Goal: Task Accomplishment & Management: Use online tool/utility

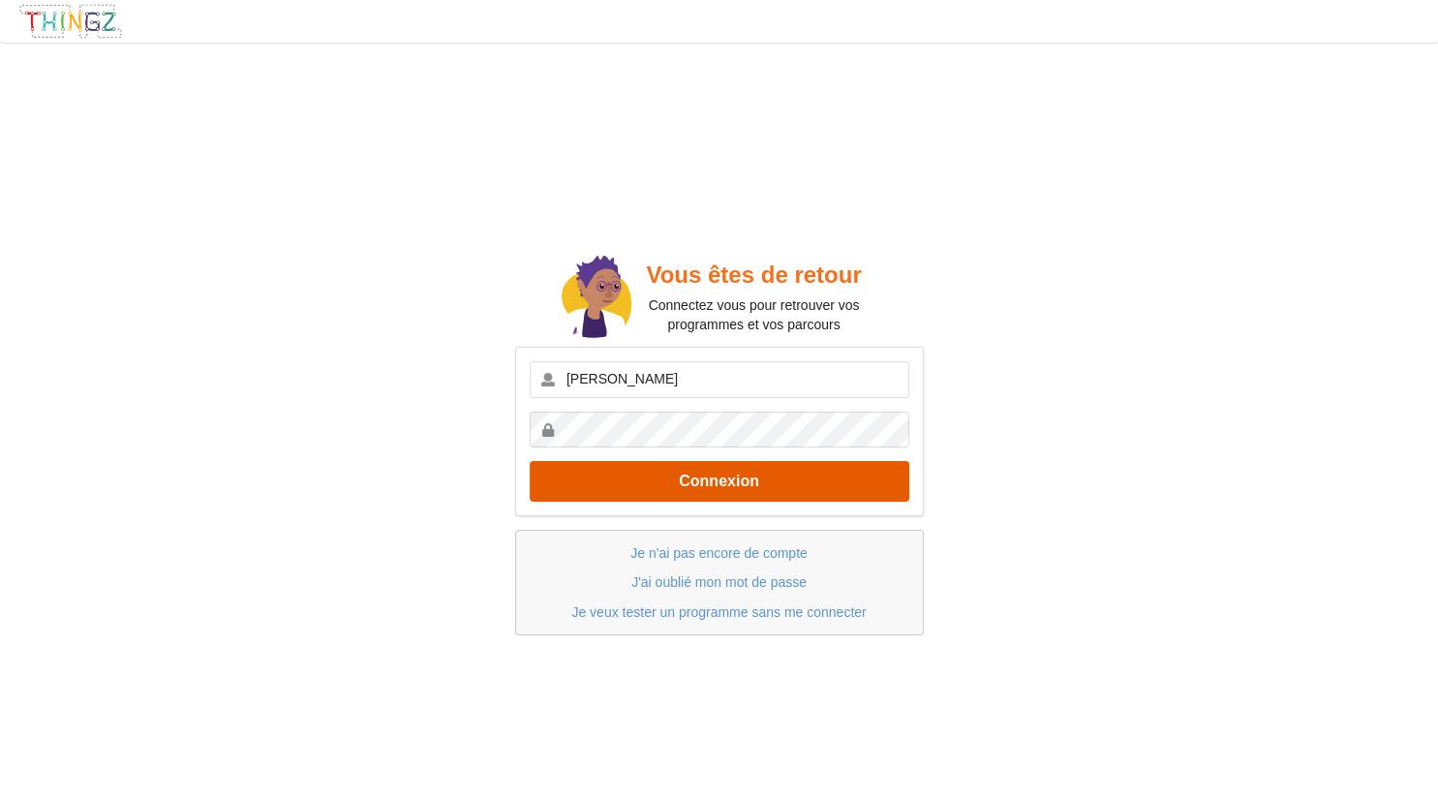
click at [700, 492] on button "Connexion" at bounding box center [720, 481] width 380 height 40
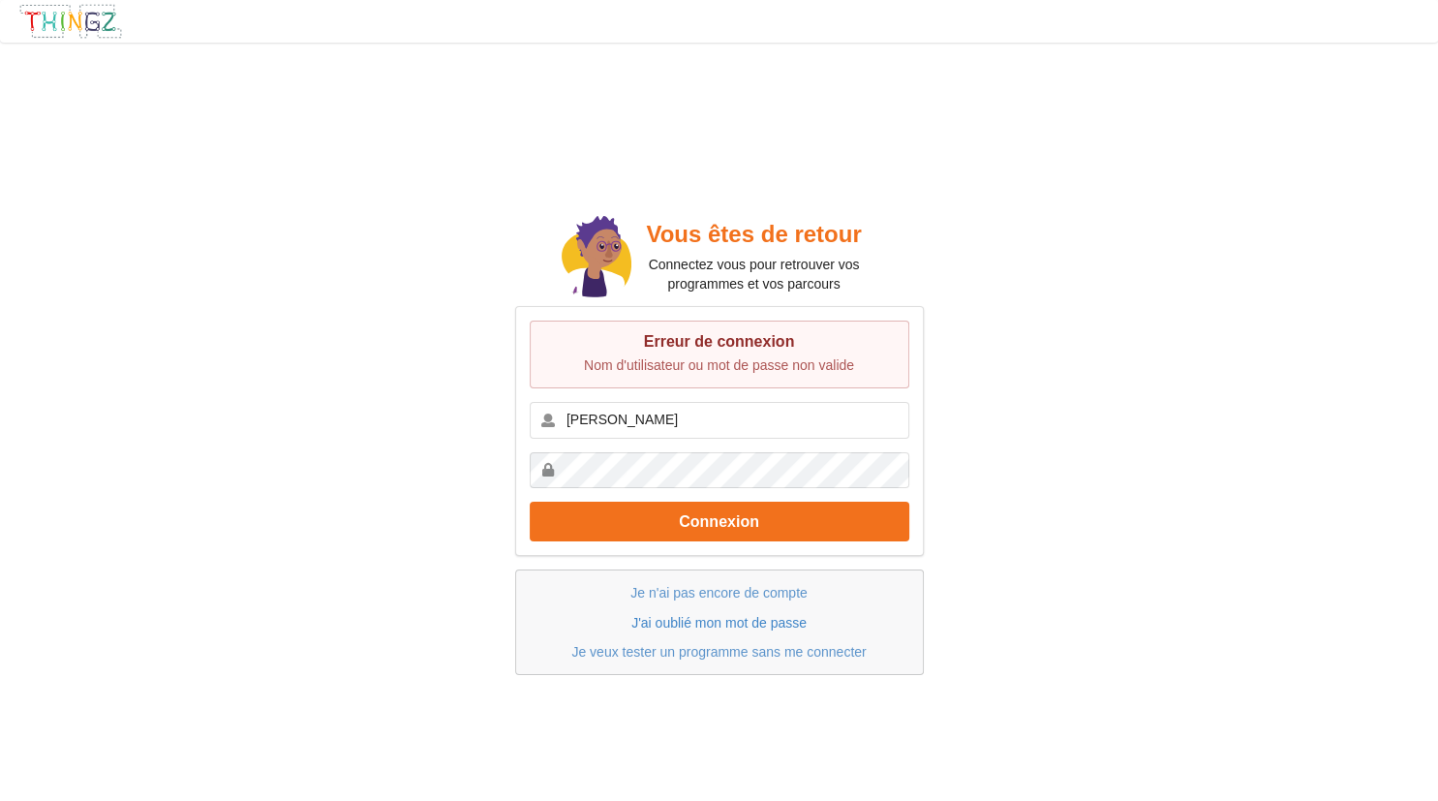
click at [692, 622] on link "J'ai oublié mon mot de passe" at bounding box center [719, 622] width 175 height 15
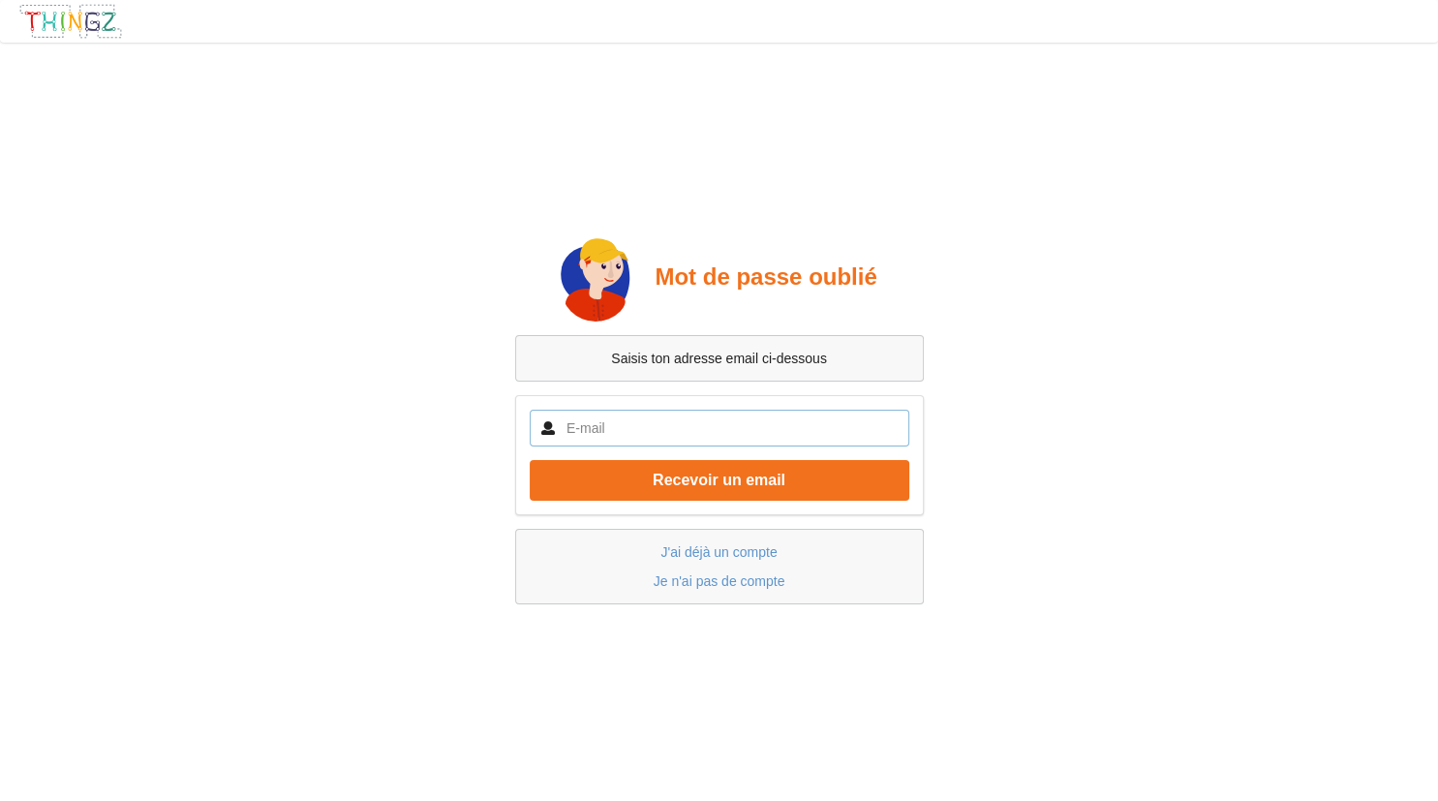
click at [643, 424] on input "text" at bounding box center [720, 428] width 380 height 37
type input "C"
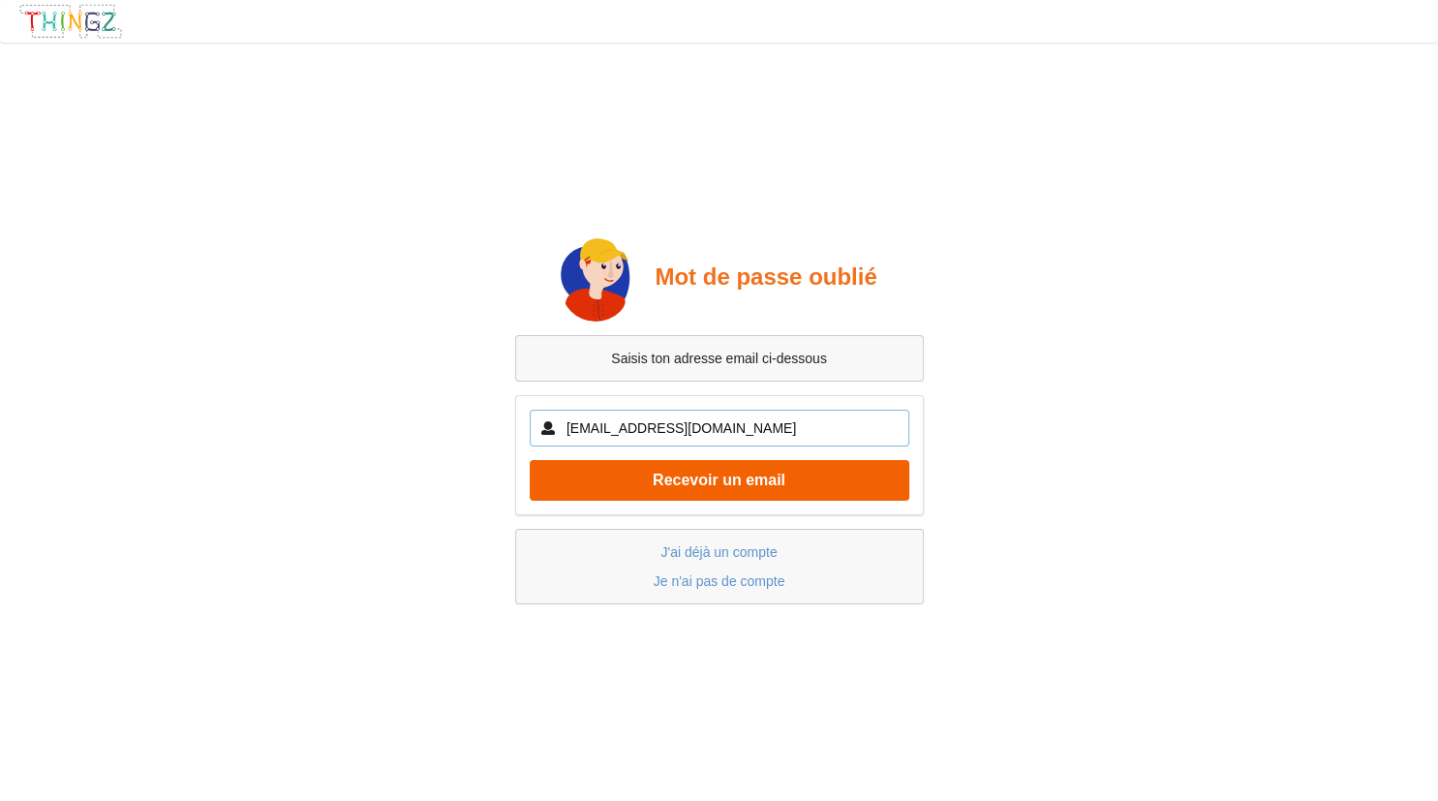
type input "[EMAIL_ADDRESS][DOMAIN_NAME]"
click at [624, 494] on button "Recevoir un email" at bounding box center [720, 480] width 380 height 40
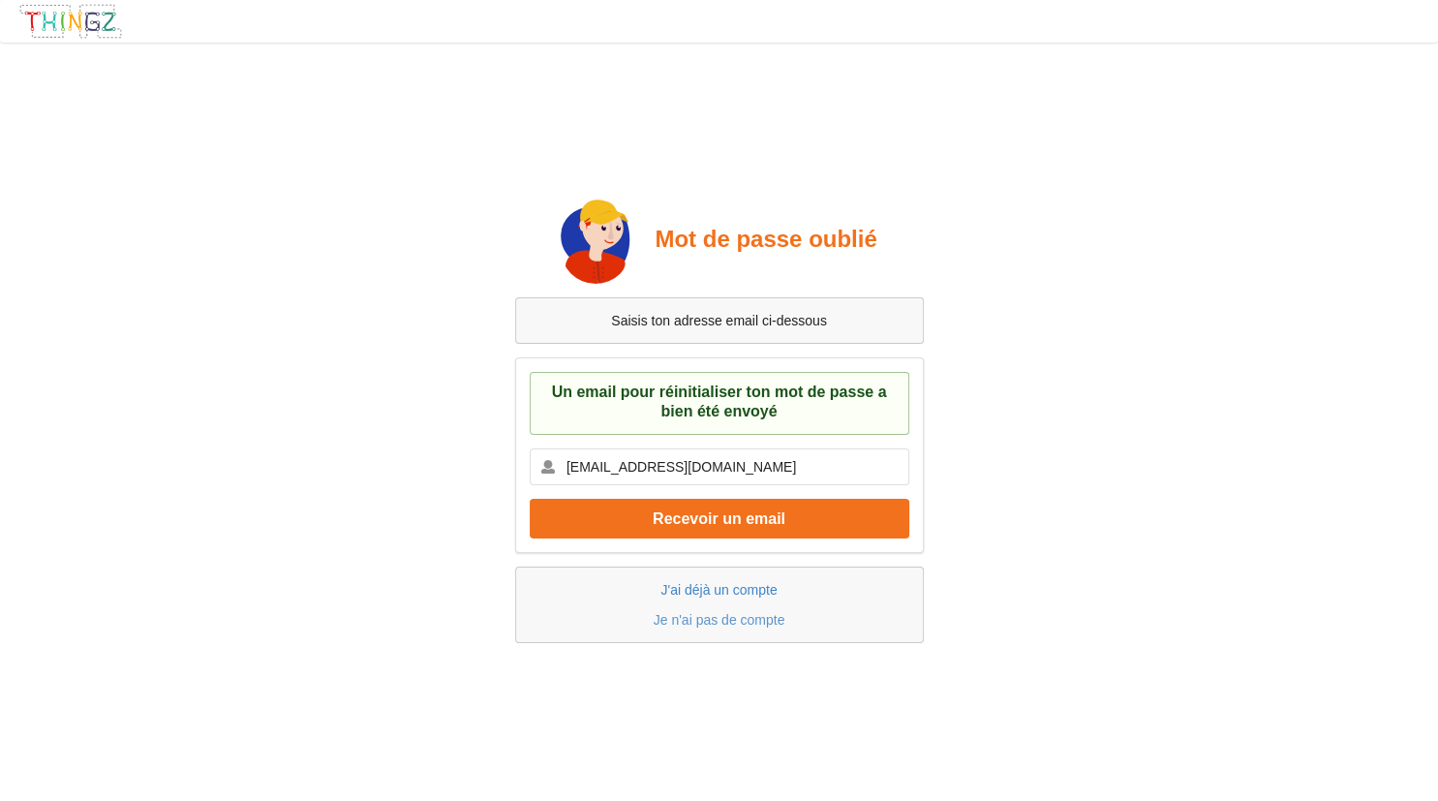
click at [705, 594] on link "J'ai déjà un compte" at bounding box center [719, 589] width 116 height 15
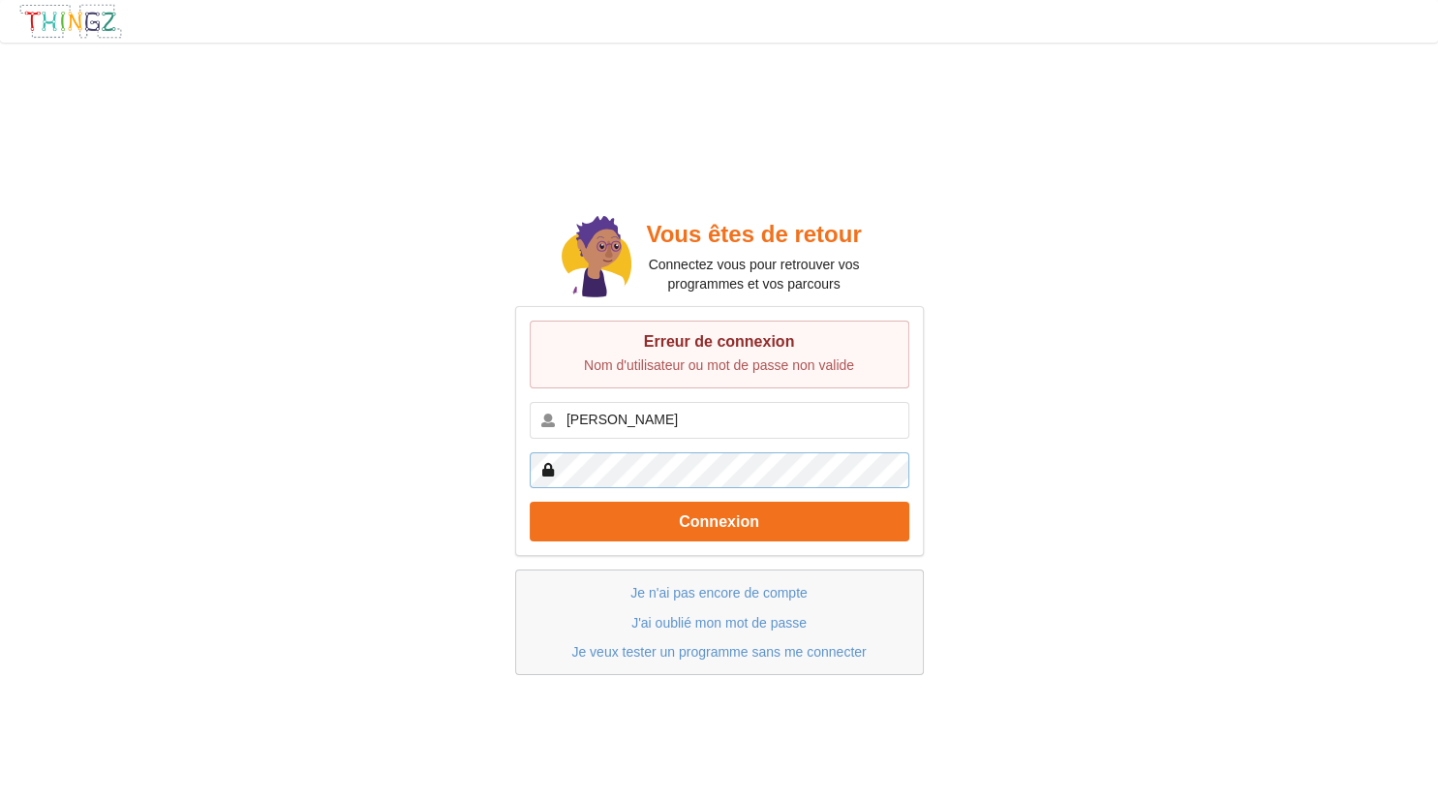
click at [530, 502] on button "Connexion" at bounding box center [720, 522] width 380 height 40
click at [659, 428] on input "[PERSON_NAME]" at bounding box center [720, 420] width 380 height 37
click at [462, 379] on div "Vous êtes de retour Connectez vous pour retrouver vos programmes et vos parcour…" at bounding box center [718, 443] width 1465 height 828
click at [530, 502] on button "Connexion" at bounding box center [720, 522] width 380 height 40
click at [648, 432] on input "[PERSON_NAME]" at bounding box center [720, 420] width 380 height 37
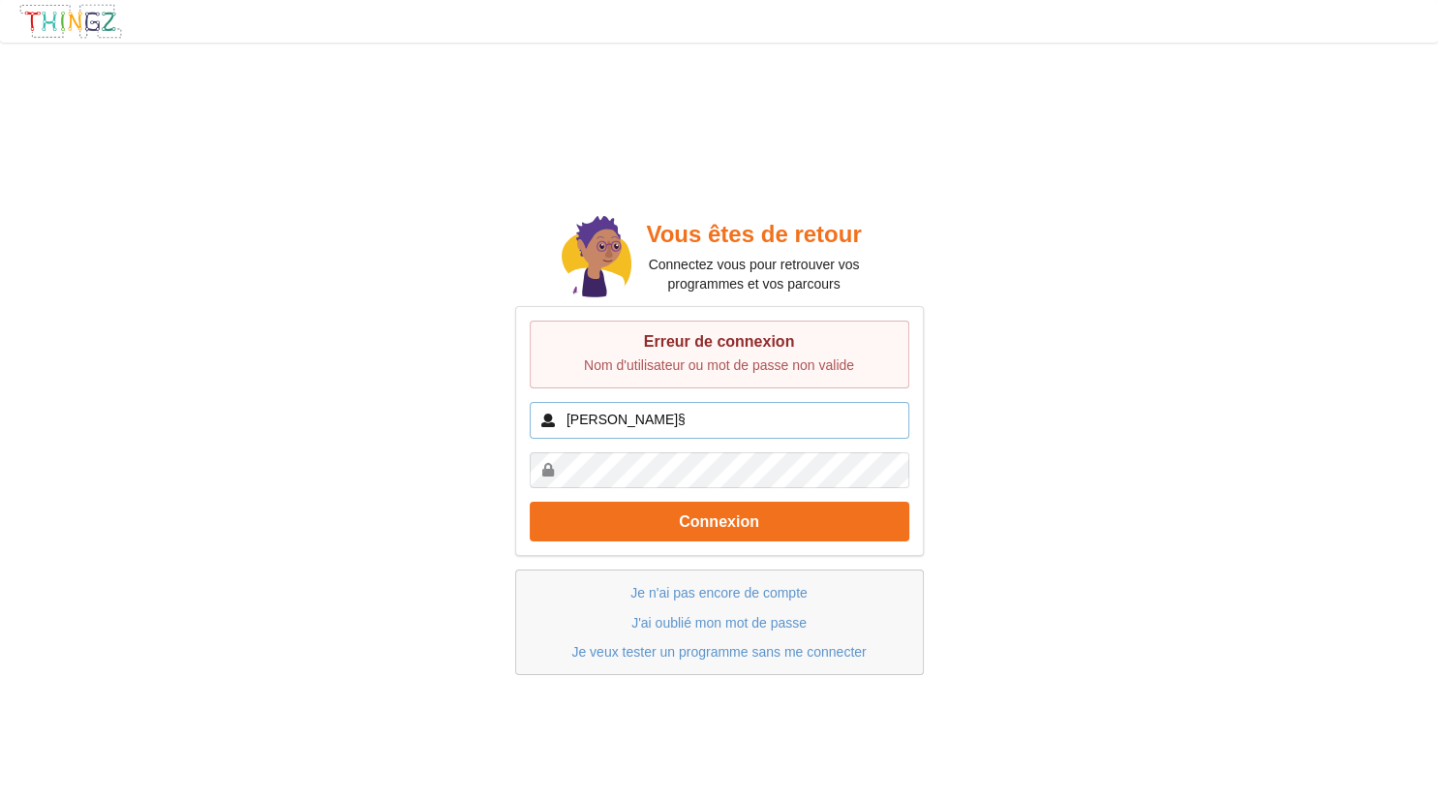
type input "[PERSON_NAME]"
click at [432, 461] on div "Vous êtes de retour Connectez vous pour retrouver vos programmes et vos parcour…" at bounding box center [718, 443] width 1465 height 828
click at [530, 502] on button "Connexion" at bounding box center [720, 522] width 380 height 40
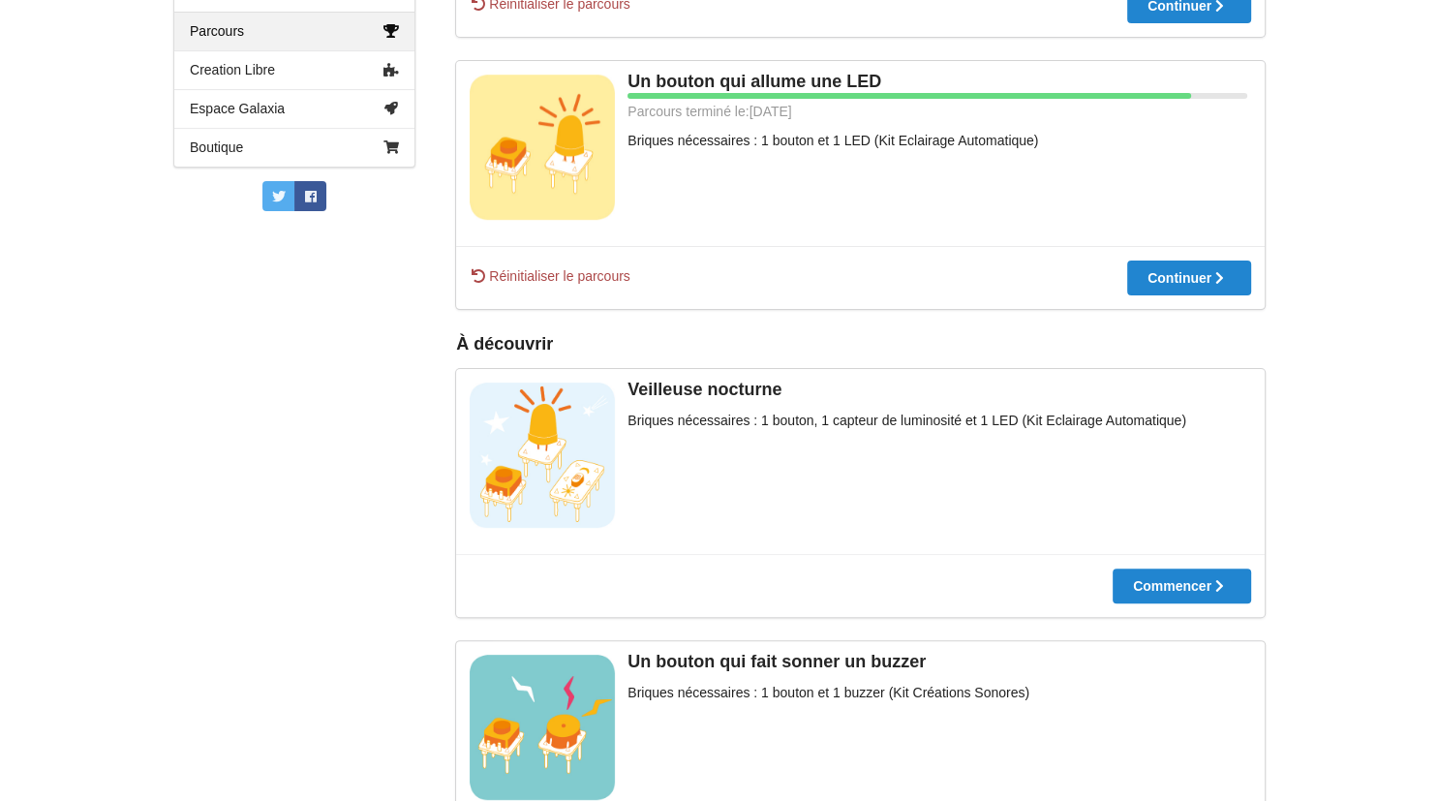
scroll to position [478, 0]
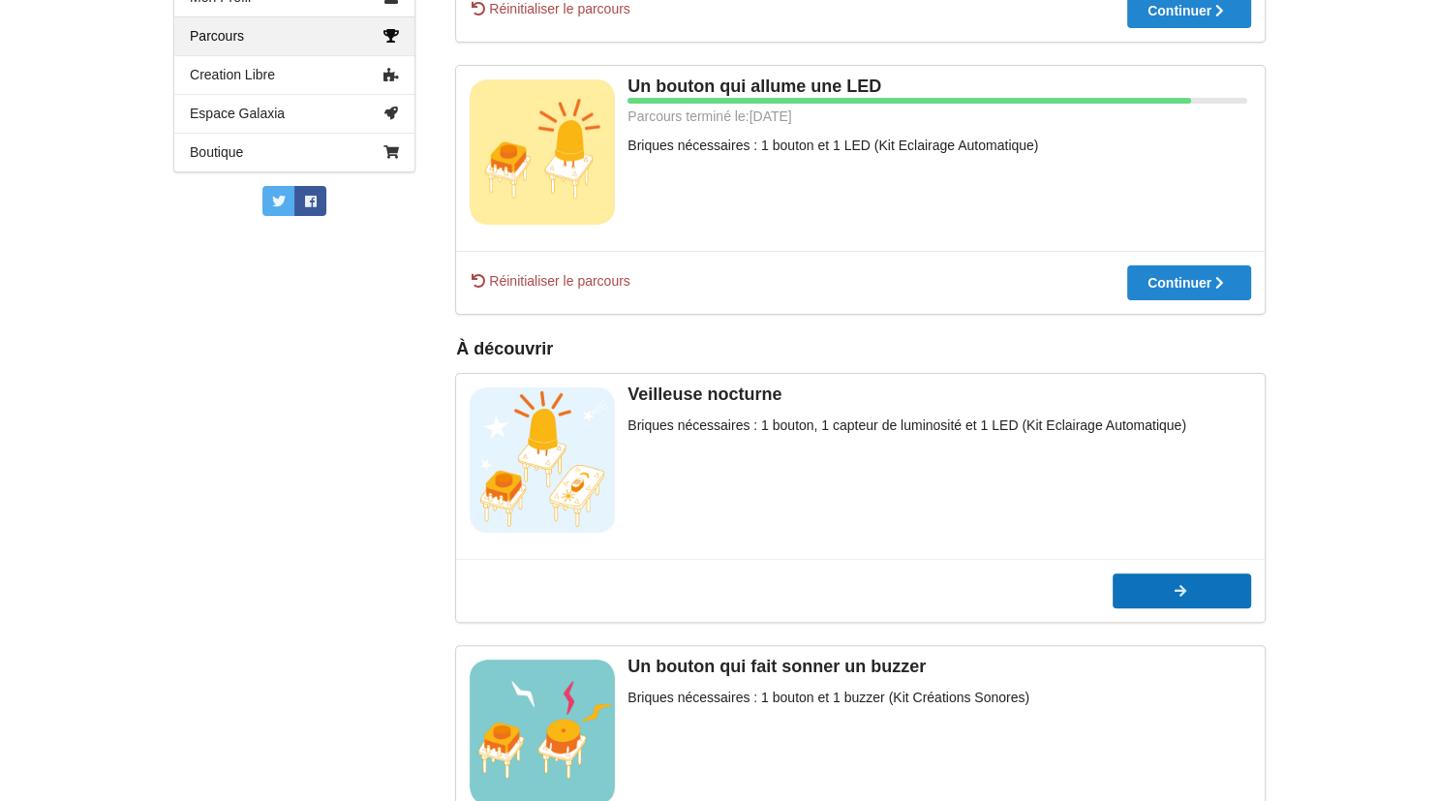
click at [1173, 591] on icon at bounding box center [1181, 591] width 16 height 14
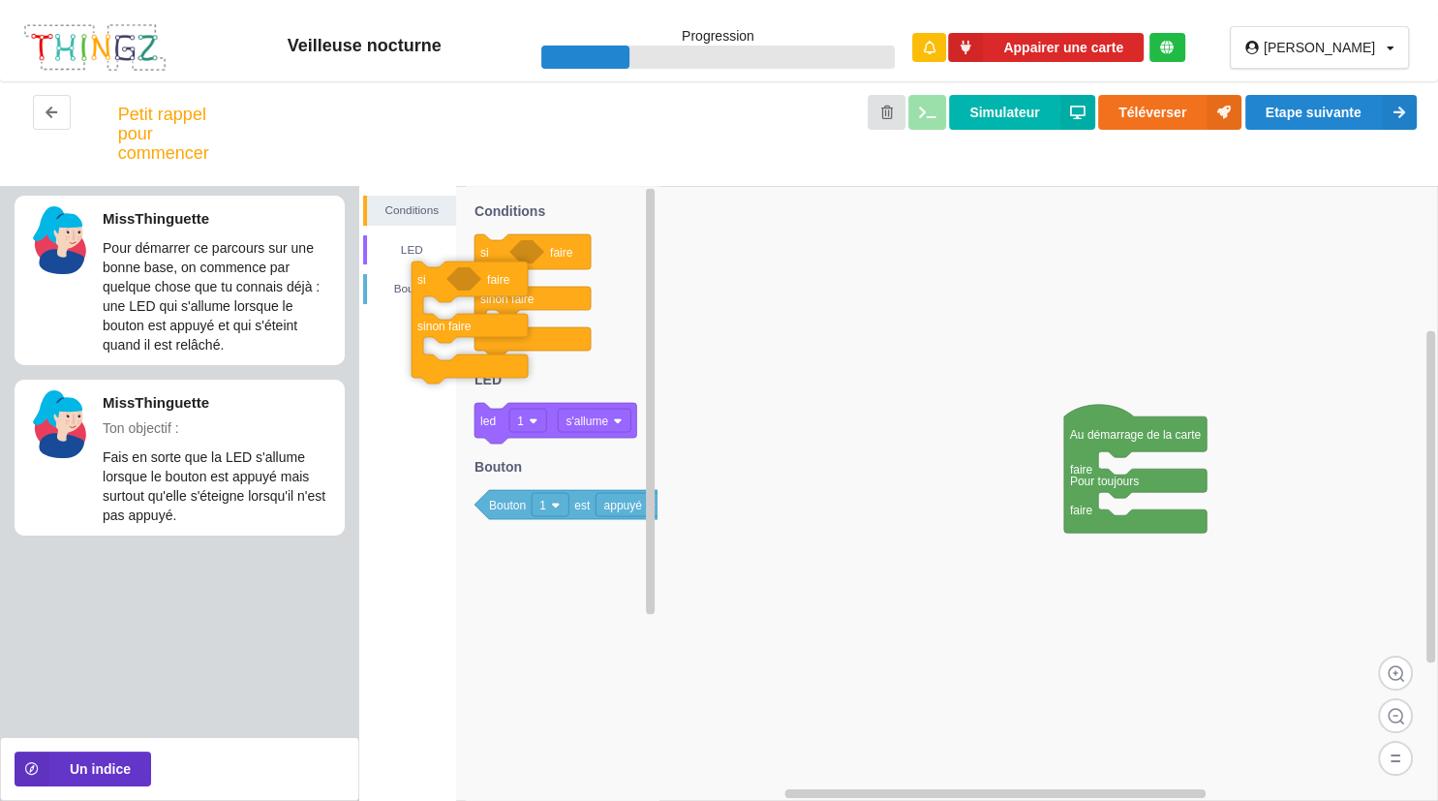
drag, startPoint x: 489, startPoint y: 282, endPoint x: 866, endPoint y: 508, distance: 439.2
click at [866, 508] on div "Conditions LED [PERSON_NAME] Au démarrage de la carte faire Pour toujours faire…" at bounding box center [898, 493] width 1079 height 615
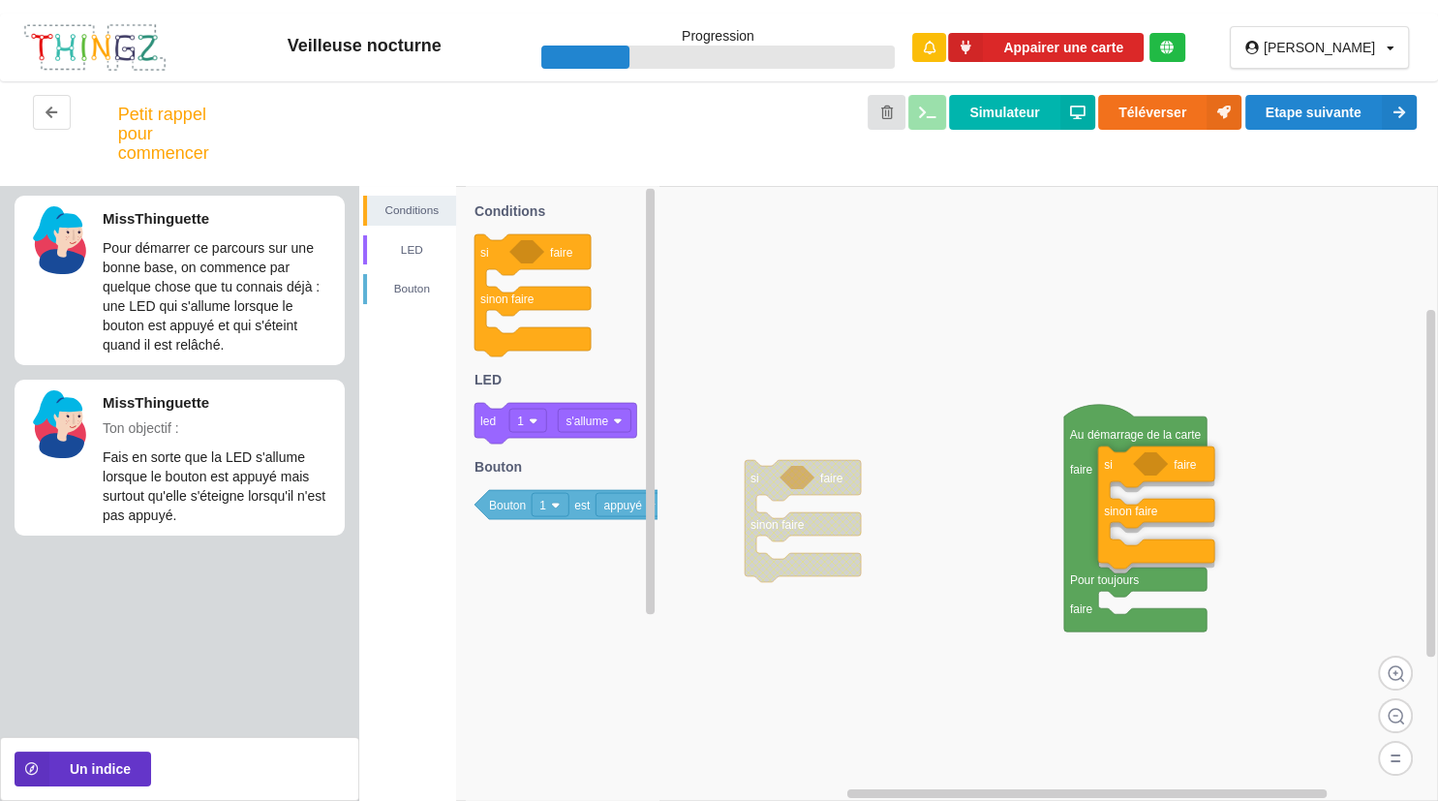
drag, startPoint x: 562, startPoint y: 282, endPoint x: 1292, endPoint y: 494, distance: 760.5
click at [1292, 494] on div "Conditions LED [PERSON_NAME] Au démarrage de la carte faire Pour toujours faire…" at bounding box center [898, 493] width 1079 height 615
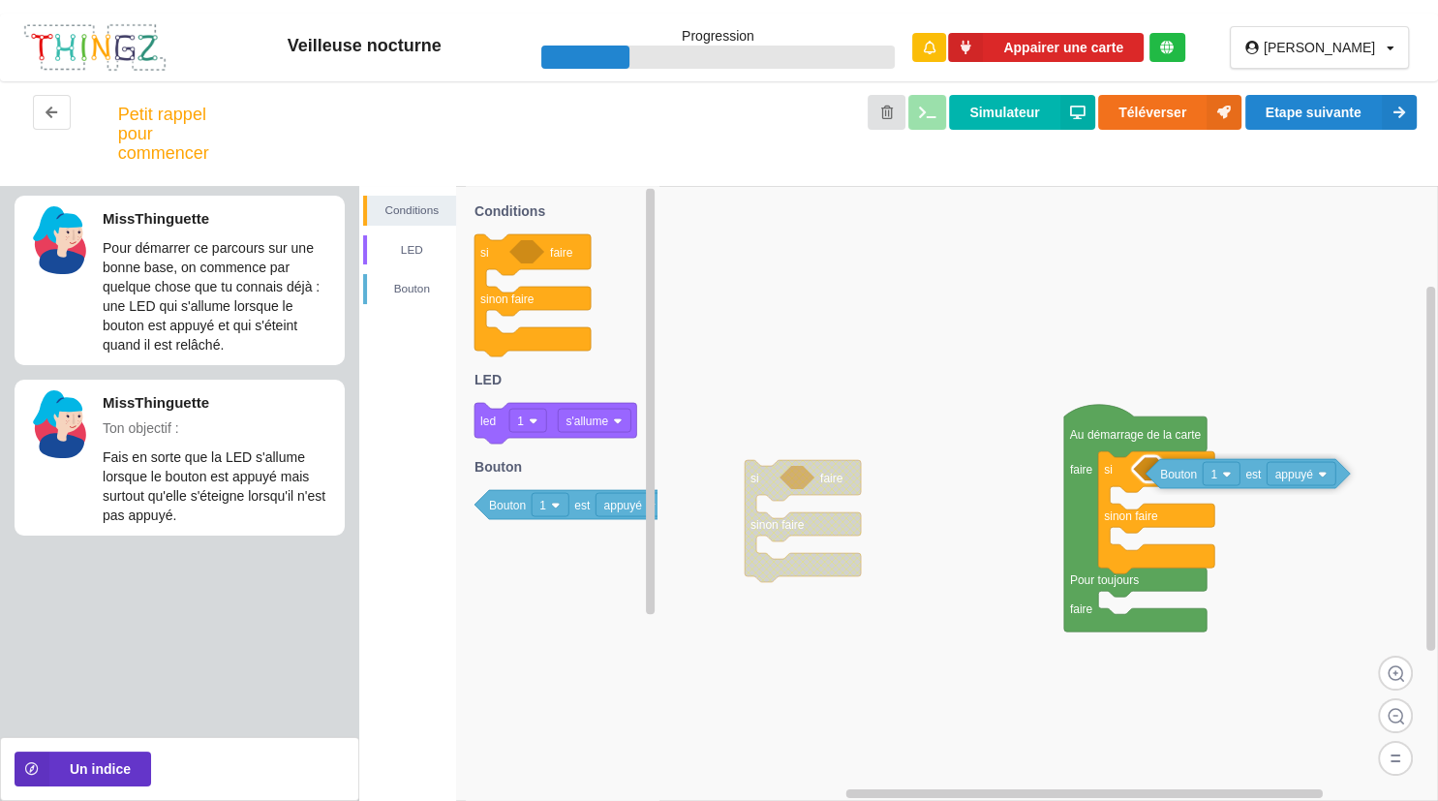
drag, startPoint x: 583, startPoint y: 505, endPoint x: 1361, endPoint y: 474, distance: 778.4
click at [1361, 474] on div "Conditions LED [PERSON_NAME] si faire sinon faire Au démarrage de la carte fair…" at bounding box center [898, 493] width 1079 height 615
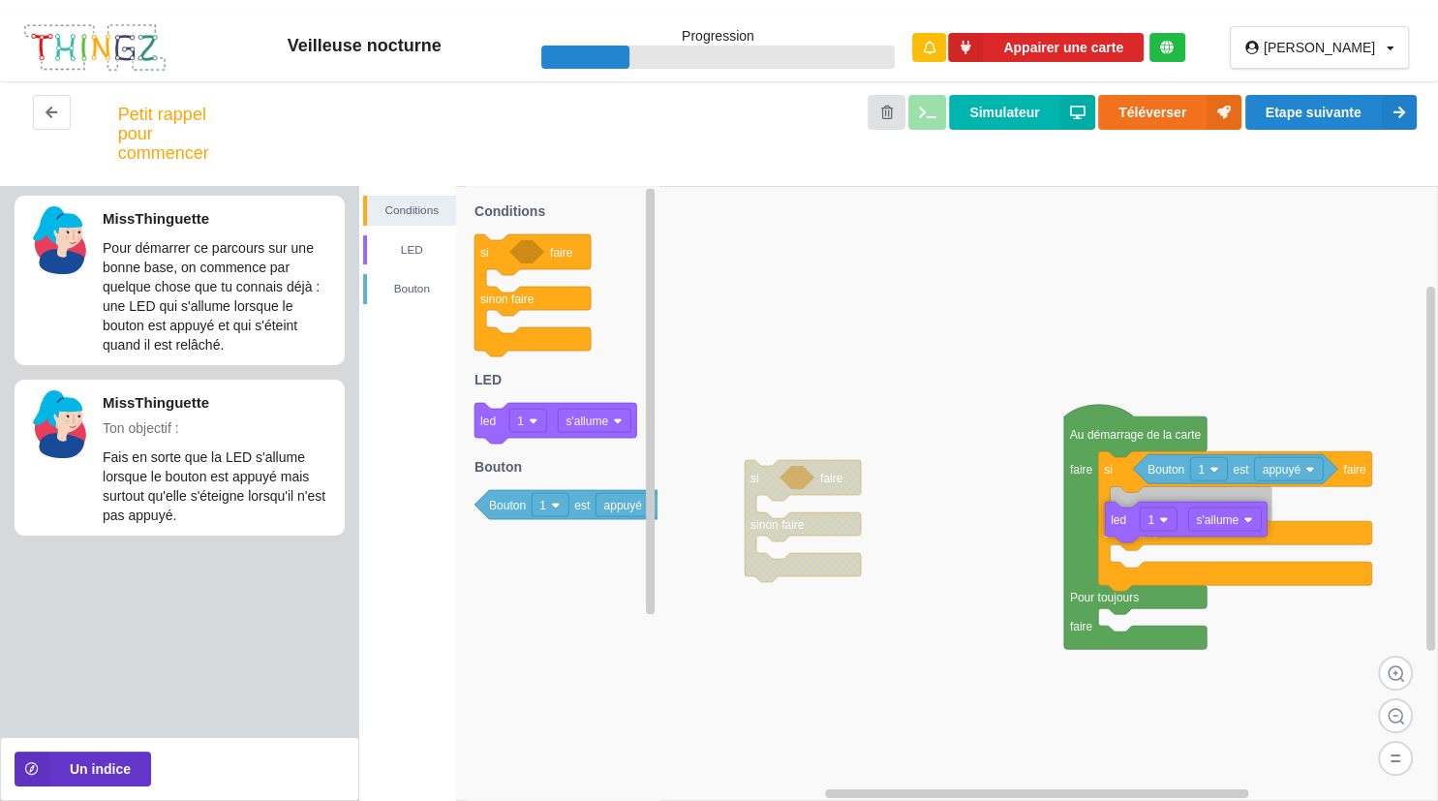
drag, startPoint x: 558, startPoint y: 415, endPoint x: 1300, endPoint y: 503, distance: 747.1
click at [1300, 503] on div "Conditions LED [PERSON_NAME] si faire sinon faire Au démarrage de la carte fair…" at bounding box center [898, 493] width 1079 height 615
click at [600, 420] on text "s'allume" at bounding box center [588, 422] width 43 height 14
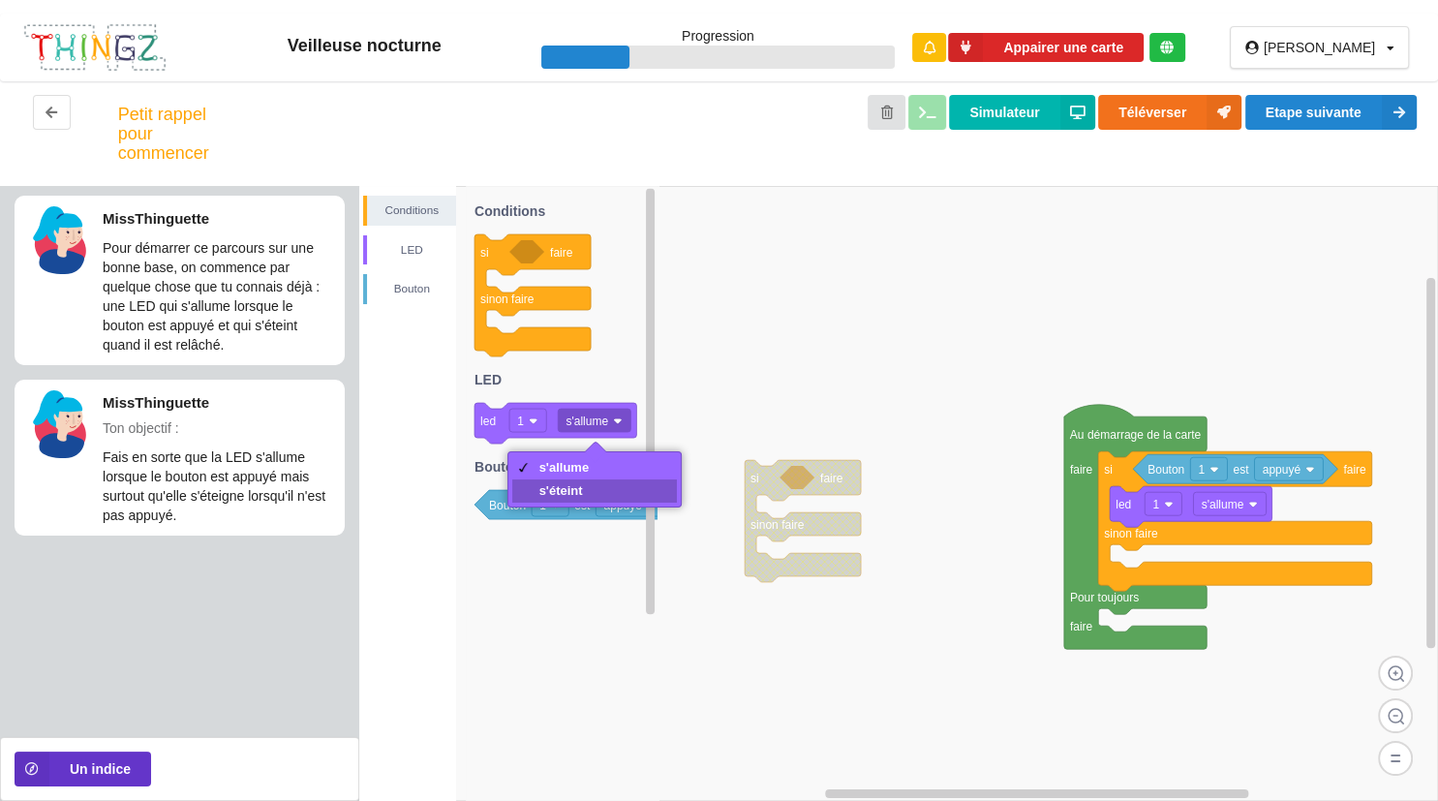
click at [602, 494] on div "s'éteint" at bounding box center [595, 490] width 166 height 23
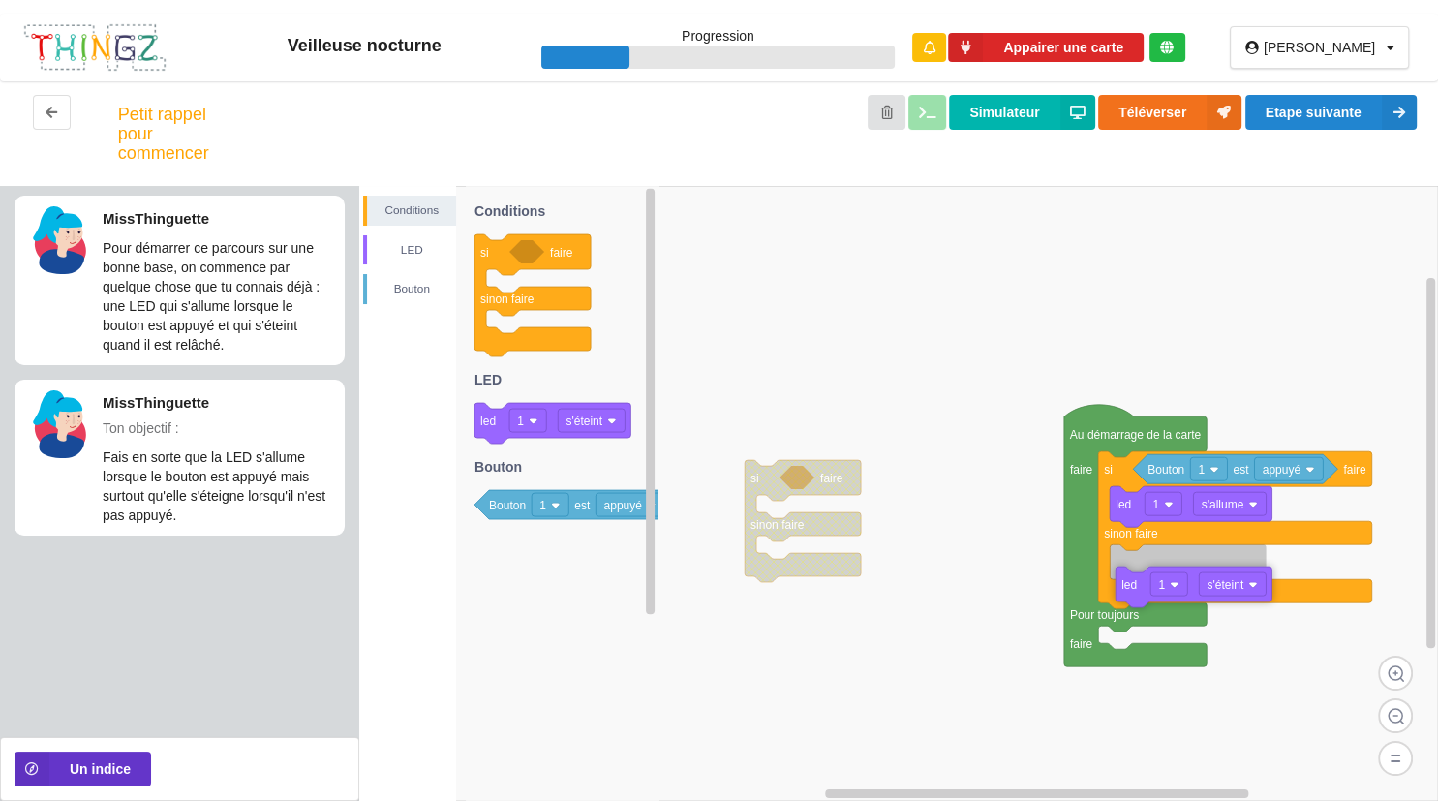
drag, startPoint x: 559, startPoint y: 429, endPoint x: 1294, endPoint y: 590, distance: 752.5
click at [1294, 590] on div "Conditions LED [PERSON_NAME] si faire sinon faire Au démarrage de la carte fair…" at bounding box center [898, 493] width 1079 height 615
click at [1387, 83] on div "Petit rappel pour commencer Simulateur Téléverser Etape suivante" at bounding box center [719, 133] width 1438 height 105
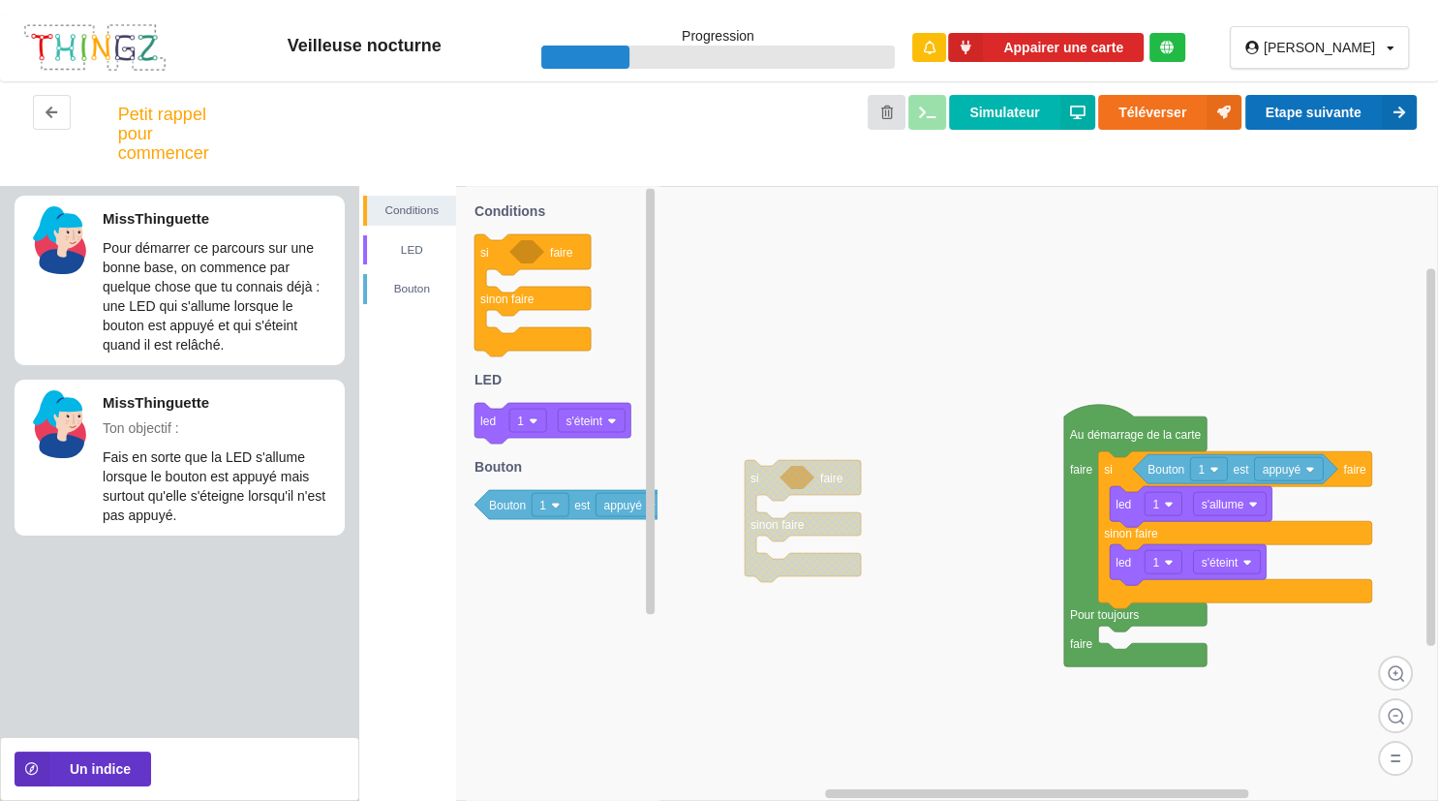
click at [1372, 110] on button "Etape suivante" at bounding box center [1331, 112] width 171 height 35
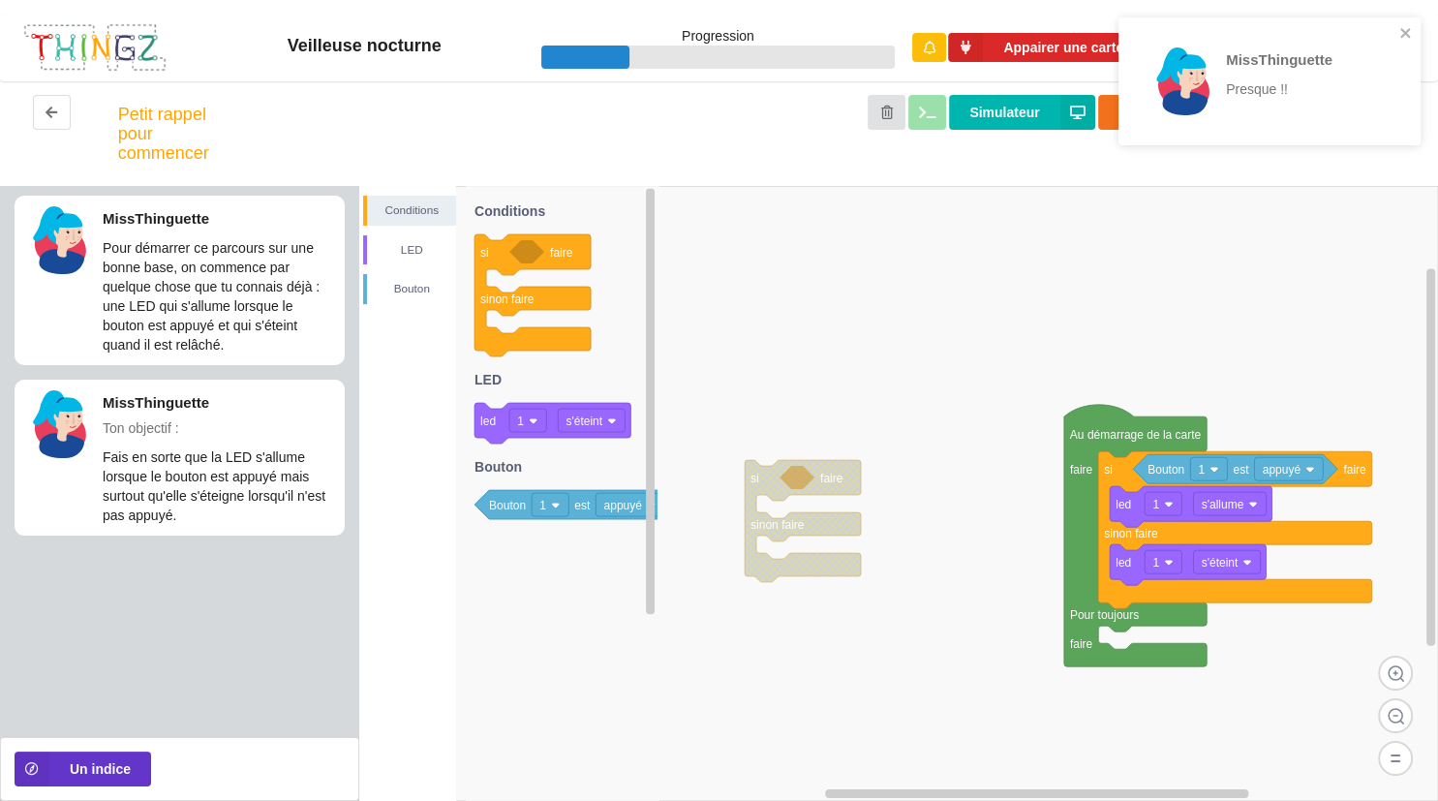
click at [1290, 467] on text "appuyé" at bounding box center [1282, 470] width 39 height 14
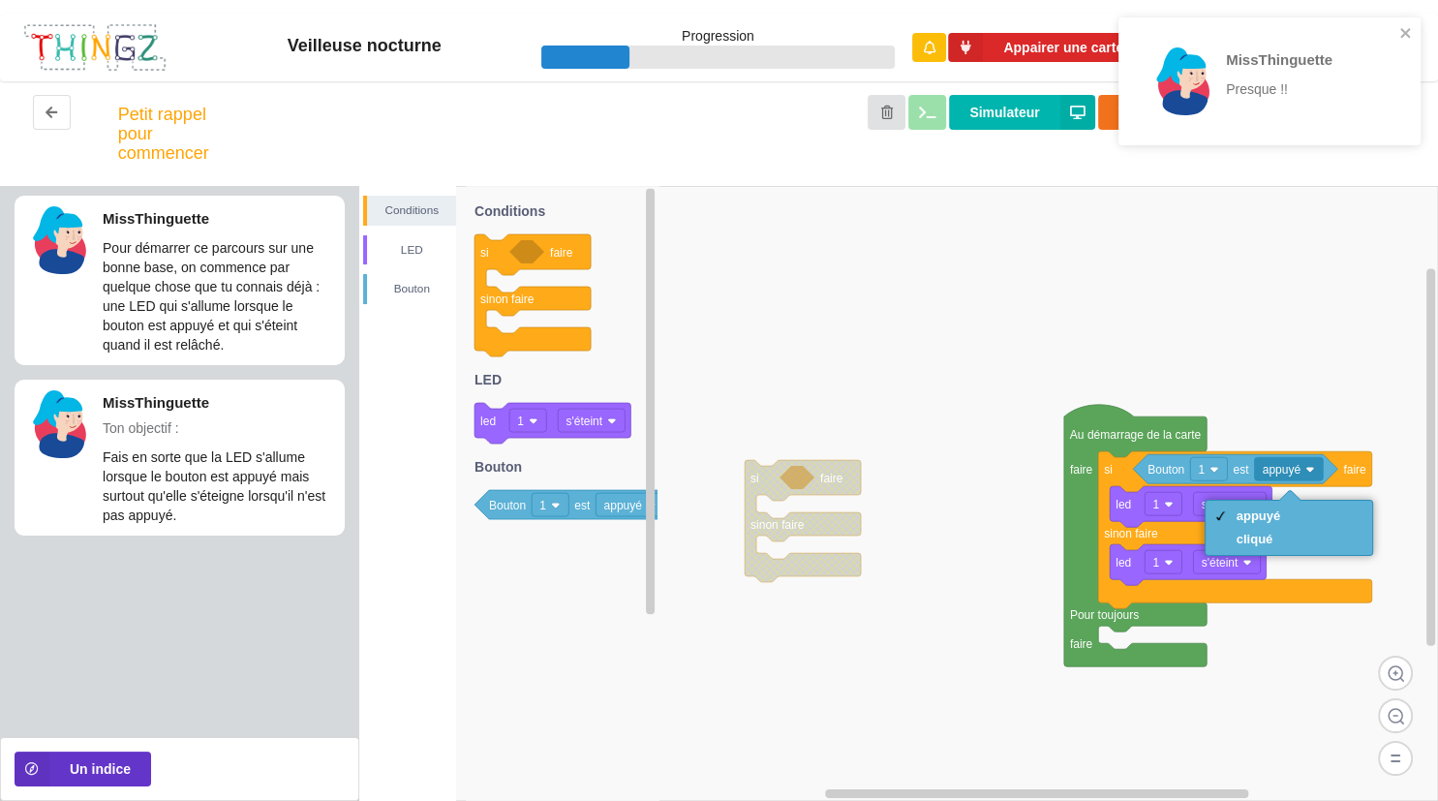
click at [262, 611] on div "MissThinguette Pour démarrer ce parcours sur une bonne base, on commence par qu…" at bounding box center [179, 455] width 359 height 538
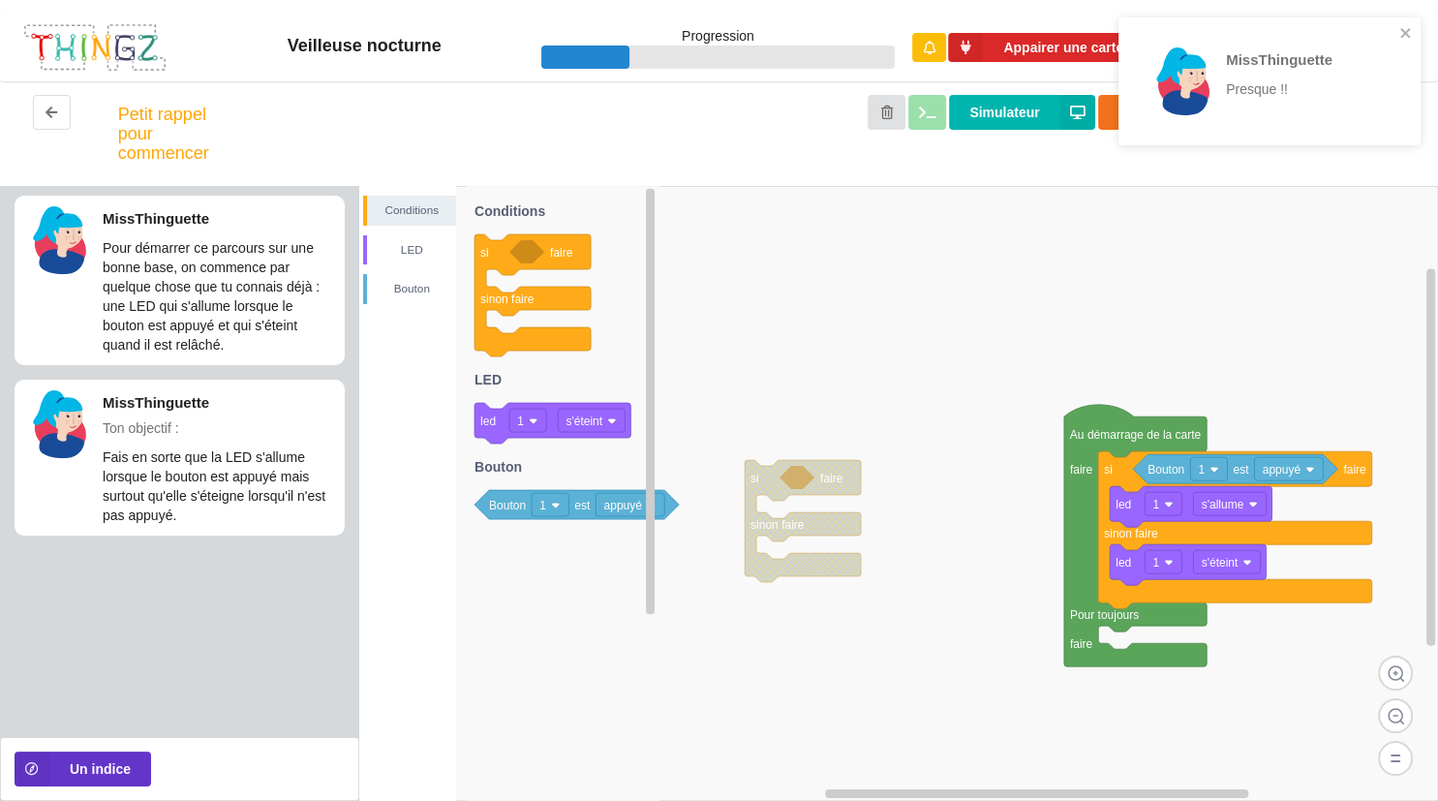
click at [521, 639] on icon at bounding box center [563, 493] width 194 height 615
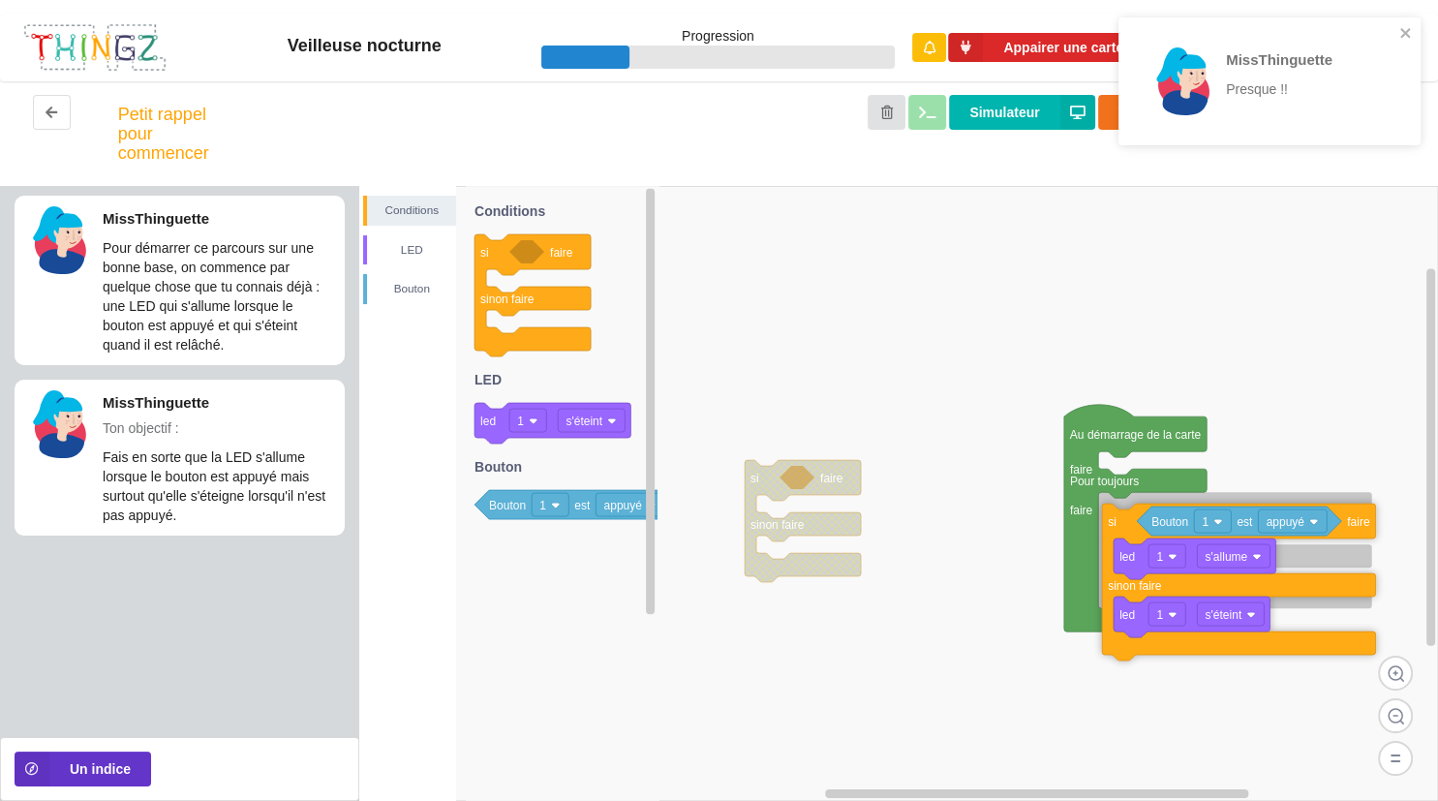
drag, startPoint x: 1114, startPoint y: 467, endPoint x: 1118, endPoint y: 515, distance: 48.6
click at [1118, 515] on icon at bounding box center [1238, 582] width 273 height 157
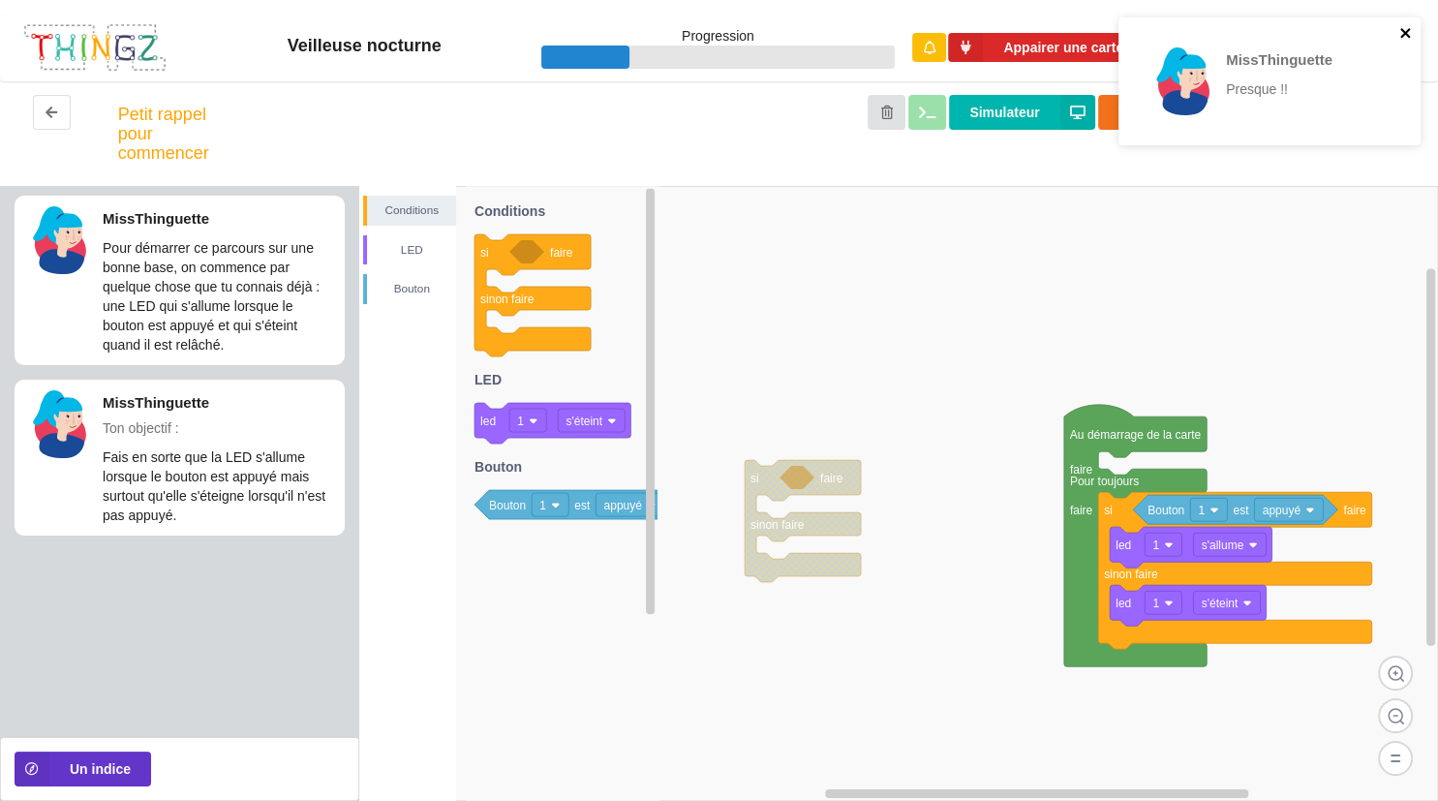
click at [1410, 38] on icon "close" at bounding box center [1407, 32] width 14 height 15
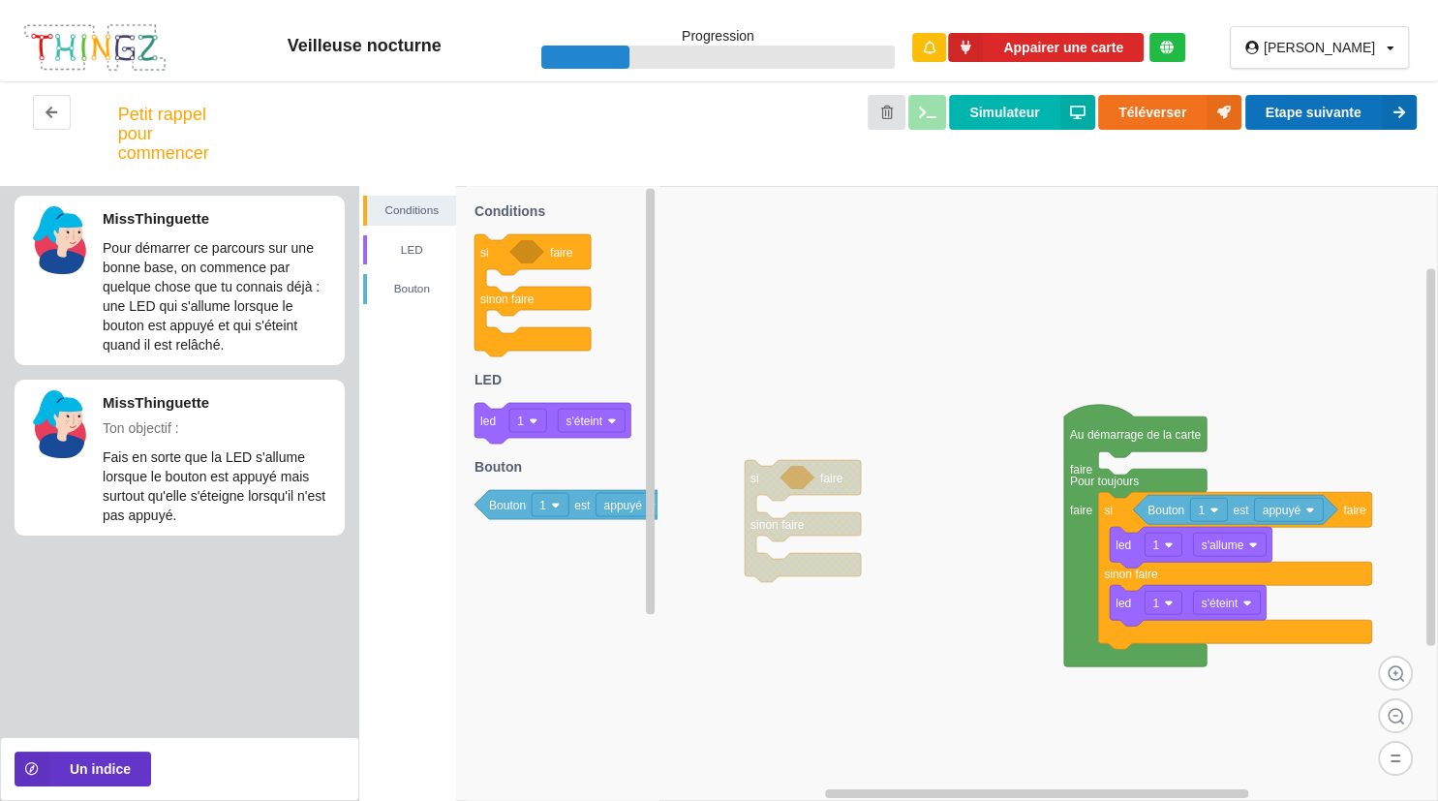
click at [1371, 110] on button "Etape suivante" at bounding box center [1331, 112] width 171 height 35
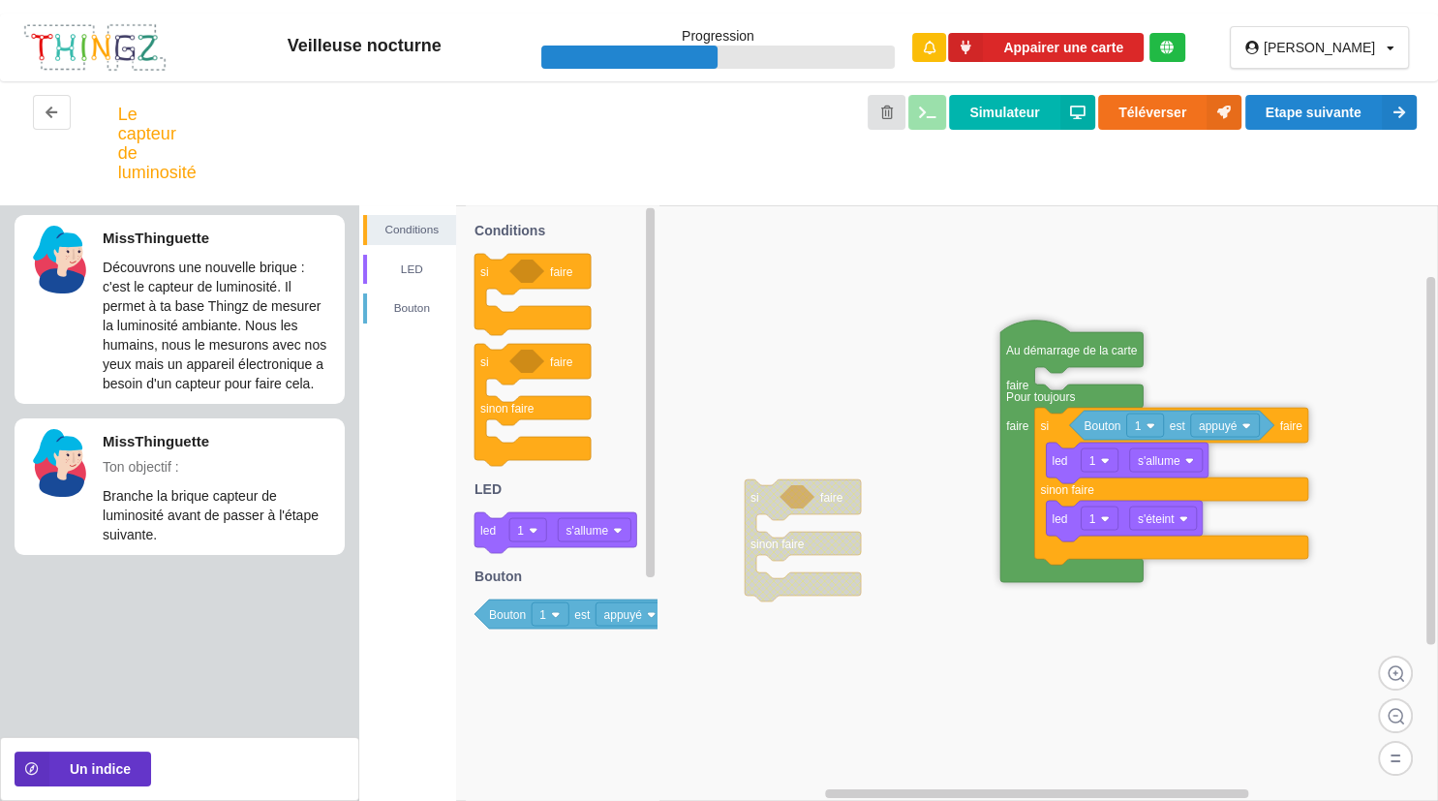
drag, startPoint x: 1169, startPoint y: 453, endPoint x: 1103, endPoint y: 350, distance: 122.8
click at [1103, 350] on text "Au démarrage de la carte" at bounding box center [1072, 351] width 132 height 14
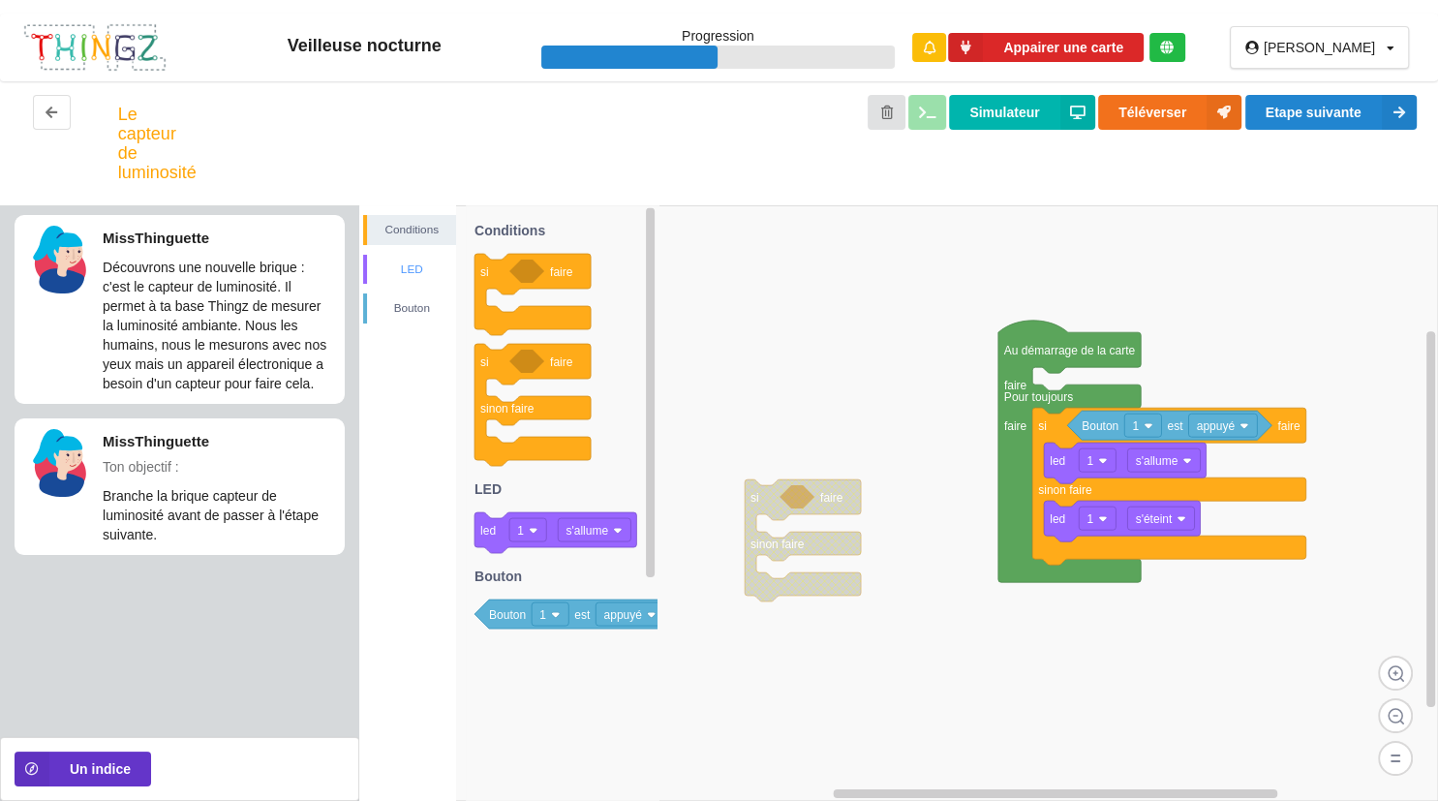
click at [430, 270] on div "LED" at bounding box center [411, 269] width 89 height 19
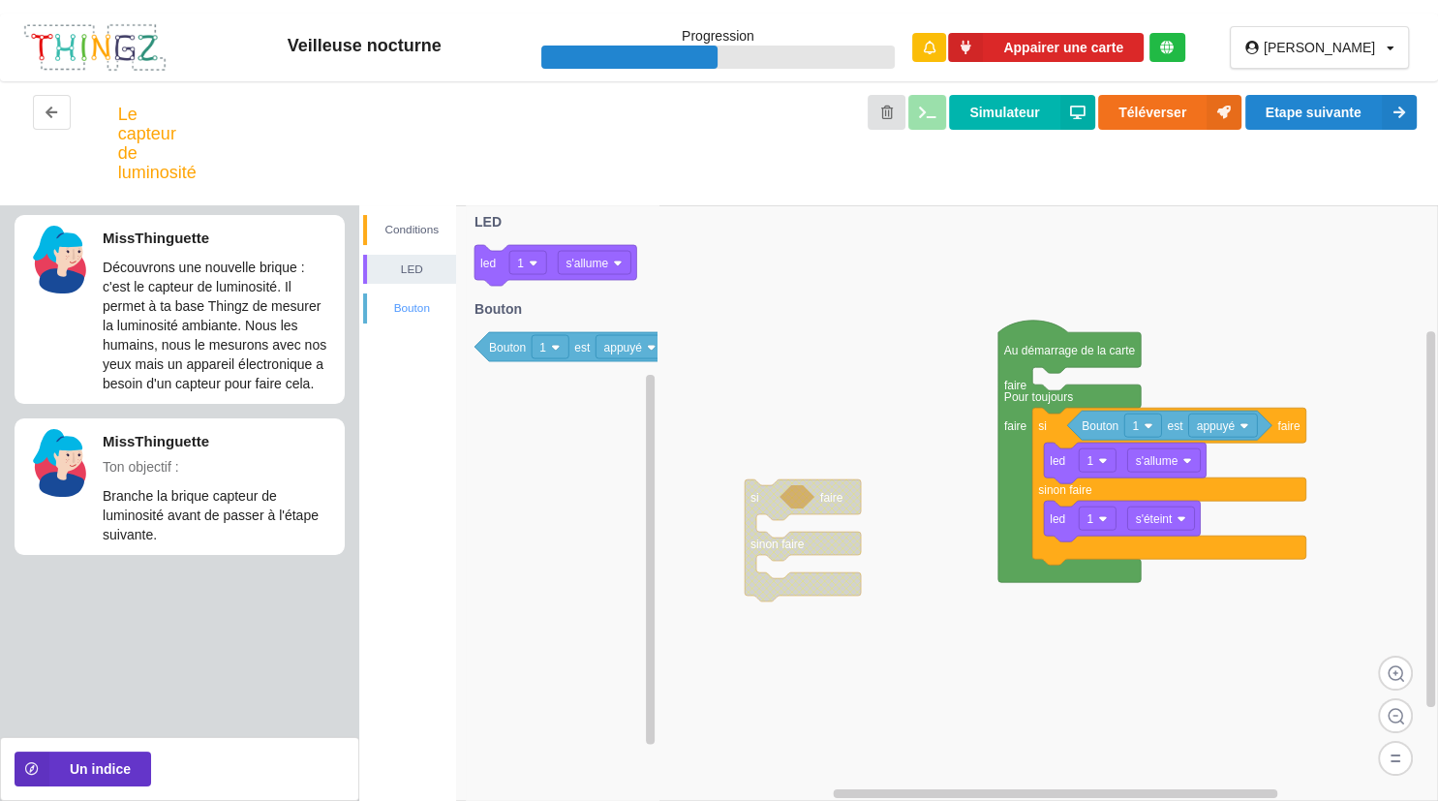
click at [432, 301] on div "Bouton" at bounding box center [411, 307] width 89 height 19
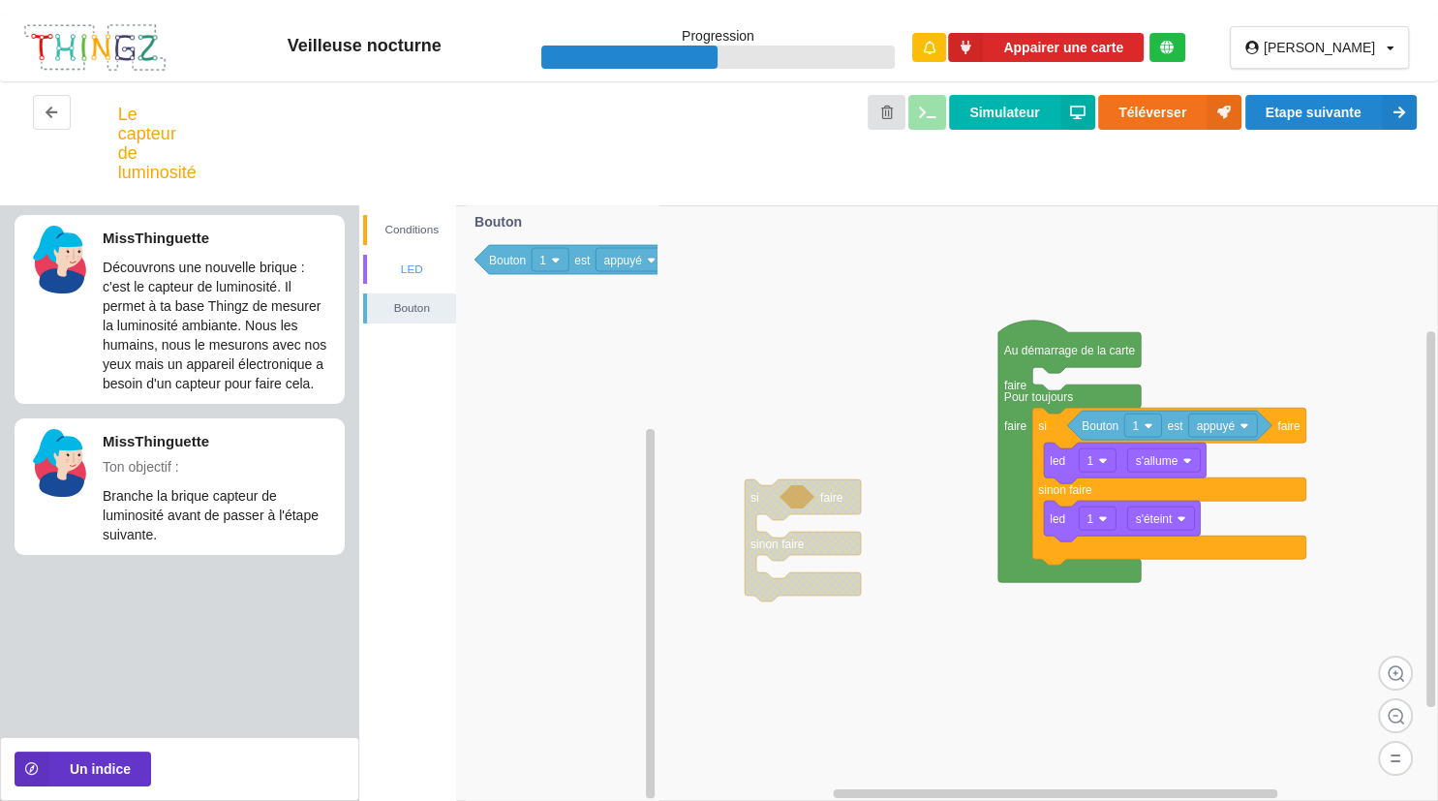
click at [420, 275] on div "LED" at bounding box center [411, 269] width 89 height 19
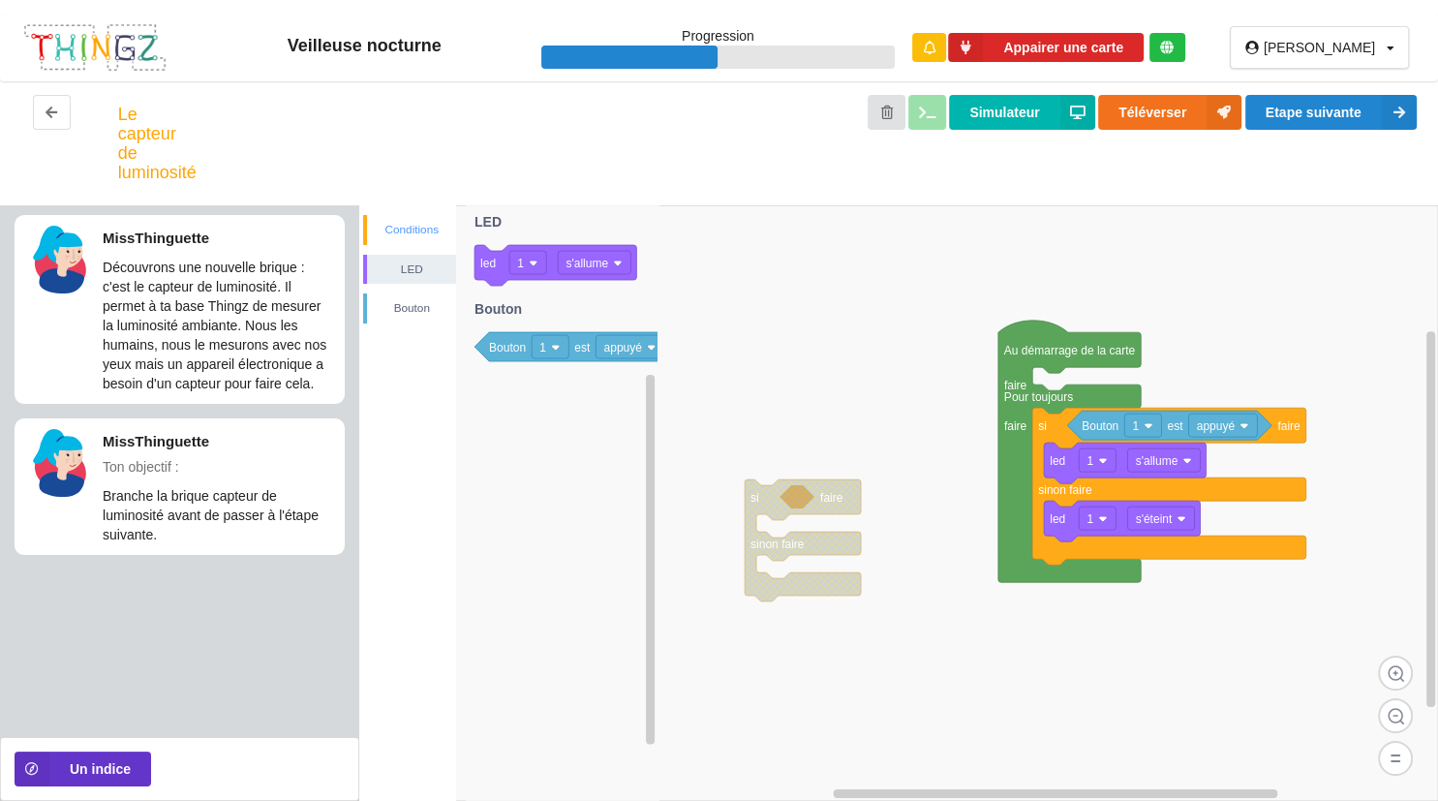
click at [416, 234] on div "Conditions" at bounding box center [411, 229] width 89 height 19
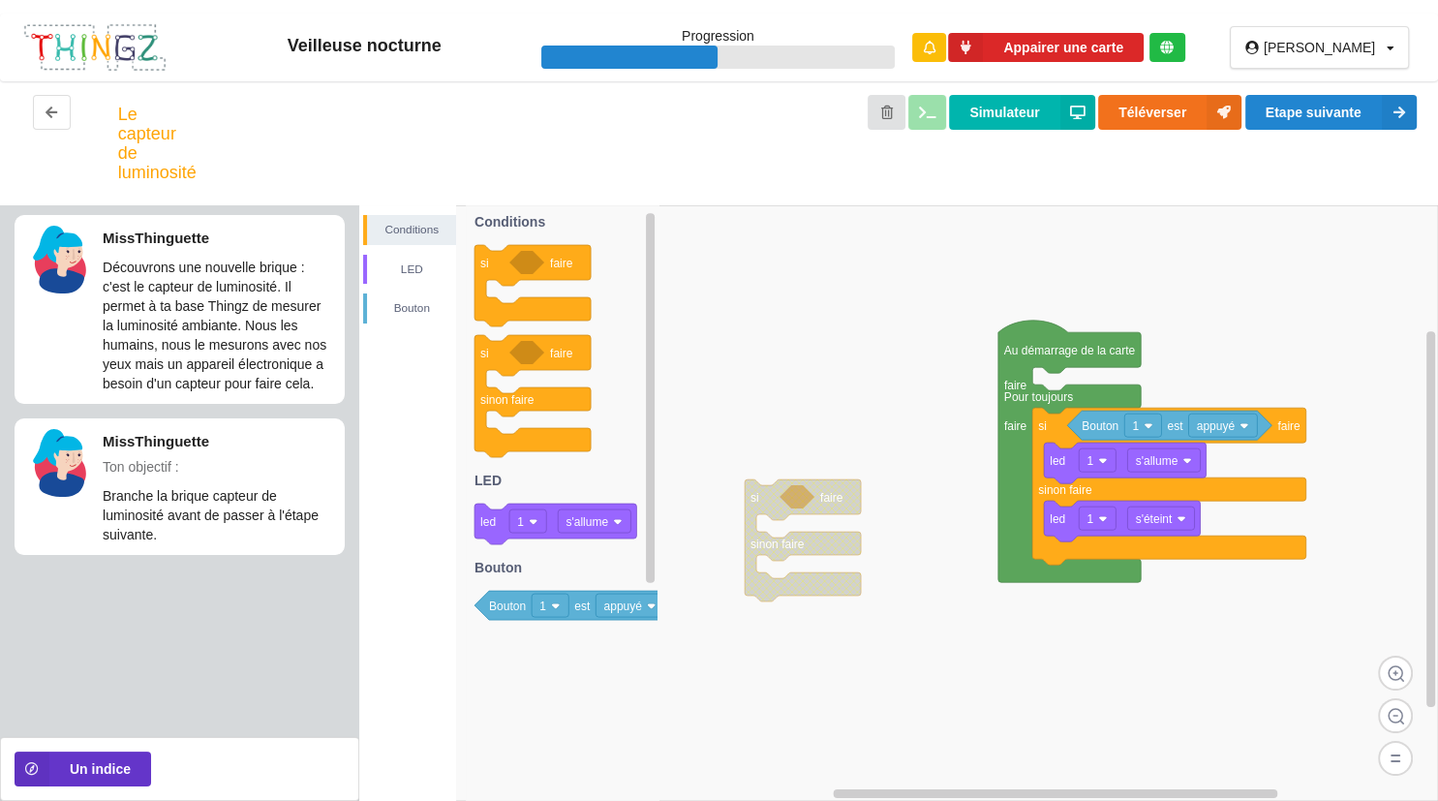
click at [1215, 444] on icon at bounding box center [1168, 486] width 273 height 157
click at [1218, 442] on icon at bounding box center [1168, 486] width 273 height 157
click at [1231, 415] on rect at bounding box center [1223, 425] width 69 height 23
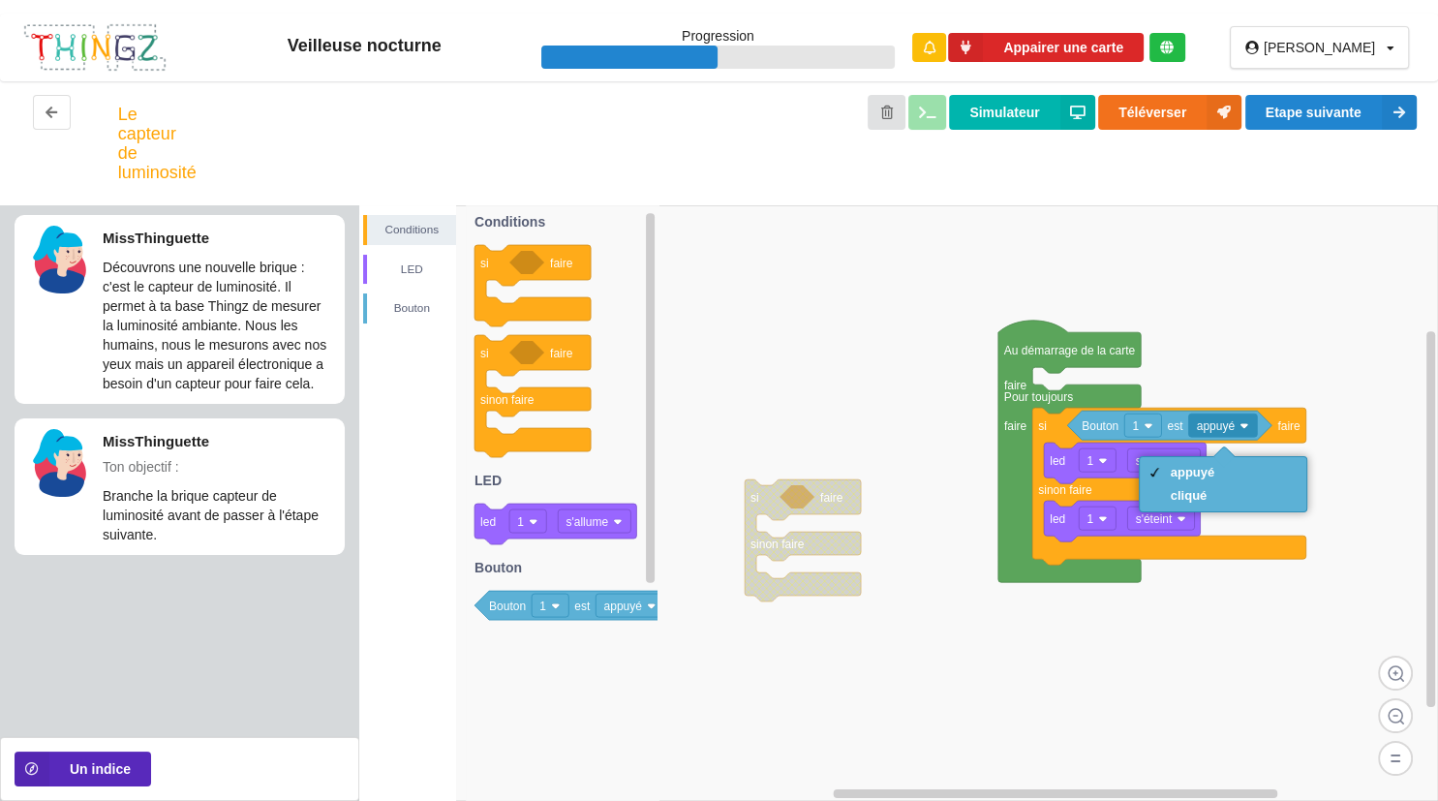
click at [106, 779] on button "Un indice" at bounding box center [83, 769] width 137 height 35
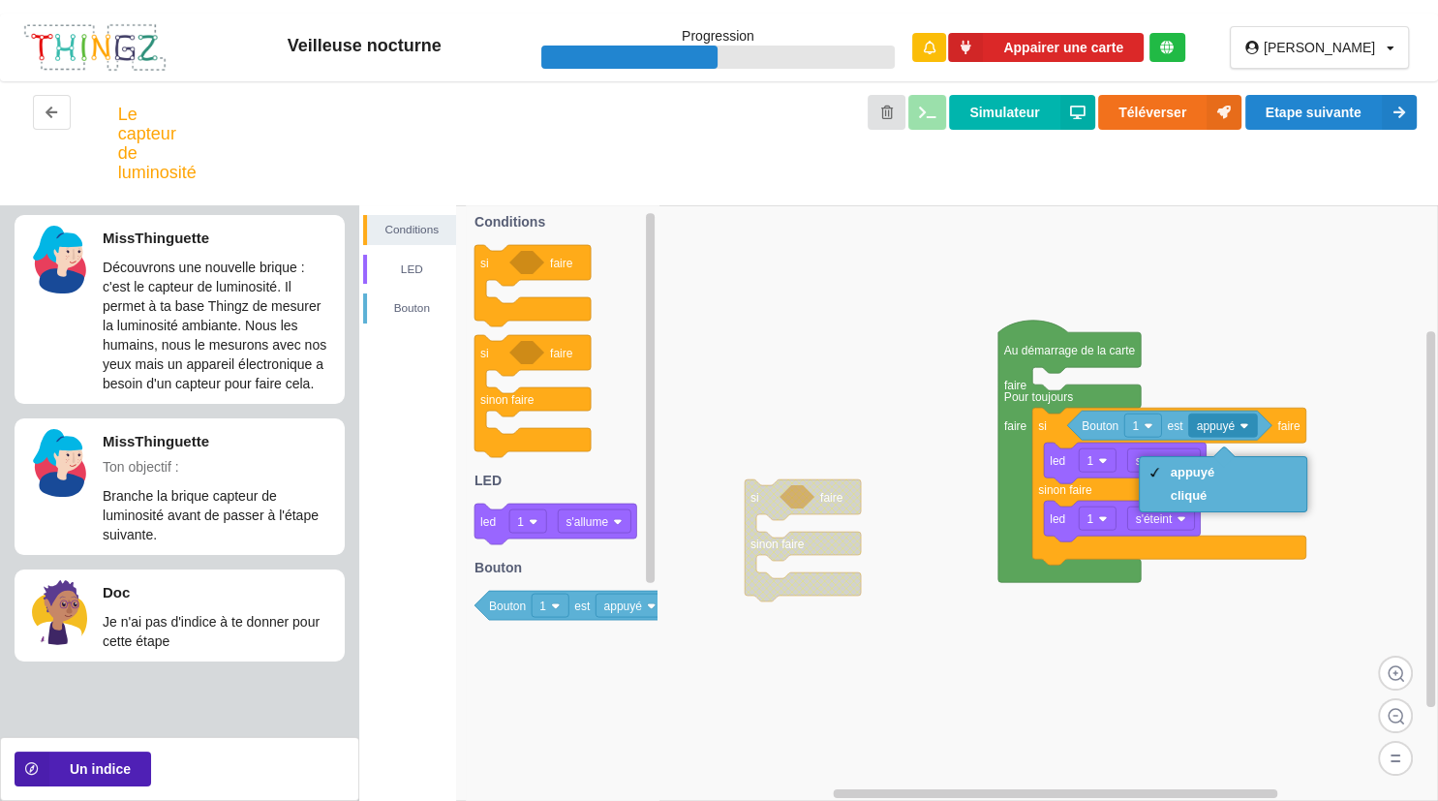
click at [106, 768] on button "Un indice" at bounding box center [83, 769] width 137 height 35
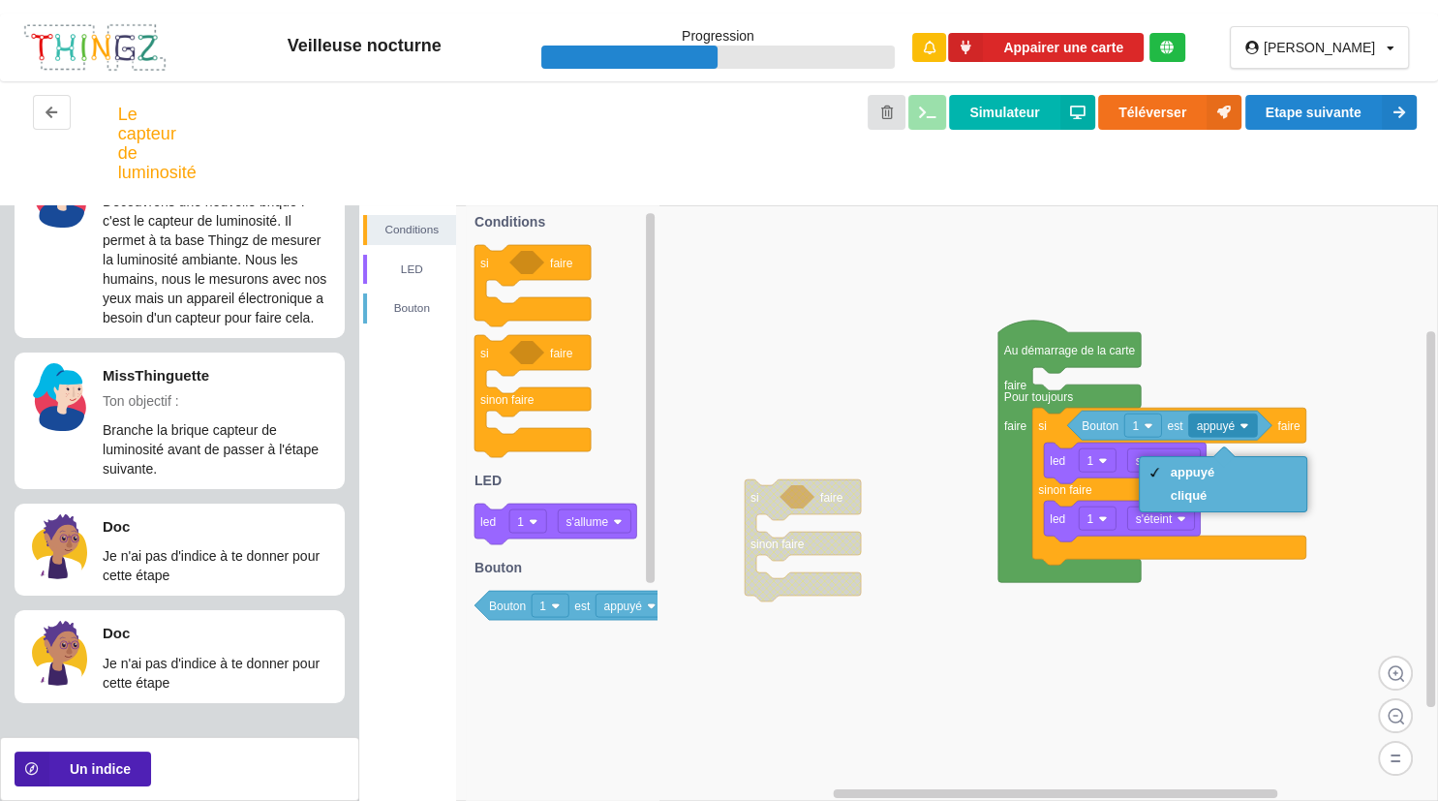
scroll to position [67, 0]
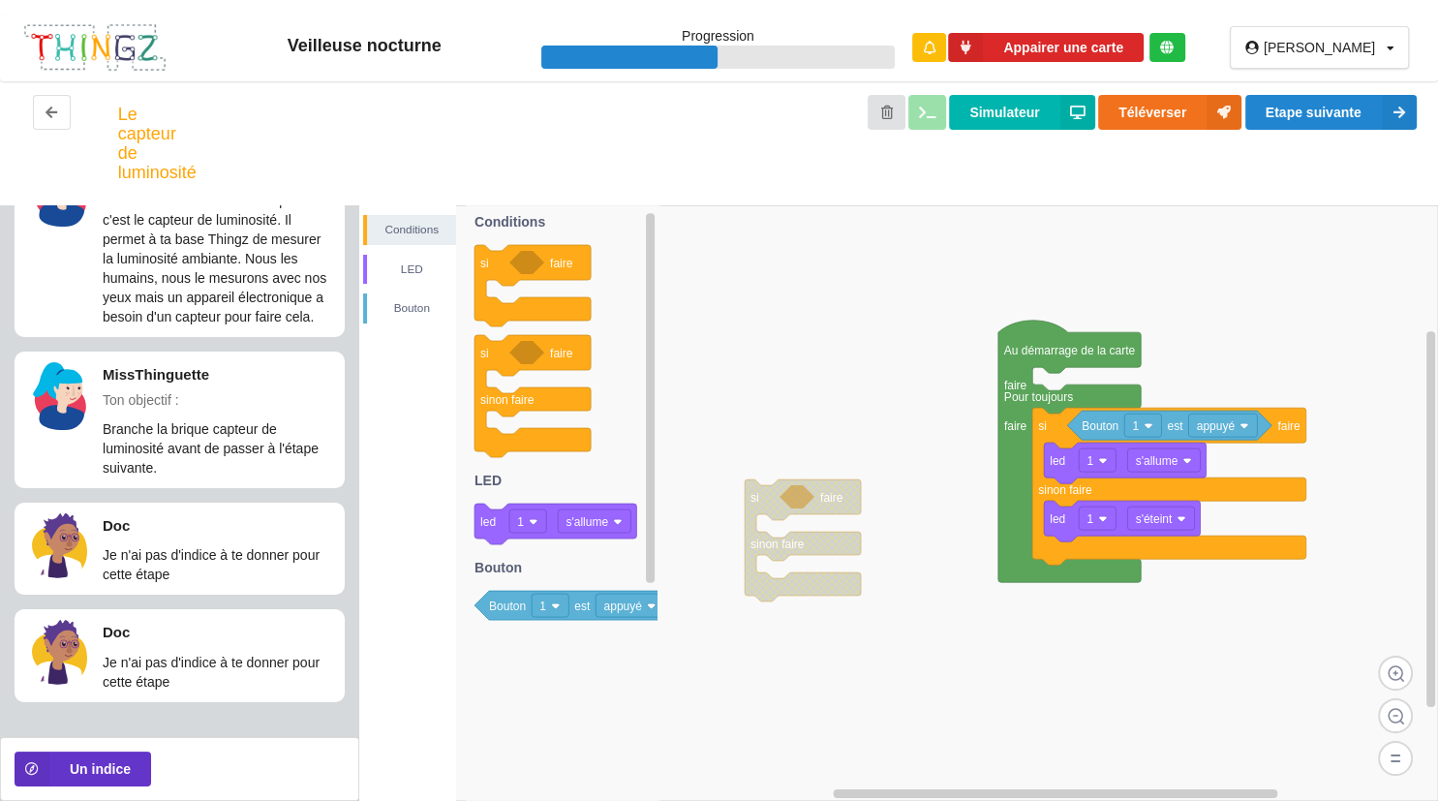
click at [917, 363] on rect at bounding box center [898, 503] width 1079 height 596
click at [1111, 471] on rect at bounding box center [1097, 459] width 37 height 23
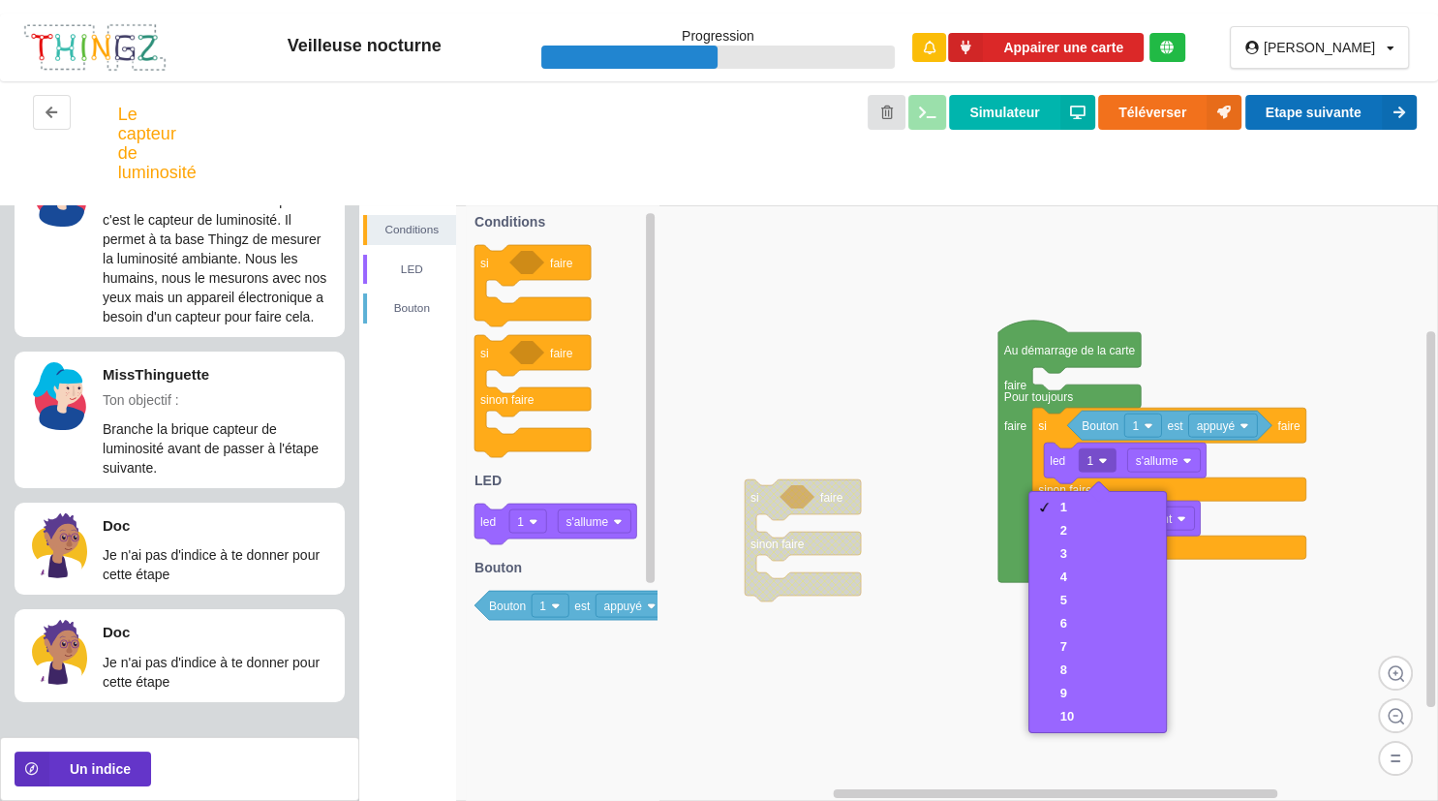
click at [1350, 113] on button "Etape suivante" at bounding box center [1331, 112] width 171 height 35
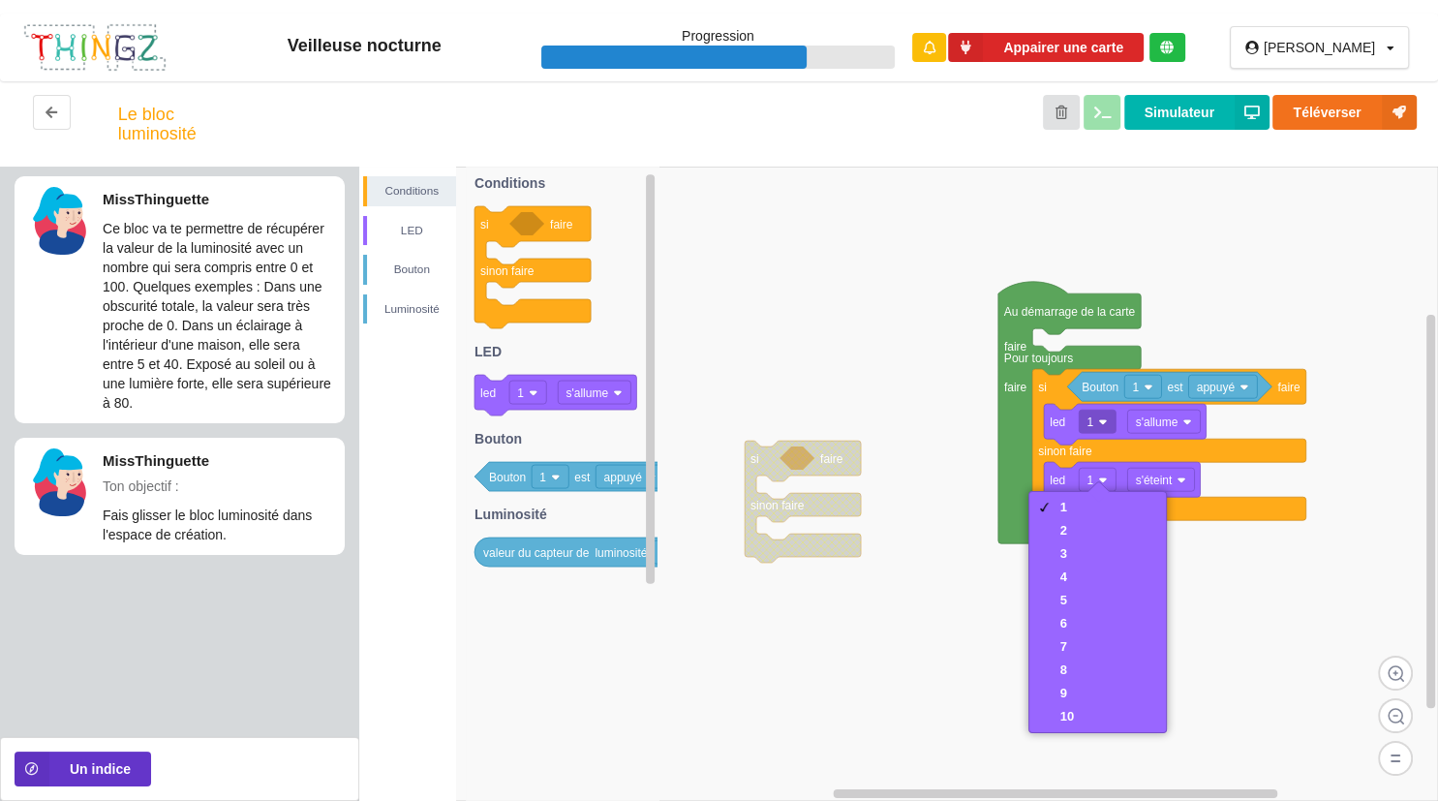
scroll to position [0, 0]
click at [1269, 242] on rect at bounding box center [898, 484] width 1079 height 634
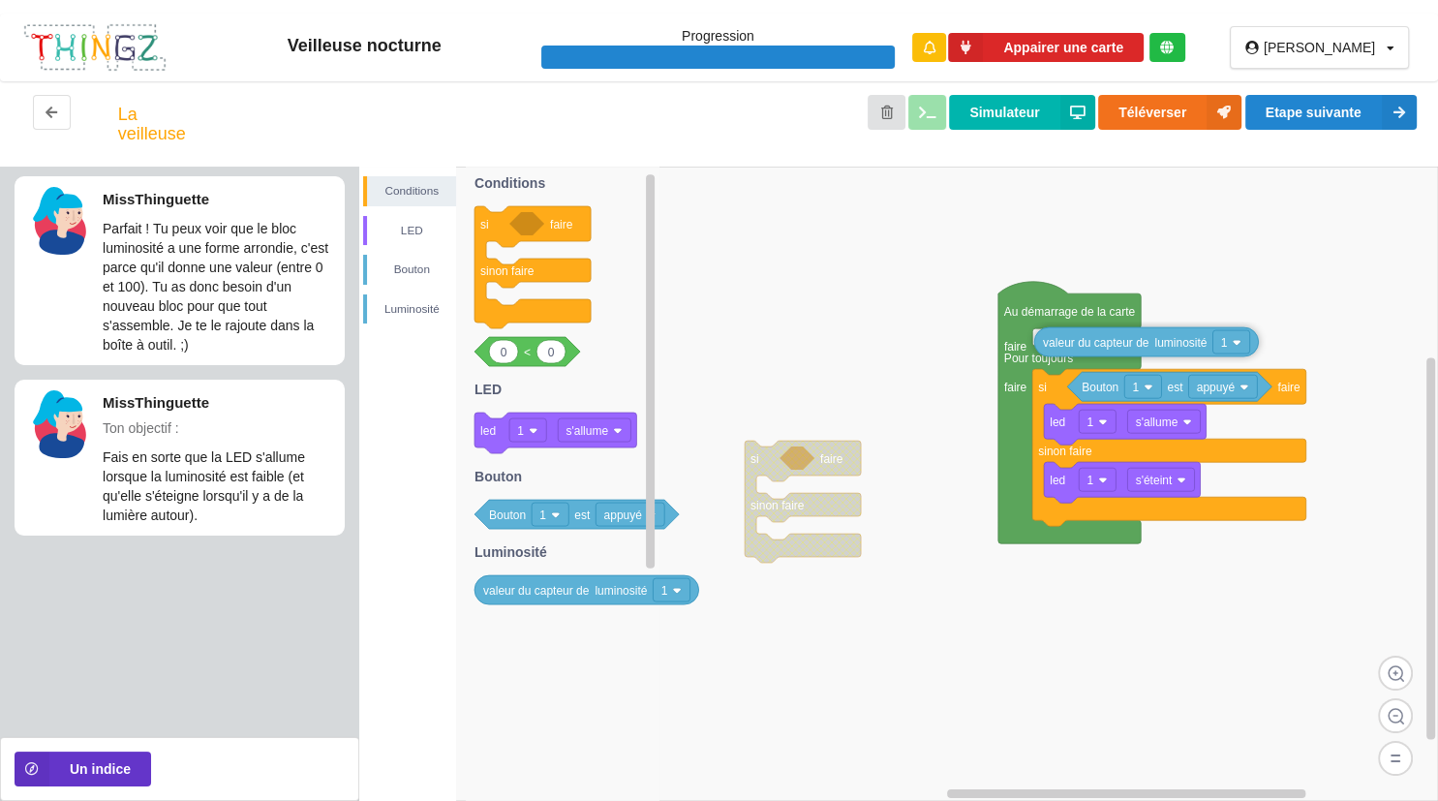
drag, startPoint x: 564, startPoint y: 561, endPoint x: 1229, endPoint y: 352, distance: 697.5
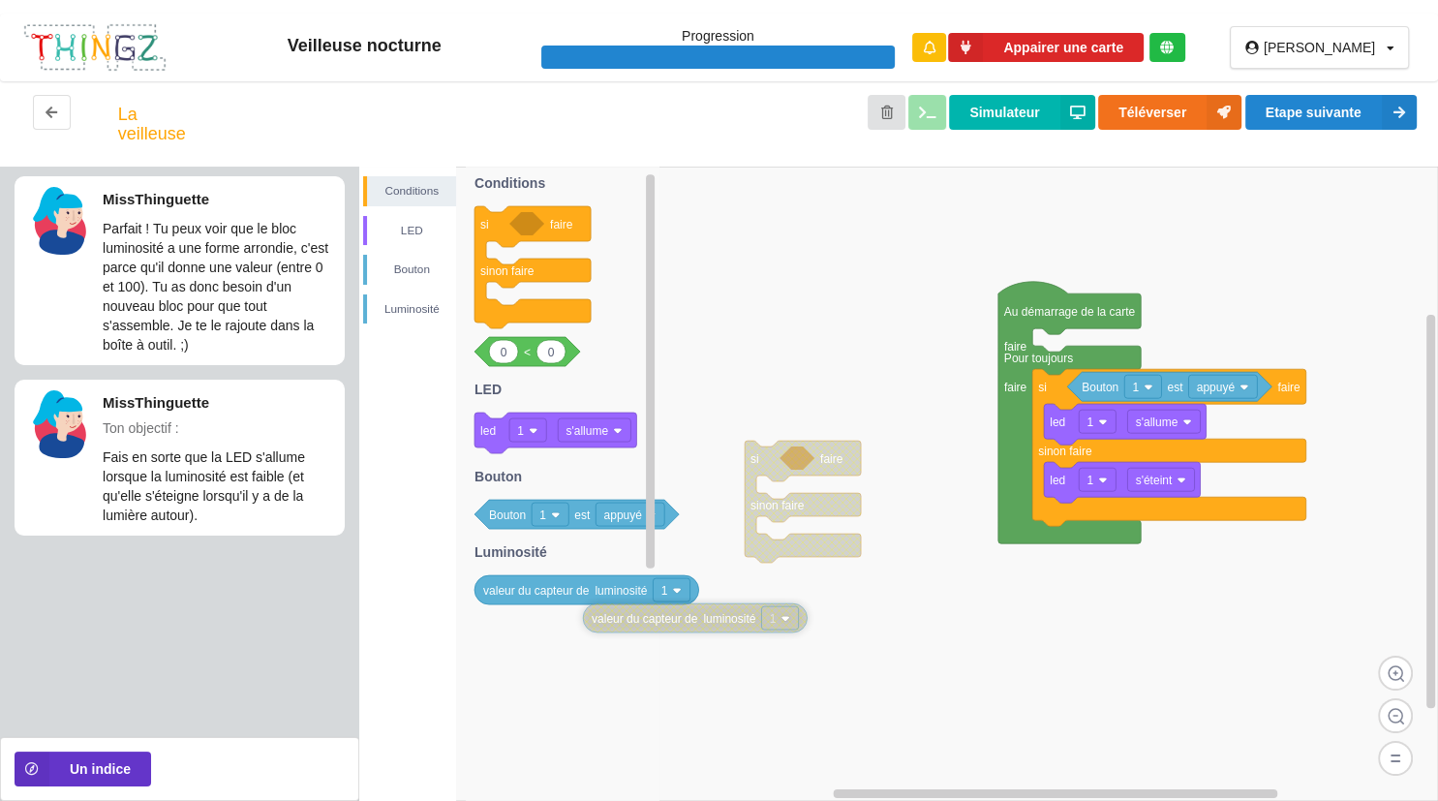
drag, startPoint x: 1219, startPoint y: 351, endPoint x: 769, endPoint y: 626, distance: 527.7
click at [769, 626] on rect at bounding box center [780, 617] width 37 height 23
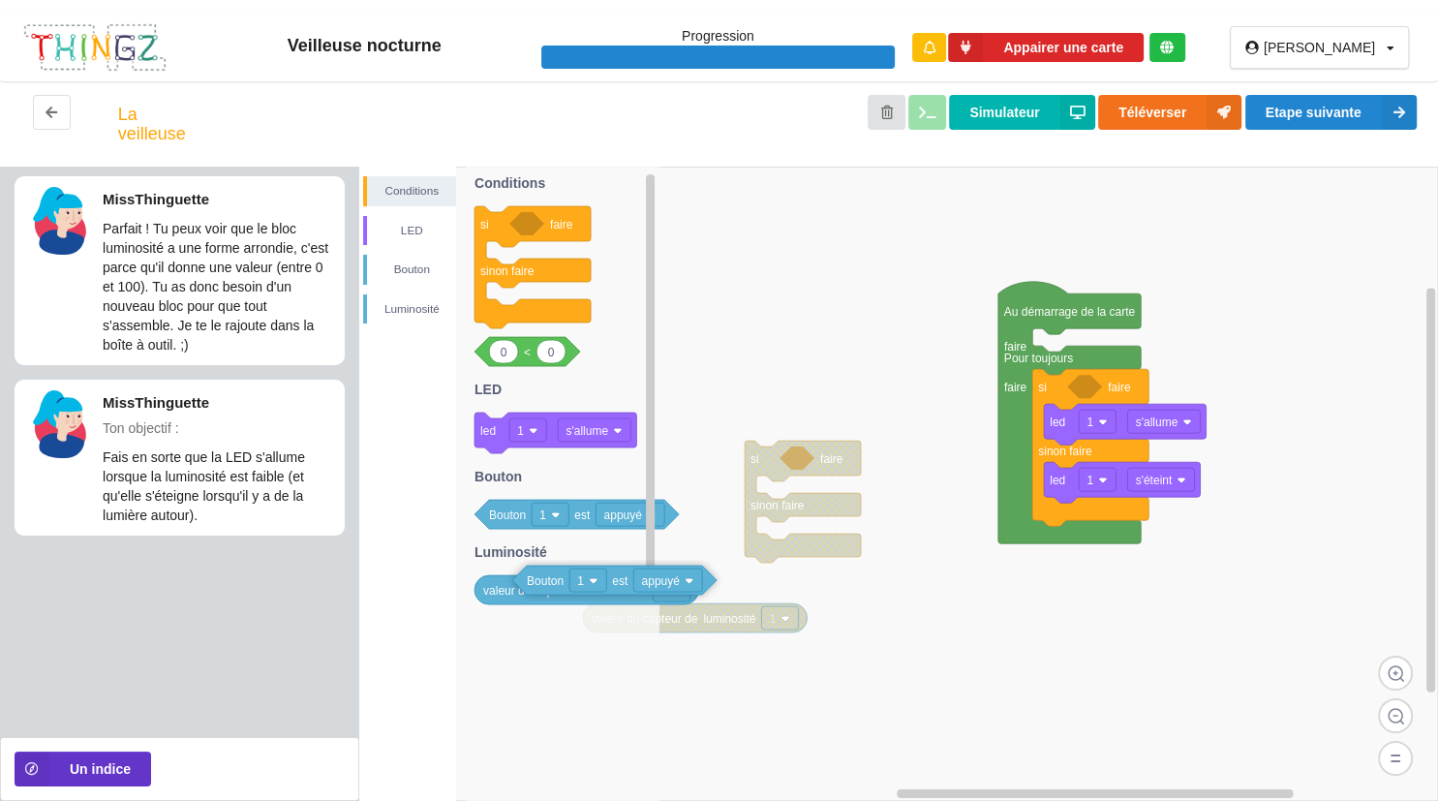
drag, startPoint x: 1094, startPoint y: 382, endPoint x: 486, endPoint y: 517, distance: 622.2
drag, startPoint x: 507, startPoint y: 591, endPoint x: 638, endPoint y: 588, distance: 131.8
click at [638, 588] on div "Conditions LED [PERSON_NAME] si faire sinon faire Au démarrage de la carte fair…" at bounding box center [898, 484] width 1079 height 634
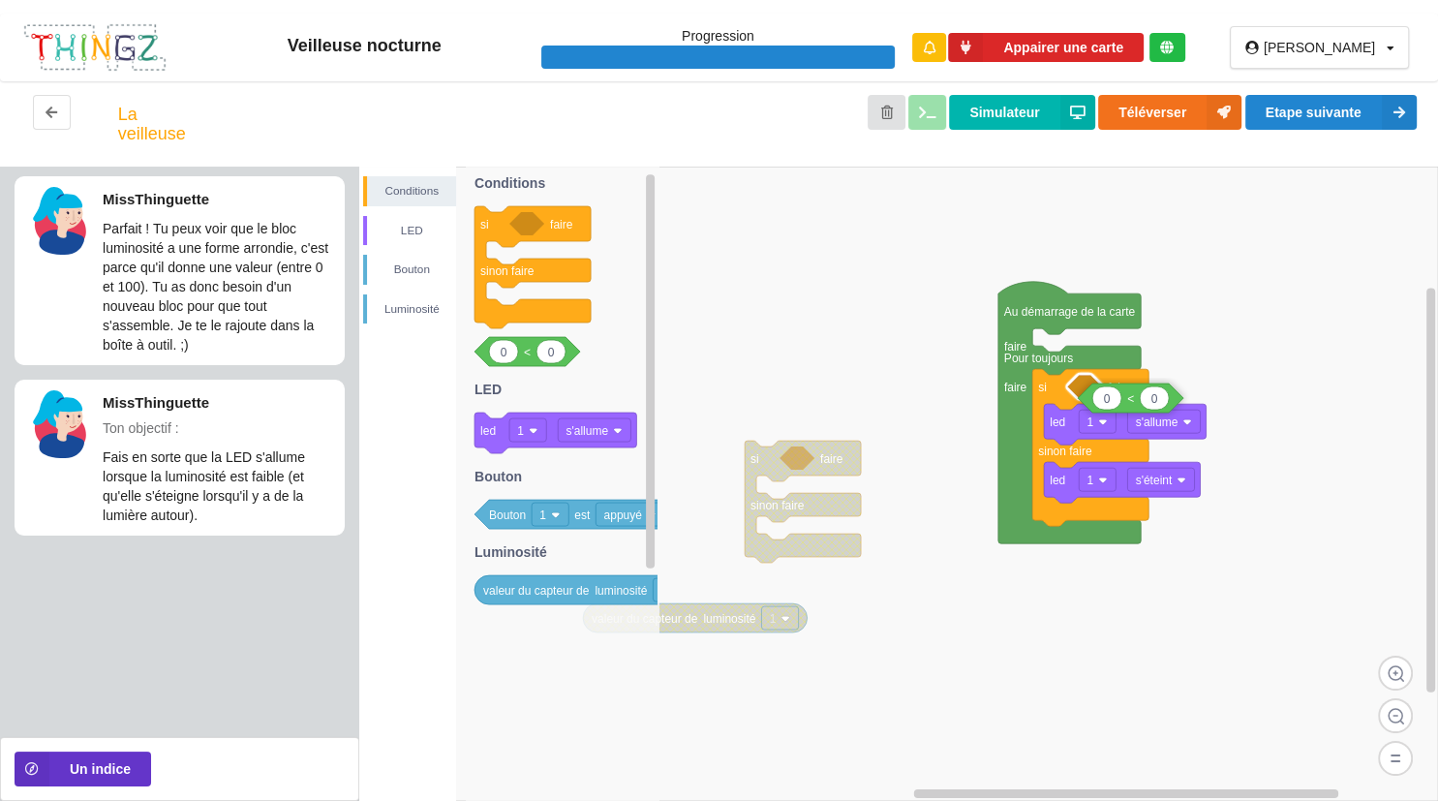
drag, startPoint x: 532, startPoint y: 366, endPoint x: 1242, endPoint y: 413, distance: 711.5
click at [1242, 413] on div "Conditions LED [PERSON_NAME] si faire sinon faire Au démarrage de la carte fair…" at bounding box center [898, 484] width 1079 height 634
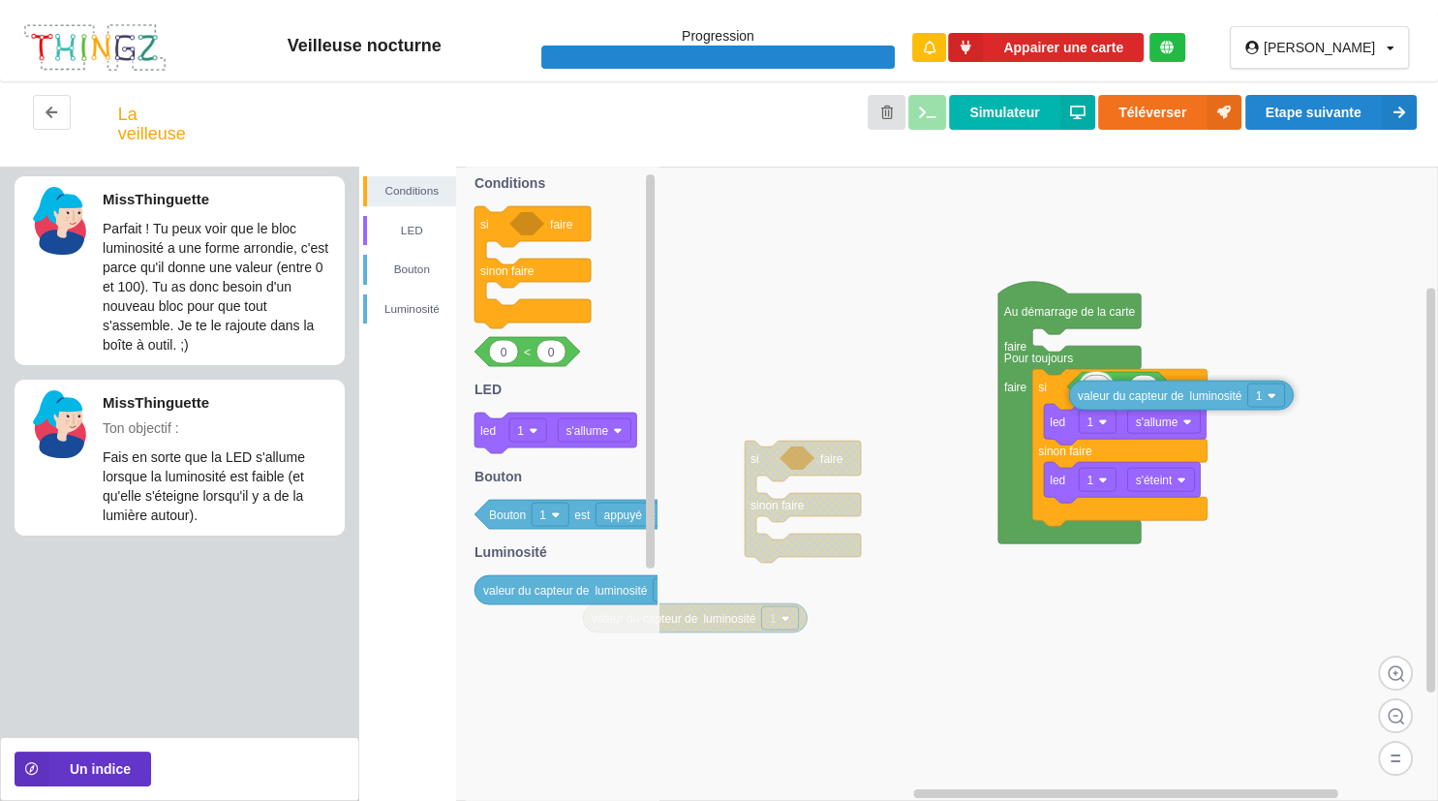
drag, startPoint x: 599, startPoint y: 600, endPoint x: 1302, endPoint y: 405, distance: 729.6
click at [1302, 405] on div "Conditions LED [PERSON_NAME] si faire sinon faire valeur du capteur de luminosi…" at bounding box center [898, 484] width 1079 height 634
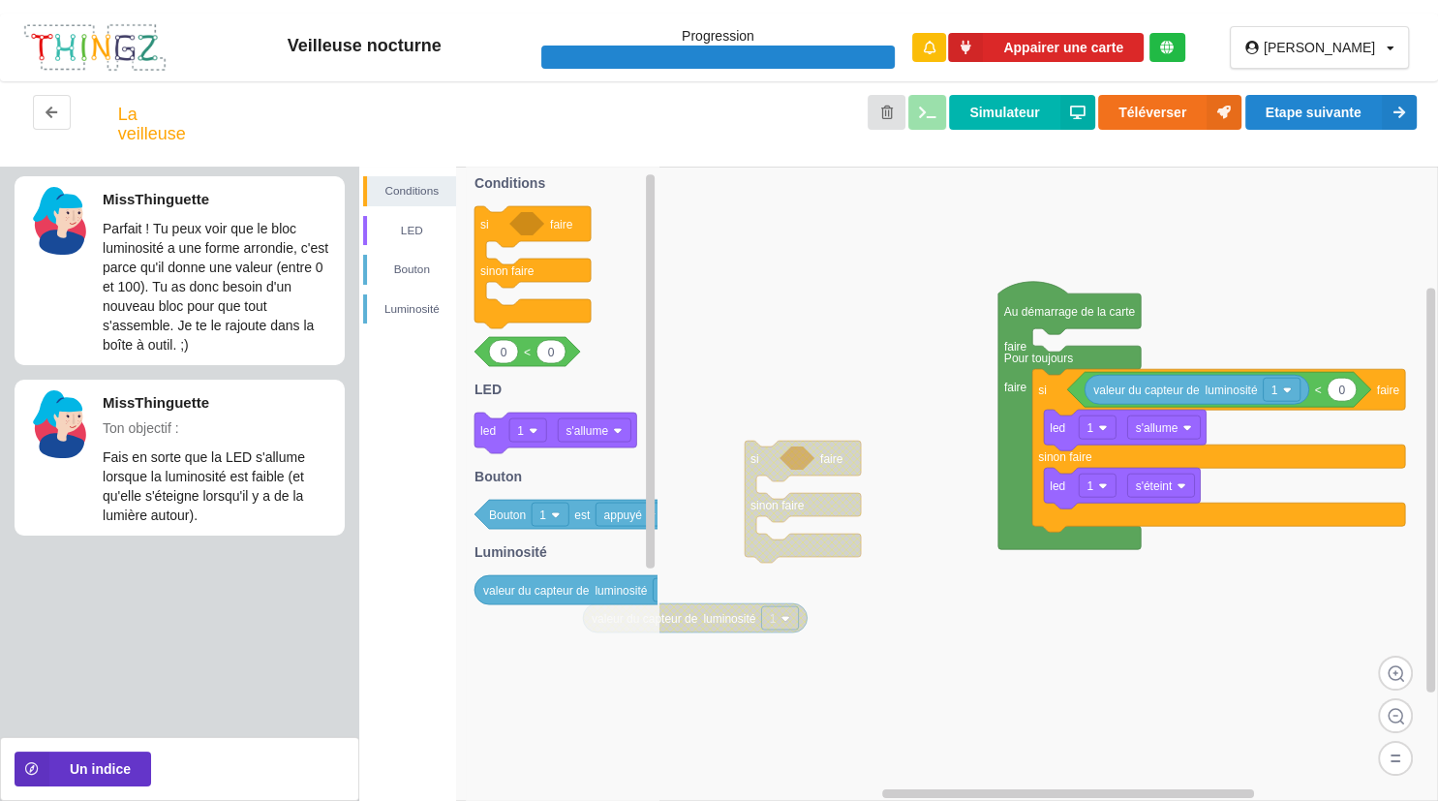
click at [1240, 407] on icon at bounding box center [1219, 389] width 304 height 35
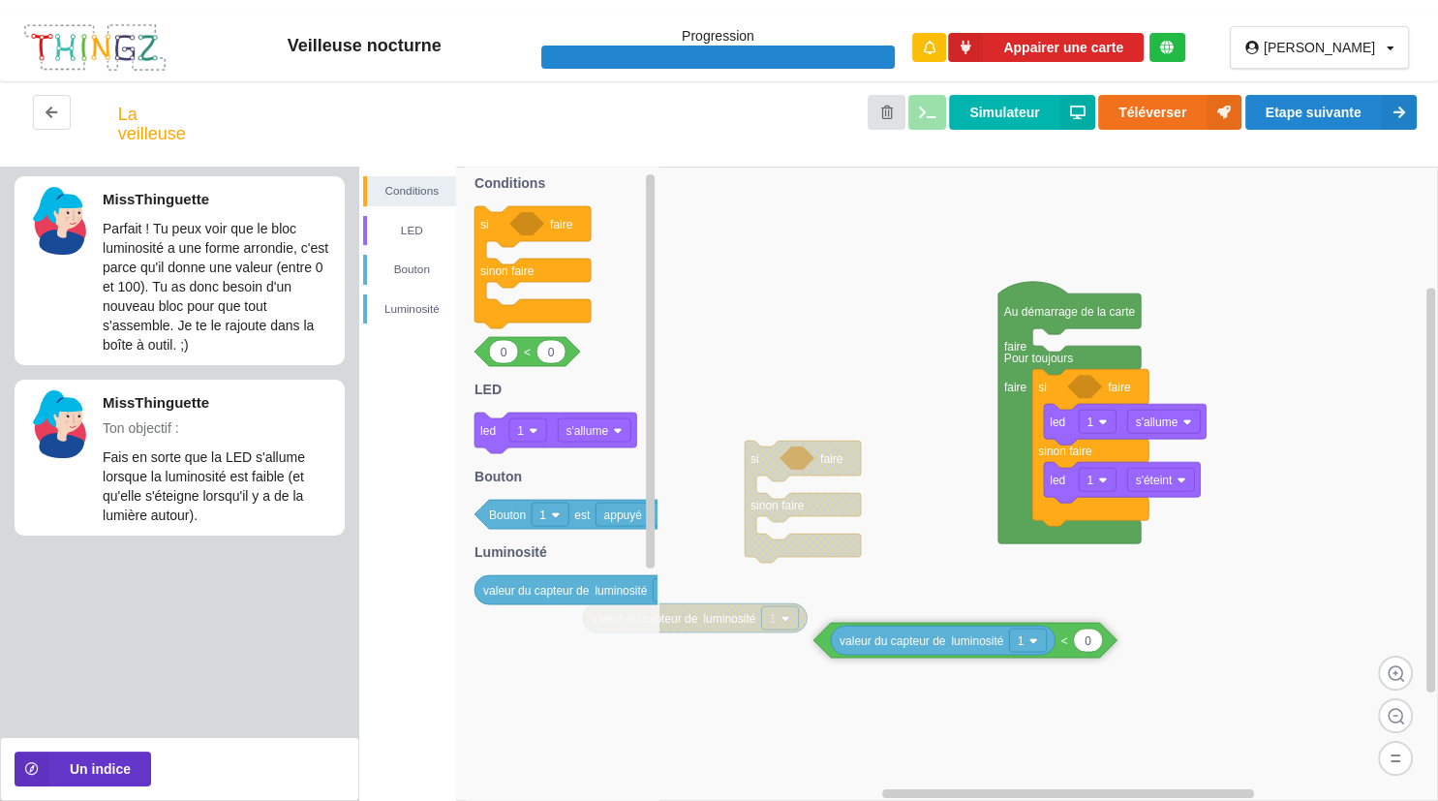
drag, startPoint x: 1240, startPoint y: 407, endPoint x: 992, endPoint y: 660, distance: 354.1
click at [992, 658] on icon at bounding box center [966, 640] width 304 height 35
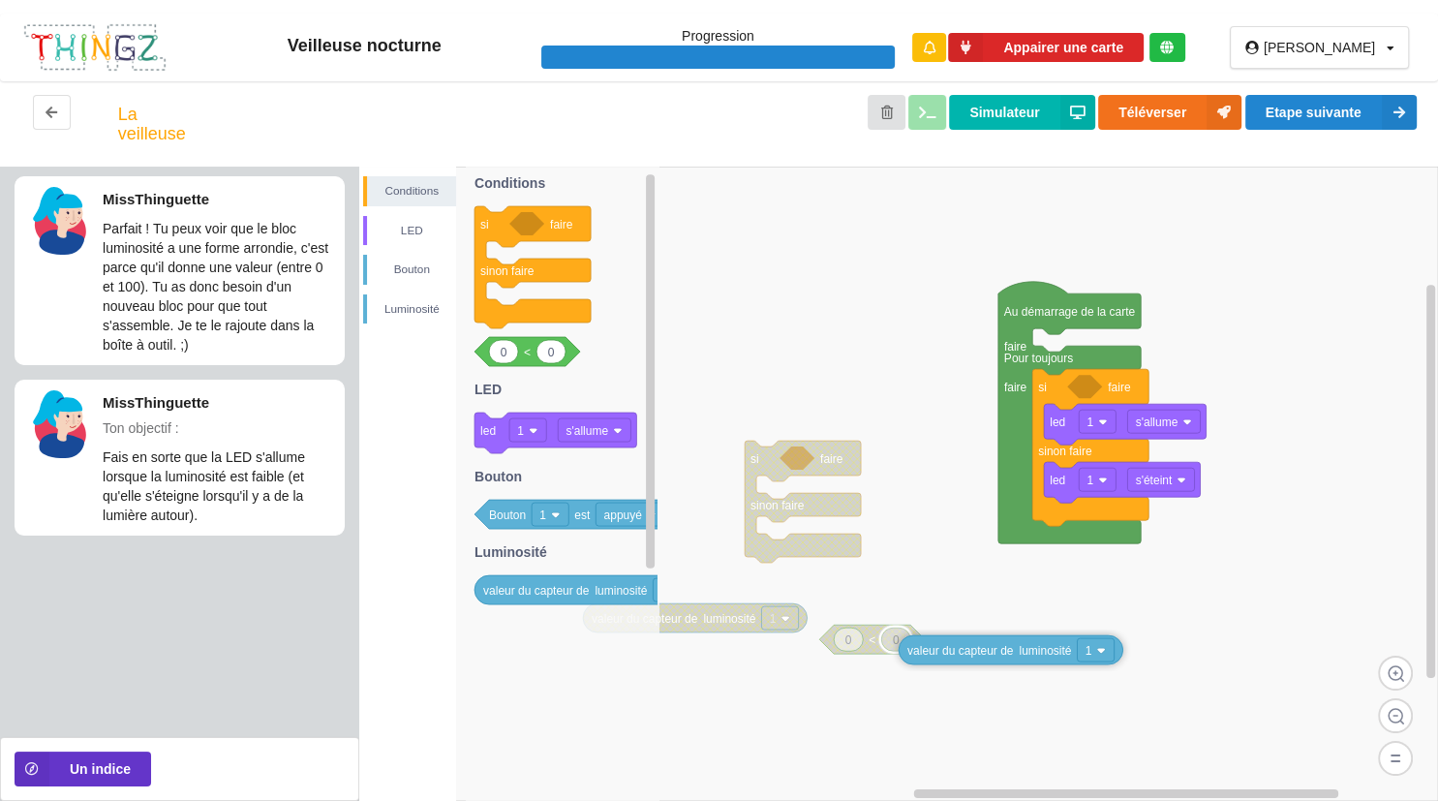
drag, startPoint x: 981, startPoint y: 649, endPoint x: 1043, endPoint y: 657, distance: 62.5
click at [1043, 657] on text "luminosité" at bounding box center [1046, 651] width 52 height 14
drag, startPoint x: 885, startPoint y: 650, endPoint x: 899, endPoint y: 661, distance: 17.2
click at [899, 661] on icon at bounding box center [1007, 652] width 225 height 29
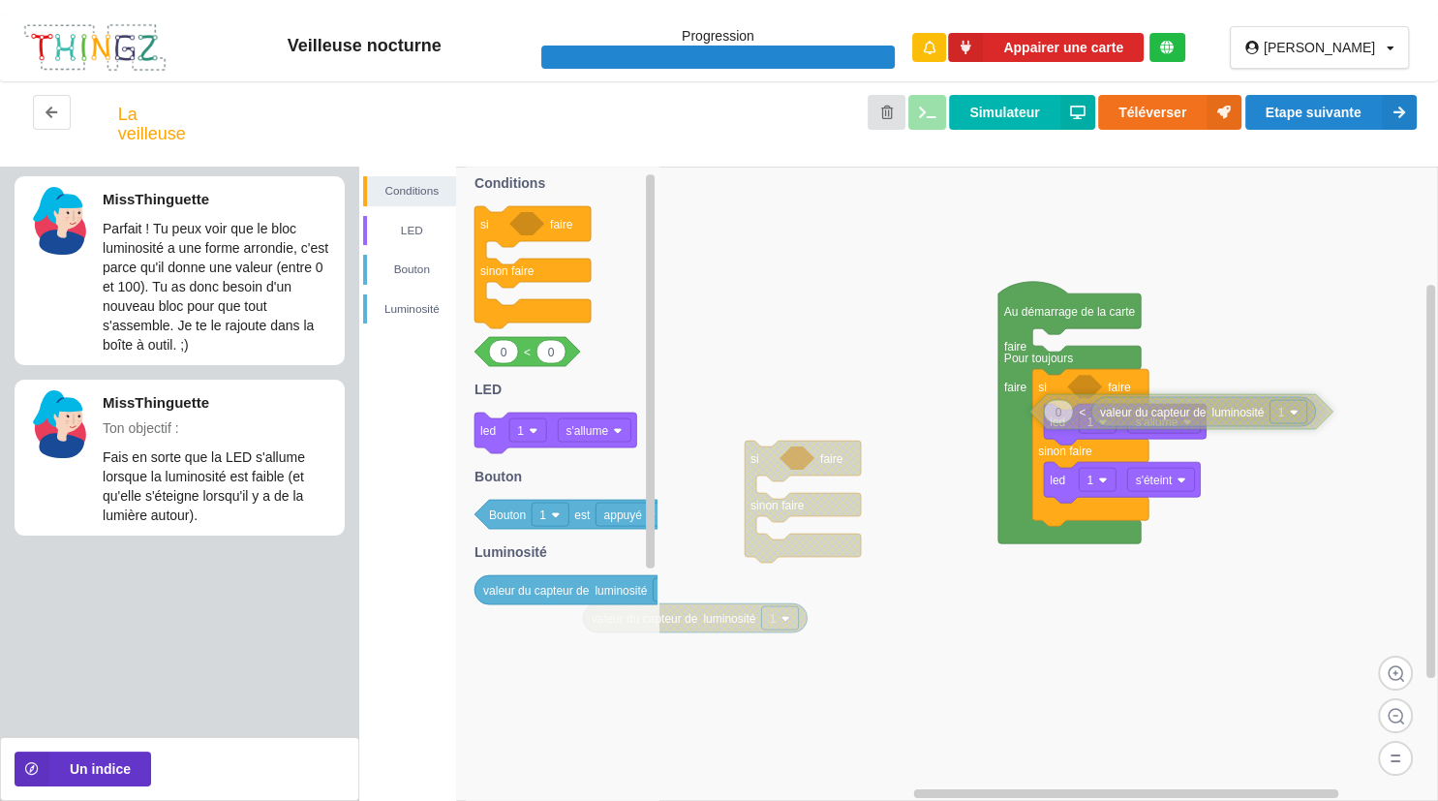
drag, startPoint x: 878, startPoint y: 651, endPoint x: 1107, endPoint y: 412, distance: 331.6
click at [1107, 412] on icon at bounding box center [1182, 411] width 304 height 35
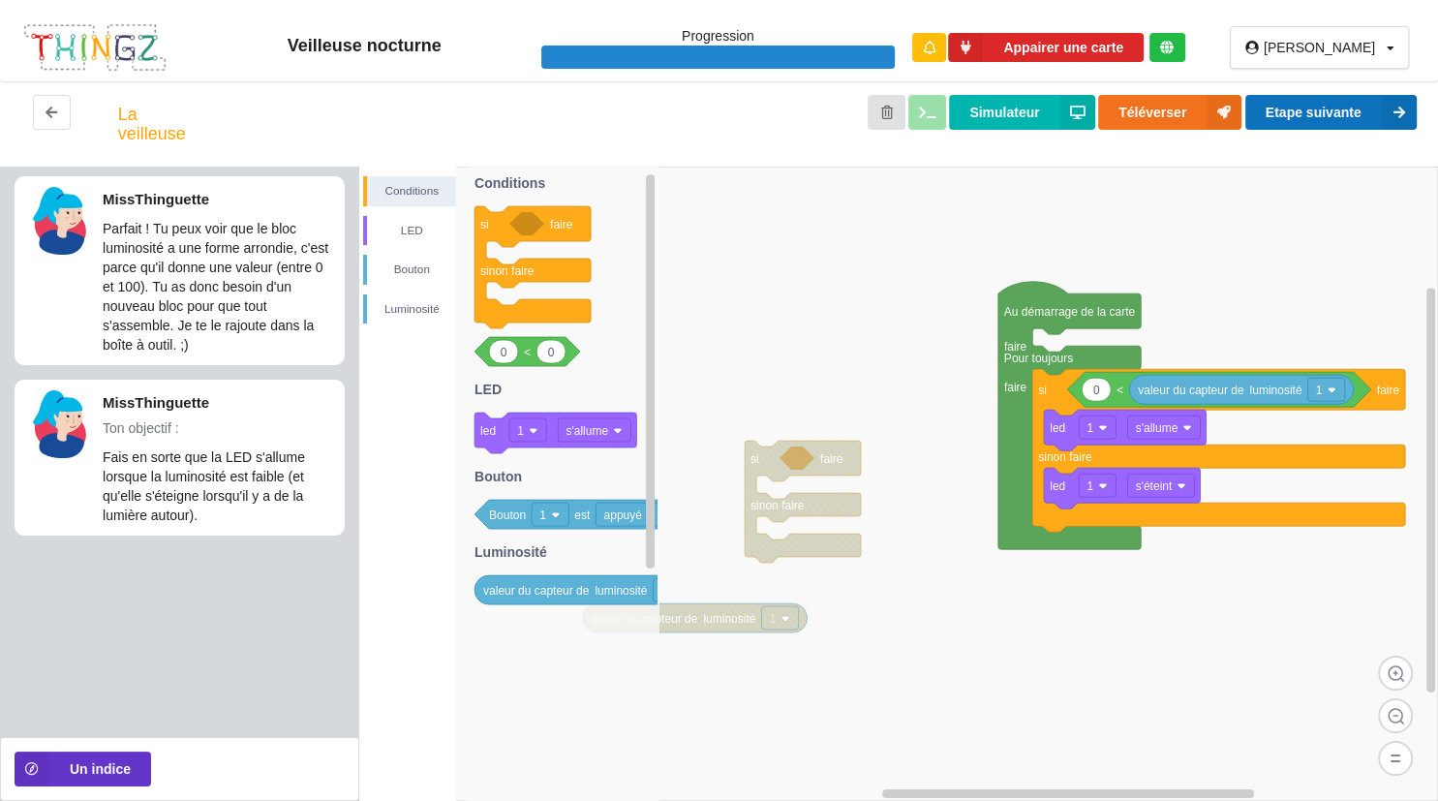
click at [1319, 110] on button "Etape suivante" at bounding box center [1331, 112] width 171 height 35
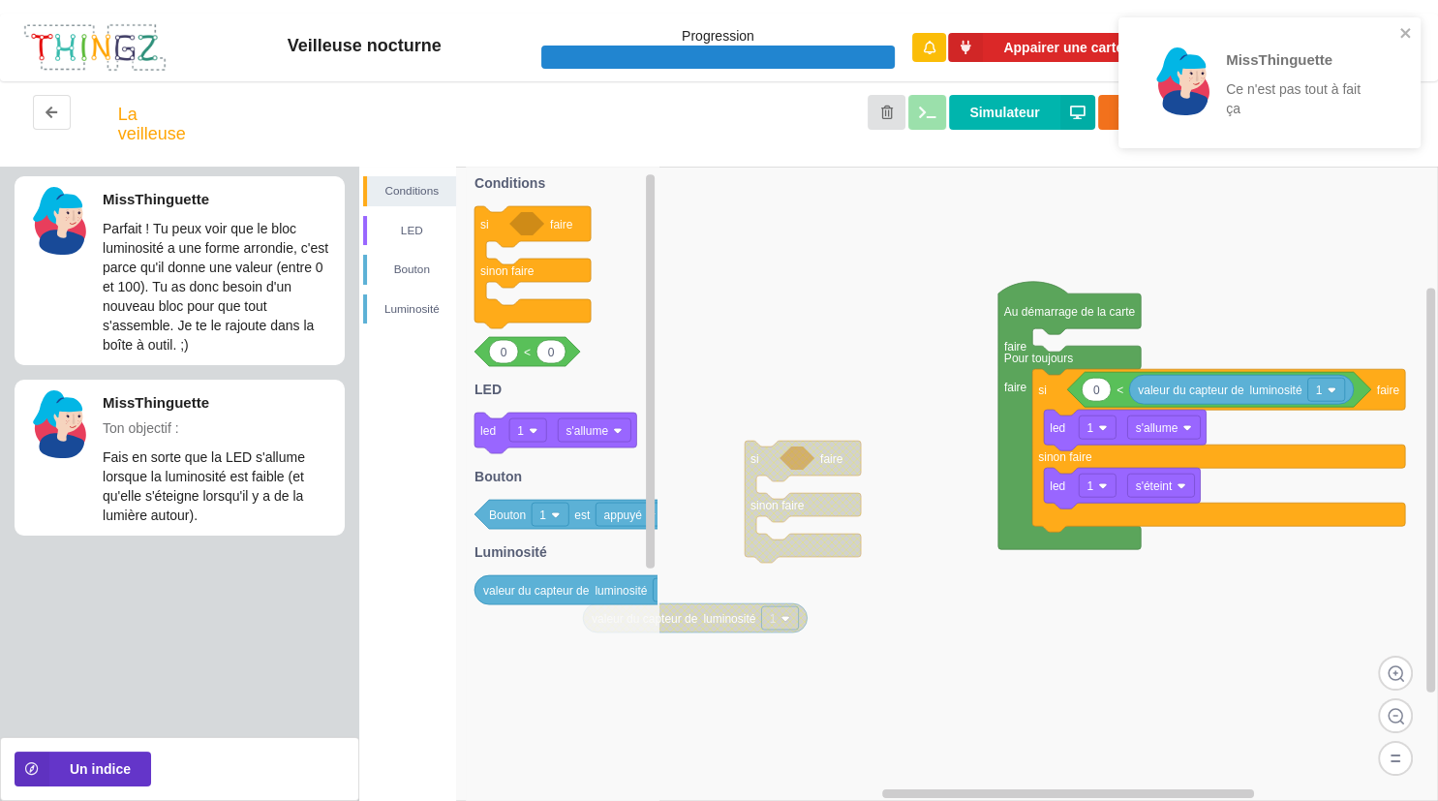
click at [1253, 347] on rect at bounding box center [898, 484] width 1079 height 634
click at [1098, 400] on icon at bounding box center [1096, 389] width 29 height 23
click at [1331, 389] on image at bounding box center [1332, 389] width 9 height 9
click at [757, 569] on rect at bounding box center [898, 484] width 1079 height 634
click at [1165, 427] on text "s'allume" at bounding box center [1157, 428] width 43 height 14
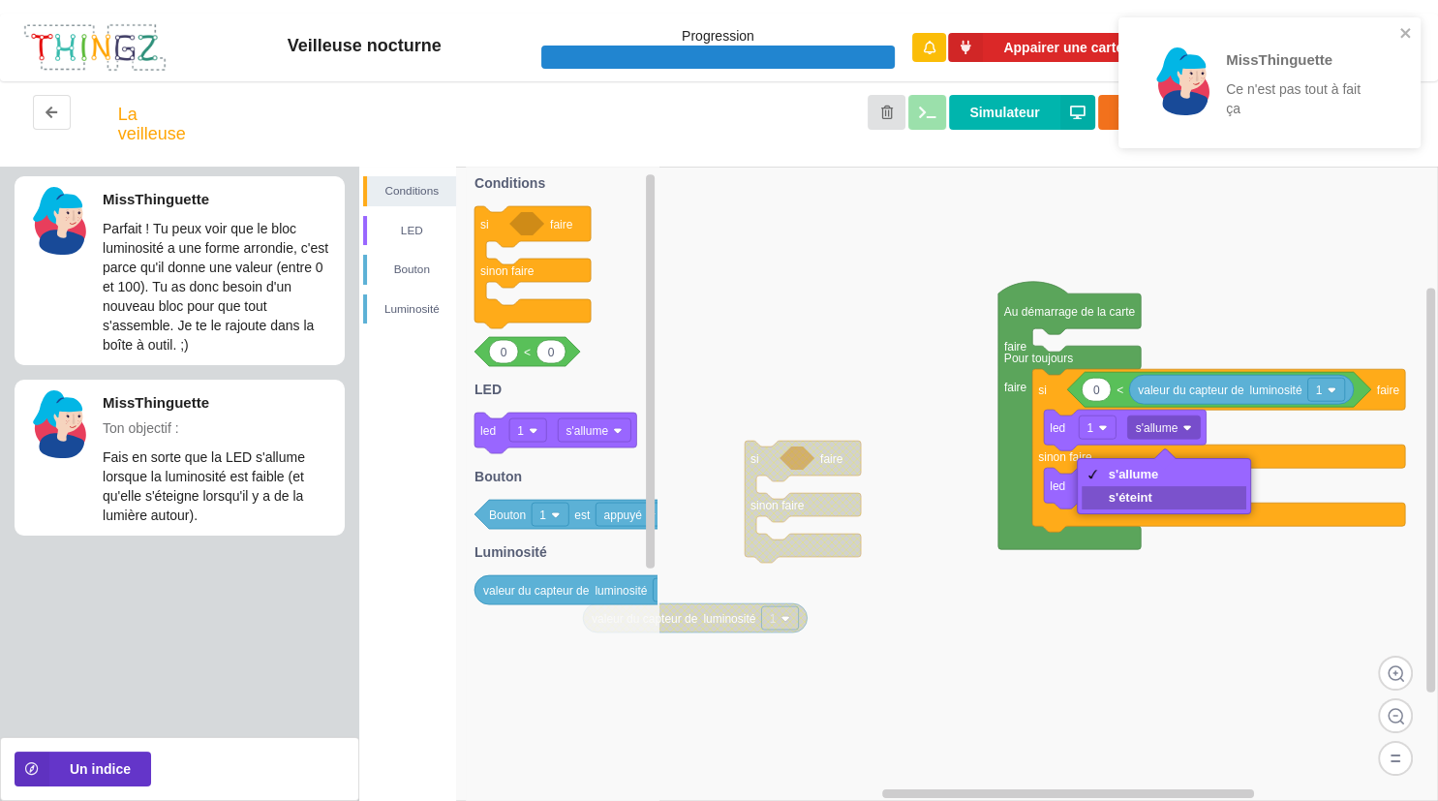
click at [1164, 499] on div "s'éteint" at bounding box center [1165, 497] width 166 height 23
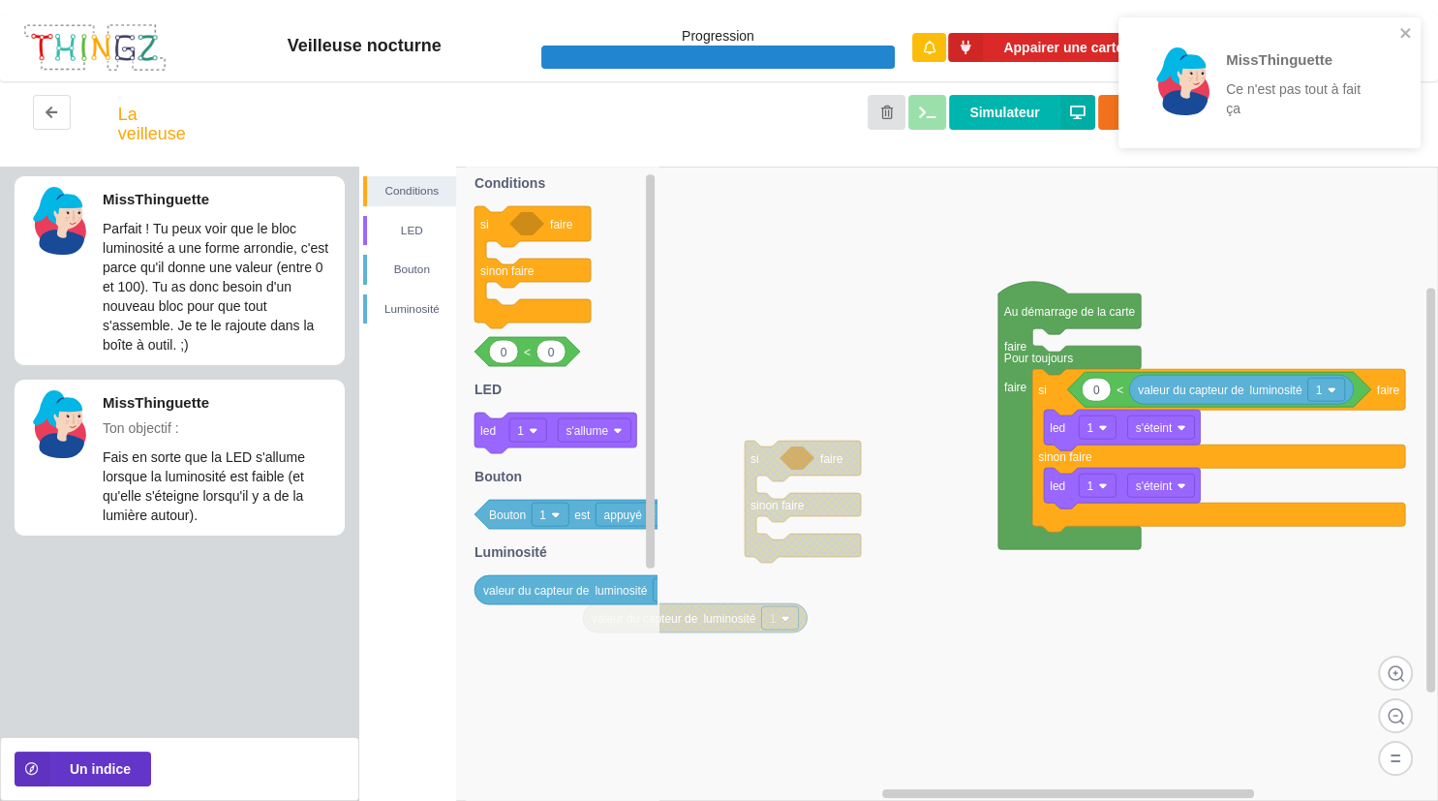
click at [1166, 488] on text "s'éteint" at bounding box center [1154, 486] width 37 height 14
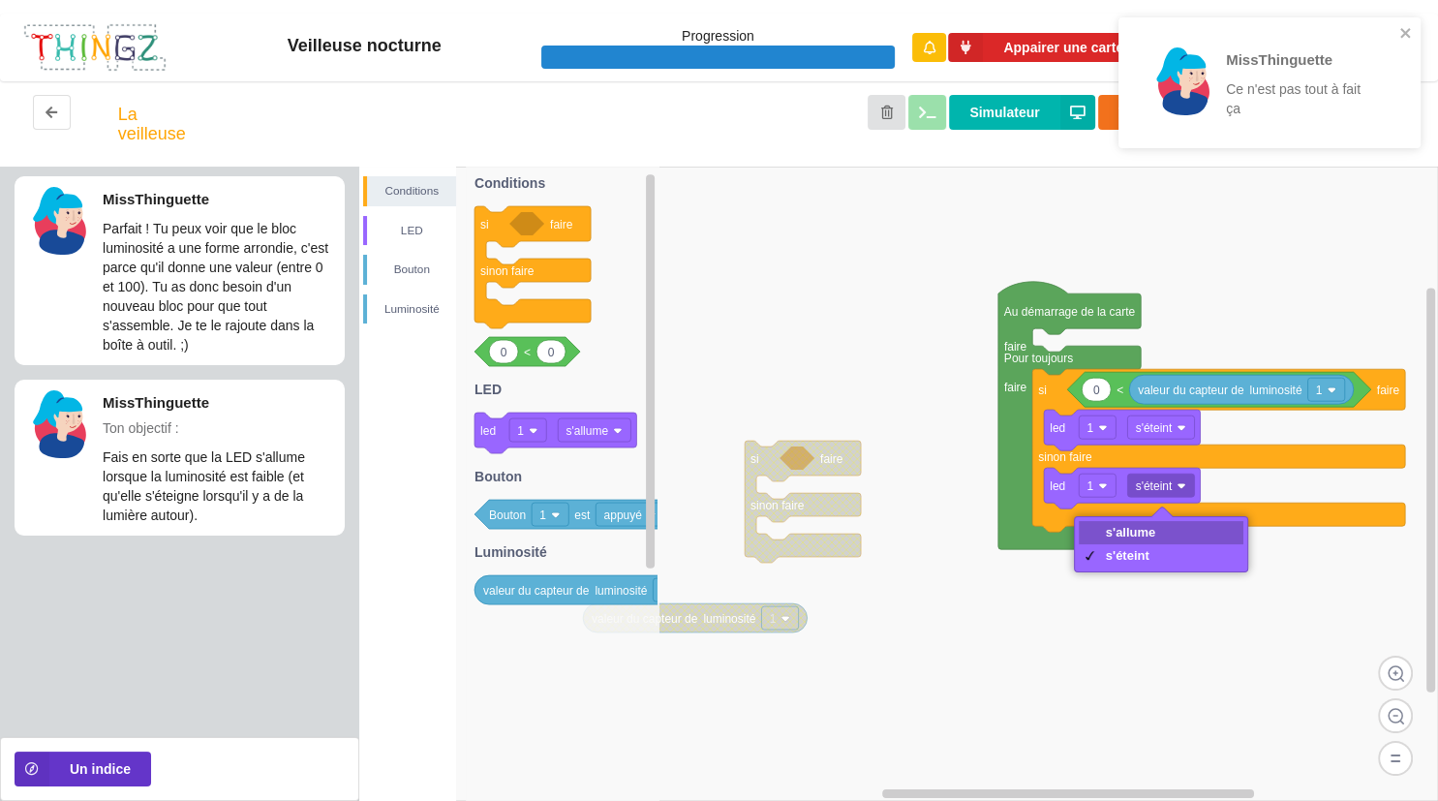
click at [1145, 538] on div "s'allume" at bounding box center [1131, 532] width 50 height 15
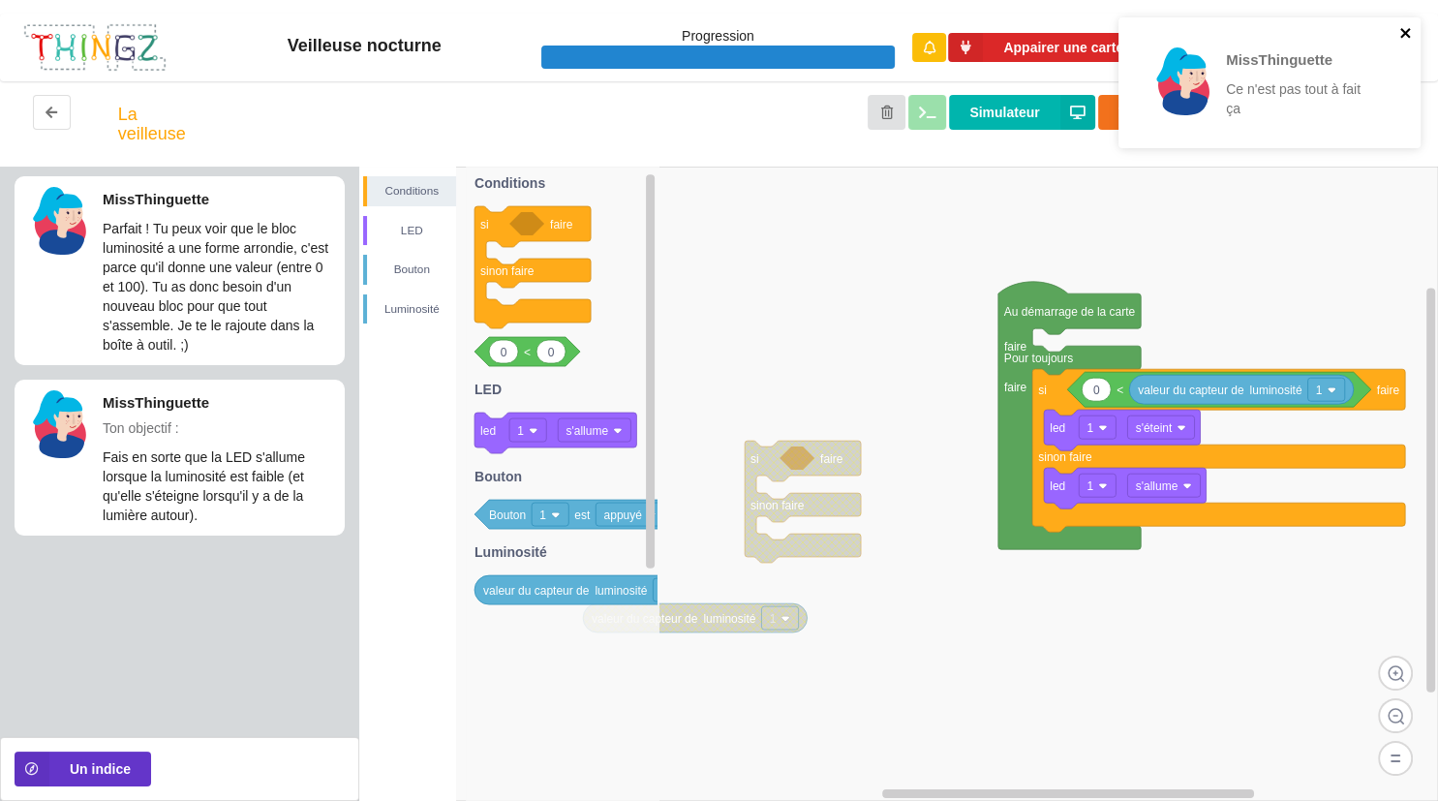
click at [1403, 37] on icon "close" at bounding box center [1406, 33] width 10 height 10
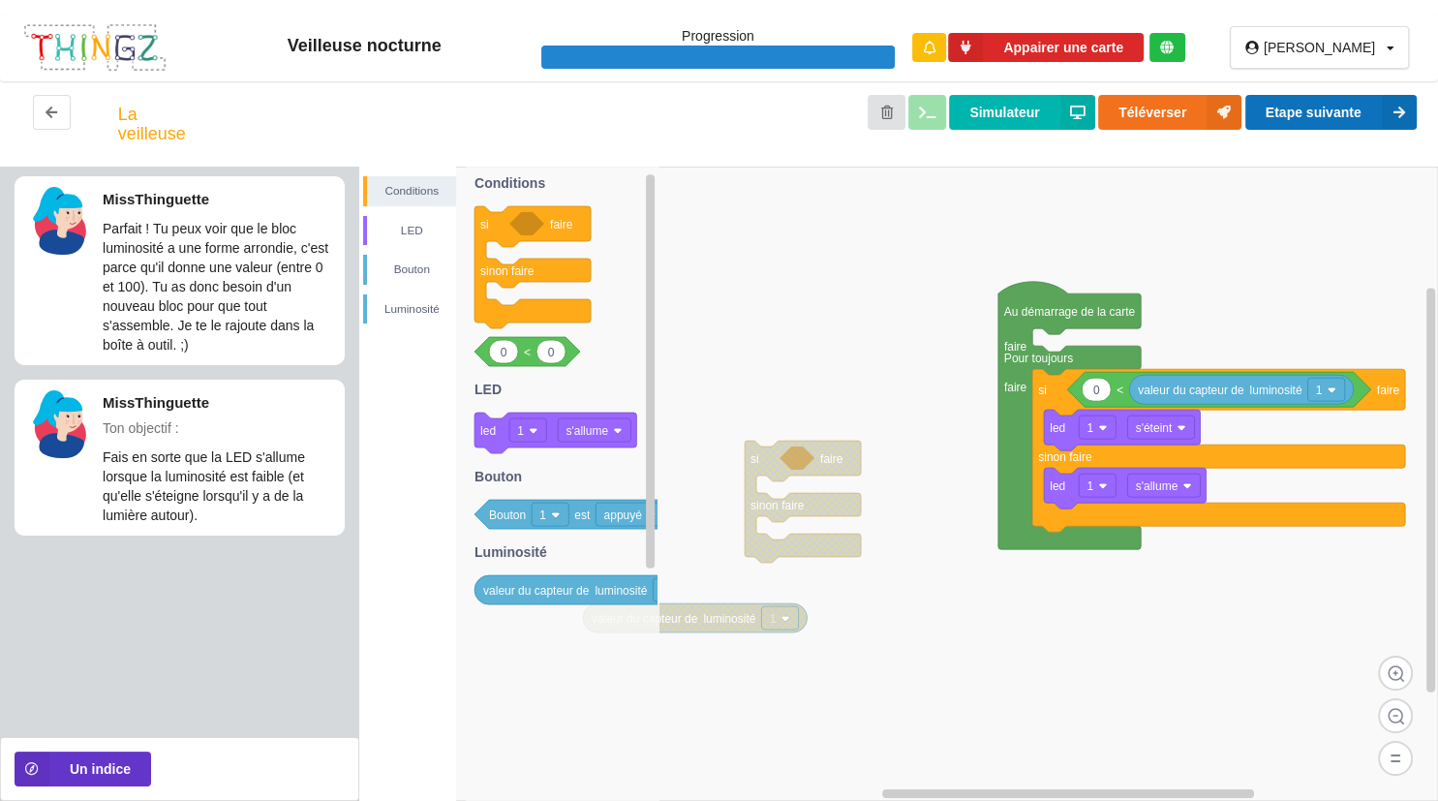
click at [1360, 108] on button "Etape suivante" at bounding box center [1331, 112] width 171 height 35
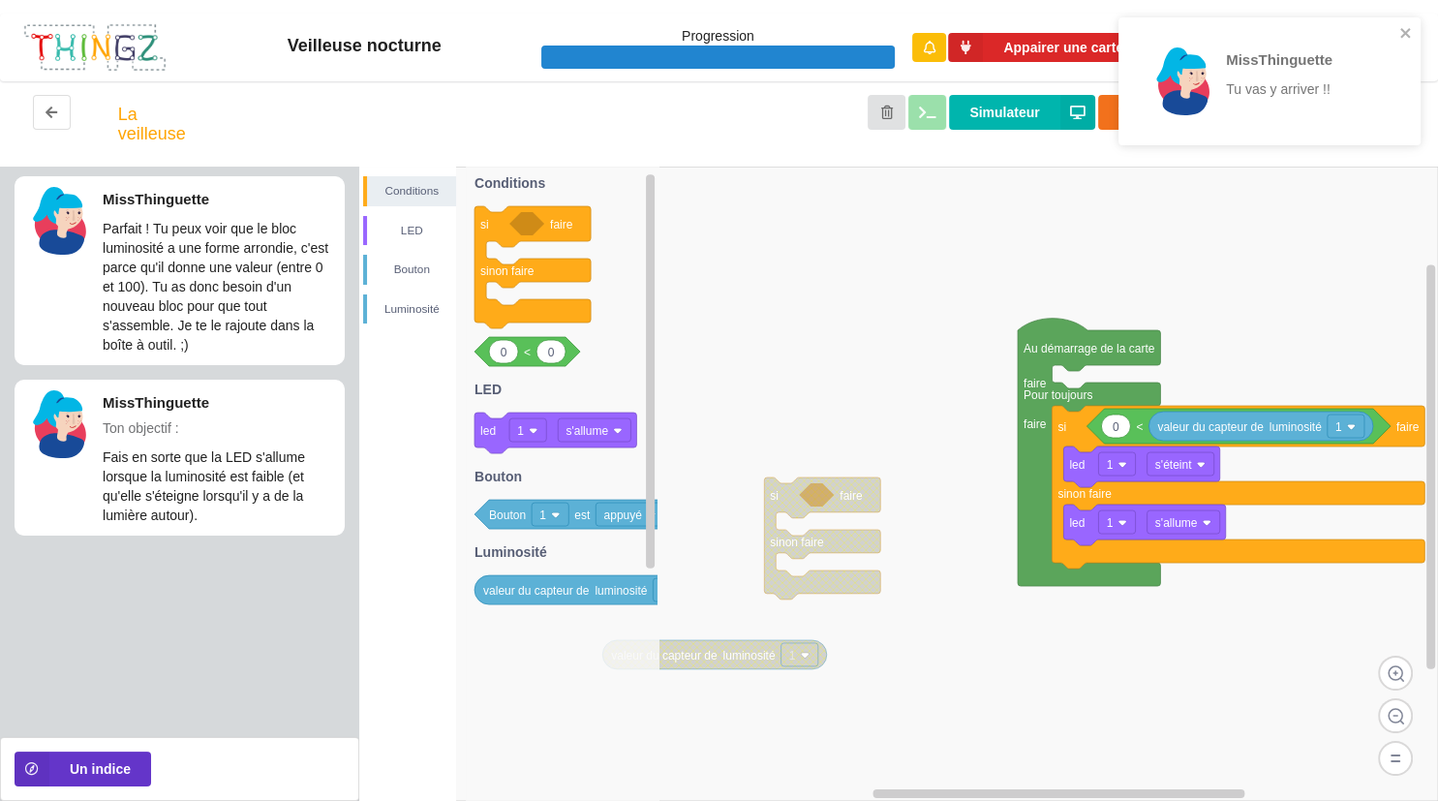
click at [1193, 467] on rect at bounding box center [1181, 463] width 67 height 23
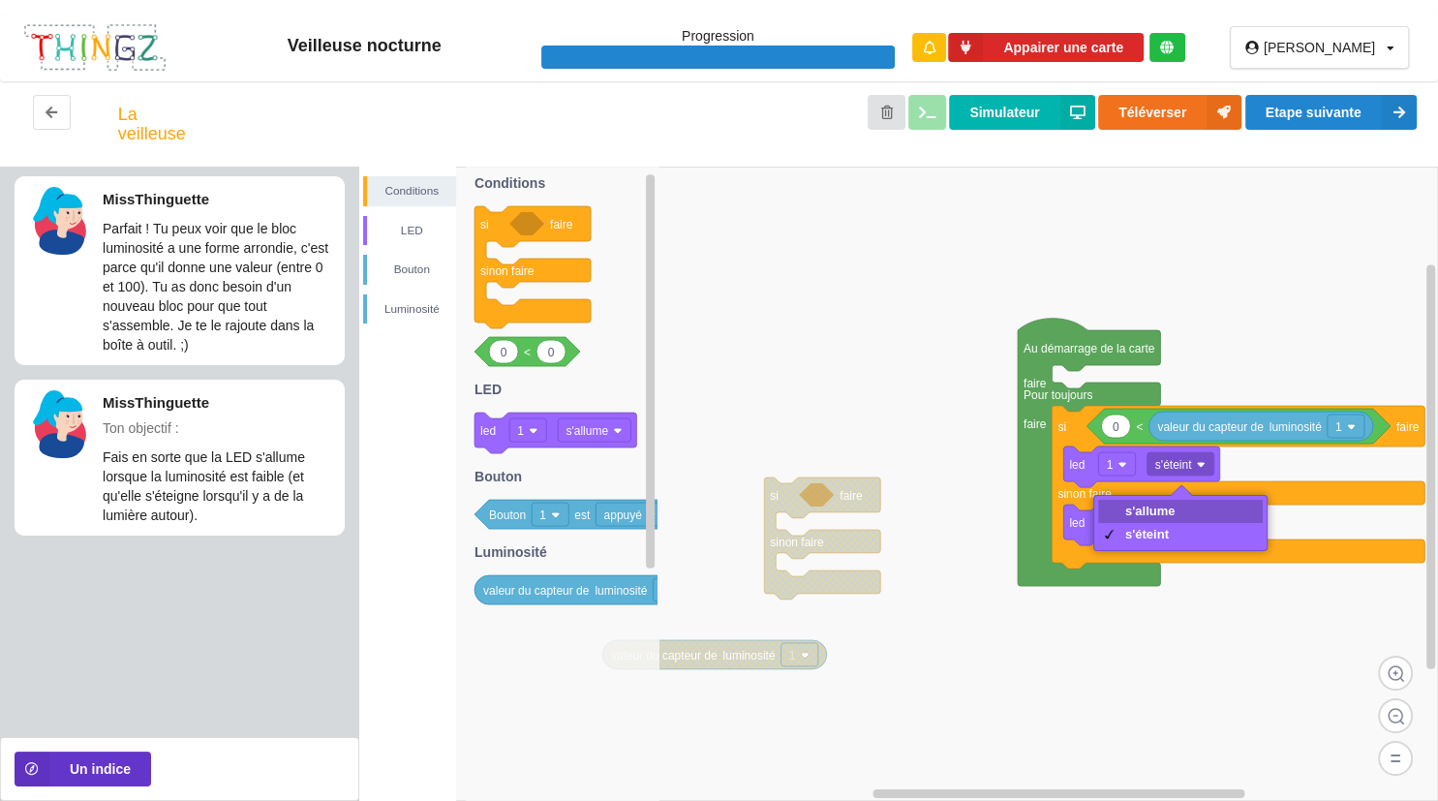
click at [1195, 508] on div "s'allume" at bounding box center [1181, 511] width 166 height 23
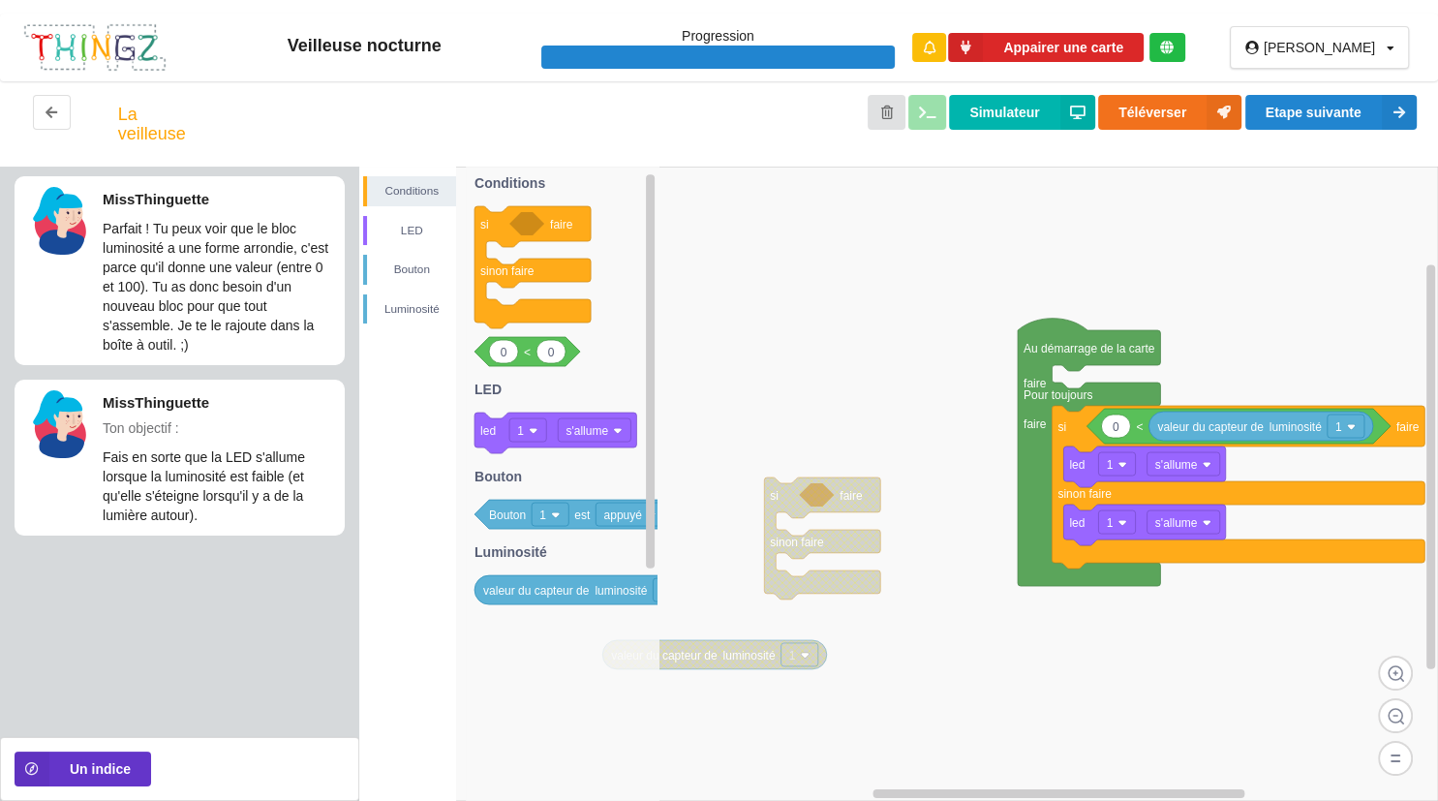
click at [1183, 525] on text "s'allume" at bounding box center [1176, 523] width 43 height 14
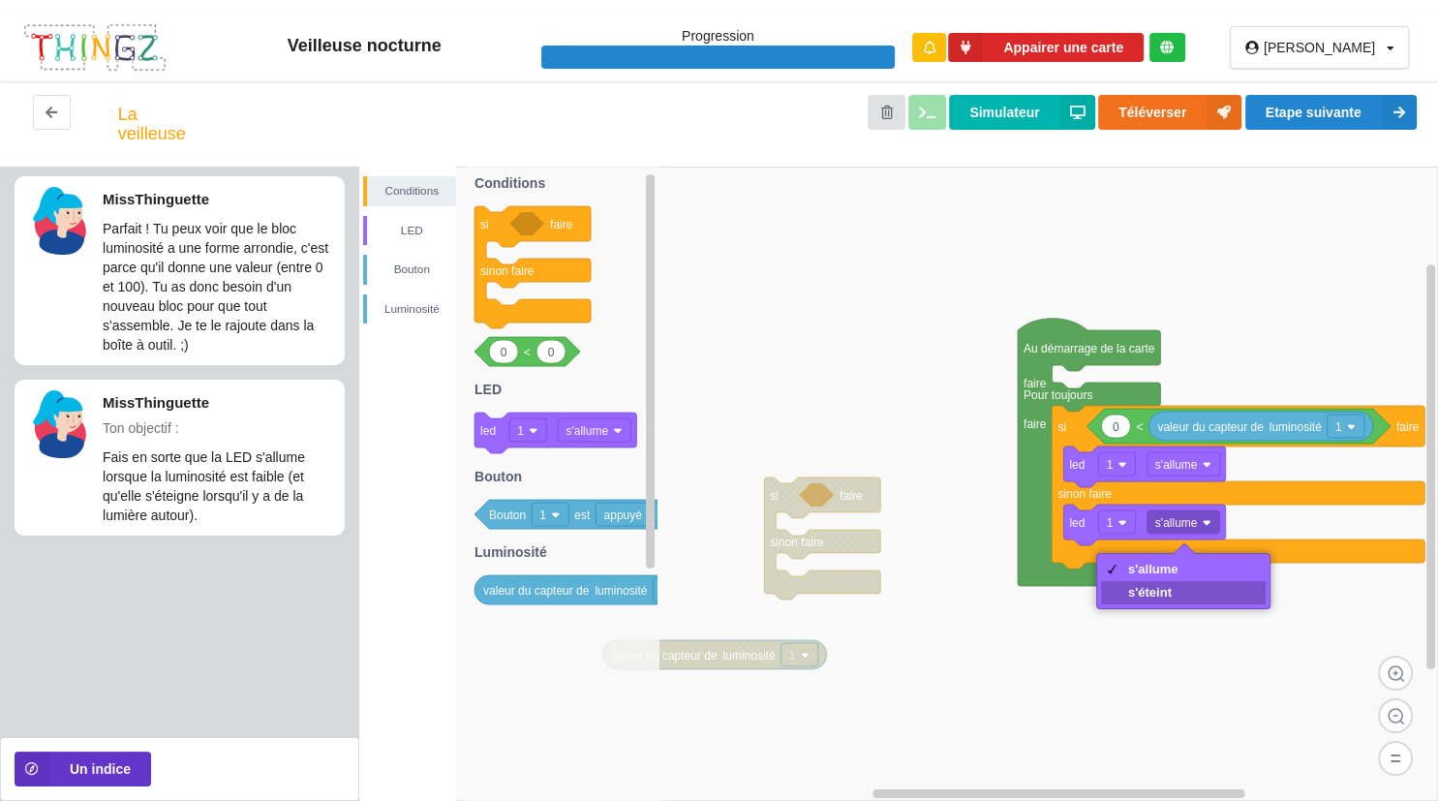
click at [1192, 592] on div "s'éteint" at bounding box center [1184, 592] width 166 height 23
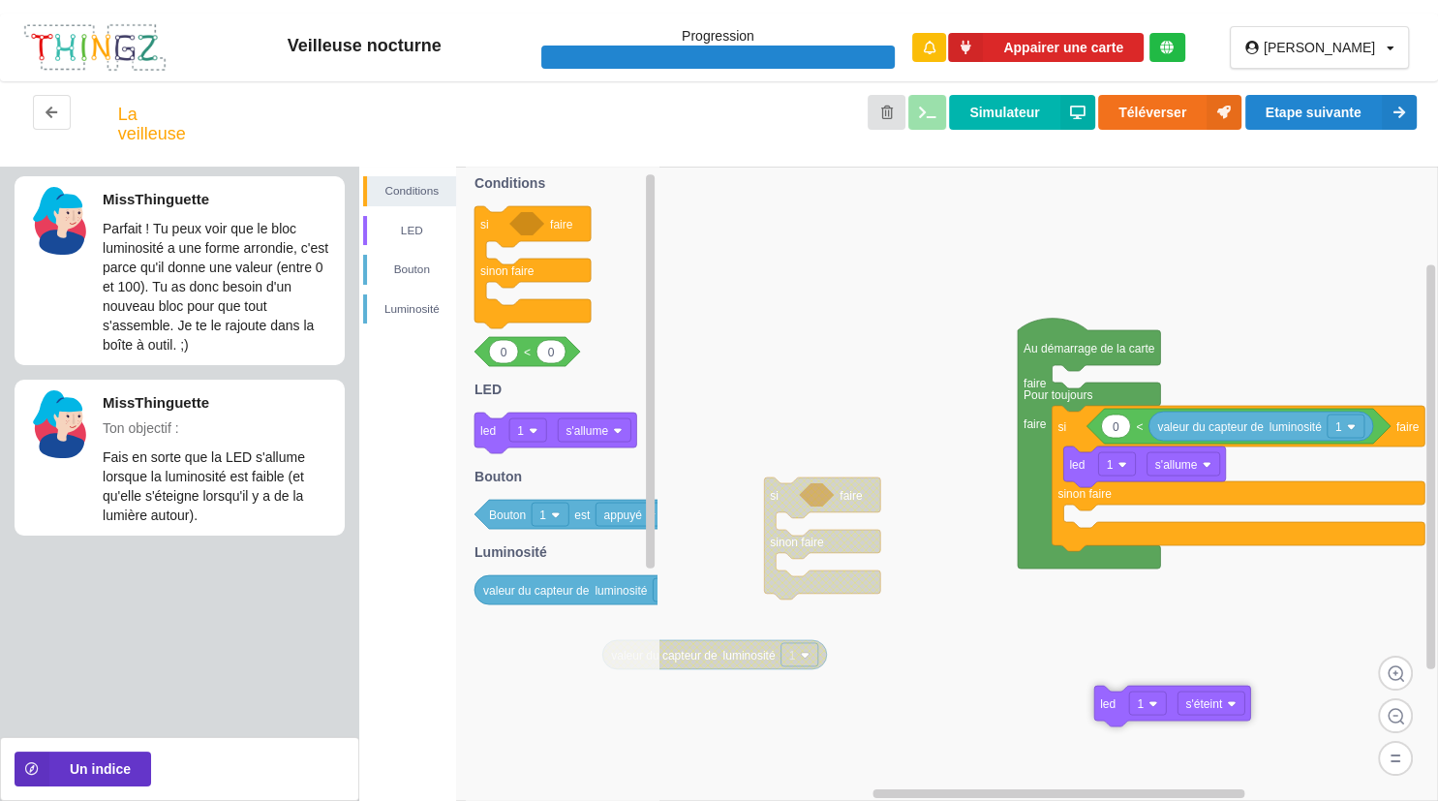
drag, startPoint x: 1094, startPoint y: 535, endPoint x: 1118, endPoint y: 705, distance: 172.0
click at [1118, 705] on icon at bounding box center [1172, 706] width 156 height 41
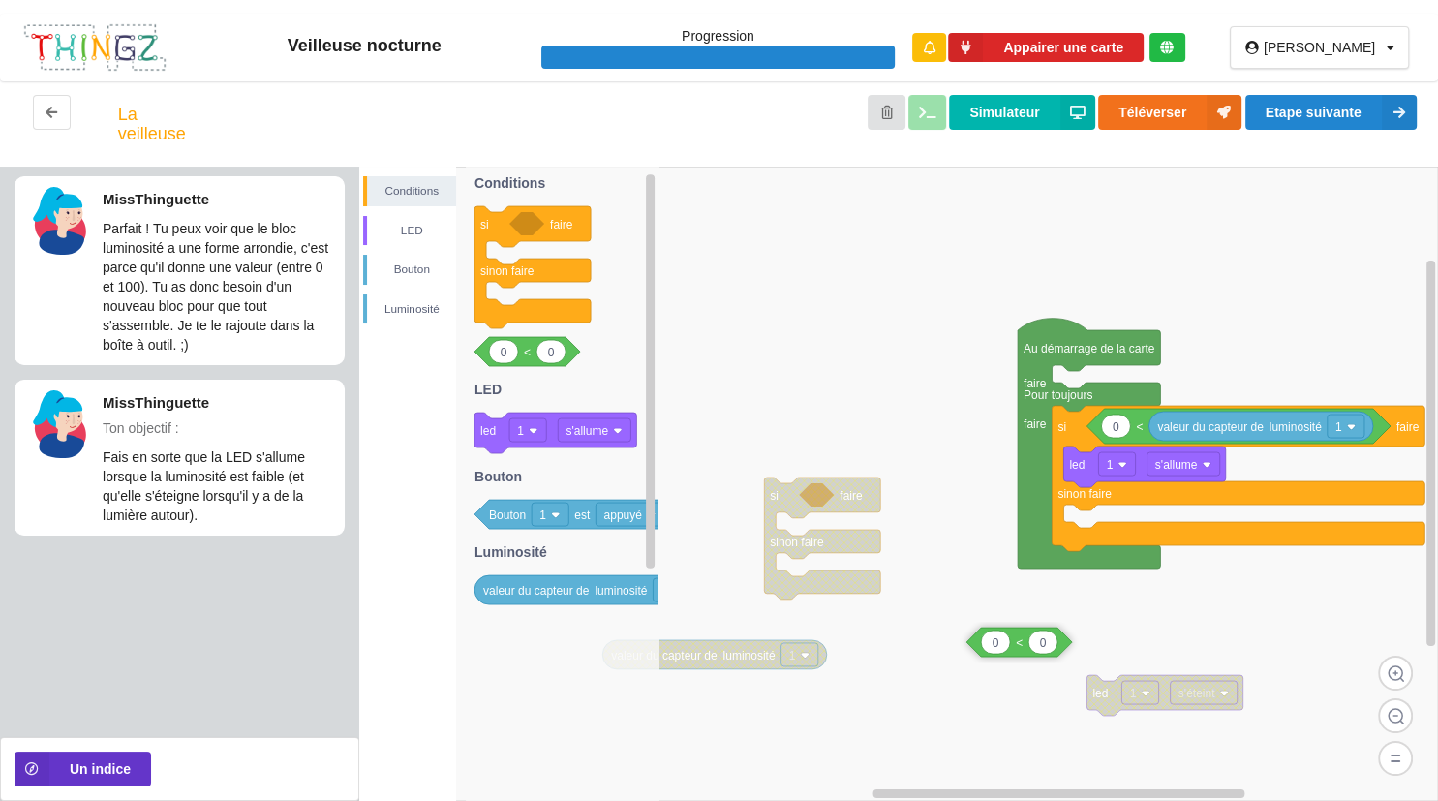
drag, startPoint x: 508, startPoint y: 347, endPoint x: 1106, endPoint y: 633, distance: 663.7
click at [1106, 633] on div "Conditions LED [PERSON_NAME] si faire sinon faire valeur du capteur de luminosi…" at bounding box center [898, 484] width 1079 height 634
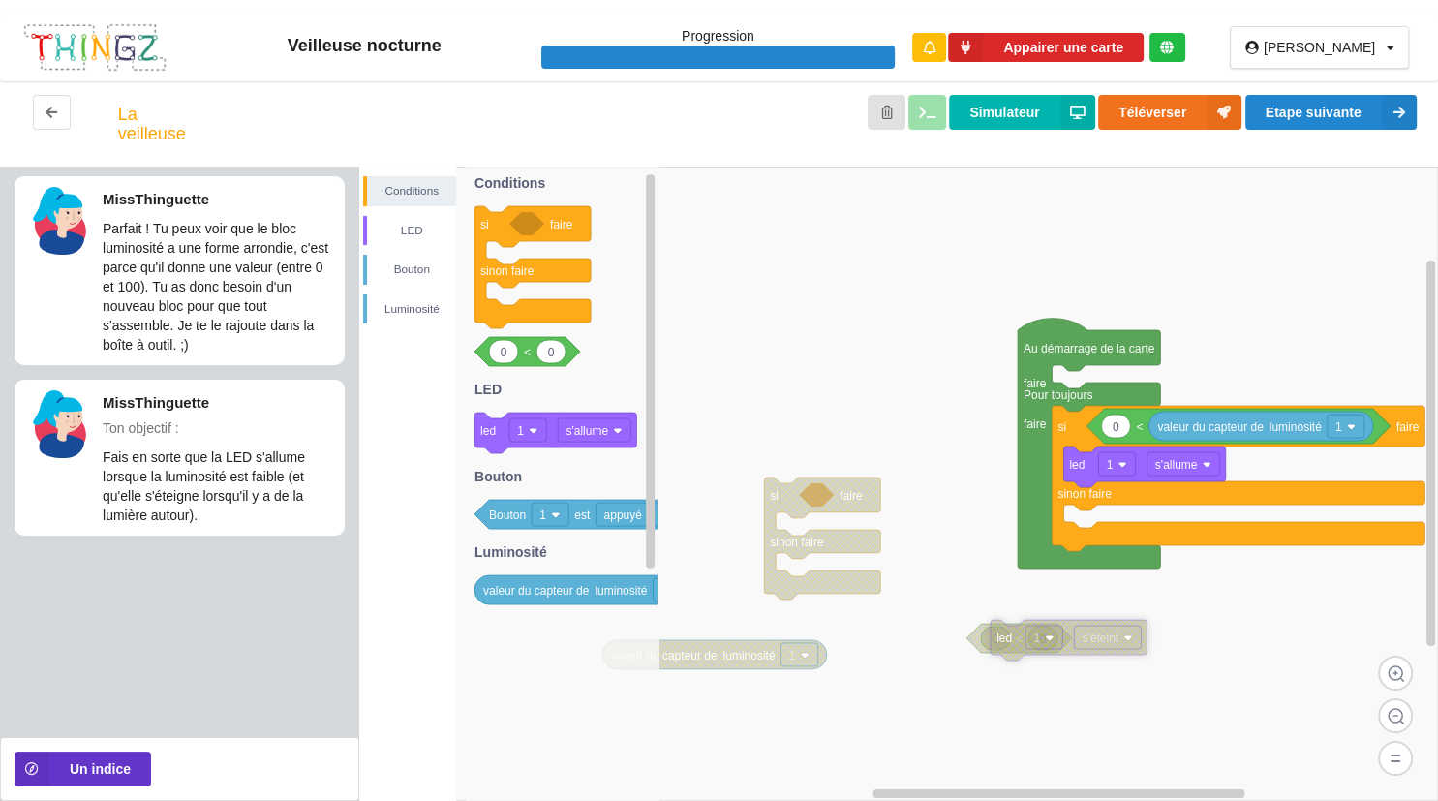
drag, startPoint x: 1171, startPoint y: 692, endPoint x: 1074, endPoint y: 636, distance: 111.5
click at [1074, 636] on rect at bounding box center [1107, 637] width 67 height 23
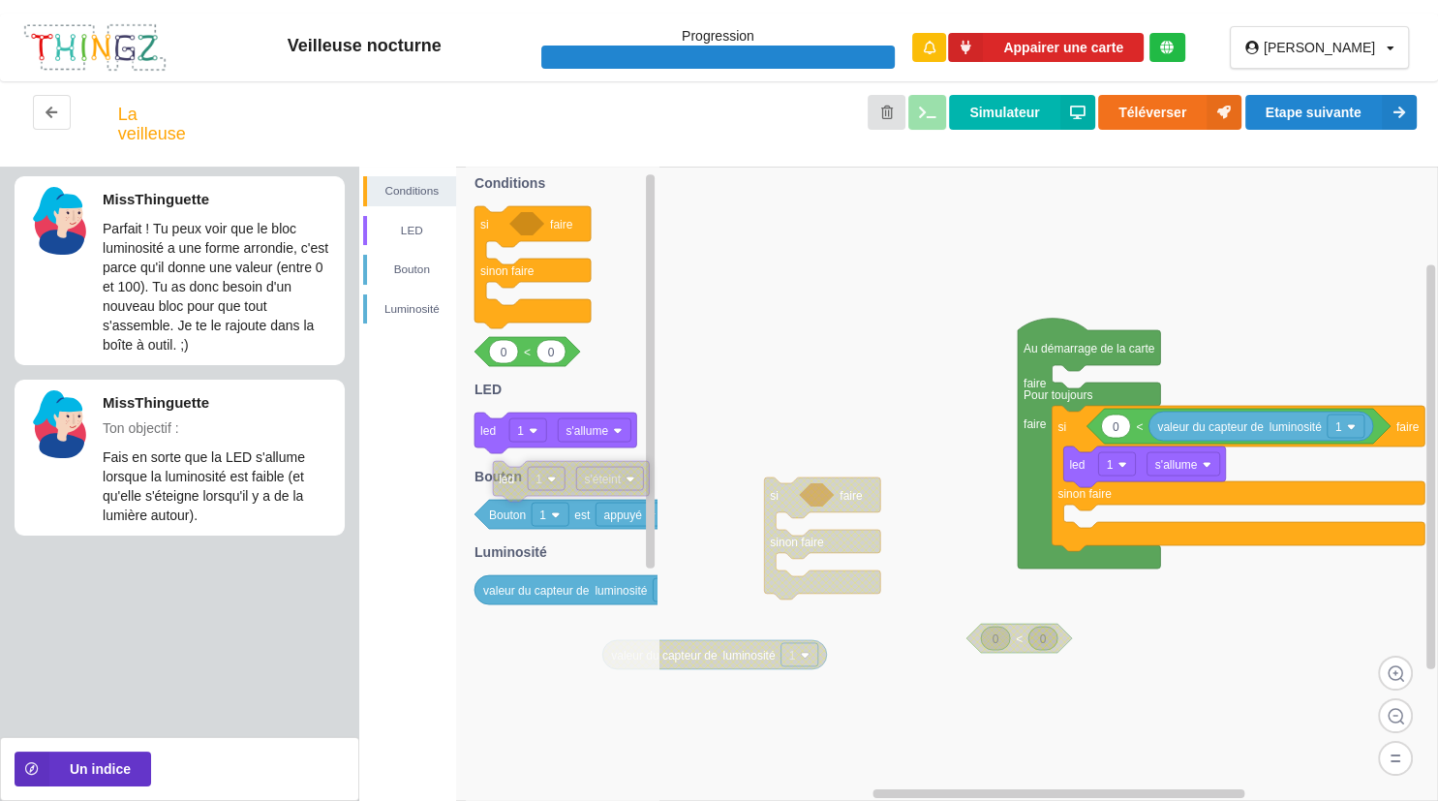
drag, startPoint x: 1037, startPoint y: 628, endPoint x: 540, endPoint y: 467, distance: 522.2
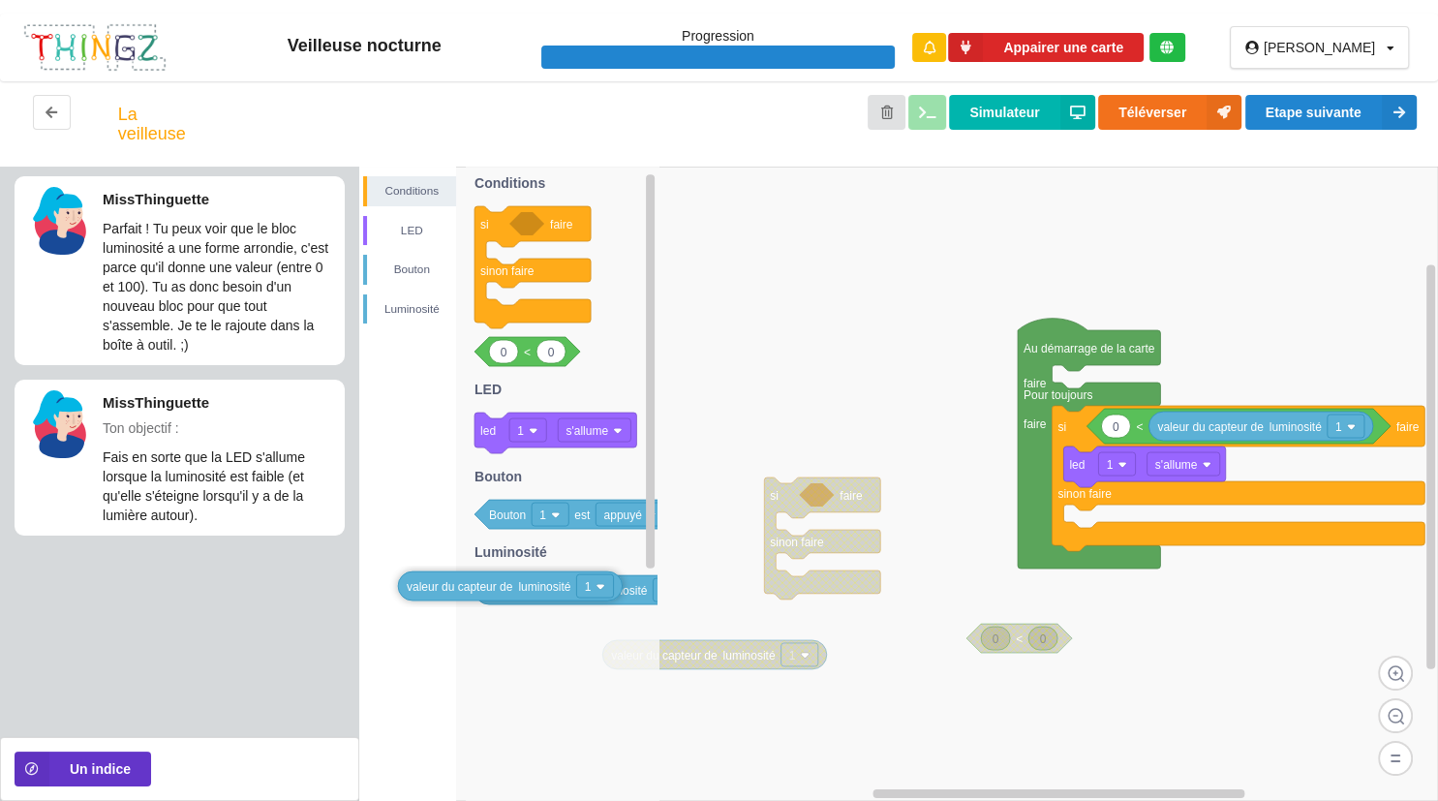
drag, startPoint x: 582, startPoint y: 578, endPoint x: 609, endPoint y: 571, distance: 28.0
click at [609, 571] on div "Conditions LED [PERSON_NAME] si faire sinon faire valeur du capteur de luminosi…" at bounding box center [898, 484] width 1079 height 634
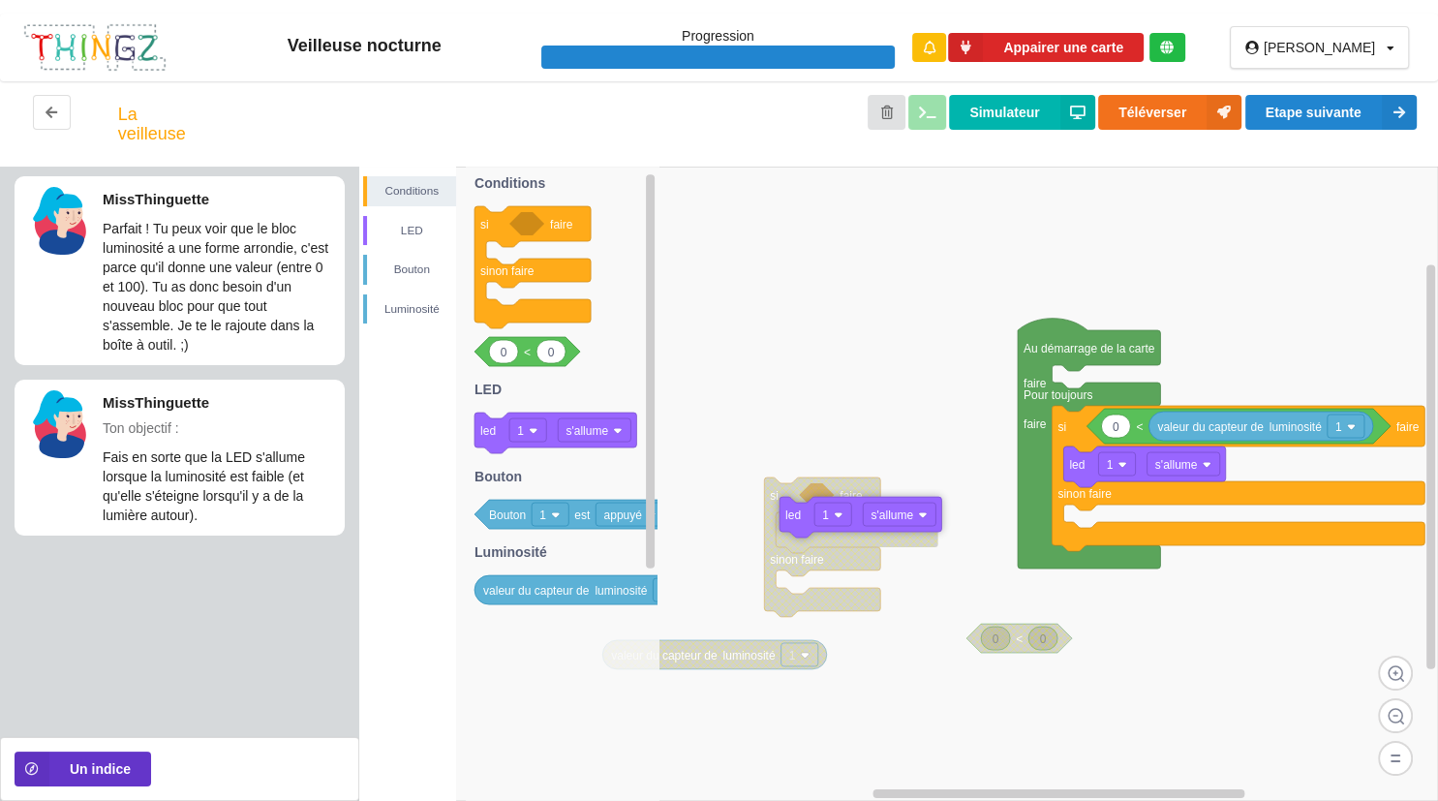
drag, startPoint x: 563, startPoint y: 421, endPoint x: 1063, endPoint y: 507, distance: 507.0
click at [1042, 508] on div "Conditions LED [PERSON_NAME] si faire sinon faire valeur du capteur de luminosi…" at bounding box center [898, 484] width 1079 height 634
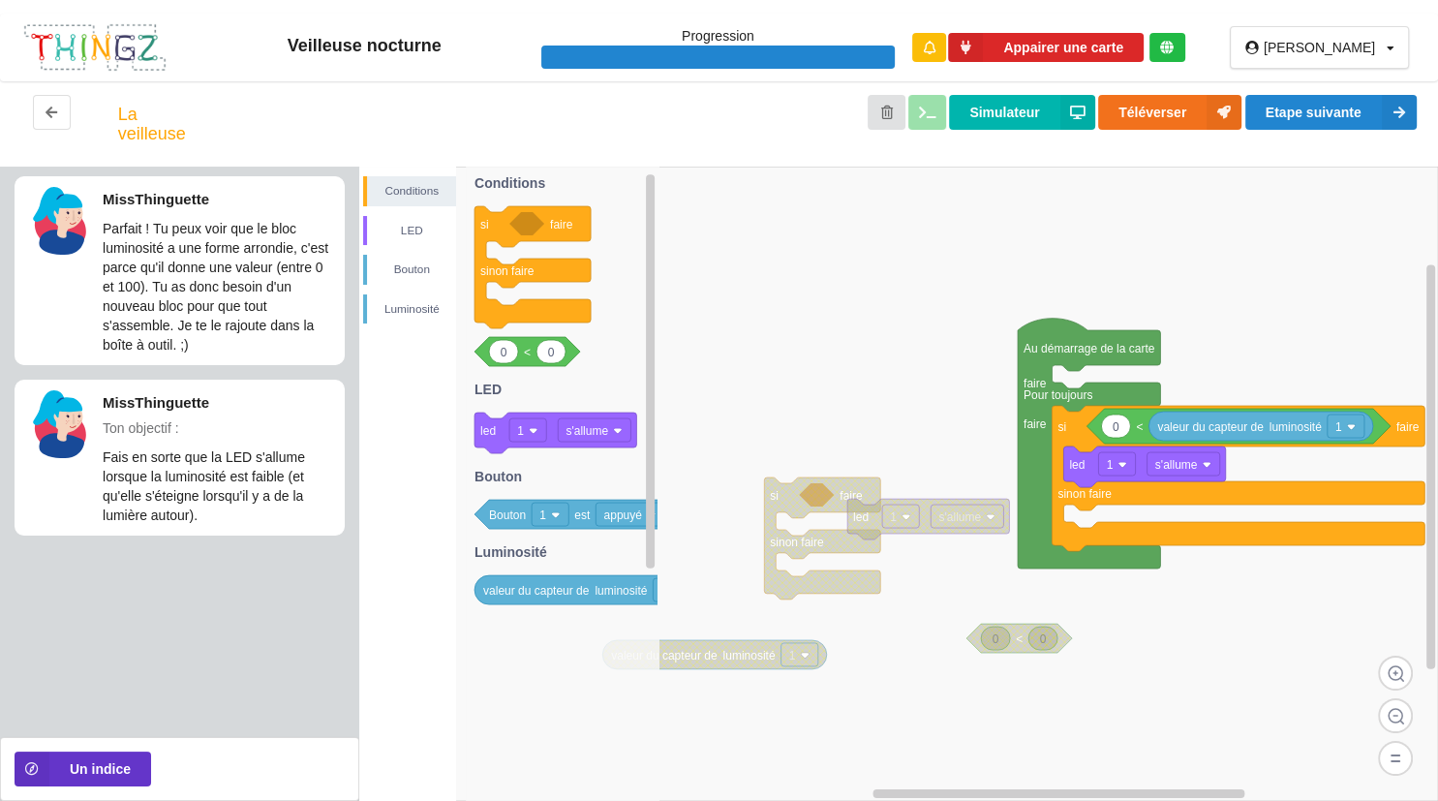
click at [1207, 517] on div "Conditions LED [PERSON_NAME] si faire sinon faire valeur du capteur de luminosi…" at bounding box center [898, 484] width 1079 height 634
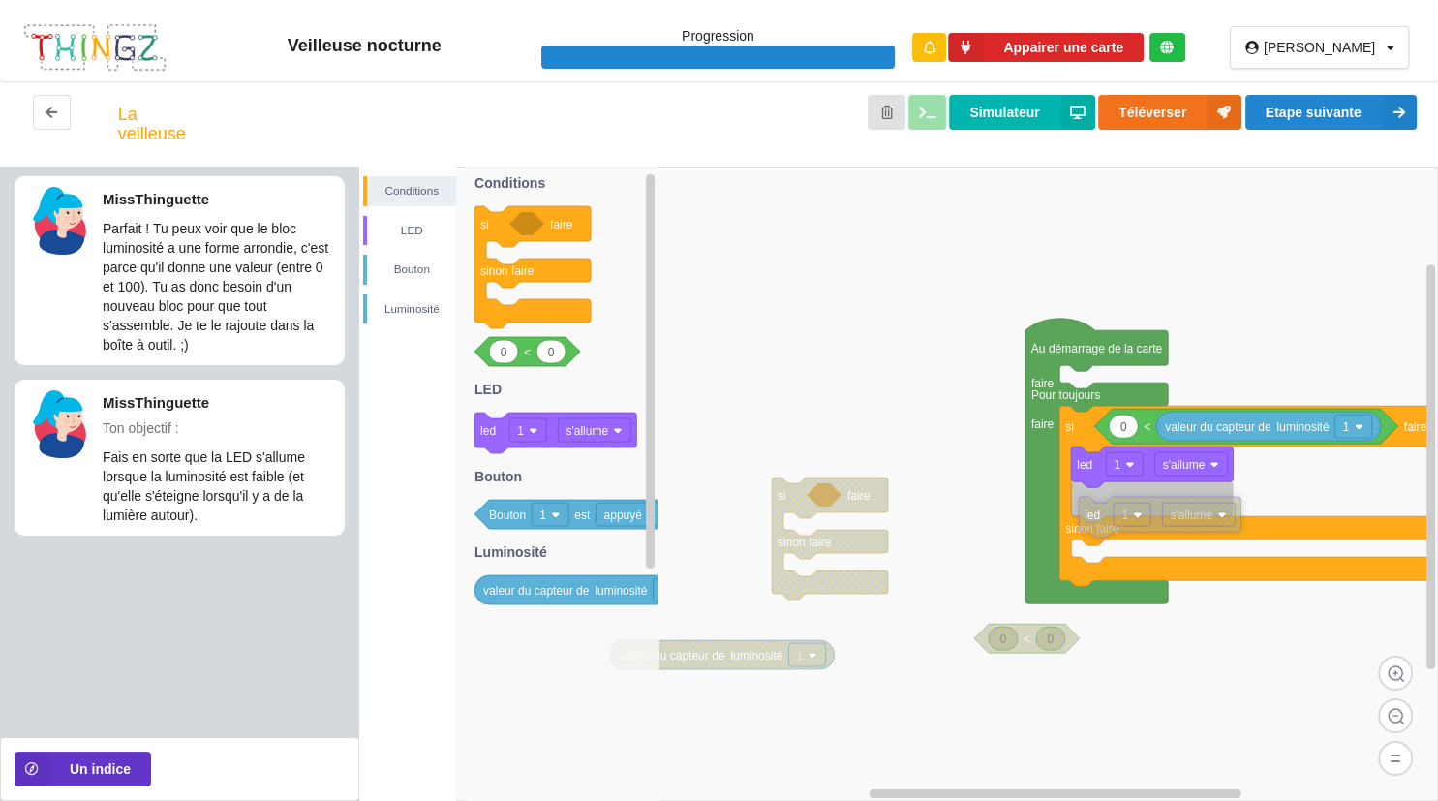
drag, startPoint x: 880, startPoint y: 512, endPoint x: 1104, endPoint y: 511, distance: 223.7
click at [1104, 511] on icon at bounding box center [1160, 517] width 162 height 41
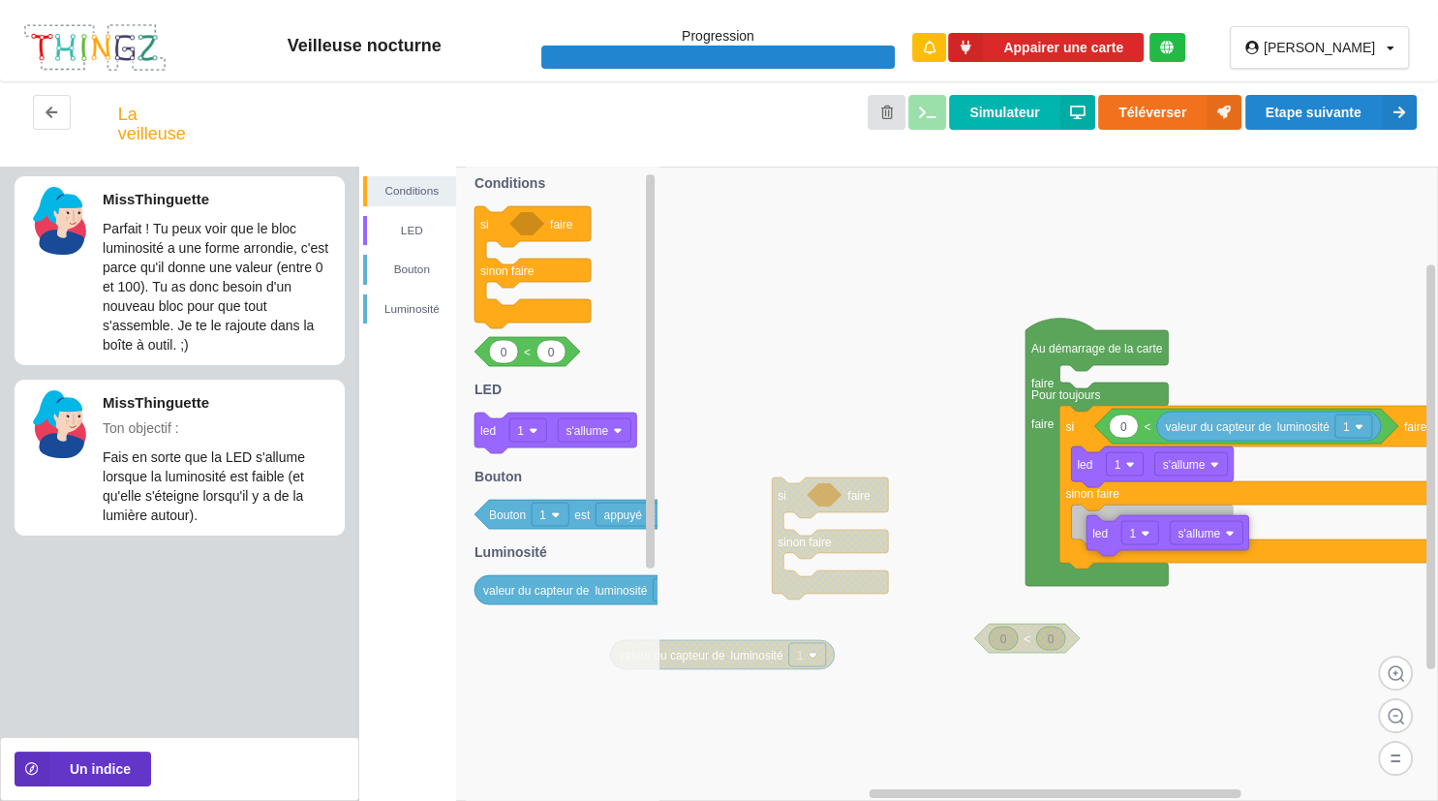
drag, startPoint x: 1104, startPoint y: 511, endPoint x: 1106, endPoint y: 528, distance: 16.6
click at [1106, 528] on icon at bounding box center [1168, 535] width 162 height 41
click at [1213, 523] on image at bounding box center [1215, 522] width 9 height 9
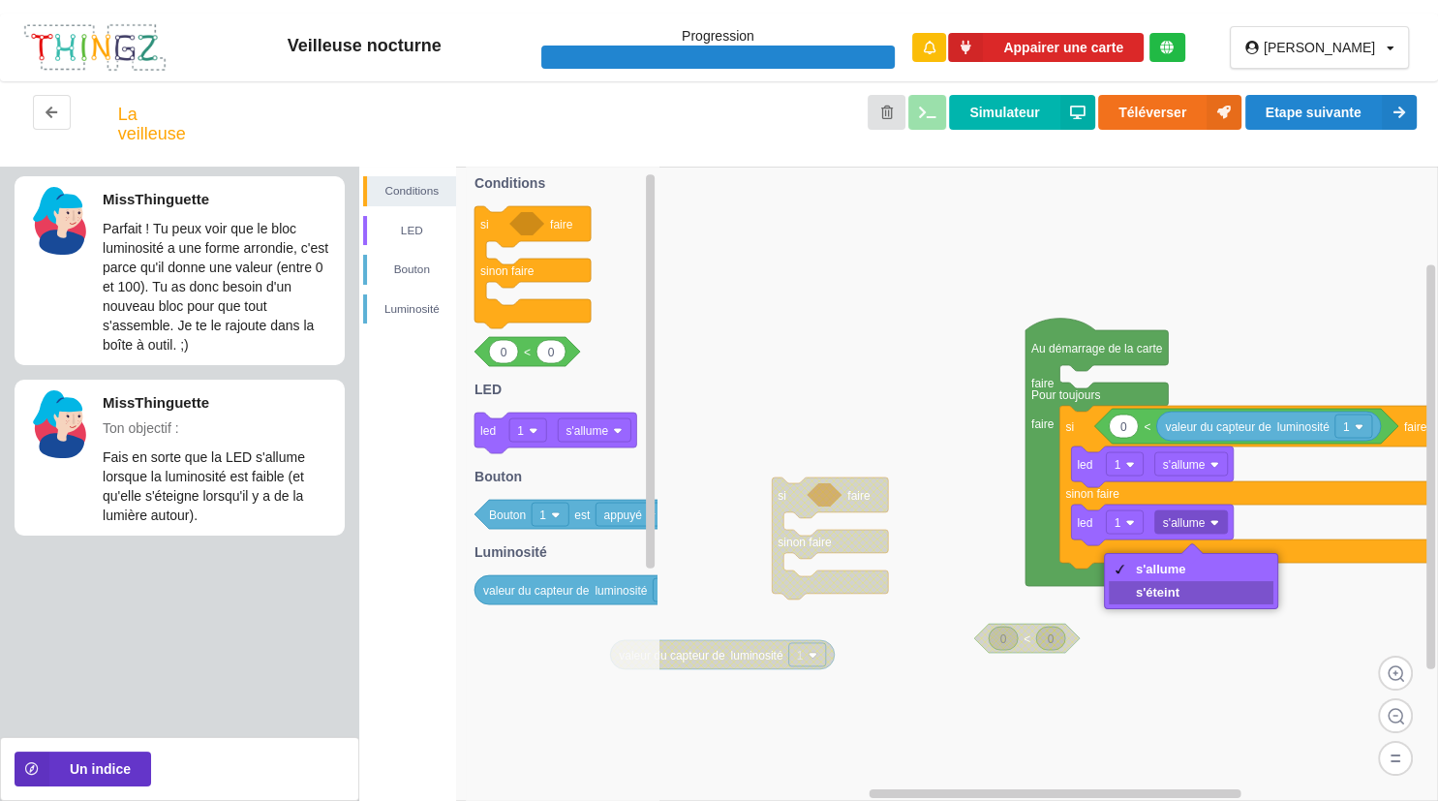
click at [1203, 591] on div "s'éteint" at bounding box center [1192, 592] width 166 height 23
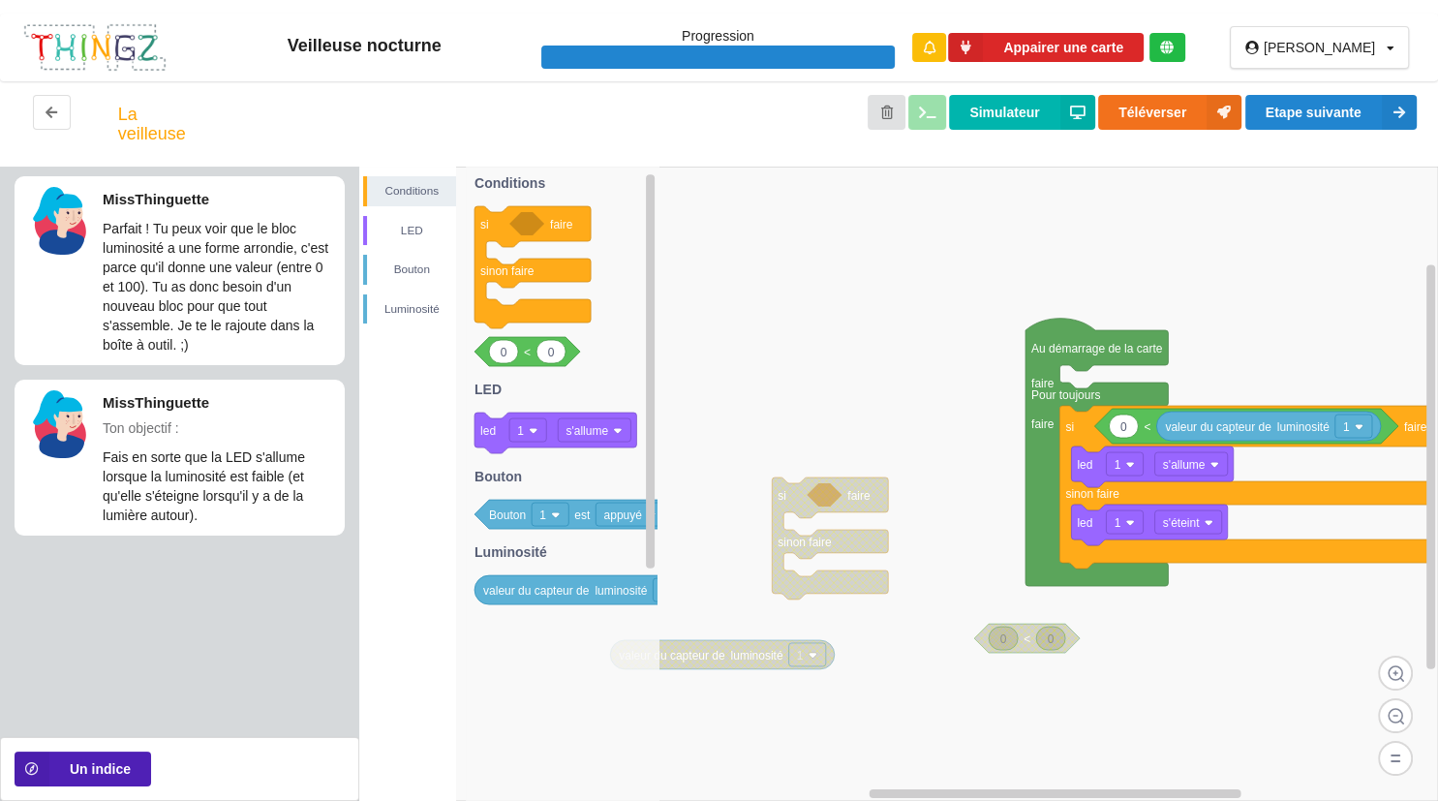
click at [129, 765] on button "Un indice" at bounding box center [83, 769] width 137 height 35
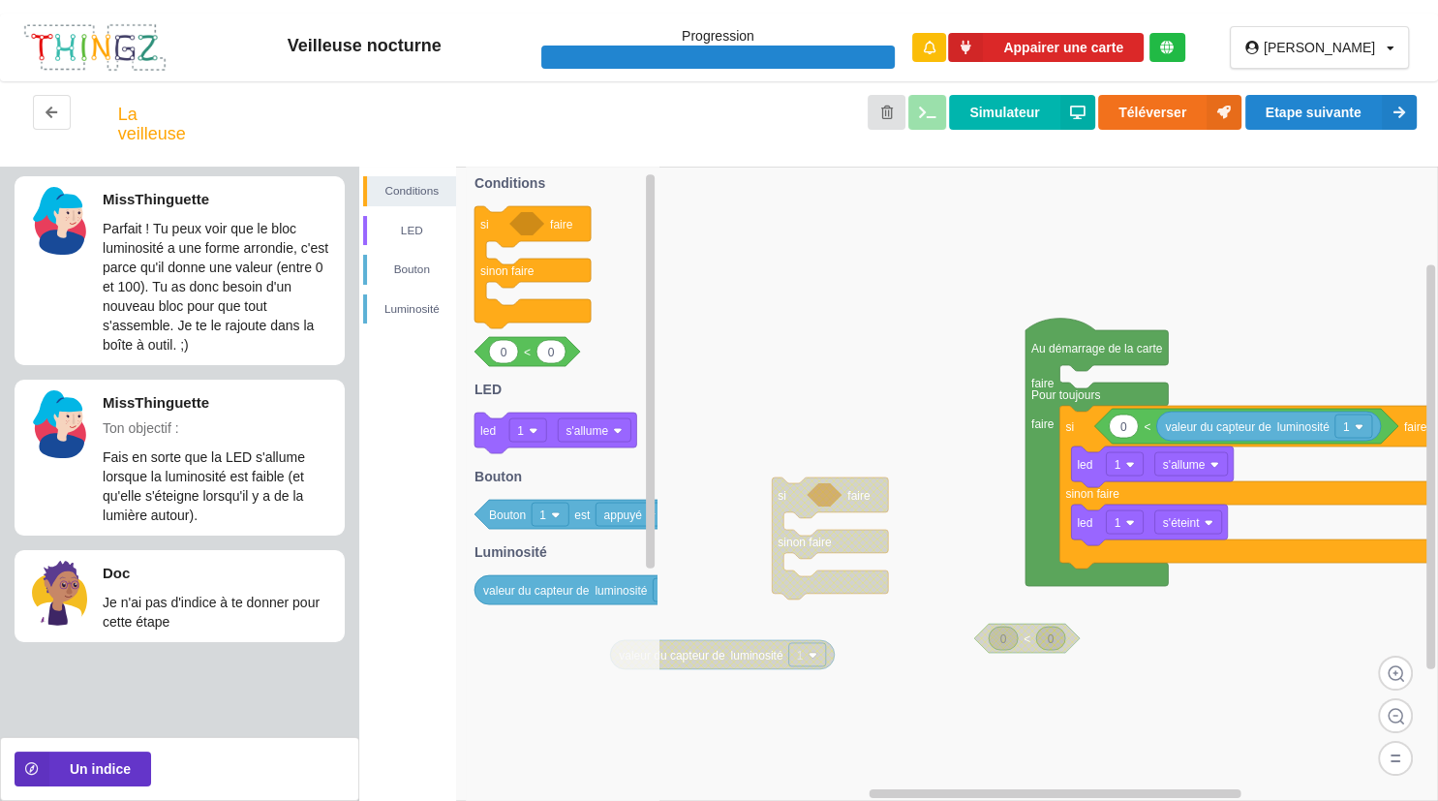
click at [1131, 428] on icon at bounding box center [1124, 426] width 29 height 23
type input "0"
click at [1378, 94] on div "La veilleuse Simulateur Téléverser Etape suivante" at bounding box center [719, 123] width 1438 height 85
click at [1378, 102] on button "Etape suivante" at bounding box center [1331, 112] width 171 height 35
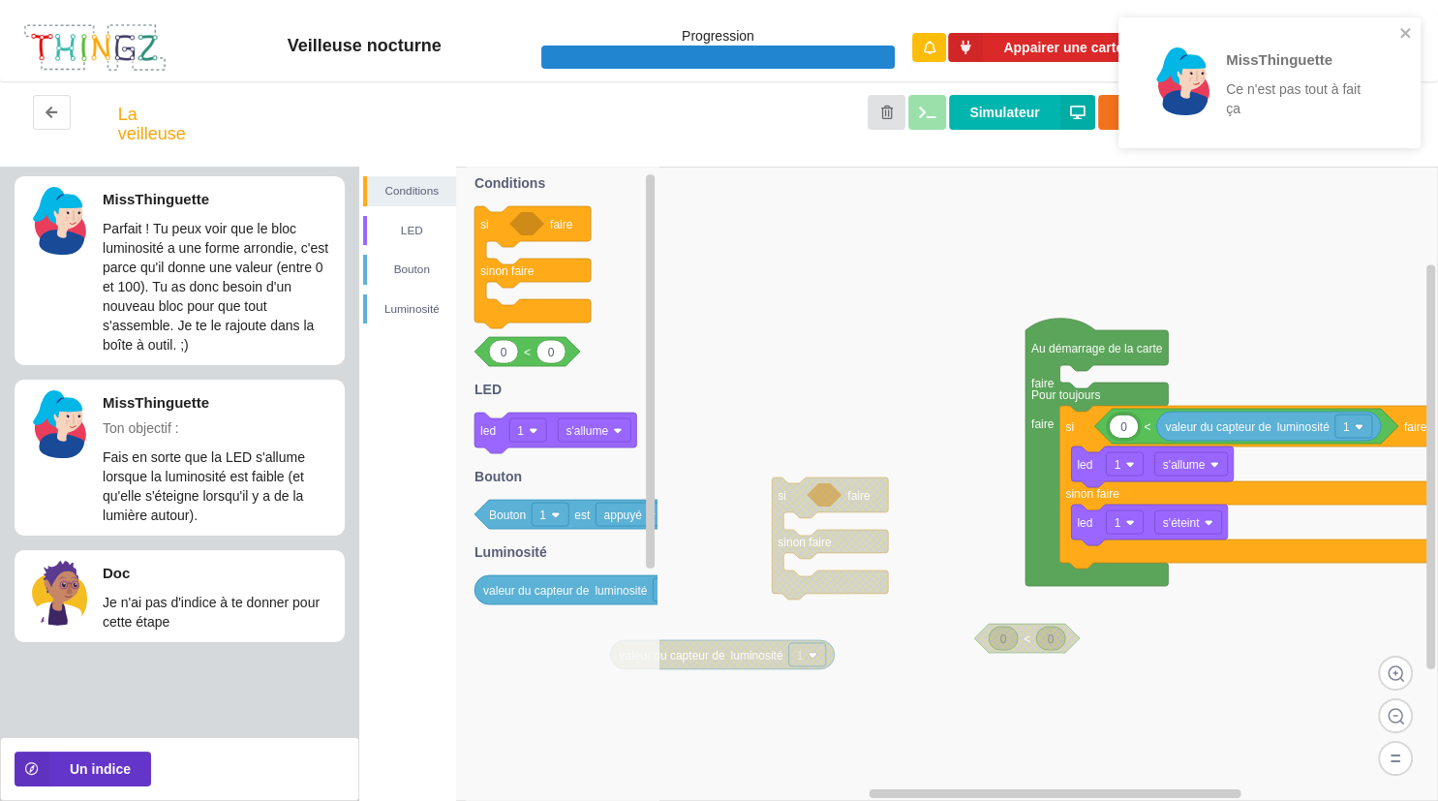
click at [1129, 428] on input "0" at bounding box center [1124, 427] width 28 height 22
type input "1"
click at [1251, 262] on rect at bounding box center [898, 484] width 1079 height 634
click at [1395, 35] on div "MissThinguette Ce n'est pas tout à fait ça" at bounding box center [1262, 82] width 273 height 115
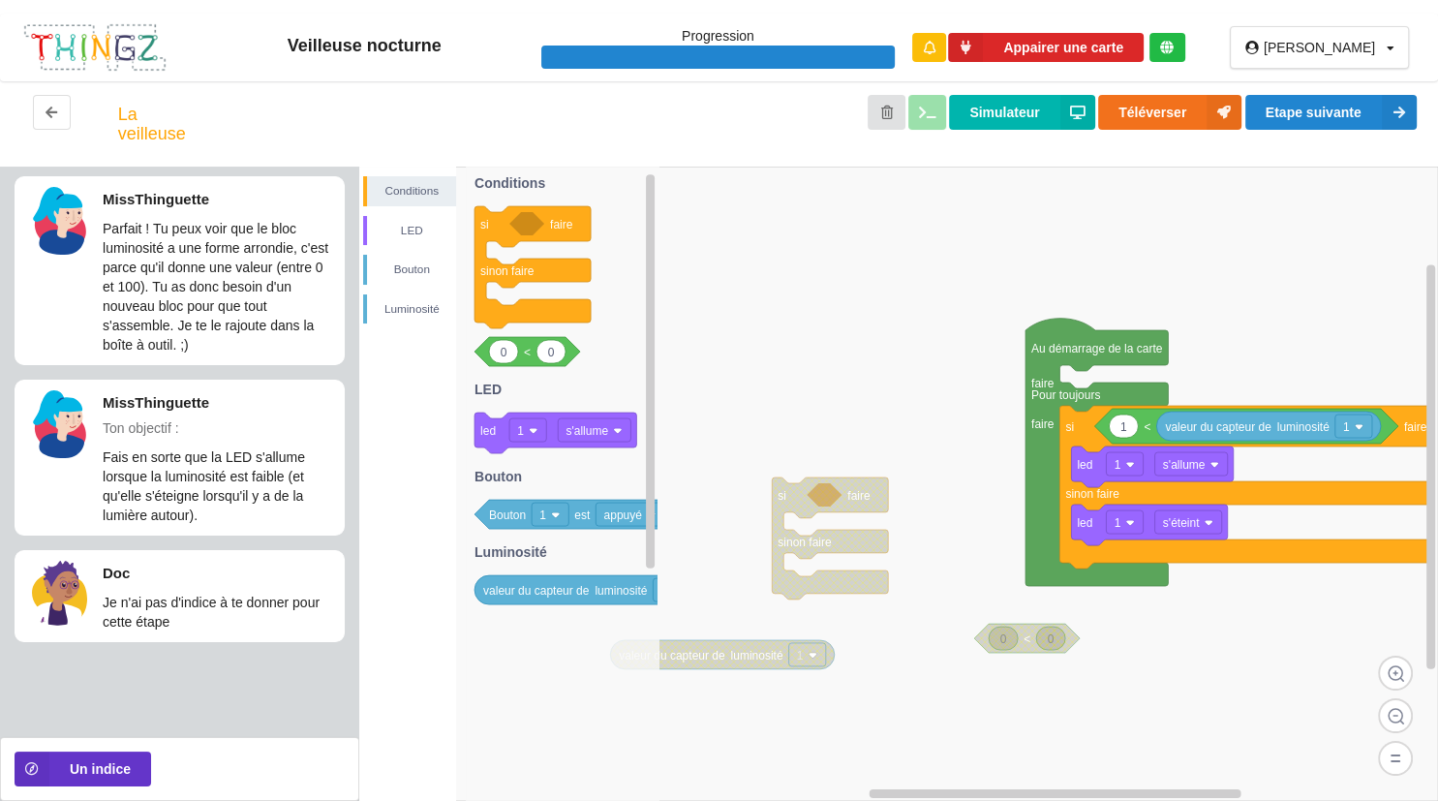
click at [1383, 103] on div "Veilleuse nocturne Progression Appairer une carte arthuro Profil Déconnexion La…" at bounding box center [719, 400] width 1438 height 801
click at [1383, 103] on icon at bounding box center [1399, 112] width 35 height 35
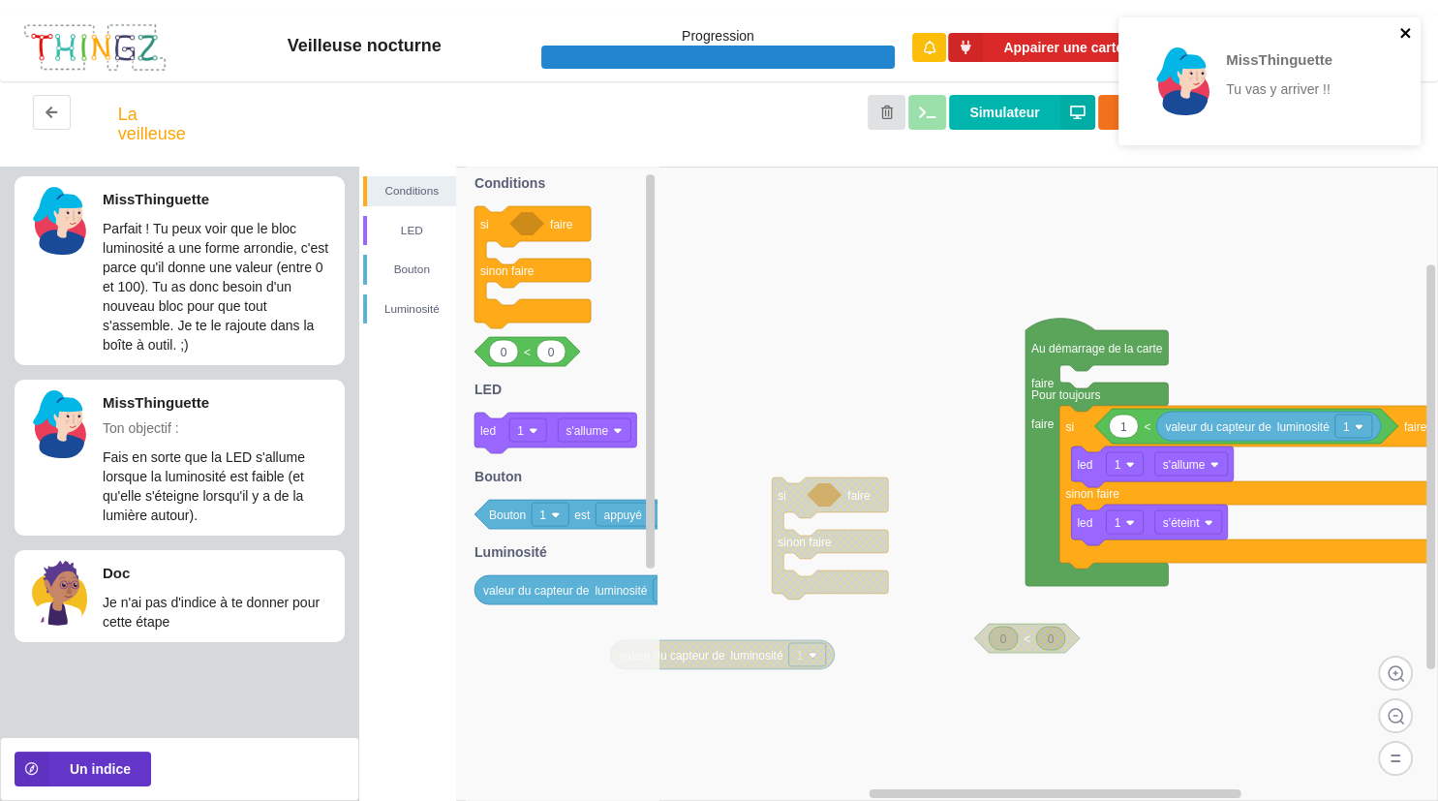
click at [1409, 29] on icon "close" at bounding box center [1407, 32] width 14 height 15
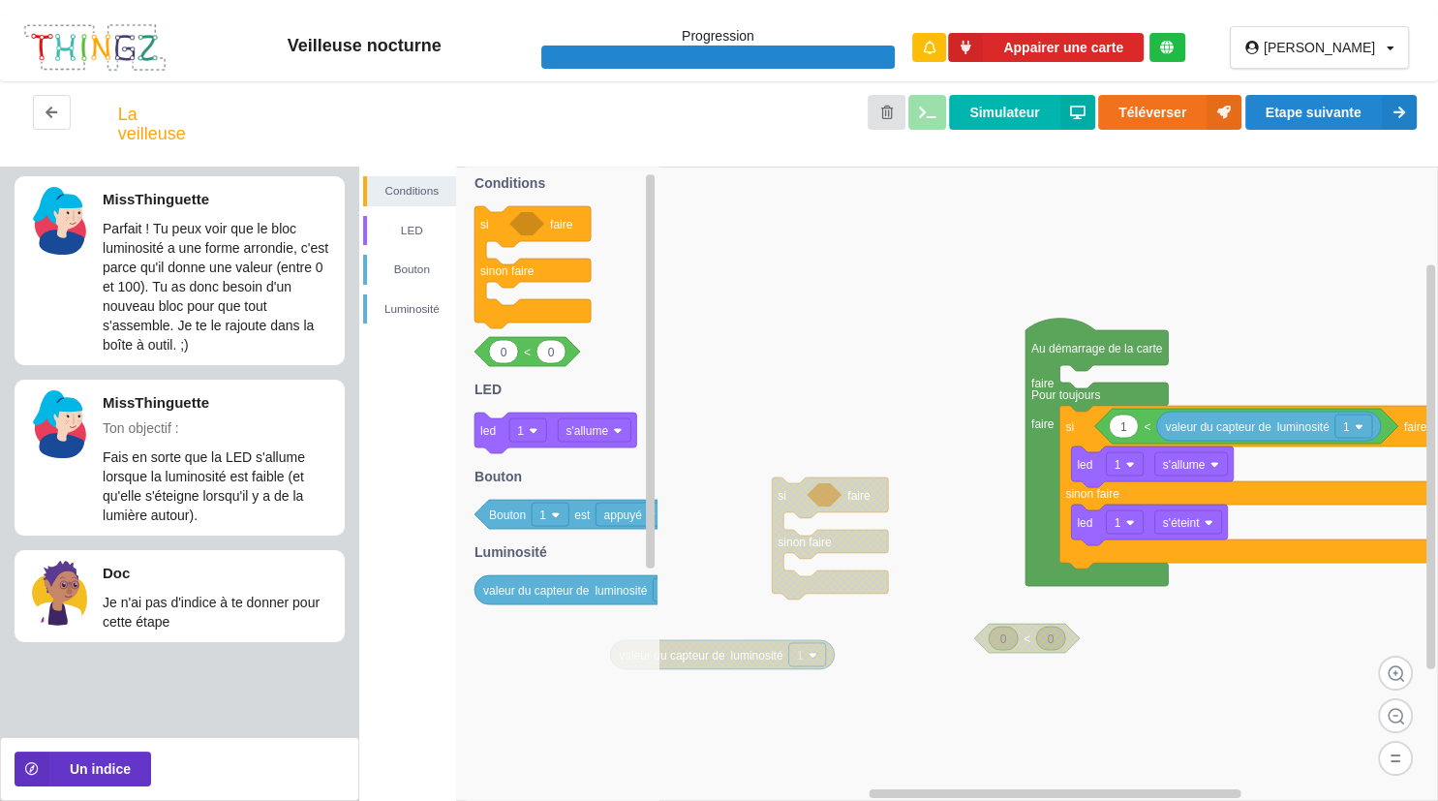
click at [1068, 326] on icon at bounding box center [1097, 452] width 142 height 267
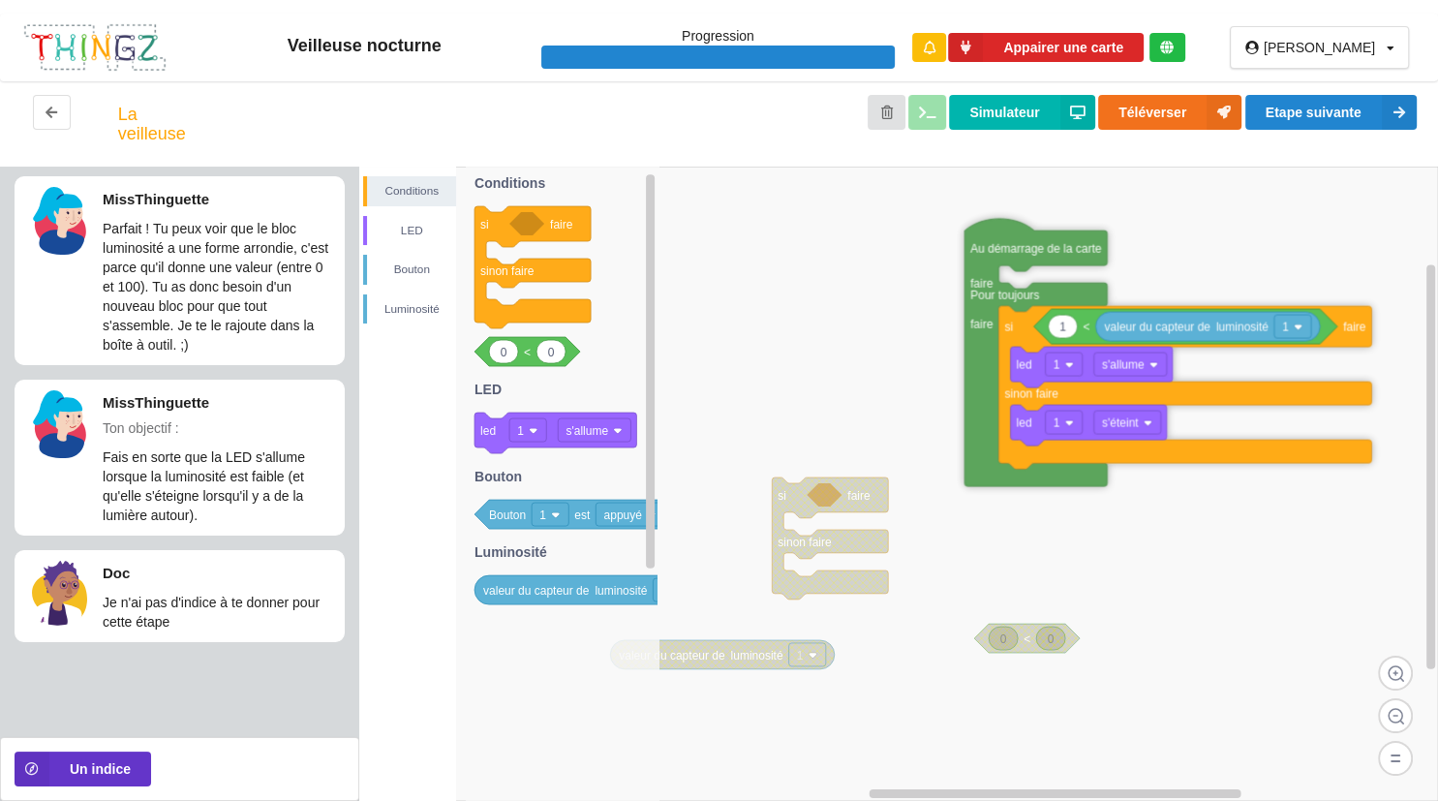
drag, startPoint x: 1071, startPoint y: 335, endPoint x: 1010, endPoint y: 235, distance: 116.9
click at [1010, 235] on icon at bounding box center [1036, 352] width 142 height 267
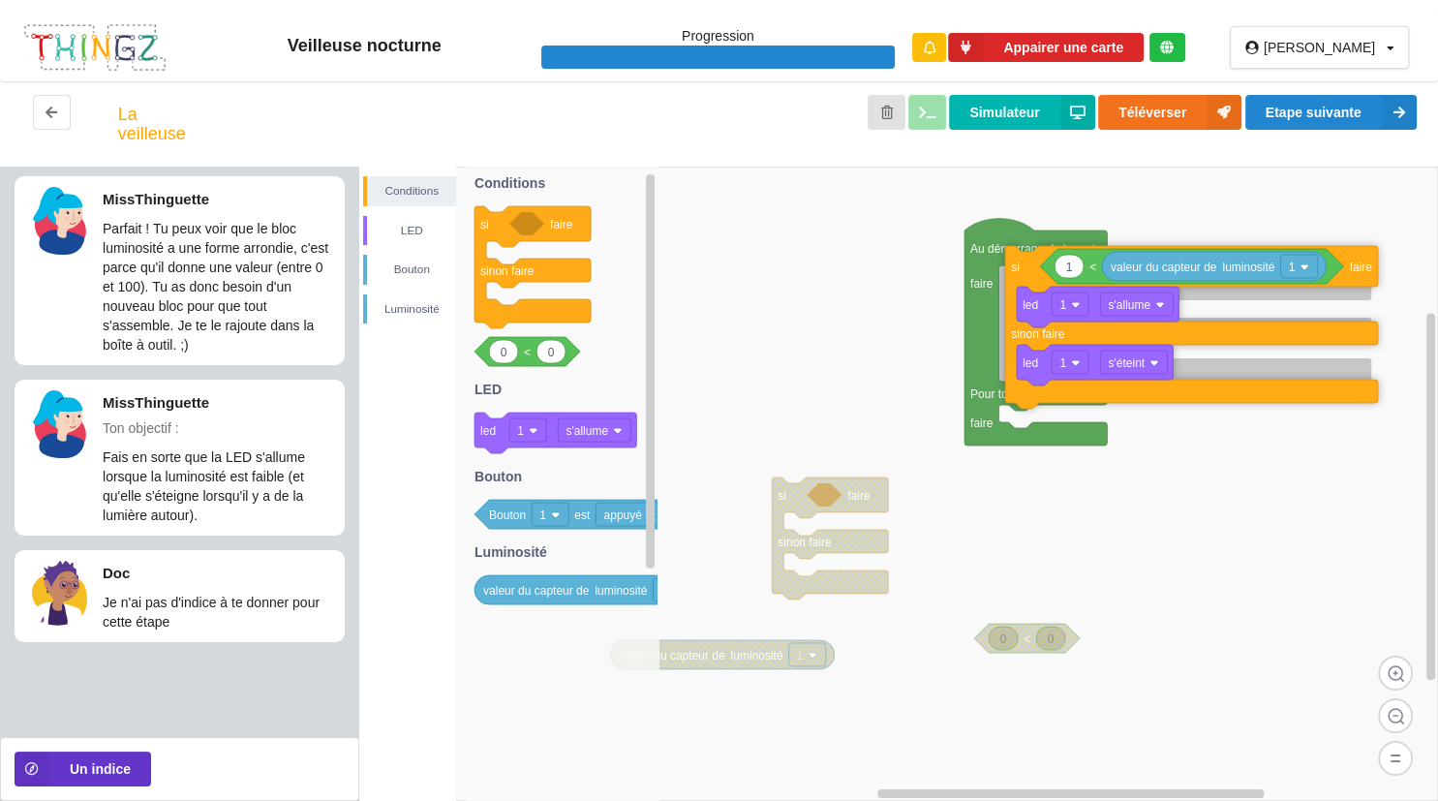
drag, startPoint x: 1020, startPoint y: 322, endPoint x: 1027, endPoint y: 262, distance: 60.4
click at [1027, 262] on icon at bounding box center [1191, 327] width 373 height 163
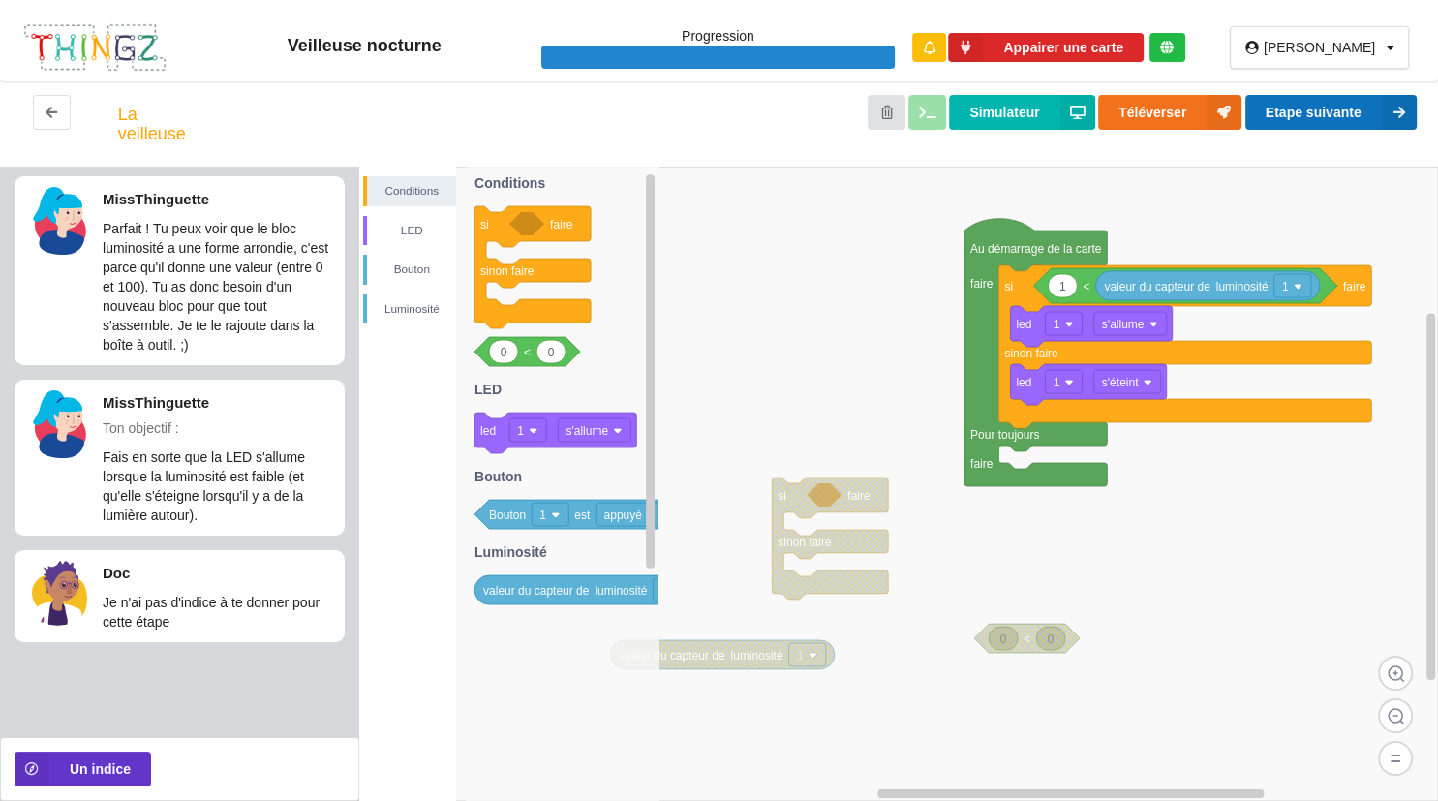
click at [1277, 114] on button "Etape suivante" at bounding box center [1331, 112] width 171 height 35
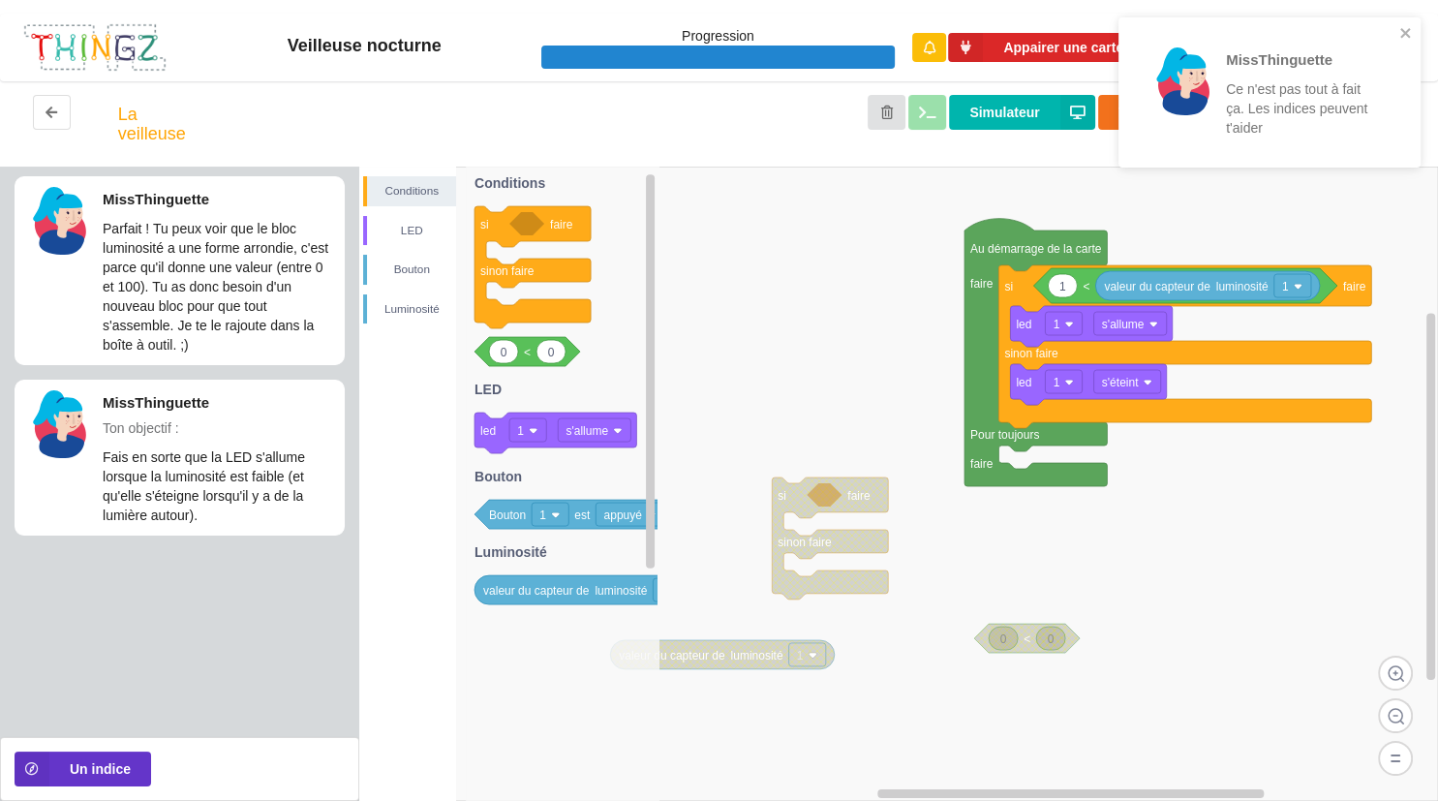
click at [1067, 289] on icon at bounding box center [1063, 285] width 29 height 23
type input "0"
click at [1401, 29] on icon "close" at bounding box center [1407, 32] width 14 height 15
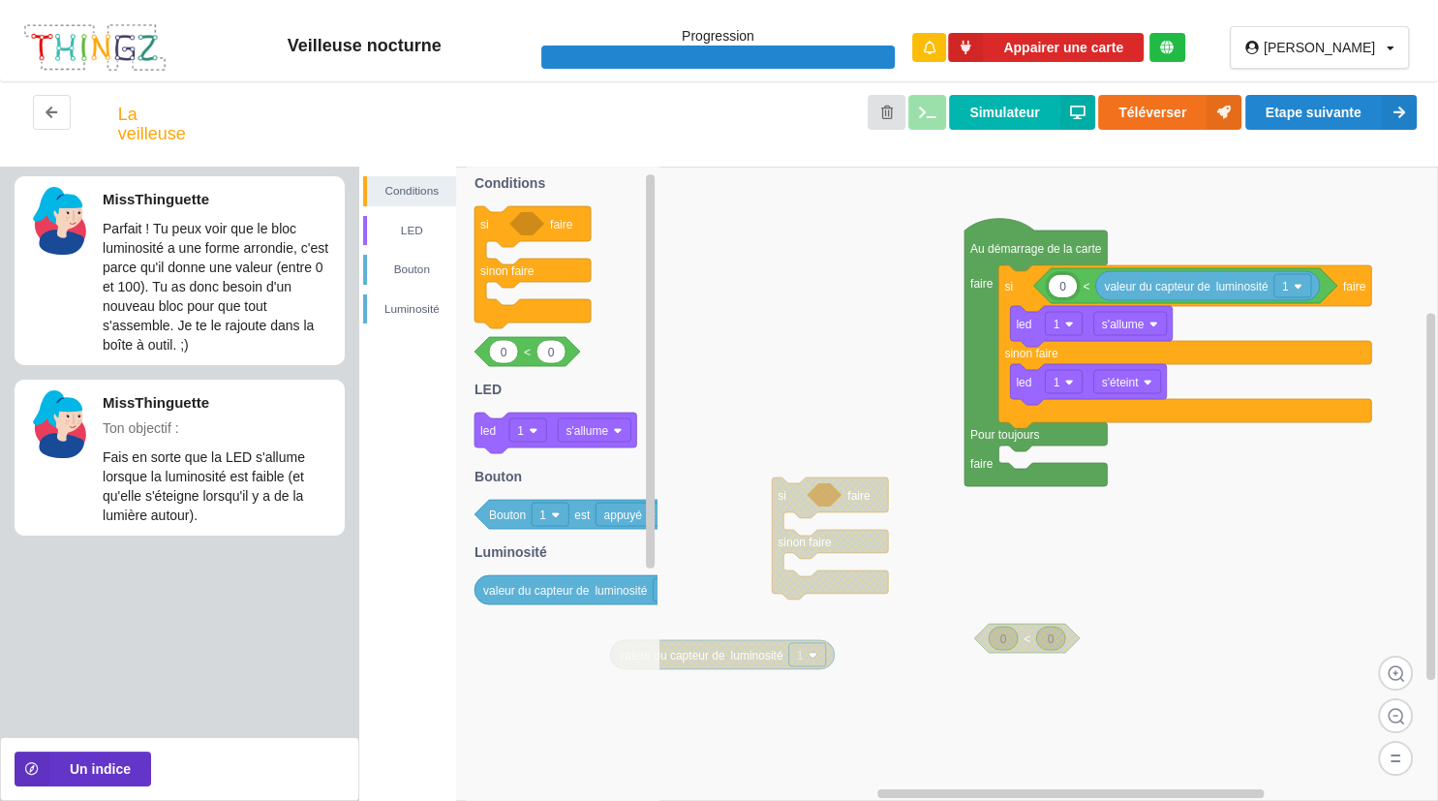
click at [1403, 126] on div "Veilleuse nocturne Progression Appairer une carte arthuro Profil Déconnexion La…" at bounding box center [719, 400] width 1438 height 801
click at [1393, 119] on icon at bounding box center [1399, 112] width 35 height 35
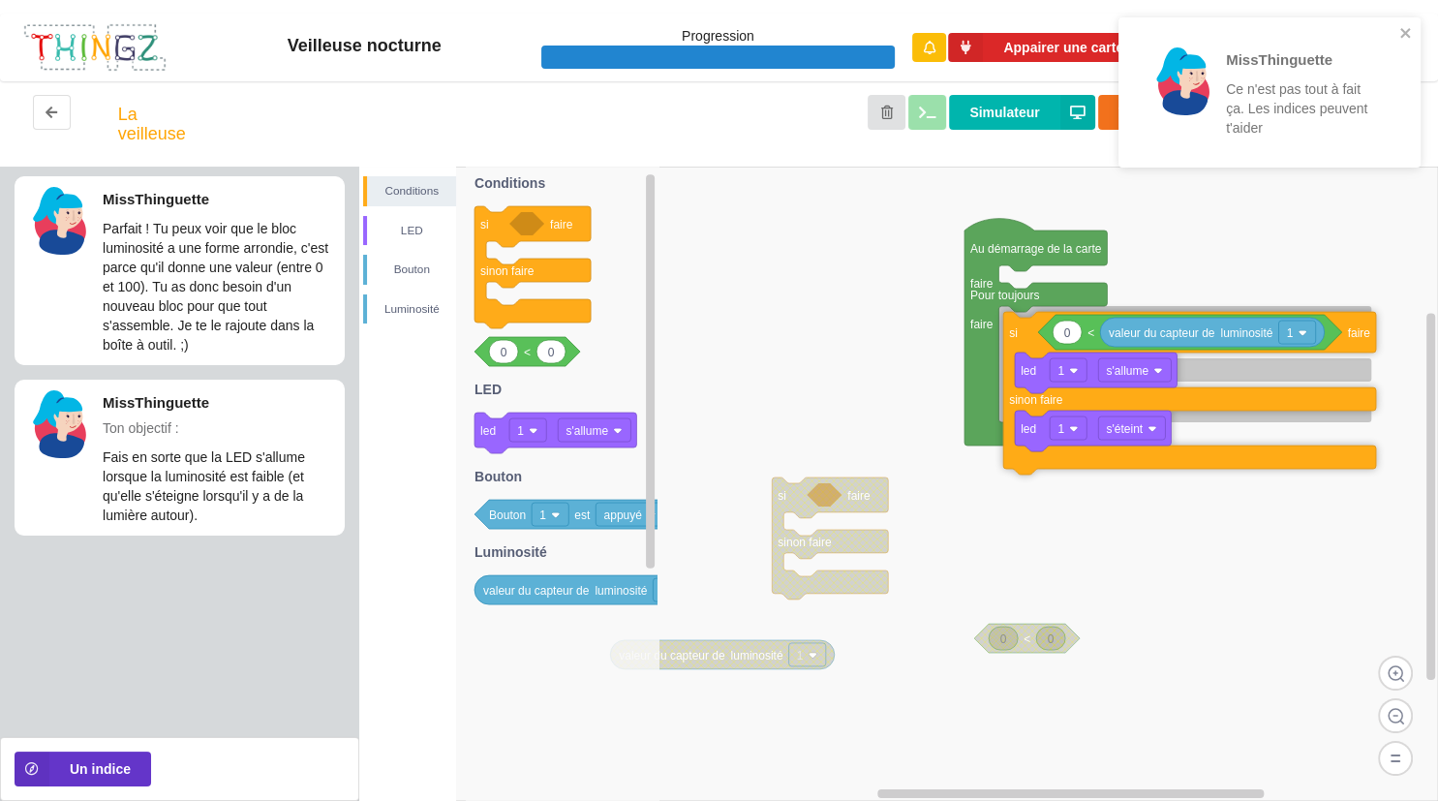
drag, startPoint x: 1027, startPoint y: 281, endPoint x: 1032, endPoint y: 327, distance: 46.7
click at [1032, 327] on icon at bounding box center [1189, 393] width 373 height 163
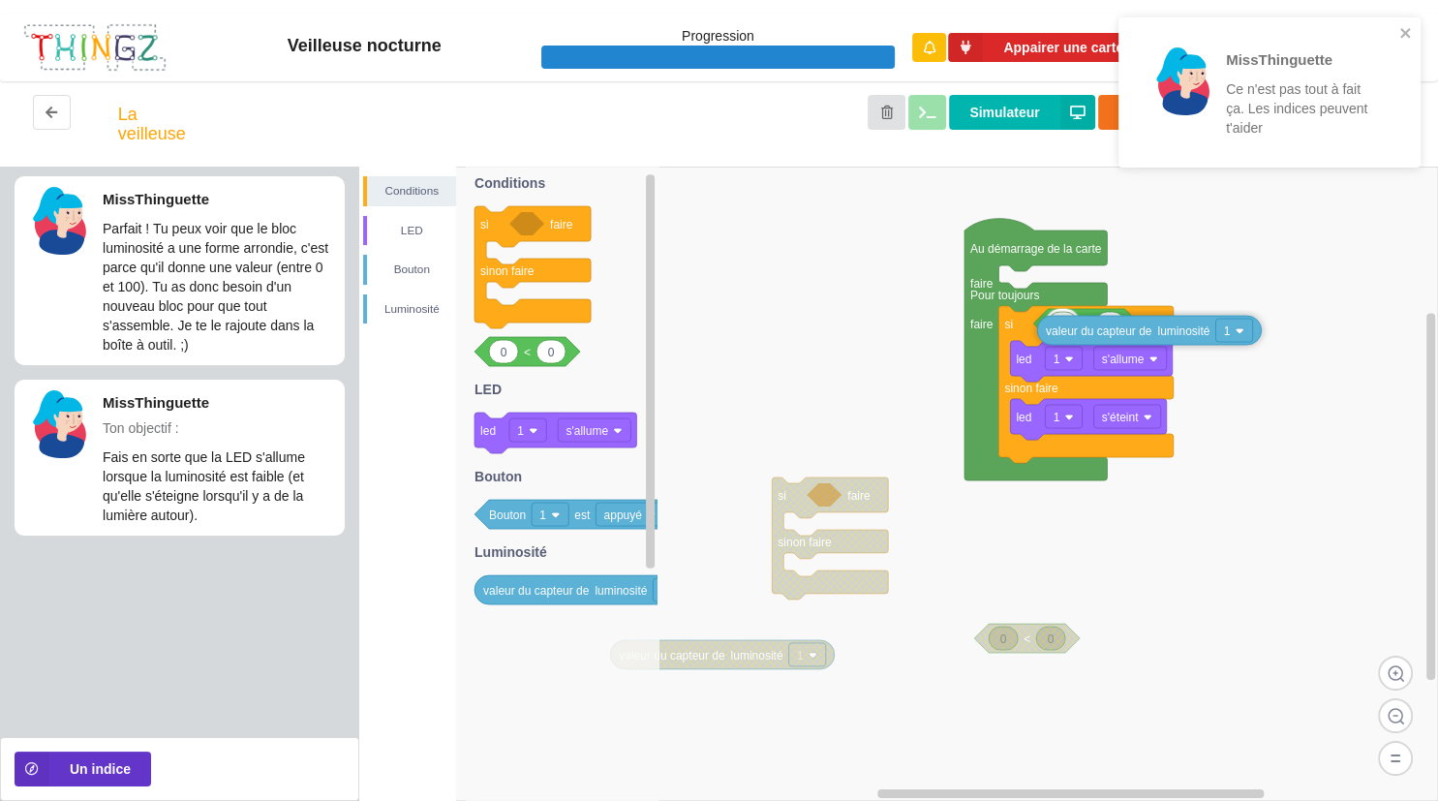
drag, startPoint x: 1181, startPoint y: 327, endPoint x: 1123, endPoint y: 331, distance: 58.2
click at [1123, 331] on text "valeur du capteur de" at bounding box center [1099, 331] width 107 height 14
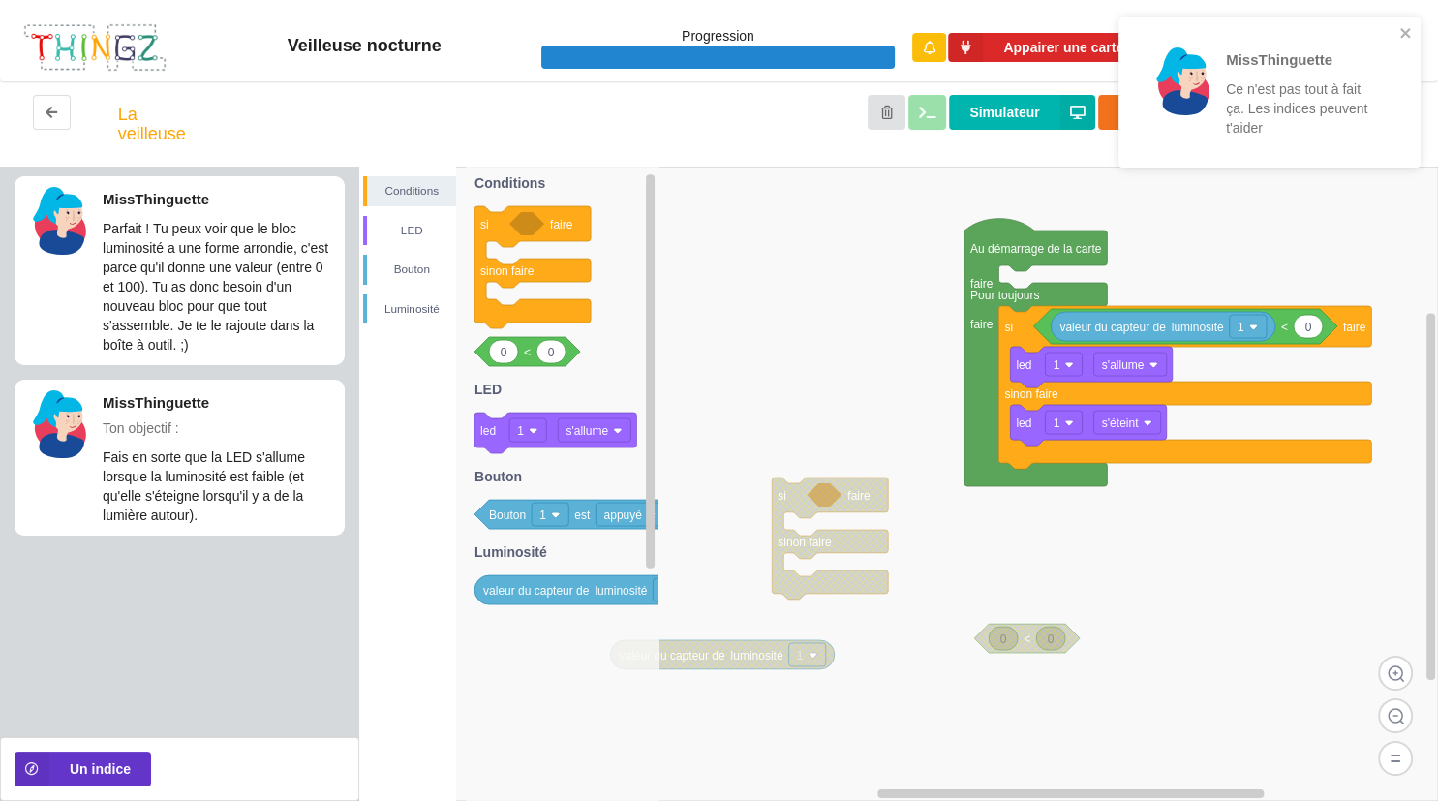
click at [1377, 37] on div "MissThinguette Ce n'est pas tout à fait ça. Les indices peuvent t'aider" at bounding box center [1263, 92] width 262 height 123
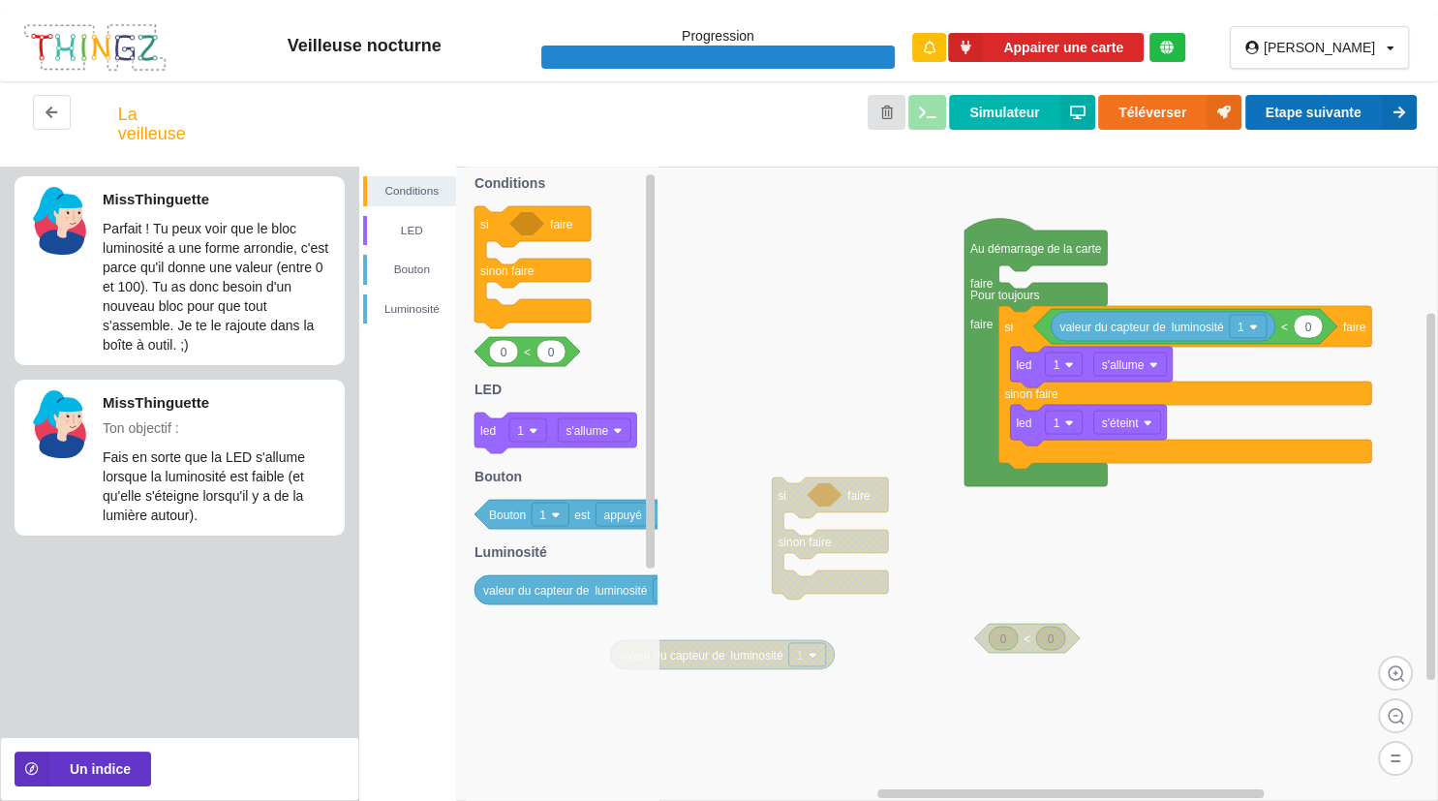
click at [1370, 99] on button "Etape suivante" at bounding box center [1331, 112] width 171 height 35
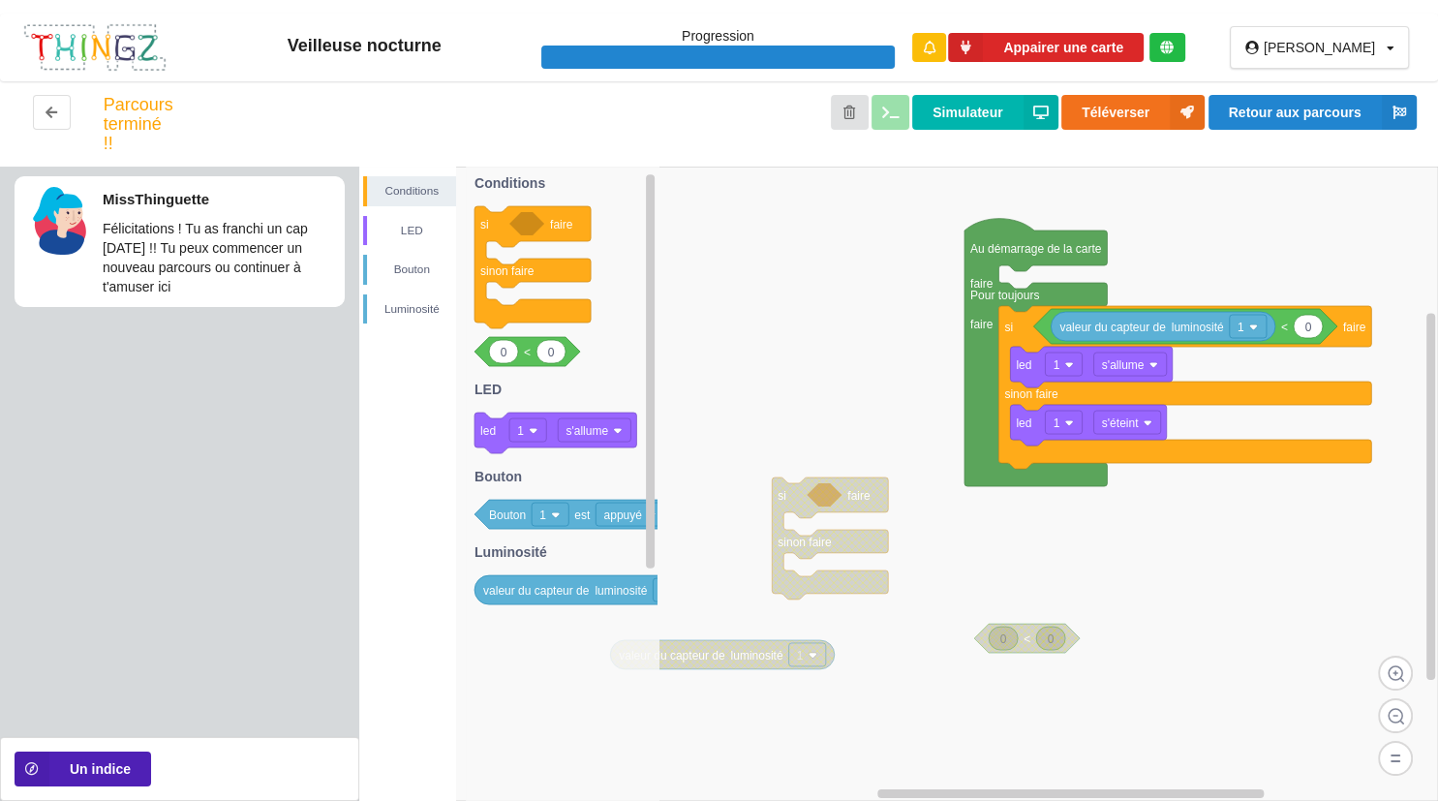
click at [63, 761] on button "Un indice" at bounding box center [83, 769] width 137 height 35
click at [72, 769] on button "Un indice" at bounding box center [83, 769] width 137 height 35
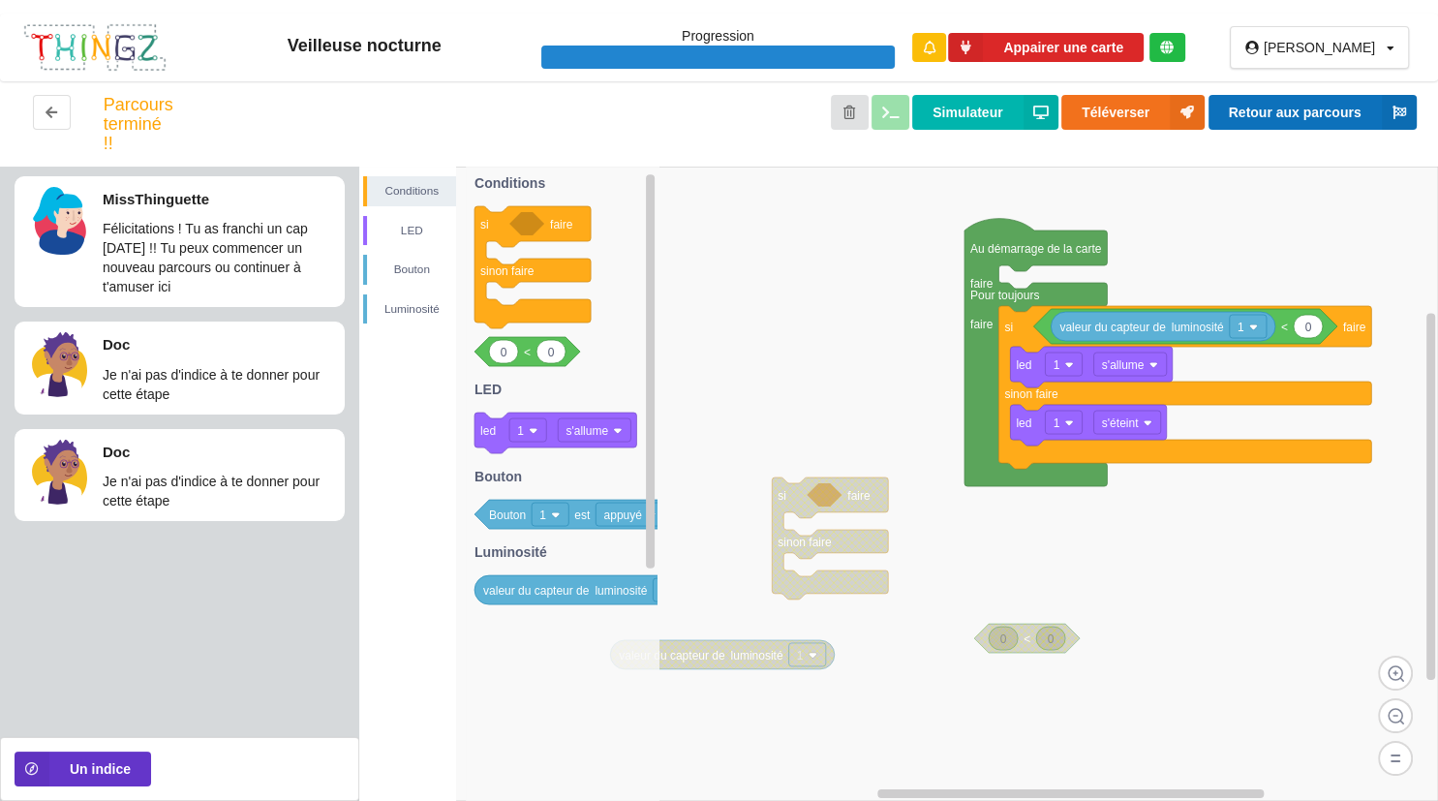
click at [1280, 110] on button "Retour aux parcours" at bounding box center [1313, 112] width 208 height 35
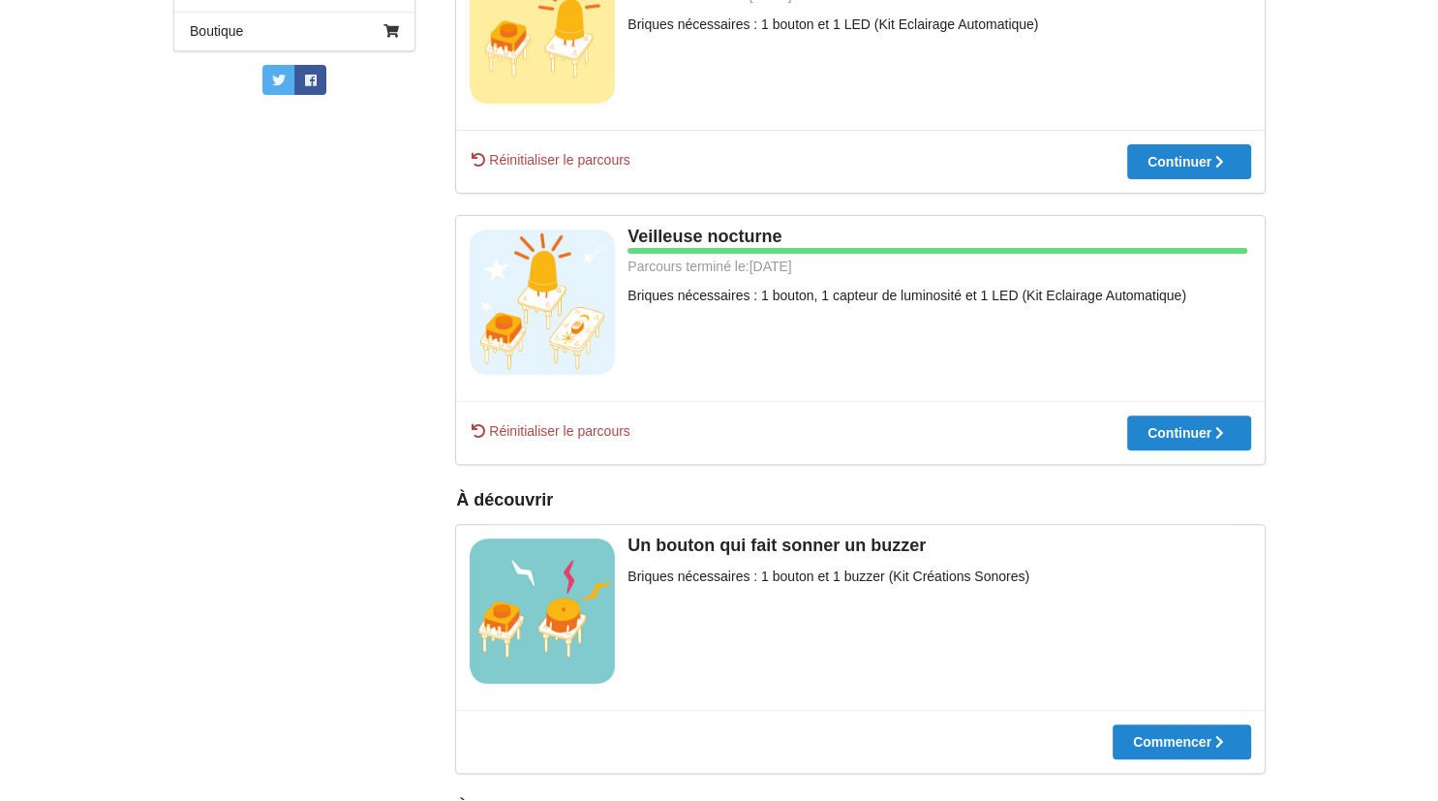
scroll to position [580, 0]
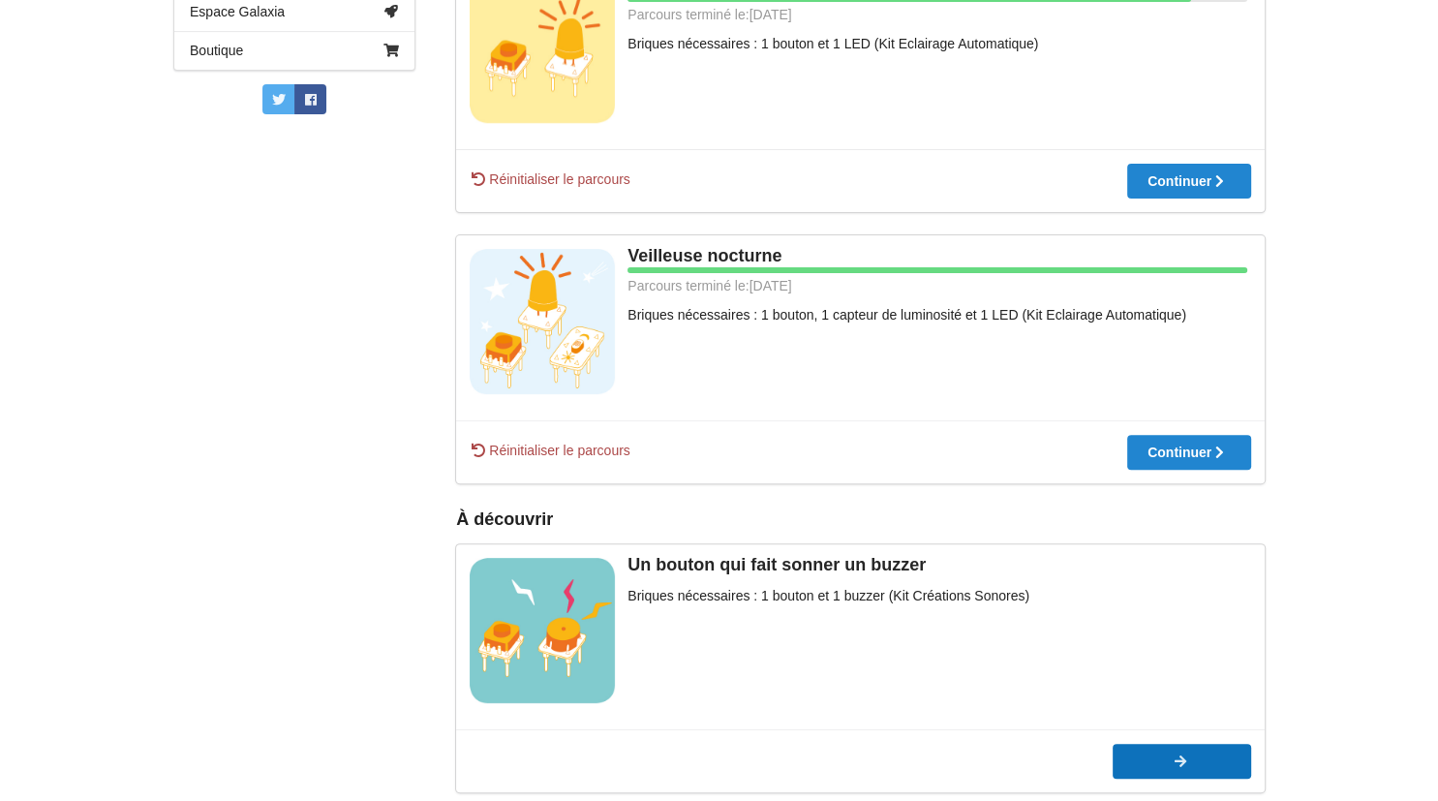
click at [1186, 768] on icon at bounding box center [1181, 762] width 16 height 14
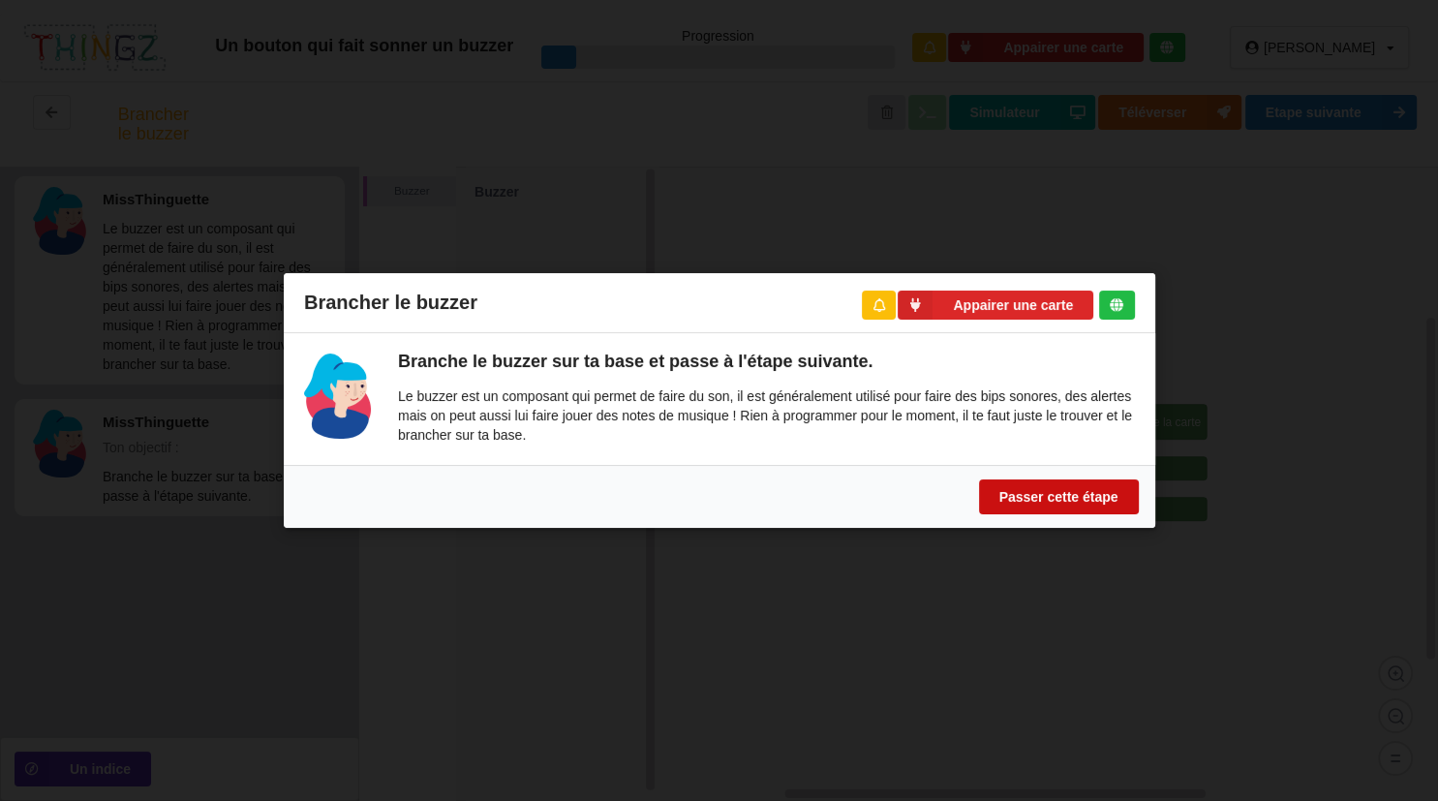
click at [1122, 484] on button "Passer cette étape" at bounding box center [1058, 496] width 160 height 35
click at [1109, 489] on button "Passer cette étape" at bounding box center [1058, 496] width 160 height 35
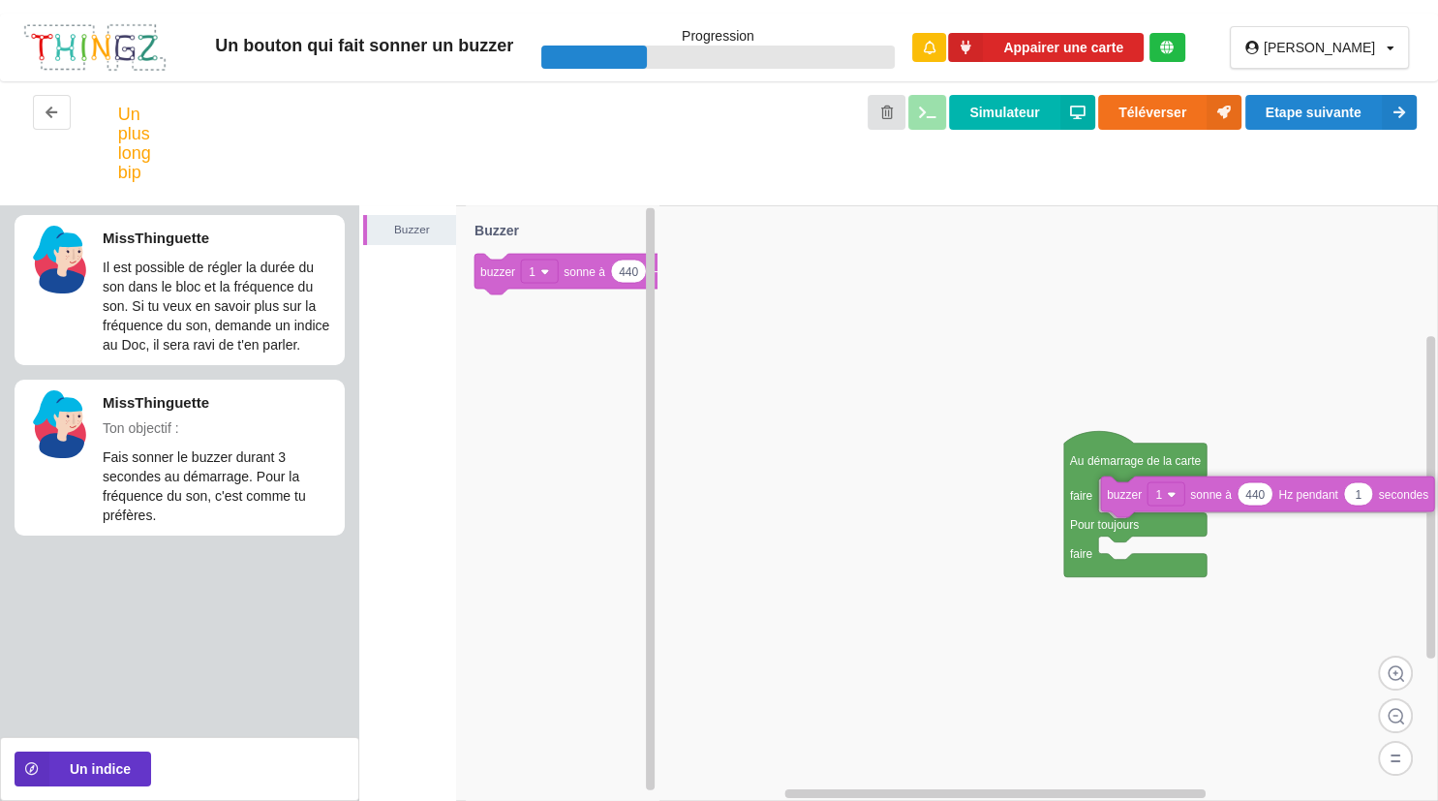
drag, startPoint x: 589, startPoint y: 272, endPoint x: 1322, endPoint y: 495, distance: 766.3
click at [1322, 495] on div "Buzzer Au démarrage de la carte faire Pour toujours faire 440 1 buzzer 1 sonne …" at bounding box center [898, 503] width 1079 height 596
click at [1361, 503] on icon at bounding box center [1355, 495] width 29 height 23
click at [1361, 503] on input "1" at bounding box center [1355, 495] width 28 height 22
type input "3"
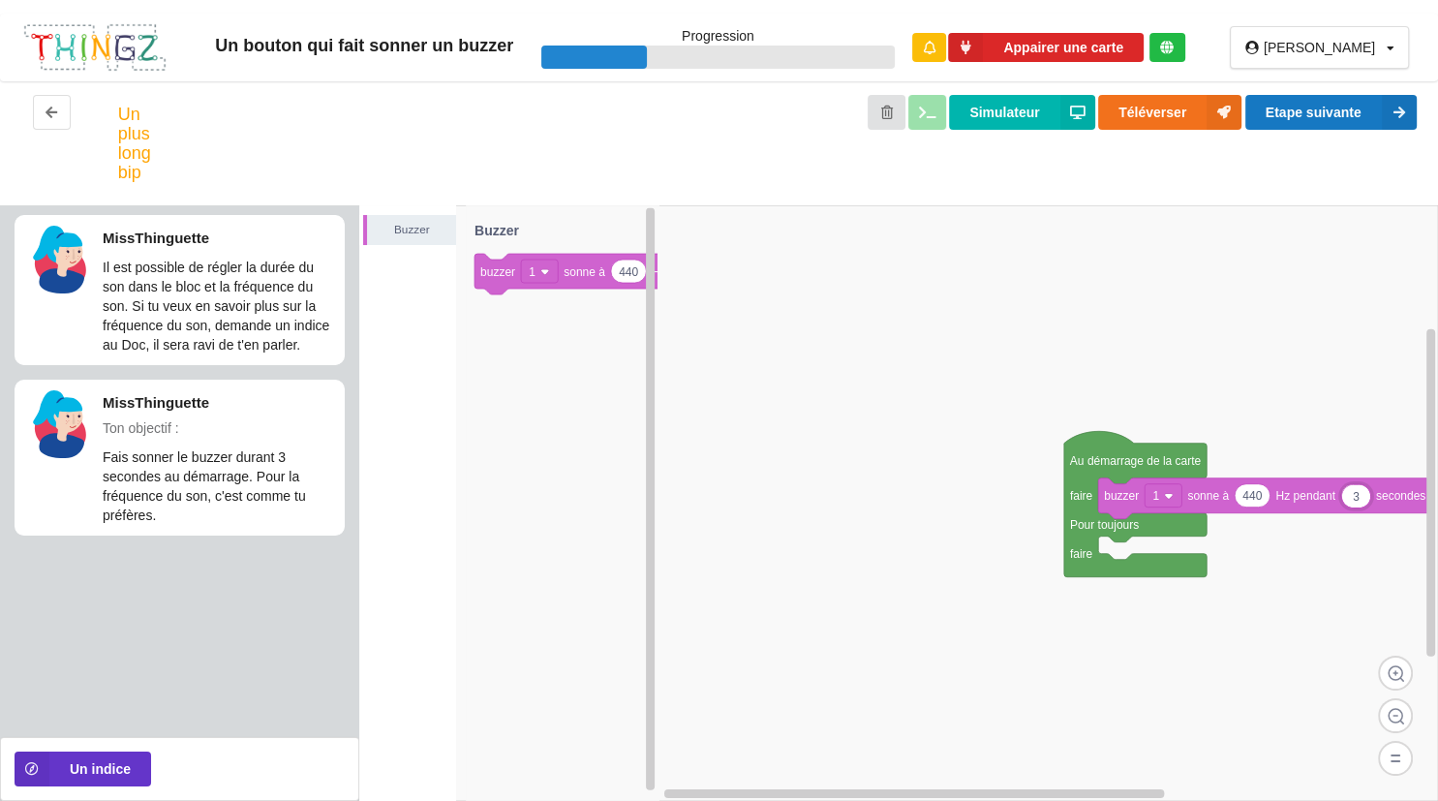
click at [1325, 122] on button "Etape suivante" at bounding box center [1331, 112] width 171 height 35
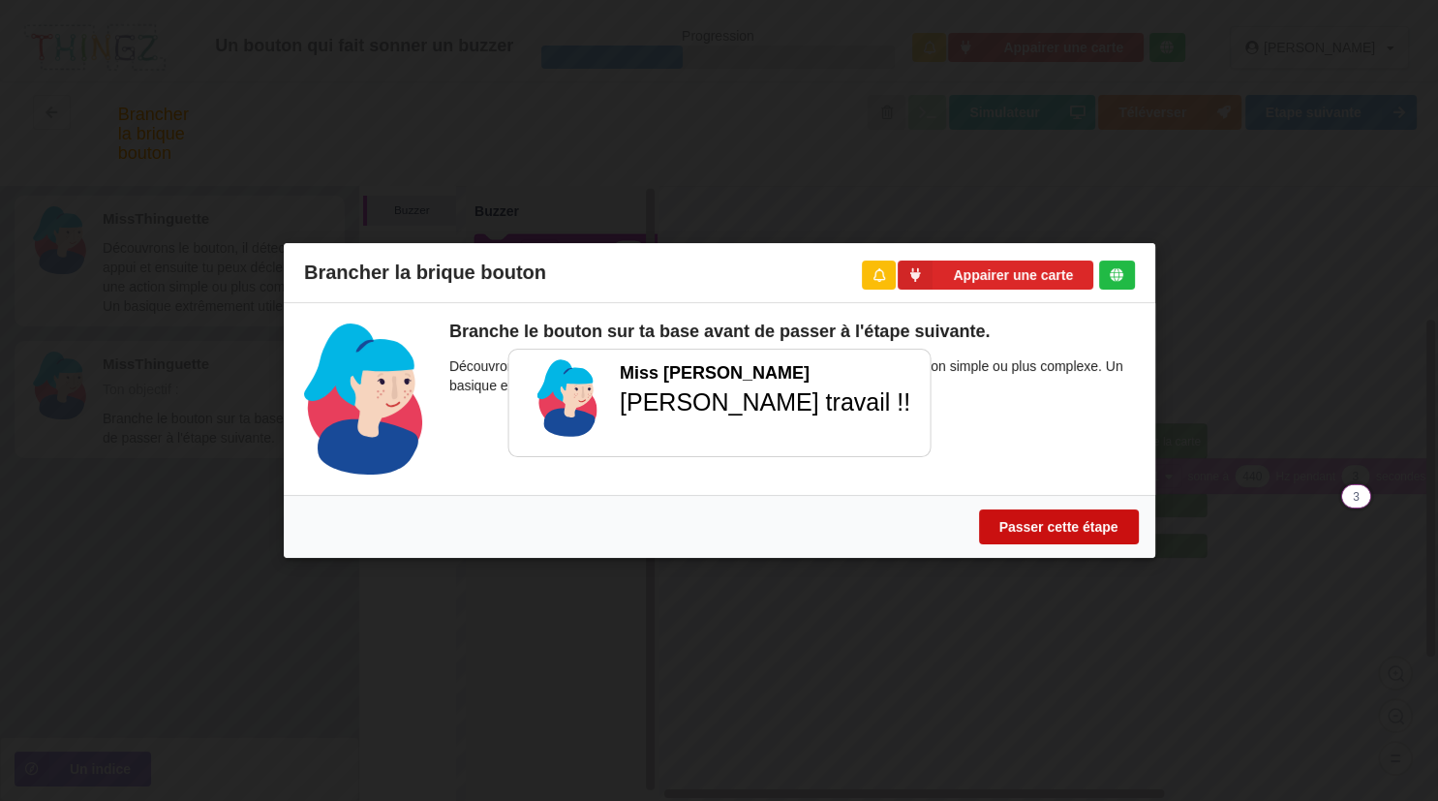
click at [1048, 534] on button "Passer cette étape" at bounding box center [1058, 526] width 160 height 35
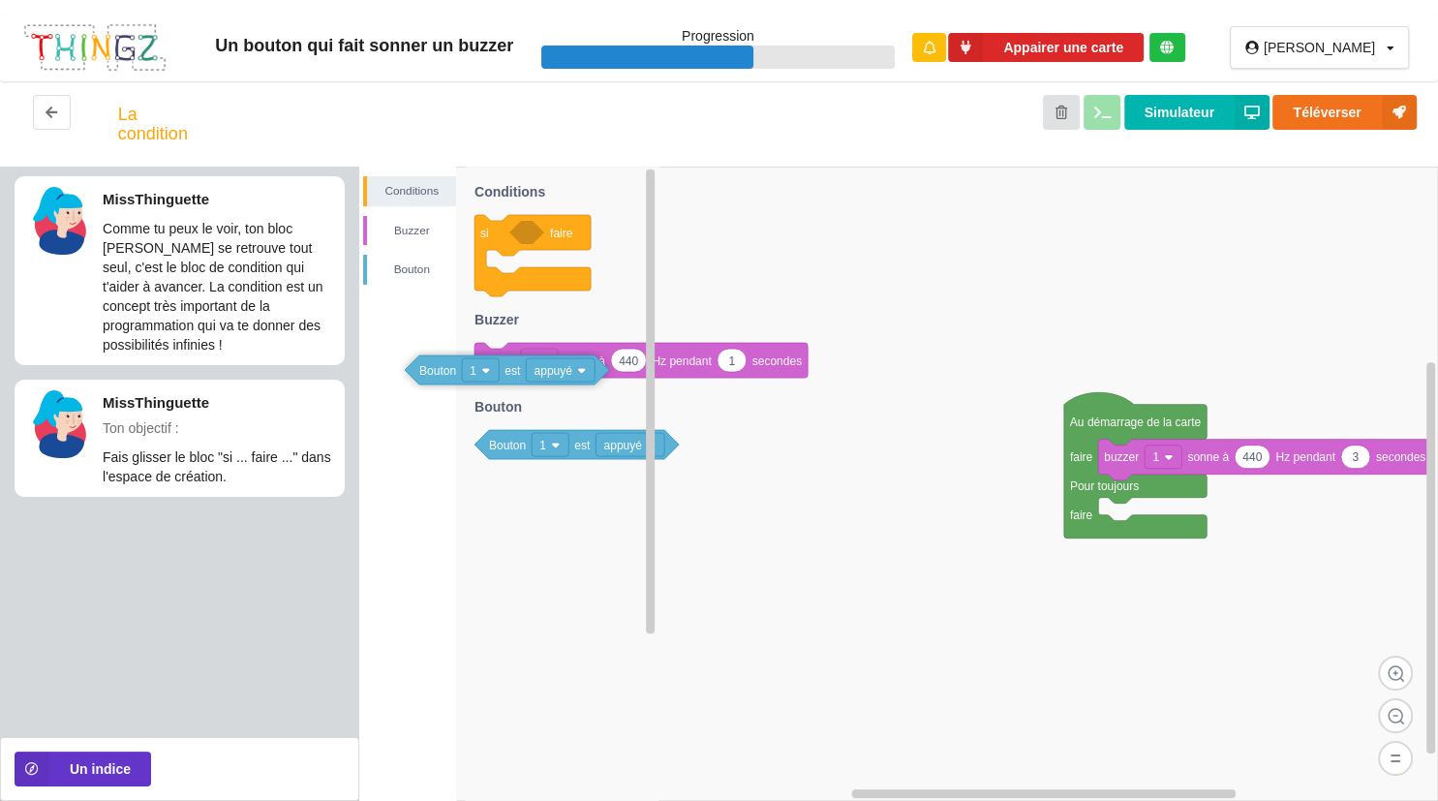
drag, startPoint x: 501, startPoint y: 343, endPoint x: 537, endPoint y: 390, distance: 59.5
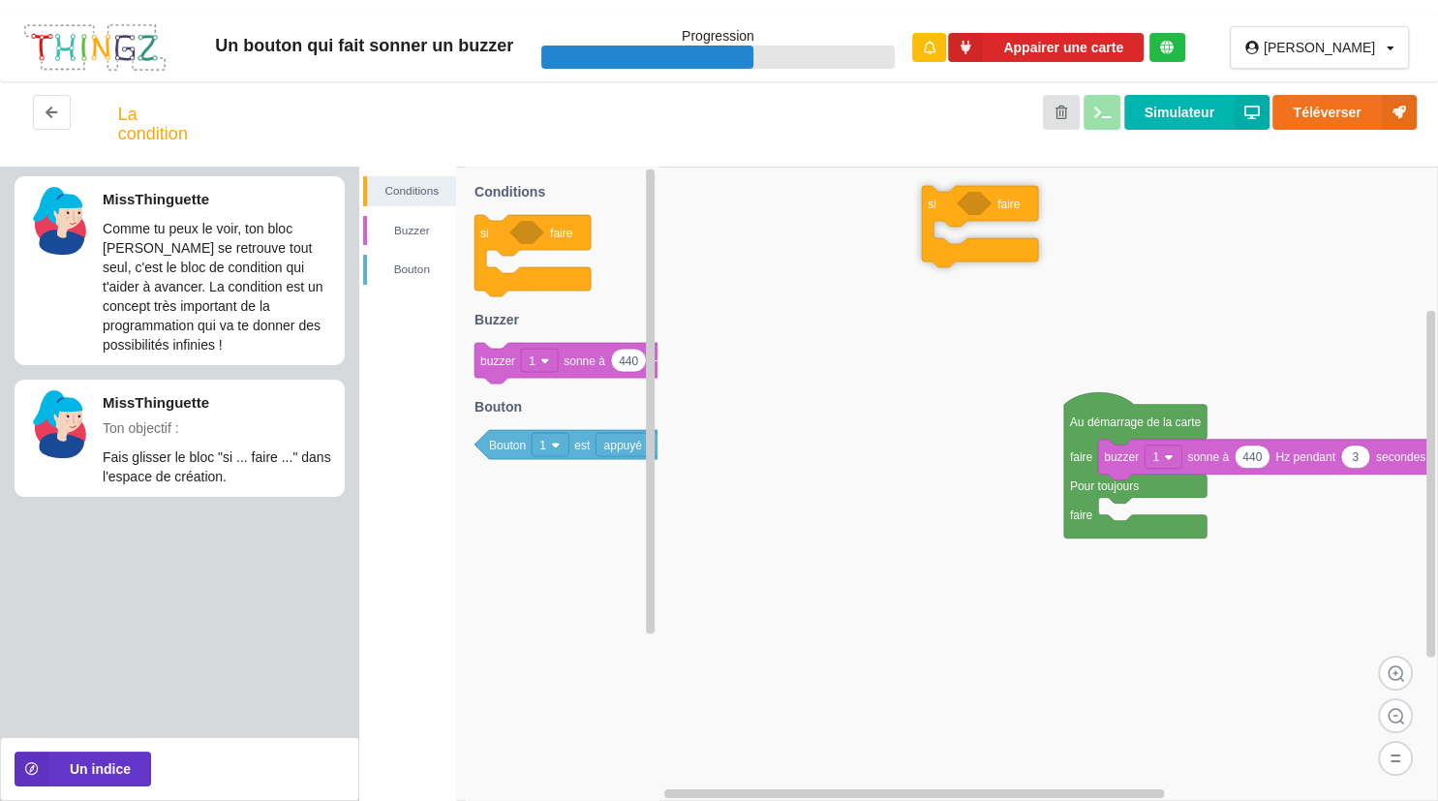
drag, startPoint x: 577, startPoint y: 264, endPoint x: 1126, endPoint y: 244, distance: 549.6
click at [1126, 244] on div "Conditions [PERSON_NAME] Au démarrage de la carte faire Pour toujours faire 440…" at bounding box center [898, 484] width 1079 height 634
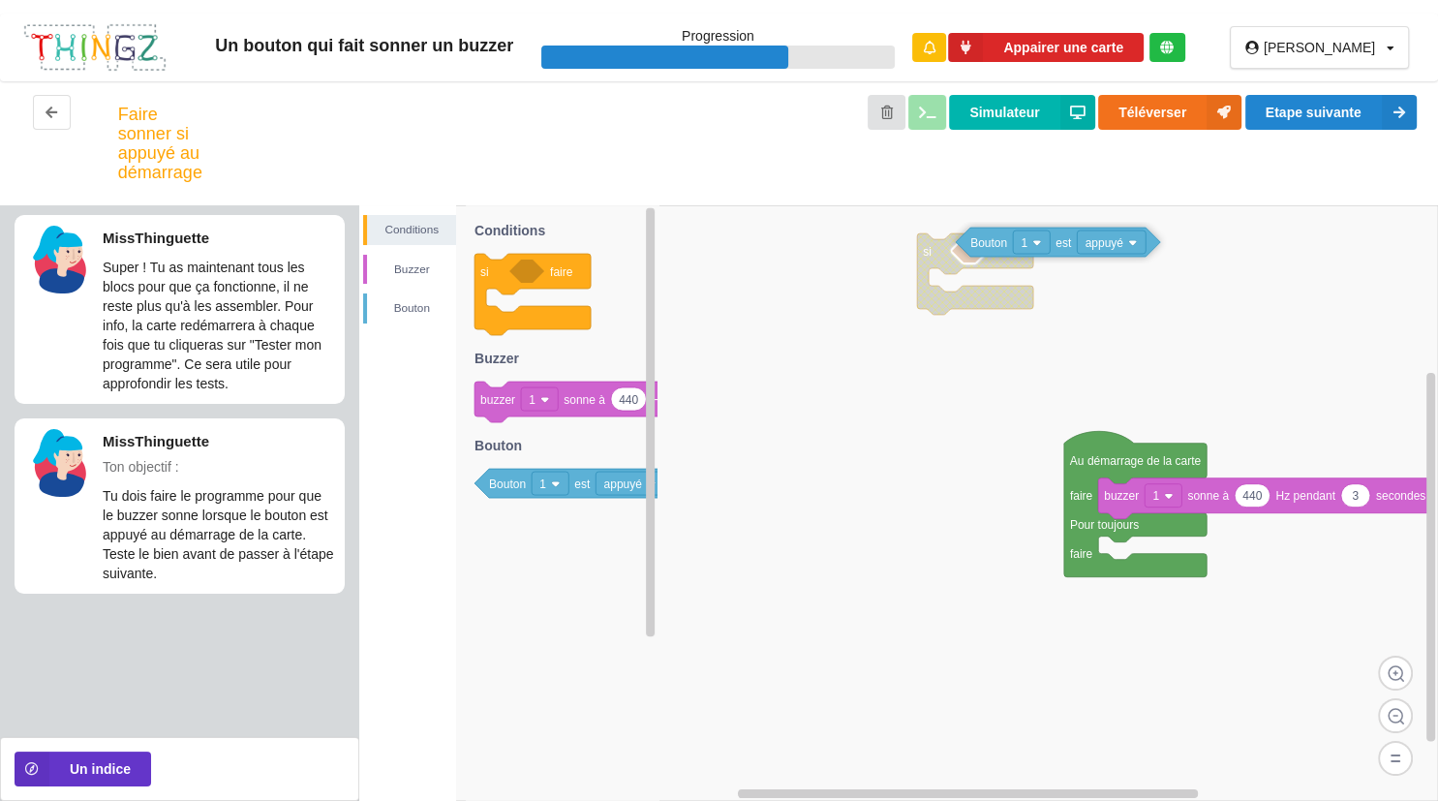
drag, startPoint x: 596, startPoint y: 486, endPoint x: 1180, endPoint y: 252, distance: 629.3
click at [1180, 252] on div "Conditions [PERSON_NAME] Au démarrage de la carte faire Pour toujours faire 440…" at bounding box center [898, 503] width 1079 height 596
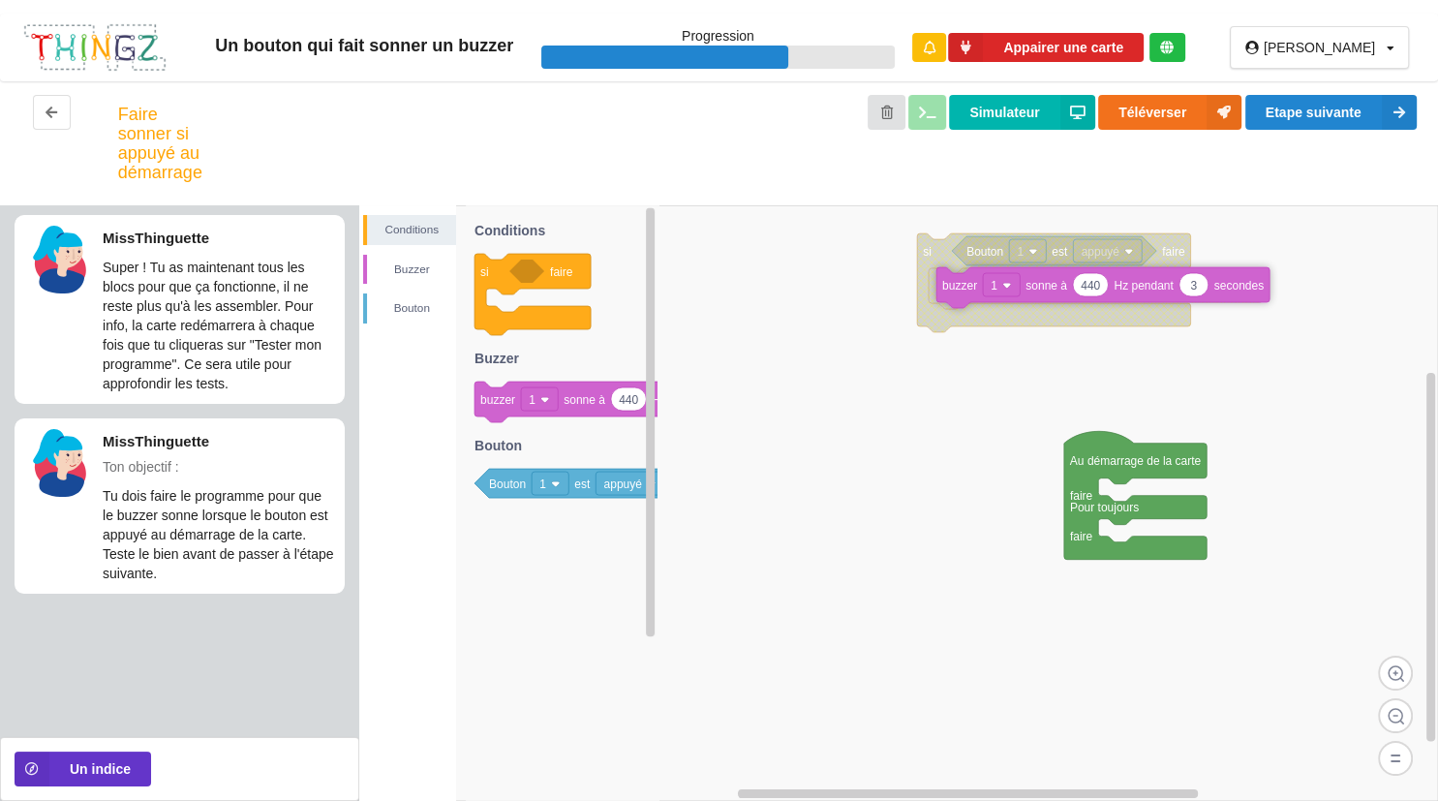
drag, startPoint x: 1196, startPoint y: 504, endPoint x: 1032, endPoint y: 292, distance: 267.9
click at [1032, 292] on g "440 3 buzzer 1 sonne à Hz pendant secondes" at bounding box center [1103, 287] width 333 height 41
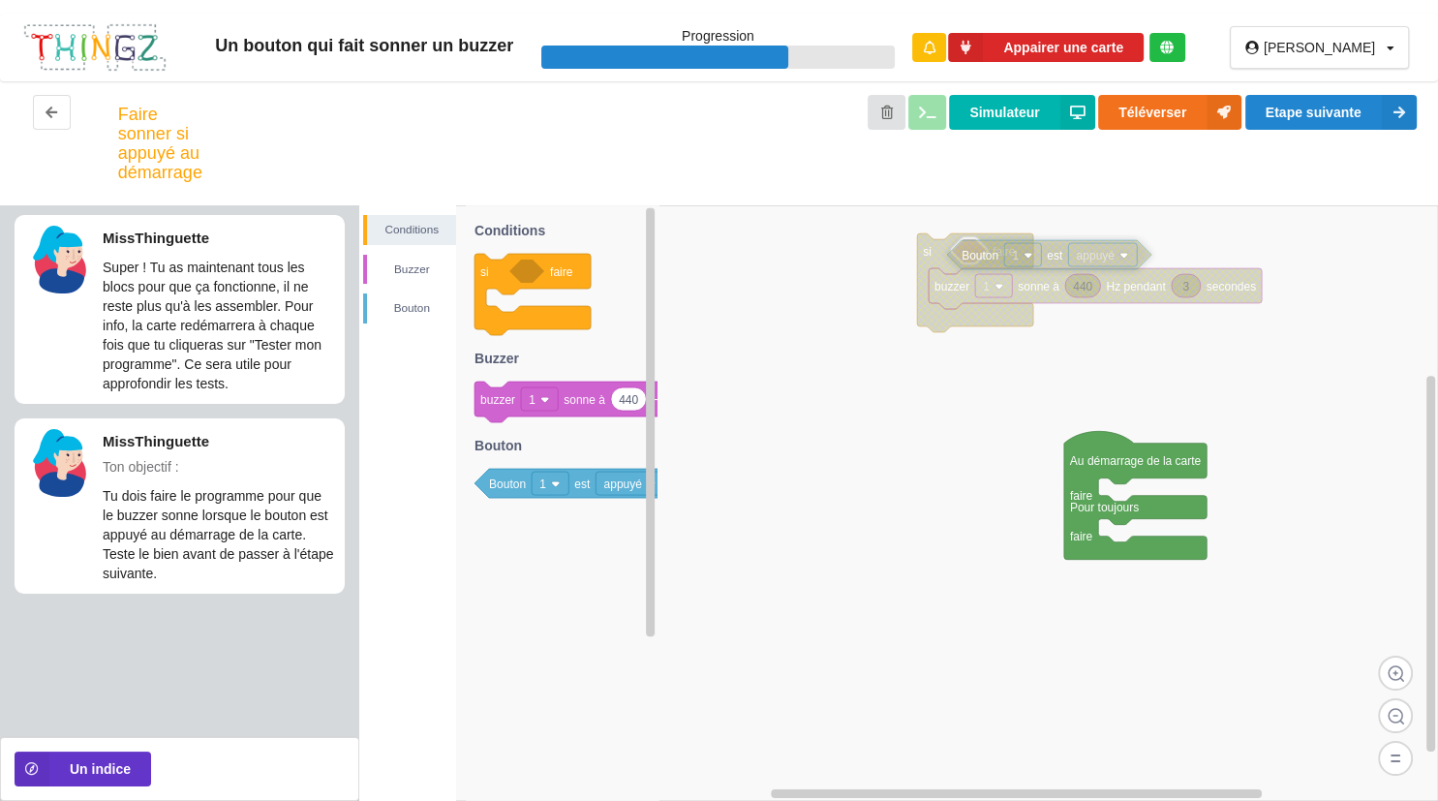
click at [979, 259] on text "Bouton" at bounding box center [980, 256] width 37 height 14
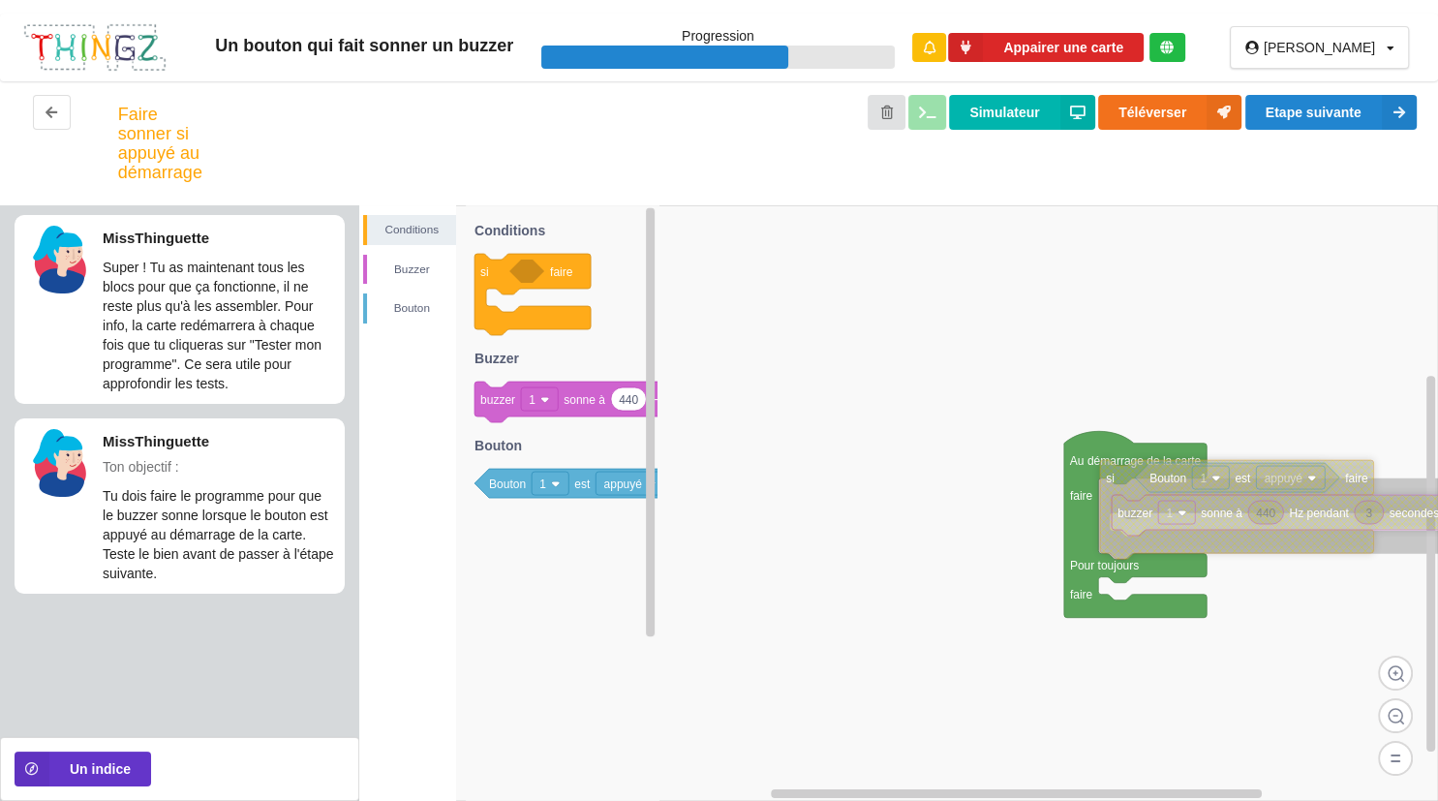
drag, startPoint x: 947, startPoint y: 252, endPoint x: 1125, endPoint y: 495, distance: 301.4
click at [1125, 495] on icon at bounding box center [1236, 509] width 273 height 99
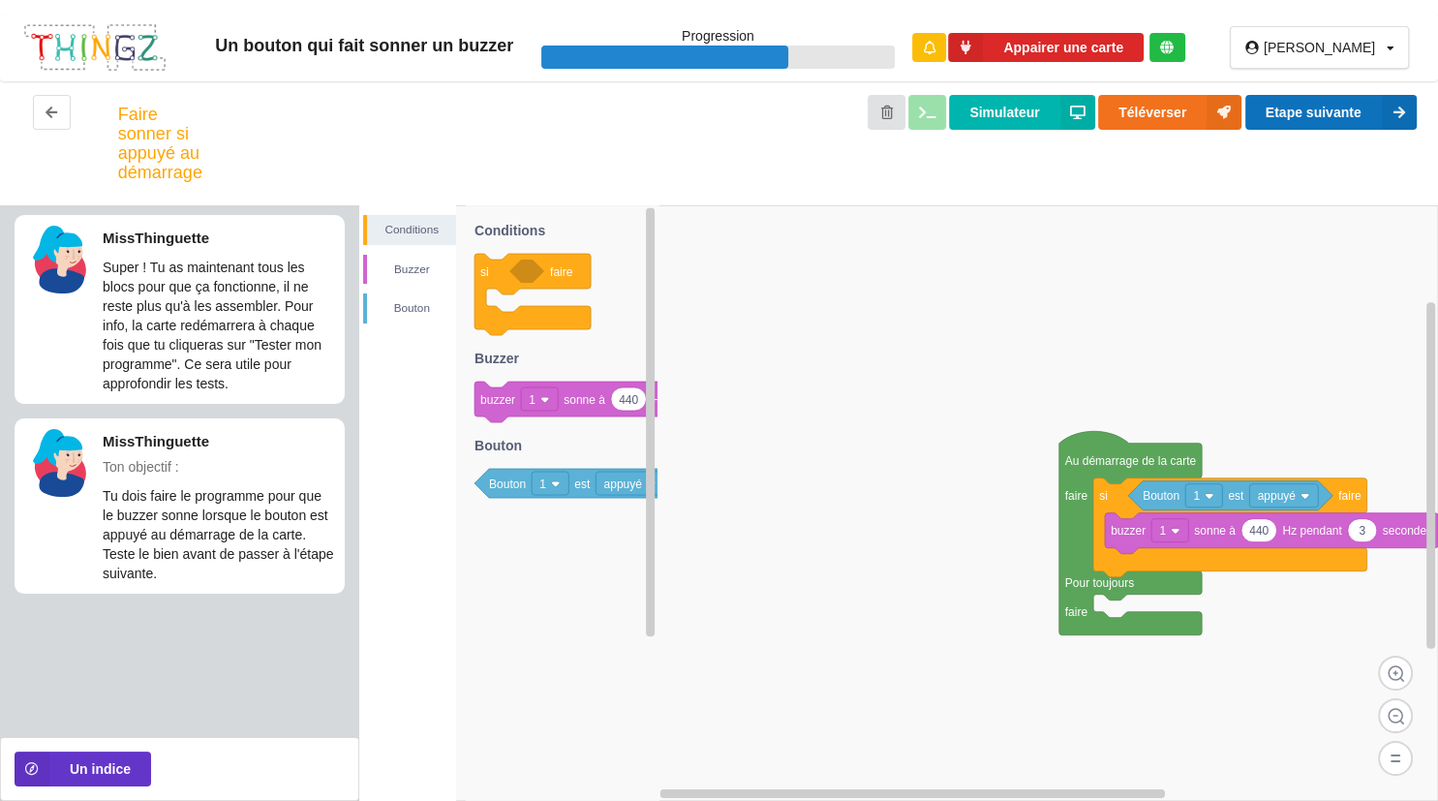
click at [1308, 123] on button "Etape suivante" at bounding box center [1331, 112] width 171 height 35
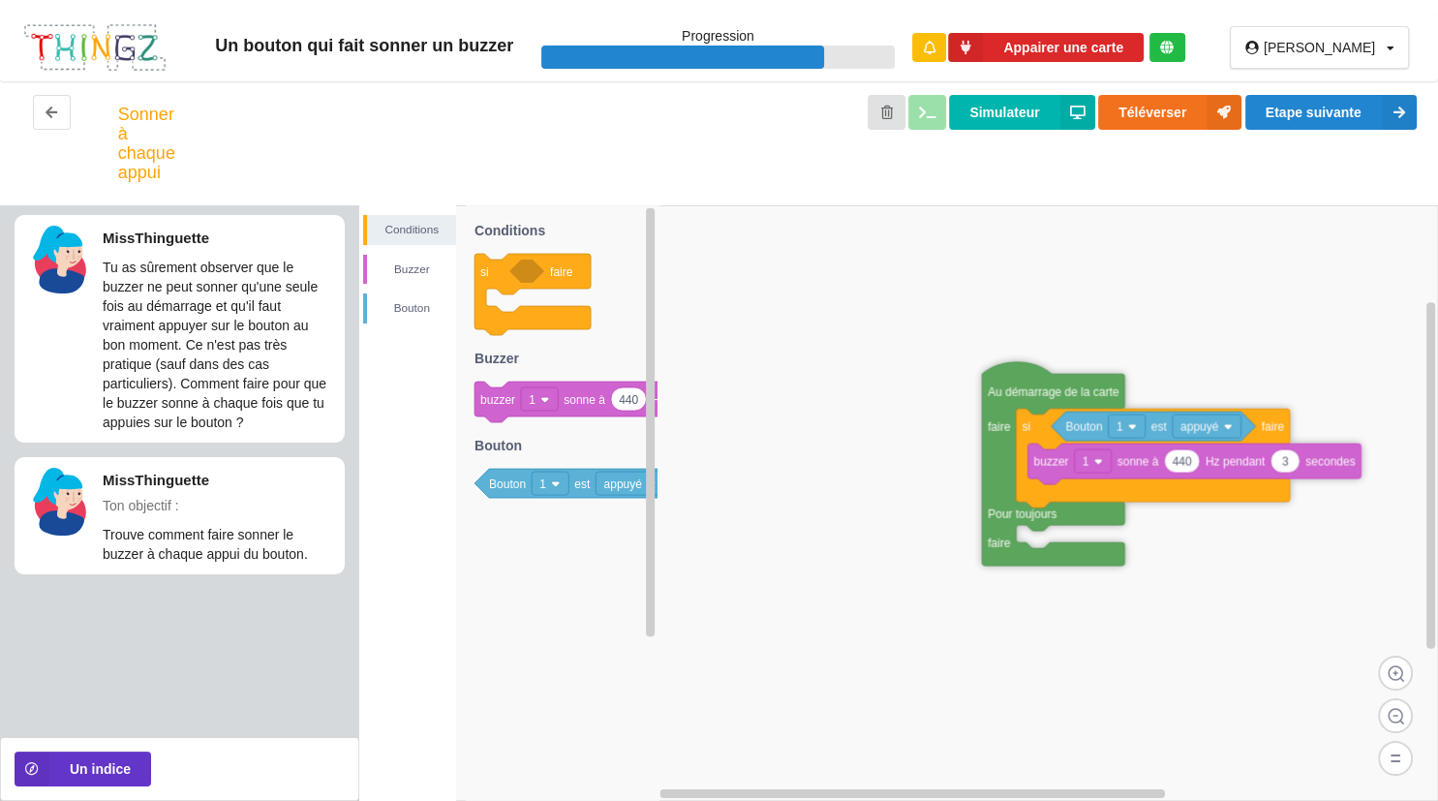
drag, startPoint x: 1121, startPoint y: 463, endPoint x: 1038, endPoint y: 388, distance: 111.1
click at [1038, 388] on text "Au démarrage de la carte" at bounding box center [1054, 392] width 132 height 14
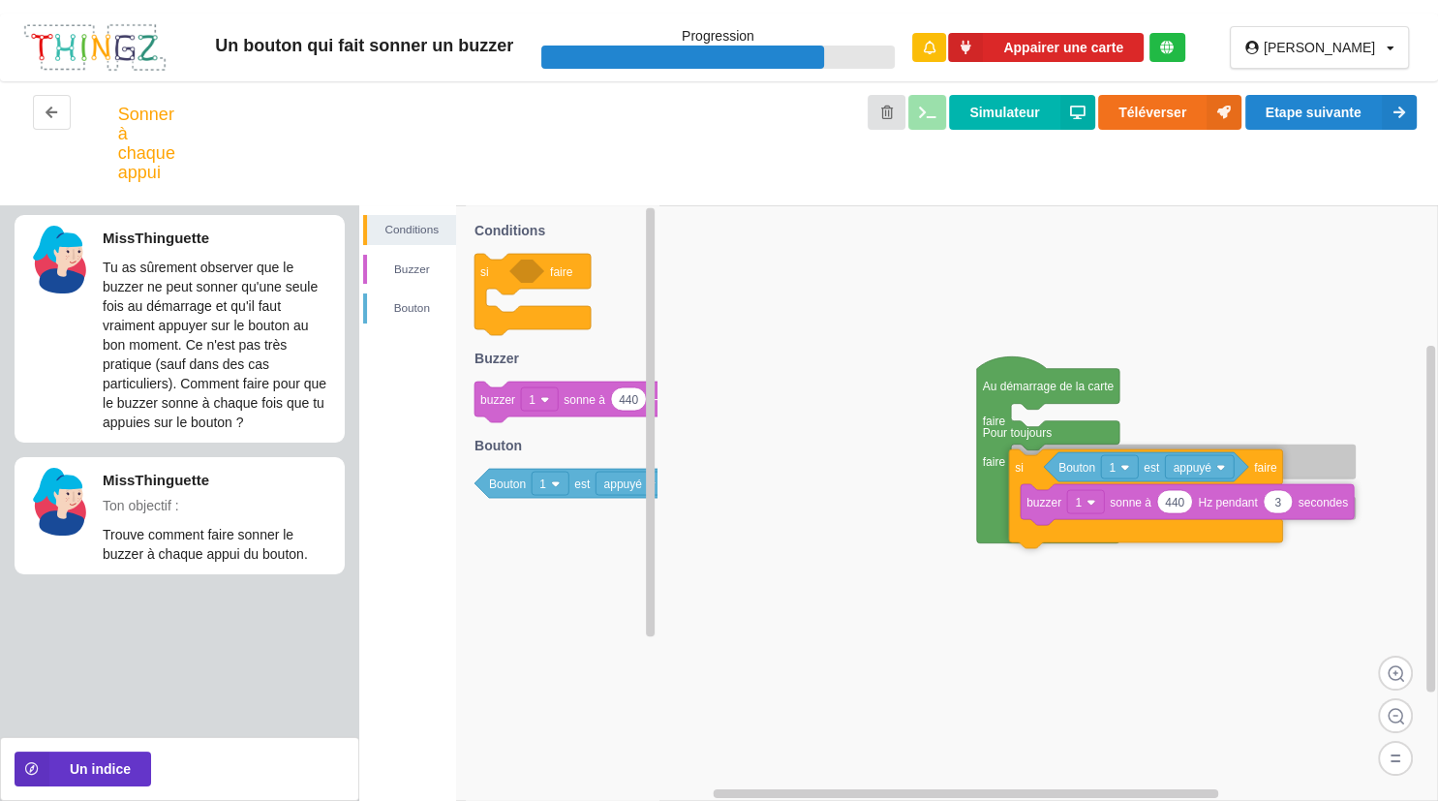
drag, startPoint x: 1024, startPoint y: 420, endPoint x: 1022, endPoint y: 463, distance: 42.7
click at [1022, 463] on text "si" at bounding box center [1019, 468] width 9 height 14
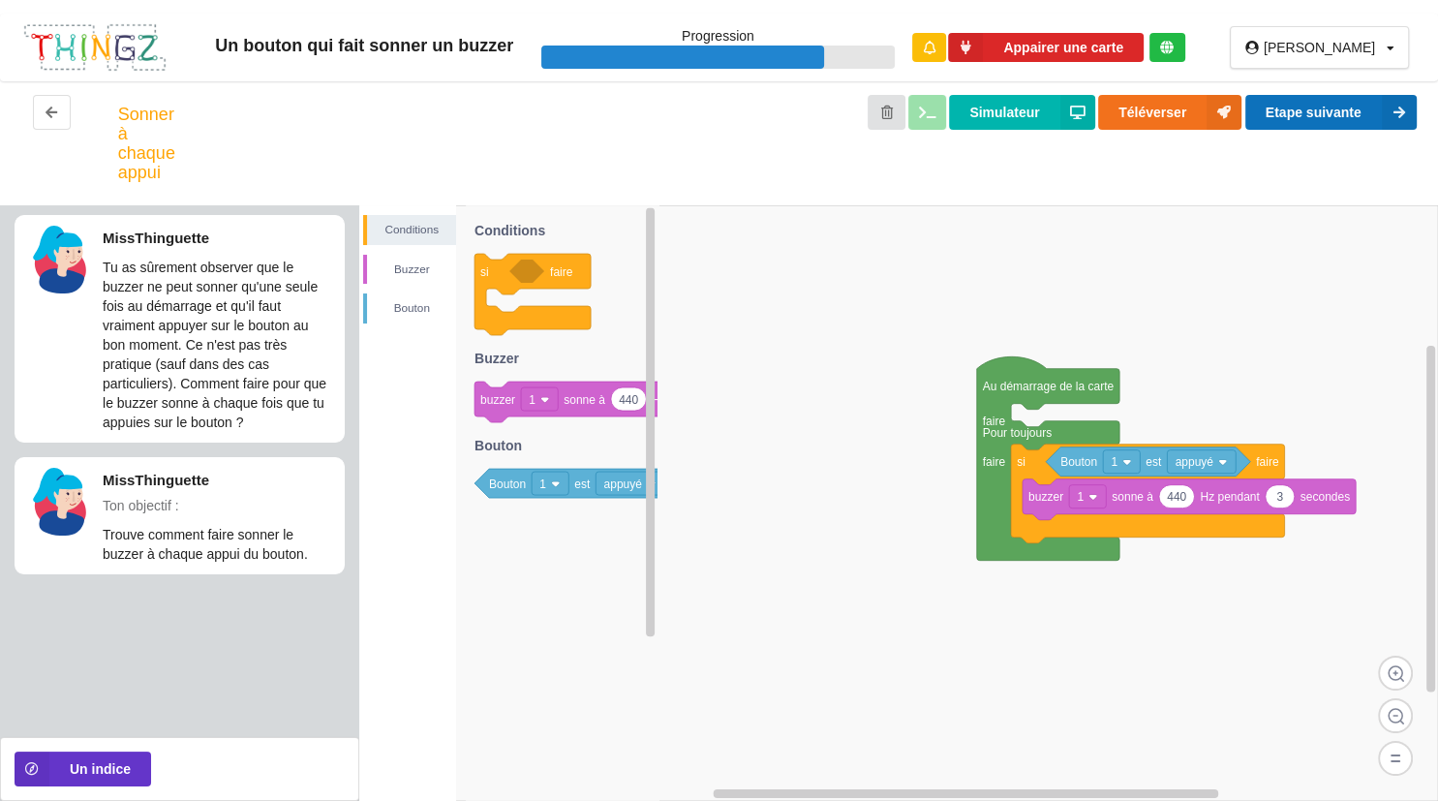
click at [1252, 108] on button "Etape suivante" at bounding box center [1331, 112] width 171 height 35
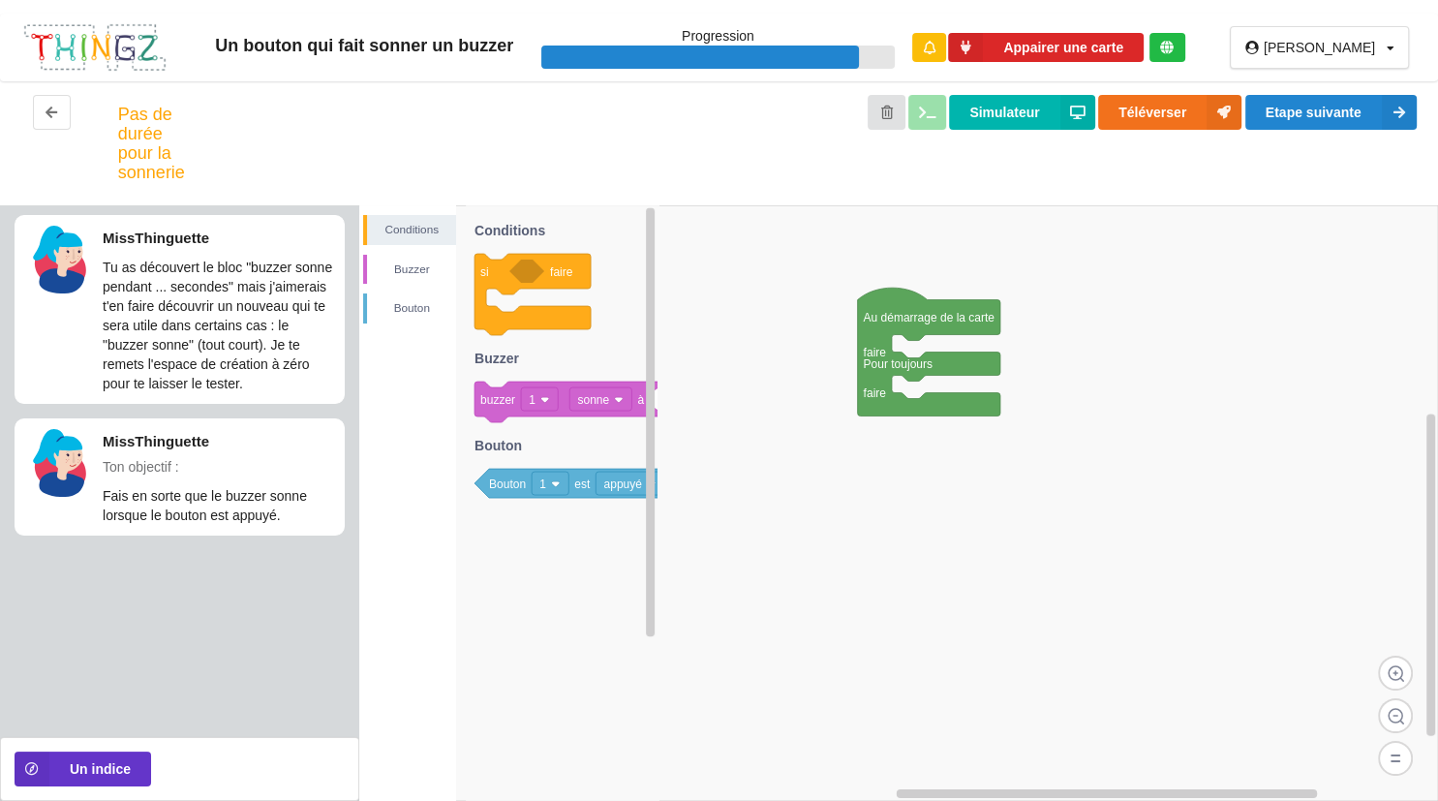
drag, startPoint x: 787, startPoint y: 262, endPoint x: 979, endPoint y: 346, distance: 209.5
click at [979, 346] on div "Conditions Buzzer Bouton si faire 450 buzzer 1 sonne à Hz Bouton 1 est appuyé C…" at bounding box center [898, 503] width 1079 height 596
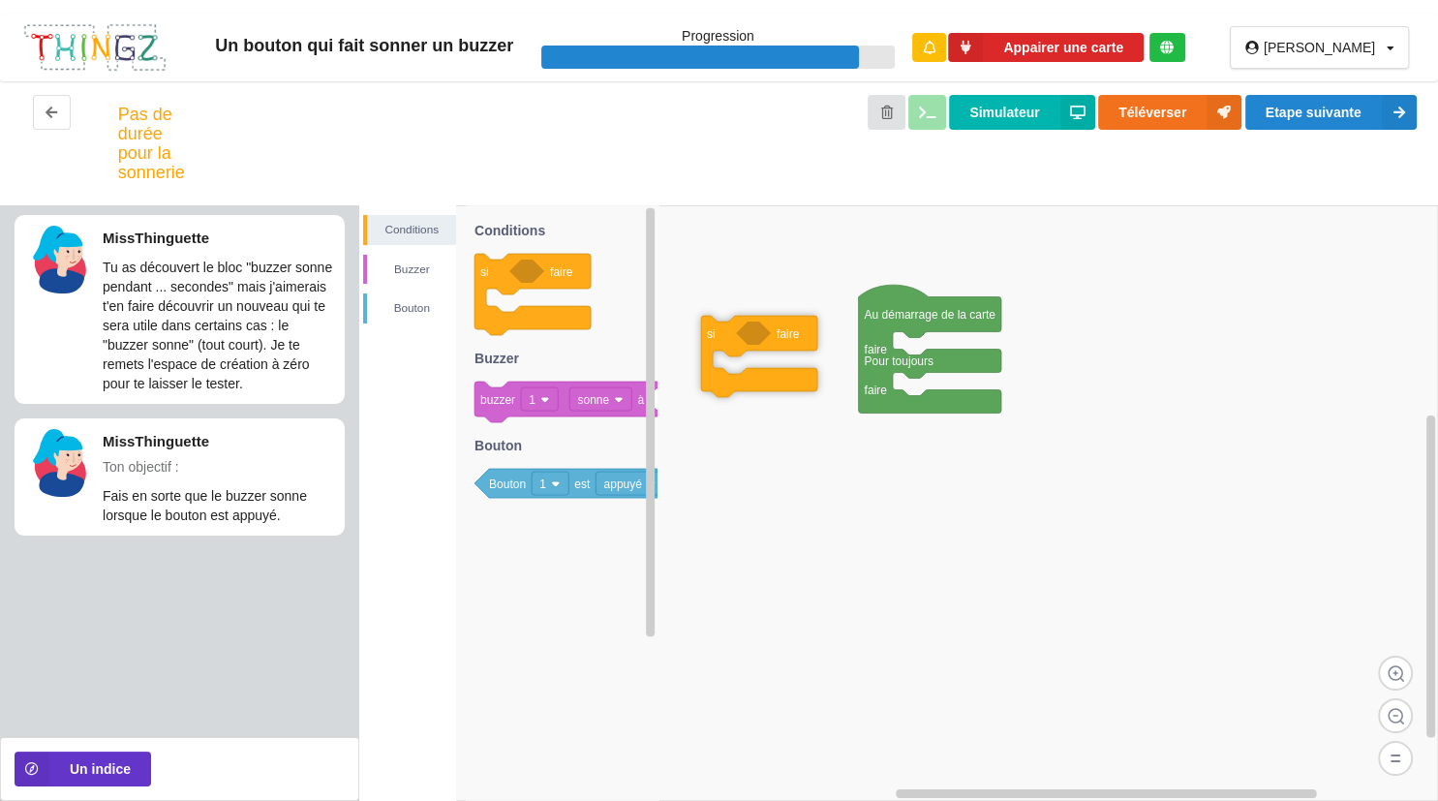
drag, startPoint x: 525, startPoint y: 326, endPoint x: 858, endPoint y: 388, distance: 338.9
click at [858, 388] on div "Conditions [PERSON_NAME] Au démarrage de la carte faire Pour toujours faire si …" at bounding box center [898, 503] width 1079 height 596
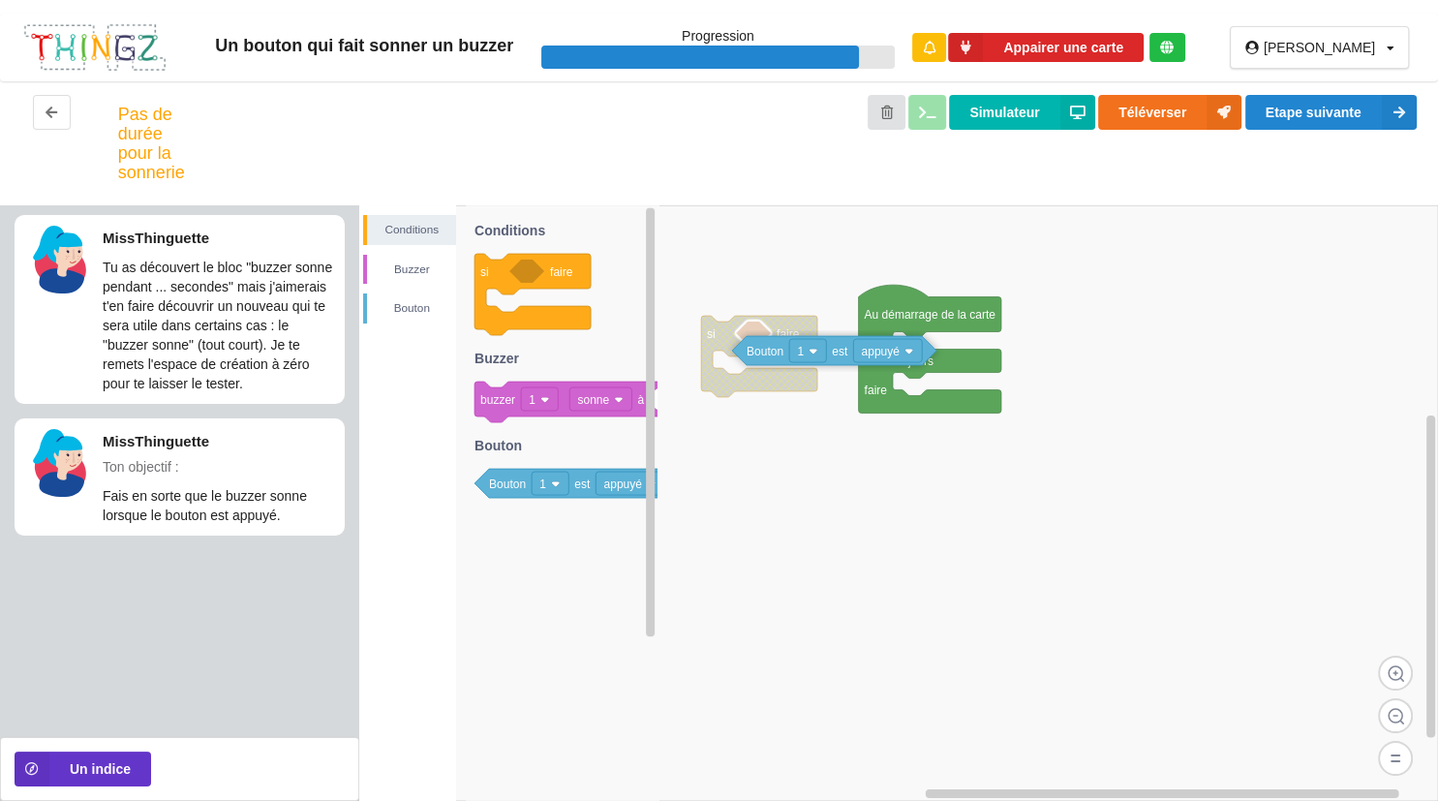
drag, startPoint x: 626, startPoint y: 484, endPoint x: 990, endPoint y: 352, distance: 387.6
click at [990, 352] on div "Conditions [PERSON_NAME] Au démarrage de la carte faire Pour toujours faire si …" at bounding box center [898, 503] width 1079 height 596
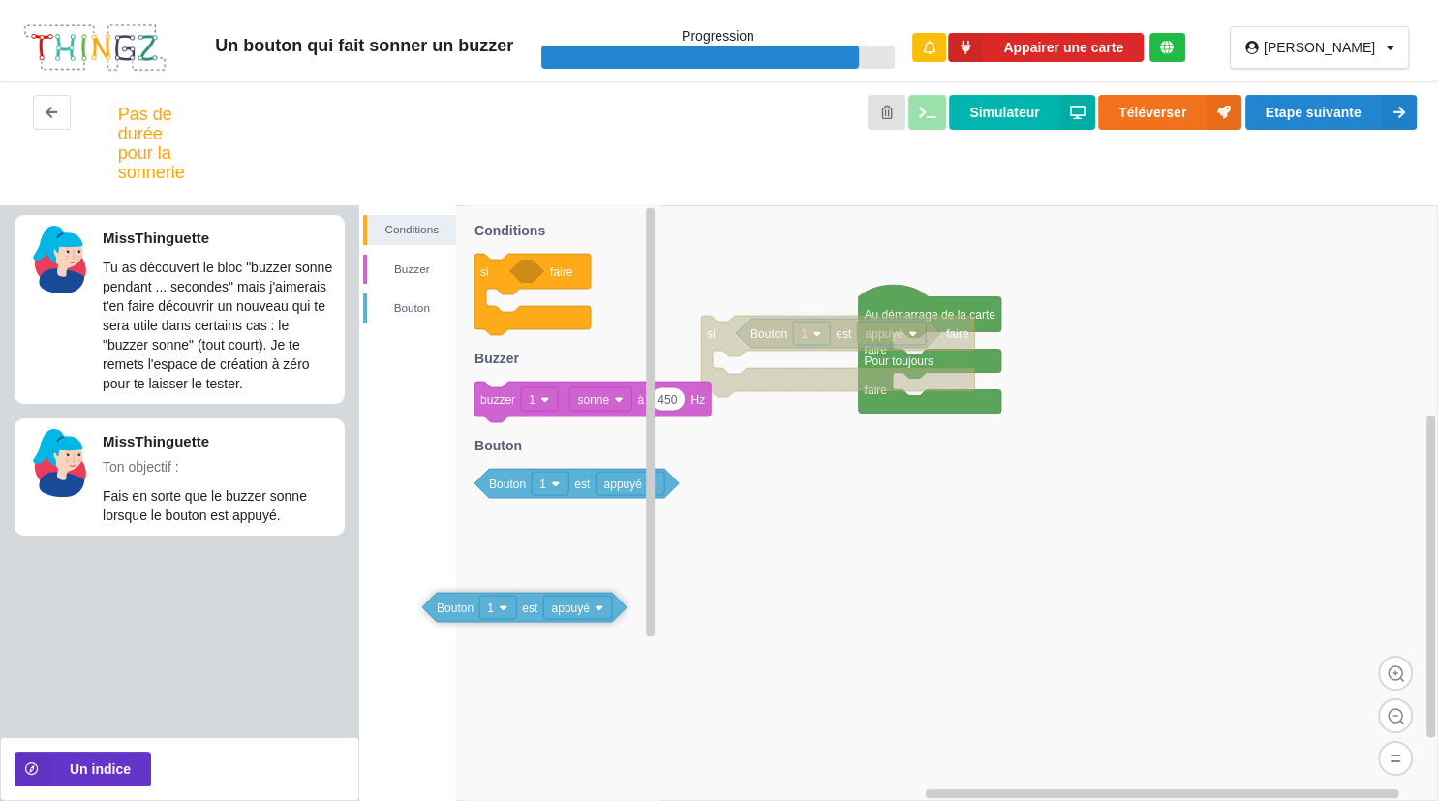
drag, startPoint x: 584, startPoint y: 493, endPoint x: 634, endPoint y: 611, distance: 128.5
click at [634, 611] on icon "si faire 450 buzzer 1 sonne à Hz Bouton 1 est appuyé Conditions Buzzer Bouton" at bounding box center [563, 503] width 194 height 596
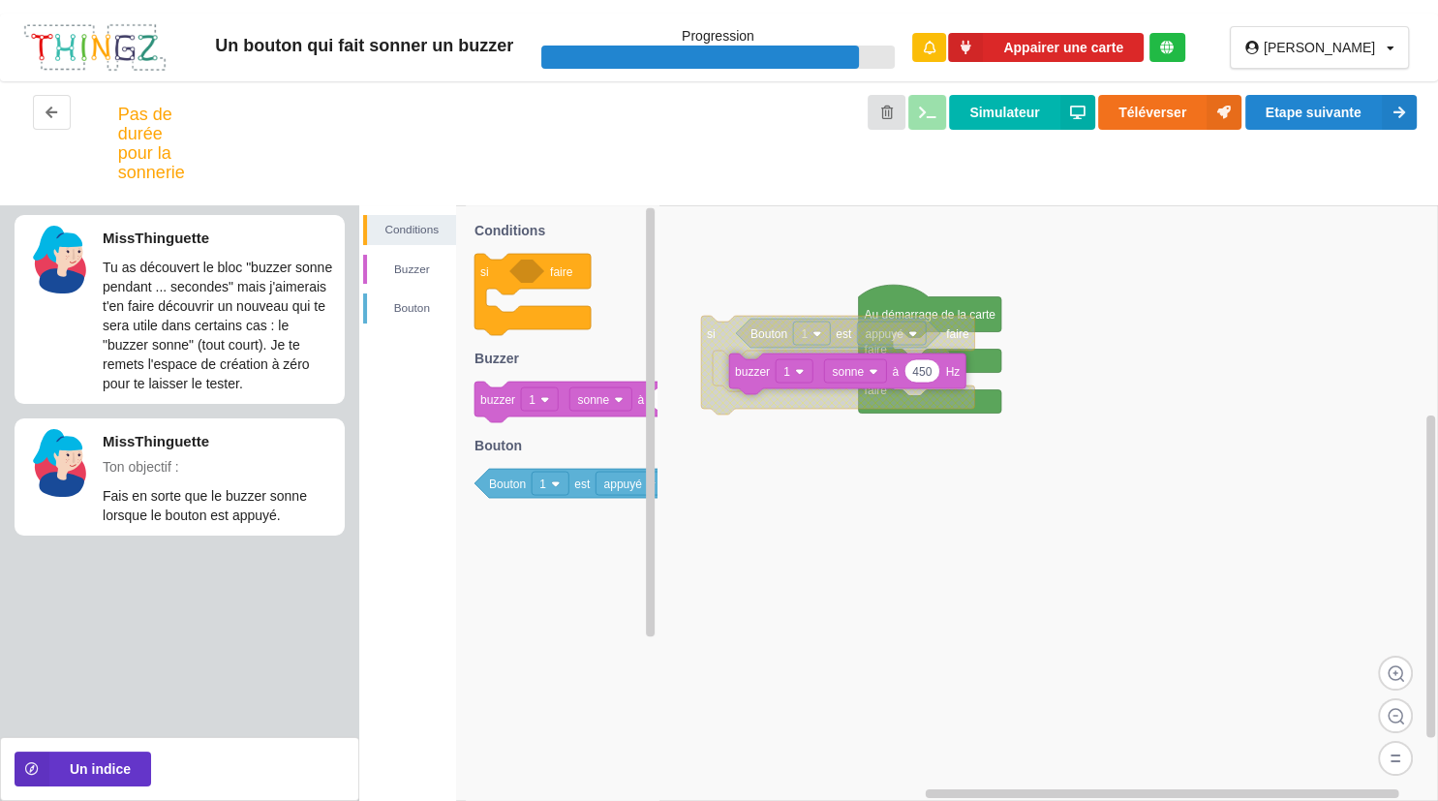
drag, startPoint x: 580, startPoint y: 401, endPoint x: 940, endPoint y: 373, distance: 360.4
click at [940, 373] on div "Conditions [PERSON_NAME] Au démarrage de la carte faire Pour toujours faire si …" at bounding box center [898, 503] width 1079 height 596
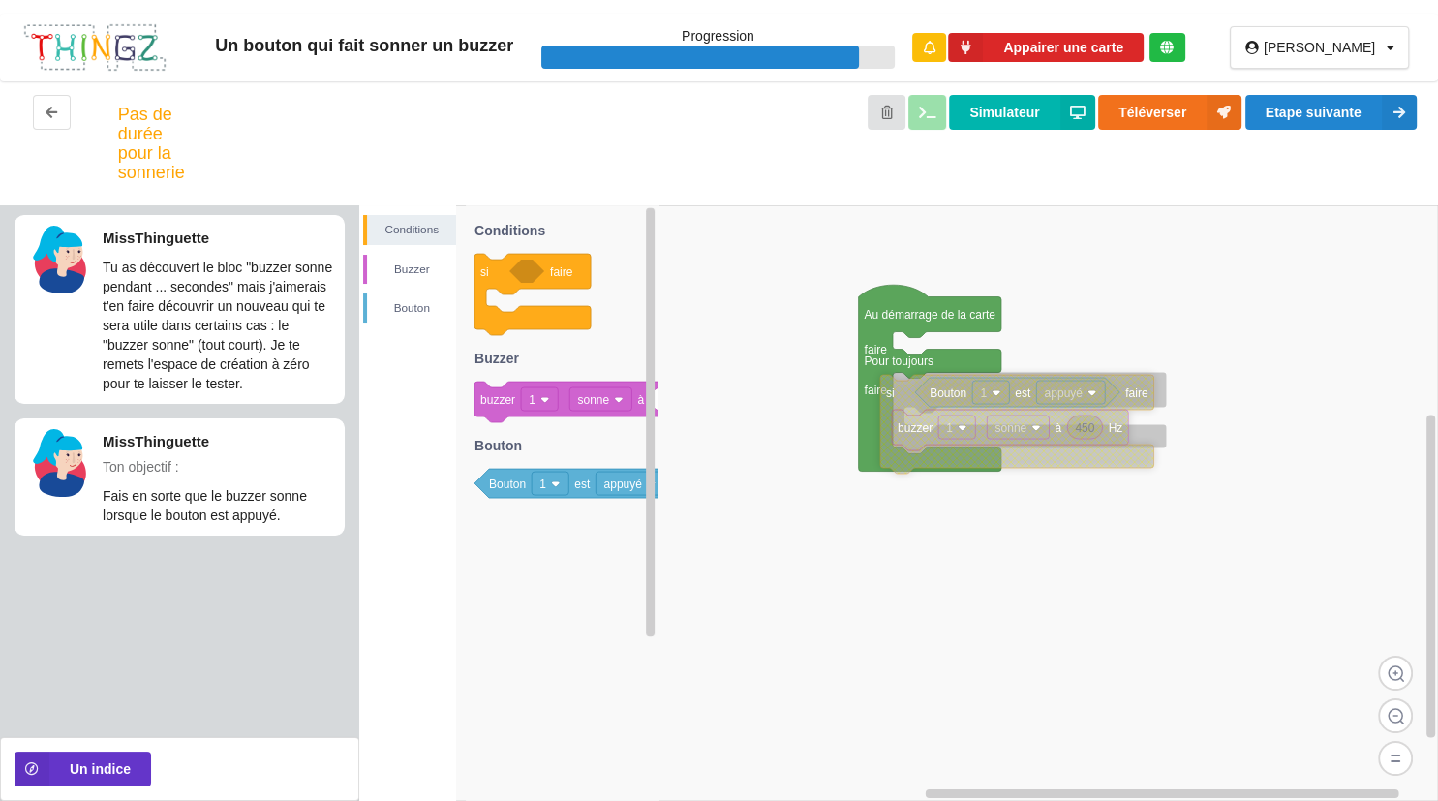
drag, startPoint x: 773, startPoint y: 350, endPoint x: 955, endPoint y: 409, distance: 191.4
click at [955, 409] on icon at bounding box center [1016, 424] width 273 height 99
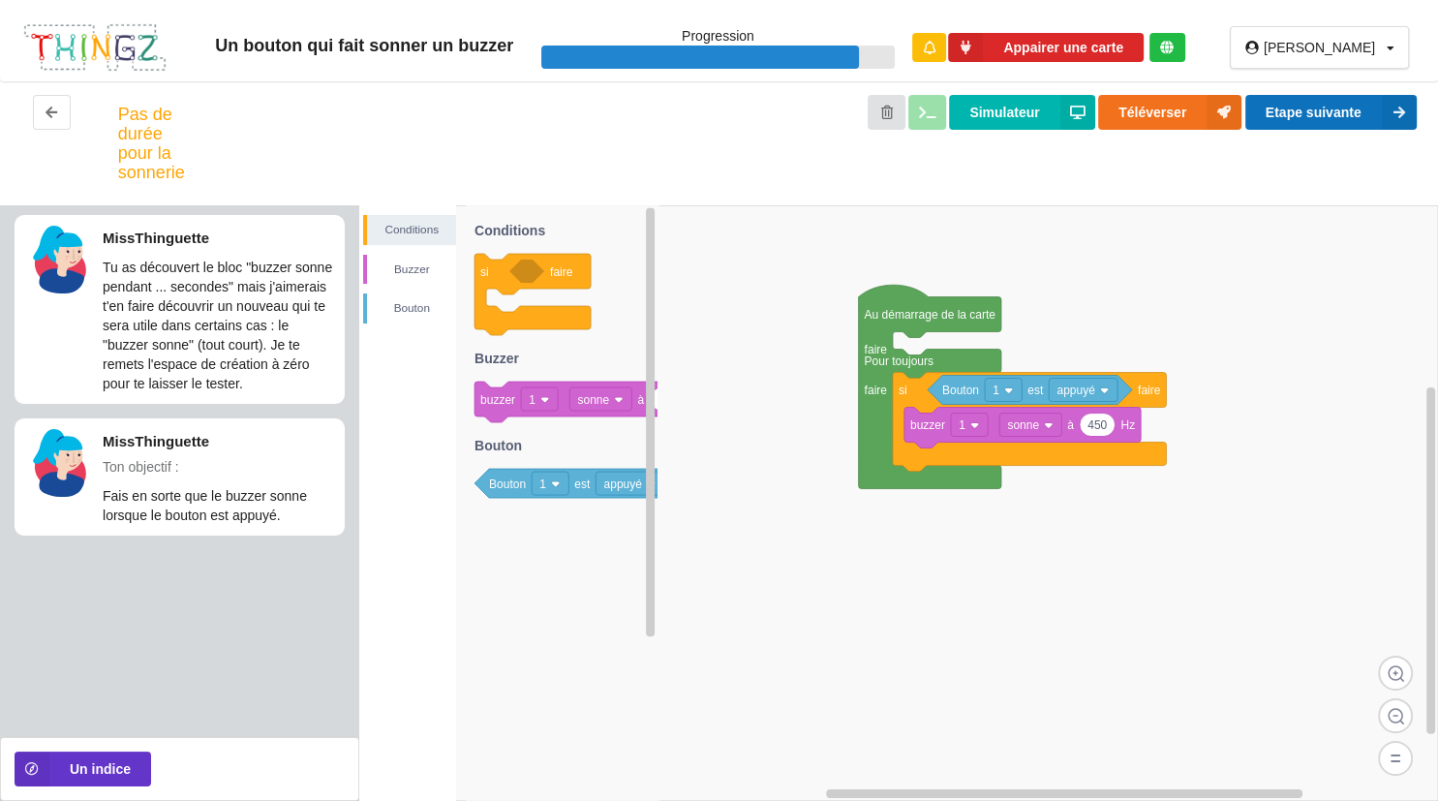
click at [1370, 109] on button "Etape suivante" at bounding box center [1331, 112] width 171 height 35
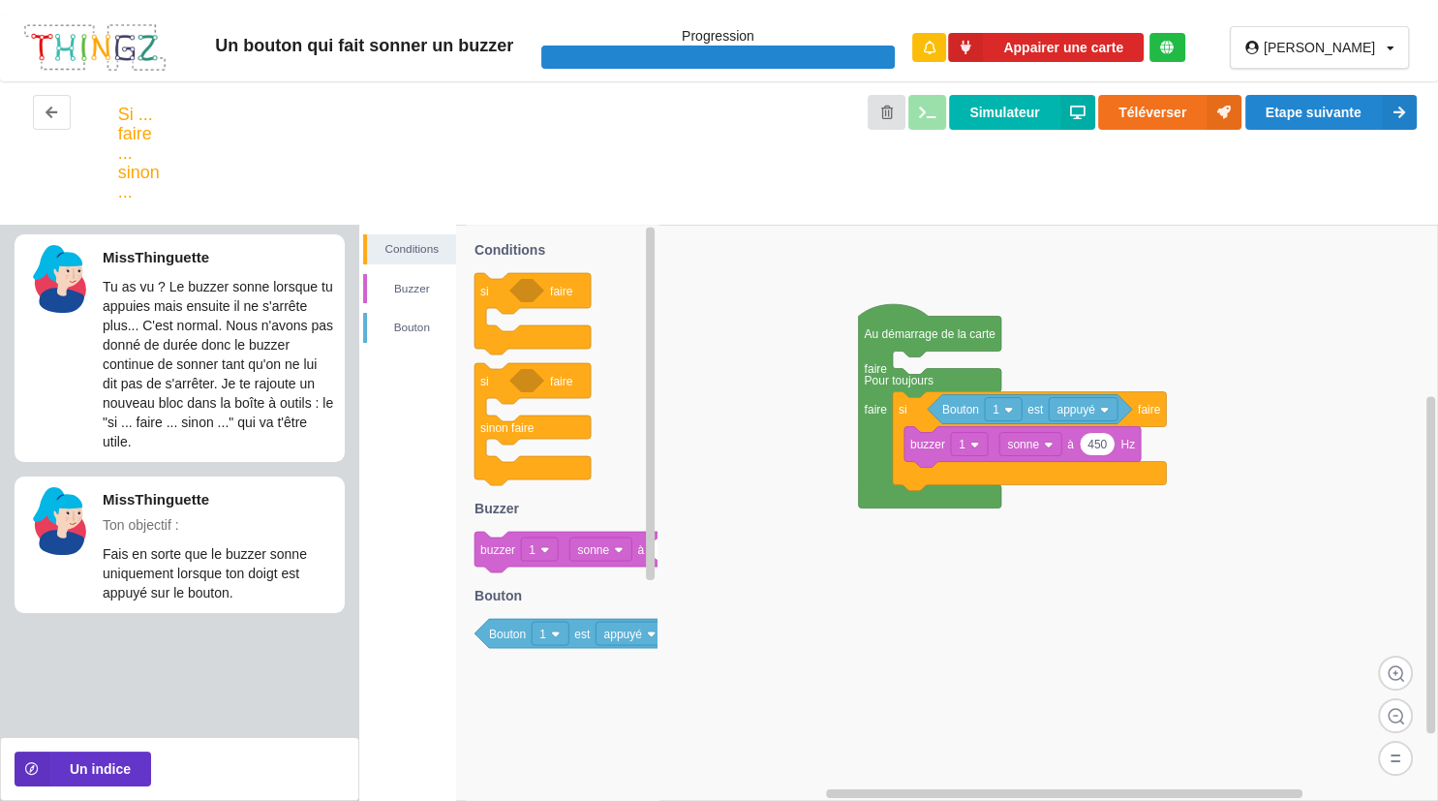
click at [1084, 419] on rect at bounding box center [1083, 409] width 69 height 23
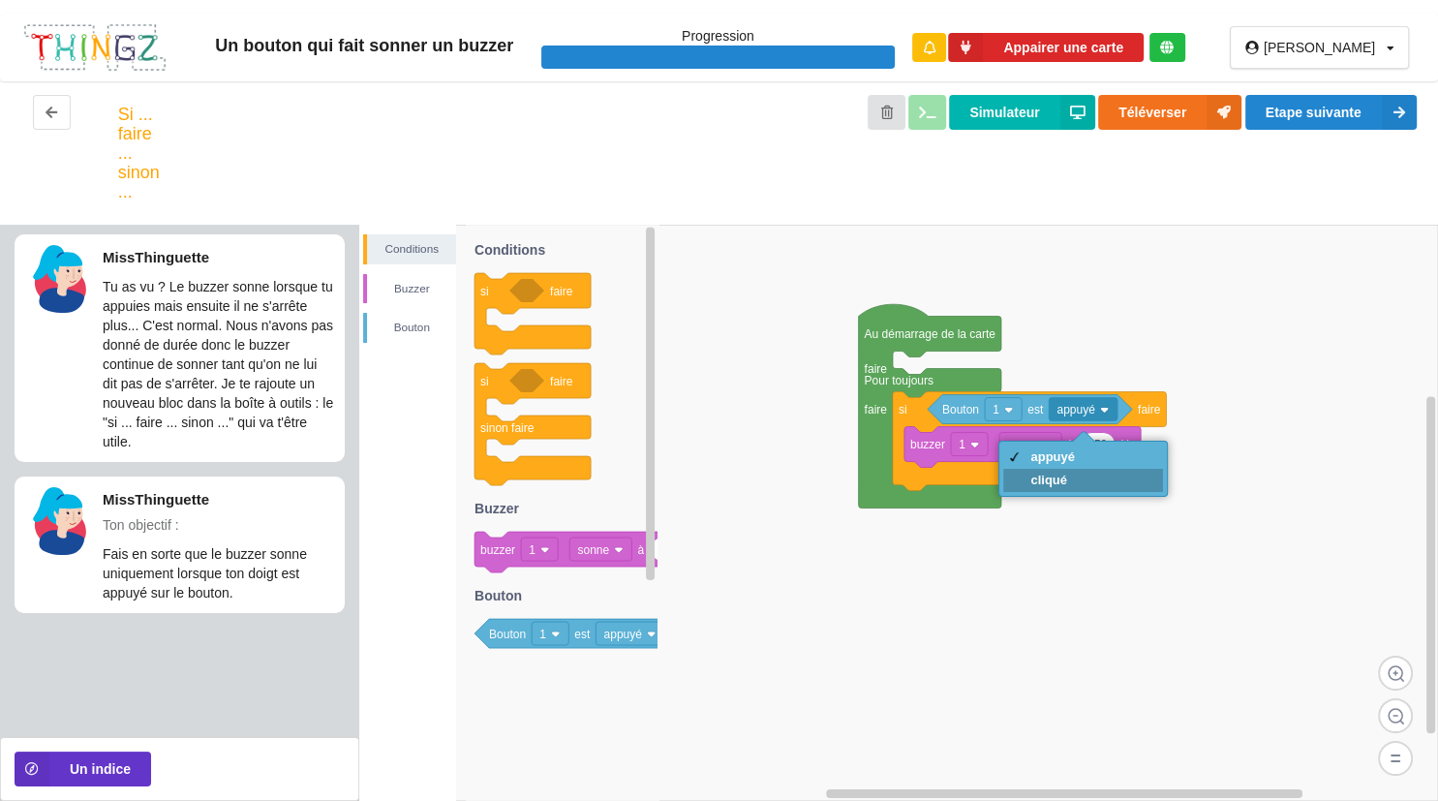
click at [1093, 480] on div "cliqué" at bounding box center [1083, 480] width 160 height 23
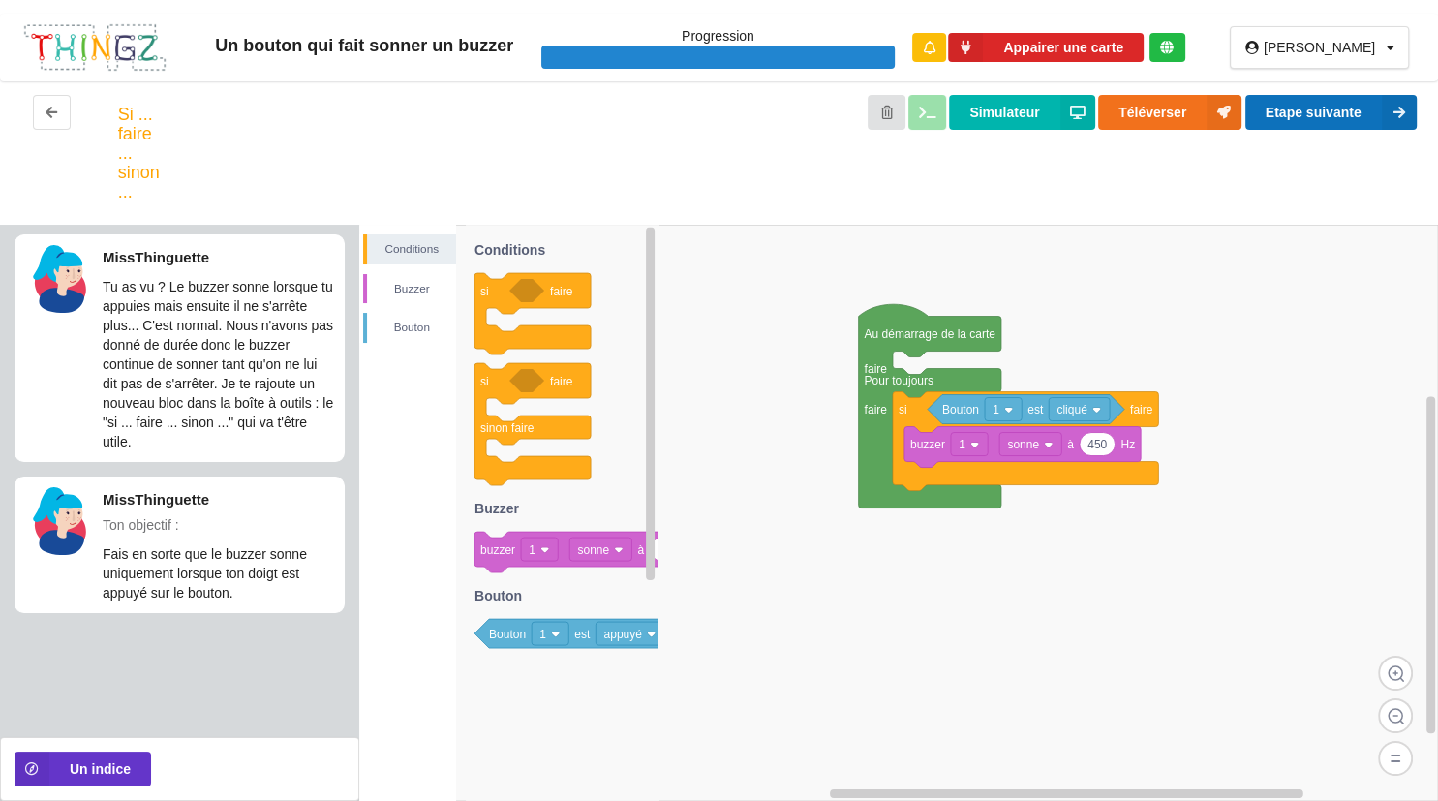
click at [1288, 115] on button "Etape suivante" at bounding box center [1331, 112] width 171 height 35
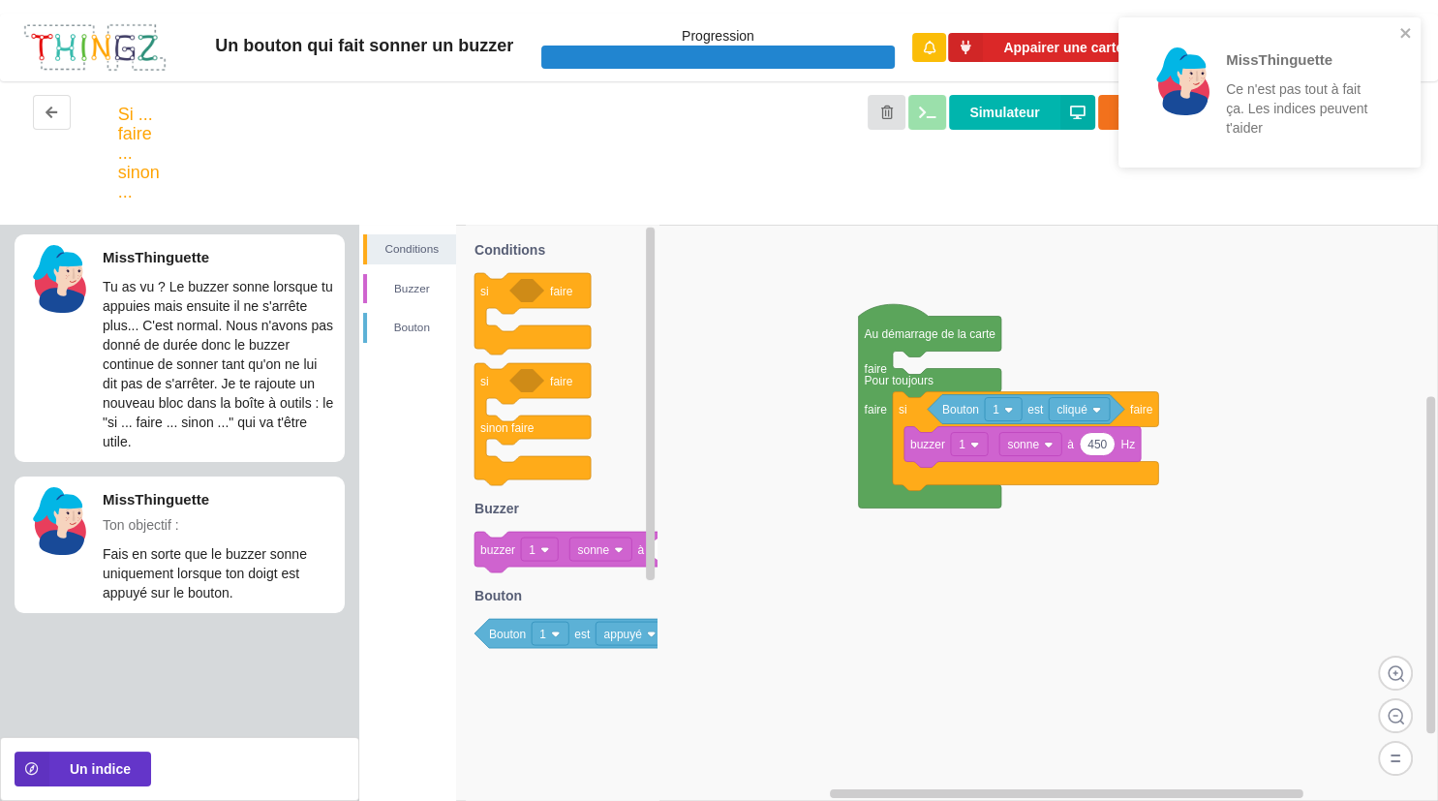
click at [1090, 409] on rect at bounding box center [1079, 409] width 61 height 23
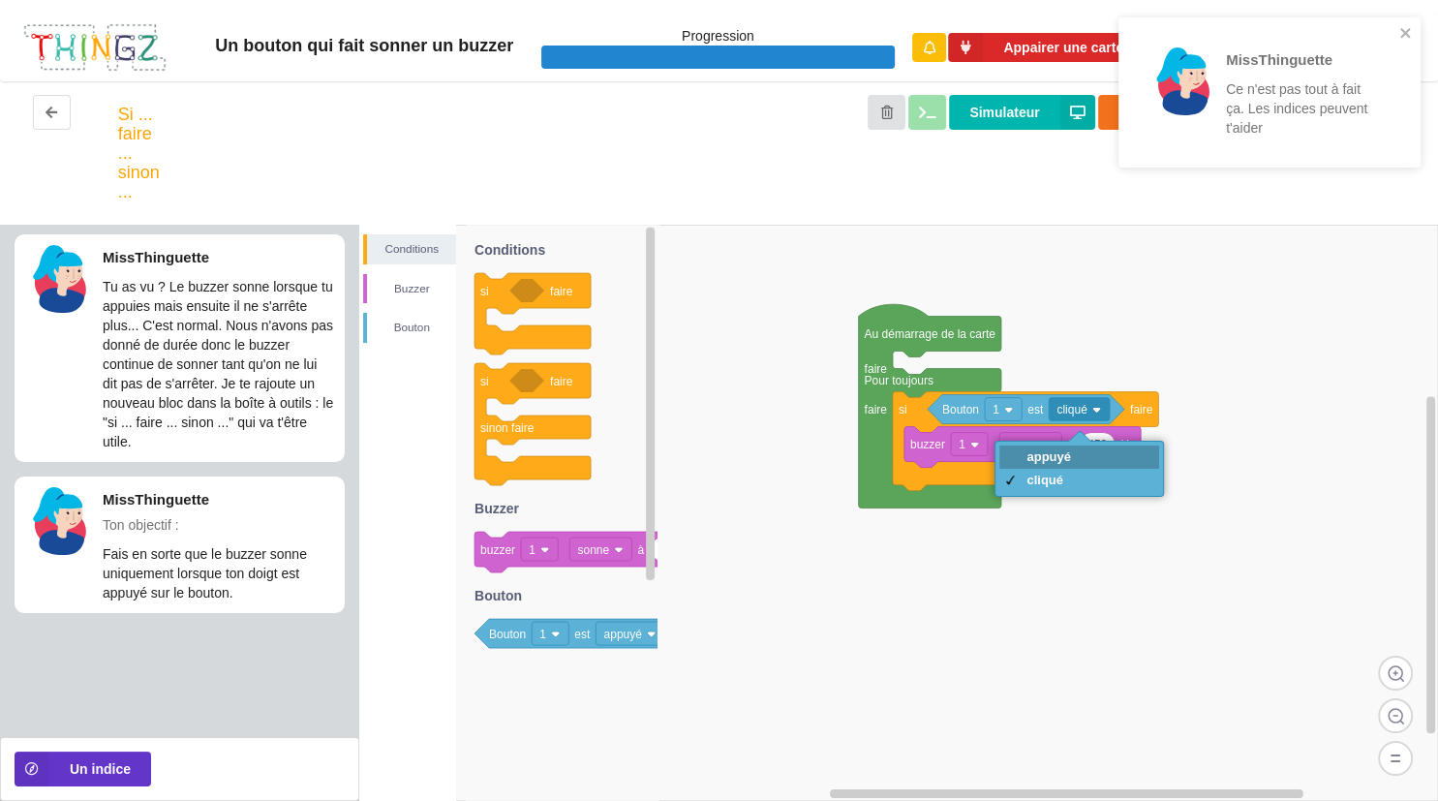
click at [1087, 471] on div "cliqué" at bounding box center [1080, 480] width 160 height 23
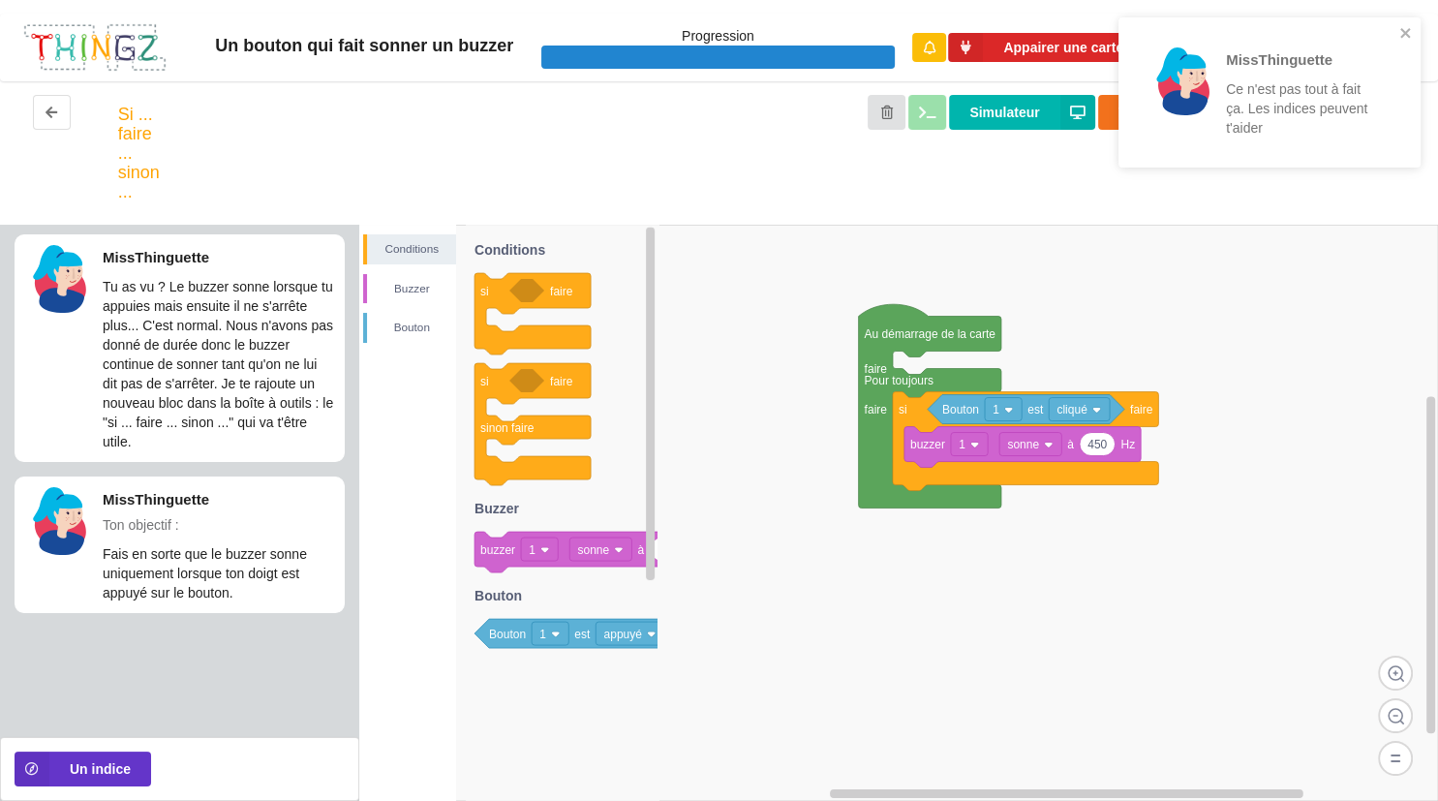
click at [1005, 414] on image at bounding box center [1008, 410] width 9 height 9
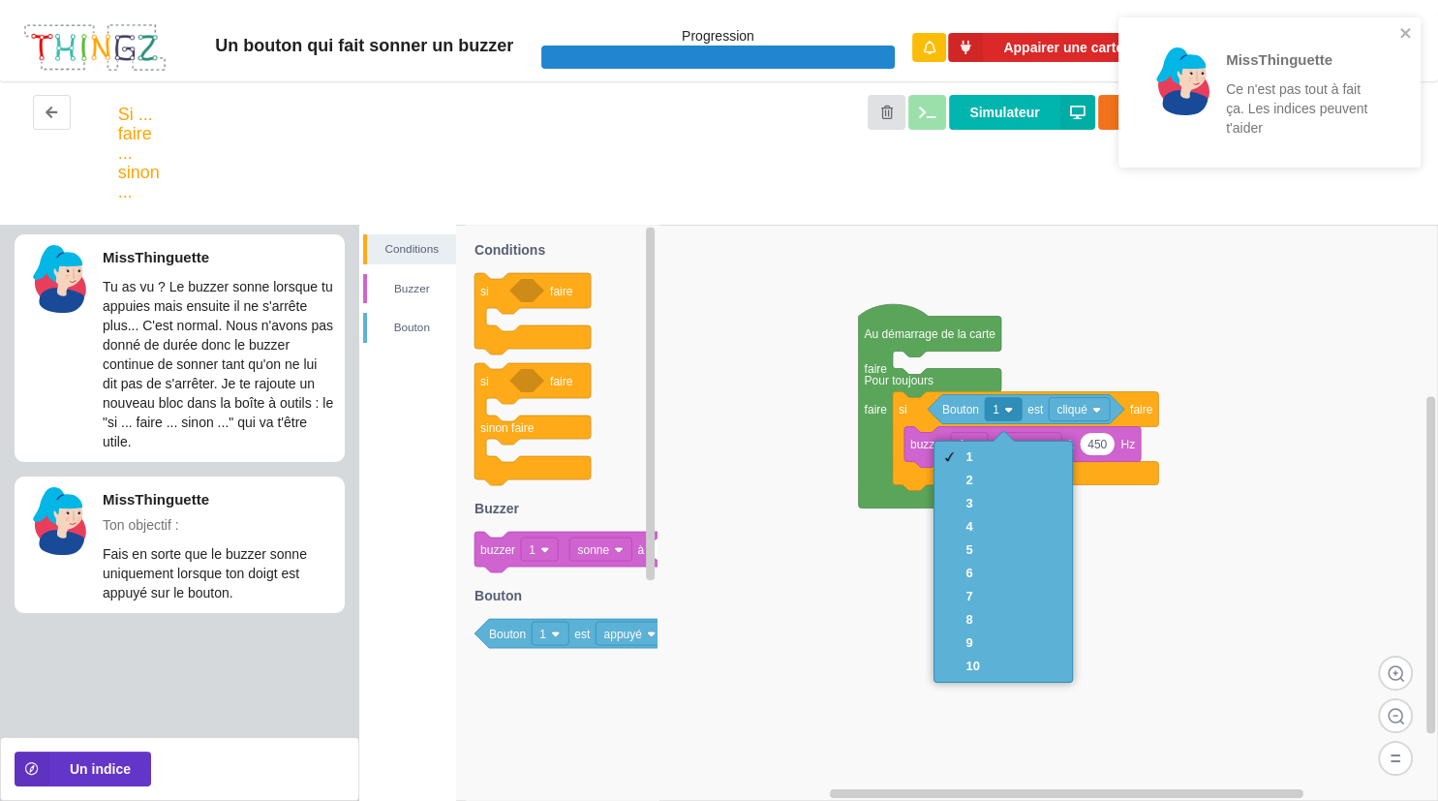
click at [85, 684] on div "MissThinguette Tu as vu ? Le buzzer sonne lorsque tu appuies mais ensuite il ne…" at bounding box center [179, 474] width 359 height 499
click at [442, 671] on div "Conditions Buzzer Bouton" at bounding box center [407, 513] width 97 height 576
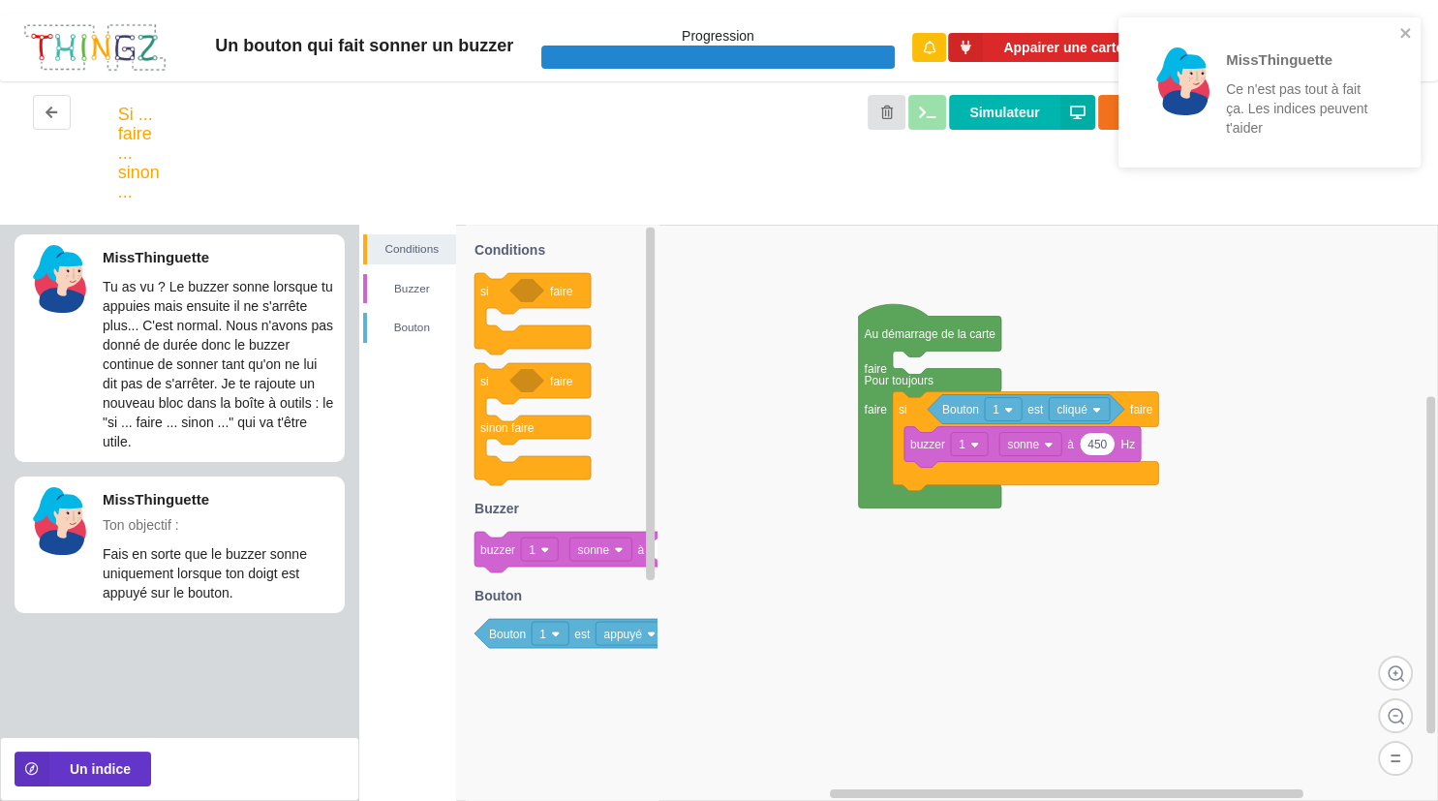
click at [1396, 28] on div "MissThinguette Ce n'est pas tout à fait ça. Les indices peuvent t'aider" at bounding box center [1262, 92] width 273 height 135
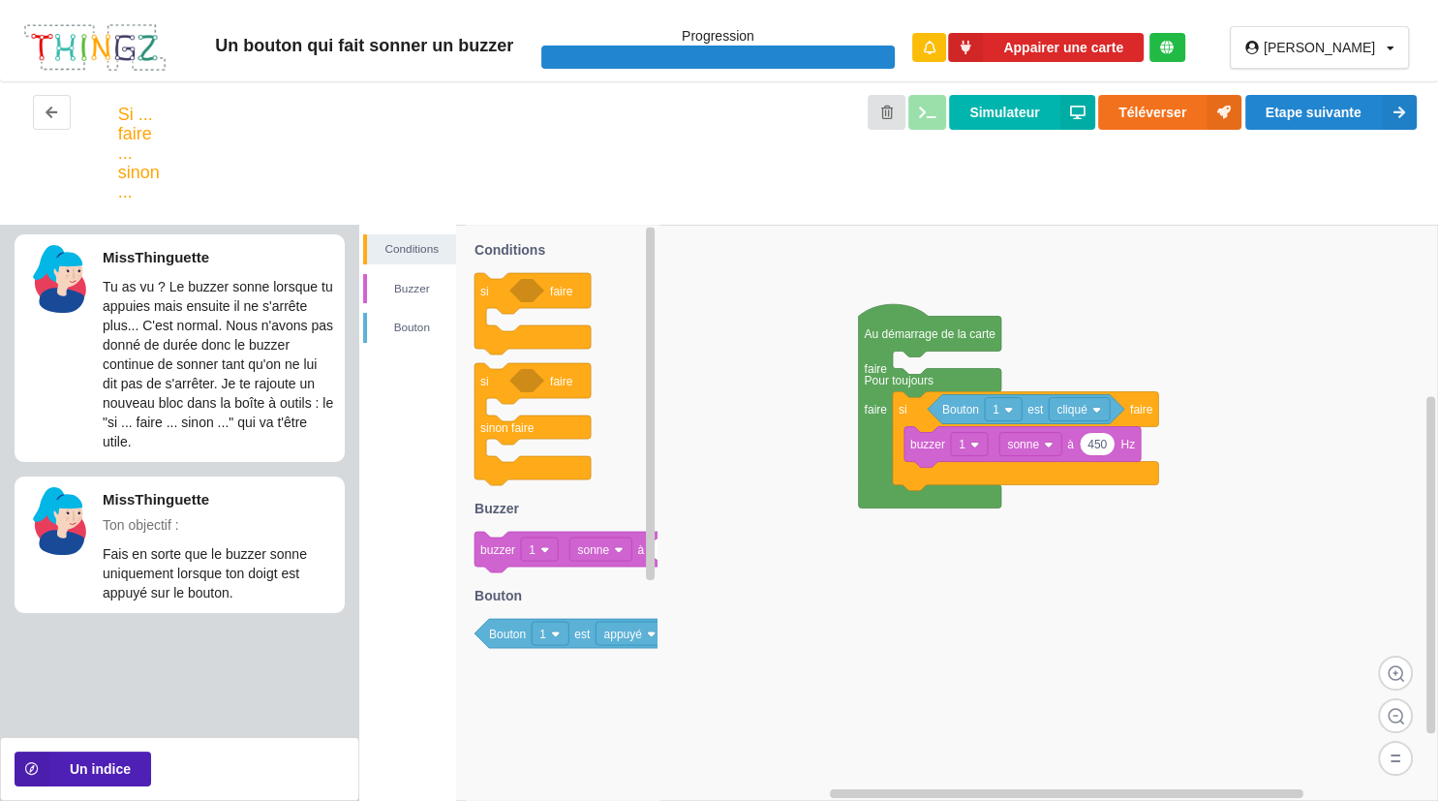
click at [59, 761] on button "Un indice" at bounding box center [83, 769] width 137 height 35
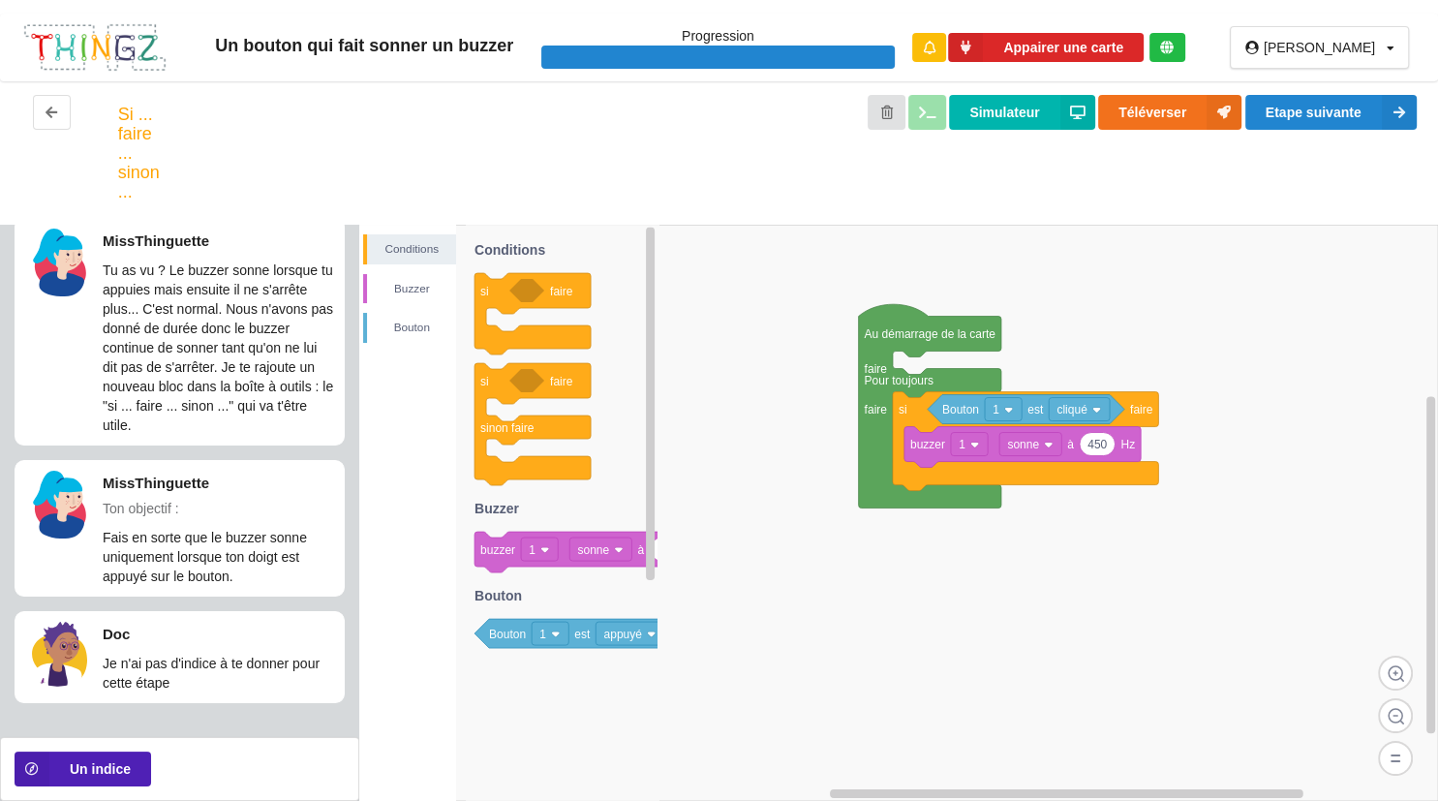
scroll to position [18, 0]
click at [1049, 446] on image at bounding box center [1048, 445] width 9 height 9
click at [973, 580] on rect at bounding box center [898, 513] width 1079 height 576
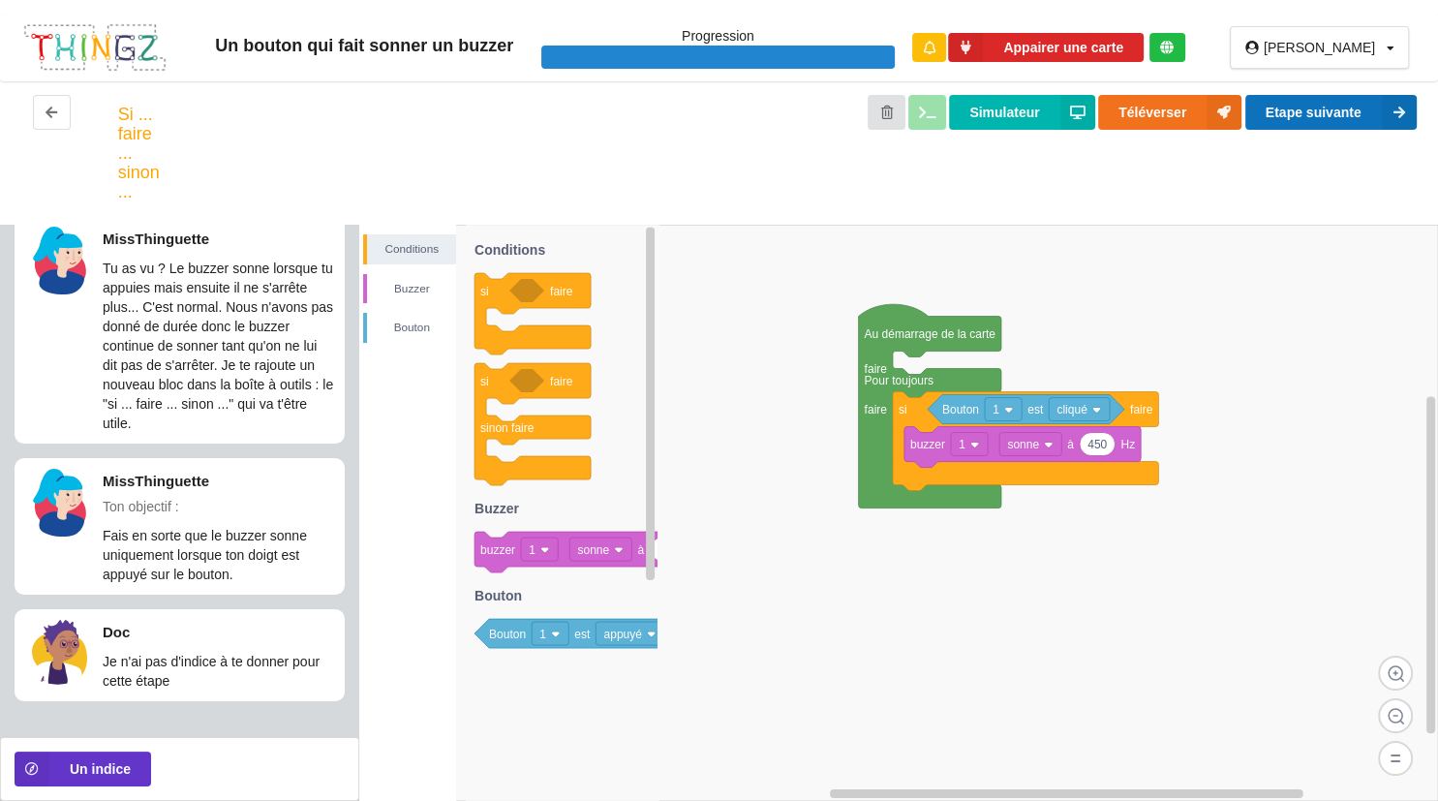
click at [1352, 107] on button "Etape suivante" at bounding box center [1331, 112] width 171 height 35
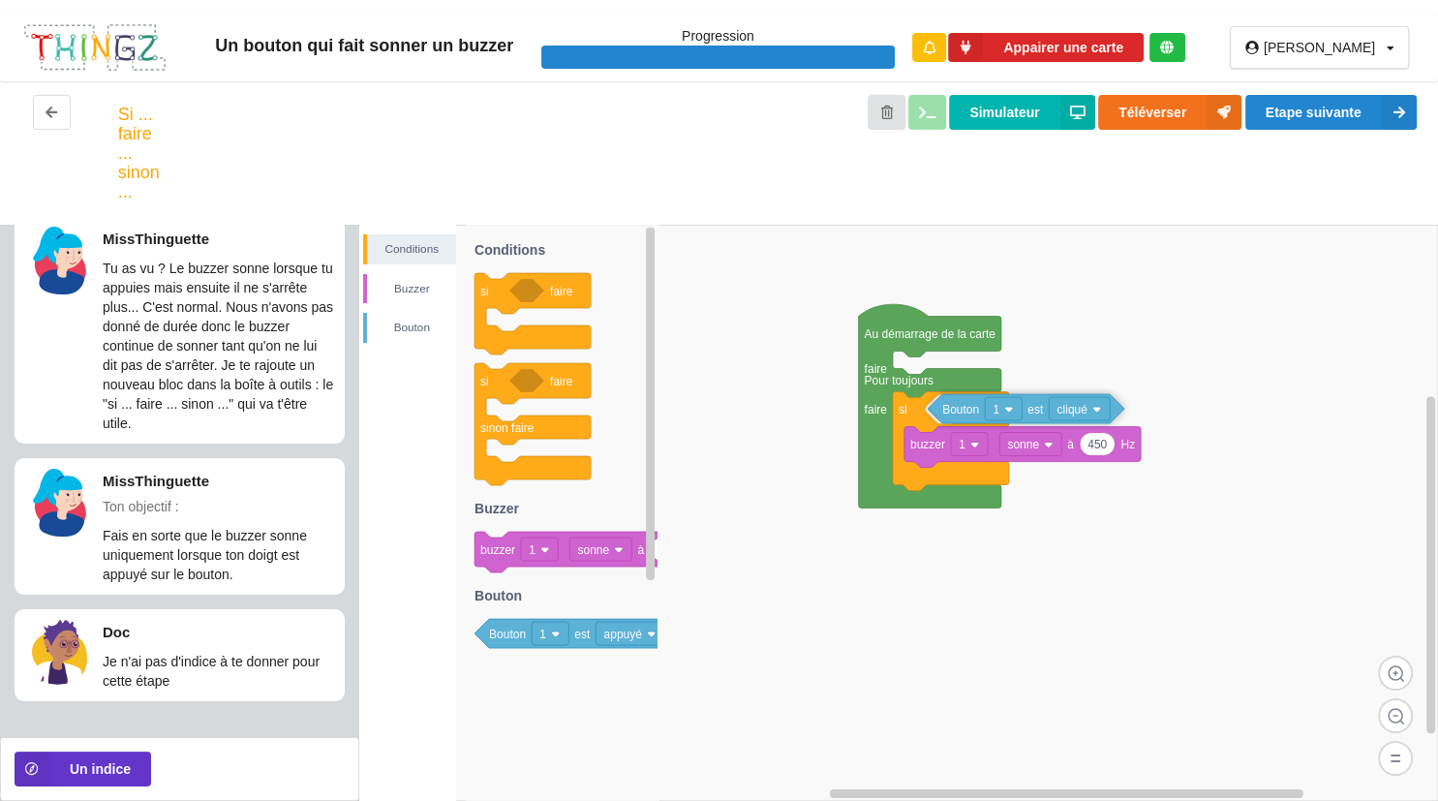
drag, startPoint x: 933, startPoint y: 414, endPoint x: 936, endPoint y: 432, distance: 18.6
click at [936, 423] on icon at bounding box center [1026, 408] width 197 height 29
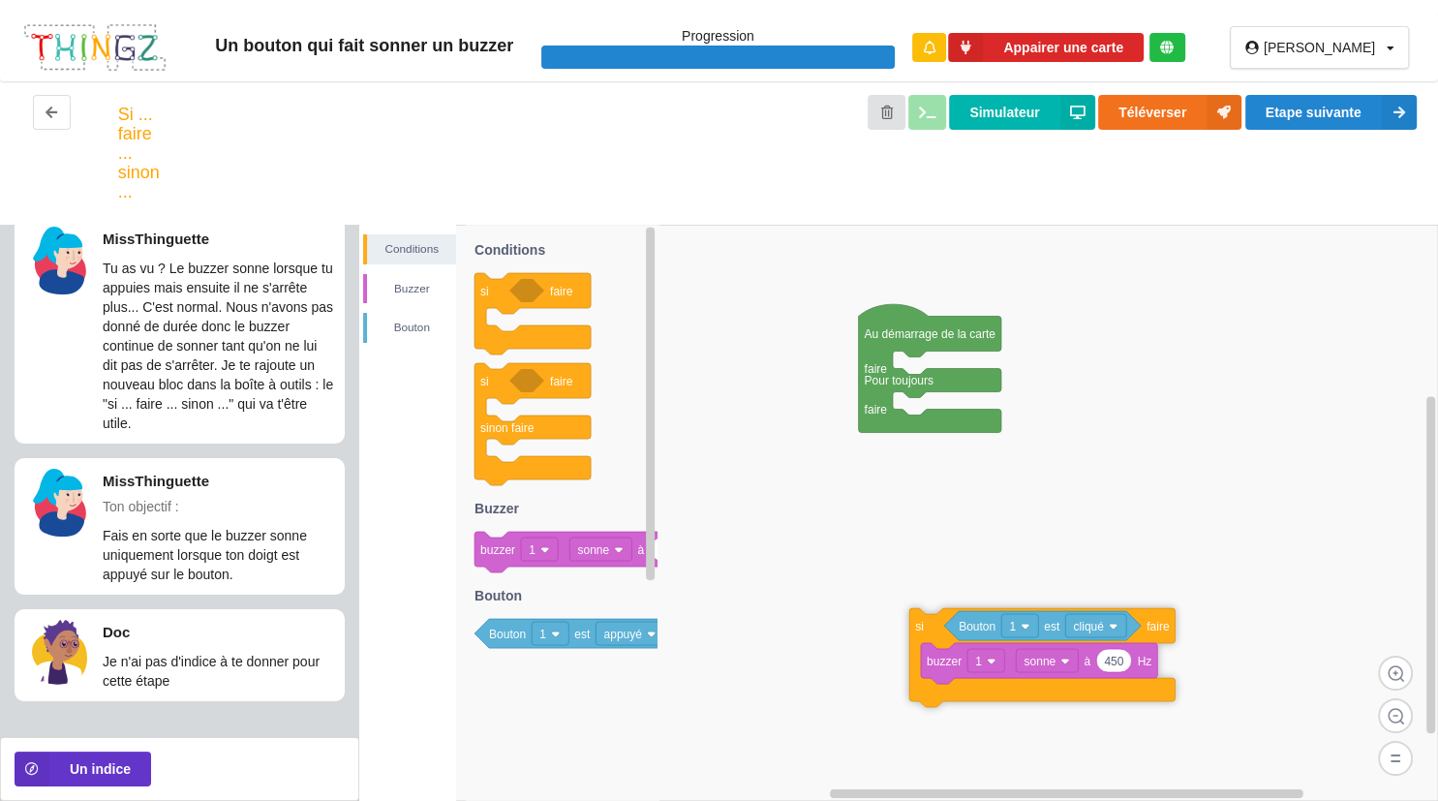
drag, startPoint x: 909, startPoint y: 414, endPoint x: 924, endPoint y: 632, distance: 219.4
click at [924, 632] on icon at bounding box center [1041, 657] width 265 height 99
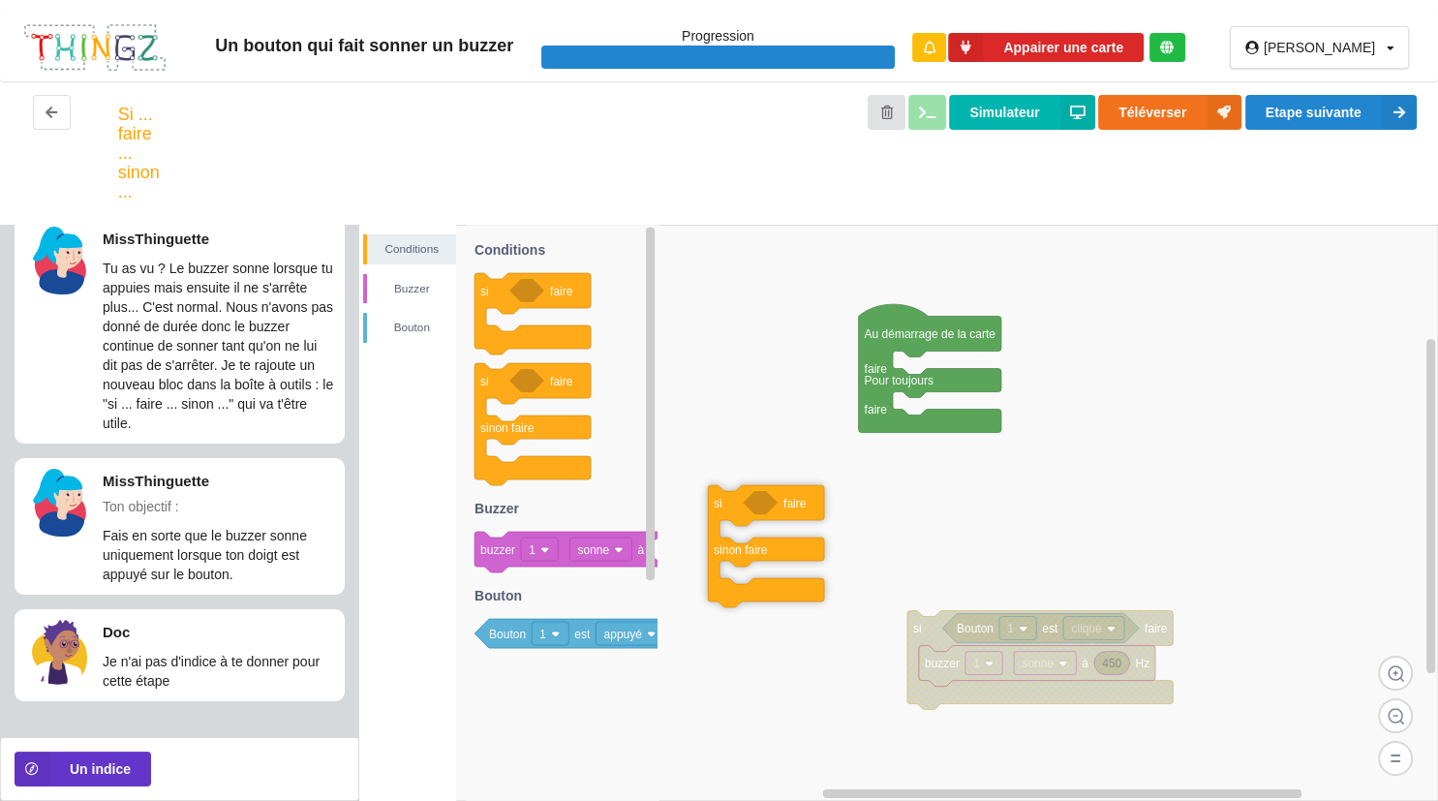
drag, startPoint x: 487, startPoint y: 410, endPoint x: 856, endPoint y: 524, distance: 386.3
click at [856, 524] on div "Conditions [PERSON_NAME] Au démarrage de la carte faire Pour toujours faire si …" at bounding box center [898, 513] width 1079 height 576
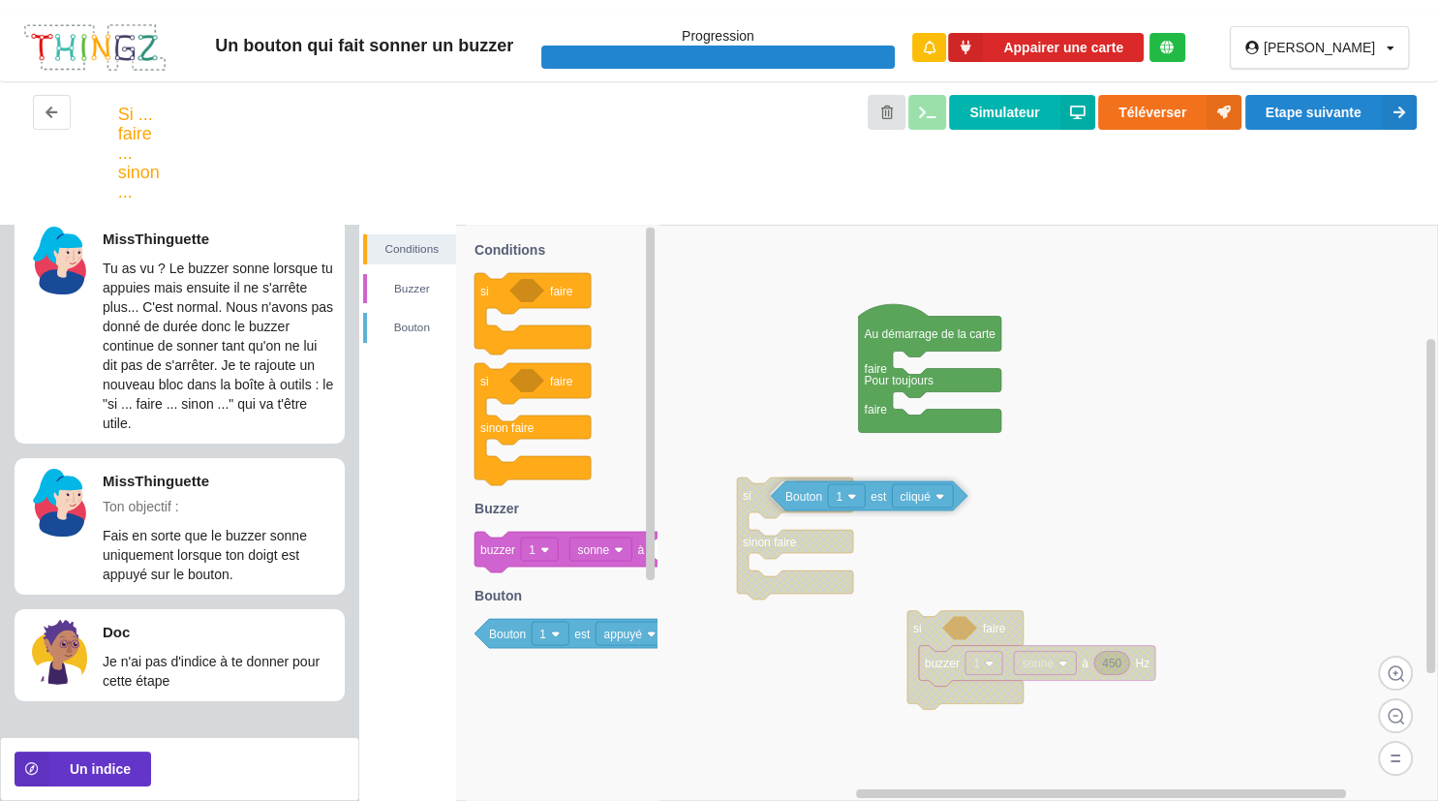
drag, startPoint x: 965, startPoint y: 633, endPoint x: 792, endPoint y: 499, distance: 218.7
click at [792, 499] on text "Bouton" at bounding box center [804, 497] width 37 height 14
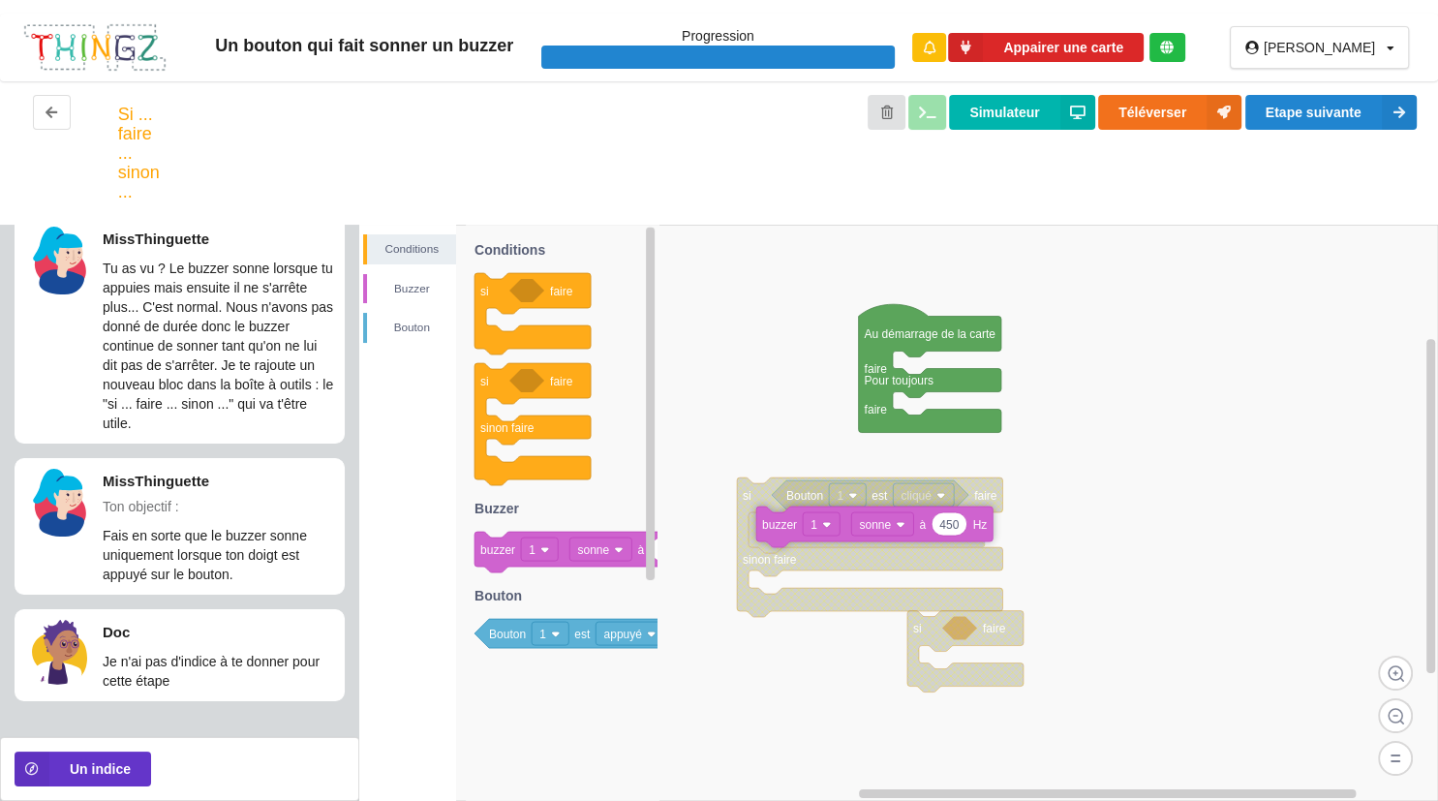
drag, startPoint x: 947, startPoint y: 670, endPoint x: 783, endPoint y: 529, distance: 217.0
click at [783, 529] on g "450 buzzer 1 sonne à Hz" at bounding box center [874, 527] width 236 height 41
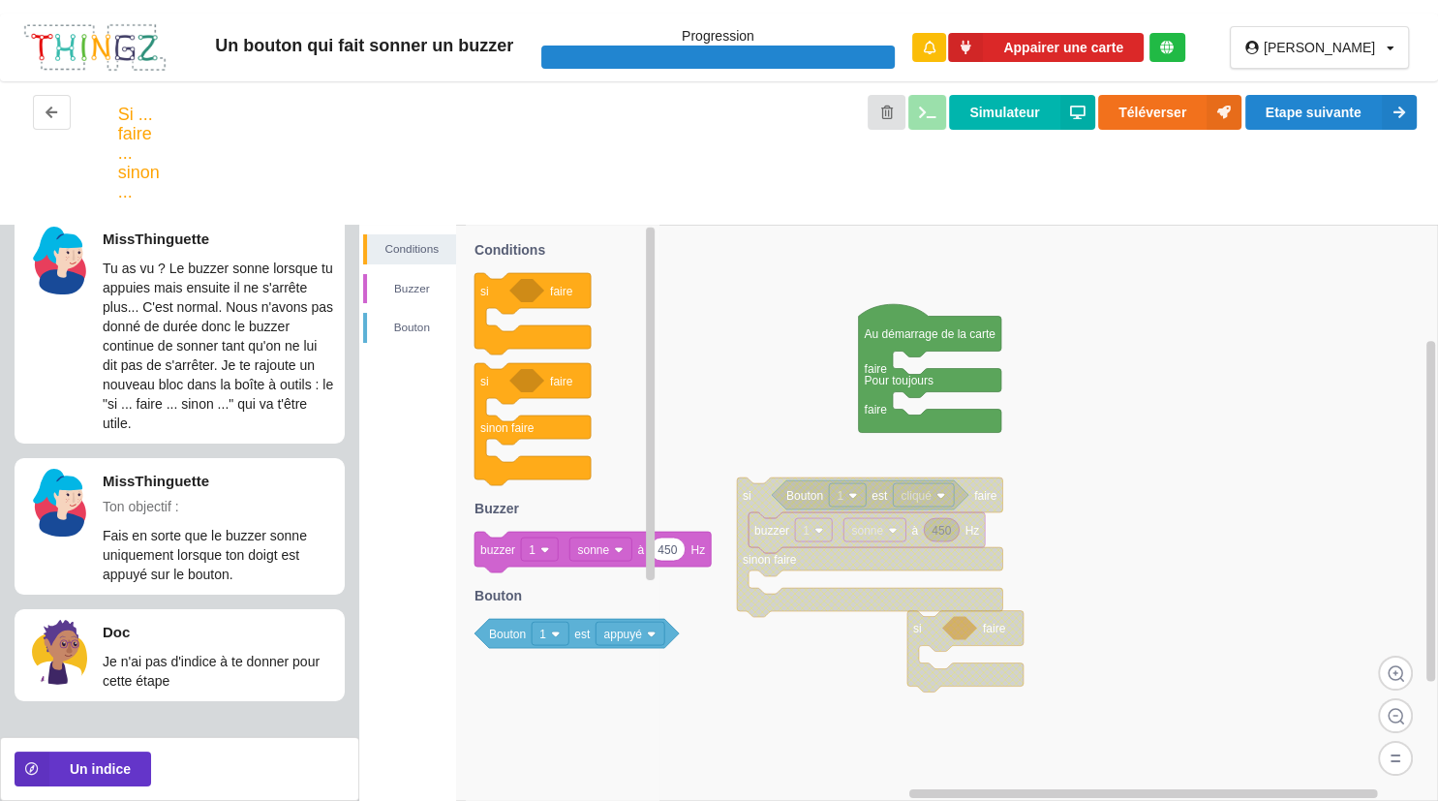
click at [578, 548] on text "sonne" at bounding box center [594, 550] width 32 height 14
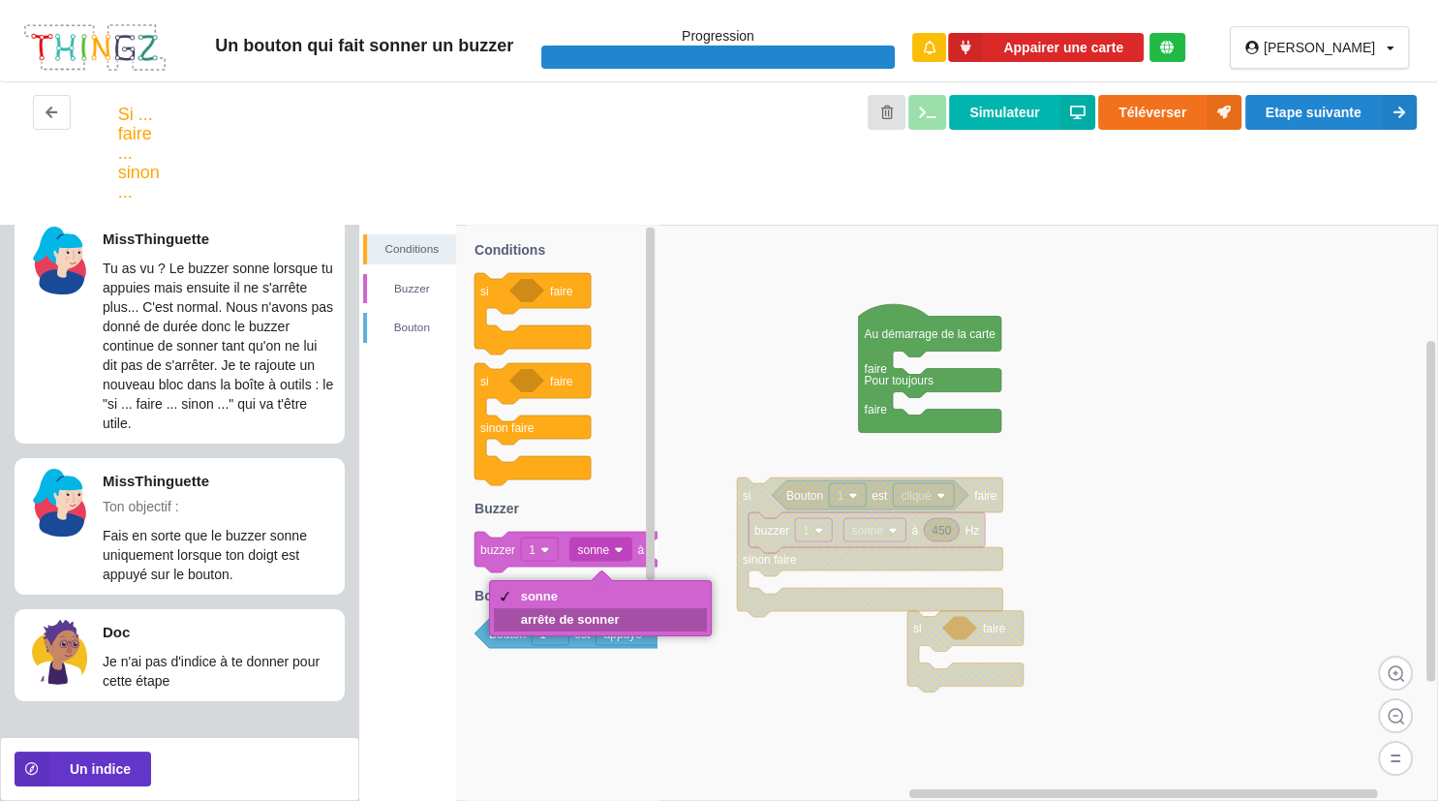
click at [599, 623] on div "arrête de sonner" at bounding box center [570, 619] width 99 height 15
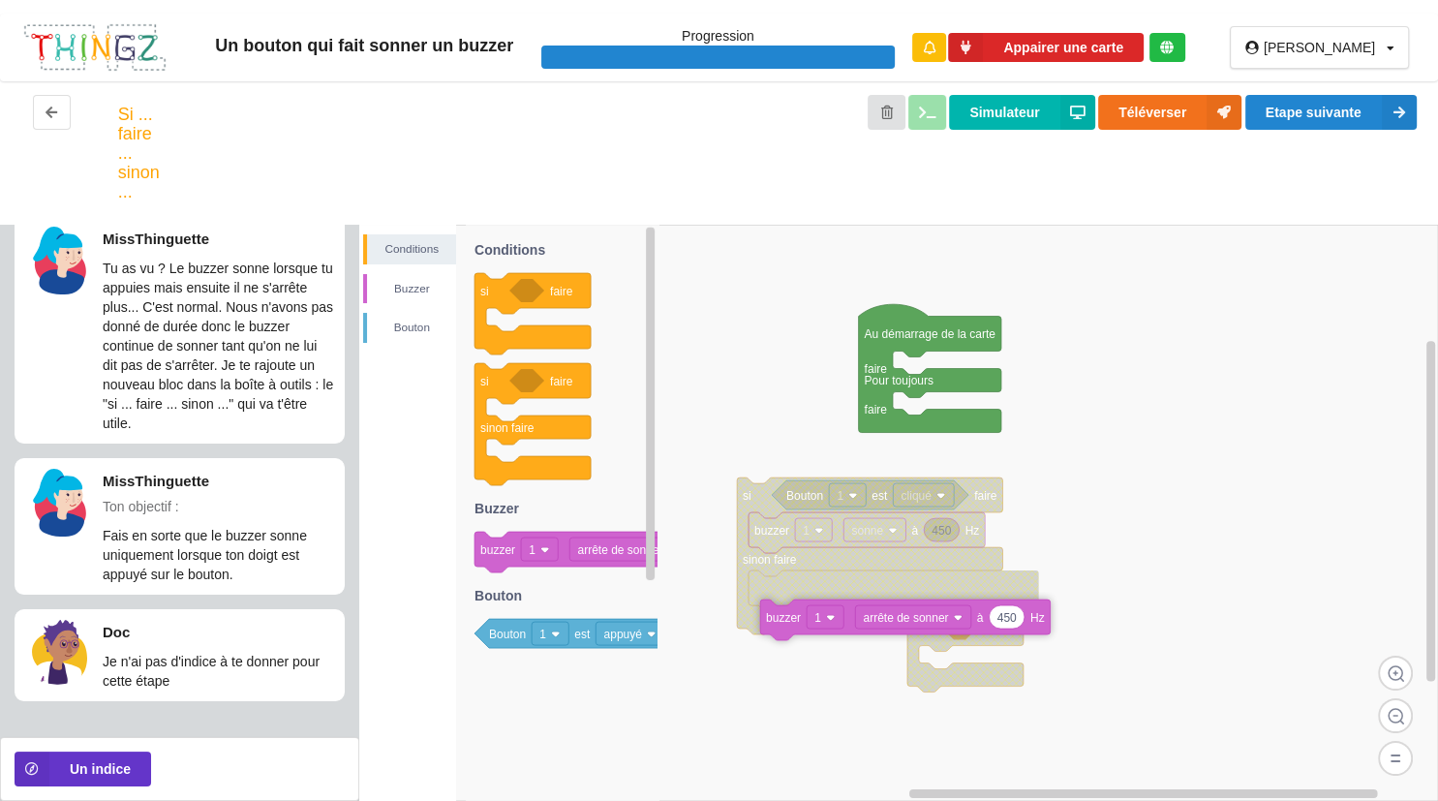
drag, startPoint x: 563, startPoint y: 544, endPoint x: 955, endPoint y: 606, distance: 397.1
click at [955, 606] on div "Conditions [PERSON_NAME] Au démarrage de la carte faire Pour toujours faire si …" at bounding box center [898, 513] width 1079 height 576
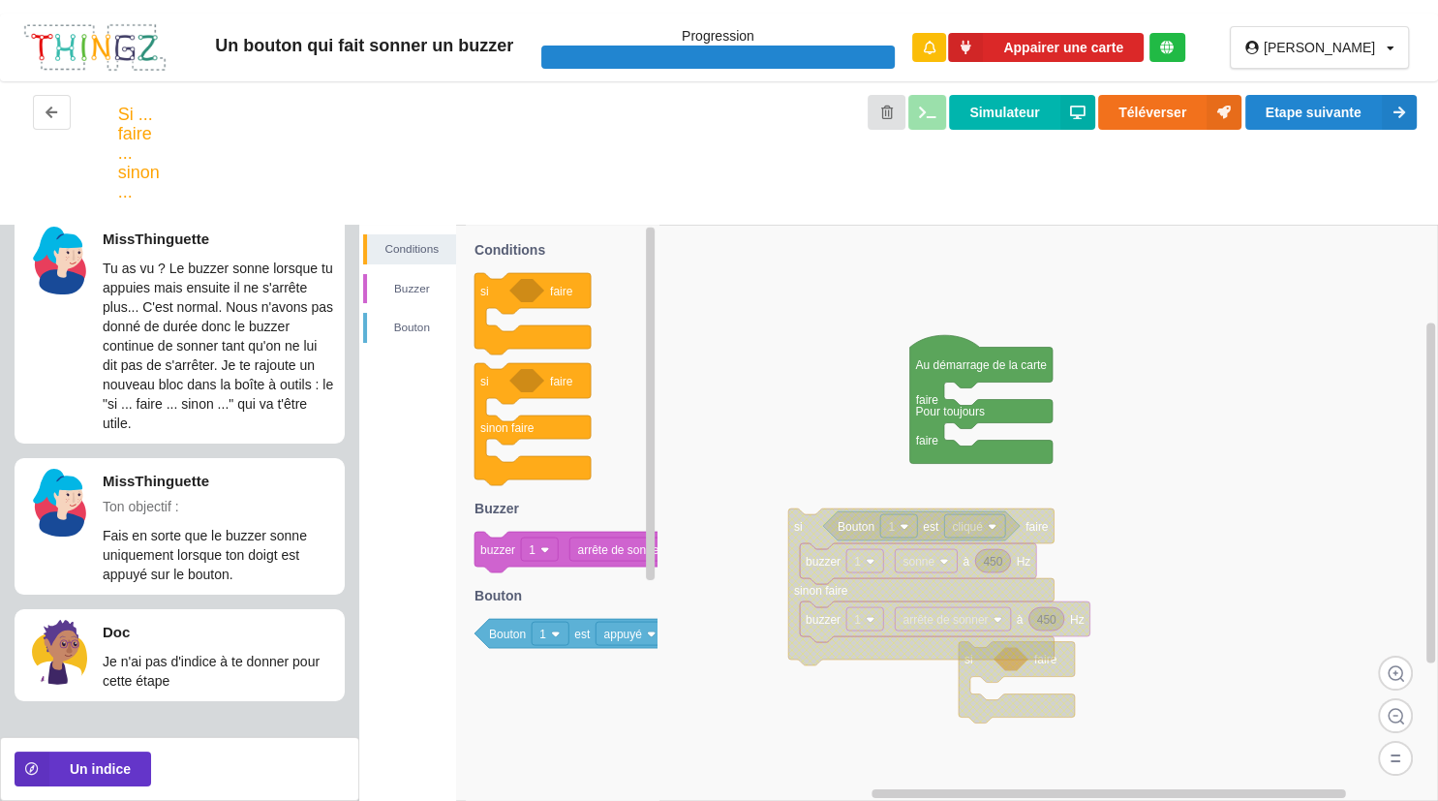
drag, startPoint x: 736, startPoint y: 513, endPoint x: 786, endPoint y: 541, distance: 56.8
click at [786, 541] on rect at bounding box center [898, 513] width 1079 height 576
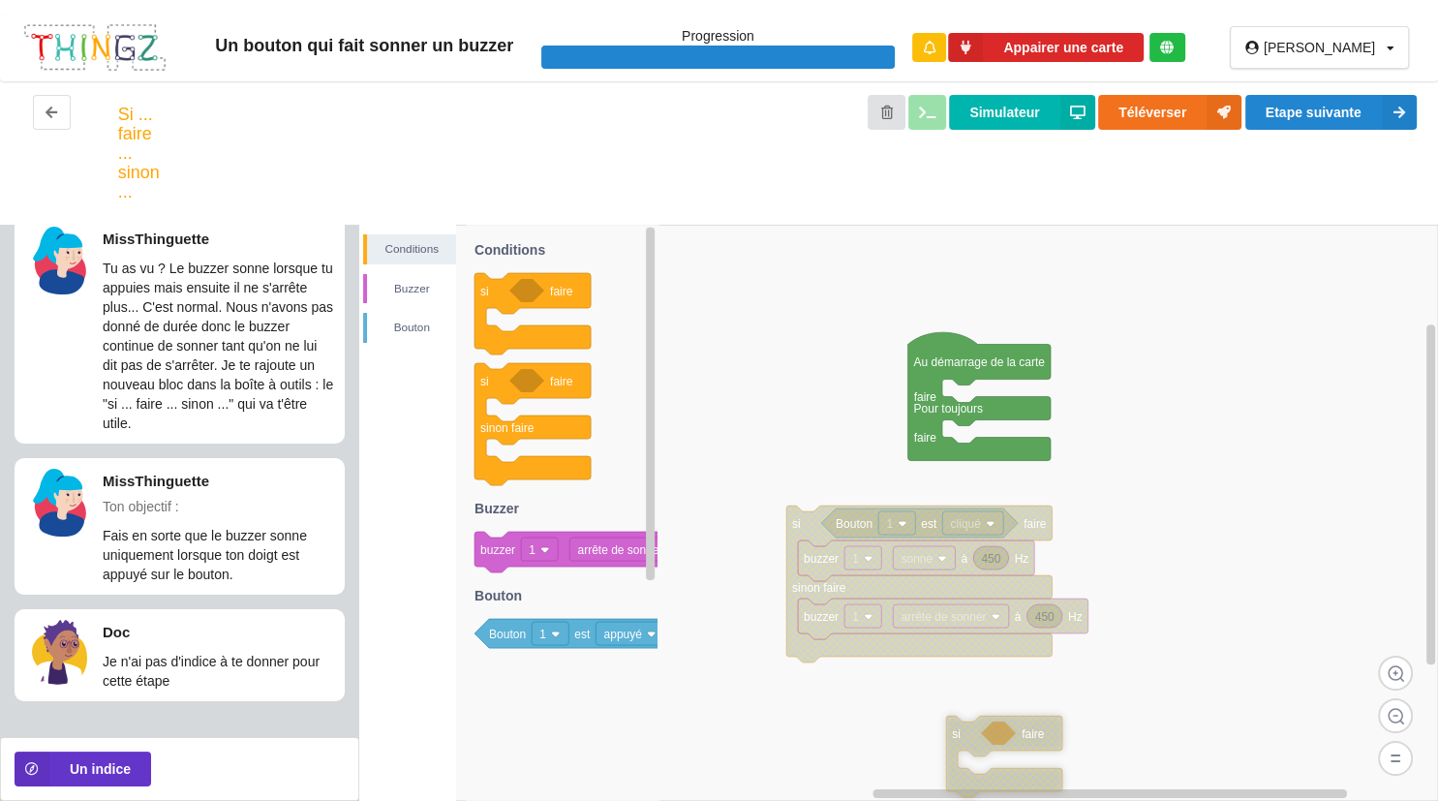
drag, startPoint x: 991, startPoint y: 676, endPoint x: 750, endPoint y: 622, distance: 247.2
click at [946, 724] on icon at bounding box center [1004, 756] width 116 height 81
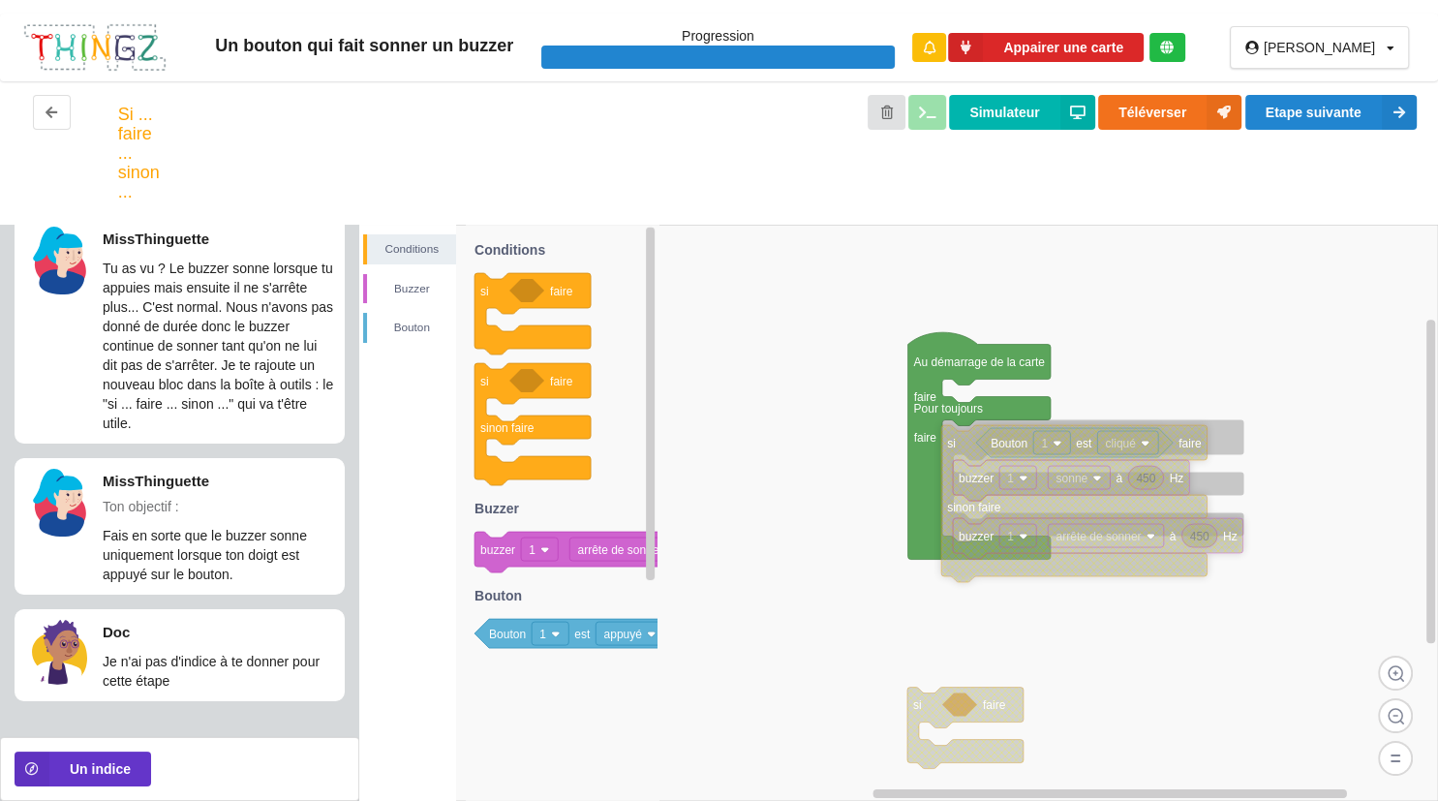
drag, startPoint x: 796, startPoint y: 524, endPoint x: 947, endPoint y: 447, distance: 169.8
click at [947, 447] on text "si" at bounding box center [951, 444] width 9 height 14
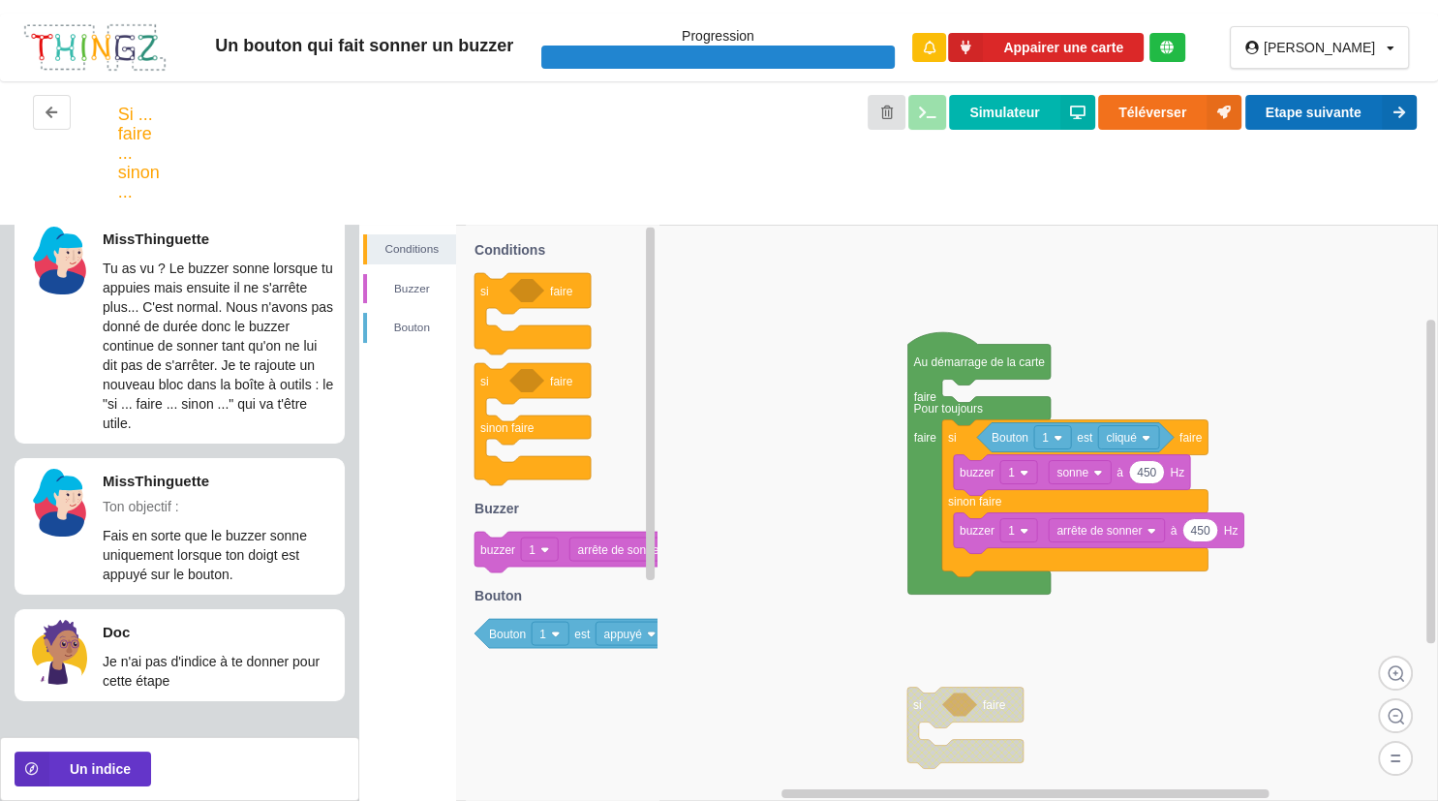
click at [1326, 112] on button "Etape suivante" at bounding box center [1331, 112] width 171 height 35
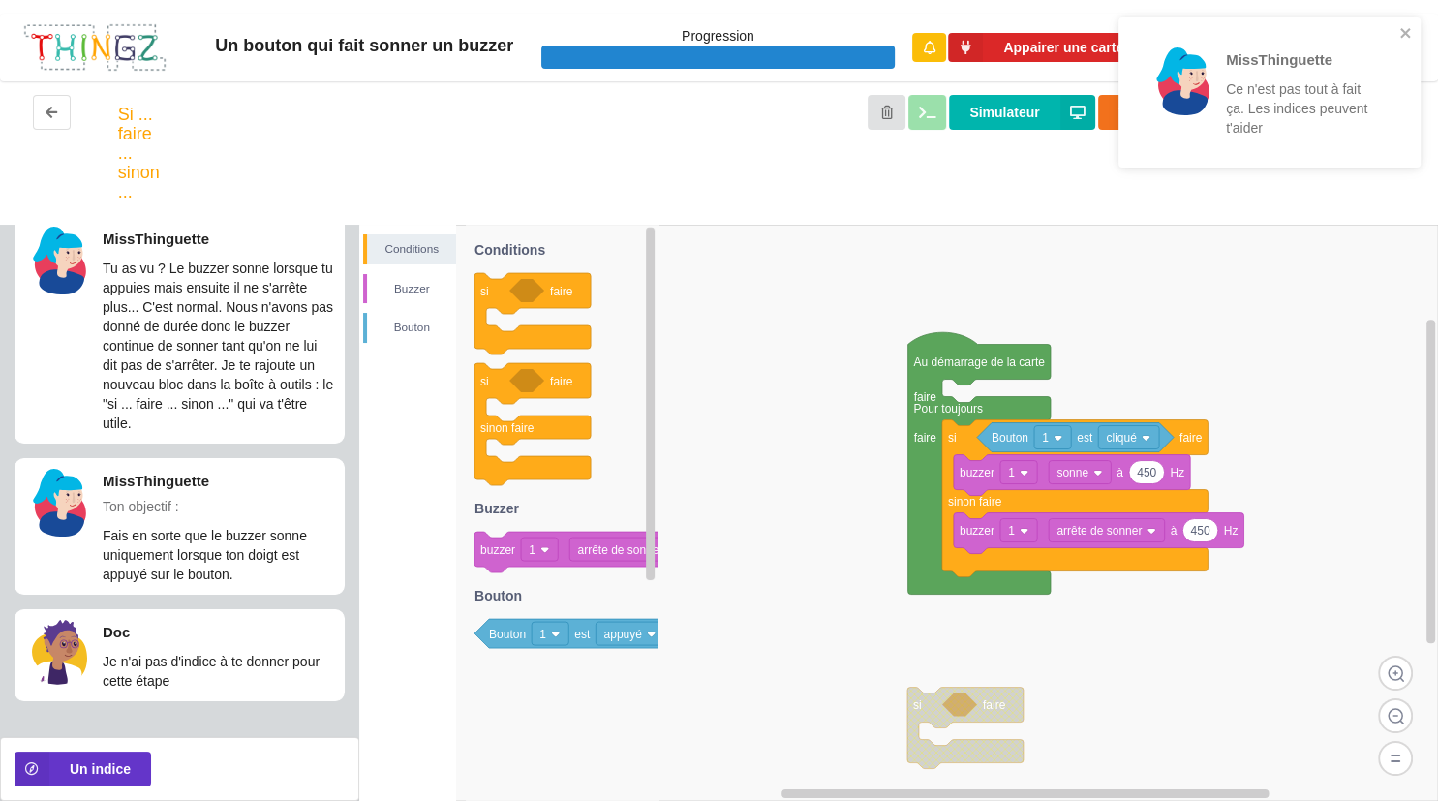
click at [1123, 441] on text "cliqué" at bounding box center [1122, 438] width 31 height 14
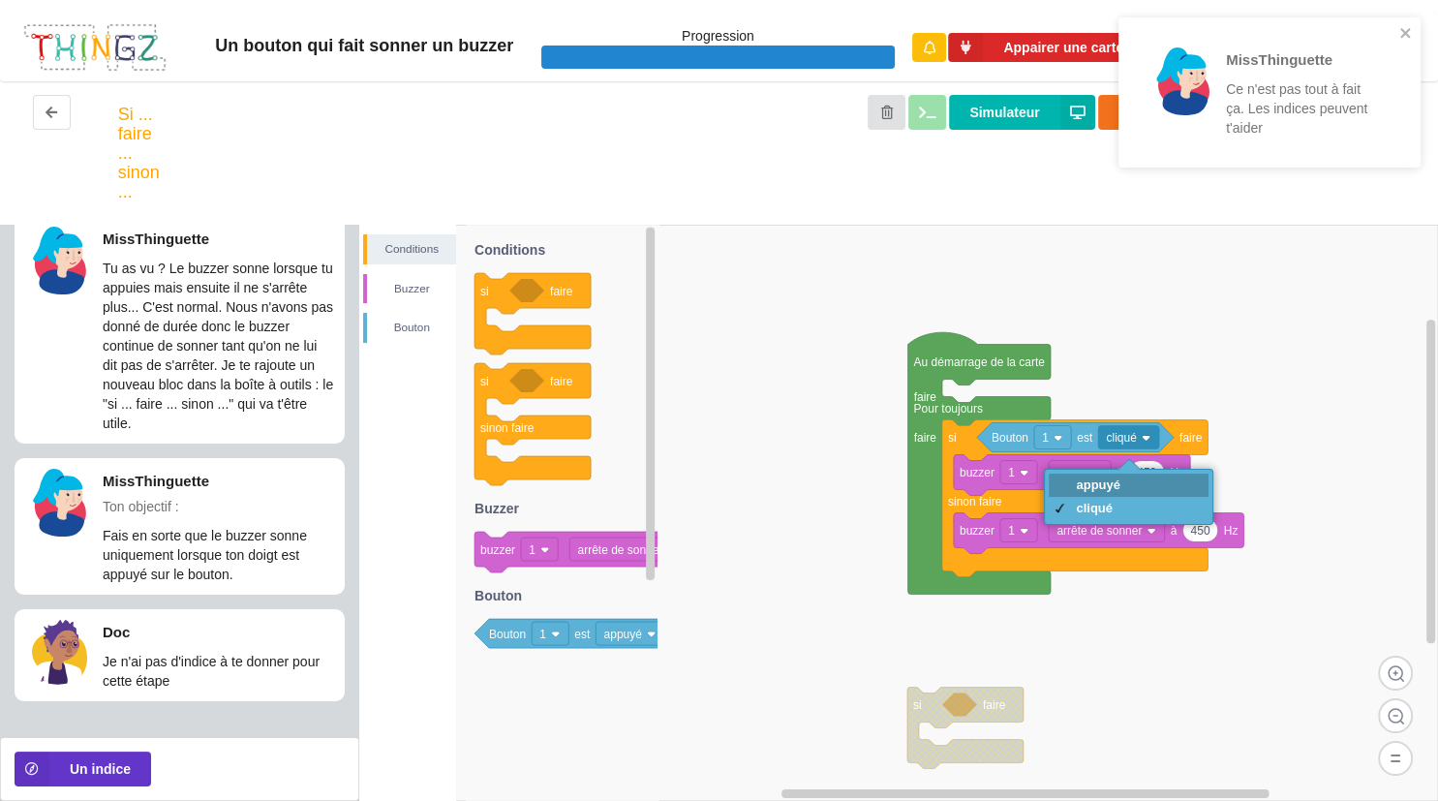
click at [1118, 483] on div "appuyé" at bounding box center [1098, 485] width 45 height 15
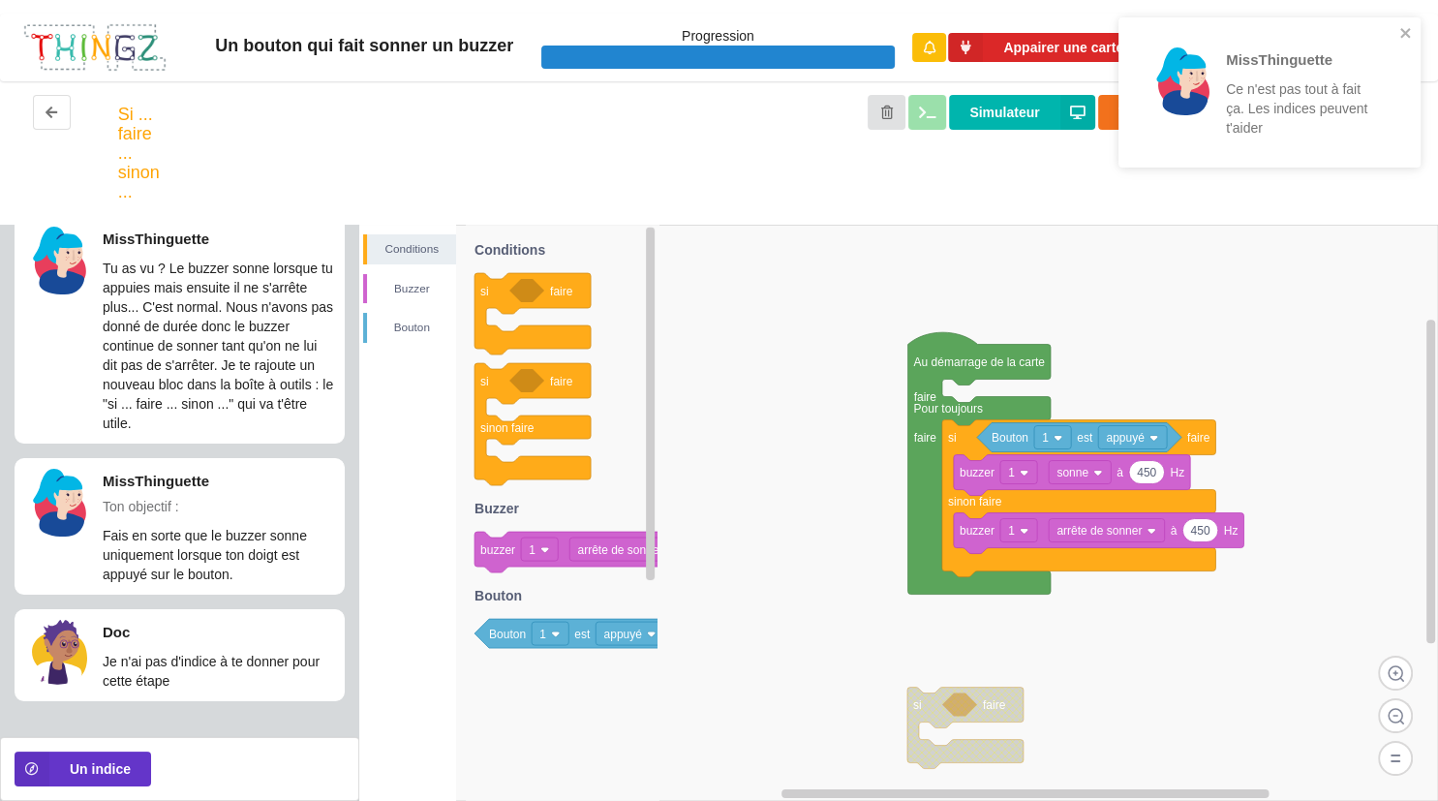
click at [1413, 31] on div "MissThinguette Ce n'est pas tout à fait ça. Les indices peuvent t'aider" at bounding box center [1270, 92] width 302 height 150
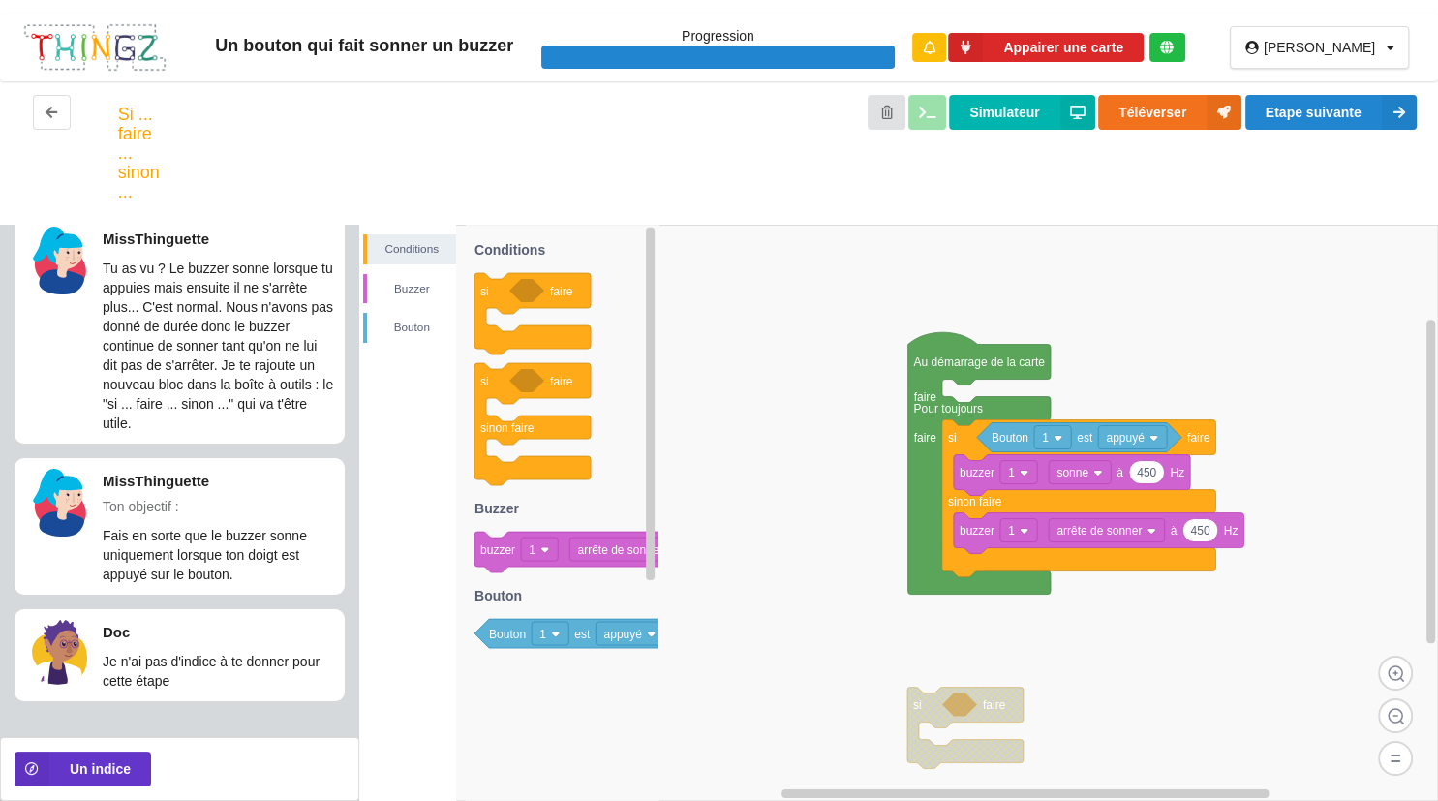
click at [1355, 117] on div "Un bouton qui fait sonner un buzzer Progression Appairer une carte arthuro Prof…" at bounding box center [719, 400] width 1438 height 801
click at [1355, 117] on button "Etape suivante" at bounding box center [1331, 112] width 171 height 35
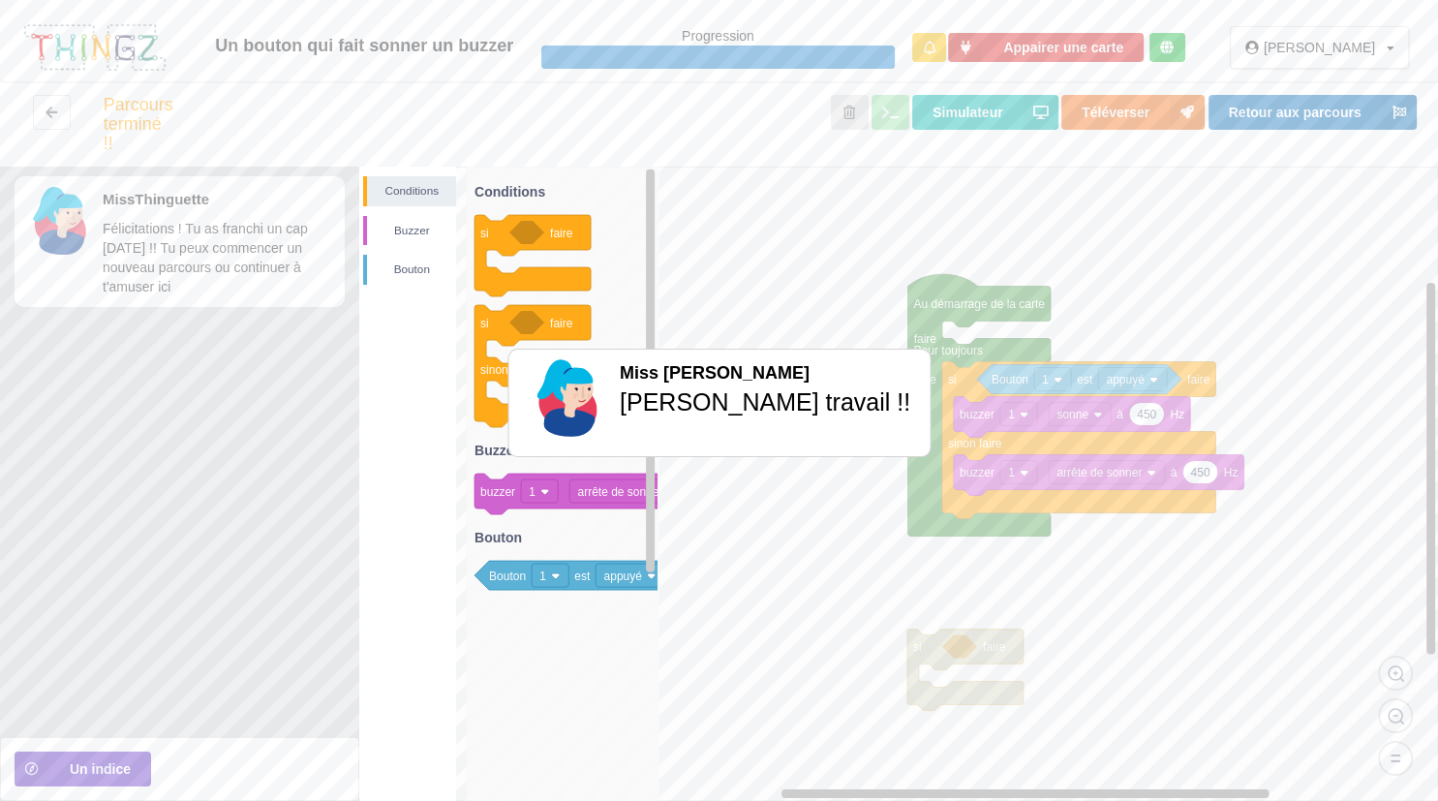
scroll to position [0, 0]
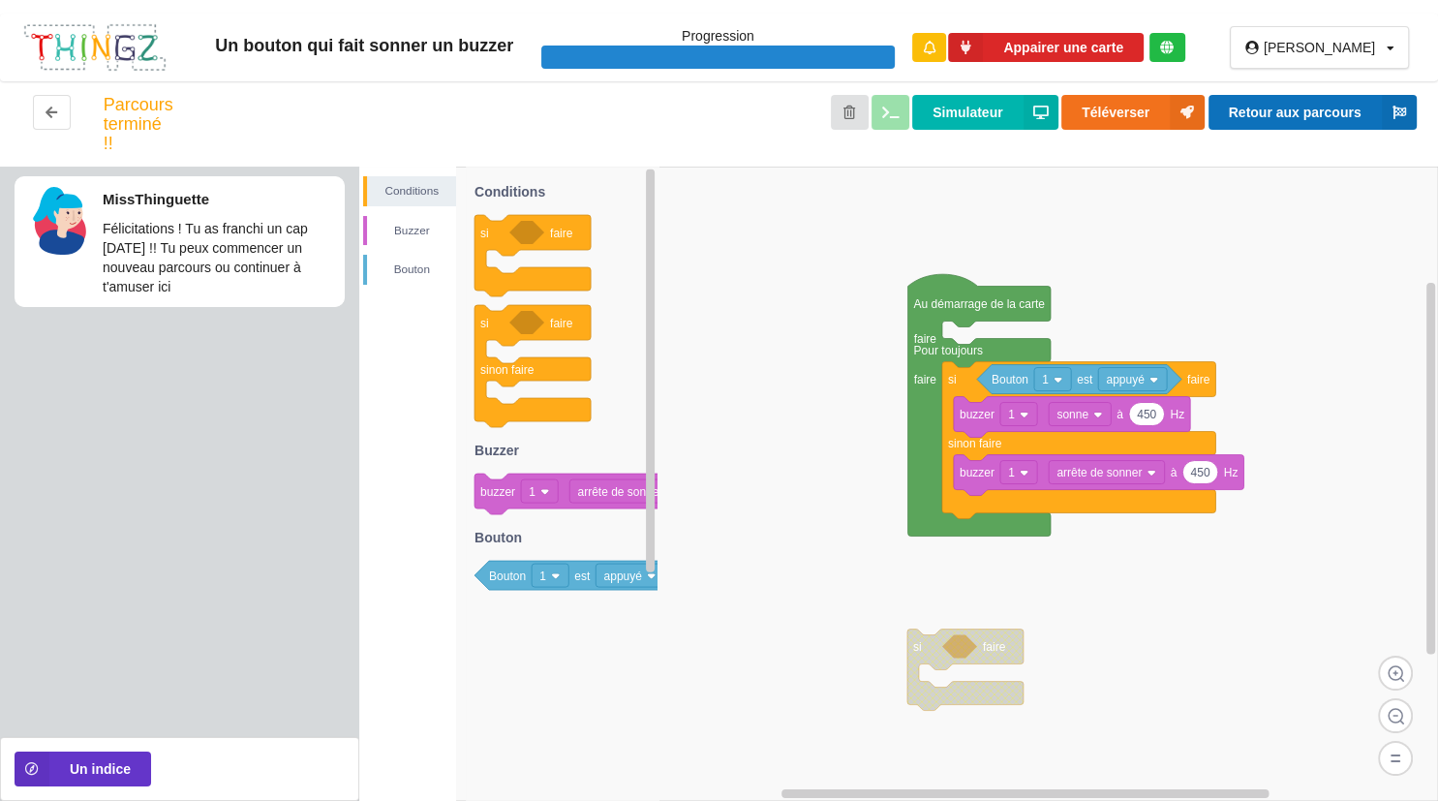
click at [1366, 114] on button "Retour aux parcours" at bounding box center [1313, 112] width 208 height 35
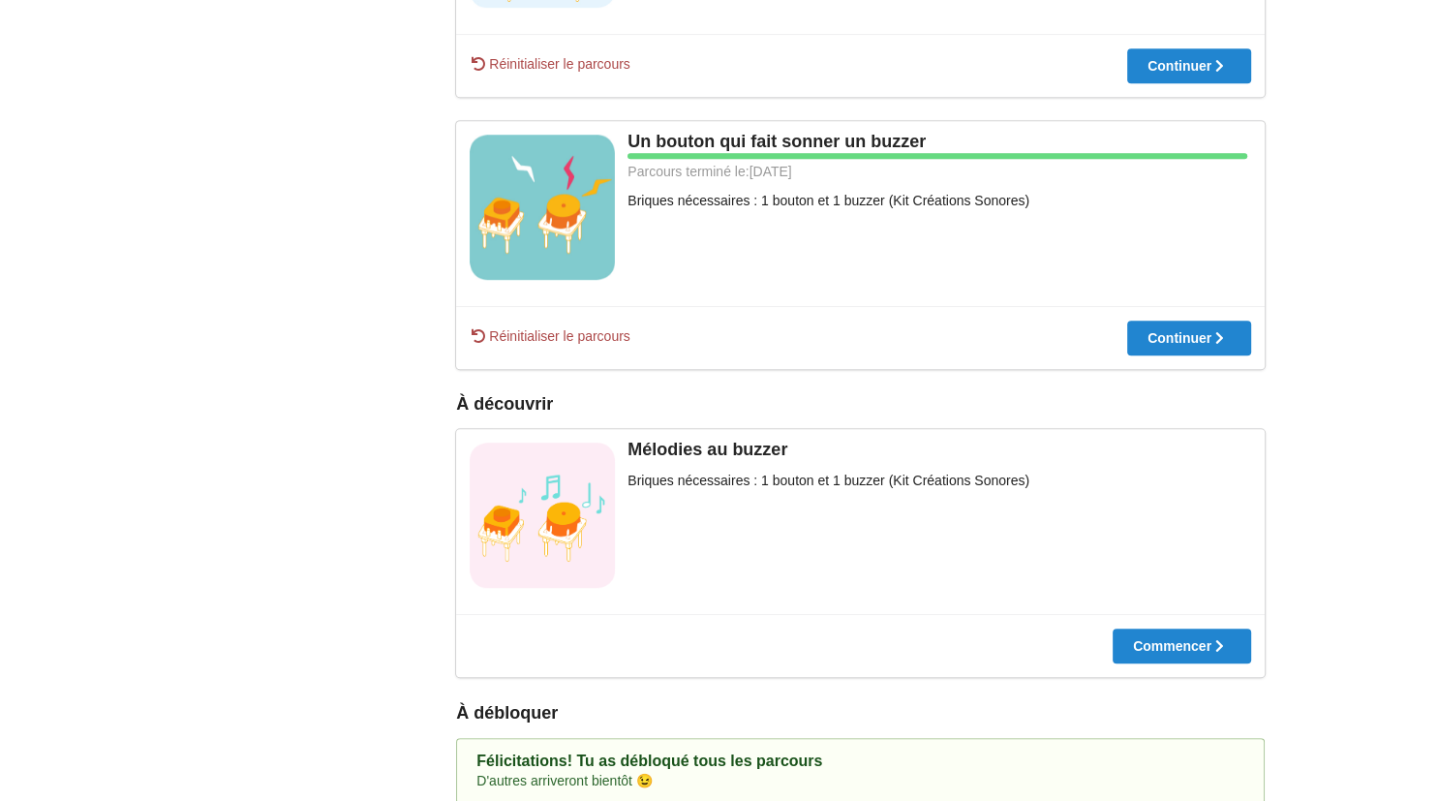
scroll to position [985, 0]
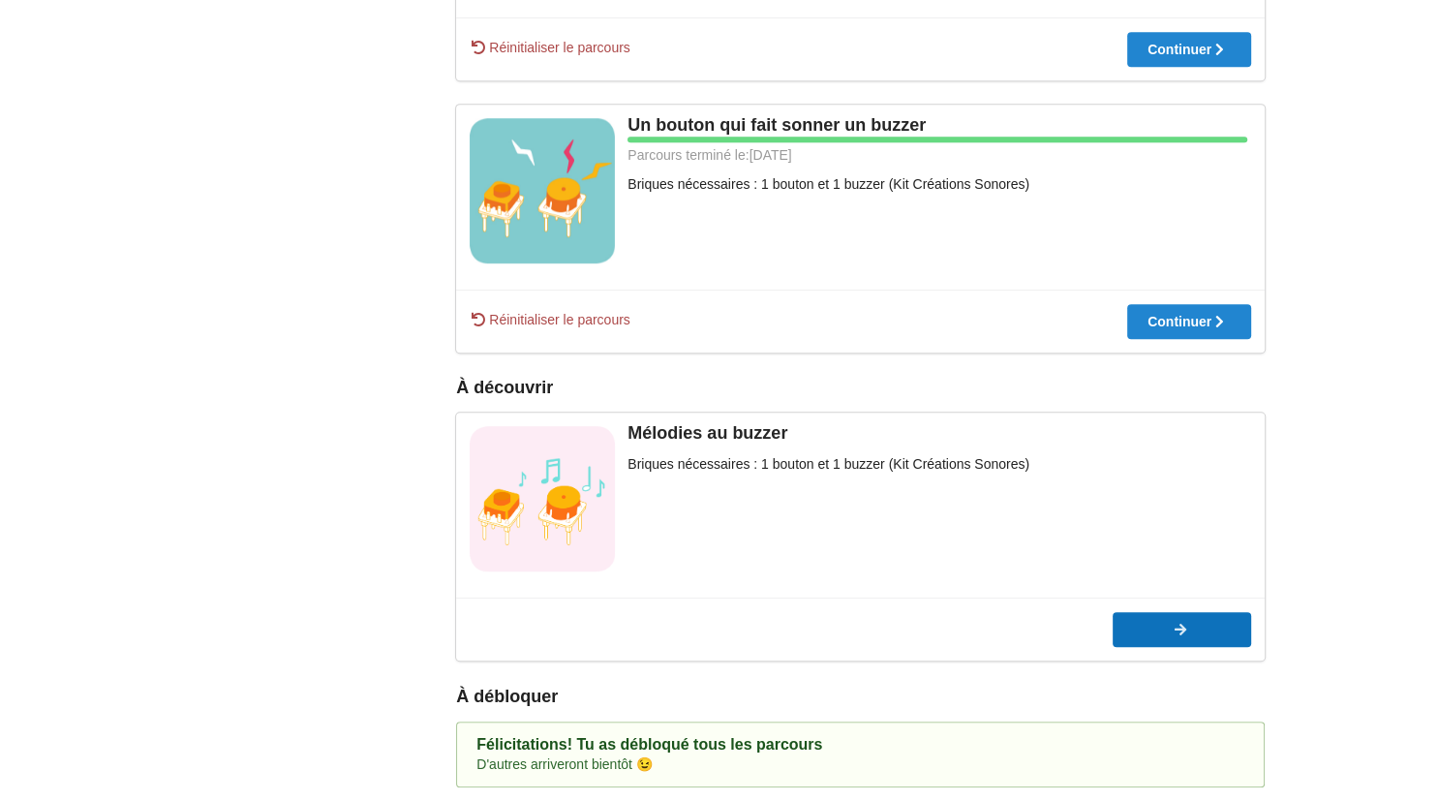
click at [1165, 644] on button "Commencer" at bounding box center [1182, 629] width 139 height 35
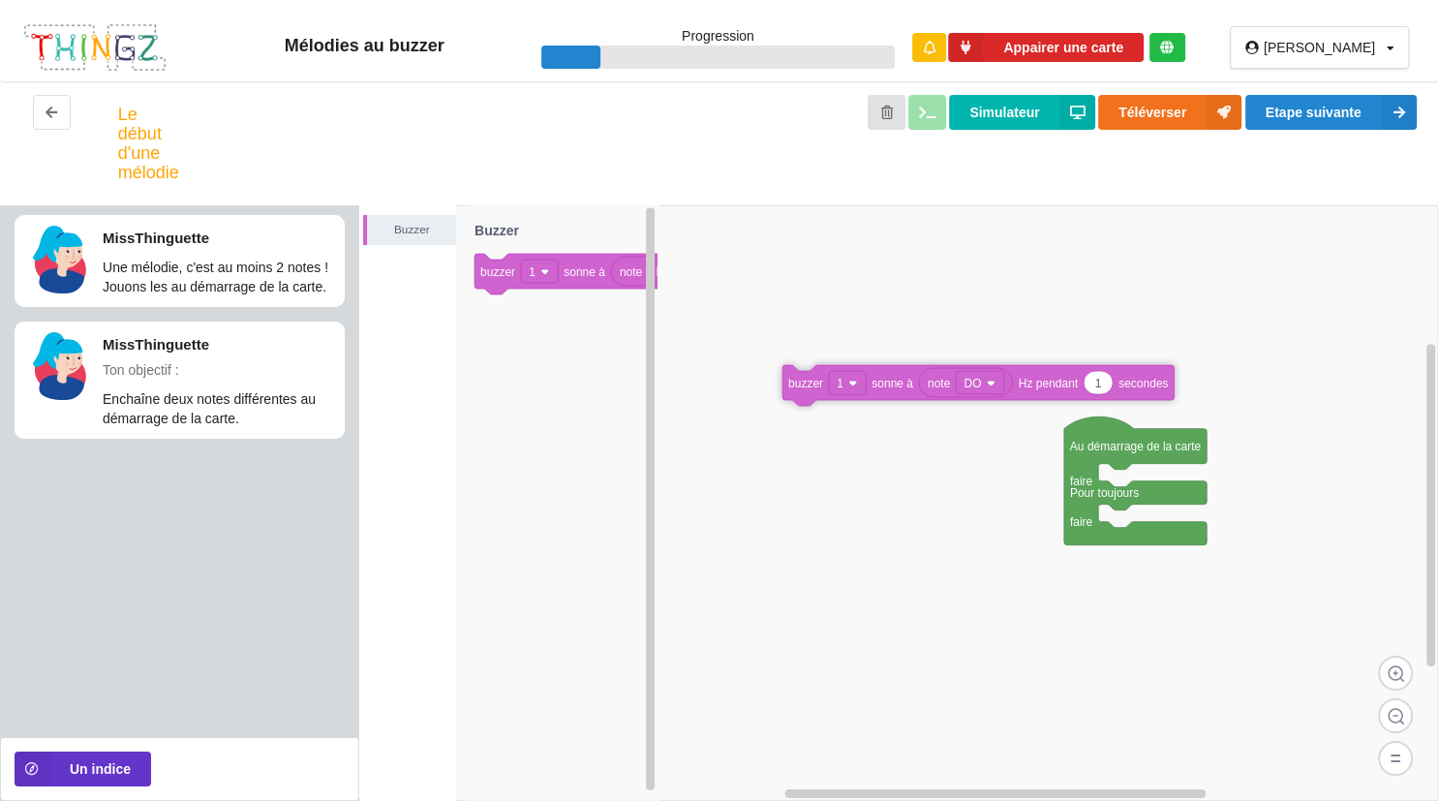
drag, startPoint x: 571, startPoint y: 269, endPoint x: 994, endPoint y: 364, distance: 432.8
click at [994, 364] on div "Buzzer Au démarrage de la carte faire Pour toujours faire note DO 1 buzzer 1 so…" at bounding box center [898, 503] width 1079 height 596
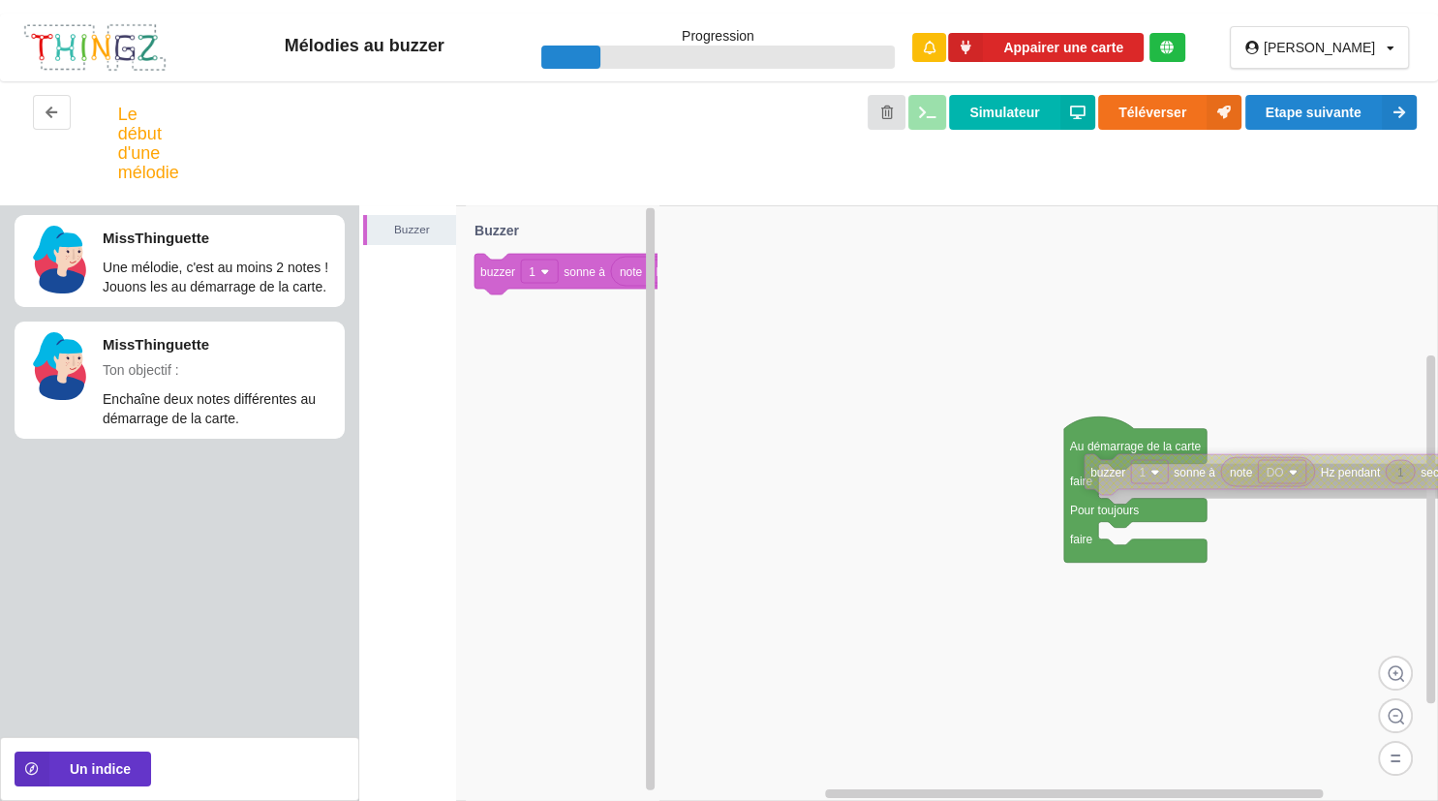
drag, startPoint x: 905, startPoint y: 369, endPoint x: 1199, endPoint y: 475, distance: 312.8
click at [1199, 475] on text "sonne à" at bounding box center [1195, 473] width 42 height 14
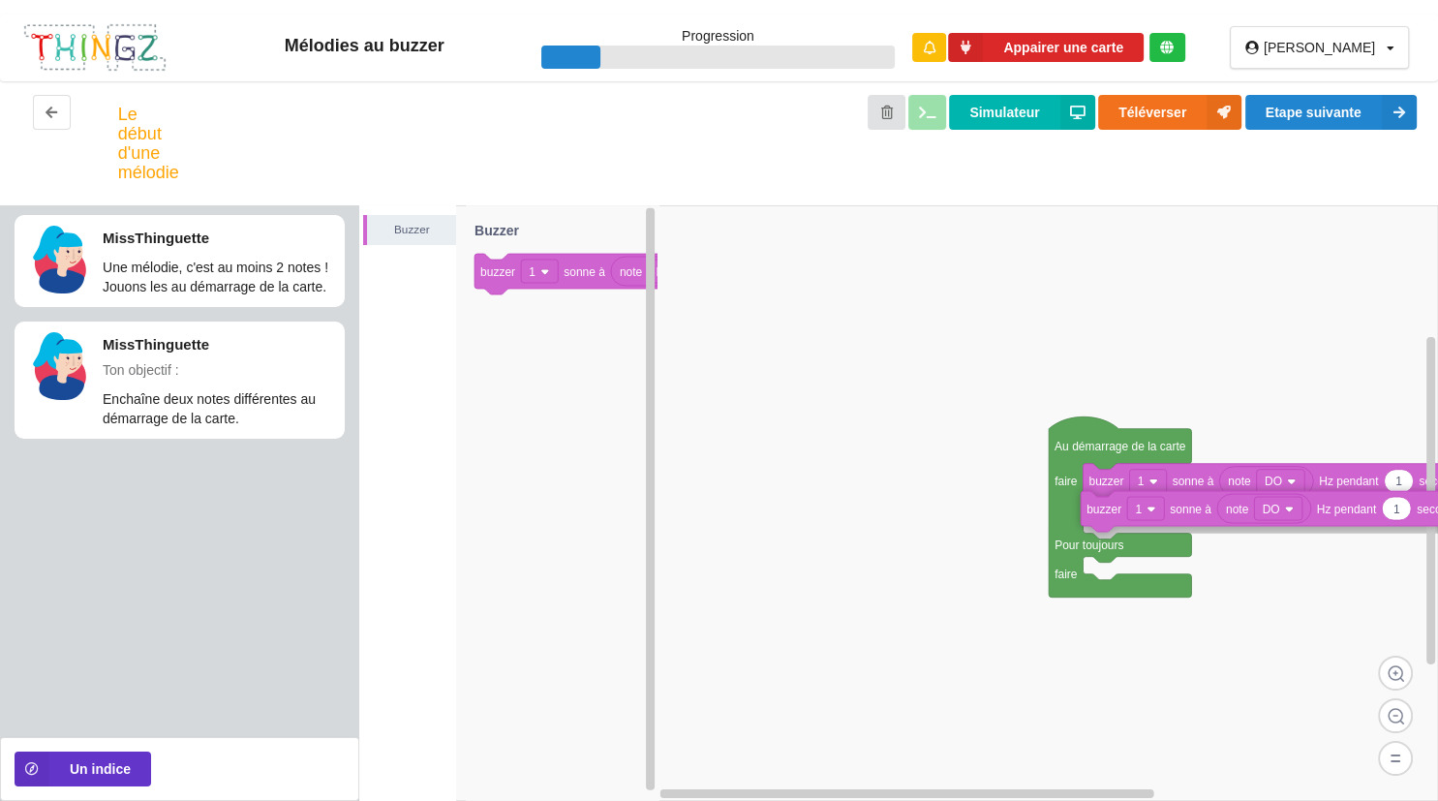
drag, startPoint x: 579, startPoint y: 265, endPoint x: 1292, endPoint y: 503, distance: 751.3
click at [1292, 503] on div "Buzzer Au démarrage de la carte faire Pour toujours faire note DO 1 buzzer 1 so…" at bounding box center [898, 503] width 1079 height 596
click at [1292, 522] on rect at bounding box center [1281, 516] width 48 height 23
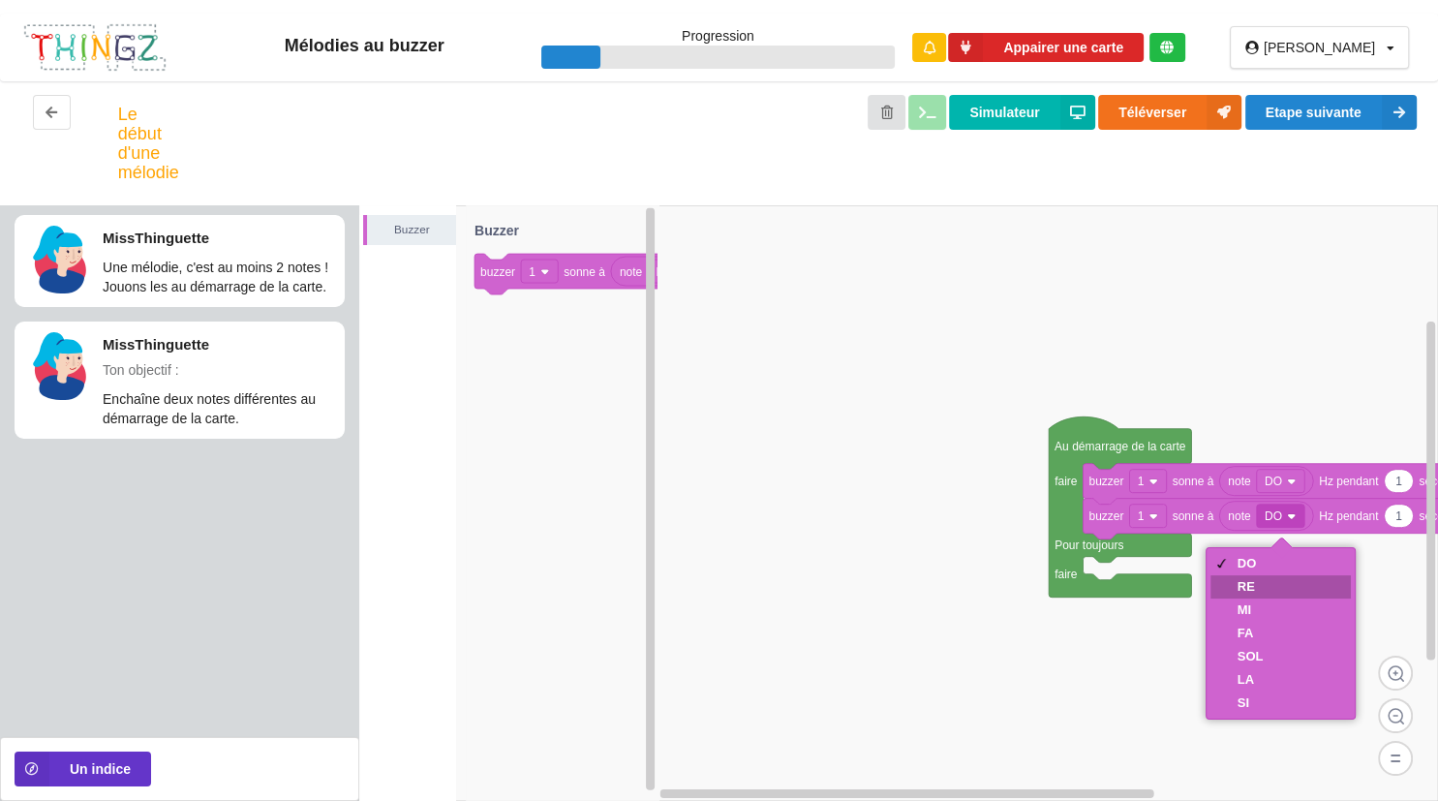
click at [1273, 595] on div "RE" at bounding box center [1281, 586] width 141 height 23
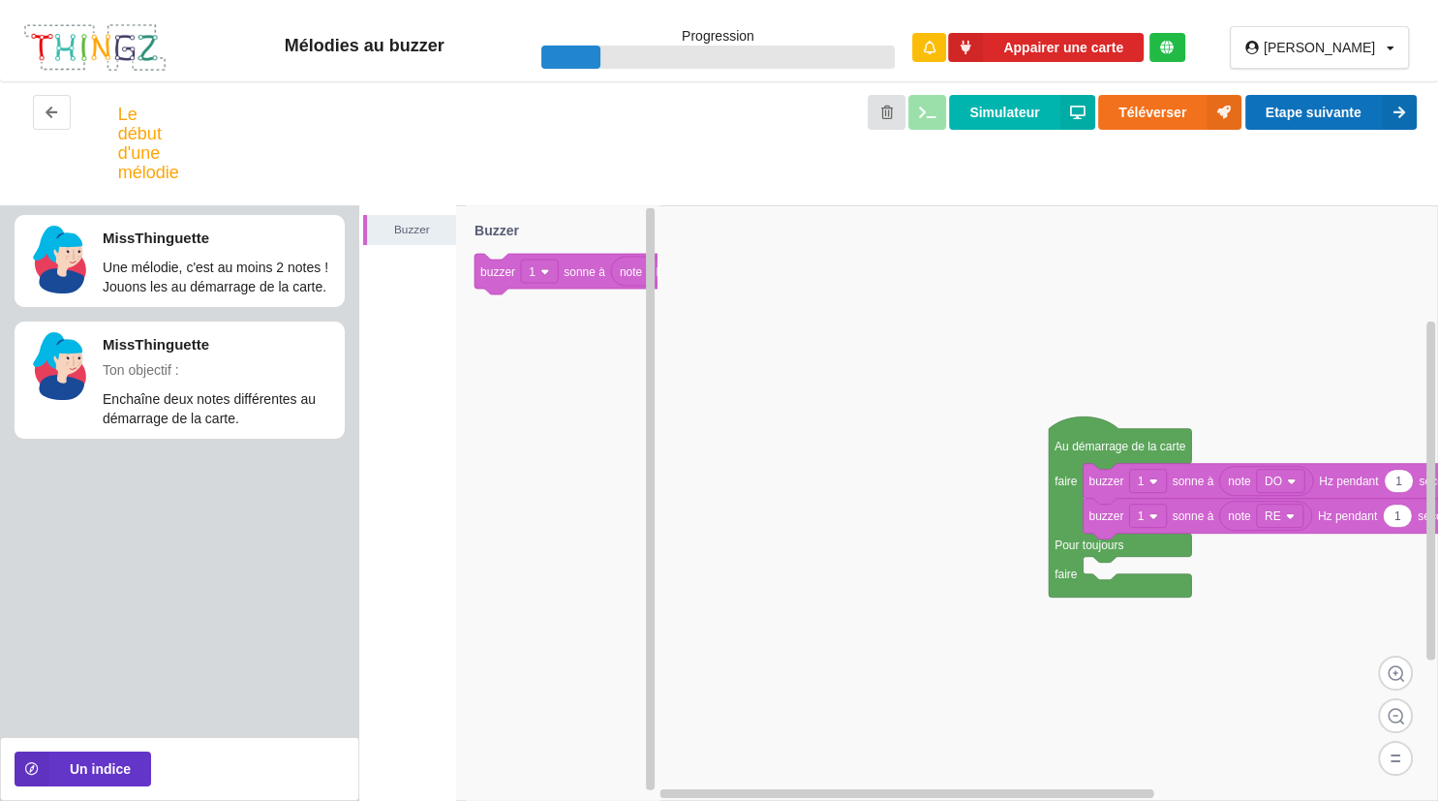
click at [1322, 118] on button "Etape suivante" at bounding box center [1331, 112] width 171 height 35
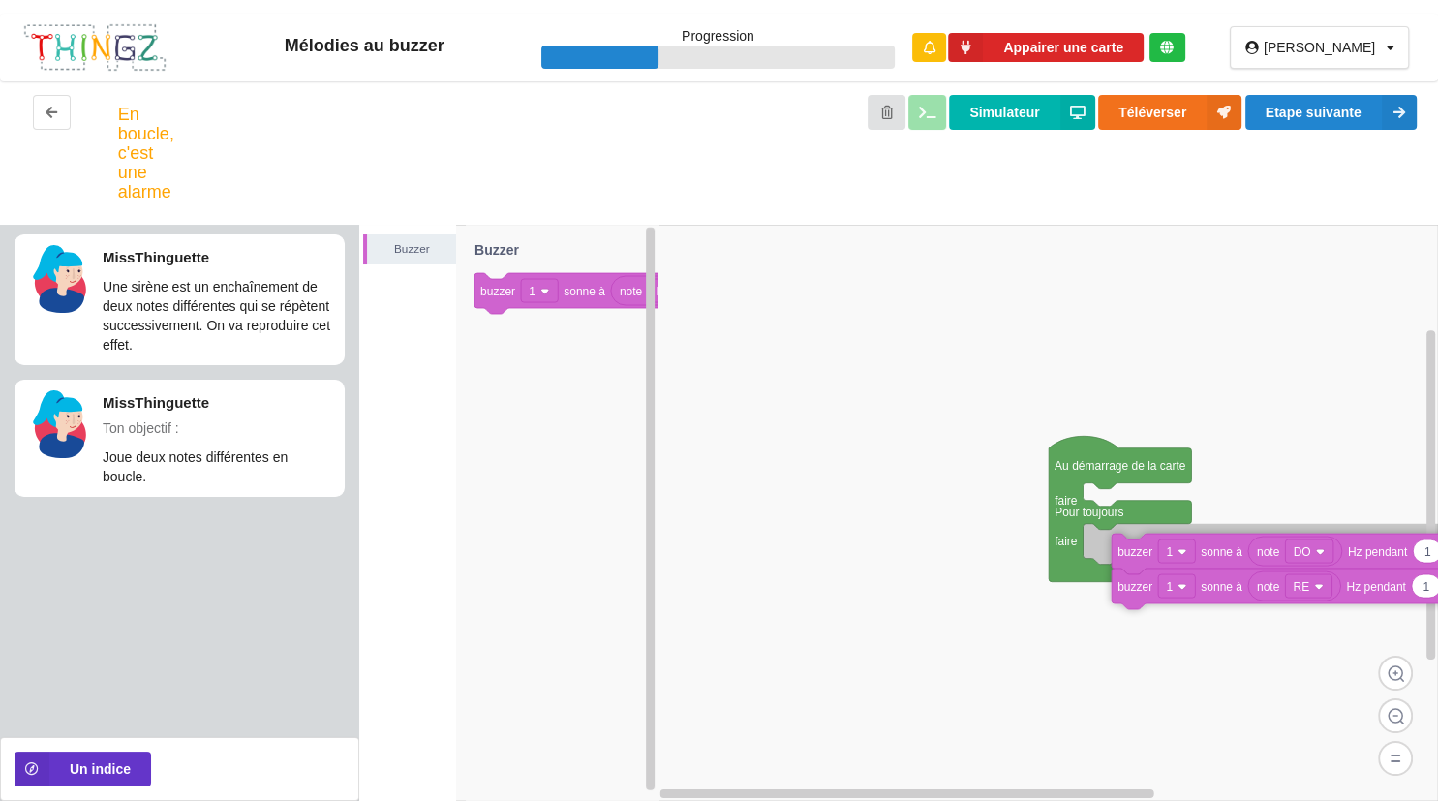
drag, startPoint x: 1087, startPoint y: 509, endPoint x: 1104, endPoint y: 552, distance: 46.0
click at [1112, 552] on icon at bounding box center [1307, 554] width 391 height 41
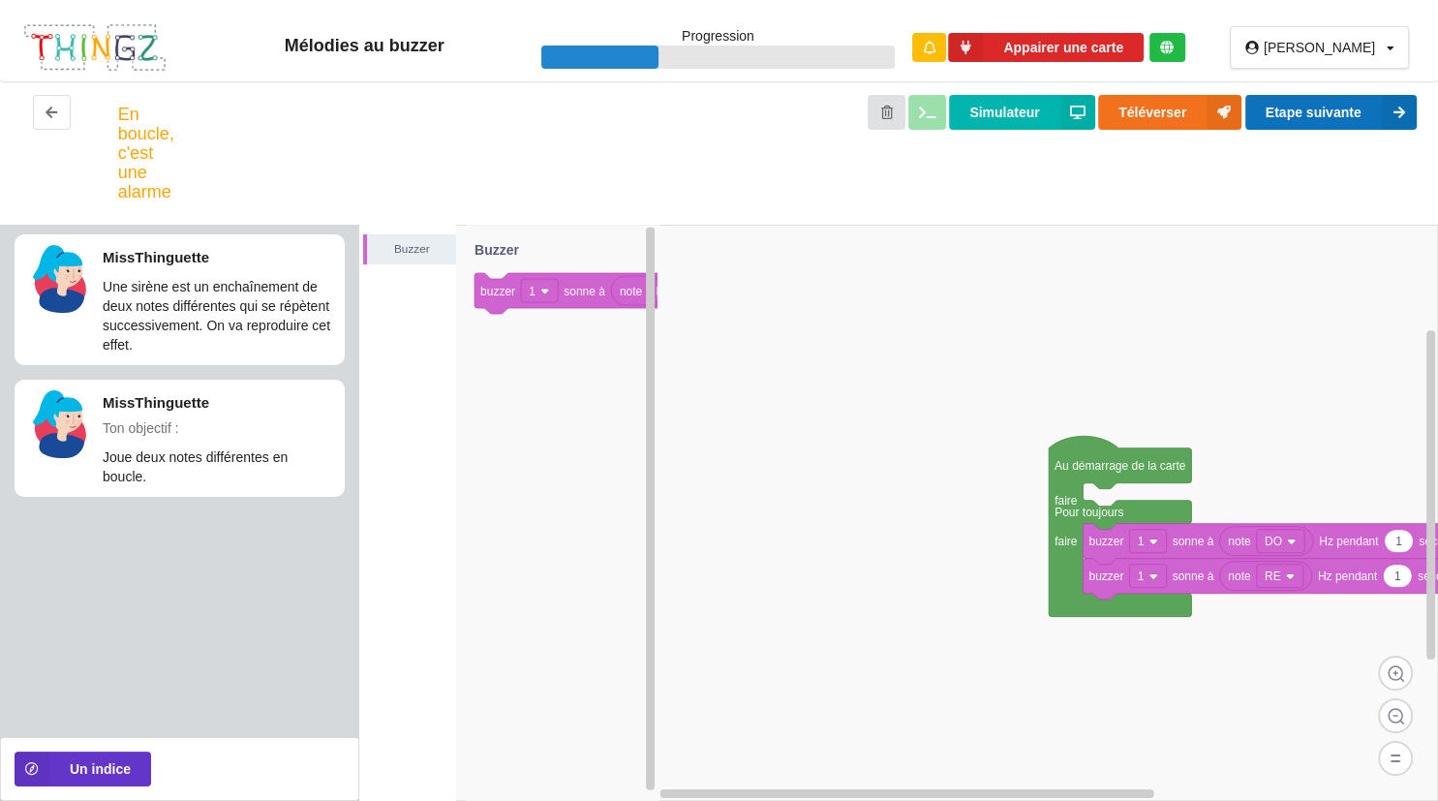
click at [1352, 110] on button "Etape suivante" at bounding box center [1331, 112] width 171 height 35
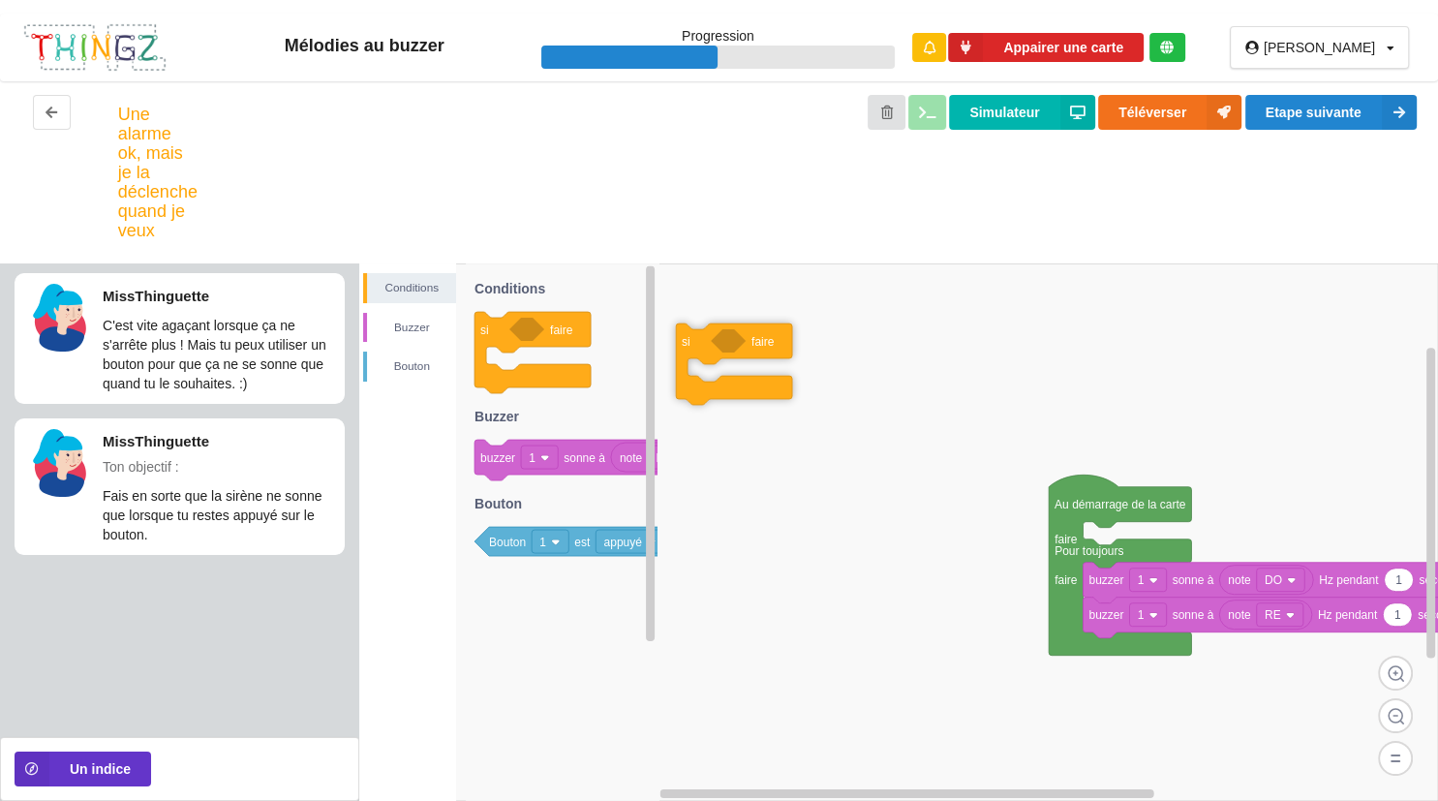
drag, startPoint x: 504, startPoint y: 331, endPoint x: 825, endPoint y: 349, distance: 322.0
click at [825, 349] on div "Conditions [PERSON_NAME] Au démarrage de la carte faire Pour toujours faire not…" at bounding box center [898, 532] width 1079 height 538
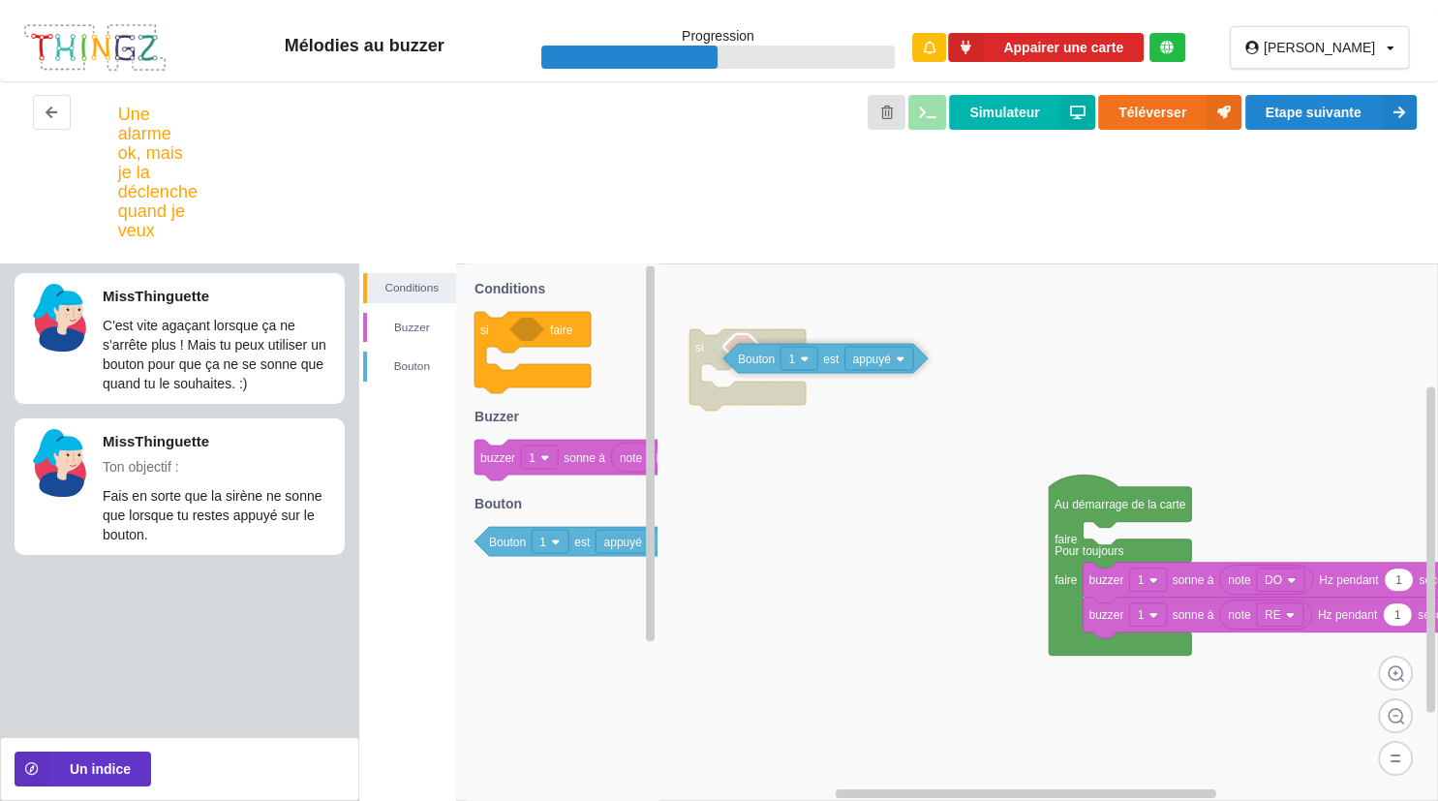
drag, startPoint x: 599, startPoint y: 549, endPoint x: 963, endPoint y: 370, distance: 405.9
click at [963, 370] on div "Conditions [PERSON_NAME] Au démarrage de la carte faire Pour toujours faire not…" at bounding box center [898, 532] width 1079 height 538
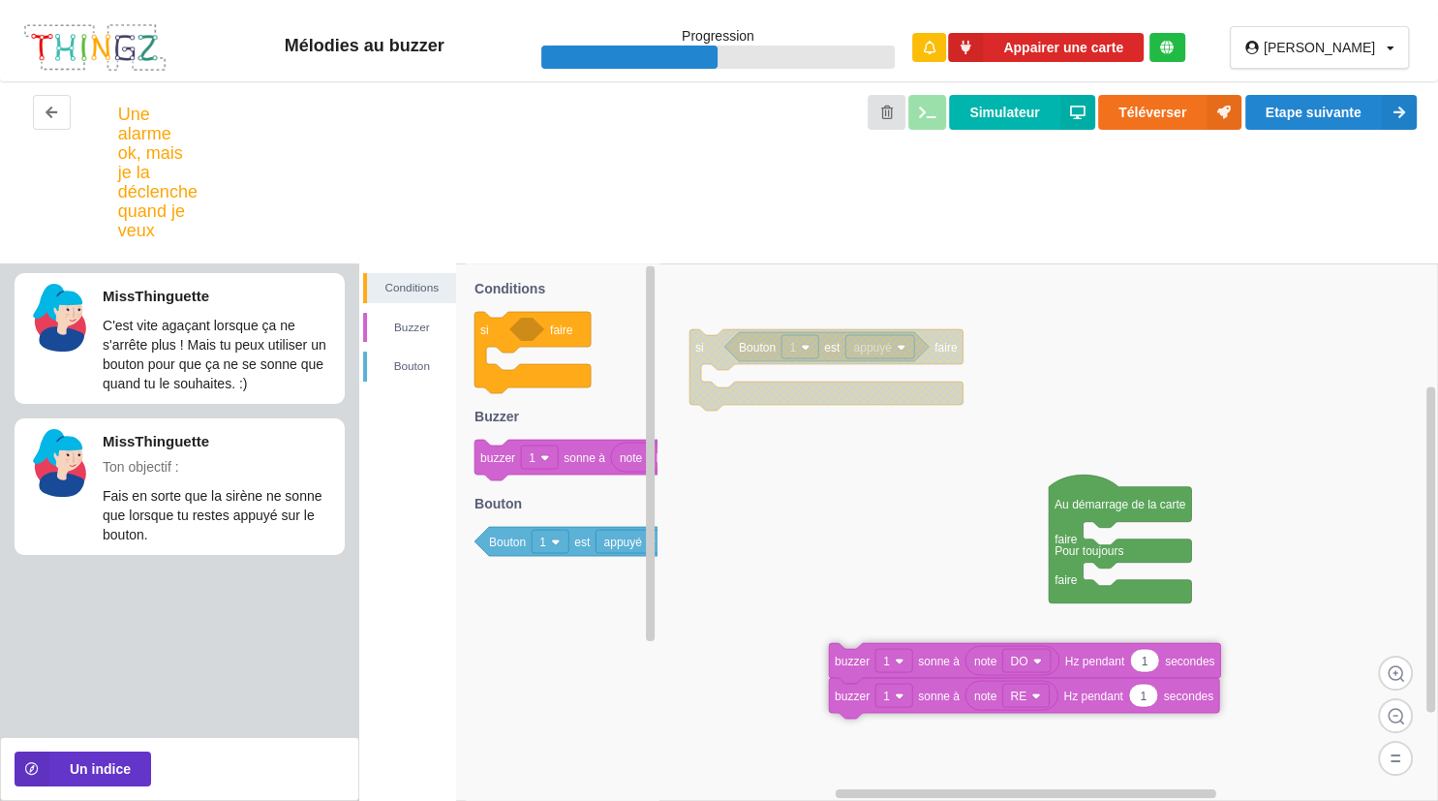
drag, startPoint x: 1094, startPoint y: 583, endPoint x: 842, endPoint y: 686, distance: 272.8
click at [842, 668] on text "buzzer" at bounding box center [852, 662] width 35 height 14
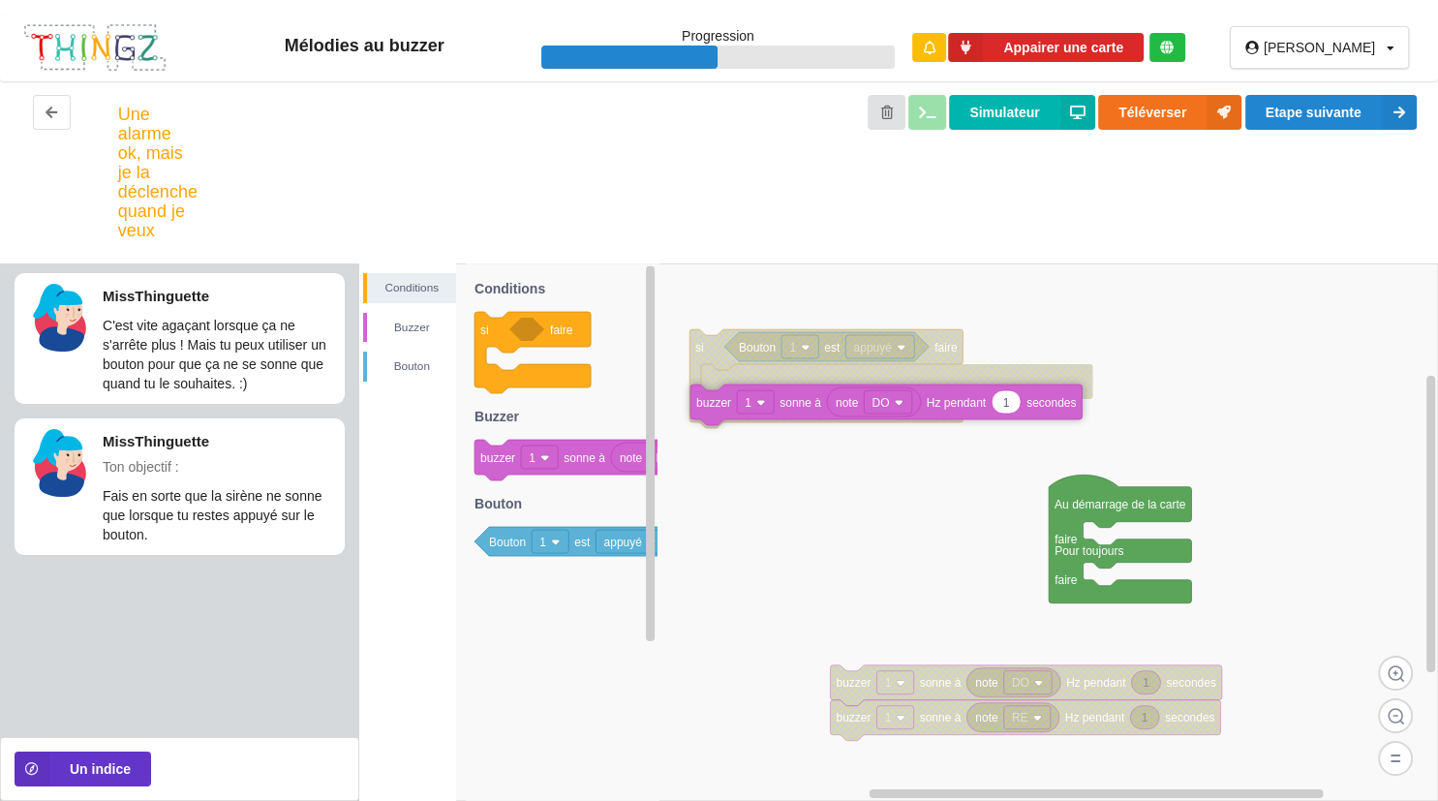
drag, startPoint x: 579, startPoint y: 466, endPoint x: 908, endPoint y: 404, distance: 334.1
click at [908, 404] on div "Conditions [PERSON_NAME] Au démarrage de la carte faire Pour toujours faire si …" at bounding box center [898, 532] width 1079 height 538
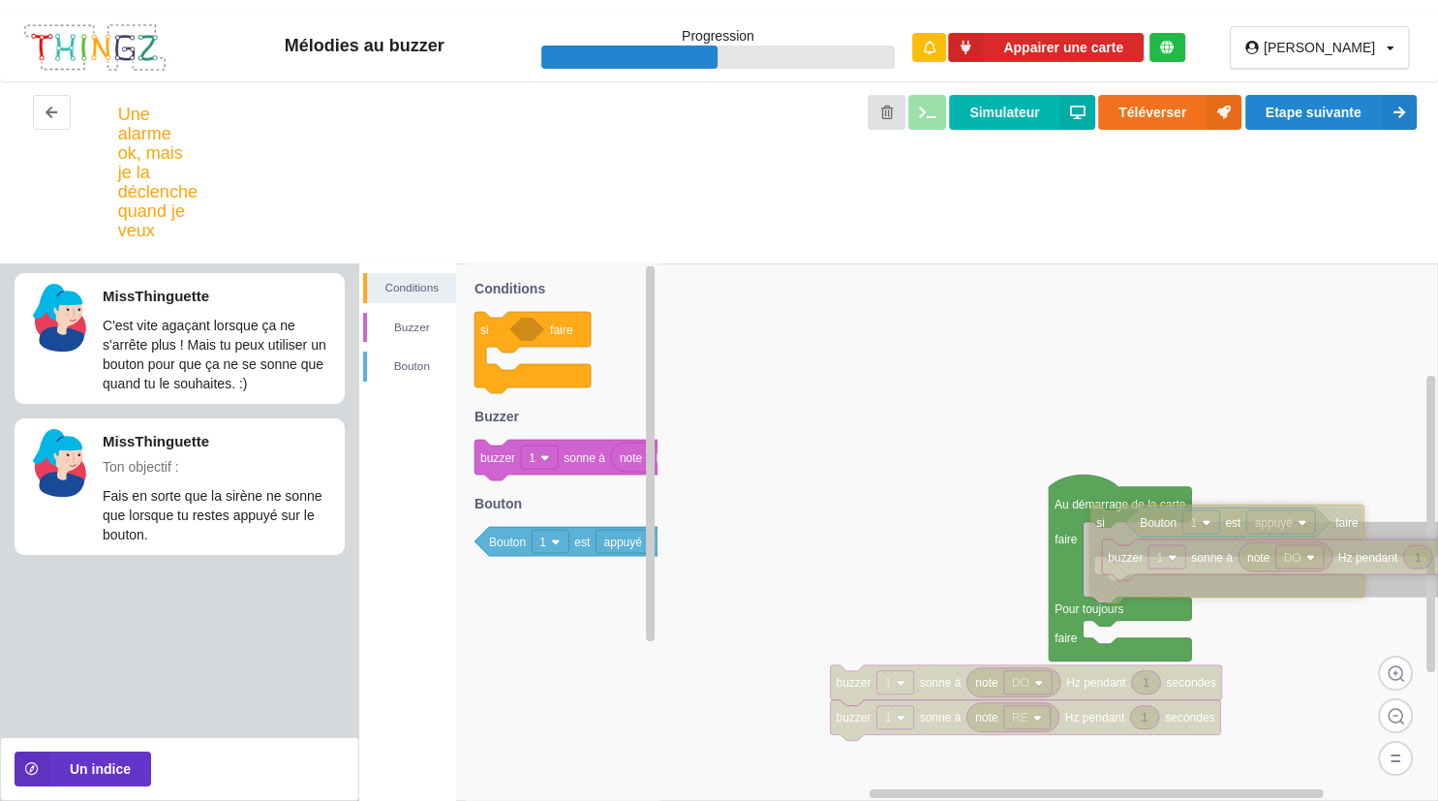
drag, startPoint x: 721, startPoint y: 358, endPoint x: 1122, endPoint y: 540, distance: 440.4
click at [1122, 540] on icon at bounding box center [1227, 554] width 273 height 99
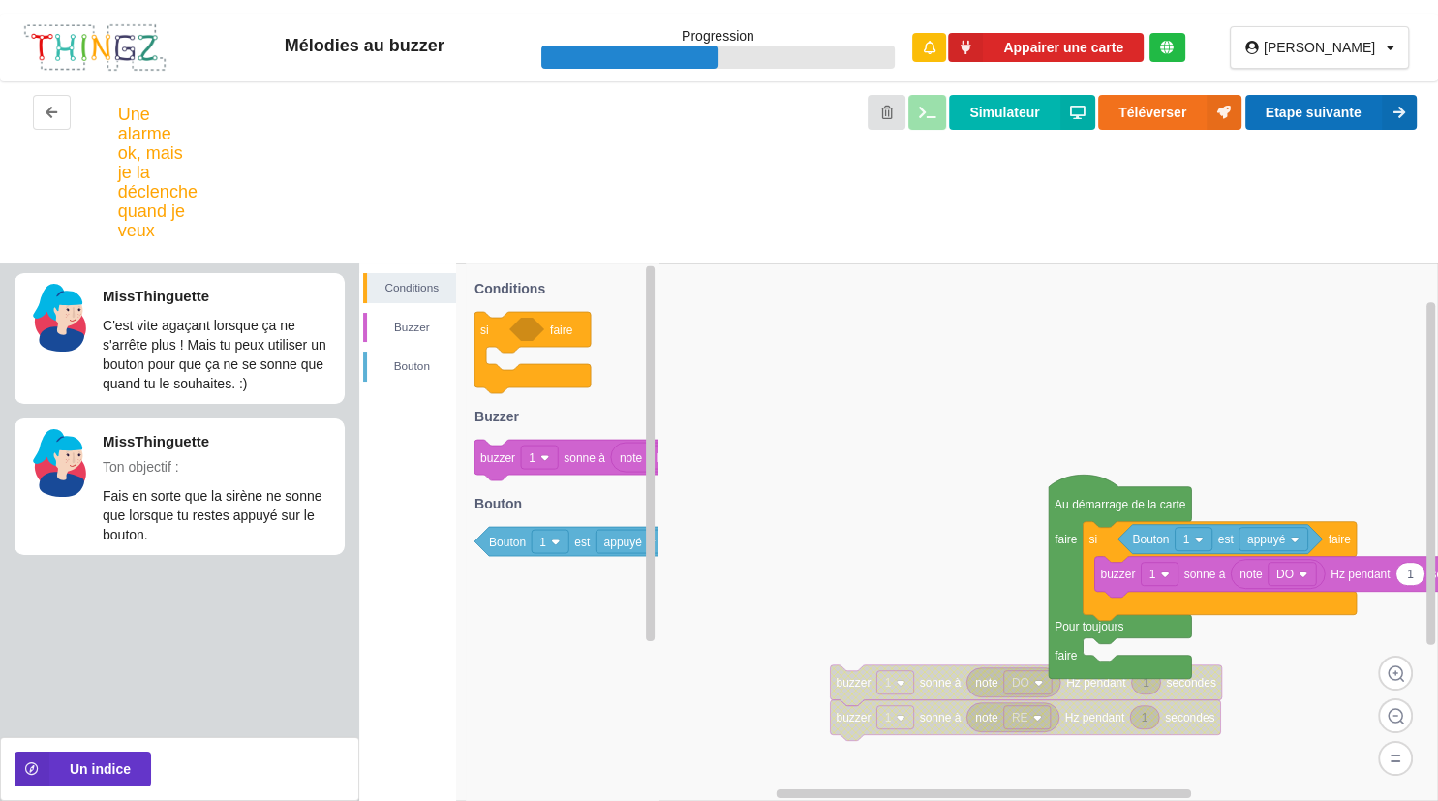
click at [1269, 99] on button "Etape suivante" at bounding box center [1331, 112] width 171 height 35
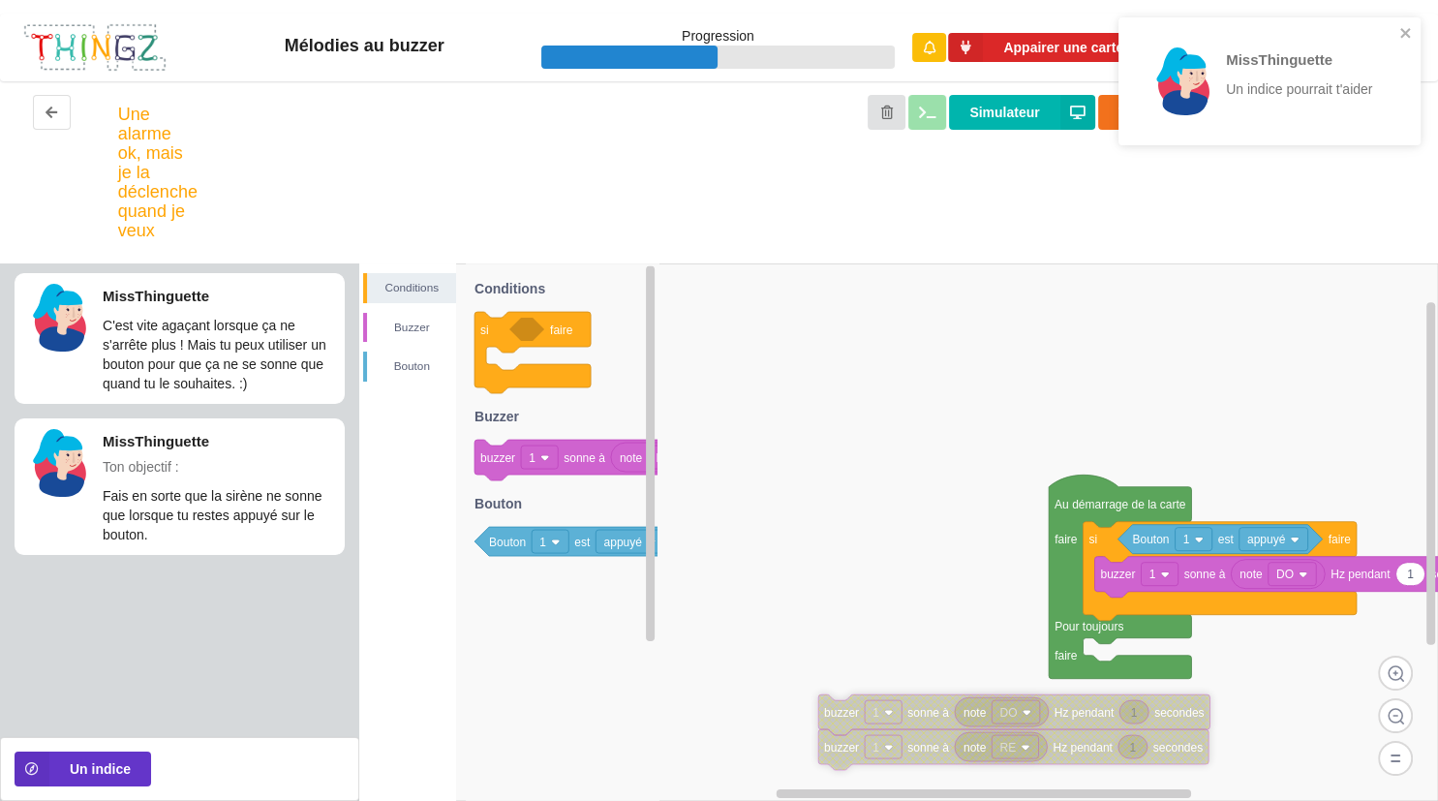
drag, startPoint x: 951, startPoint y: 699, endPoint x: 940, endPoint y: 728, distance: 31.3
click at [940, 728] on icon at bounding box center [1013, 714] width 391 height 41
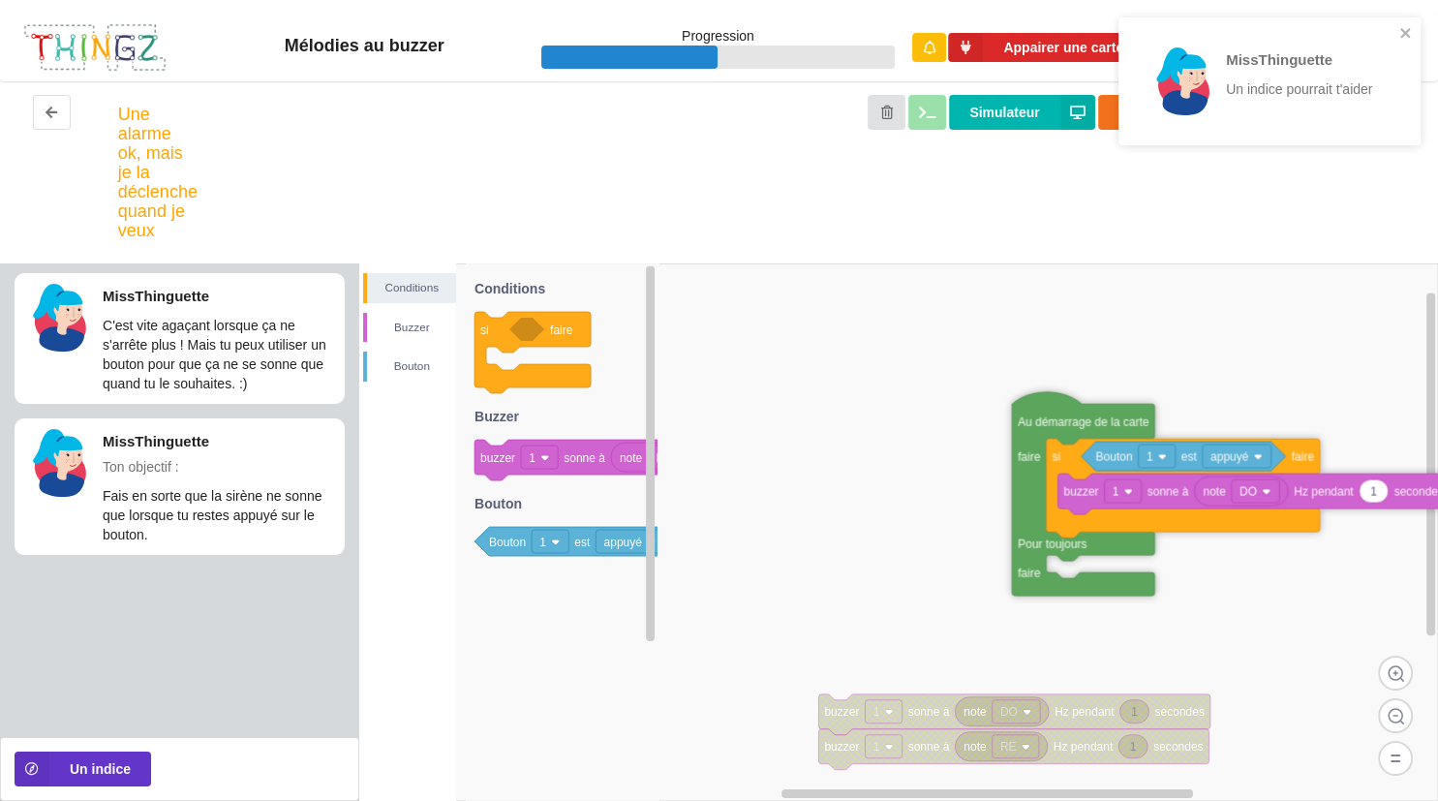
drag, startPoint x: 1077, startPoint y: 494, endPoint x: 1001, endPoint y: 389, distance: 129.0
click at [1012, 392] on icon at bounding box center [1083, 493] width 142 height 203
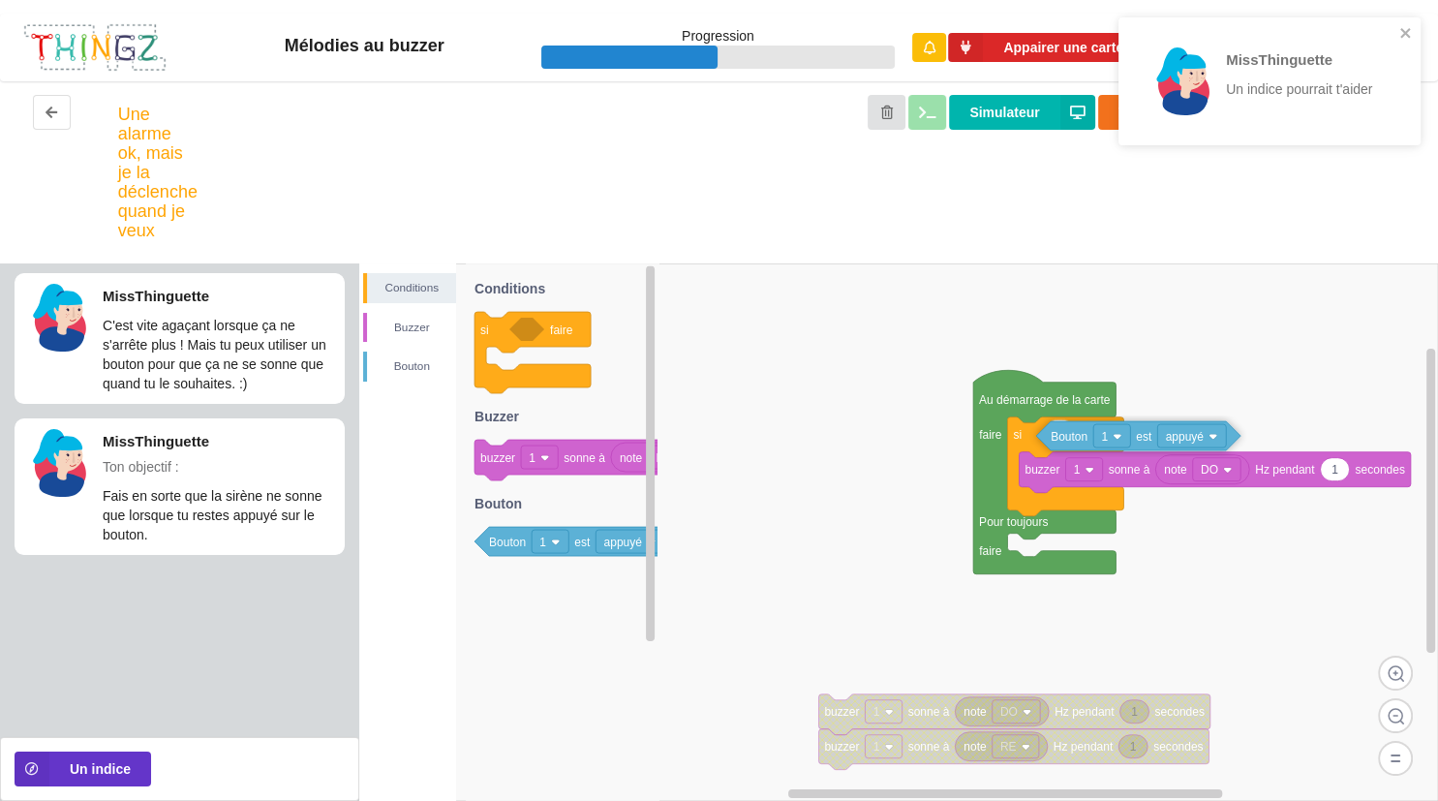
drag, startPoint x: 1050, startPoint y: 435, endPoint x: 1055, endPoint y: 448, distance: 14.4
click at [1055, 448] on icon at bounding box center [1138, 435] width 204 height 29
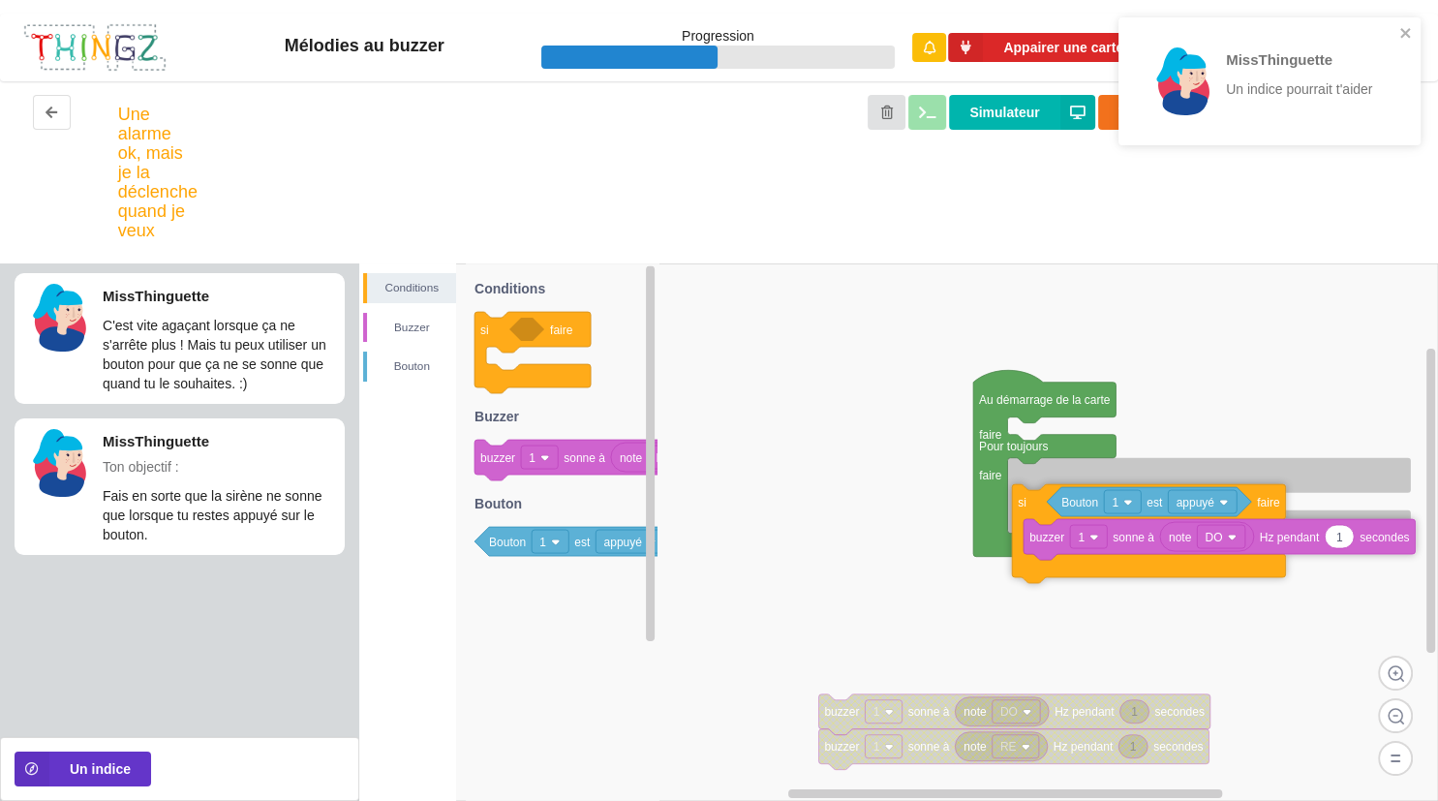
drag, startPoint x: 1024, startPoint y: 432, endPoint x: 1087, endPoint y: 288, distance: 157.5
click at [1032, 484] on icon at bounding box center [1148, 533] width 273 height 99
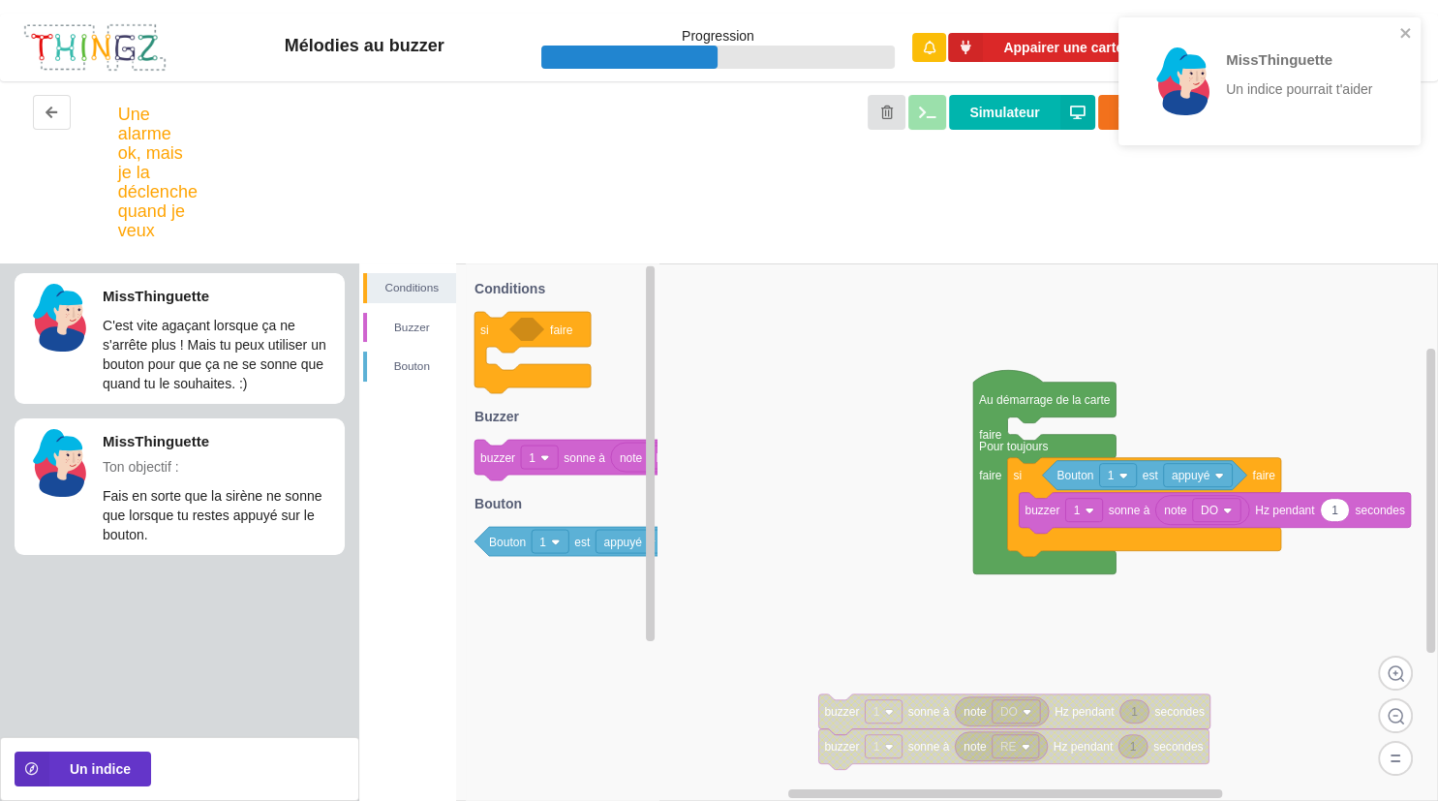
click at [1394, 42] on div "MissThinguette Un indice pourrait t'aider" at bounding box center [1262, 81] width 273 height 112
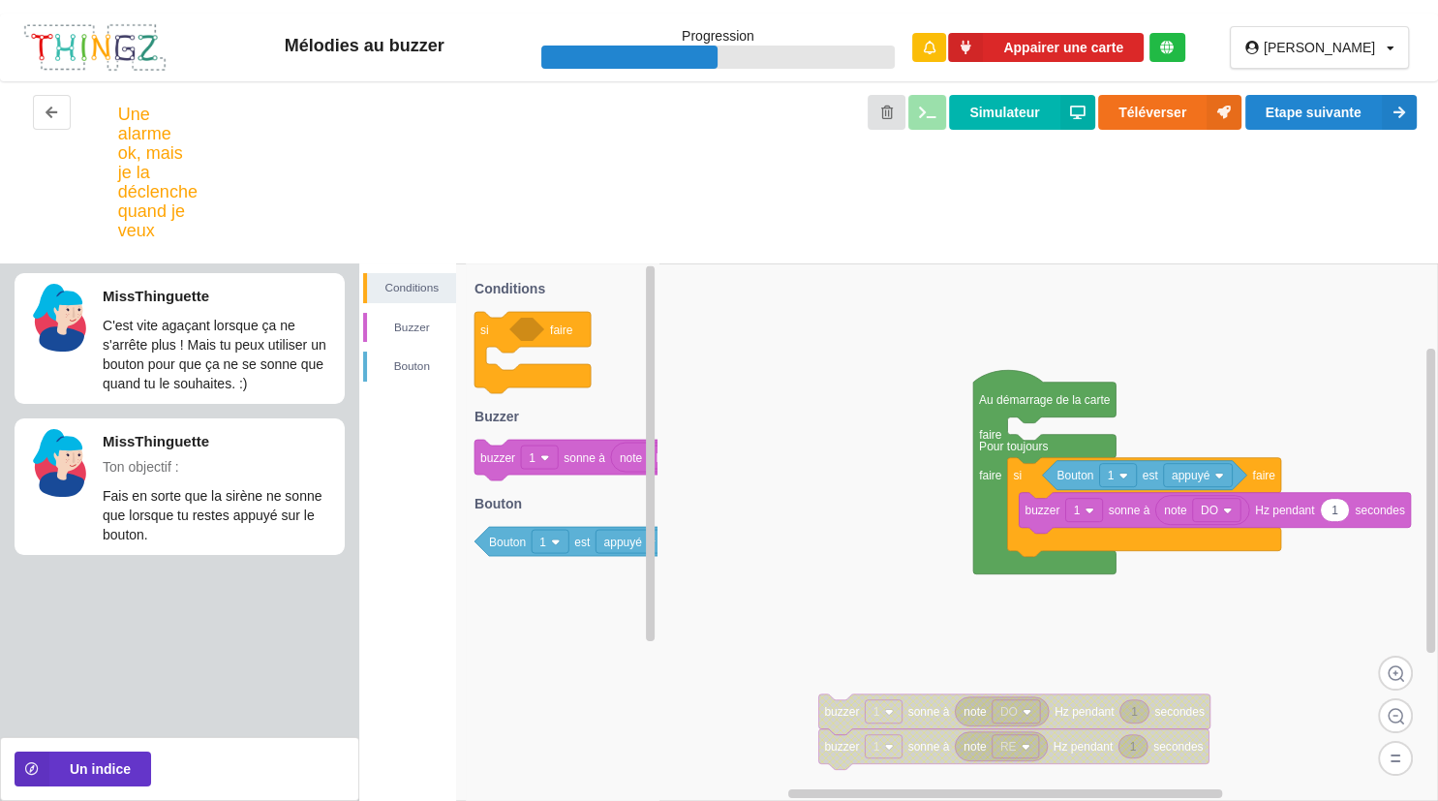
click at [1377, 105] on div "MissThinguette Un indice pourrait t'aider" at bounding box center [1270, 88] width 310 height 149
click at [1377, 105] on button "Etape suivante" at bounding box center [1331, 112] width 171 height 35
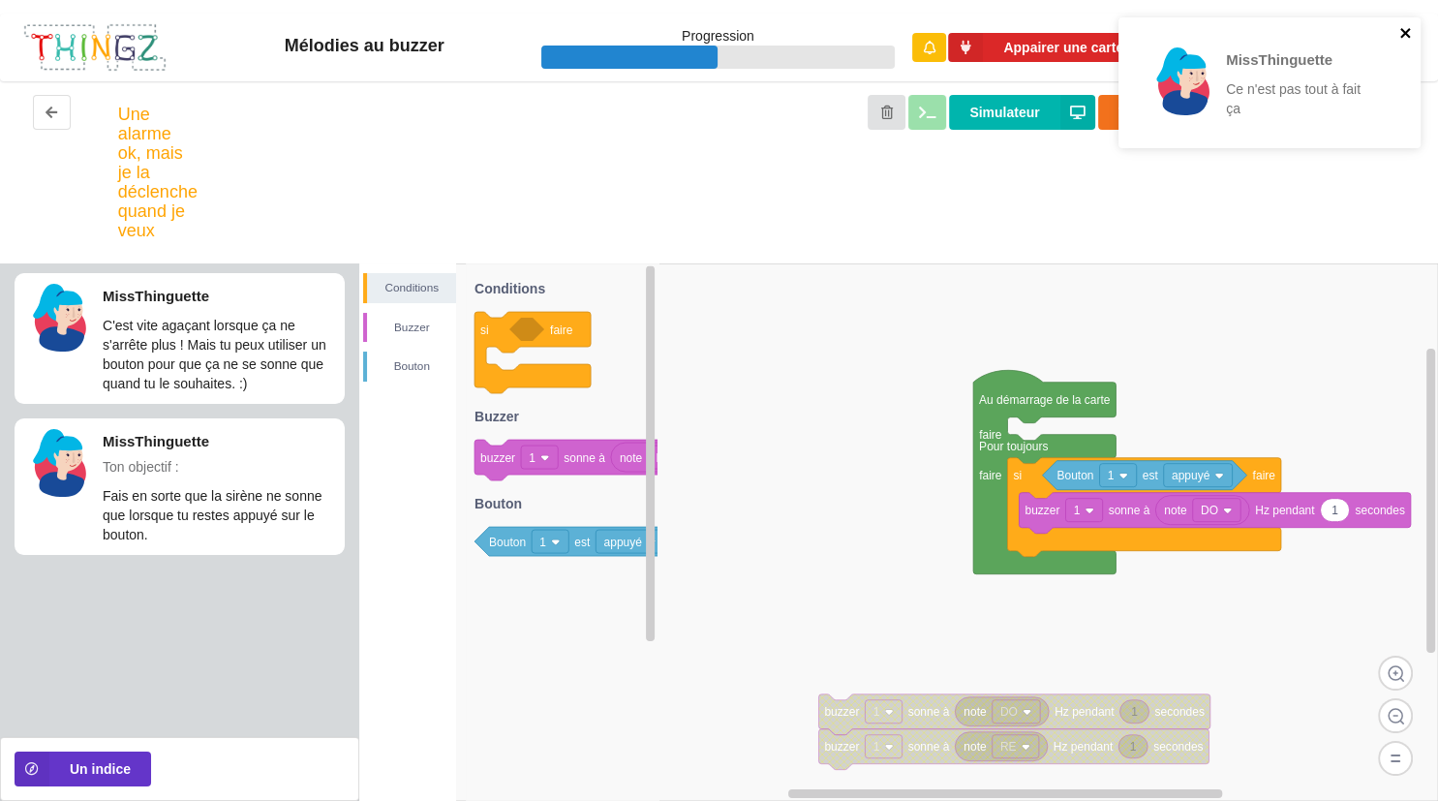
click at [1402, 38] on icon "close" at bounding box center [1407, 32] width 14 height 15
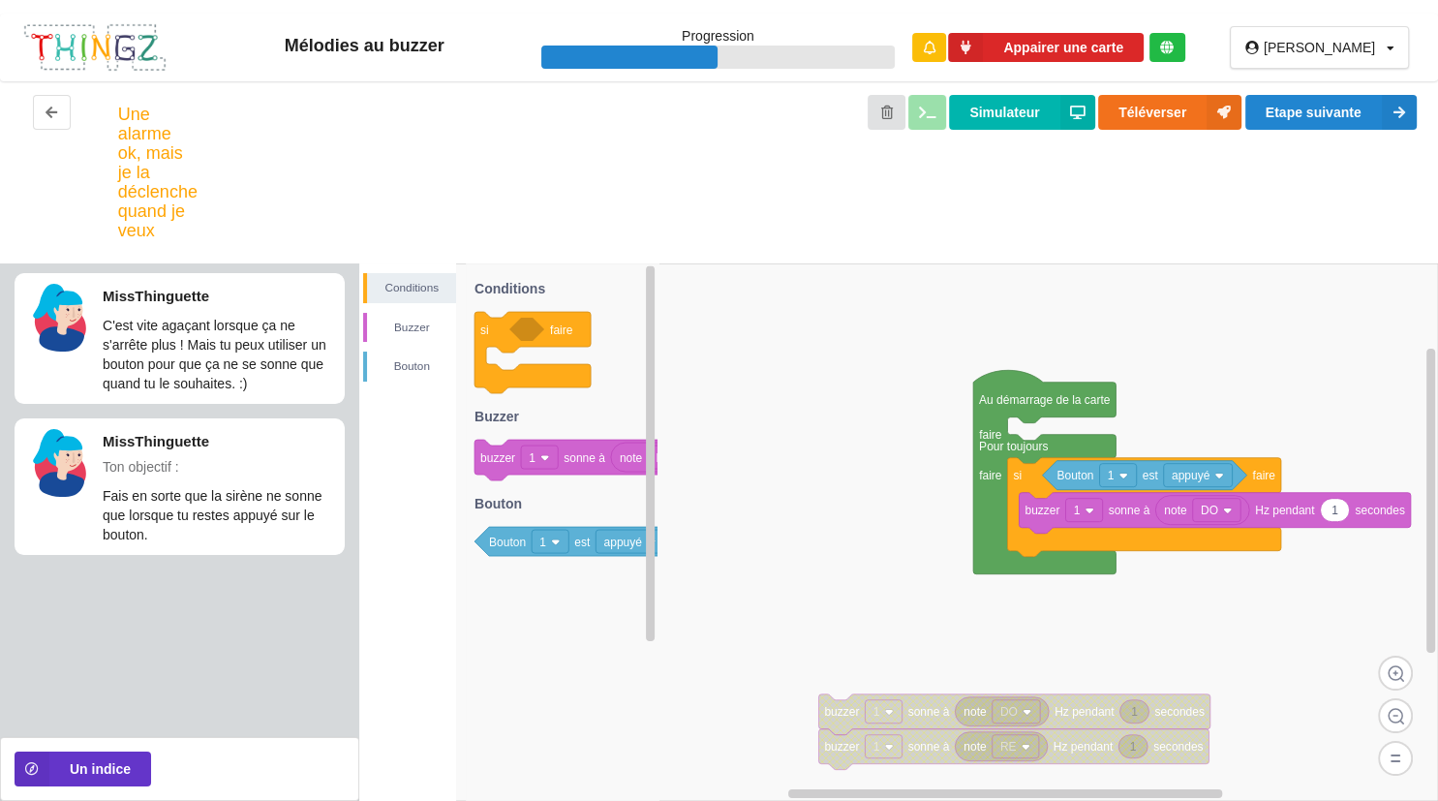
click at [1220, 513] on rect at bounding box center [1217, 510] width 48 height 23
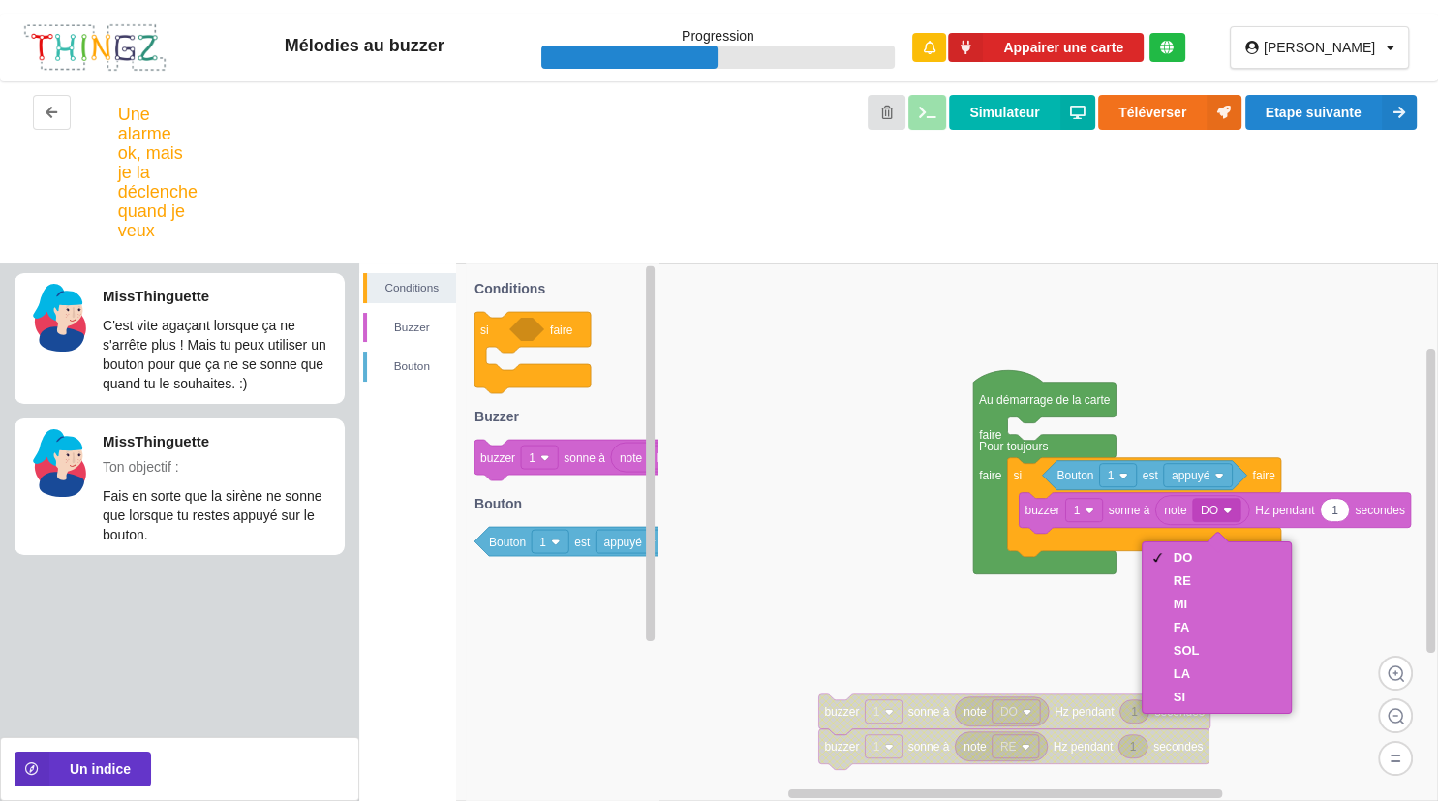
click at [1246, 428] on rect at bounding box center [898, 532] width 1079 height 538
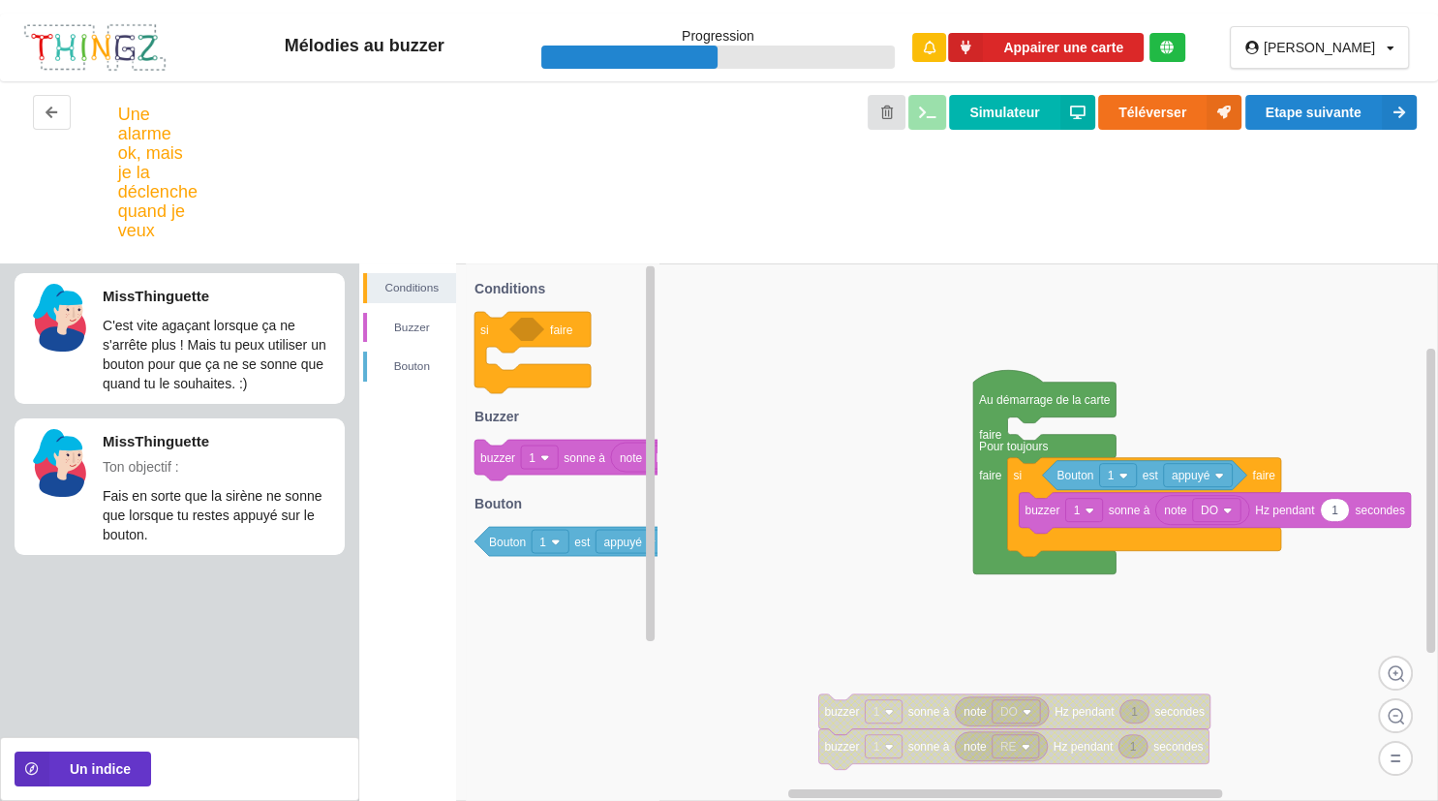
click at [1238, 505] on rect at bounding box center [1217, 510] width 48 height 23
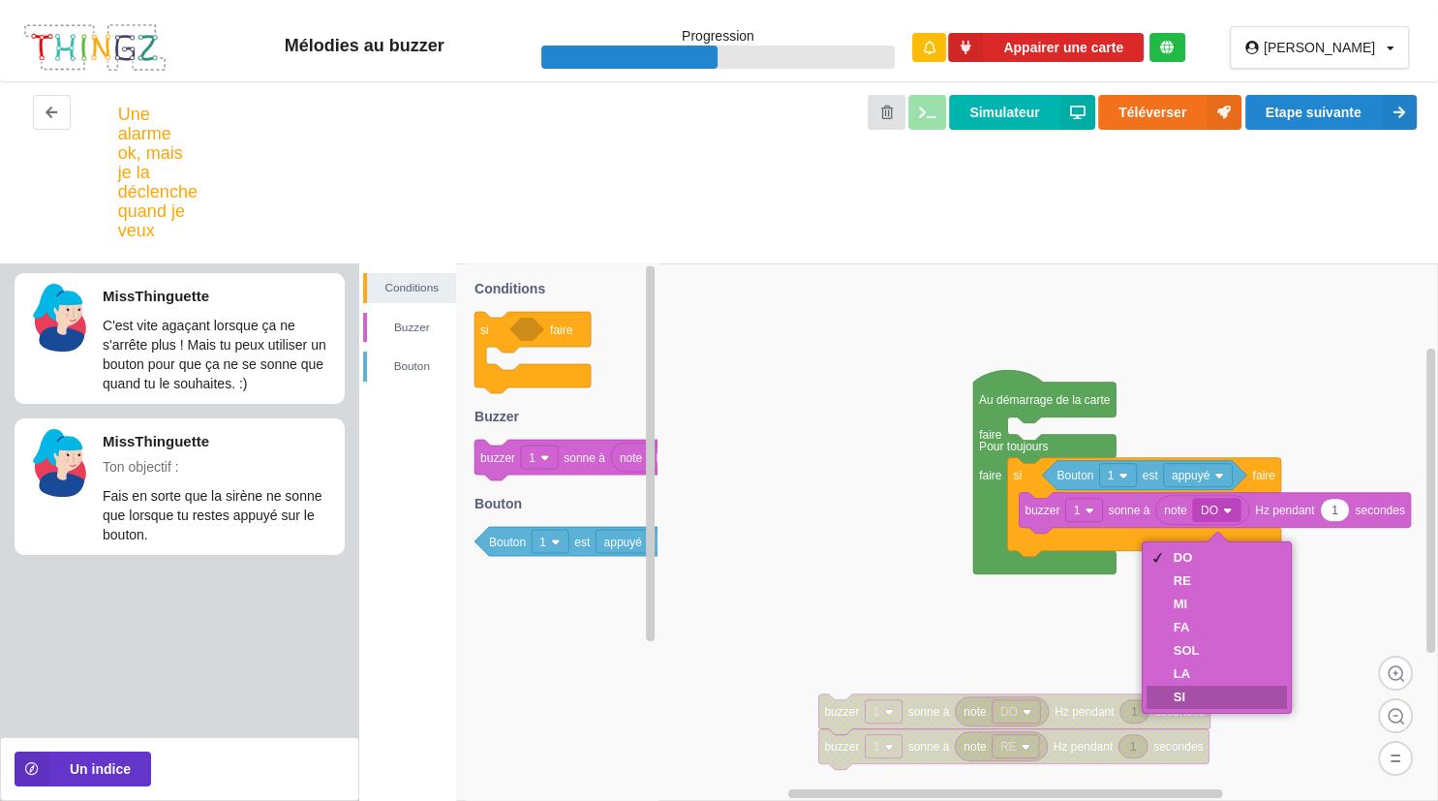
click at [1212, 699] on div "SI" at bounding box center [1217, 697] width 141 height 23
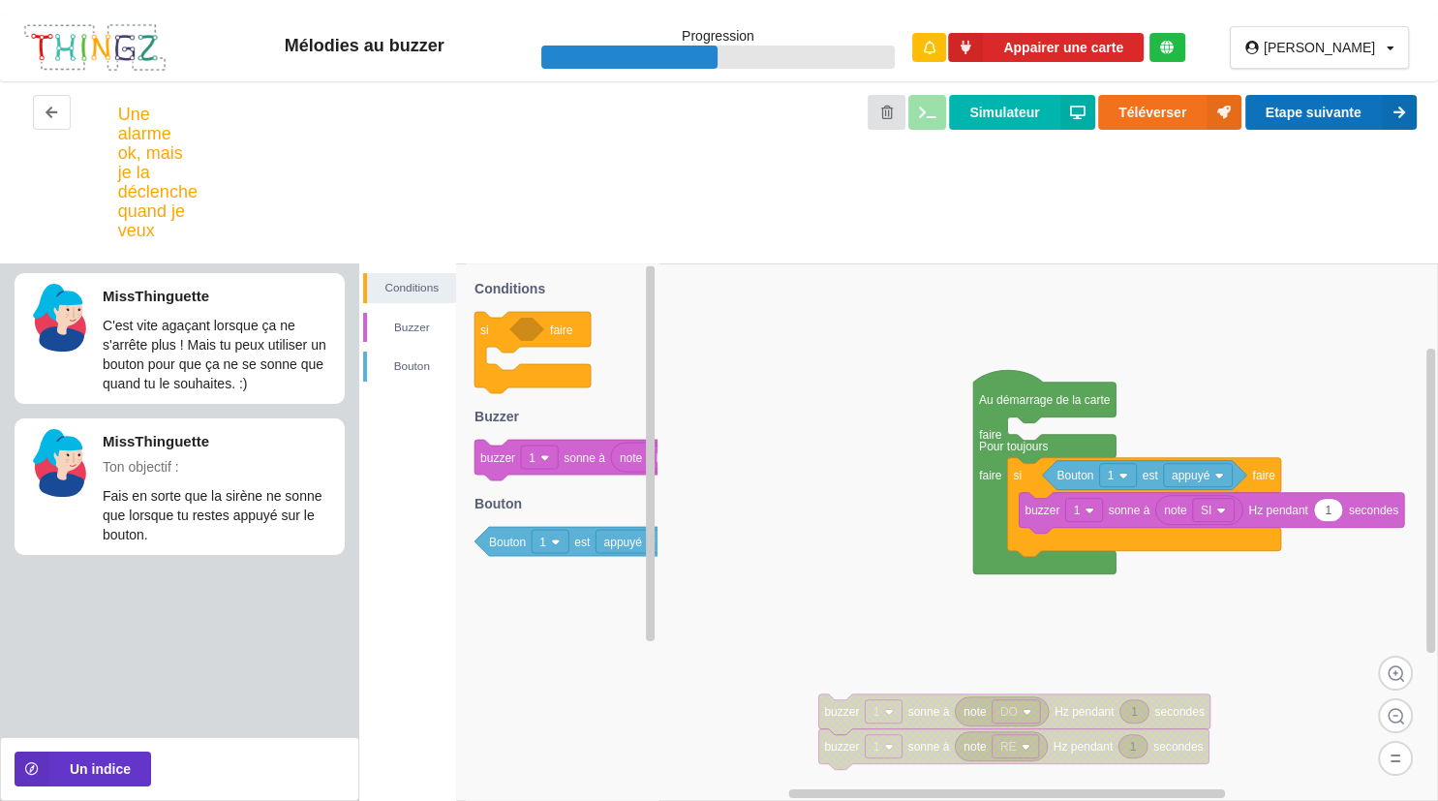
click at [1336, 118] on button "Etape suivante" at bounding box center [1331, 112] width 171 height 35
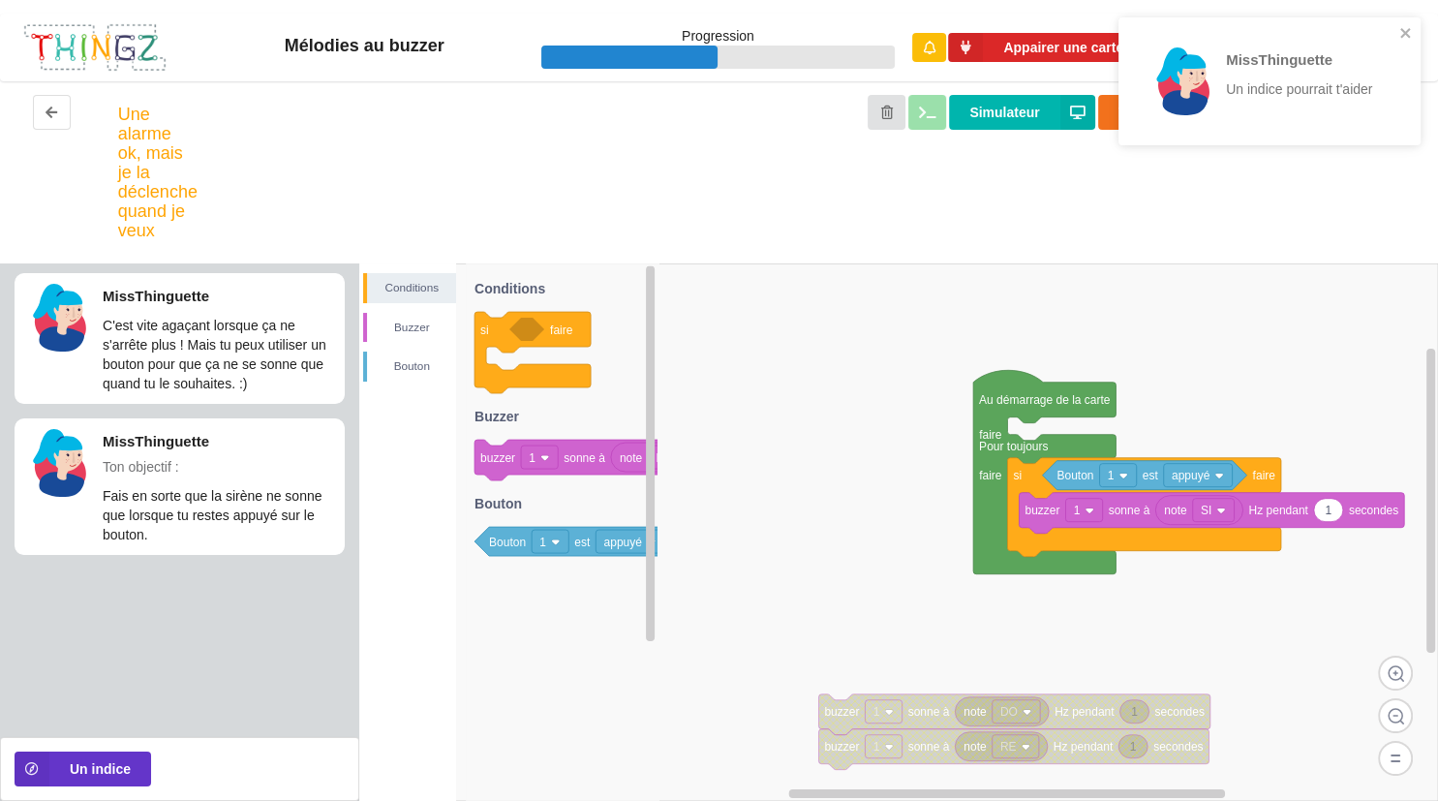
click at [1329, 514] on text "1" at bounding box center [1329, 511] width 7 height 14
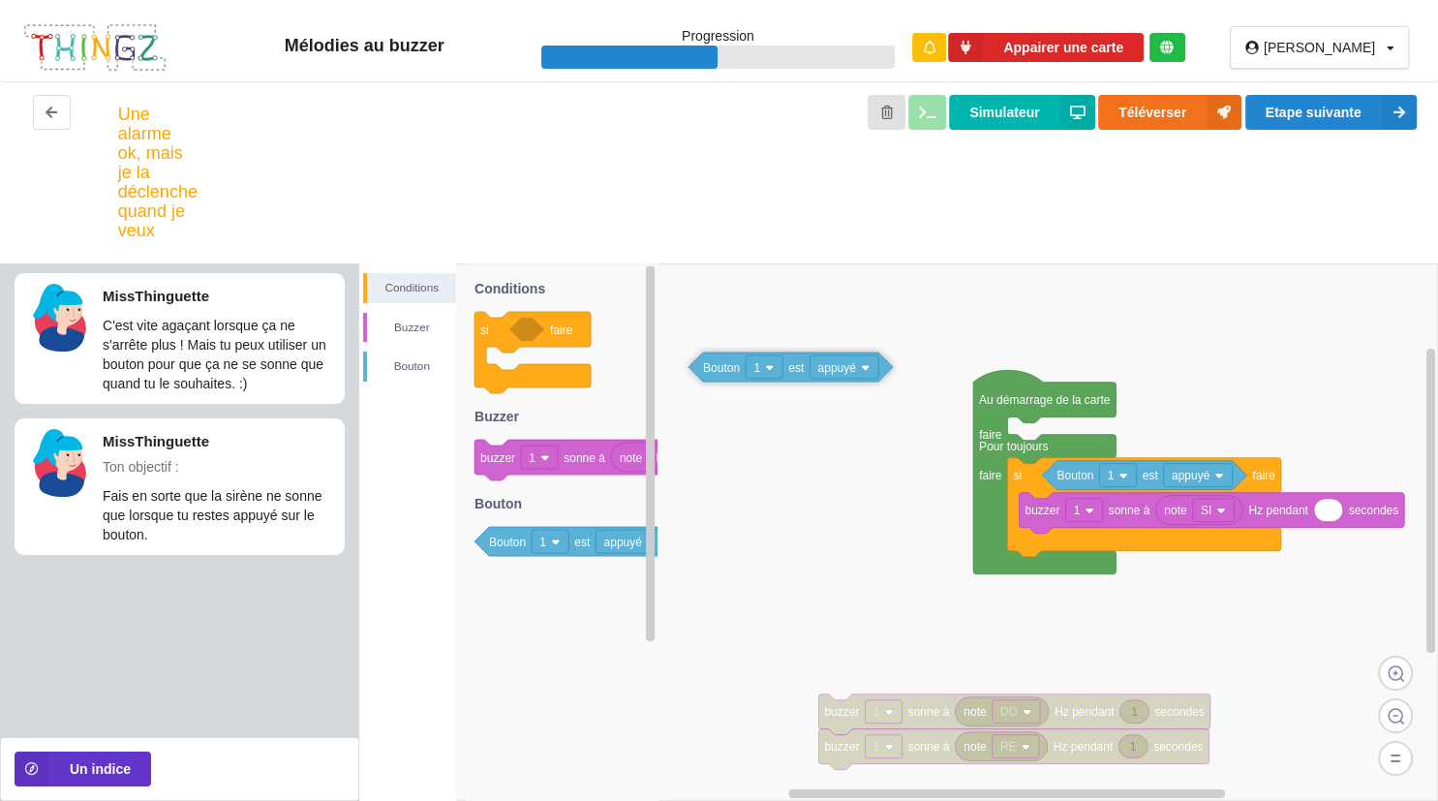
drag, startPoint x: 606, startPoint y: 537, endPoint x: 926, endPoint y: 364, distance: 363.2
click at [926, 364] on div "Conditions Buzzer Bouton note DO 1 buzzer 1 sonne à Hz pendant secondes 1 buzze…" at bounding box center [898, 532] width 1079 height 538
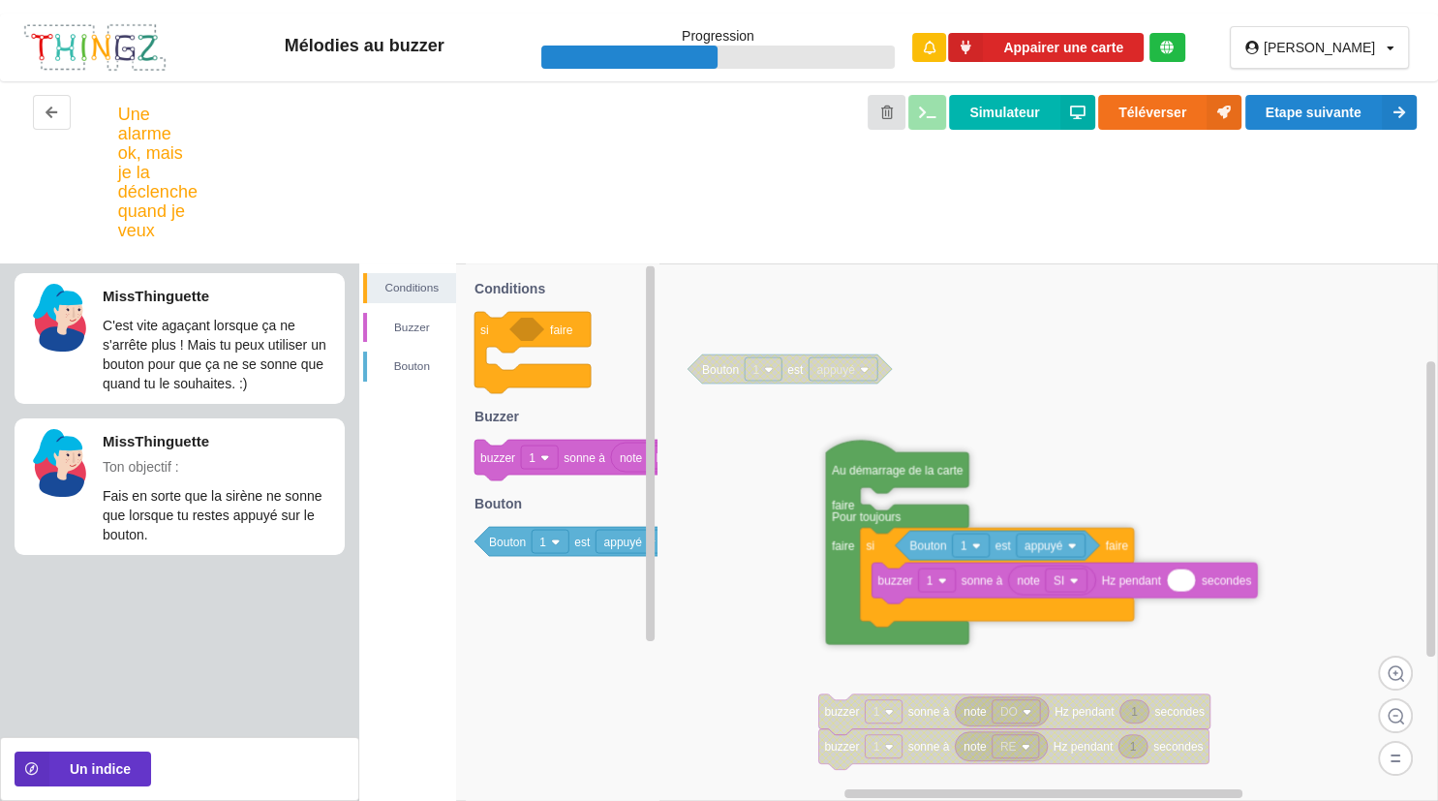
drag, startPoint x: 984, startPoint y: 394, endPoint x: 827, endPoint y: 454, distance: 168.0
click at [827, 454] on g "Au démarrage de la carte faire Pour toujours faire si faire [PERSON_NAME] 1 est…" at bounding box center [1041, 542] width 431 height 203
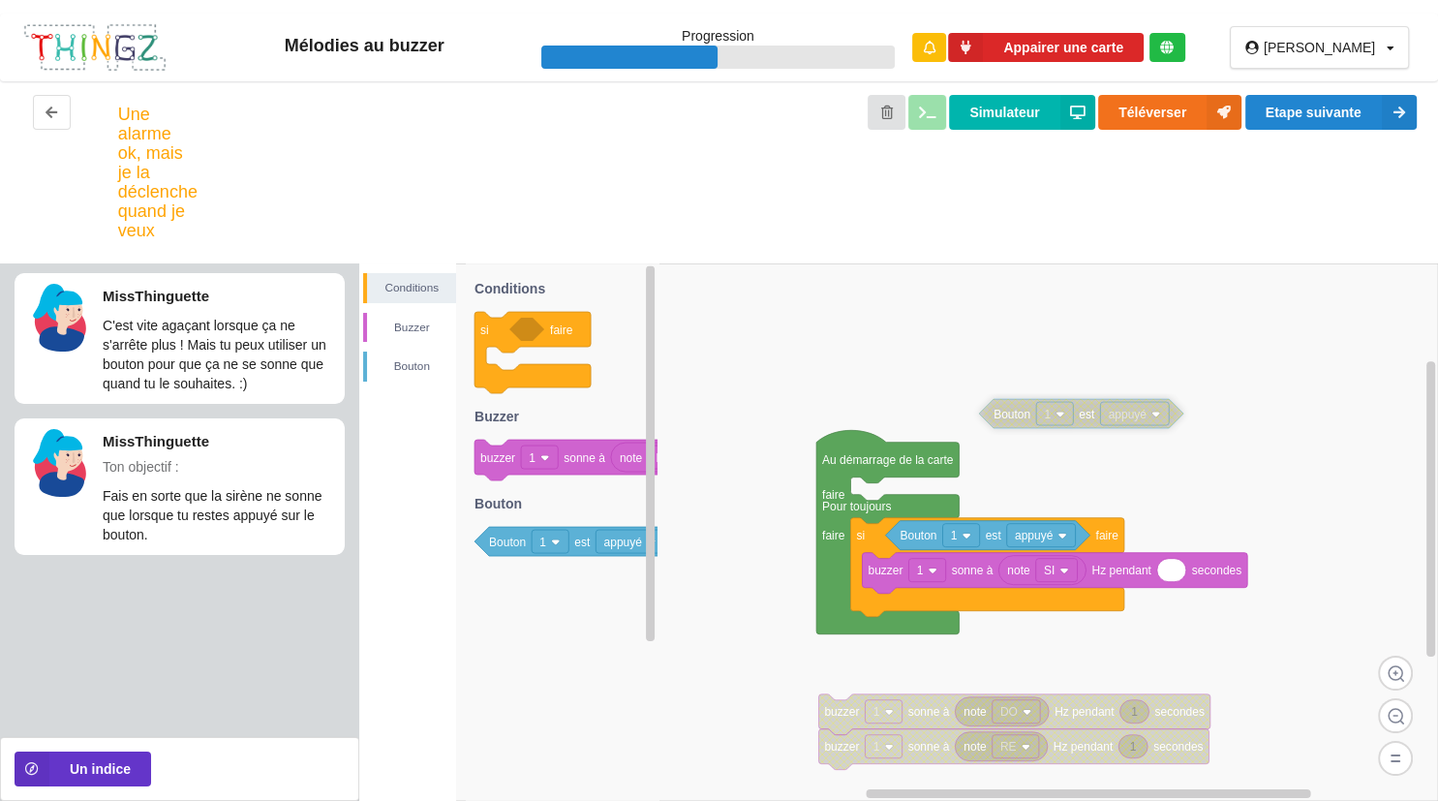
drag, startPoint x: 800, startPoint y: 364, endPoint x: 1092, endPoint y: 409, distance: 294.9
click at [1092, 409] on text "est" at bounding box center [1087, 415] width 16 height 14
click at [1168, 573] on icon at bounding box center [1171, 570] width 29 height 23
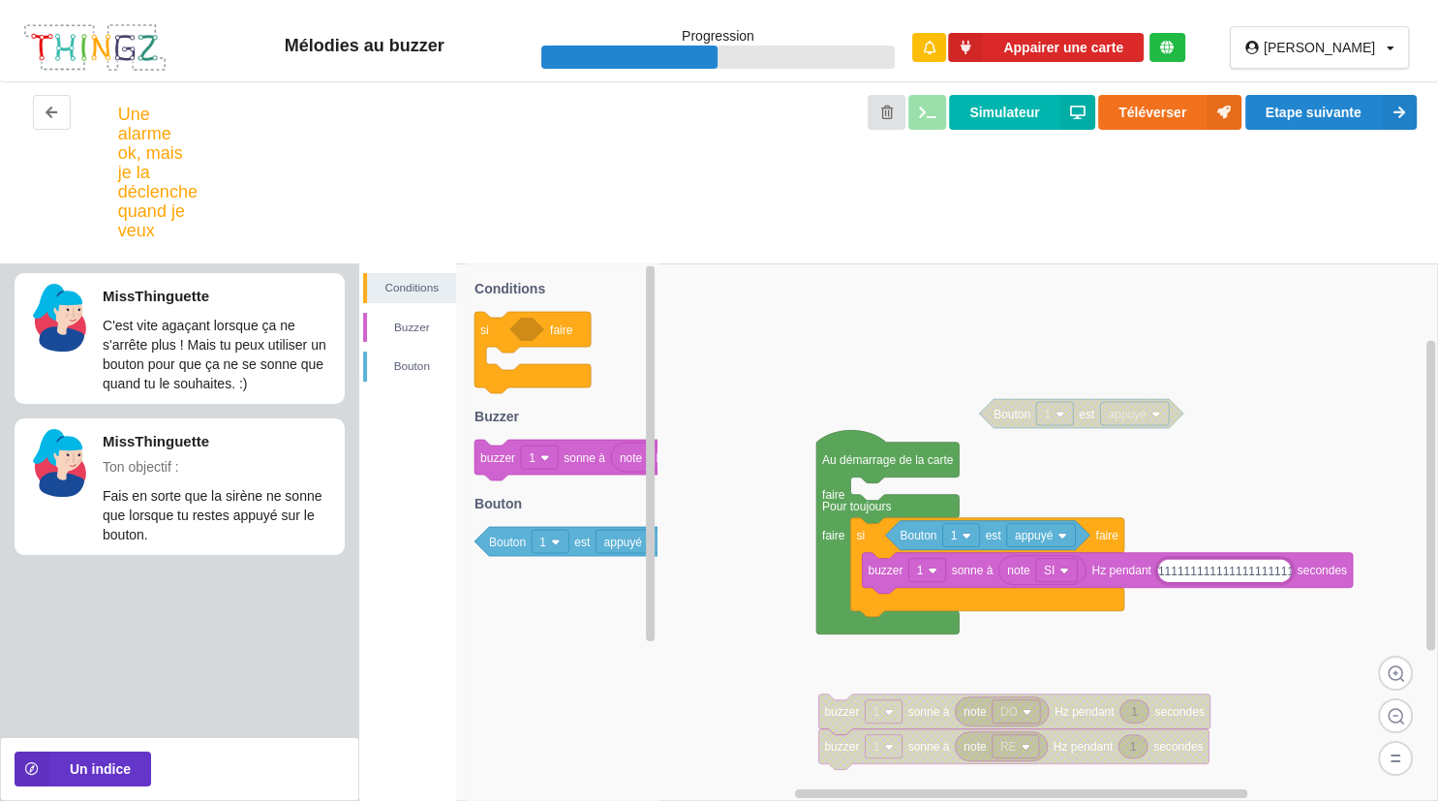
click at [1336, 66] on div "arthuro Profil Déconnexion" at bounding box center [1319, 47] width 179 height 43
click at [1335, 101] on button "Etape suivante" at bounding box center [1331, 112] width 171 height 35
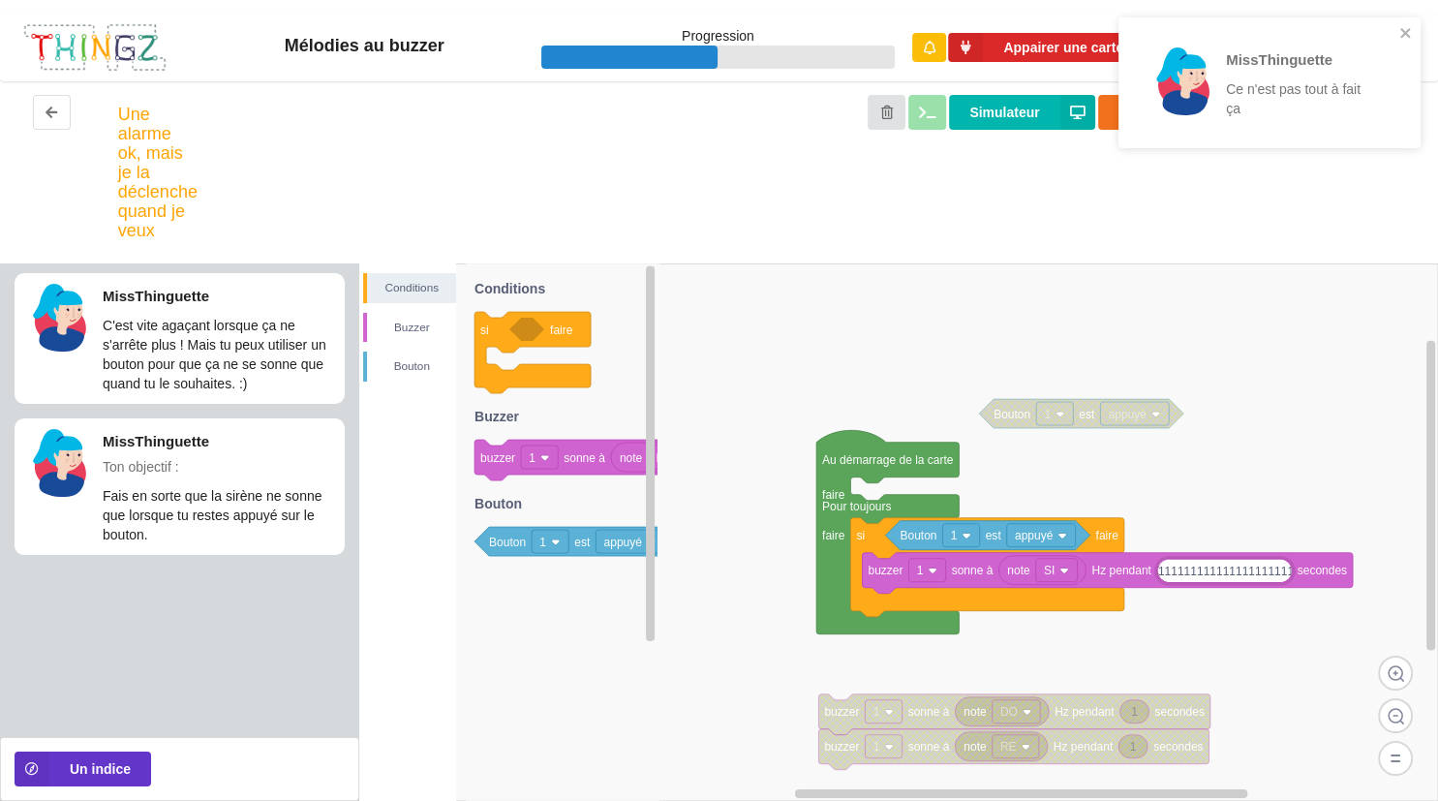
drag, startPoint x: 1277, startPoint y: 570, endPoint x: 1152, endPoint y: 570, distance: 124.9
click at [1157, 570] on input "111111111111111111111" at bounding box center [1224, 570] width 134 height 22
type input "1"
click at [1178, 571] on input "1" at bounding box center [1171, 570] width 28 height 22
click at [1063, 539] on image at bounding box center [1063, 536] width 9 height 9
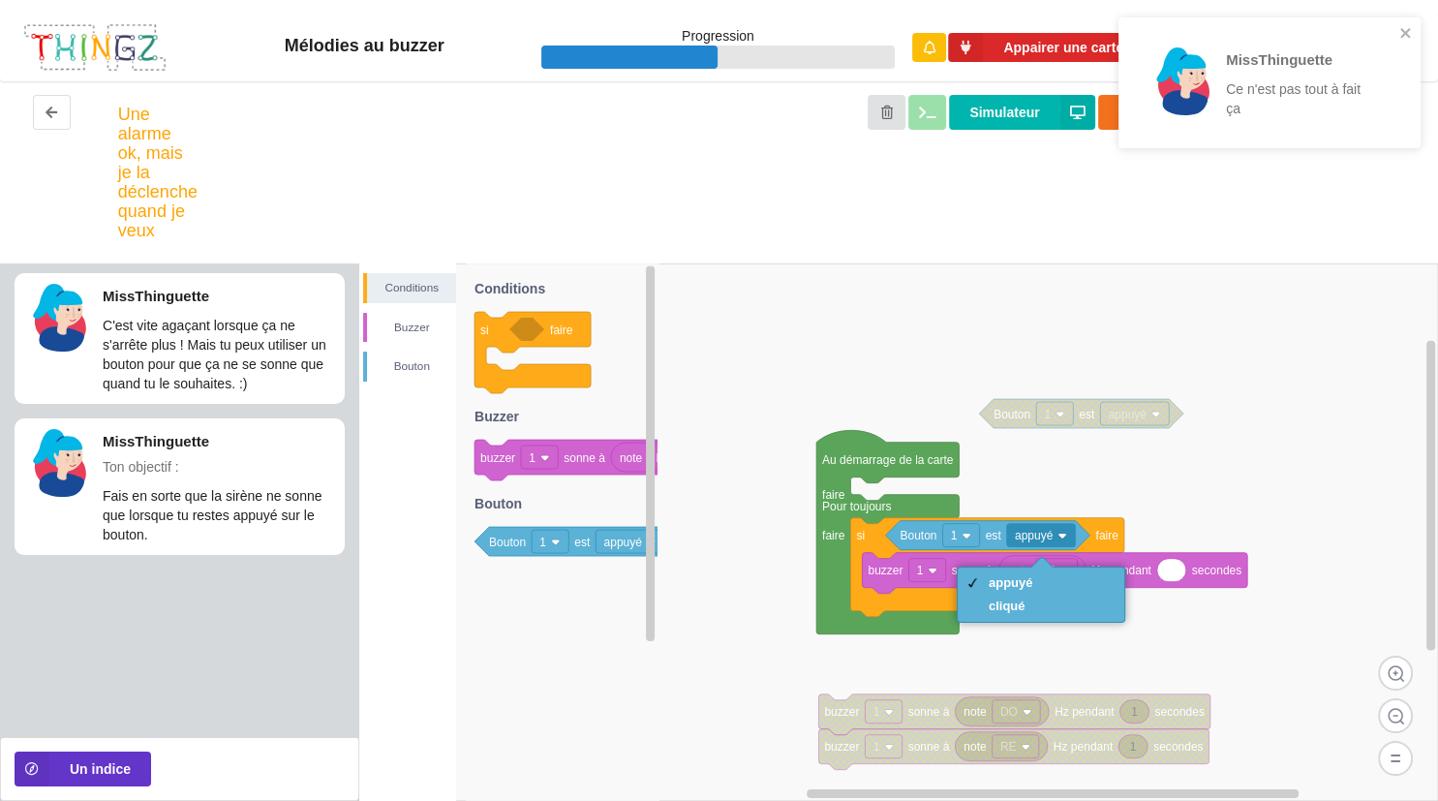
click at [1202, 481] on rect at bounding box center [898, 532] width 1079 height 538
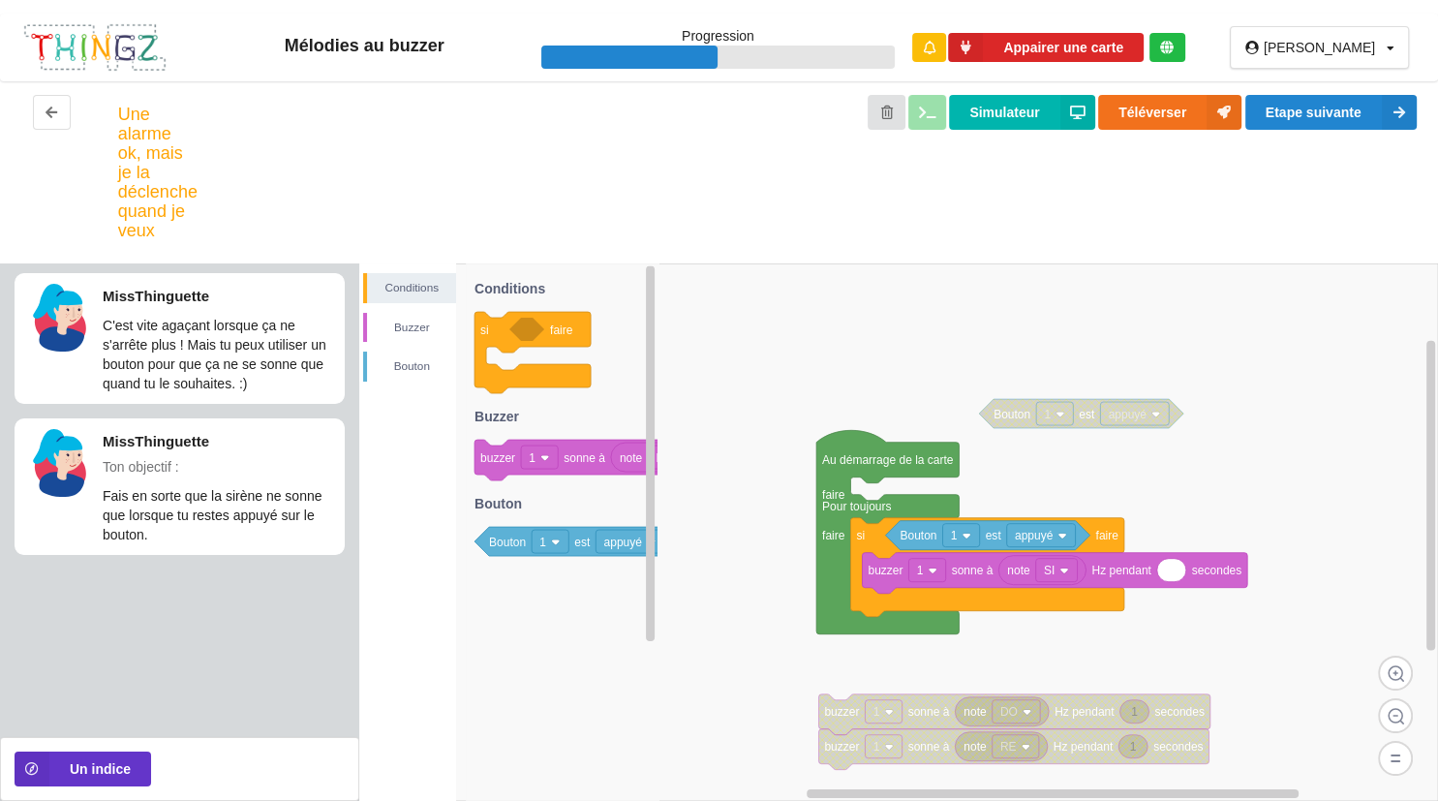
click at [1179, 574] on icon at bounding box center [1171, 570] width 29 height 23
drag, startPoint x: 599, startPoint y: 549, endPoint x: 947, endPoint y: 456, distance: 360.9
click at [947, 456] on div "Conditions Buzzer Bouton note DO 1 buzzer 1 sonne à Hz pendant secondes 1 buzze…" at bounding box center [898, 532] width 1079 height 538
drag, startPoint x: 750, startPoint y: 445, endPoint x: 786, endPoint y: 471, distance: 45.1
click at [875, 492] on text "Bouton" at bounding box center [875, 492] width 37 height 14
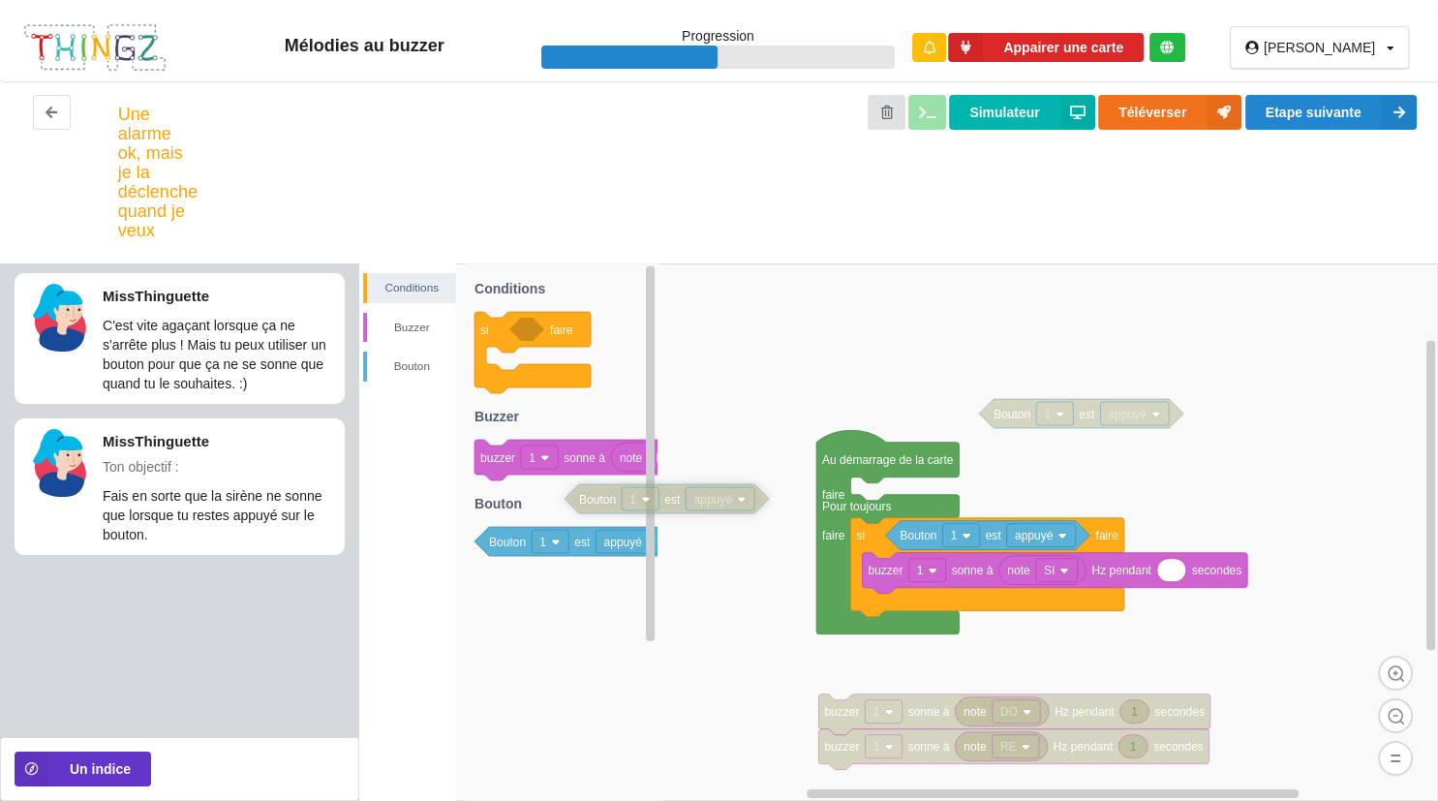
drag, startPoint x: 893, startPoint y: 488, endPoint x: 603, endPoint y: 486, distance: 289.6
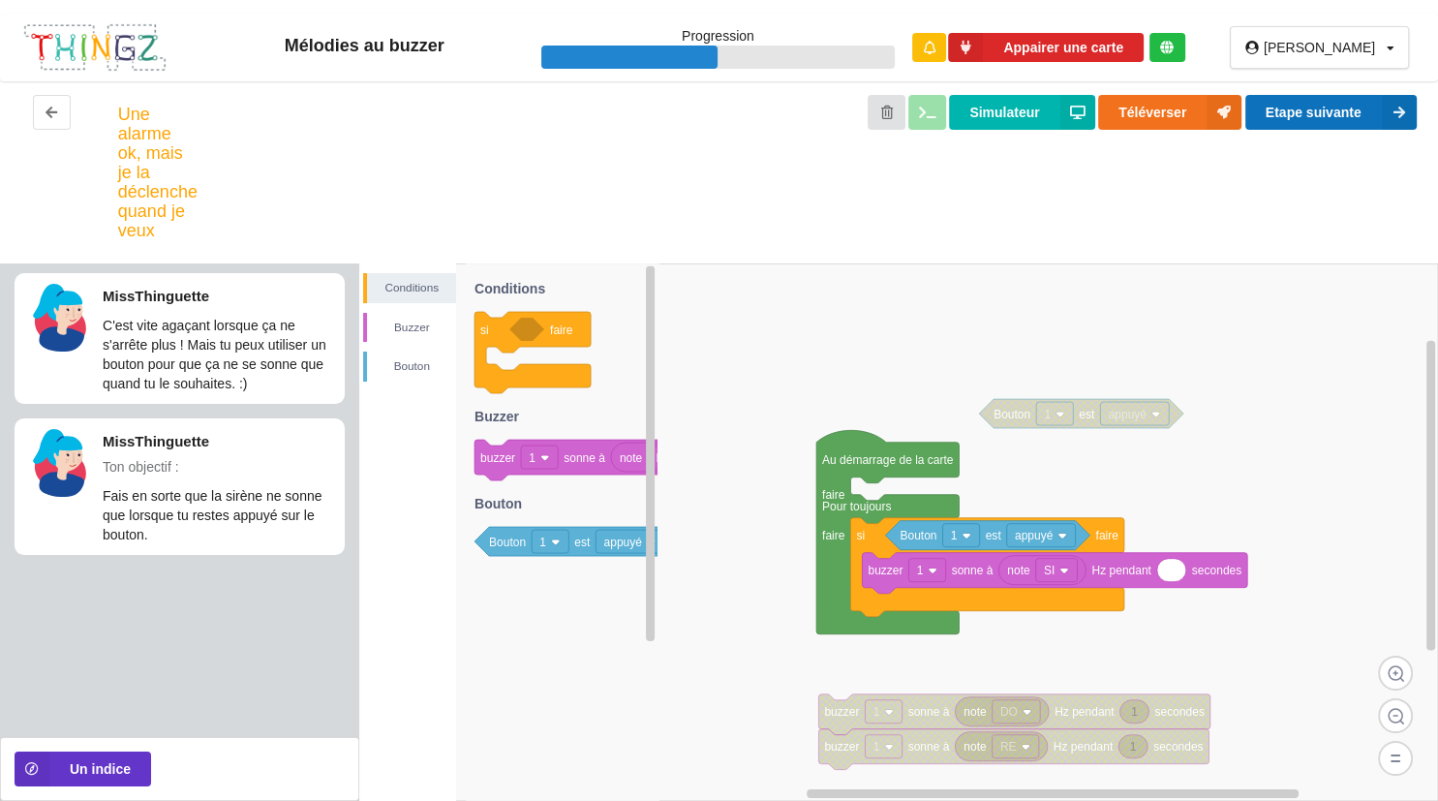
click at [1327, 121] on button "Etape suivante" at bounding box center [1331, 112] width 171 height 35
click at [1183, 572] on icon at bounding box center [1171, 570] width 29 height 23
type input "1"
click at [1327, 98] on button "Etape suivante" at bounding box center [1331, 112] width 171 height 35
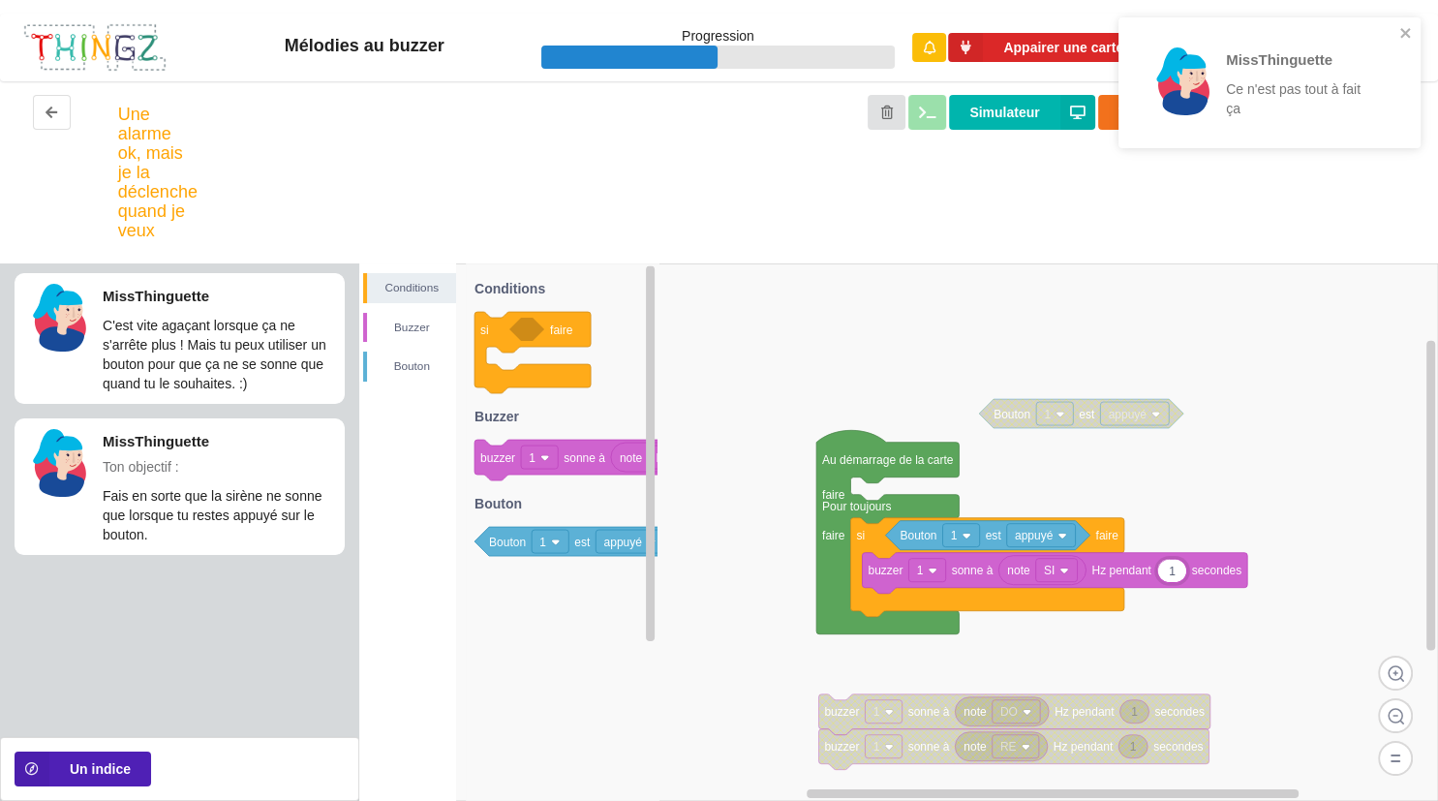
click at [65, 783] on button "Un indice" at bounding box center [83, 769] width 137 height 35
click at [84, 761] on button "Un indice" at bounding box center [83, 769] width 137 height 35
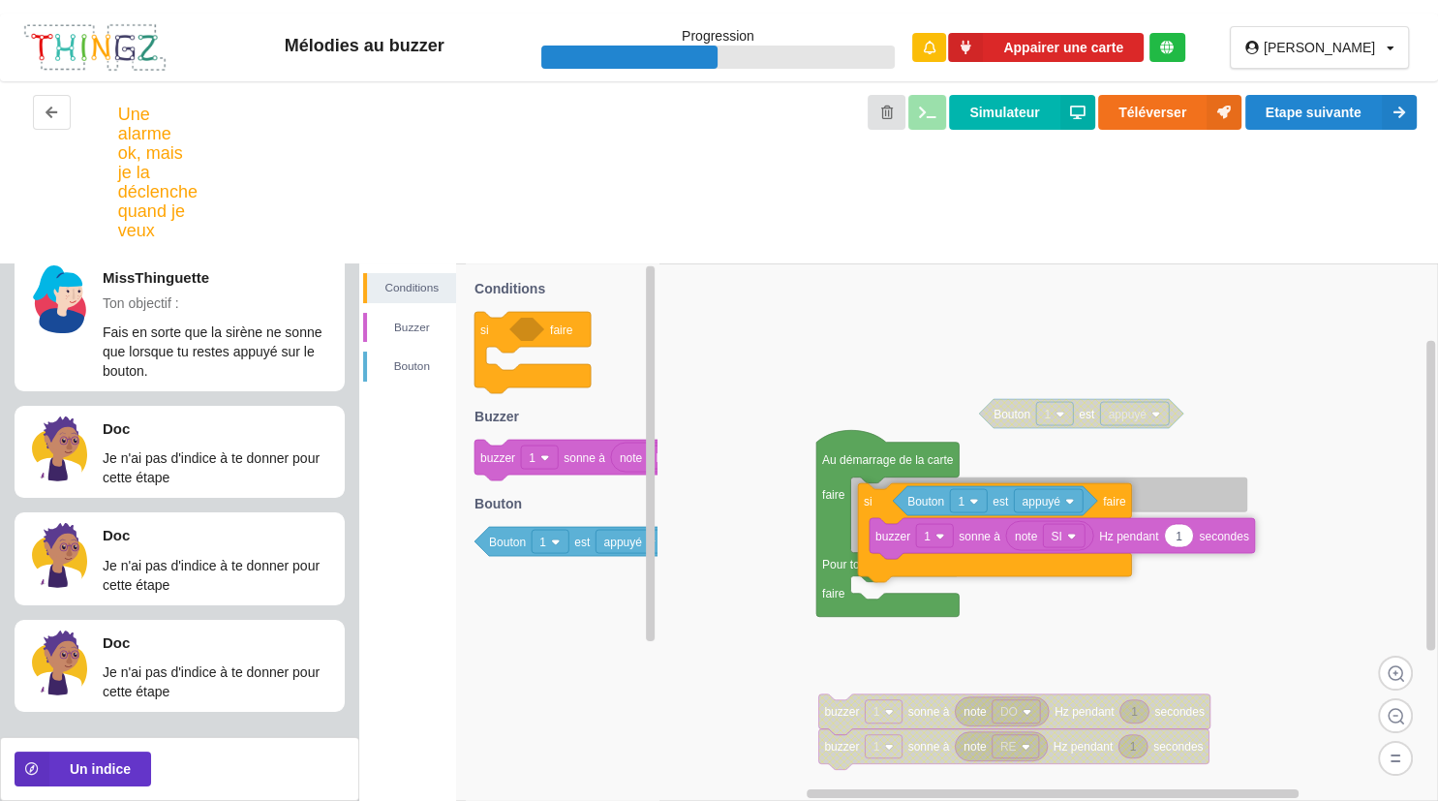
drag, startPoint x: 870, startPoint y: 544, endPoint x: 878, endPoint y: 503, distance: 42.4
click at [878, 503] on icon at bounding box center [994, 532] width 273 height 99
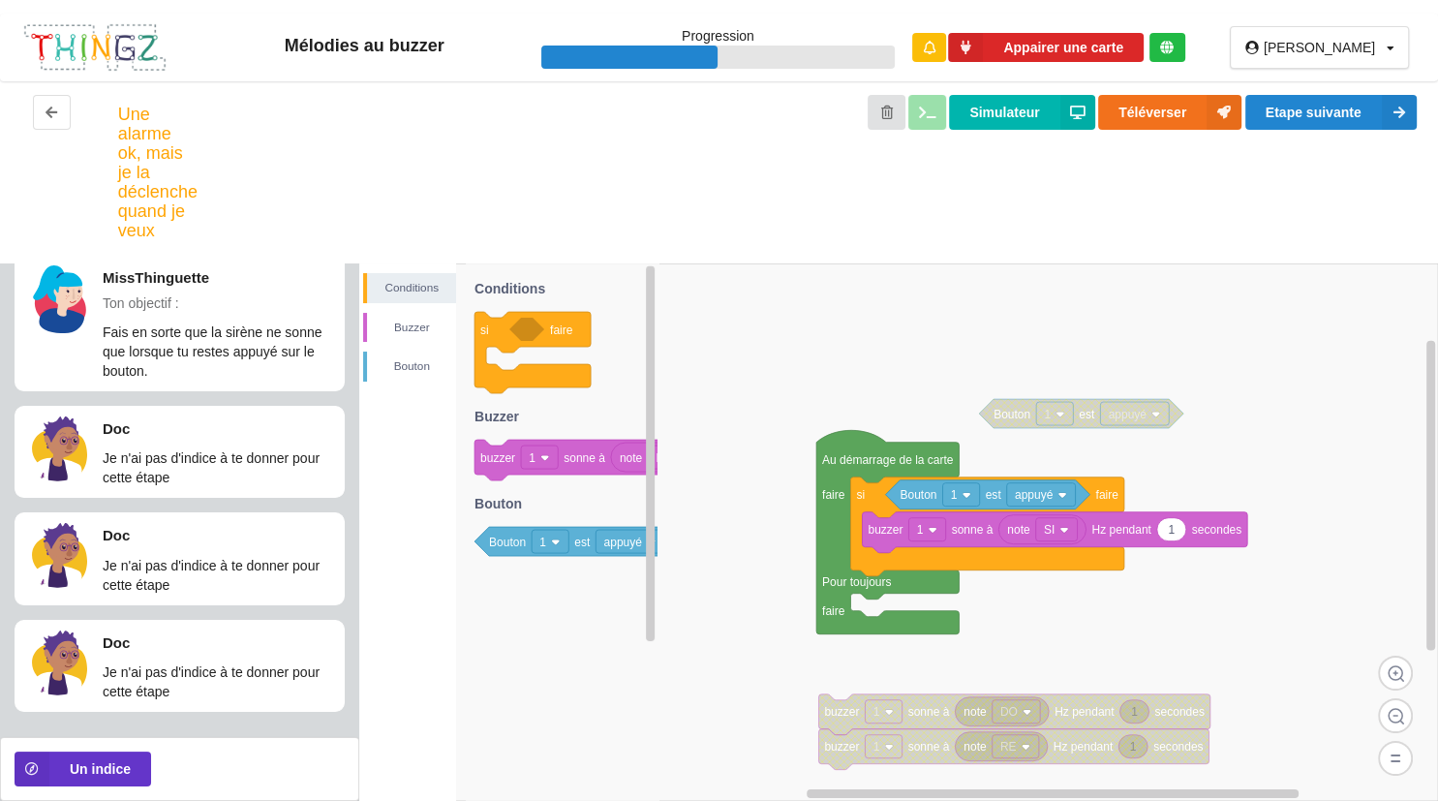
scroll to position [173, 0]
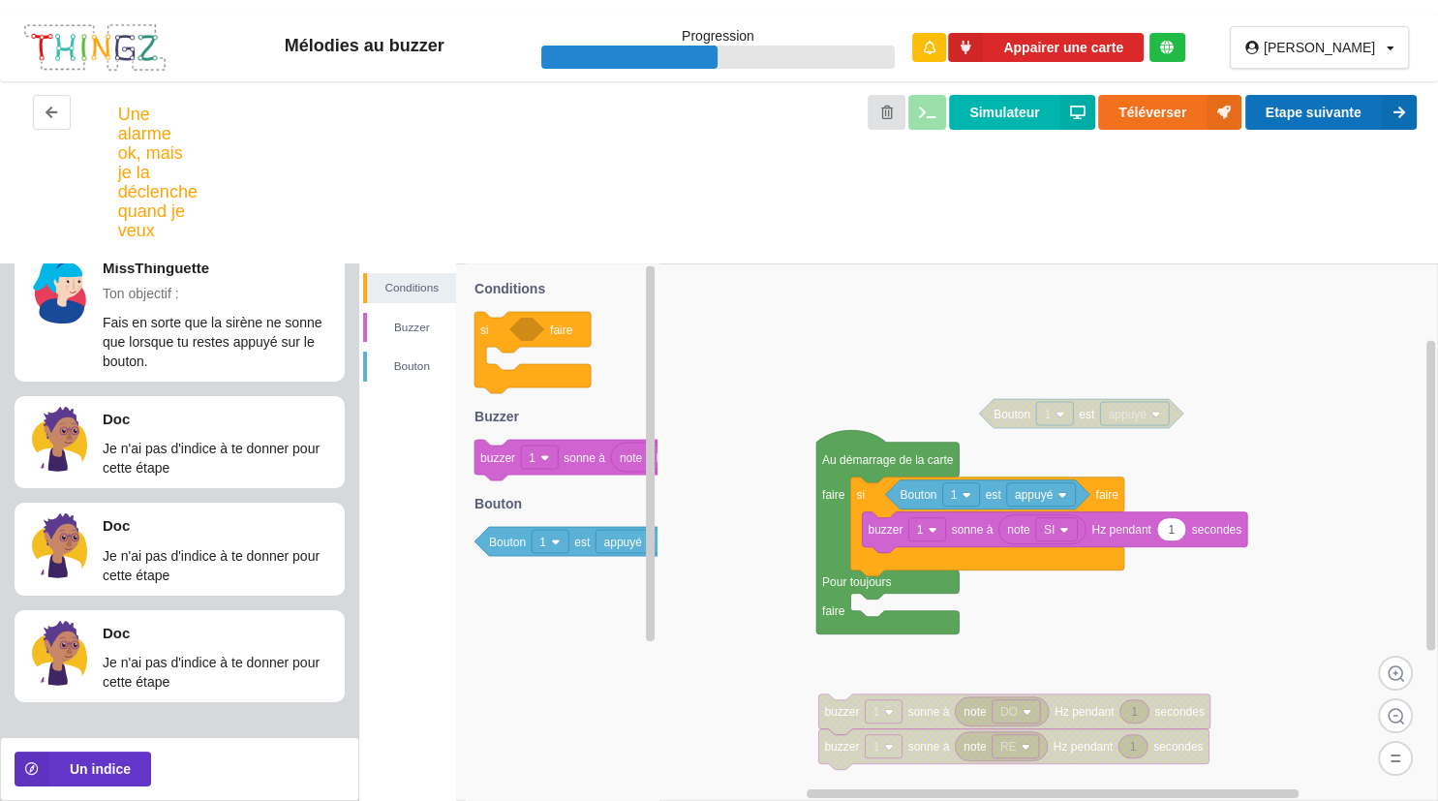
click at [1331, 117] on button "Etape suivante" at bounding box center [1331, 112] width 171 height 35
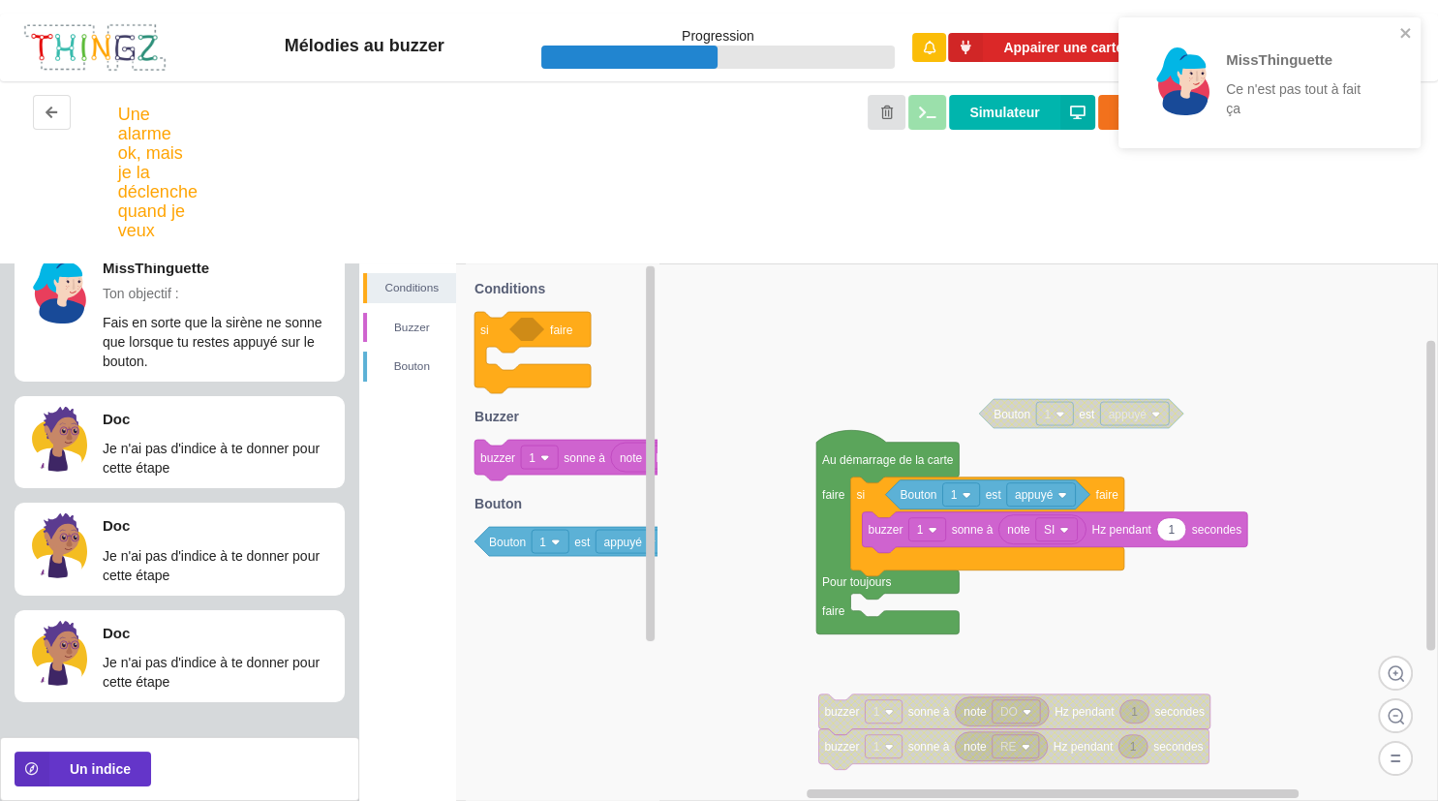
click at [961, 487] on rect at bounding box center [961, 494] width 37 height 23
click at [983, 417] on icon at bounding box center [1081, 413] width 204 height 29
click at [1072, 537] on rect at bounding box center [1057, 529] width 42 height 23
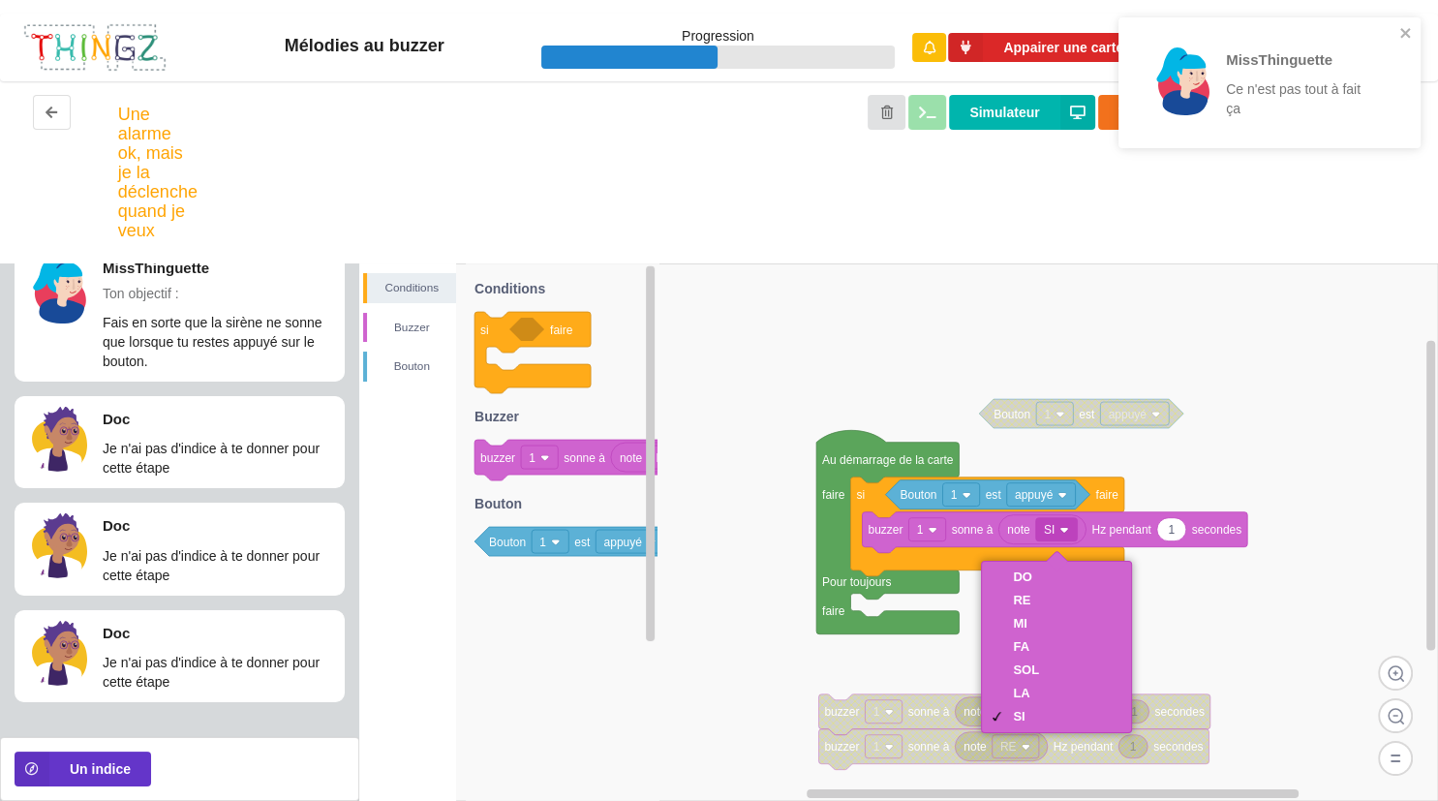
click at [1065, 566] on div "DO" at bounding box center [1056, 577] width 141 height 23
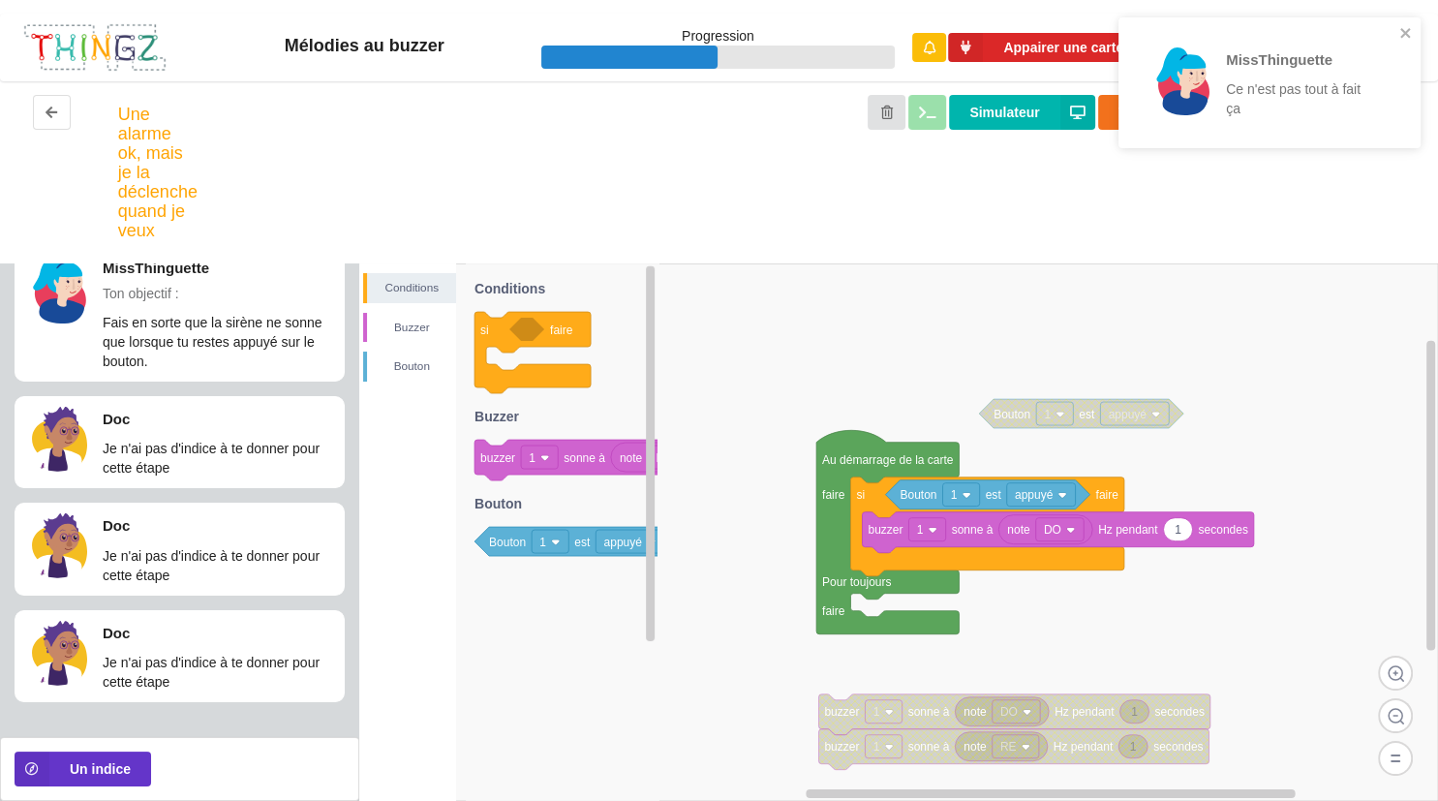
click at [1417, 21] on div "MissThinguette Ce n'est pas tout à fait ça" at bounding box center [1270, 82] width 302 height 131
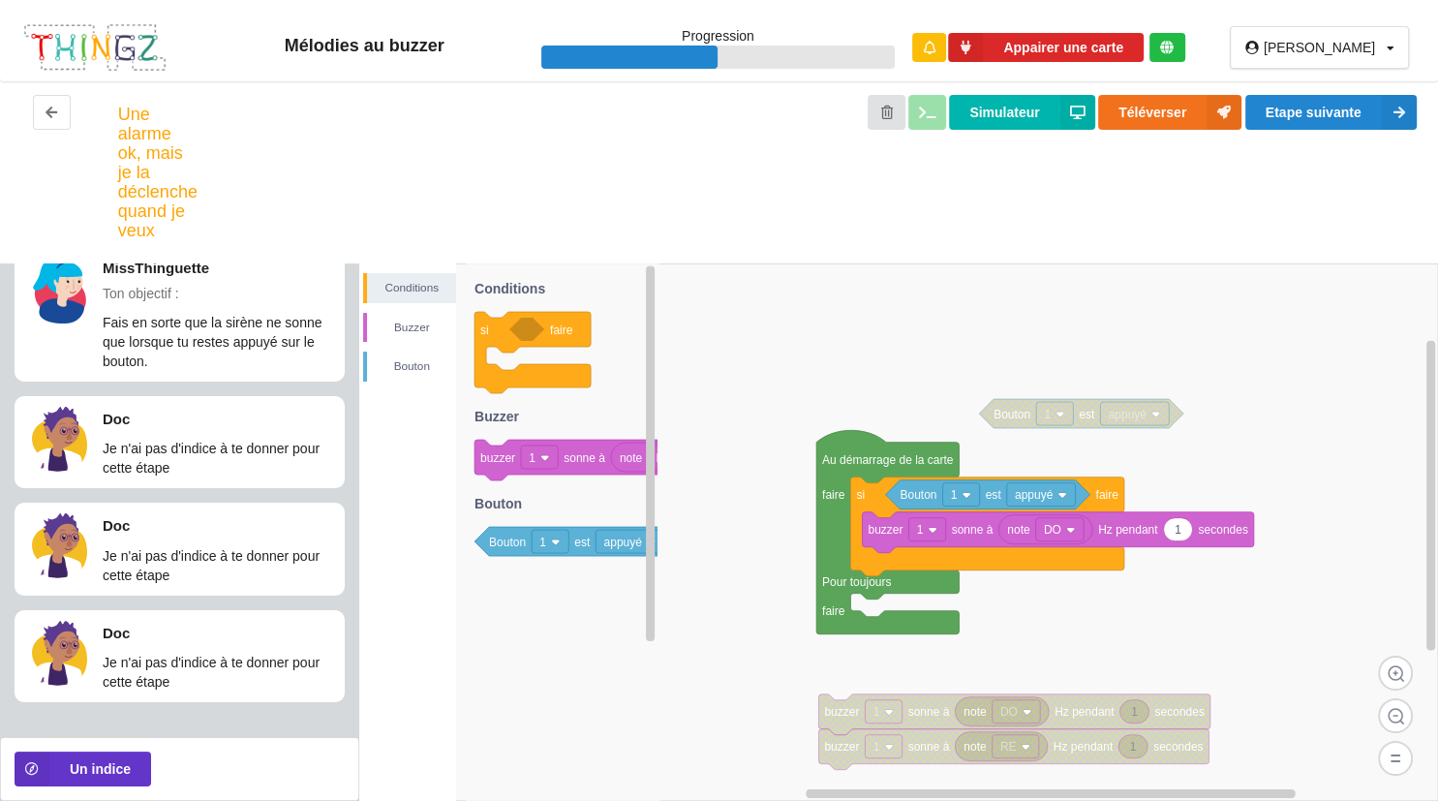
click at [1182, 526] on text "1" at bounding box center [1178, 530] width 7 height 14
click at [1182, 526] on input "1" at bounding box center [1178, 529] width 28 height 22
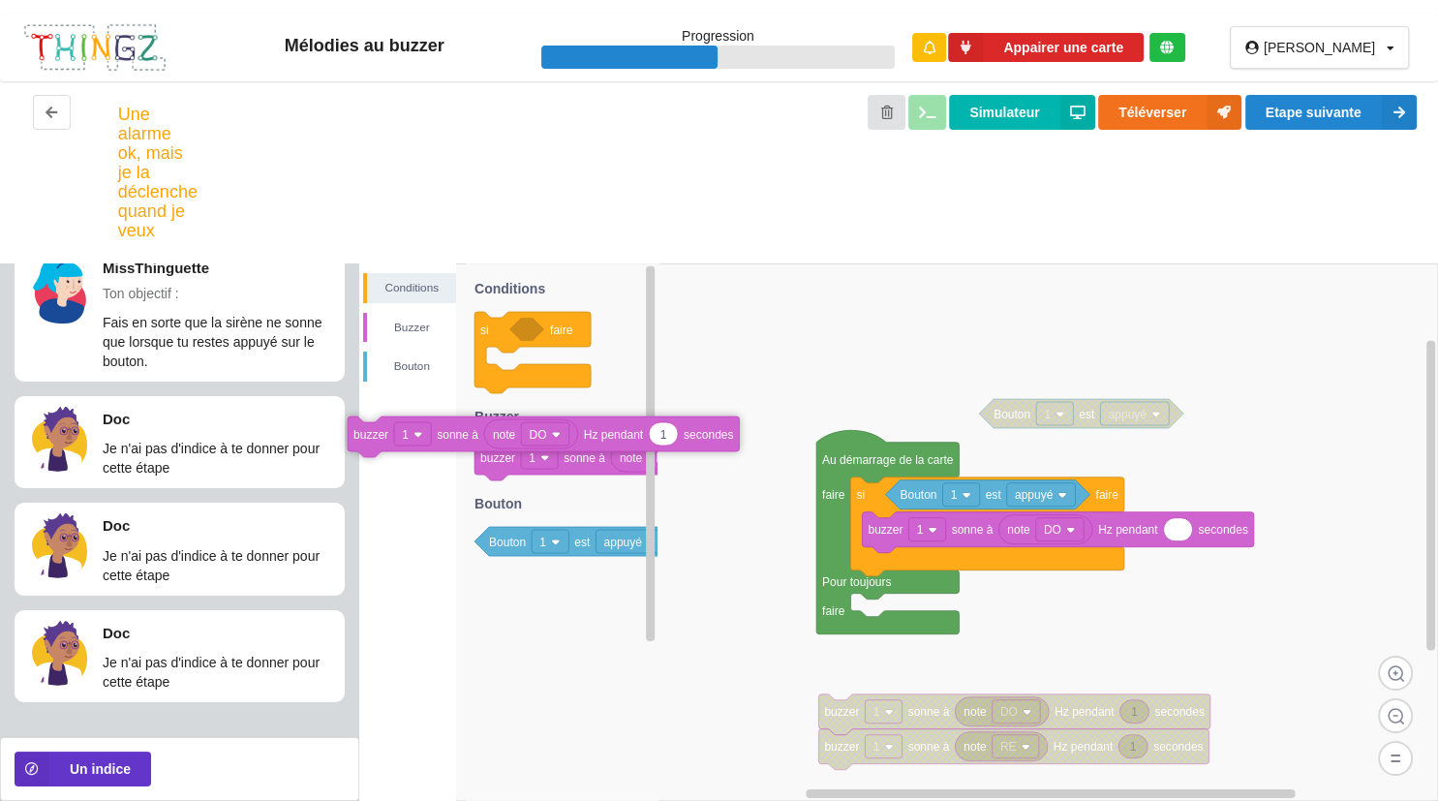
drag, startPoint x: 579, startPoint y: 452, endPoint x: 548, endPoint y: 425, distance: 41.2
click at [548, 425] on div "Conditions Buzzer Bouton note DO 1 buzzer 1 sonne à Hz pendant secondes 1 buzze…" at bounding box center [898, 532] width 1079 height 538
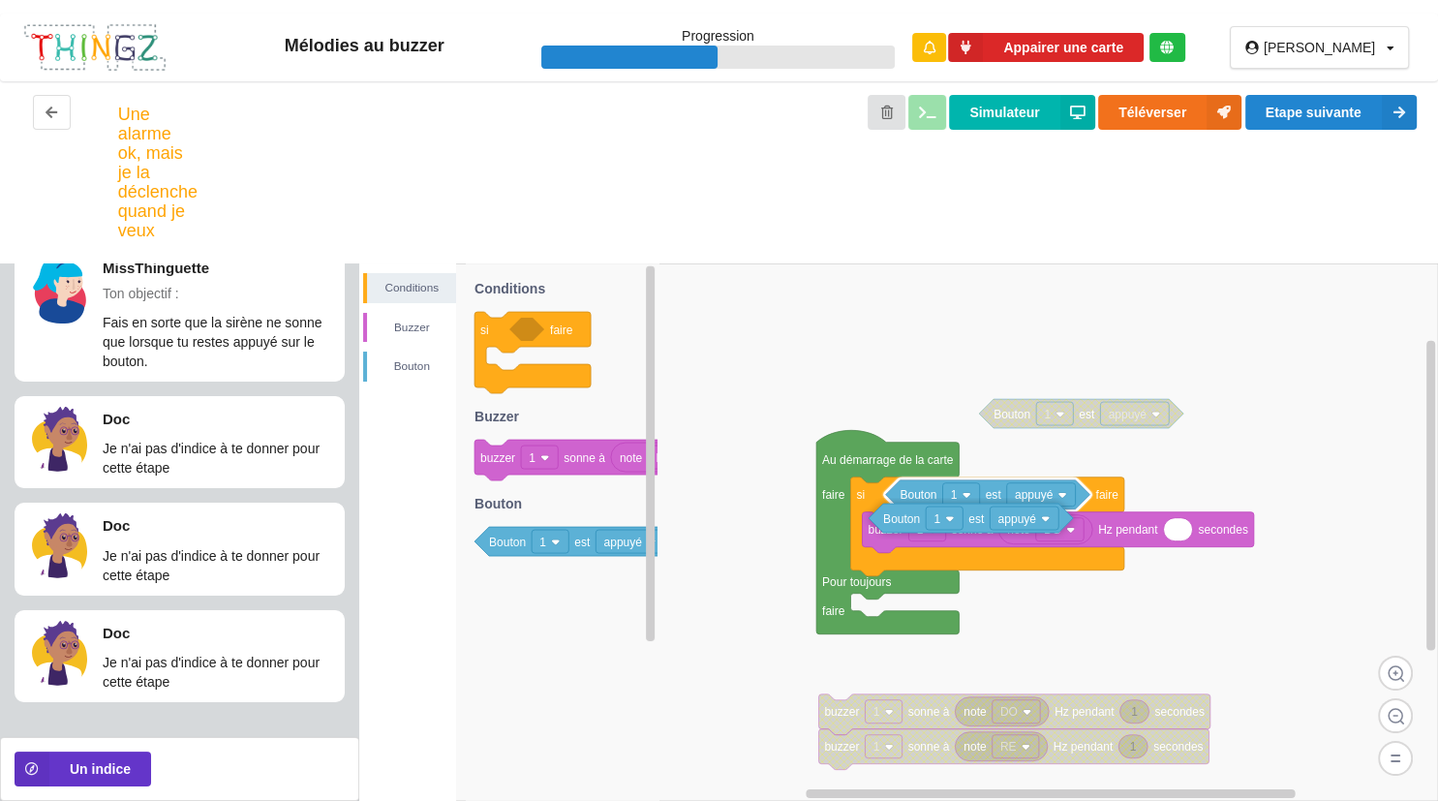
drag, startPoint x: 506, startPoint y: 532, endPoint x: 1006, endPoint y: 508, distance: 501.3
click at [1006, 508] on div "Conditions Buzzer Bouton note DO 1 buzzer 1 sonne à Hz pendant secondes 1 buzze…" at bounding box center [898, 532] width 1079 height 538
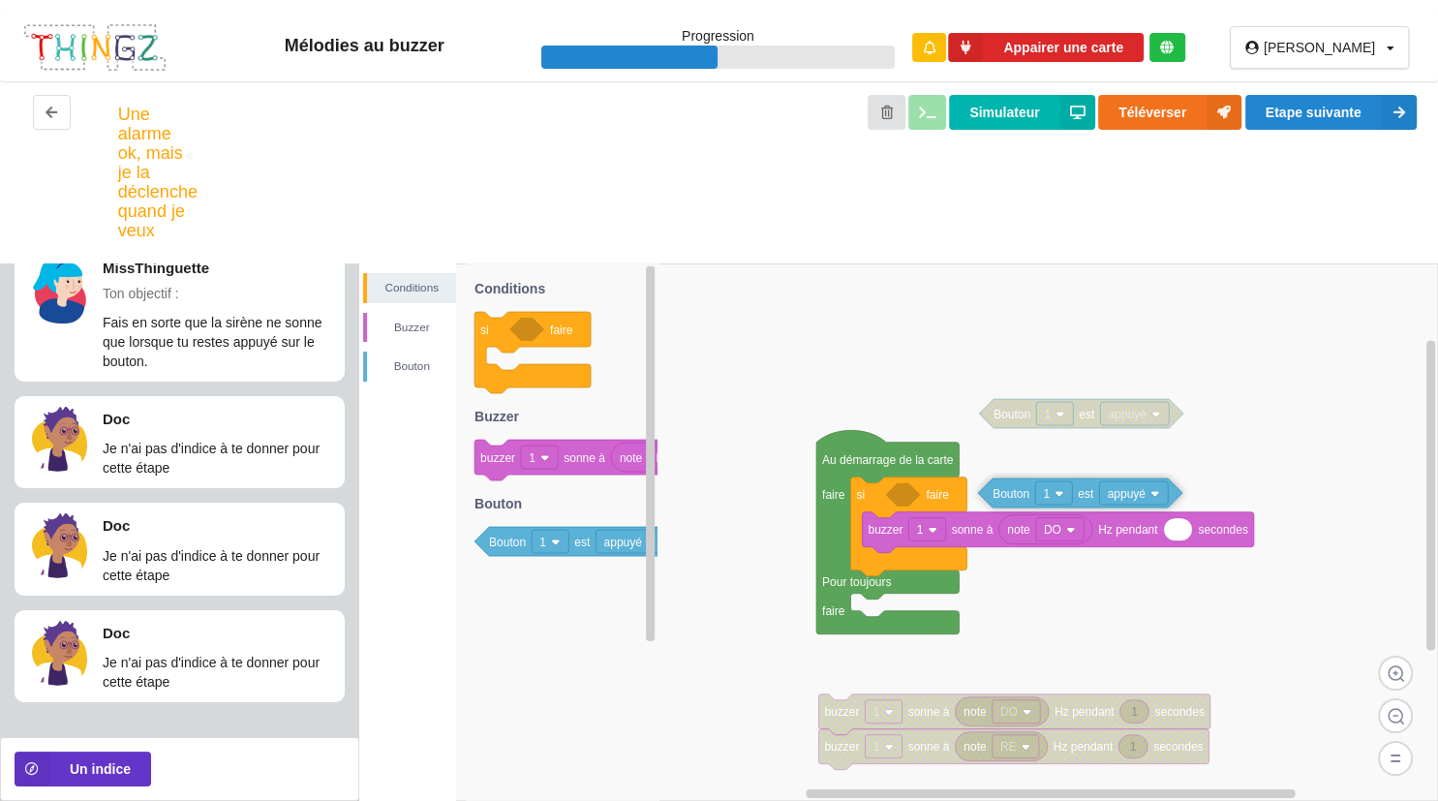
drag, startPoint x: 1013, startPoint y: 502, endPoint x: 1106, endPoint y: 500, distance: 93.0
click at [1106, 500] on rect at bounding box center [1133, 492] width 69 height 23
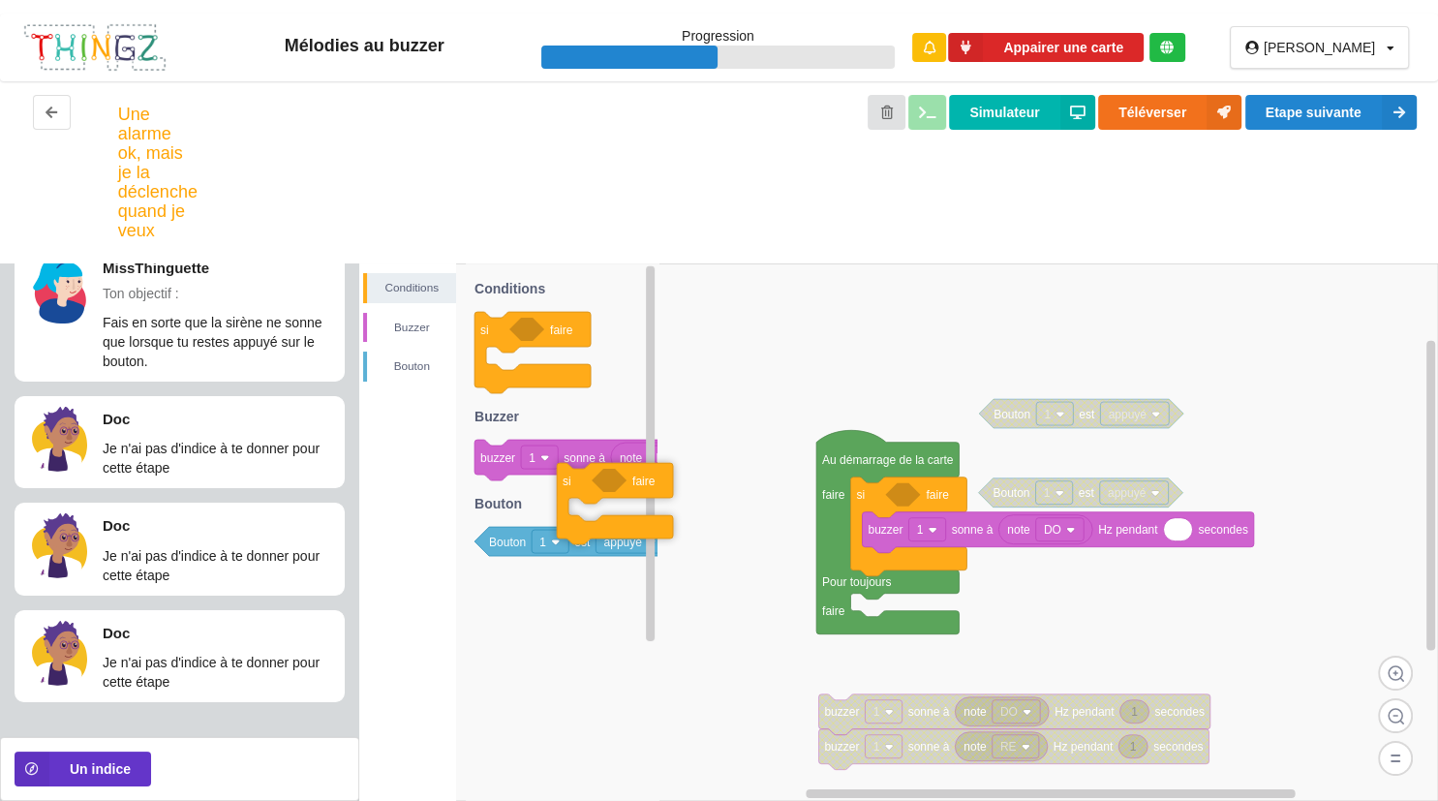
drag, startPoint x: 552, startPoint y: 370, endPoint x: 738, endPoint y: 520, distance: 239.0
click at [738, 520] on div "Conditions [PERSON_NAME] note DO 1 buzzer 1 sonne à Hz pendant secondes 1 buzze…" at bounding box center [898, 532] width 1079 height 538
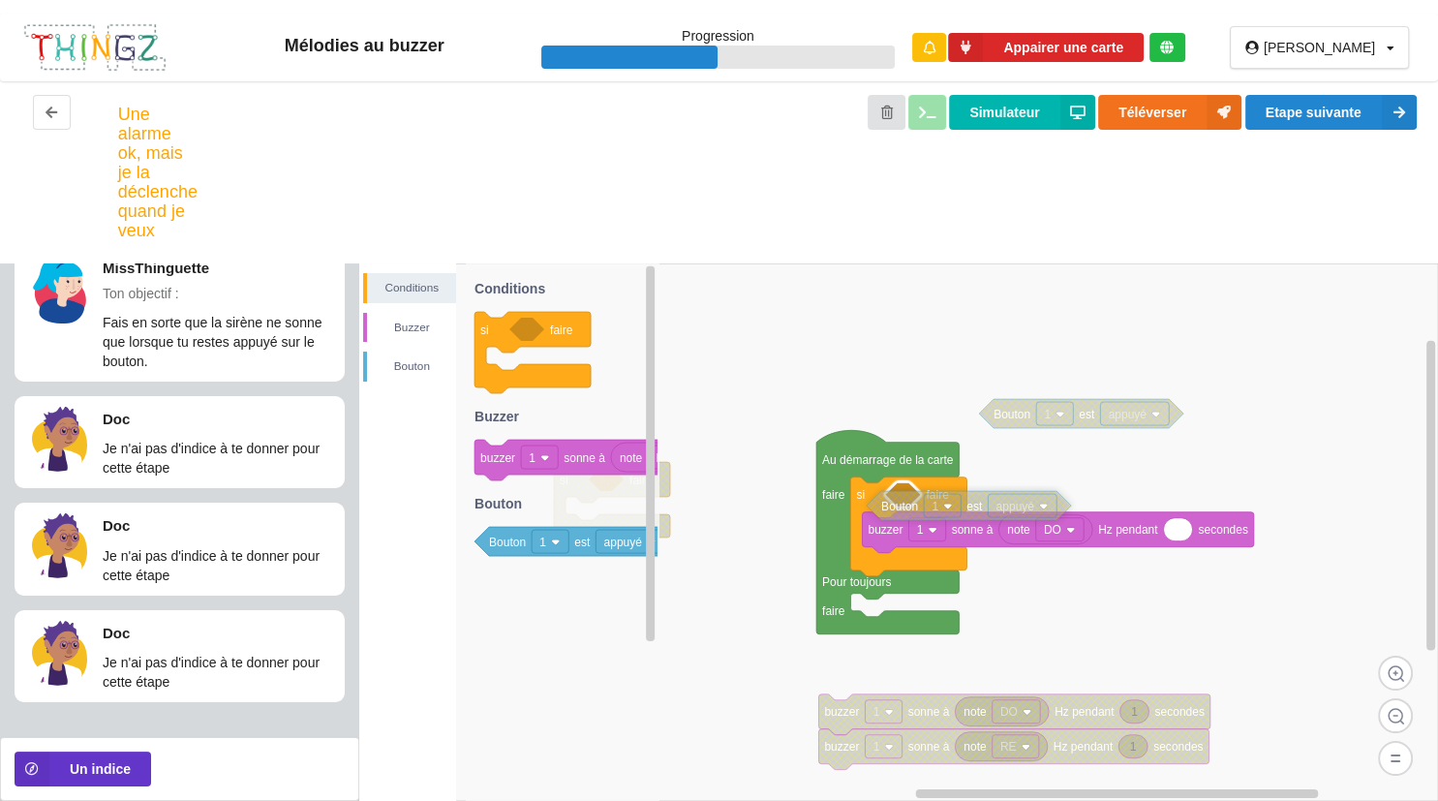
drag, startPoint x: 1075, startPoint y: 497, endPoint x: 963, endPoint y: 509, distance: 113.1
click at [963, 509] on icon at bounding box center [969, 505] width 204 height 29
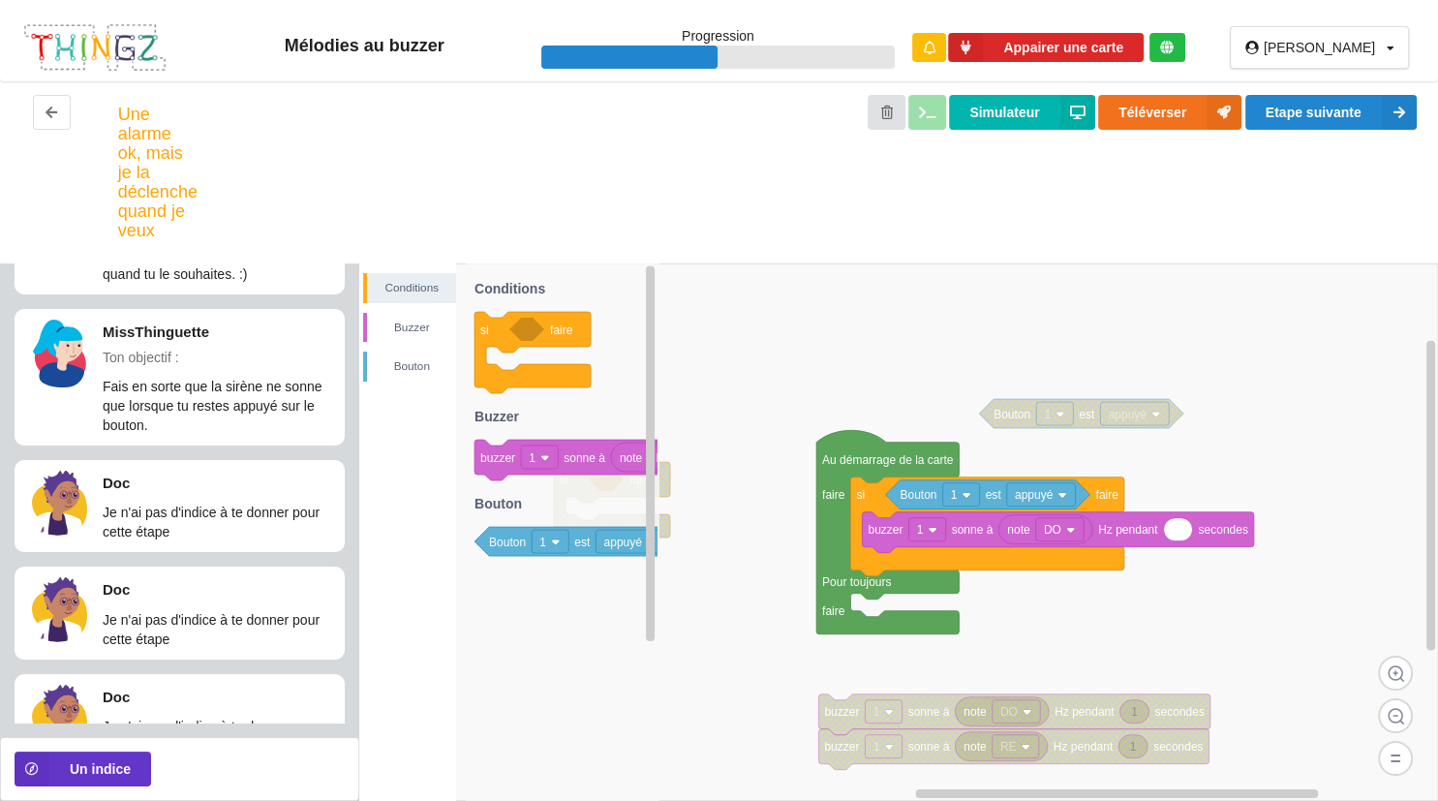
scroll to position [93, 0]
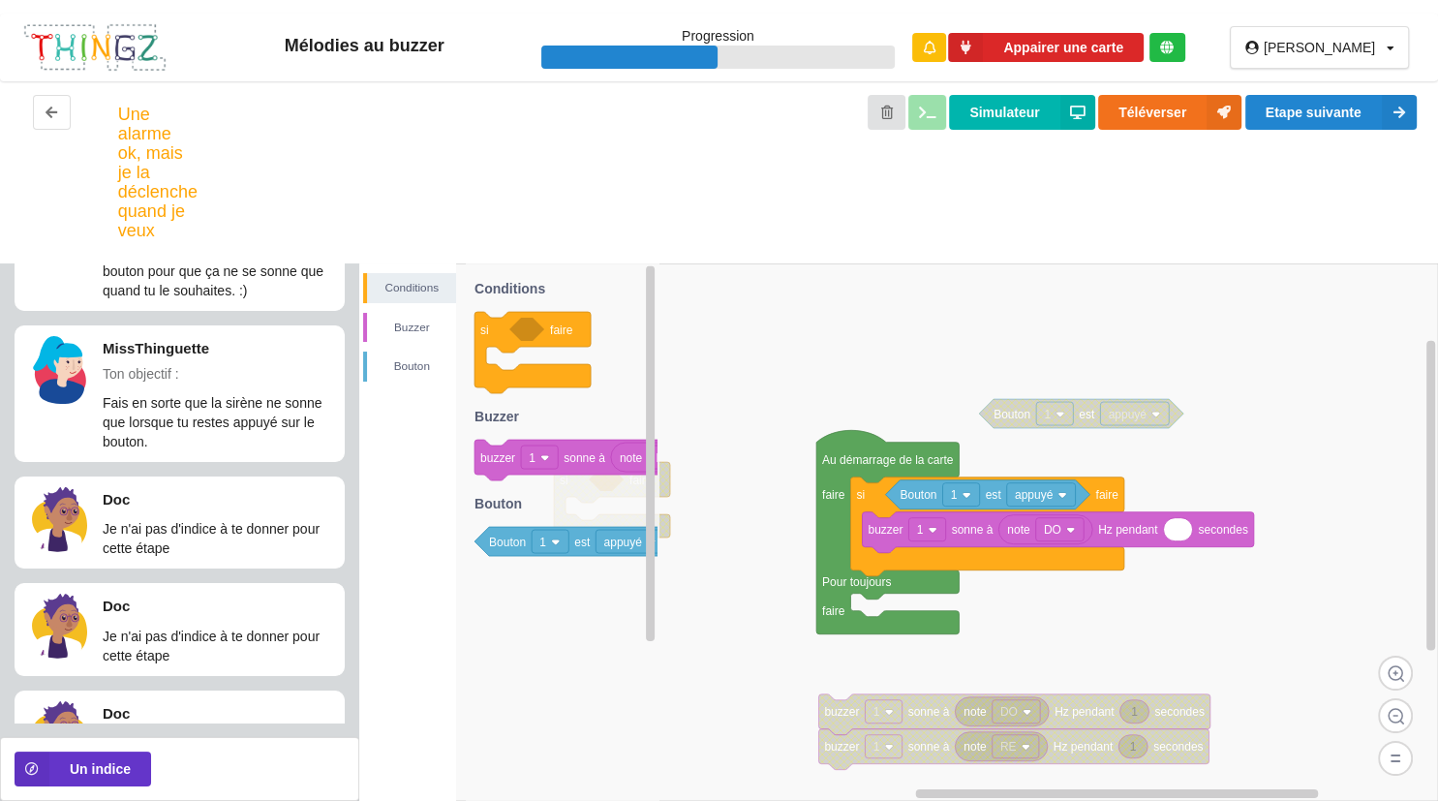
click at [1181, 538] on icon at bounding box center [1178, 529] width 29 height 23
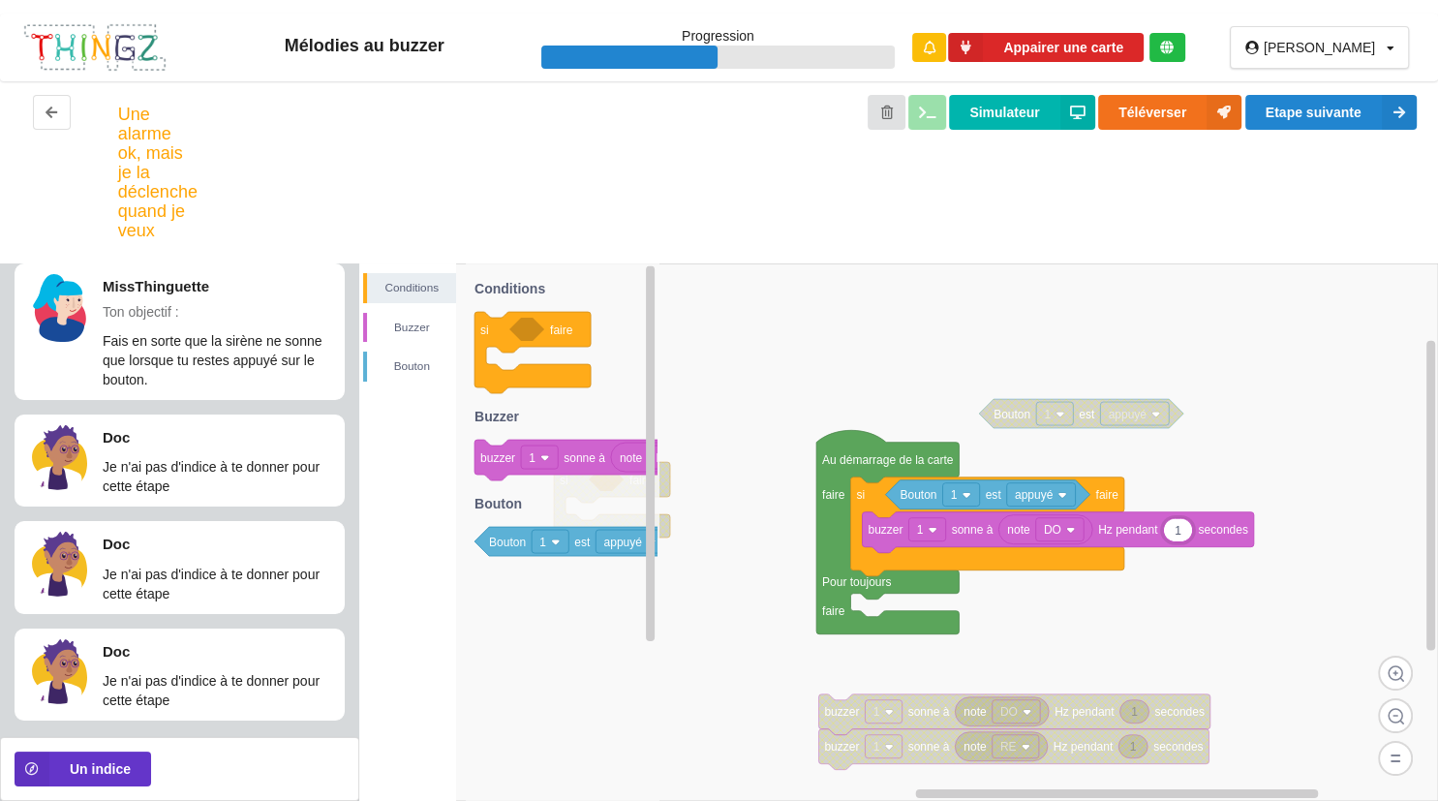
scroll to position [173, 0]
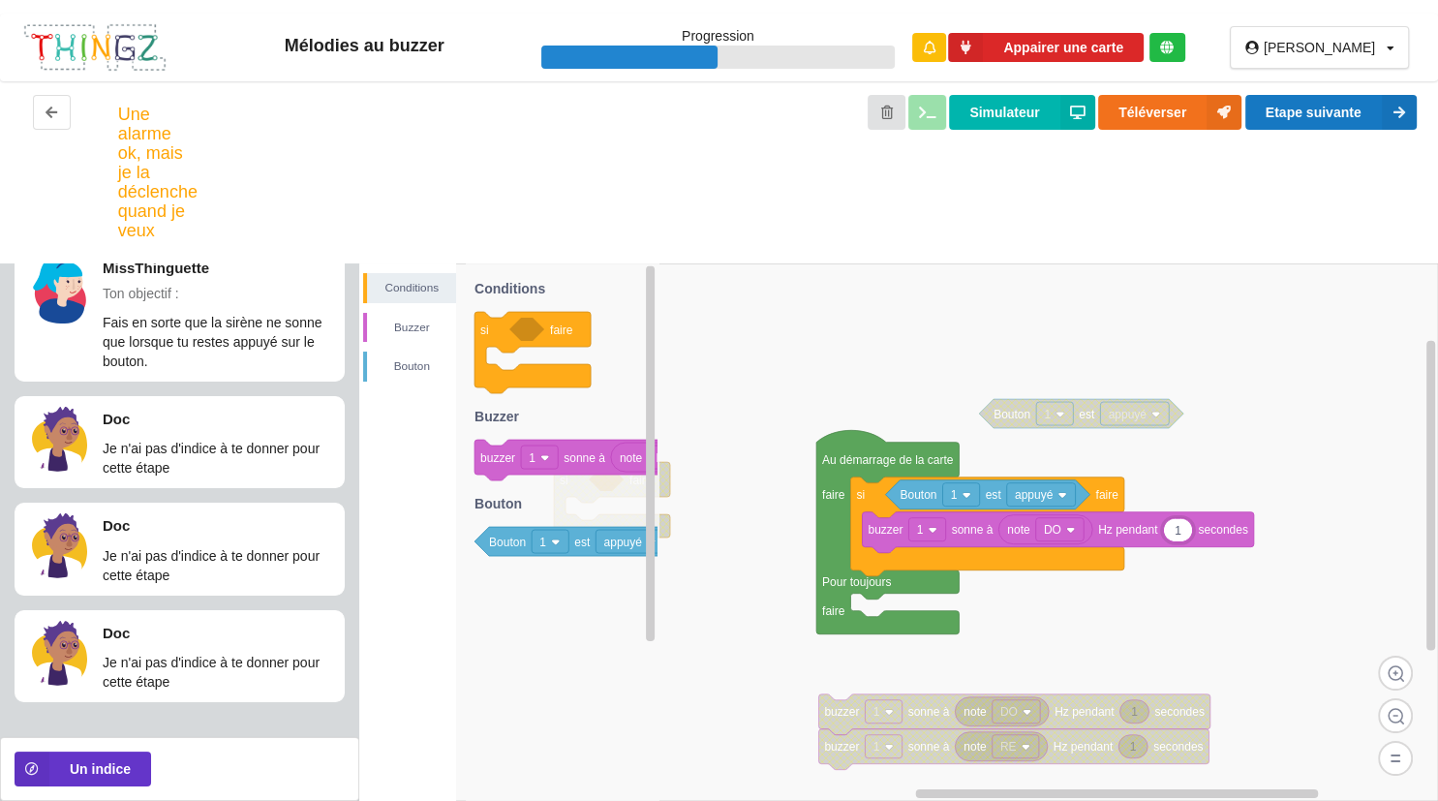
type input "1"
click at [1371, 119] on button "Etape suivante" at bounding box center [1331, 112] width 171 height 35
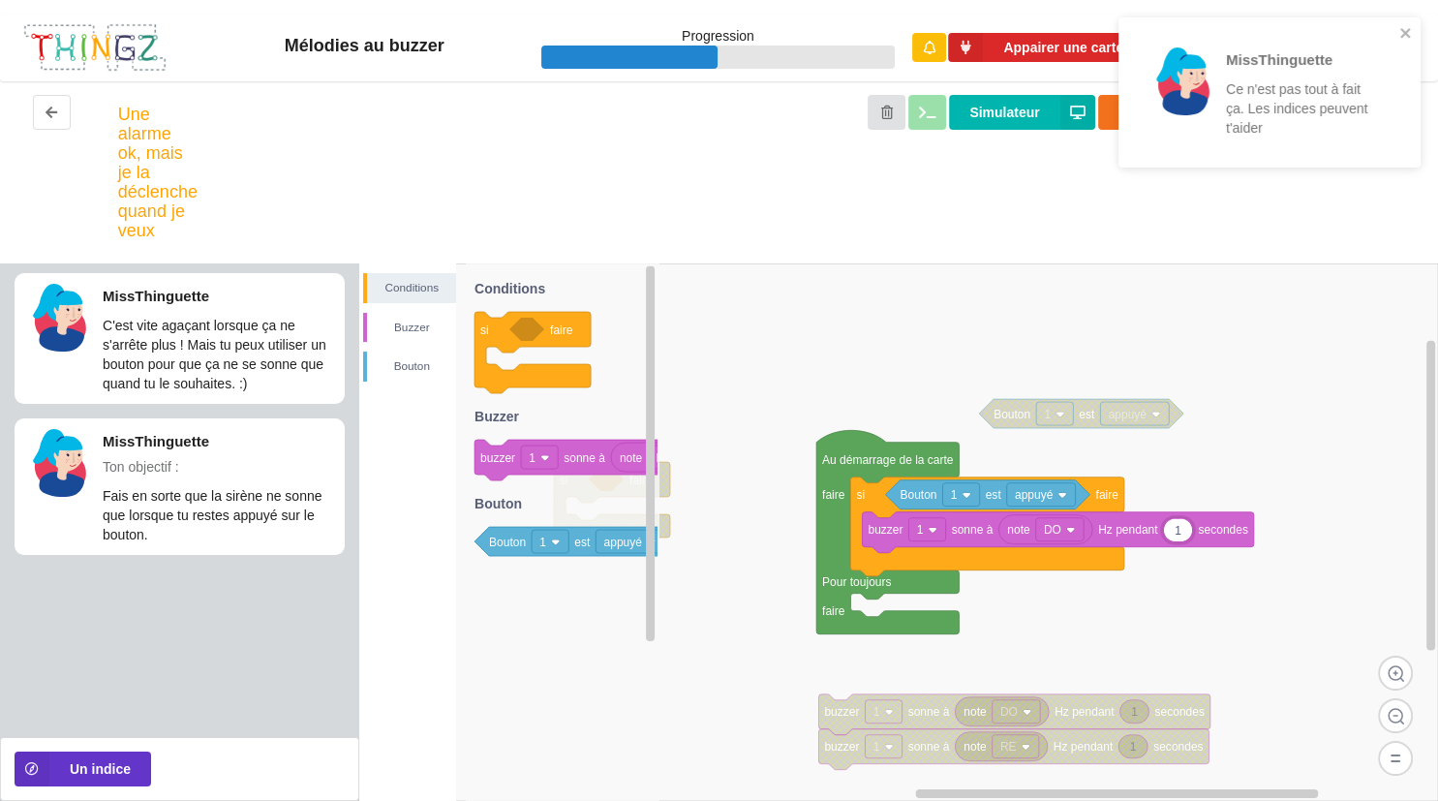
scroll to position [0, 0]
click at [1404, 32] on icon "close" at bounding box center [1406, 33] width 10 height 10
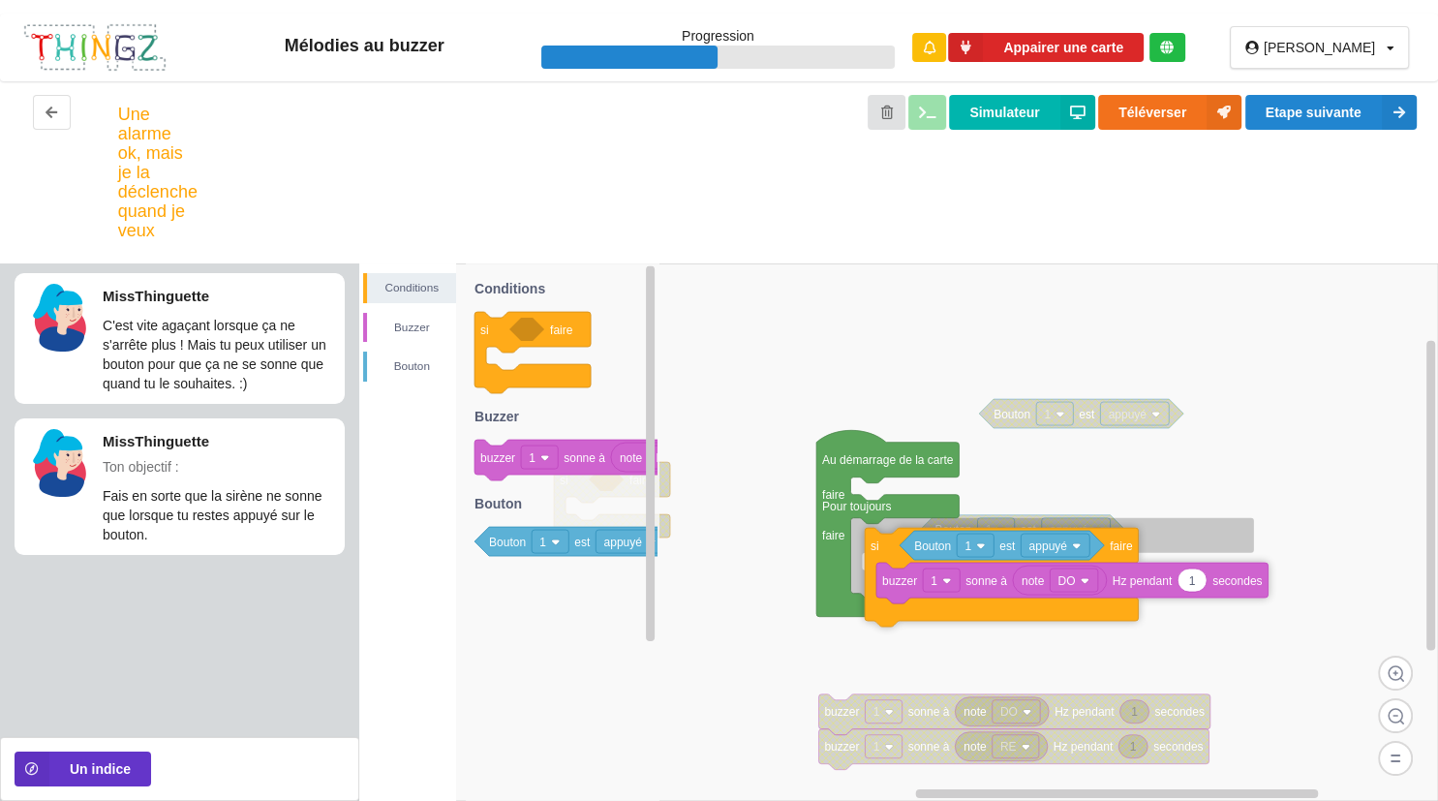
drag, startPoint x: 862, startPoint y: 498, endPoint x: 876, endPoint y: 548, distance: 52.2
click at [876, 548] on text "si" at bounding box center [875, 546] width 9 height 14
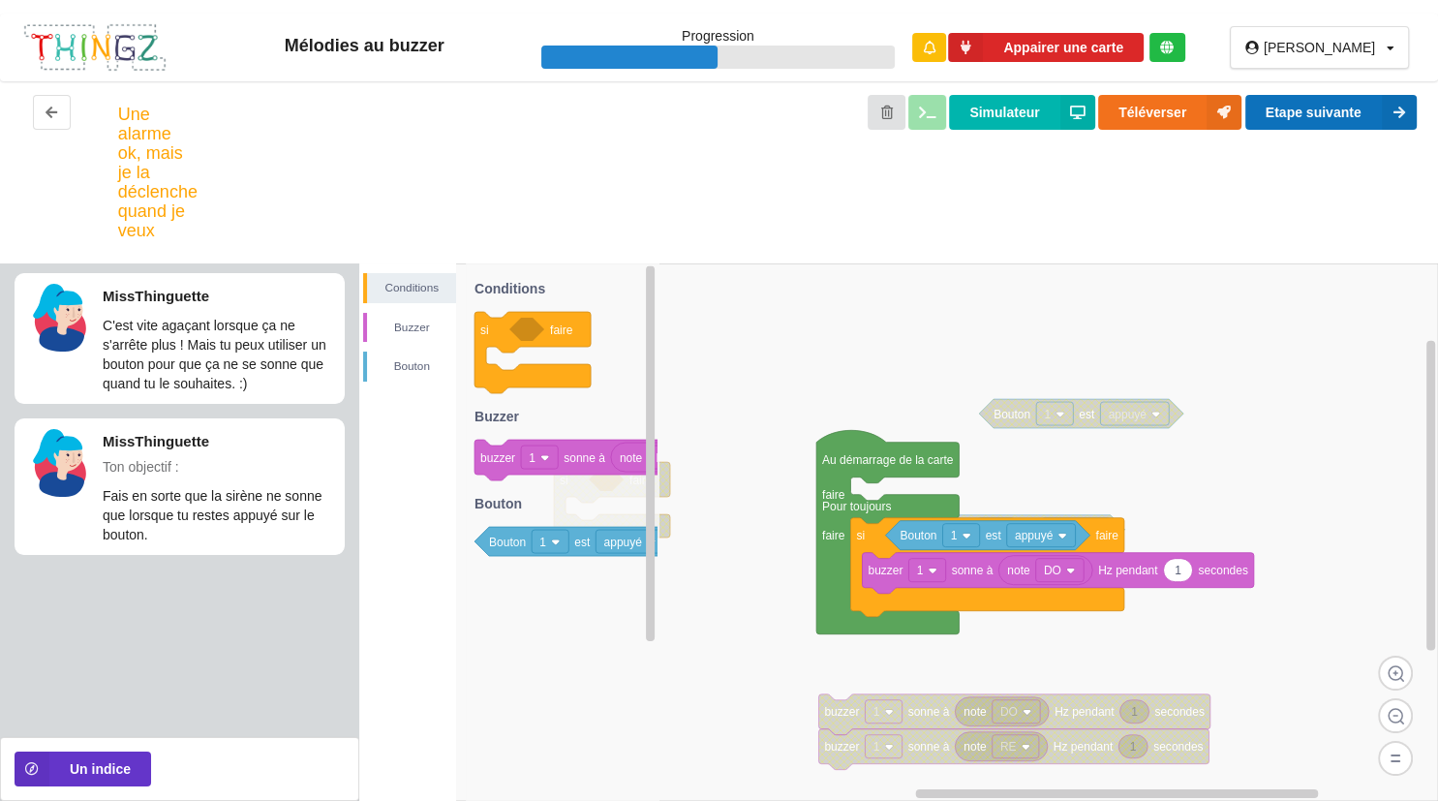
click at [1277, 103] on button "Etape suivante" at bounding box center [1331, 112] width 171 height 35
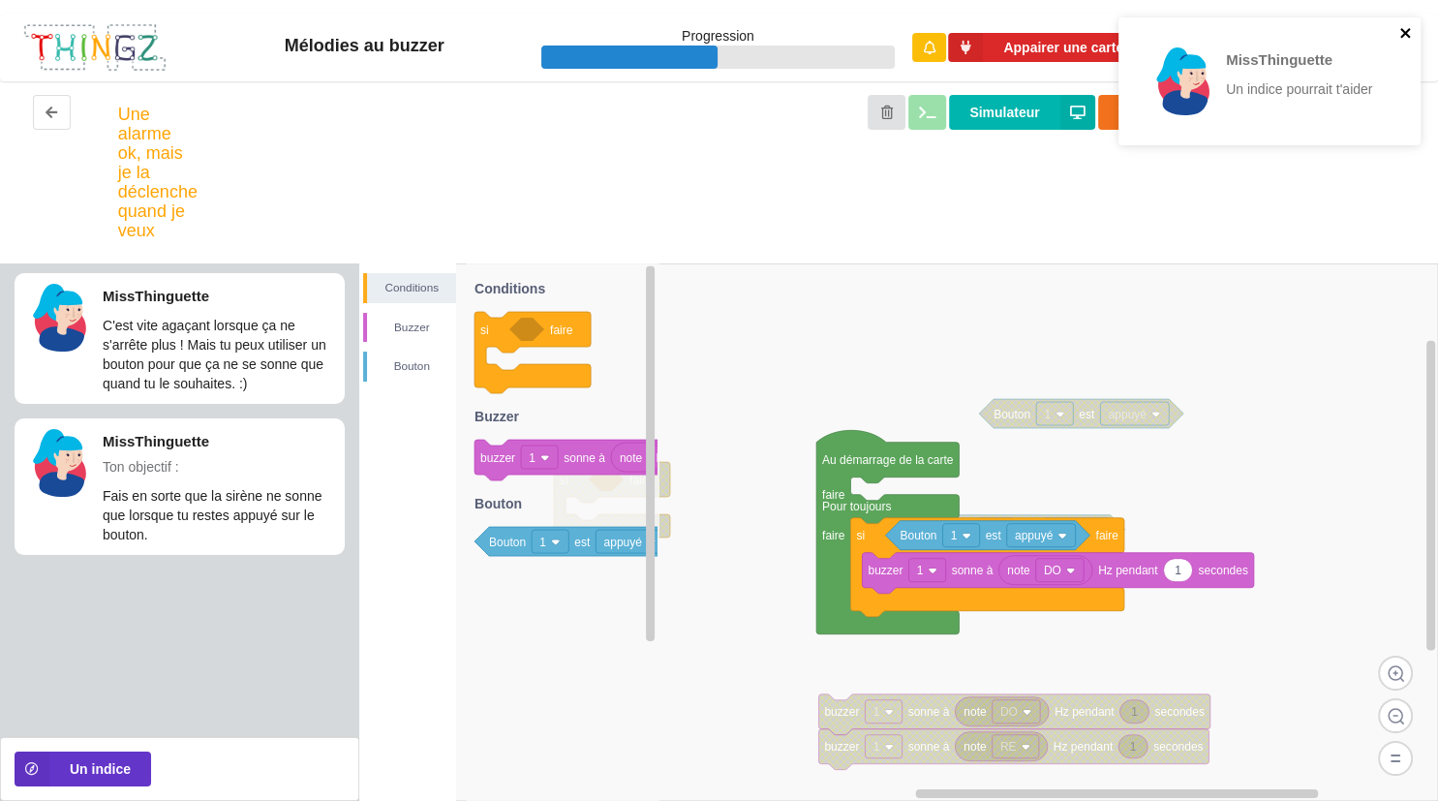
click at [1402, 39] on icon "close" at bounding box center [1407, 32] width 14 height 15
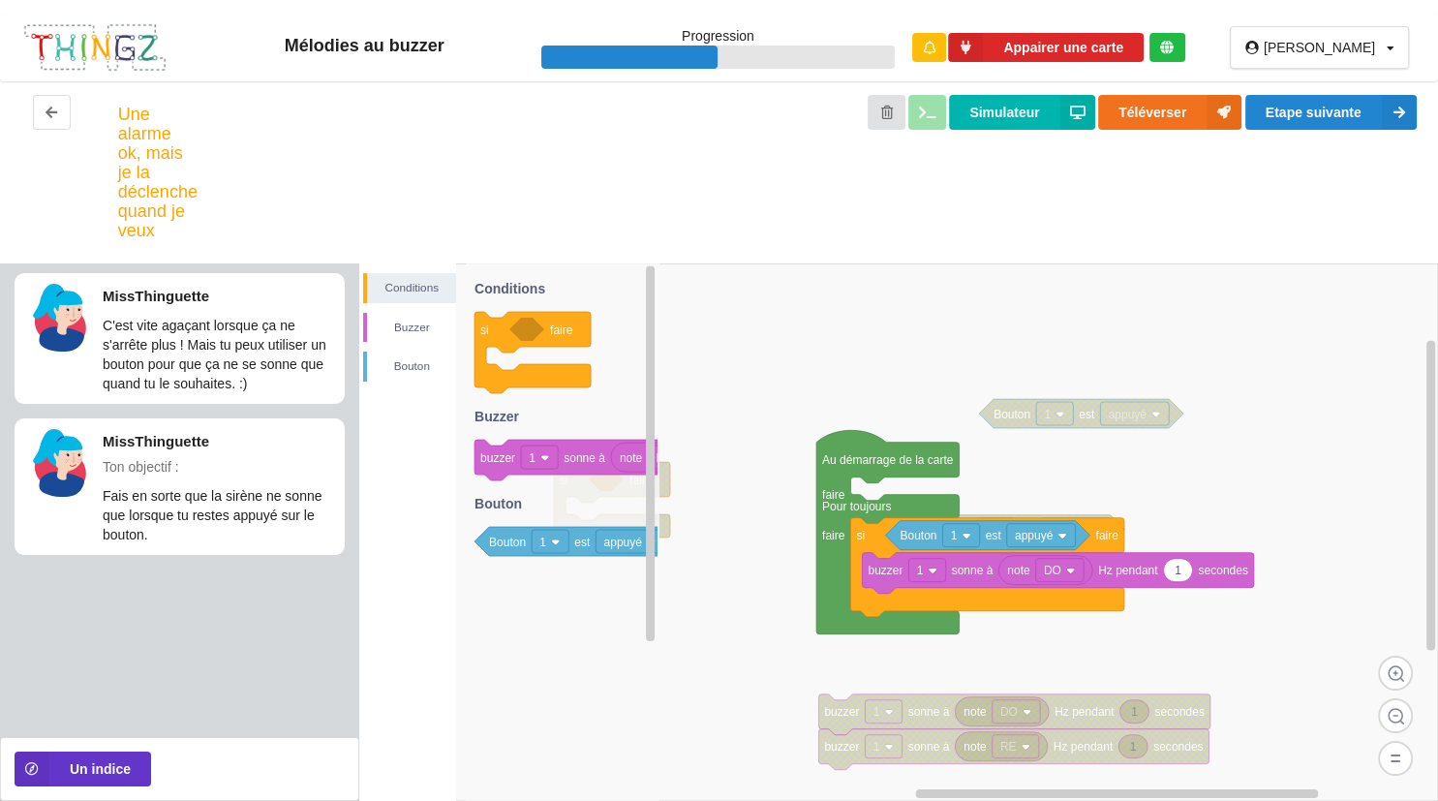
click at [1051, 572] on text "DO" at bounding box center [1052, 571] width 17 height 14
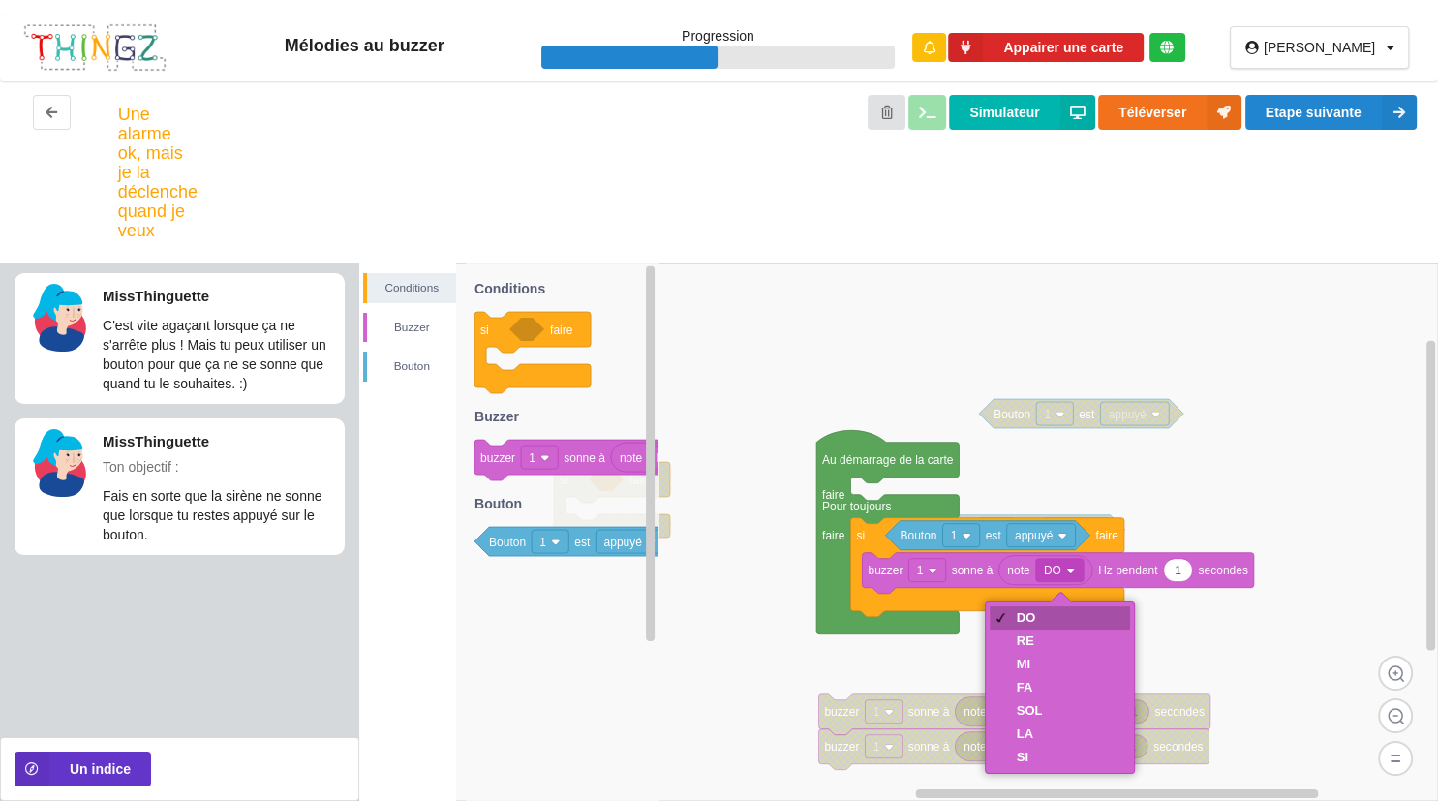
click at [1060, 638] on div "RE" at bounding box center [1060, 641] width 141 height 23
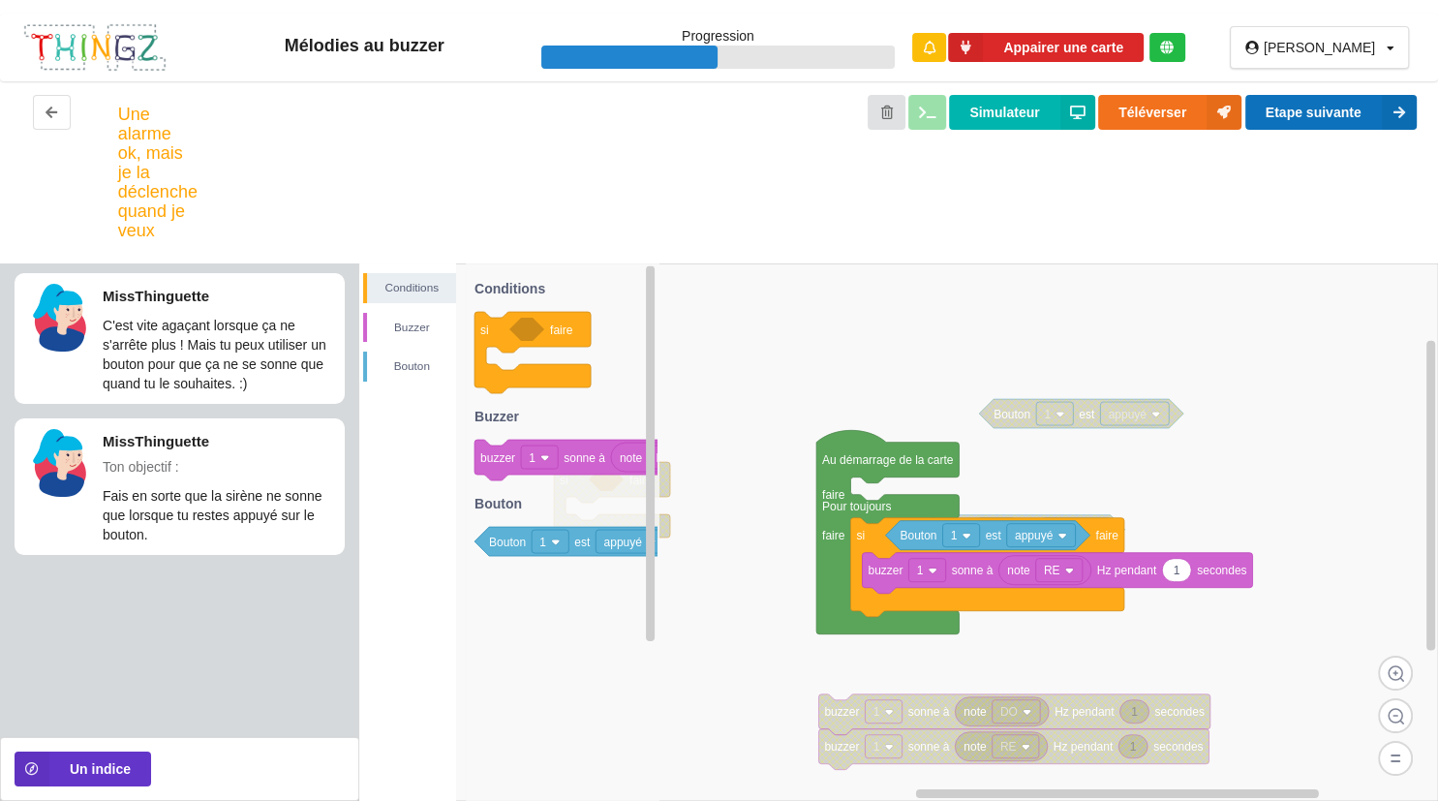
click at [1339, 97] on button "Etape suivante" at bounding box center [1331, 112] width 171 height 35
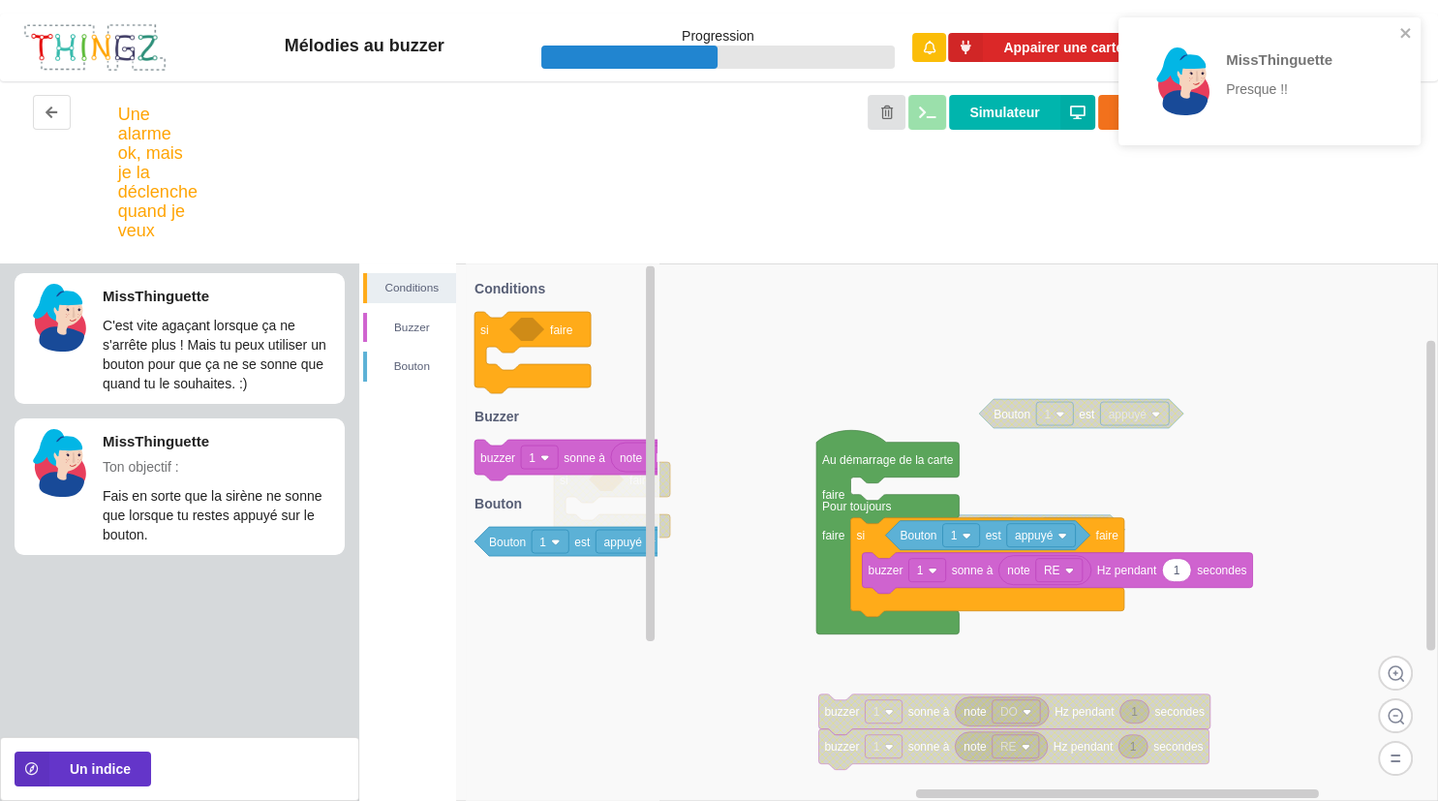
click at [1389, 33] on div "MissThinguette Presque !!" at bounding box center [1263, 81] width 262 height 101
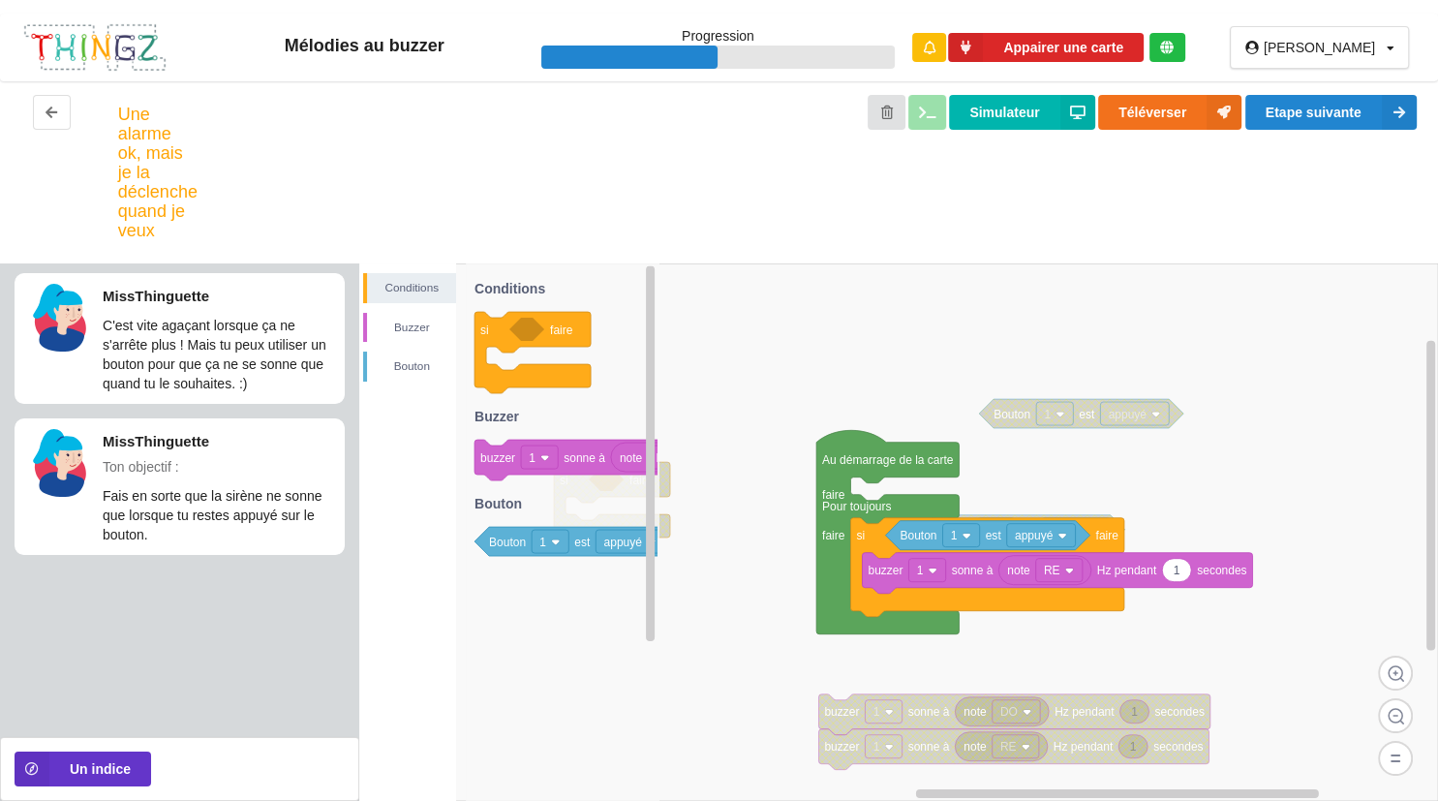
click at [1052, 575] on text "RE" at bounding box center [1052, 571] width 16 height 14
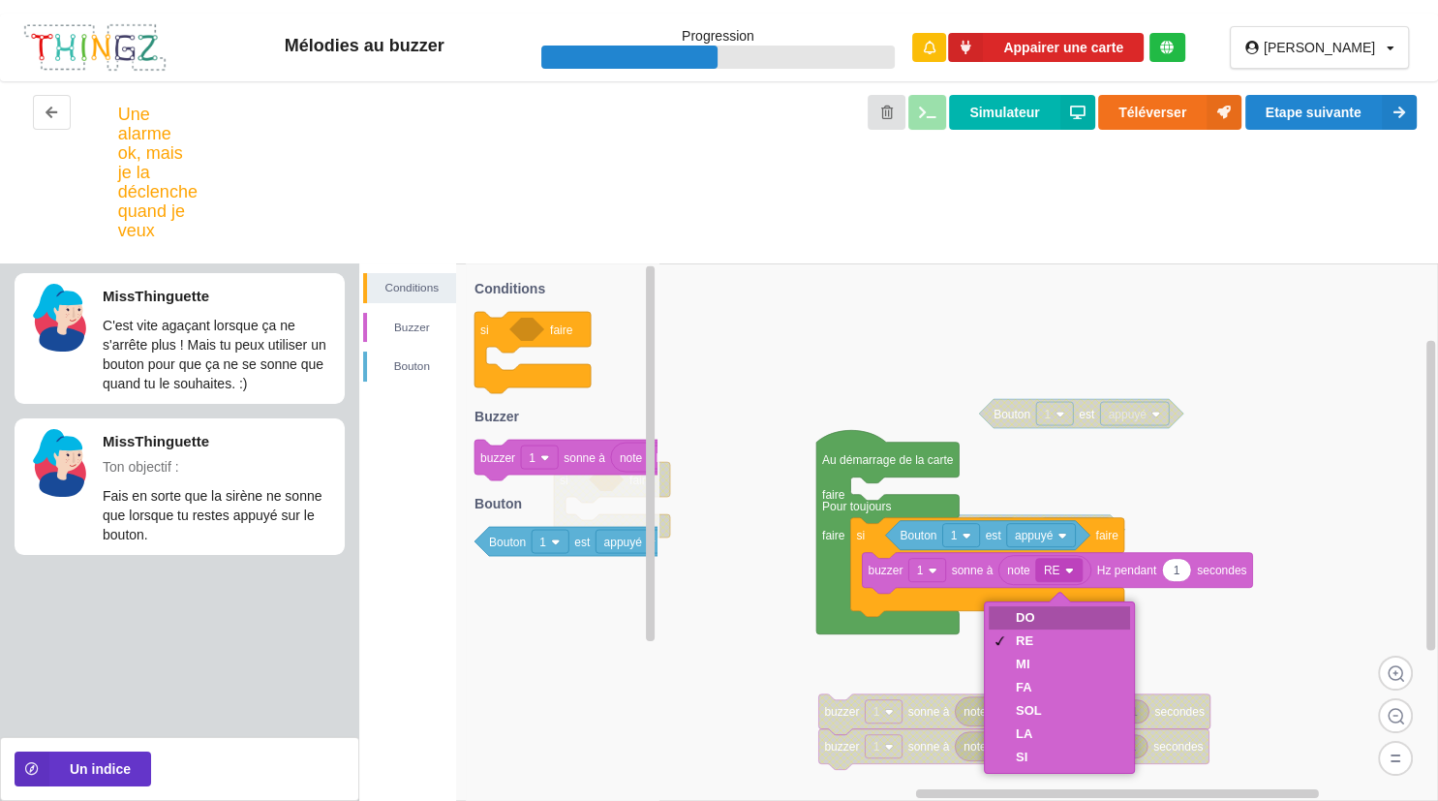
click at [1053, 615] on div "DO" at bounding box center [1059, 617] width 141 height 23
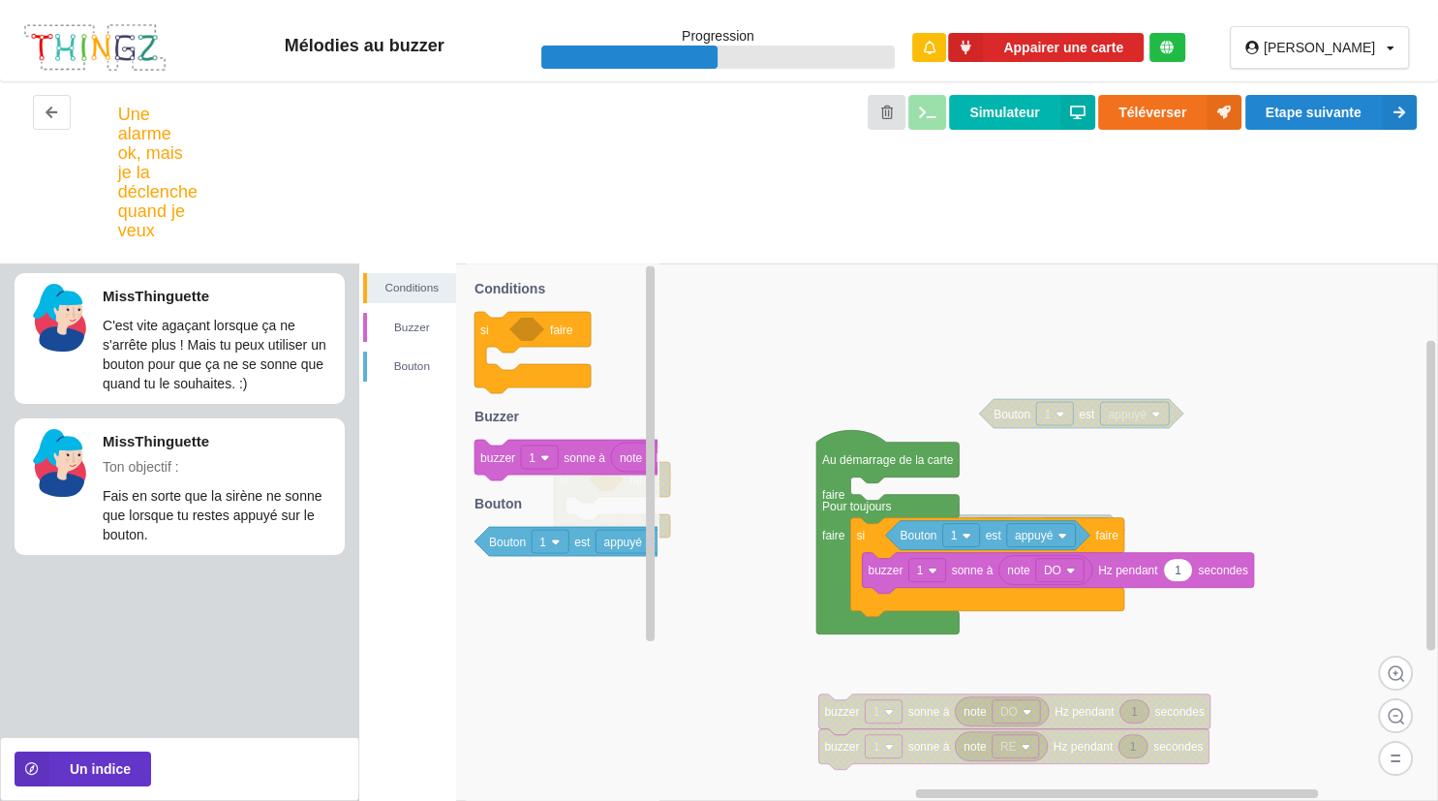
click at [1044, 544] on rect at bounding box center [1041, 535] width 69 height 23
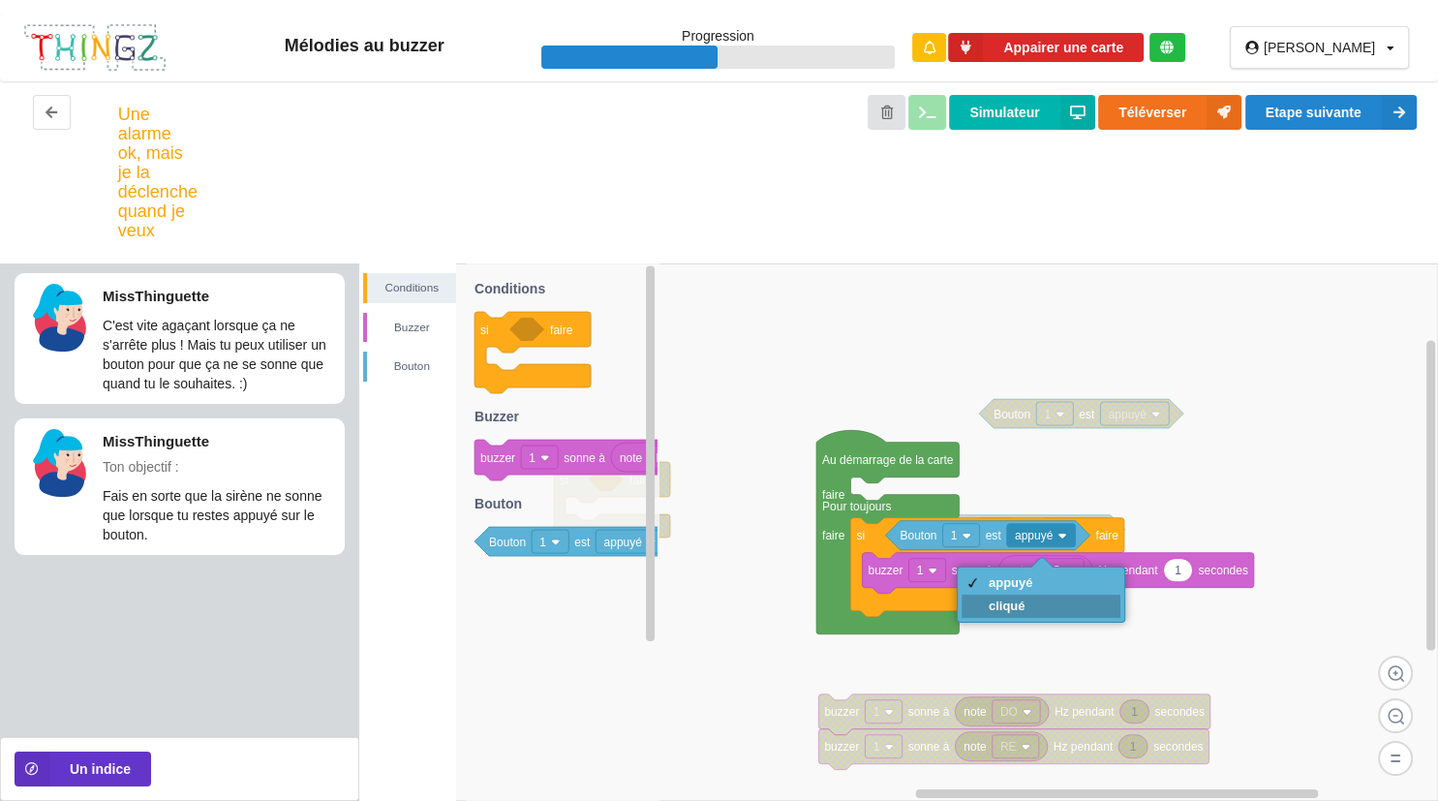
click at [1021, 599] on div "cliqué" at bounding box center [1011, 606] width 45 height 15
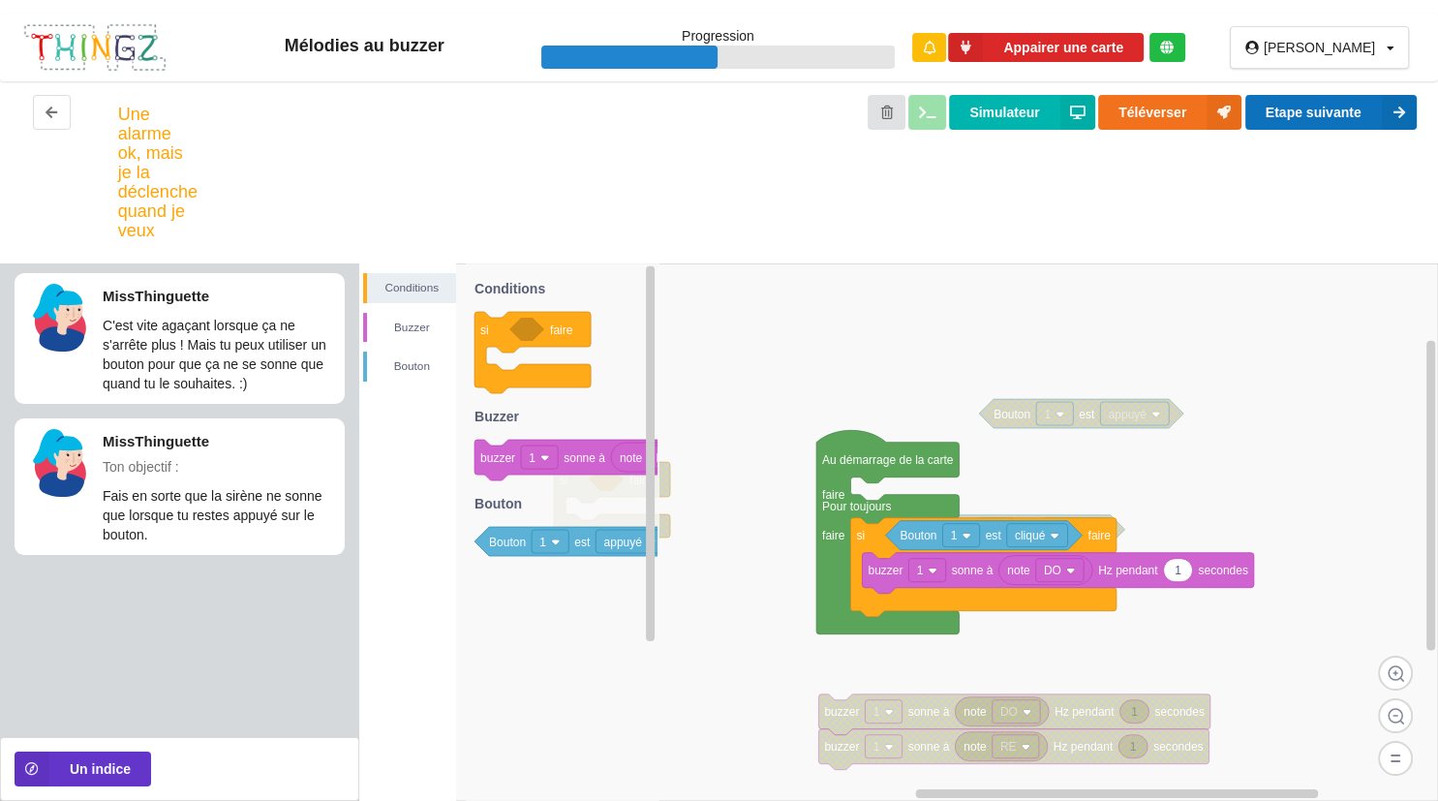
click at [1323, 116] on button "Etape suivante" at bounding box center [1331, 112] width 171 height 35
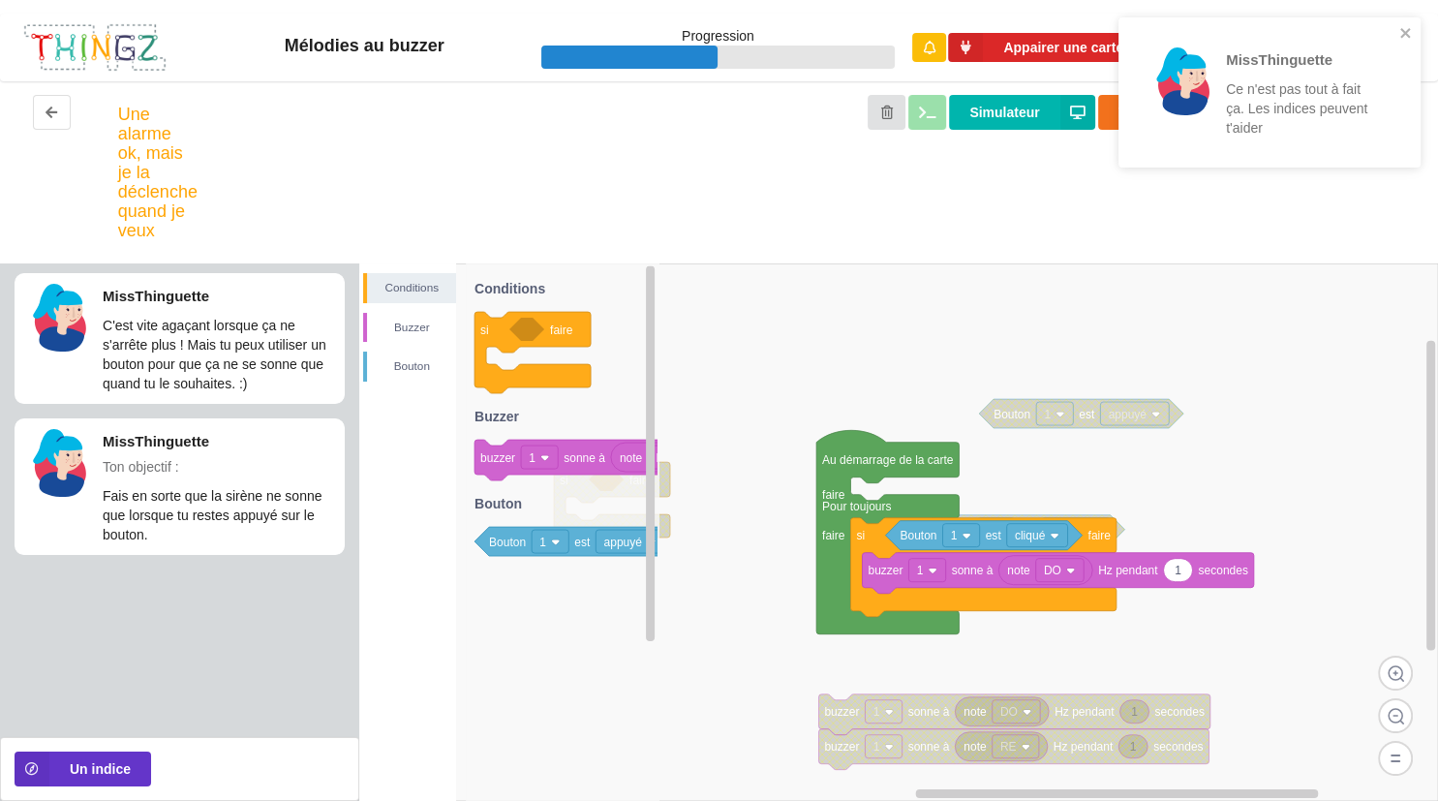
click at [1037, 540] on text "cliqué" at bounding box center [1030, 536] width 31 height 14
click at [1042, 594] on div "appuyé" at bounding box center [1038, 582] width 160 height 23
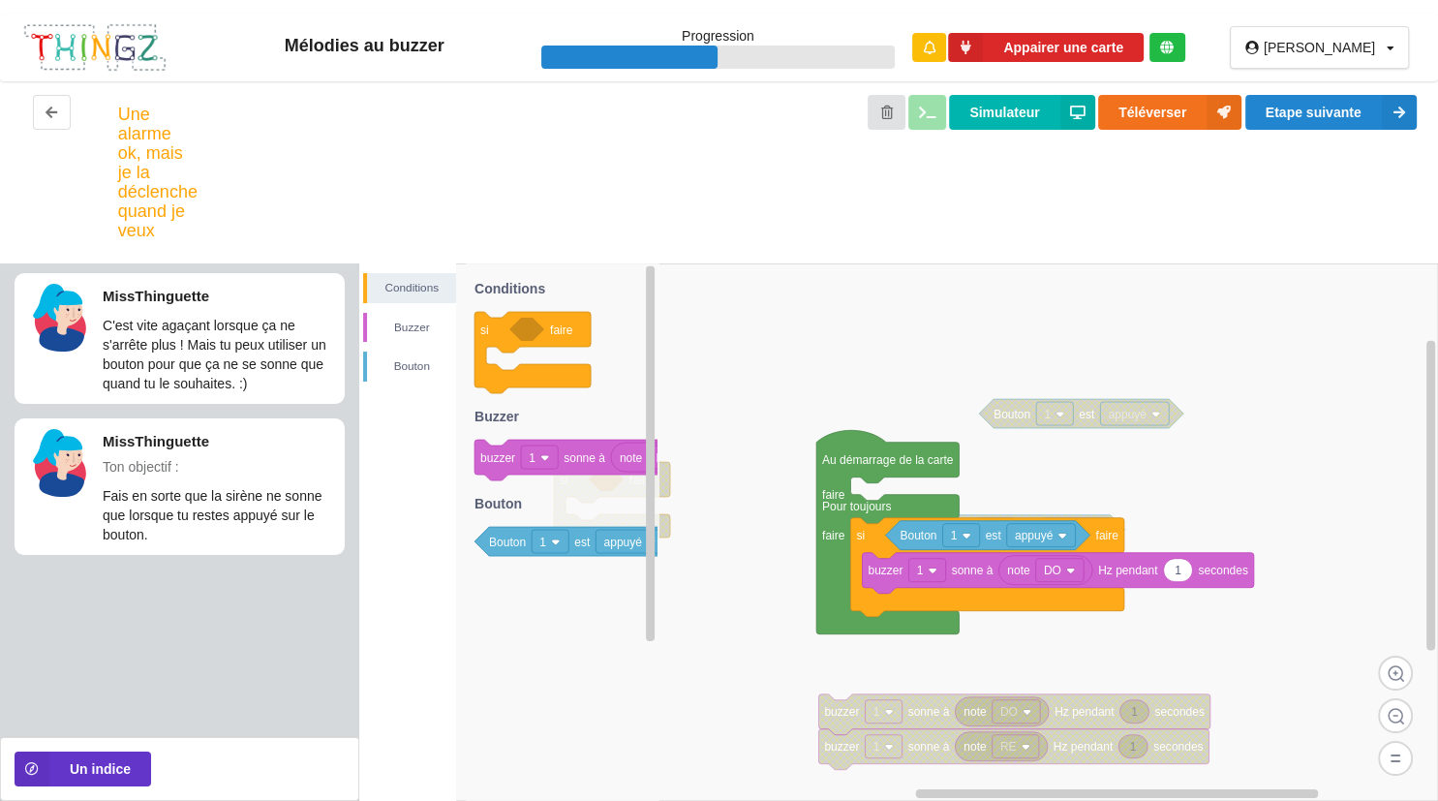
click at [1174, 573] on icon at bounding box center [1178, 570] width 29 height 23
click at [1340, 98] on button "Etape suivante" at bounding box center [1331, 112] width 171 height 35
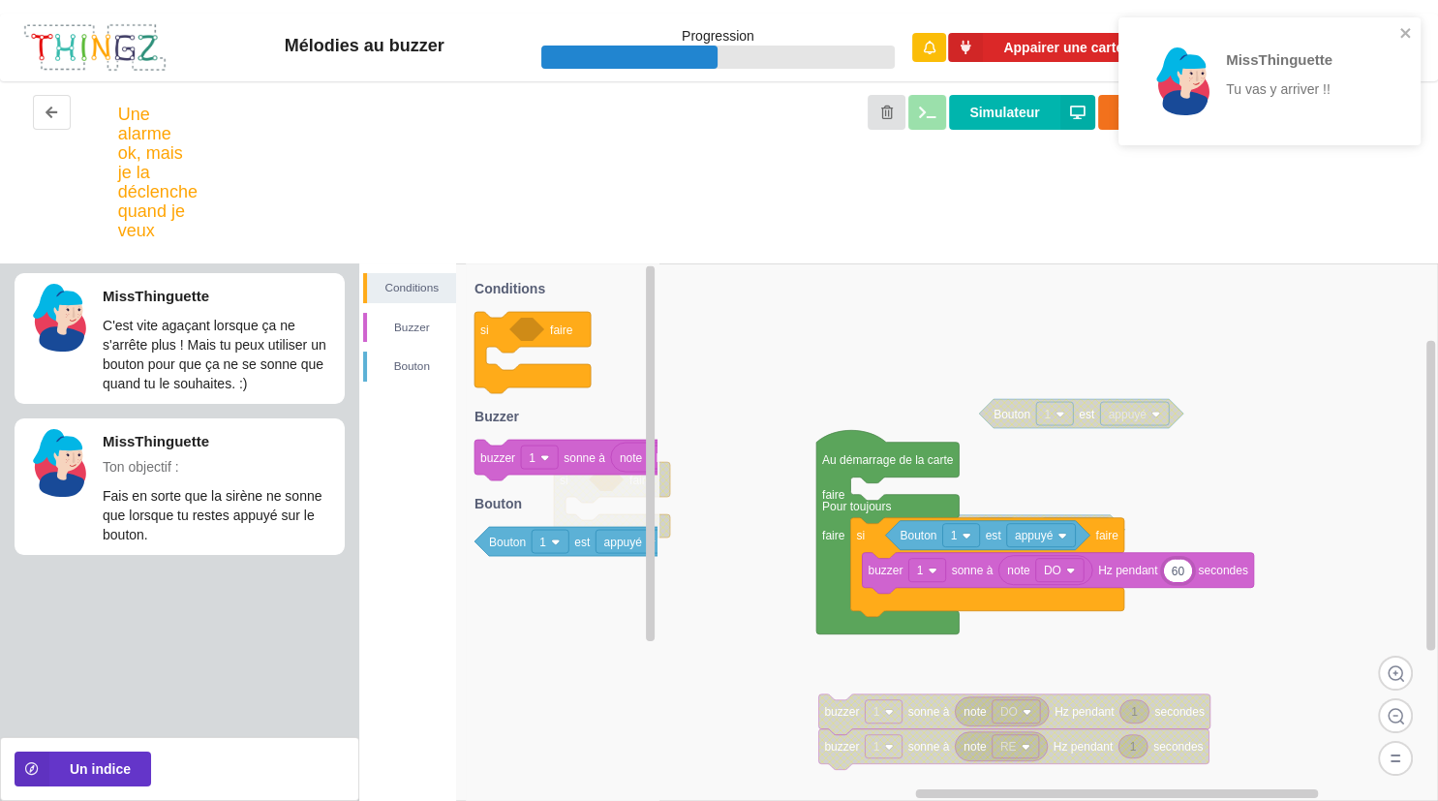
click at [1188, 579] on input "60" at bounding box center [1178, 570] width 28 height 22
click at [1188, 574] on input "60" at bounding box center [1178, 570] width 28 height 22
click at [1183, 568] on input "60" at bounding box center [1178, 570] width 28 height 22
click at [1187, 575] on input "60" at bounding box center [1178, 570] width 28 height 22
type input "6"
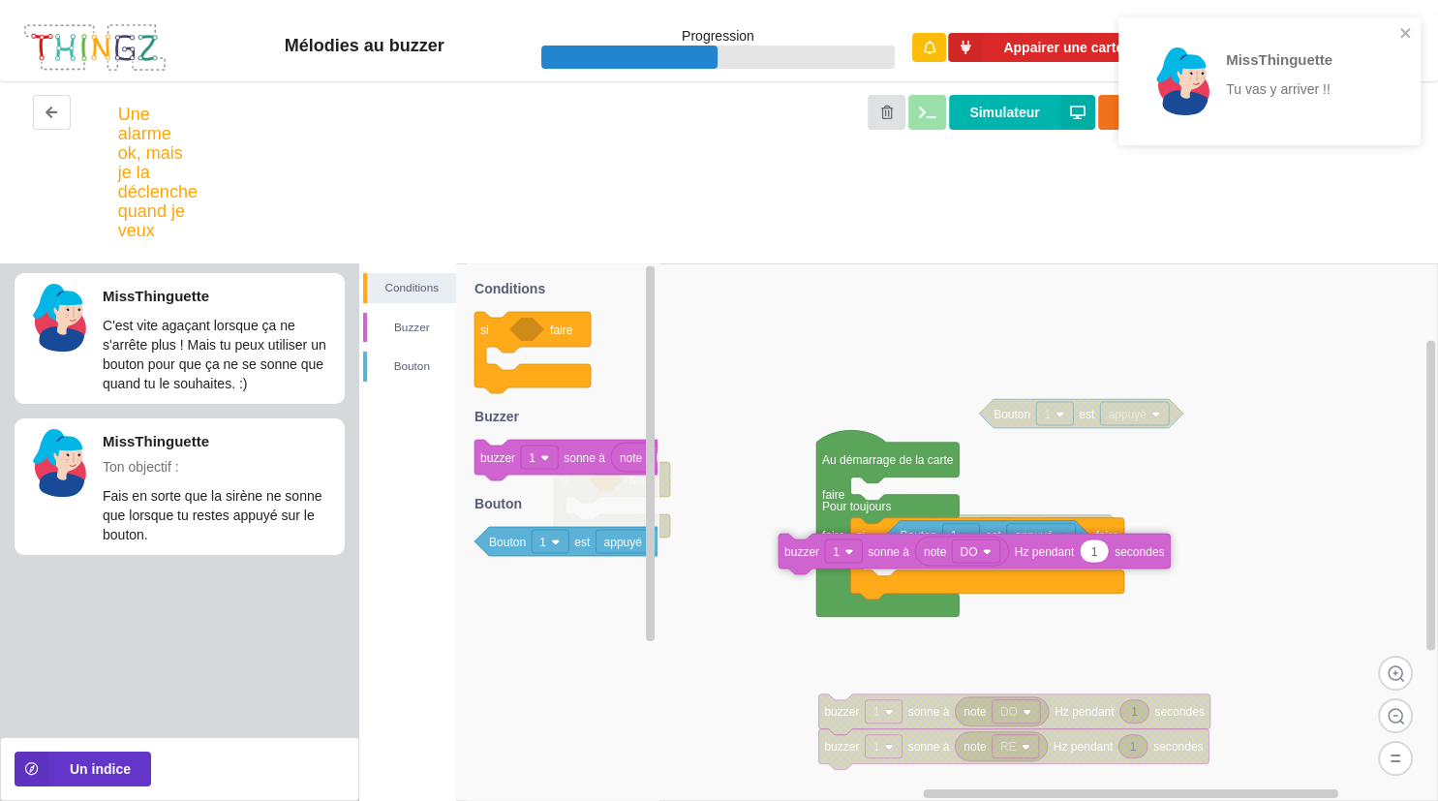
drag, startPoint x: 587, startPoint y: 460, endPoint x: 1047, endPoint y: 606, distance: 482.8
click at [1025, 575] on div "Conditions [PERSON_NAME] note DO 1 buzzer 1 sonne à Hz pendant secondes 1 buzze…" at bounding box center [898, 532] width 1079 height 538
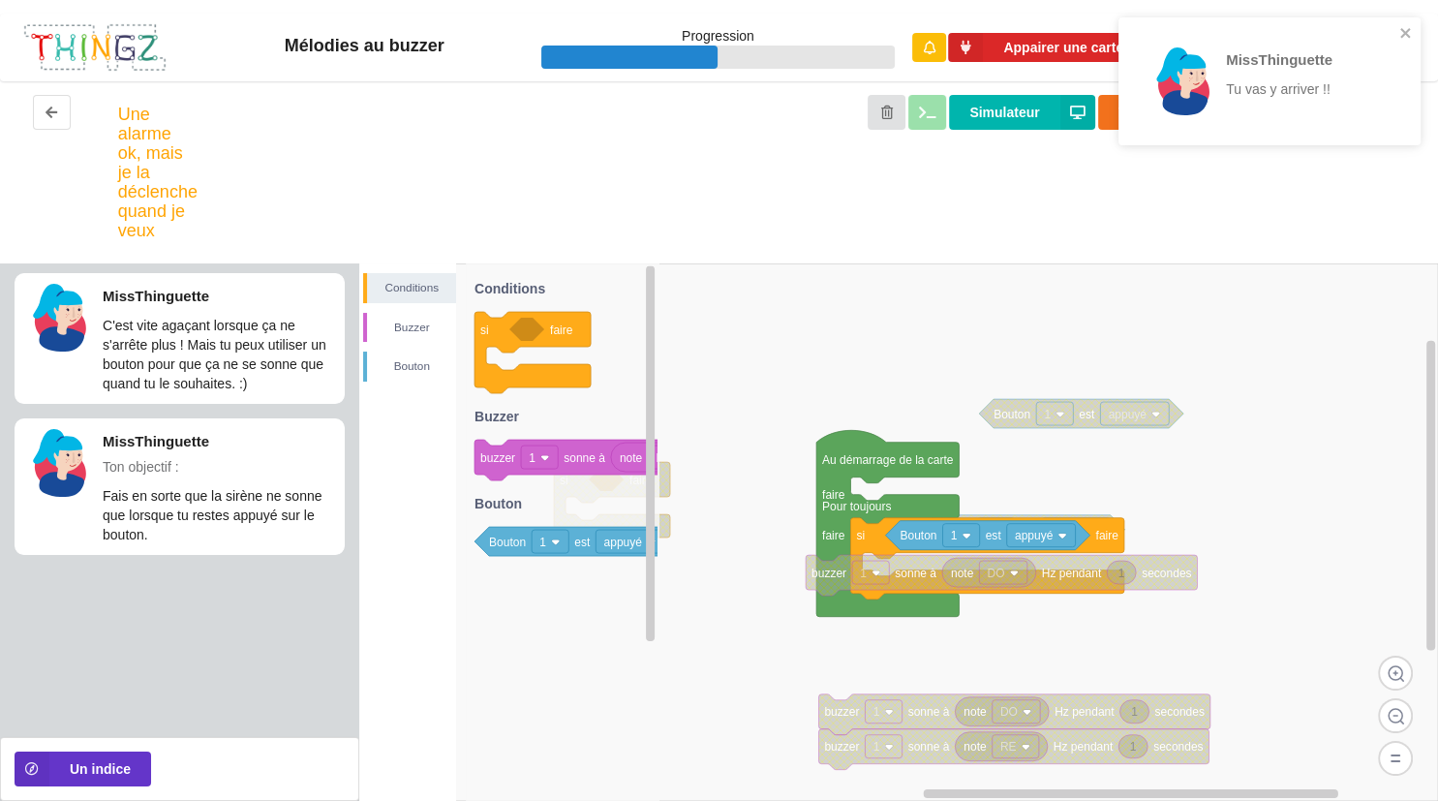
click at [1047, 606] on rect at bounding box center [898, 532] width 1079 height 538
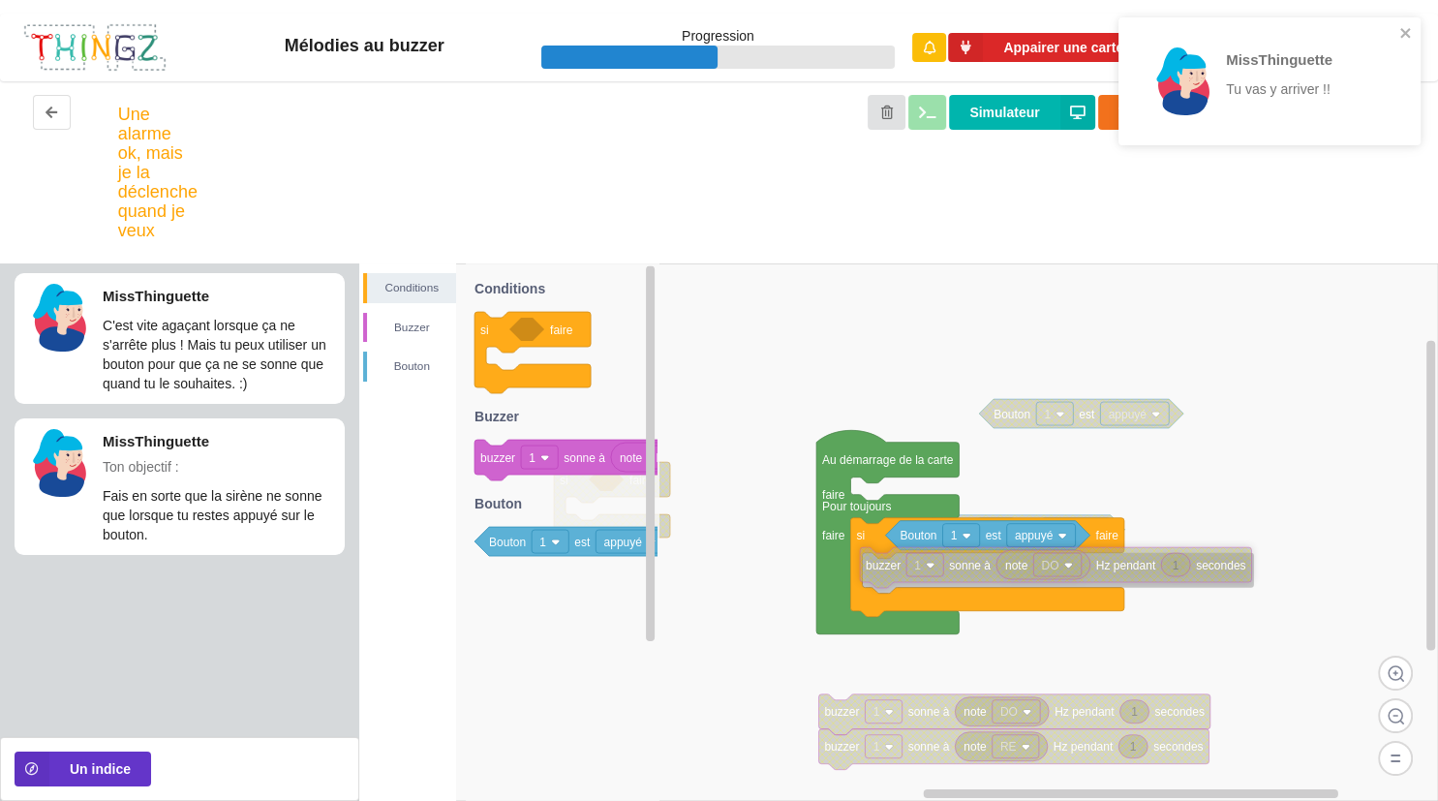
drag, startPoint x: 932, startPoint y: 587, endPoint x: 994, endPoint y: 589, distance: 62.0
click at [994, 588] on icon at bounding box center [1055, 567] width 391 height 41
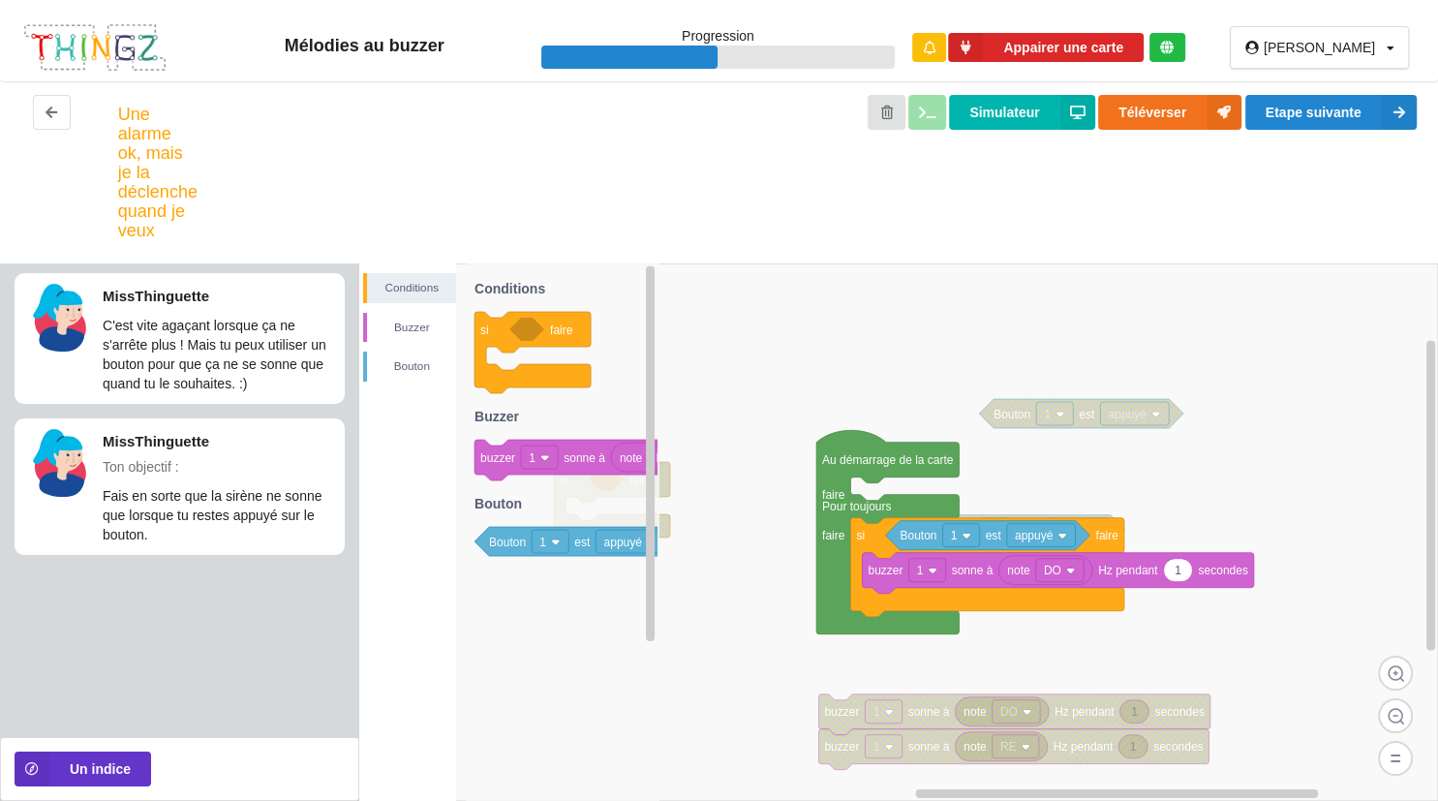
click at [1056, 544] on rect at bounding box center [1041, 535] width 69 height 23
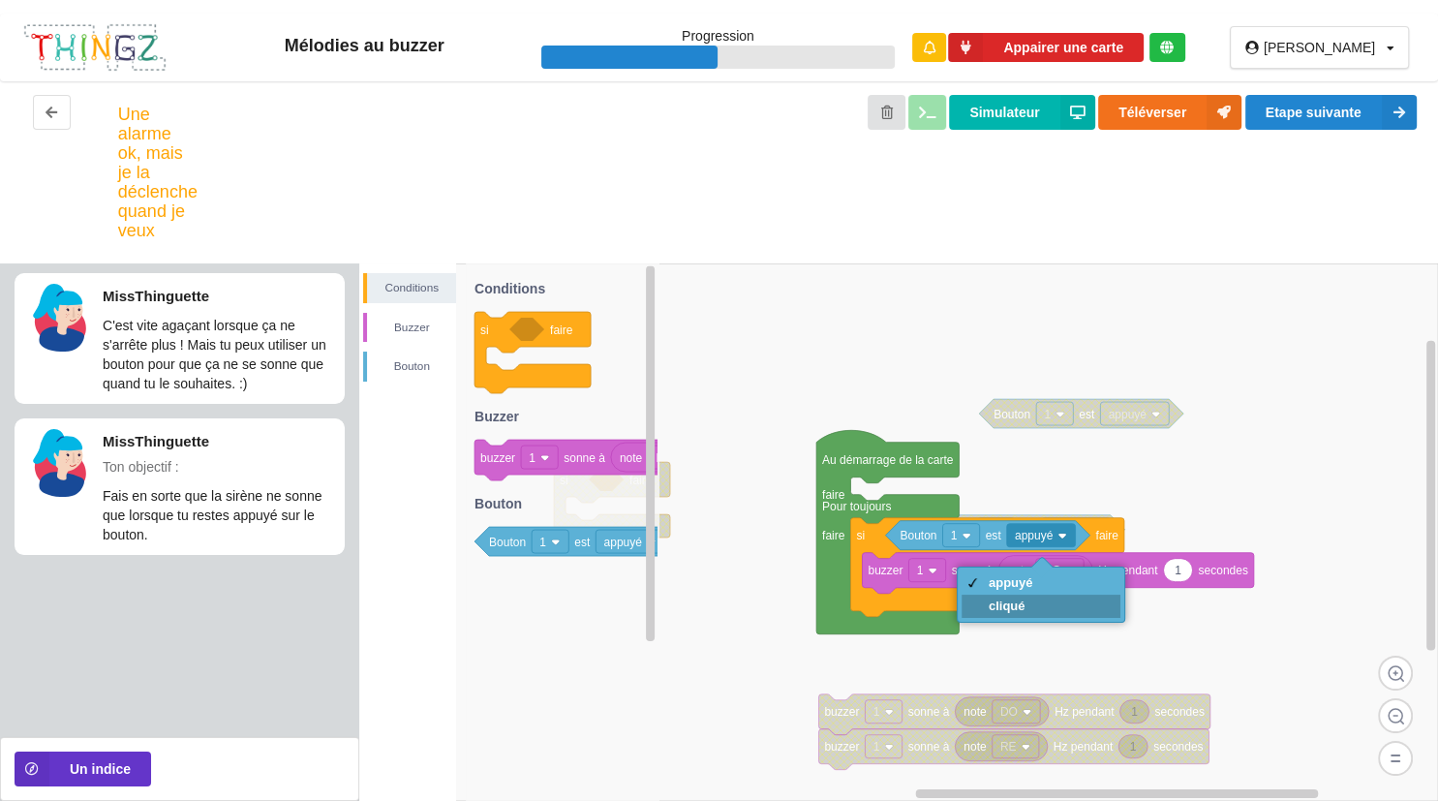
click at [1055, 614] on div "cliqué" at bounding box center [1042, 606] width 160 height 23
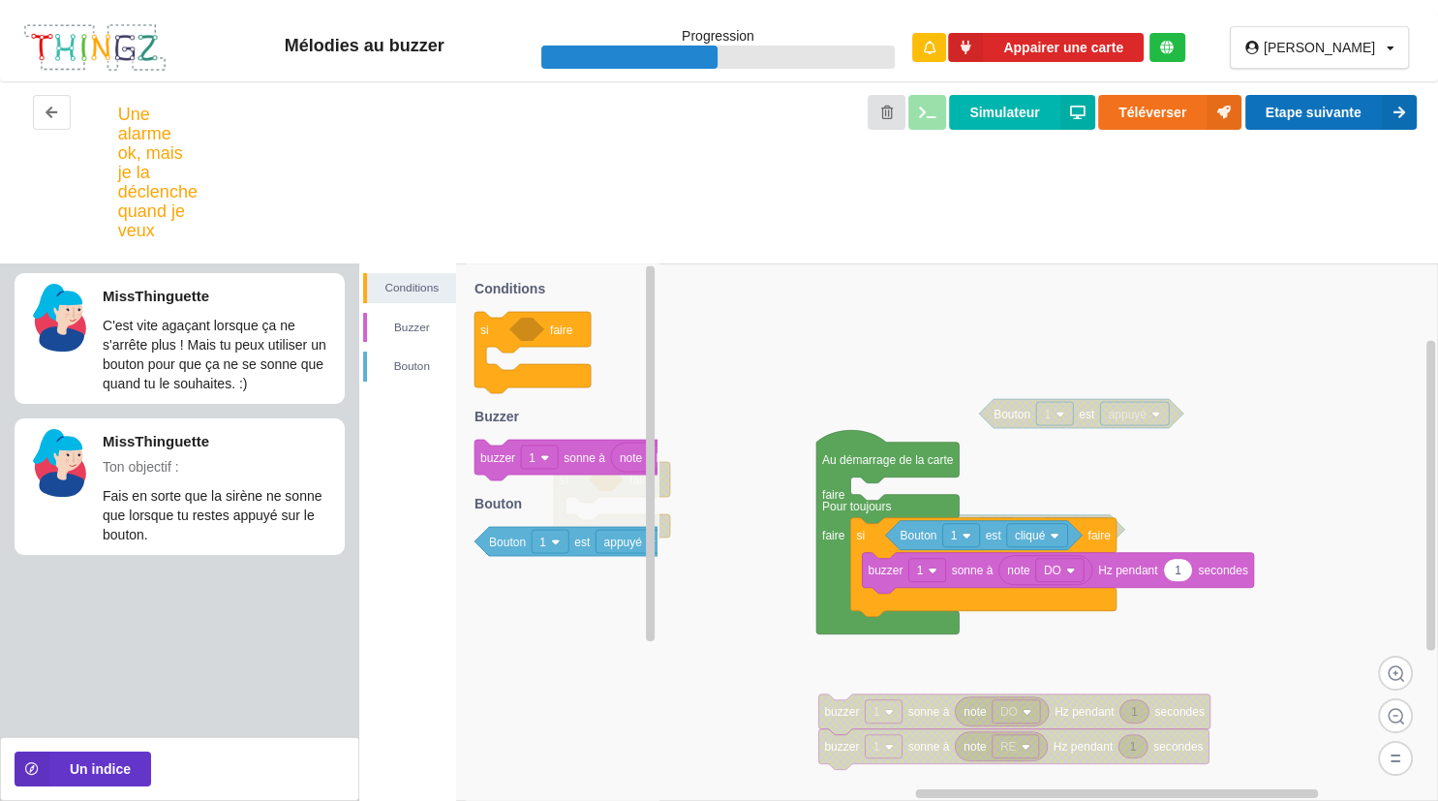
click at [1292, 121] on button "Etape suivante" at bounding box center [1331, 112] width 171 height 35
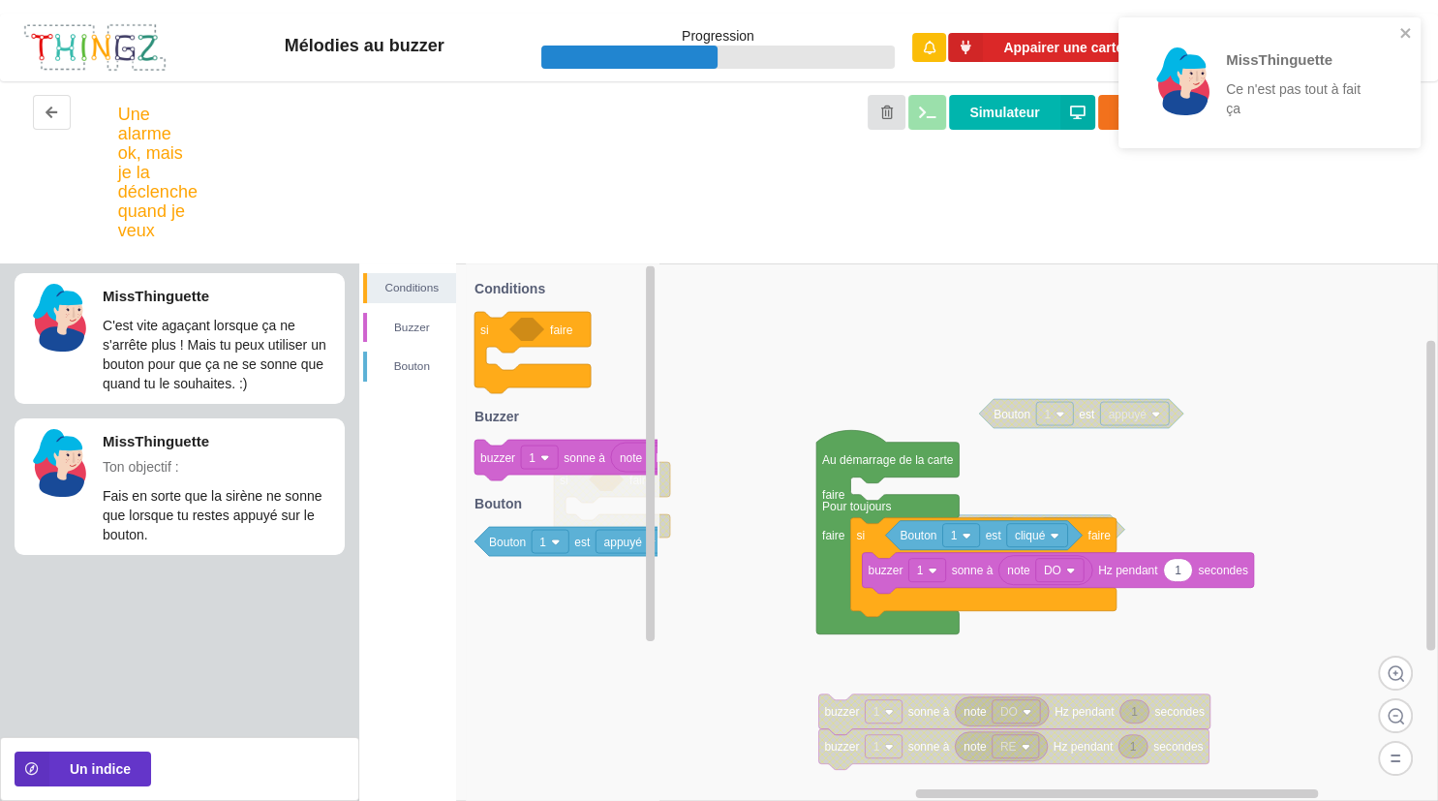
click at [1393, 33] on div "MissThinguette Ce n'est pas tout à fait ça" at bounding box center [1263, 83] width 262 height 104
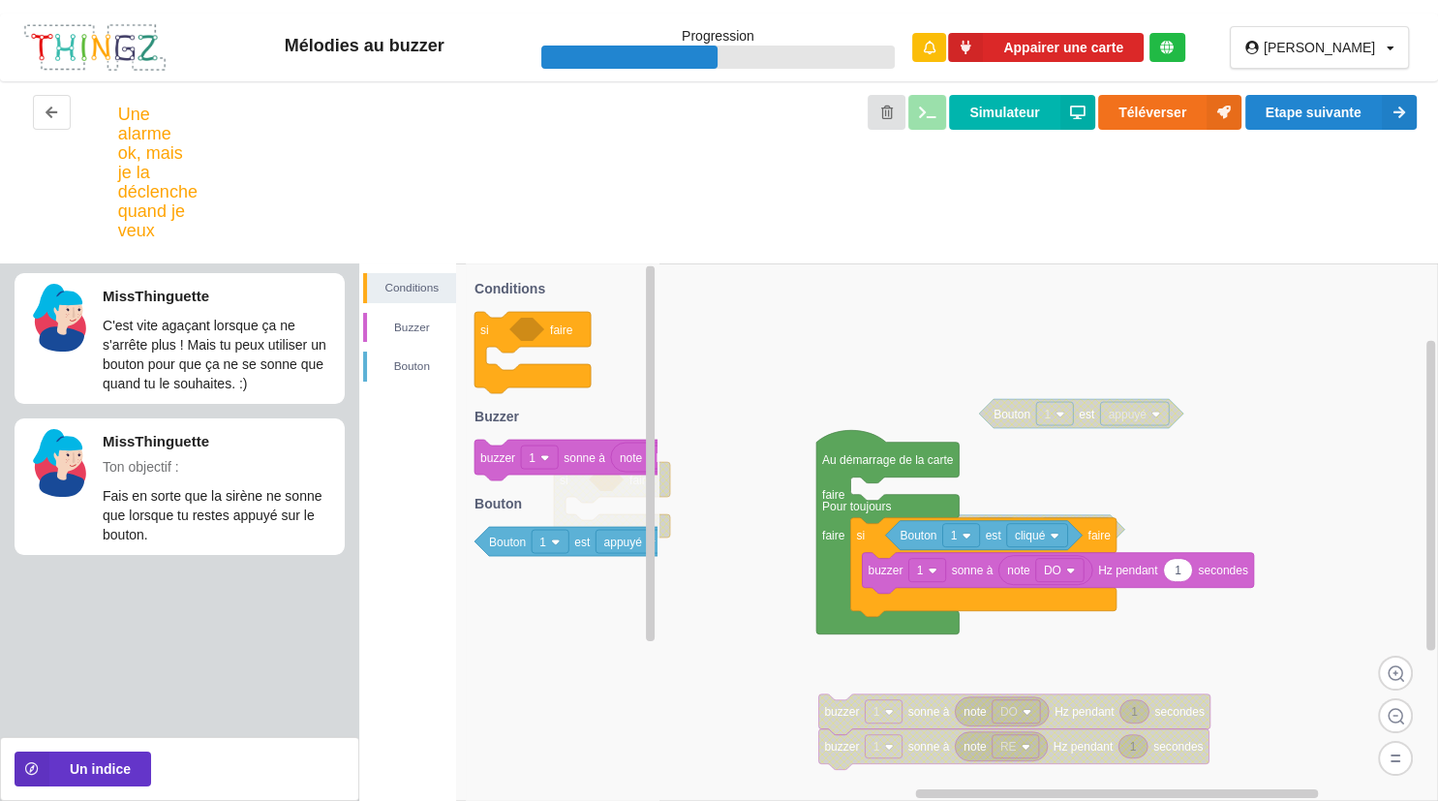
click at [712, 303] on rect at bounding box center [898, 532] width 1079 height 538
click at [1055, 529] on rect at bounding box center [1037, 535] width 61 height 23
click at [1056, 580] on div "appuyé" at bounding box center [1038, 582] width 160 height 23
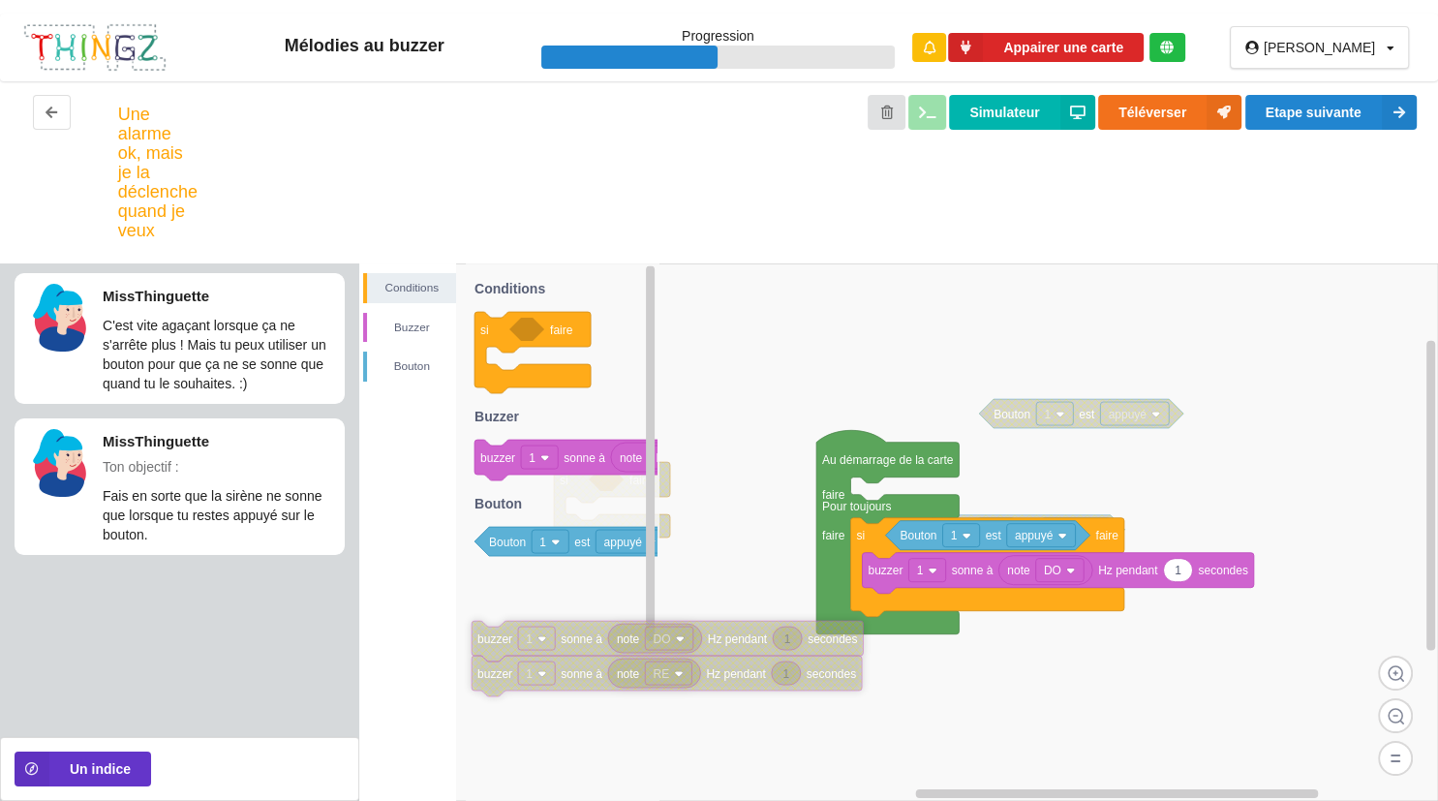
drag, startPoint x: 928, startPoint y: 729, endPoint x: 535, endPoint y: 647, distance: 401.8
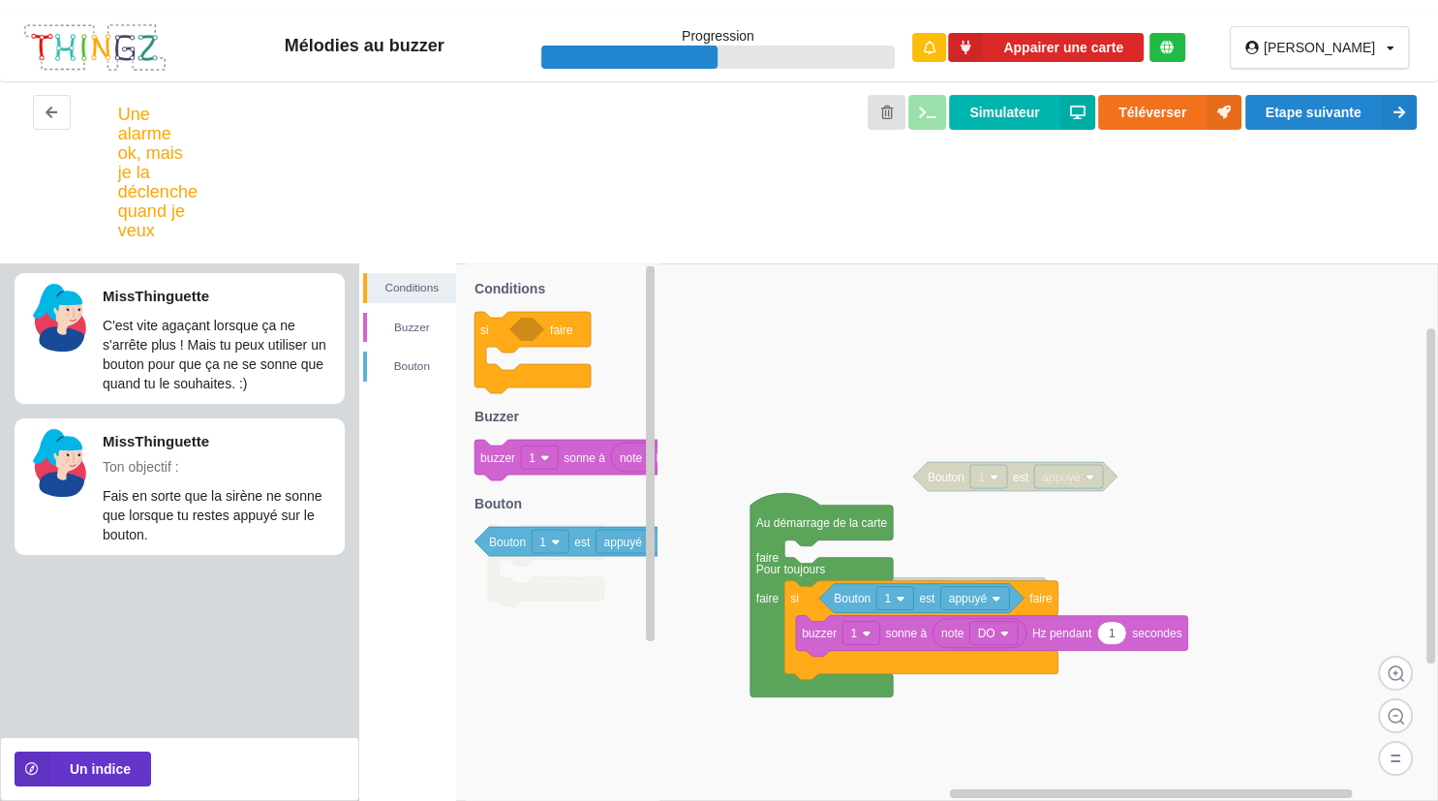
drag, startPoint x: 1094, startPoint y: 395, endPoint x: 1095, endPoint y: 437, distance: 41.7
click at [1095, 437] on div "Conditions [PERSON_NAME] si faire note DO 1 buzzer 1 sonne à Hz pendant seconde…" at bounding box center [898, 532] width 1079 height 538
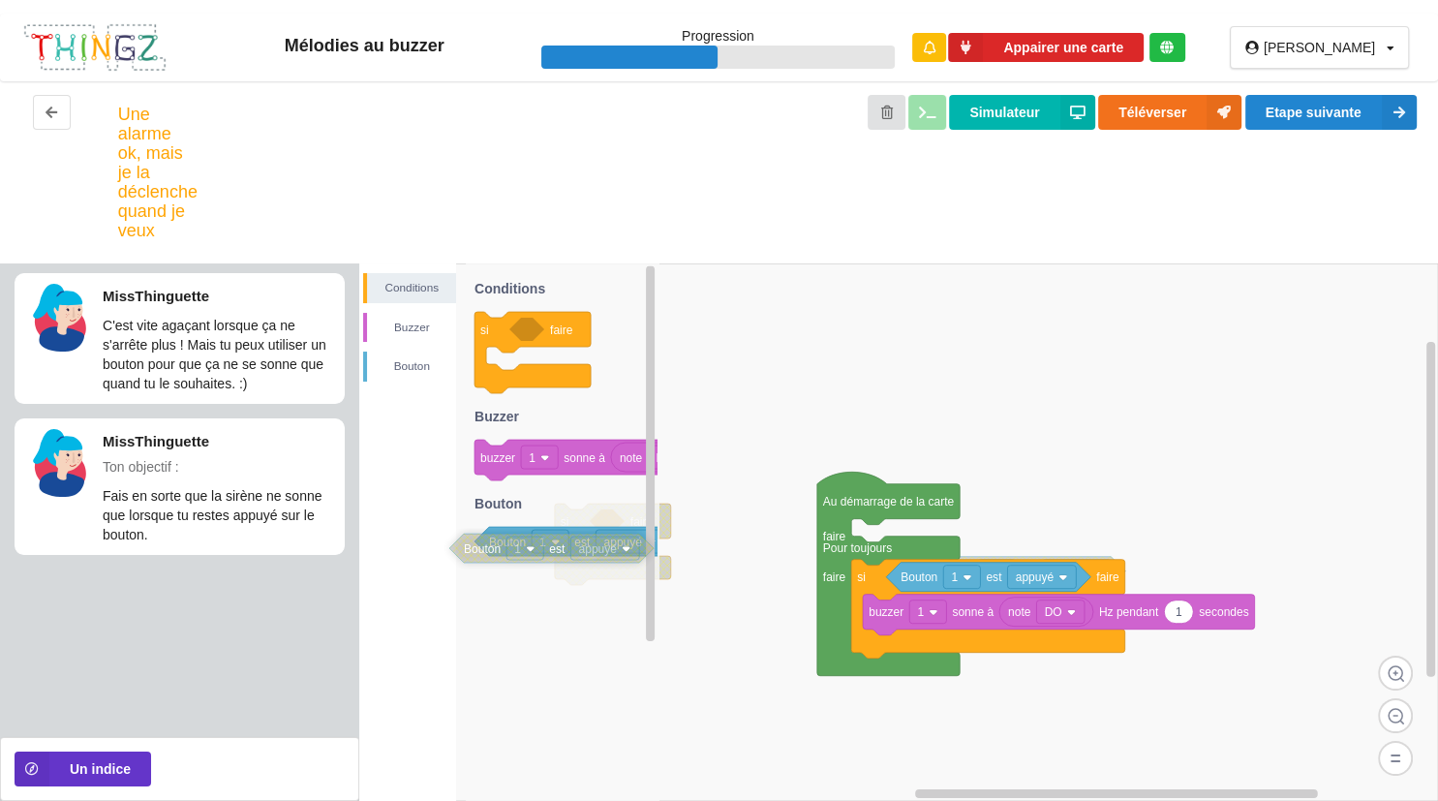
drag, startPoint x: 1087, startPoint y: 455, endPoint x: 556, endPoint y: 548, distance: 538.9
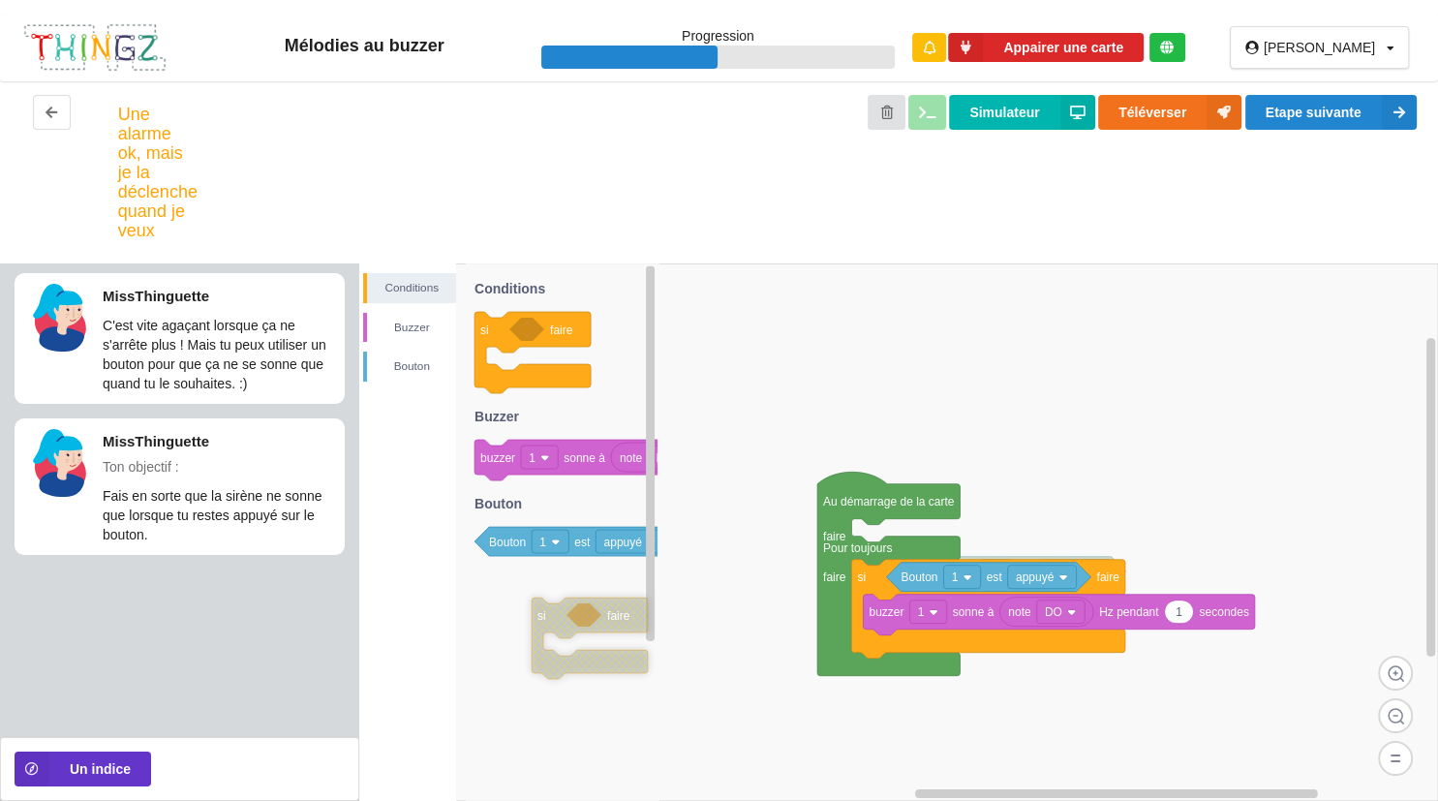
drag, startPoint x: 666, startPoint y: 571, endPoint x: 614, endPoint y: 661, distance: 103.3
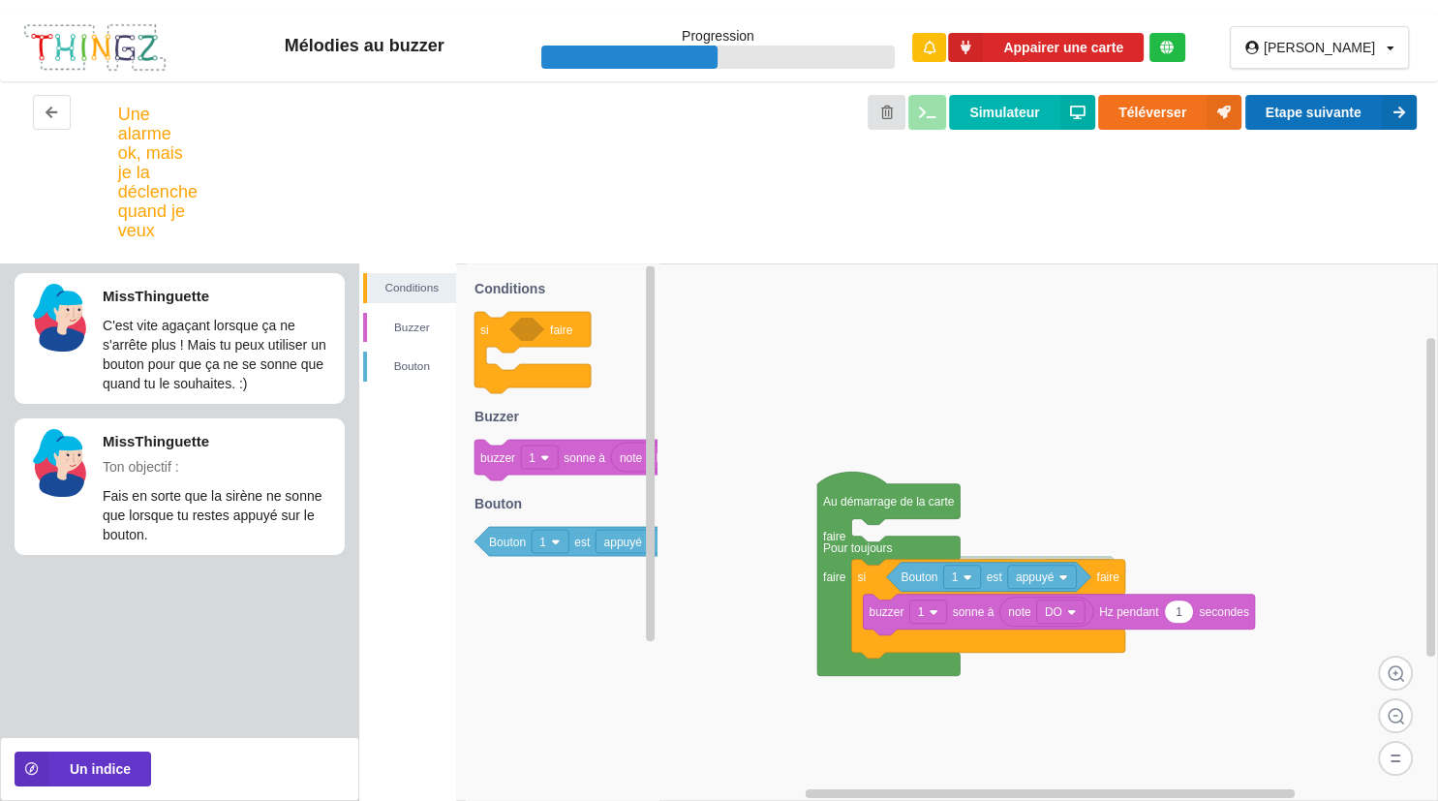
click at [1319, 95] on button "Etape suivante" at bounding box center [1331, 112] width 171 height 35
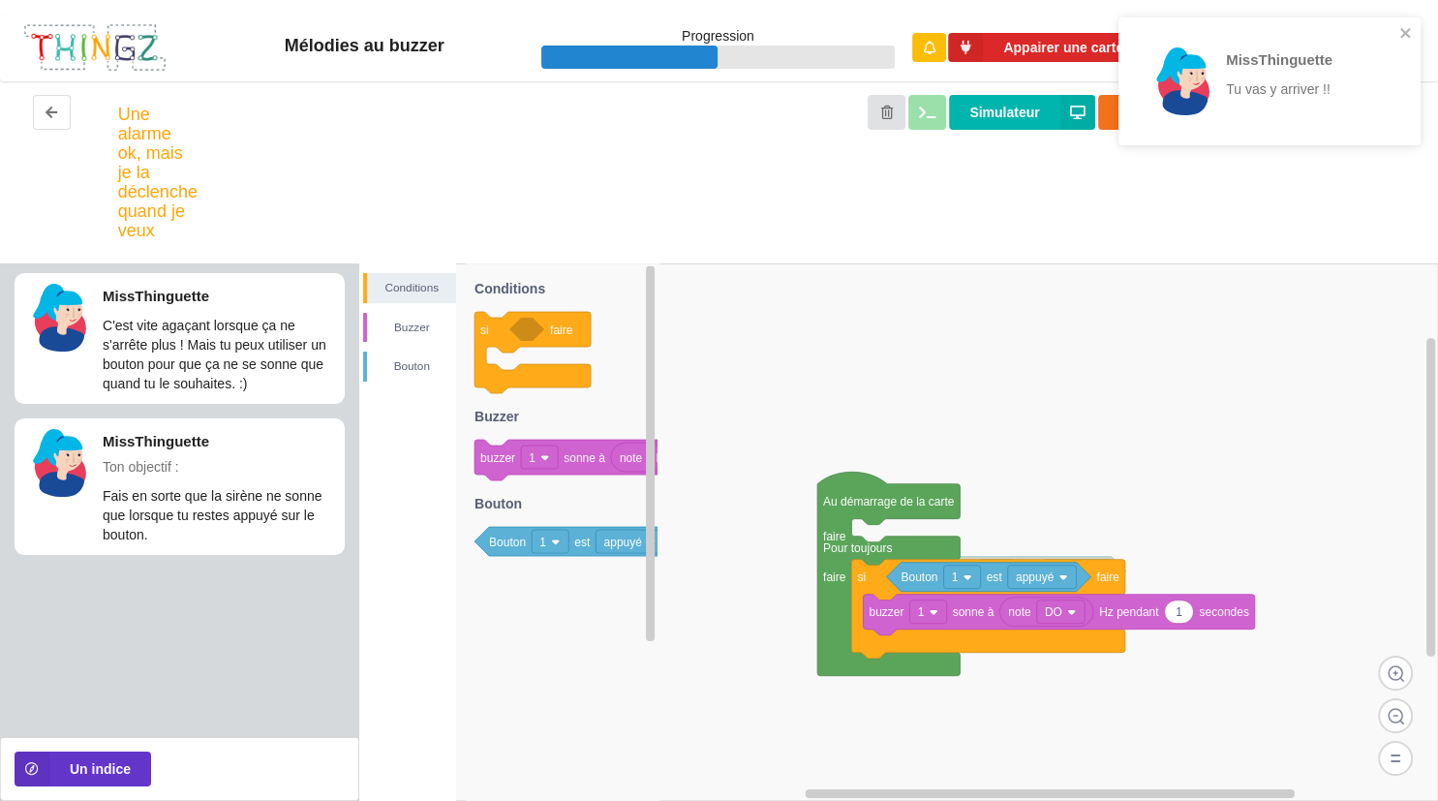
click at [1417, 25] on div "MissThinguette Tu vas y arriver !!" at bounding box center [1270, 81] width 302 height 128
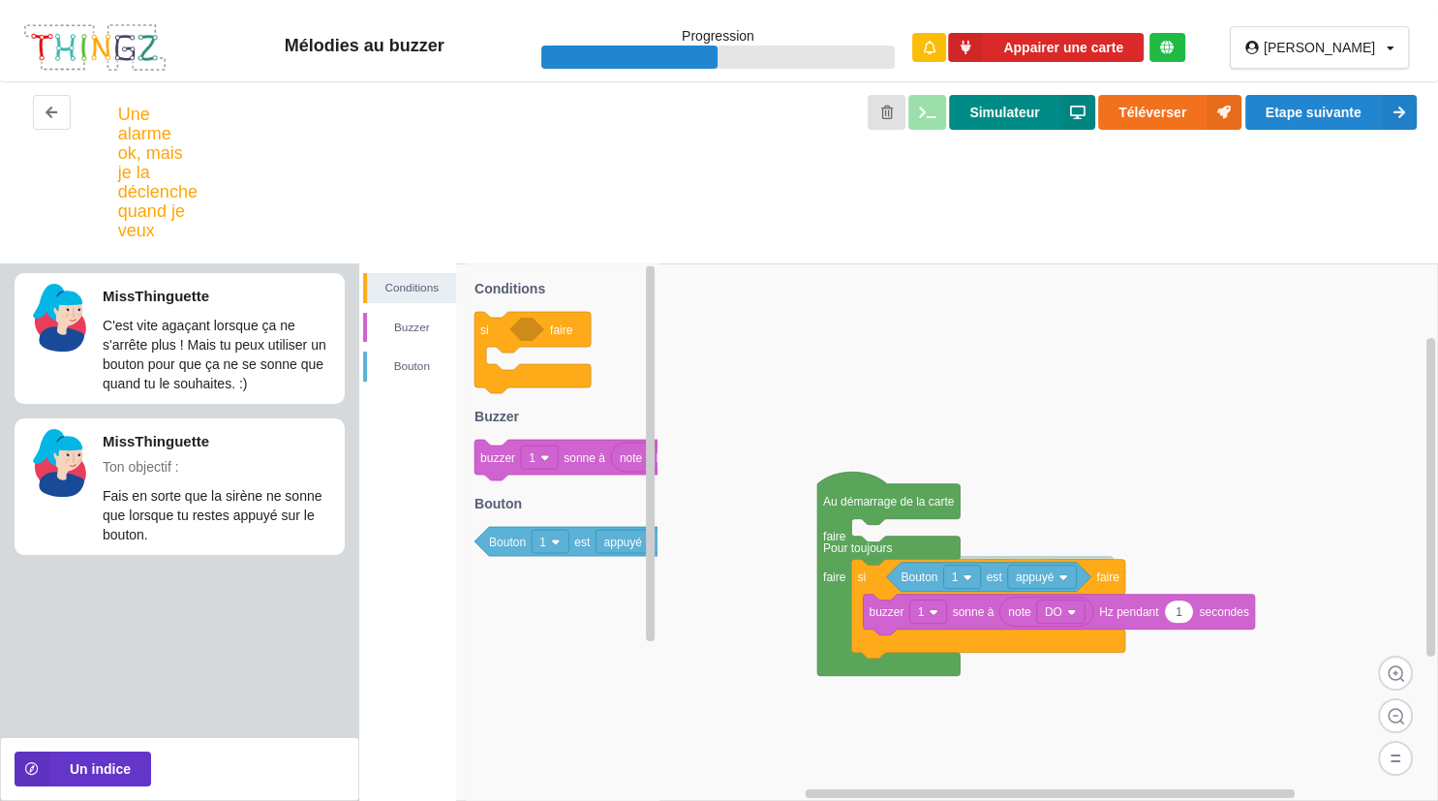
click at [1042, 119] on button "Simulateur" at bounding box center [1021, 112] width 145 height 35
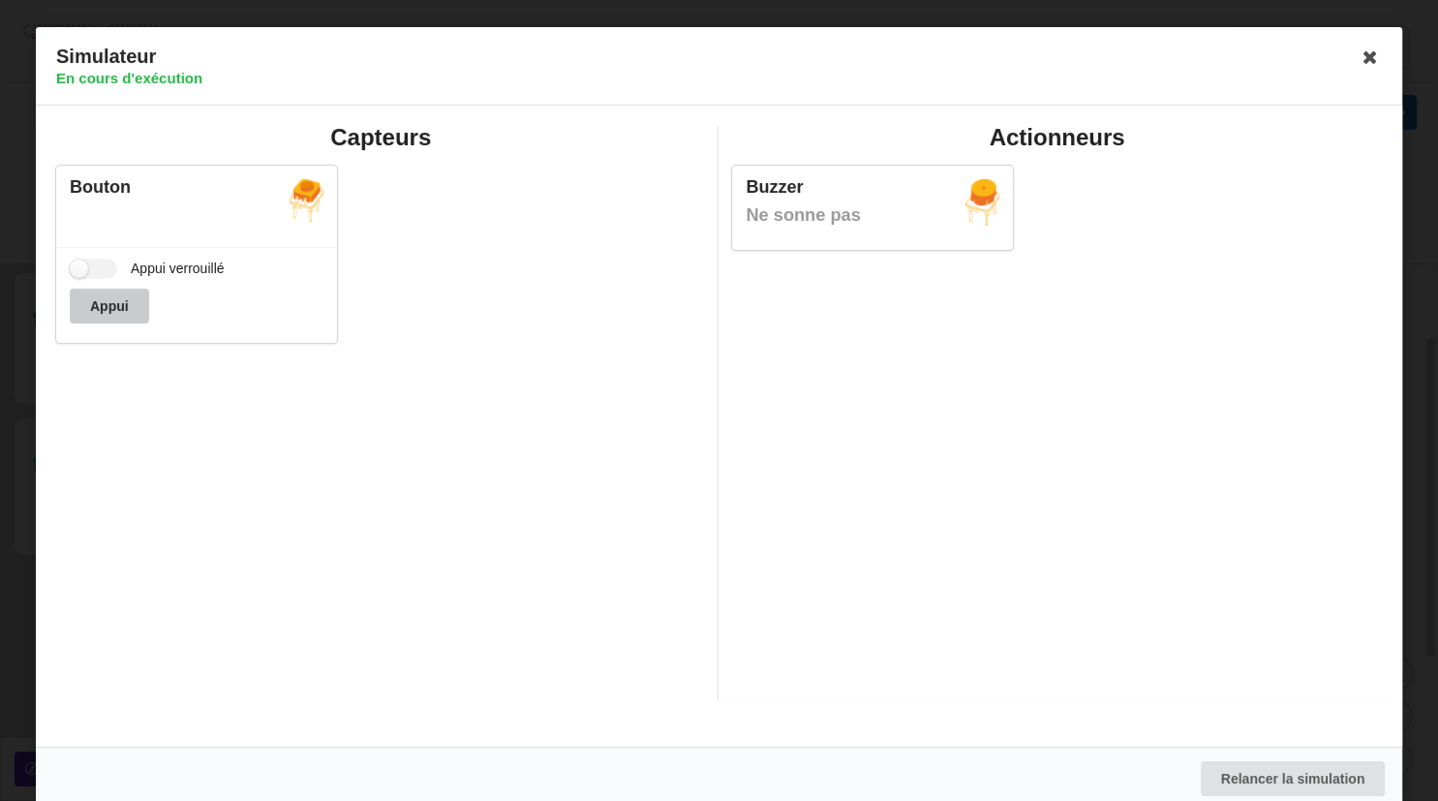
click at [120, 300] on button "Appui" at bounding box center [109, 306] width 79 height 35
click at [1383, 56] on icon at bounding box center [1370, 57] width 31 height 31
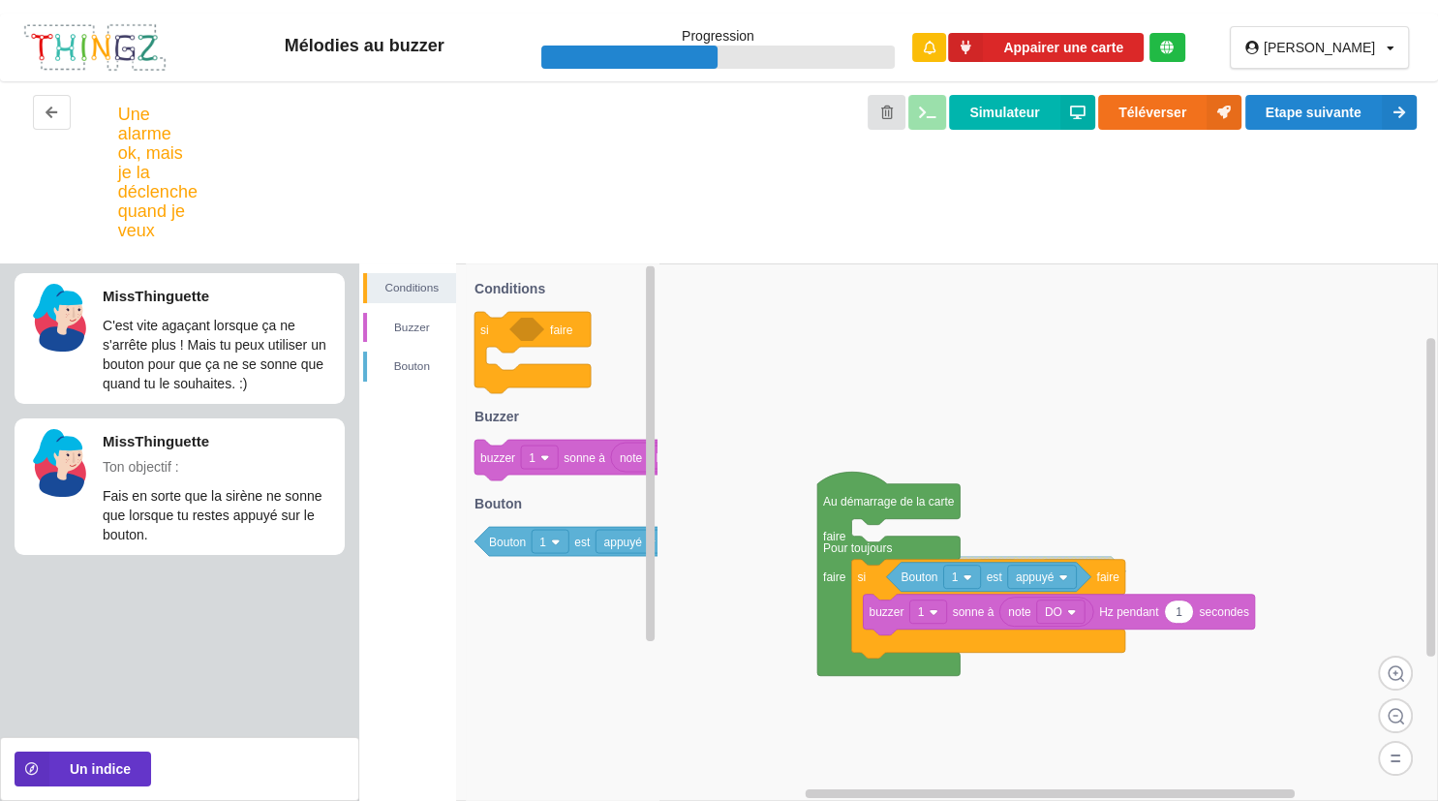
click at [1182, 618] on text "1" at bounding box center [1179, 612] width 7 height 14
type input "0"
click at [1333, 86] on div "Une alarme ok, mais je la déclenche quand je veux Simulateur Téléverser Etape s…" at bounding box center [719, 172] width 1438 height 182
click at [1336, 98] on button "Etape suivante" at bounding box center [1331, 112] width 171 height 35
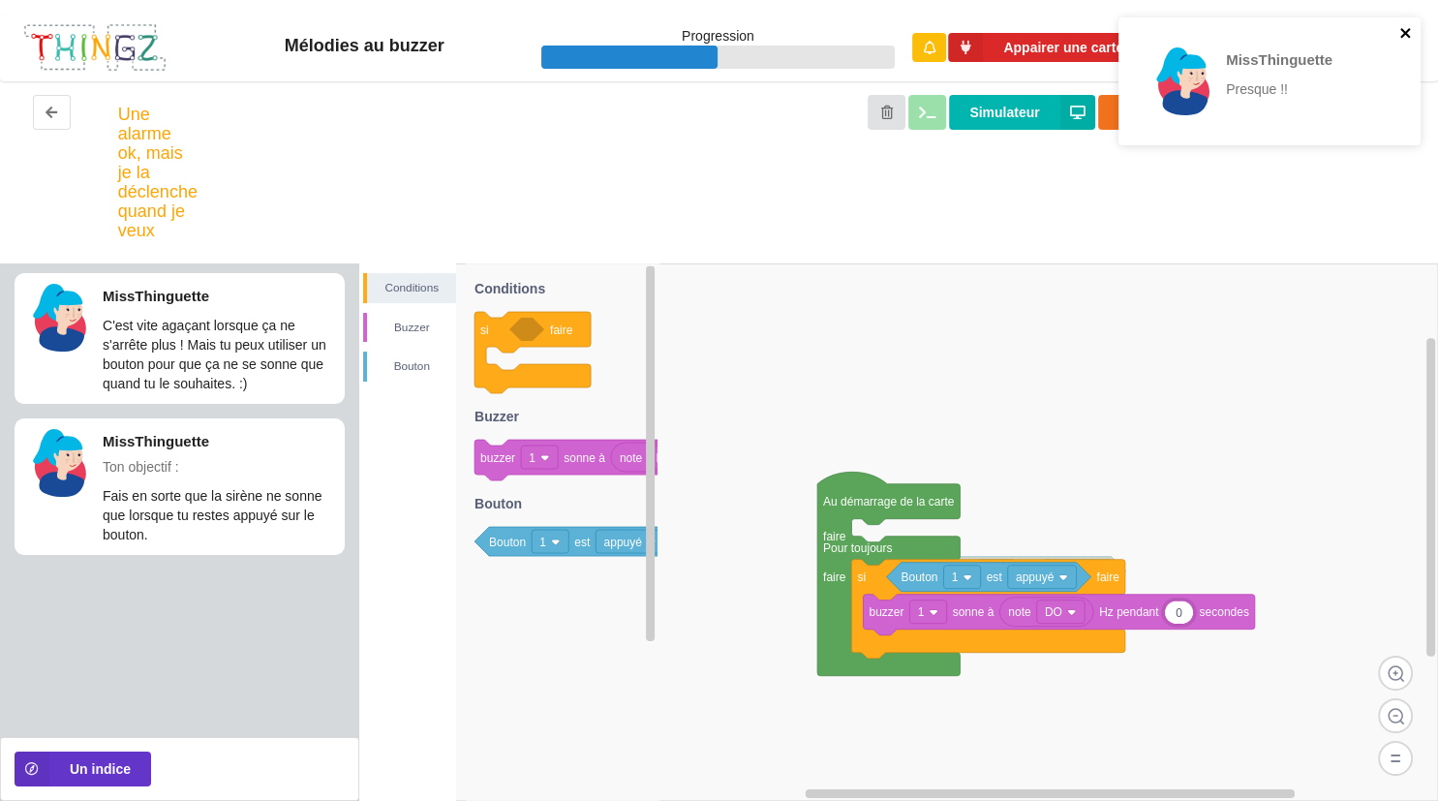
click at [1405, 29] on icon "close" at bounding box center [1407, 32] width 14 height 15
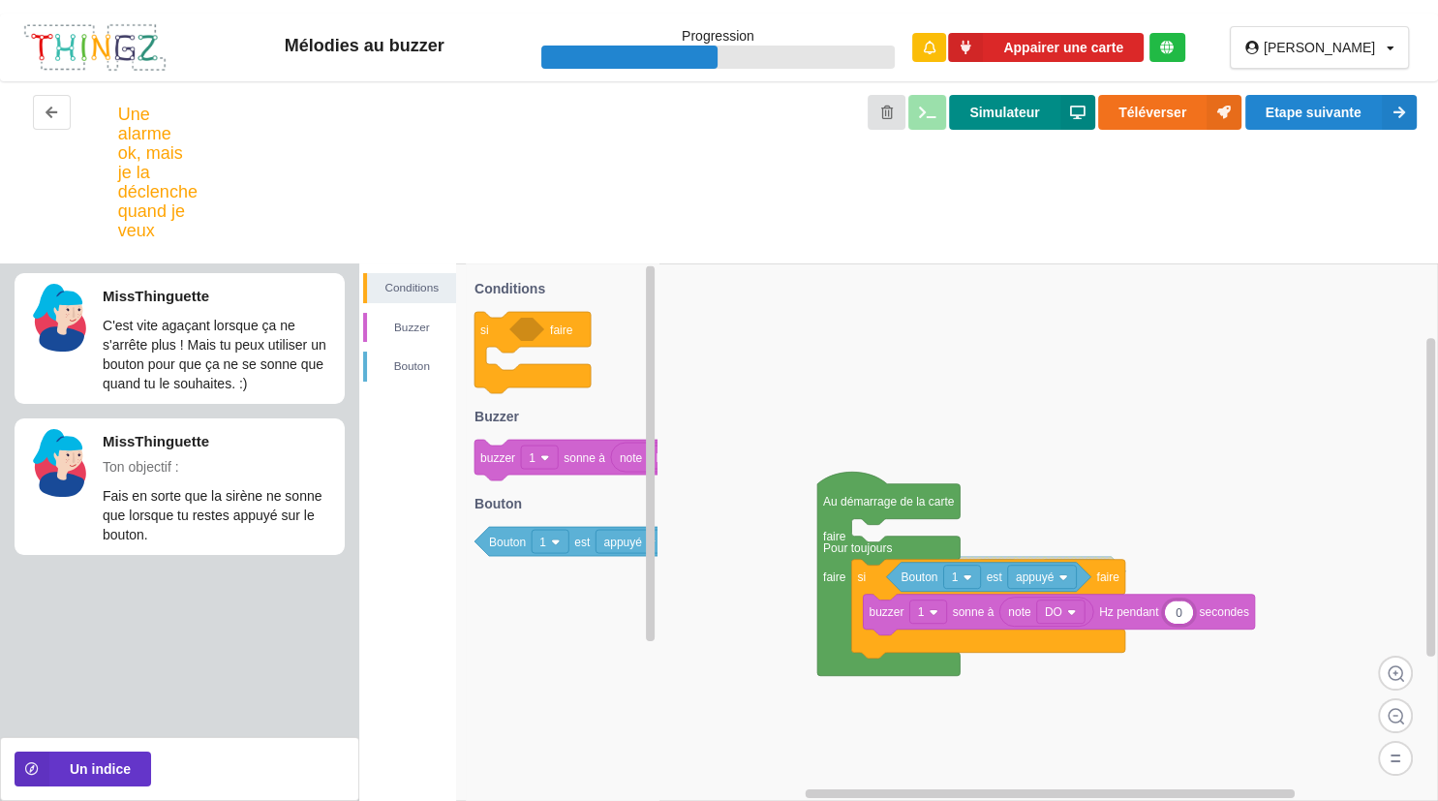
click at [1043, 118] on button "Simulateur" at bounding box center [1021, 112] width 145 height 35
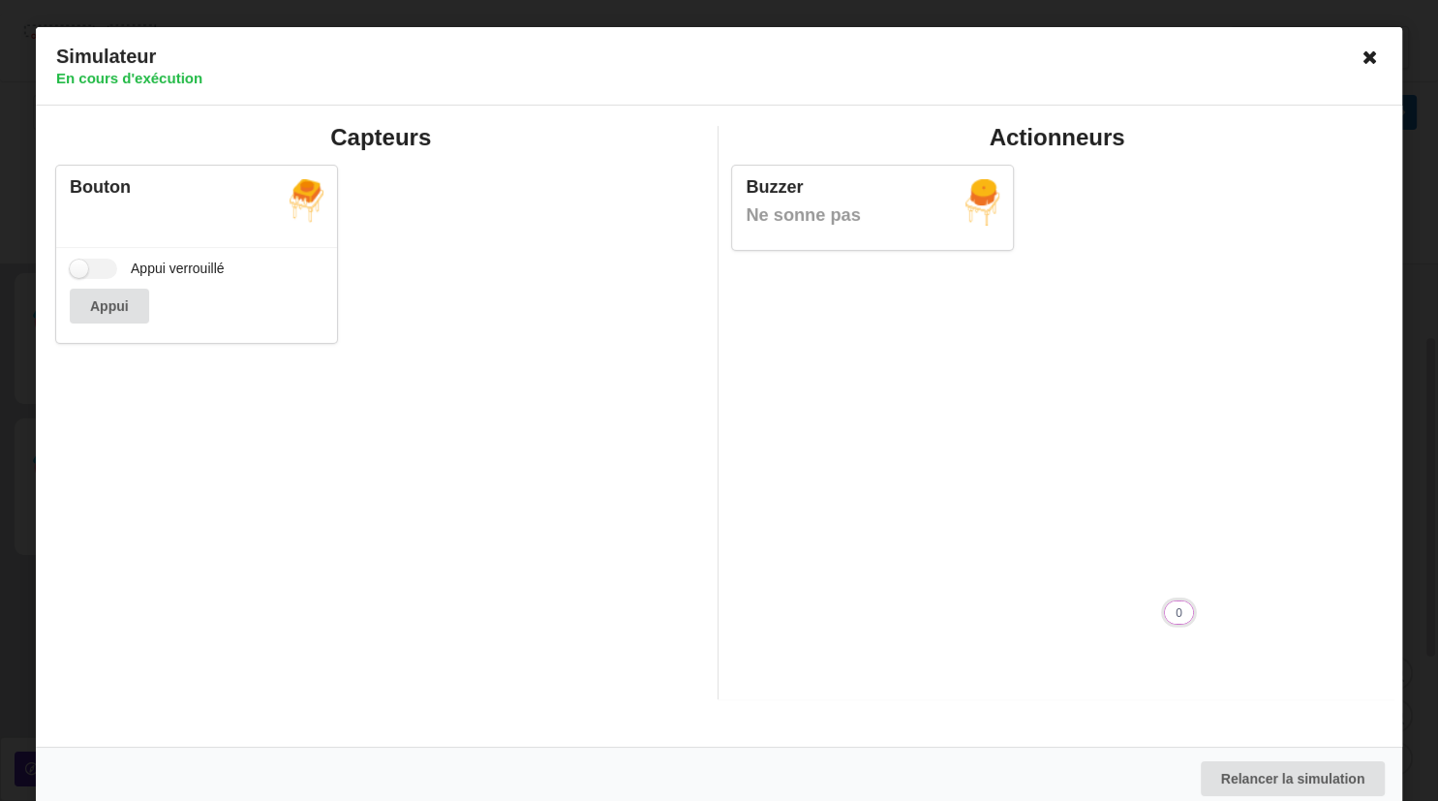
click at [1370, 64] on icon at bounding box center [1370, 57] width 31 height 31
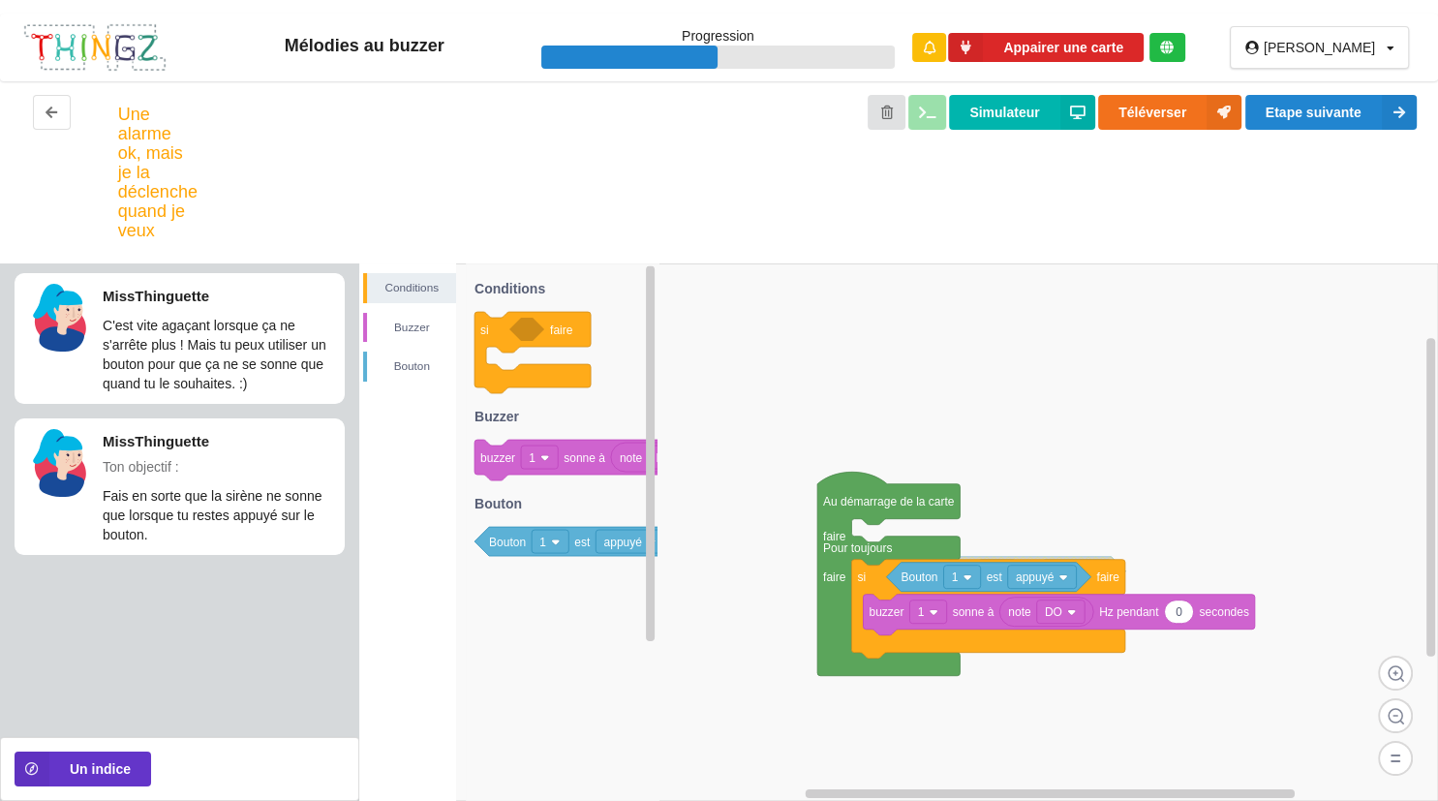
click at [1196, 614] on icon at bounding box center [1059, 615] width 391 height 41
click at [1186, 621] on icon at bounding box center [1179, 612] width 29 height 23
click at [1094, 592] on icon at bounding box center [988, 609] width 273 height 99
click at [928, 616] on rect at bounding box center [928, 612] width 37 height 23
click at [982, 688] on rect at bounding box center [898, 532] width 1079 height 538
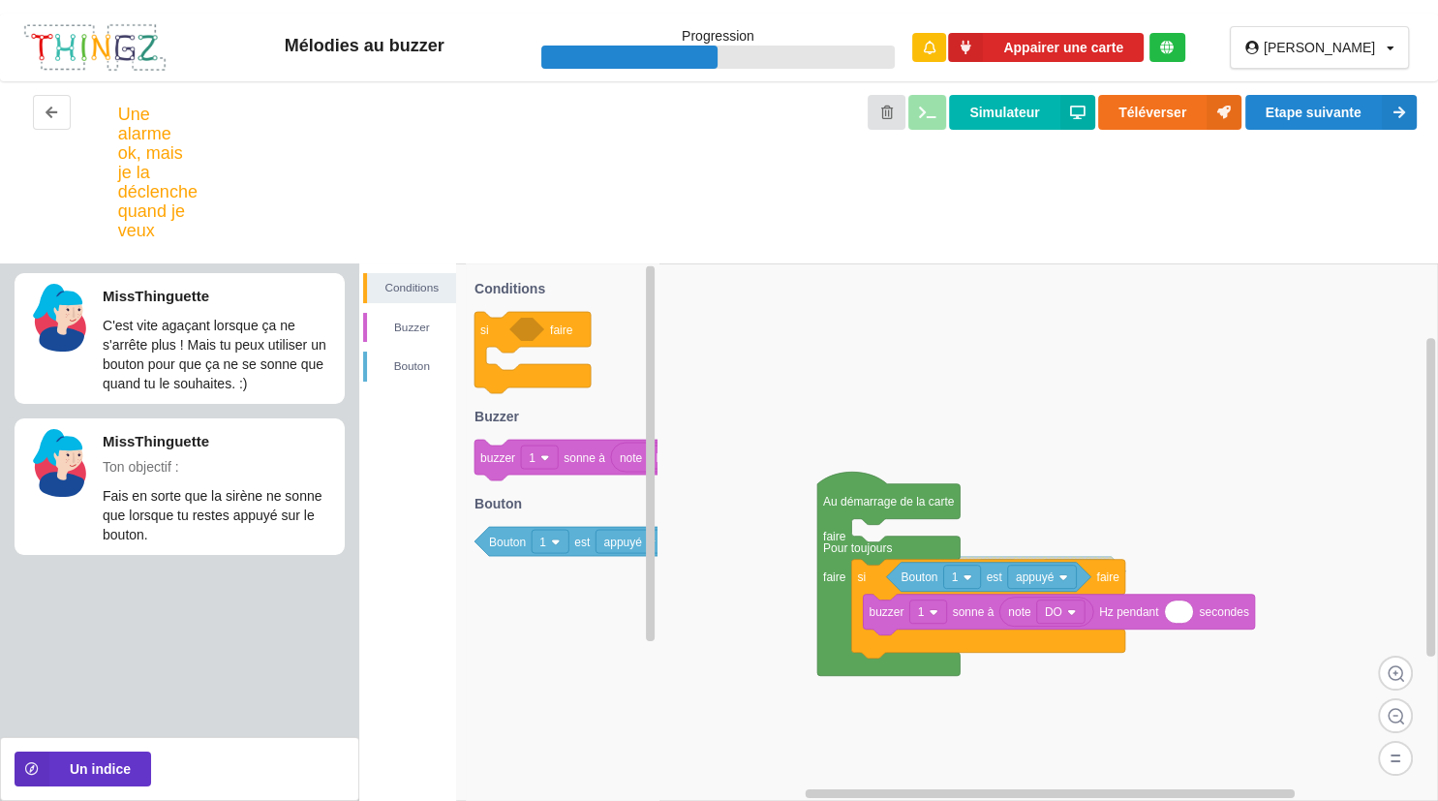
click at [1182, 617] on icon at bounding box center [1179, 612] width 29 height 23
type input "10000"
click at [1348, 106] on button "Etape suivante" at bounding box center [1331, 112] width 171 height 35
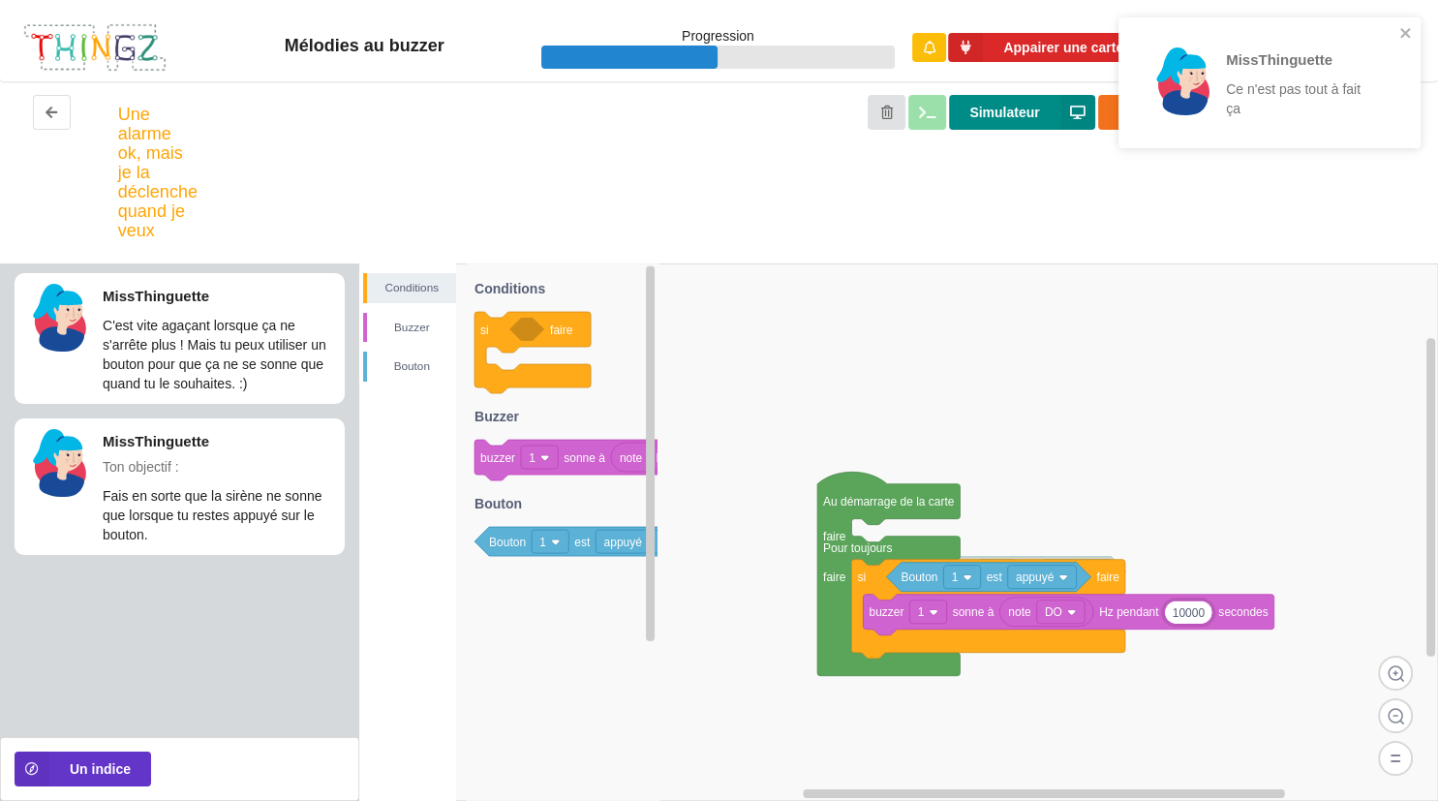
click at [1004, 126] on button "Simulateur" at bounding box center [1021, 112] width 145 height 35
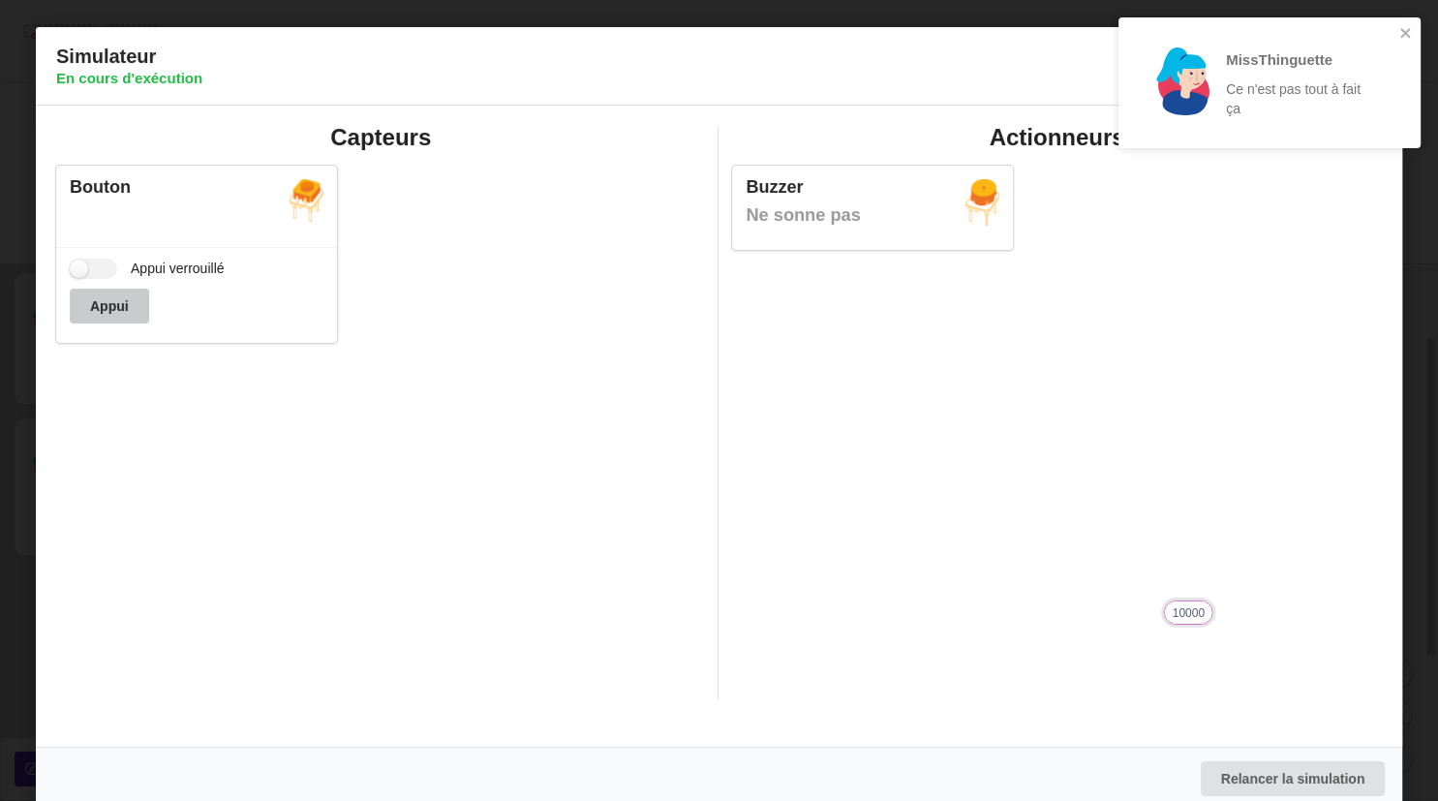
click at [130, 304] on button "Appui" at bounding box center [109, 306] width 79 height 35
click at [1424, 30] on div "MissThinguette Ce n'est pas tout à fait ça" at bounding box center [1270, 90] width 310 height 152
click at [1408, 30] on icon "close" at bounding box center [1406, 33] width 10 height 10
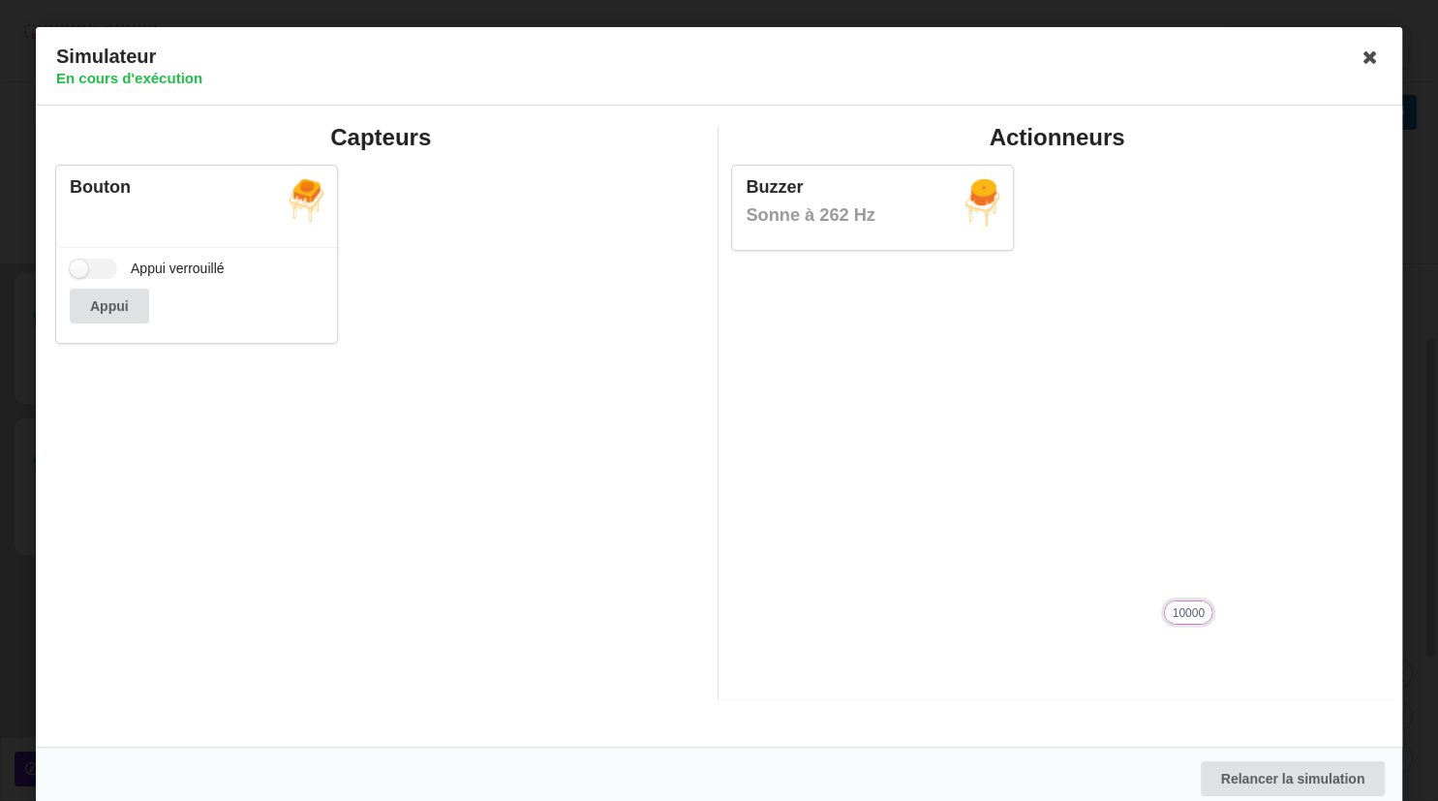
click at [1370, 69] on div "MissThinguette Ce n'est pas tout à fait ça" at bounding box center [1270, 90] width 310 height 152
click at [1362, 52] on icon at bounding box center [1370, 57] width 31 height 31
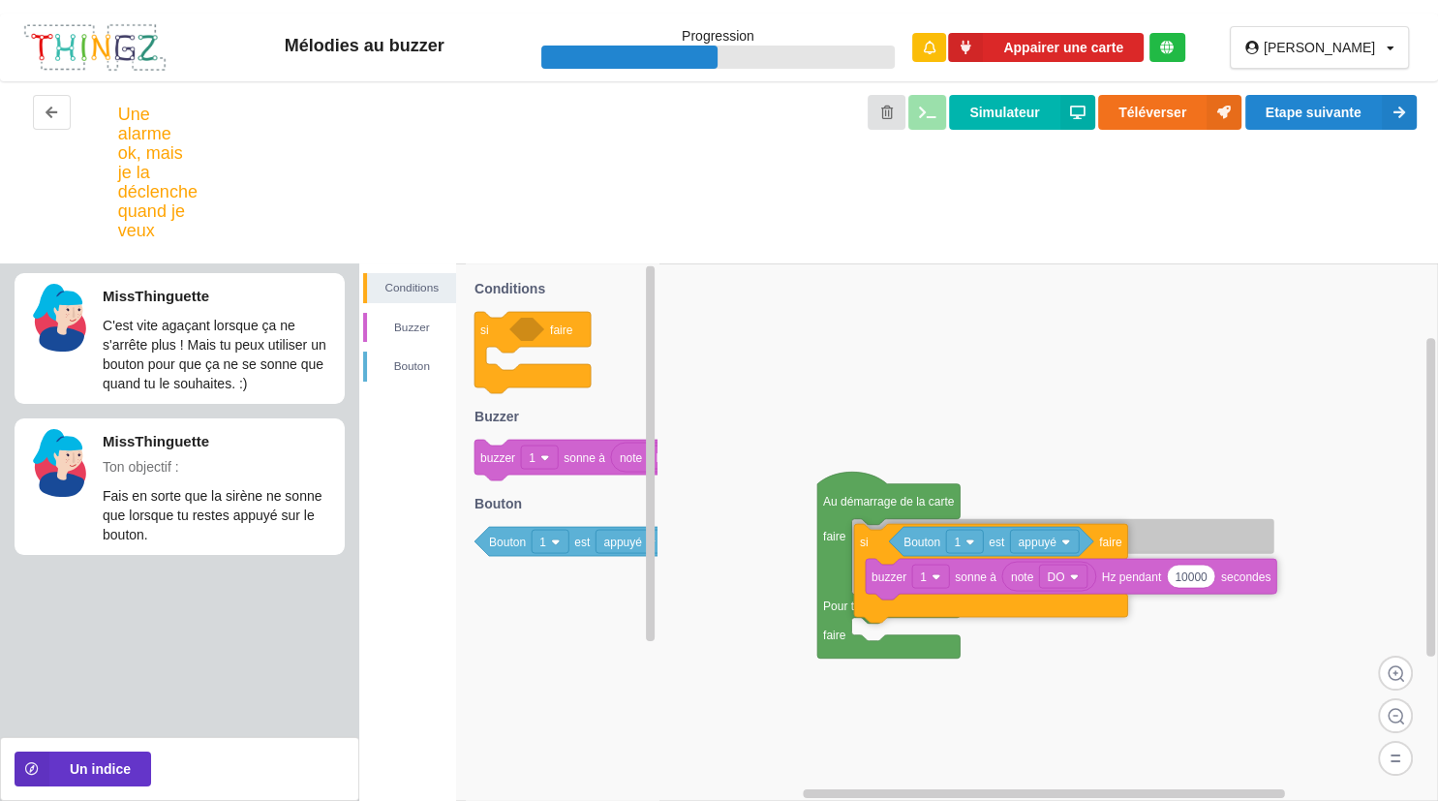
drag, startPoint x: 867, startPoint y: 587, endPoint x: 870, endPoint y: 551, distance: 36.0
click at [870, 551] on icon at bounding box center [990, 573] width 273 height 99
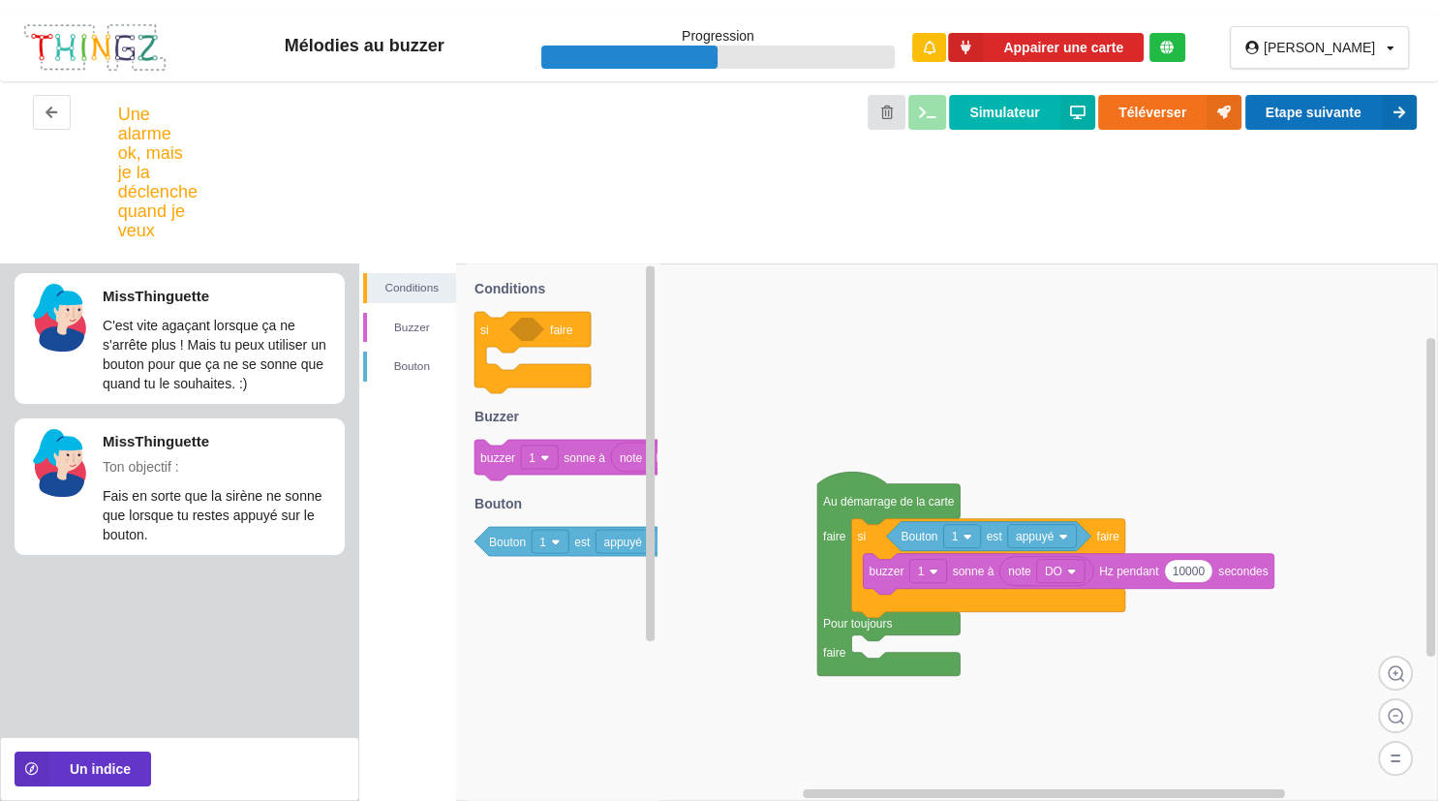
click at [1292, 115] on button "Etape suivante" at bounding box center [1331, 112] width 171 height 35
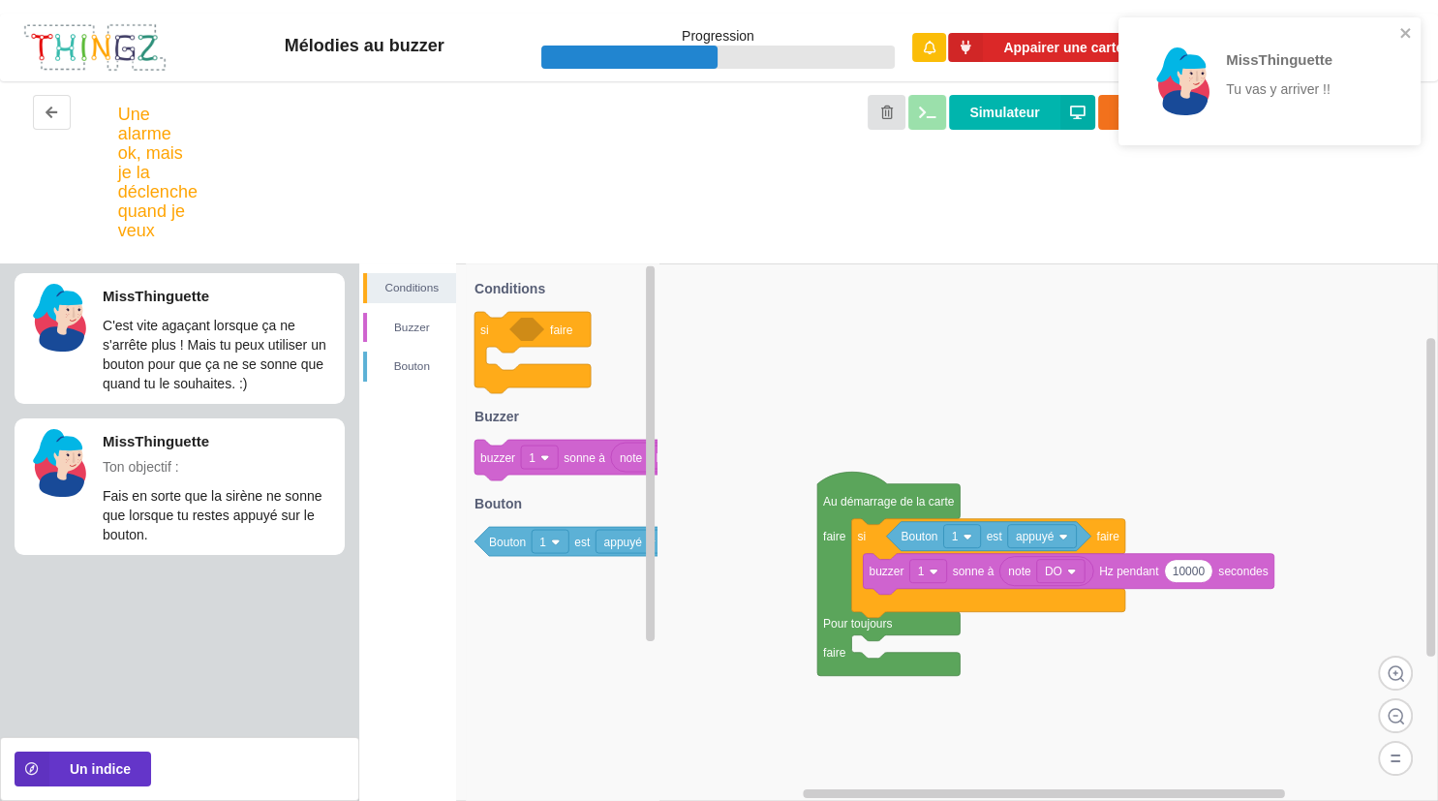
click at [1218, 576] on text "secondes" at bounding box center [1242, 572] width 49 height 14
click at [1214, 576] on icon at bounding box center [1069, 574] width 411 height 41
click at [1209, 580] on icon at bounding box center [1189, 571] width 48 height 23
type input "1"
click at [1382, 24] on div "MissThinguette Tu vas y arriver !!" at bounding box center [1270, 81] width 302 height 128
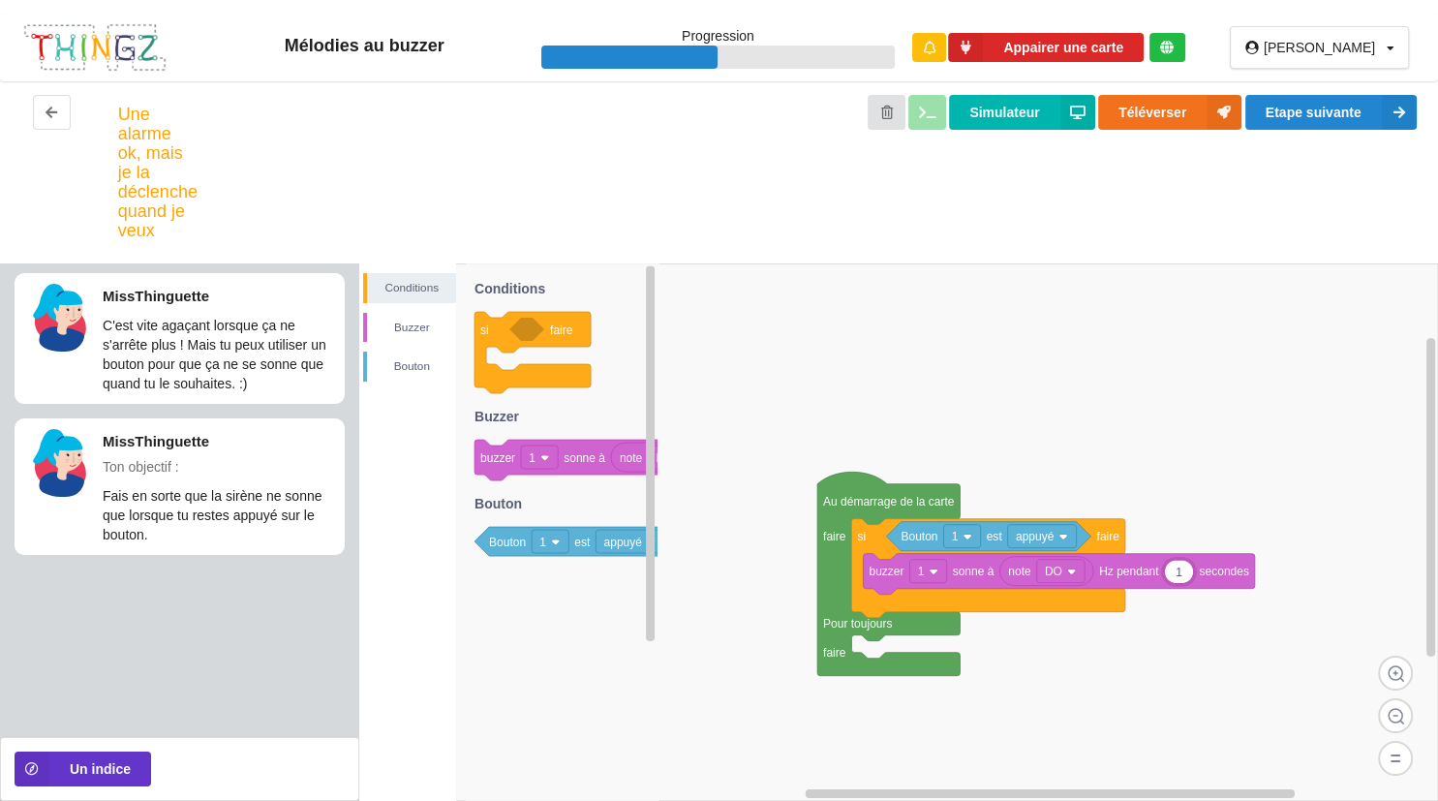
click at [1354, 108] on div "MissThinguette Tu vas y arriver !!" at bounding box center [1270, 88] width 310 height 149
click at [1354, 108] on button "Etape suivante" at bounding box center [1331, 112] width 171 height 35
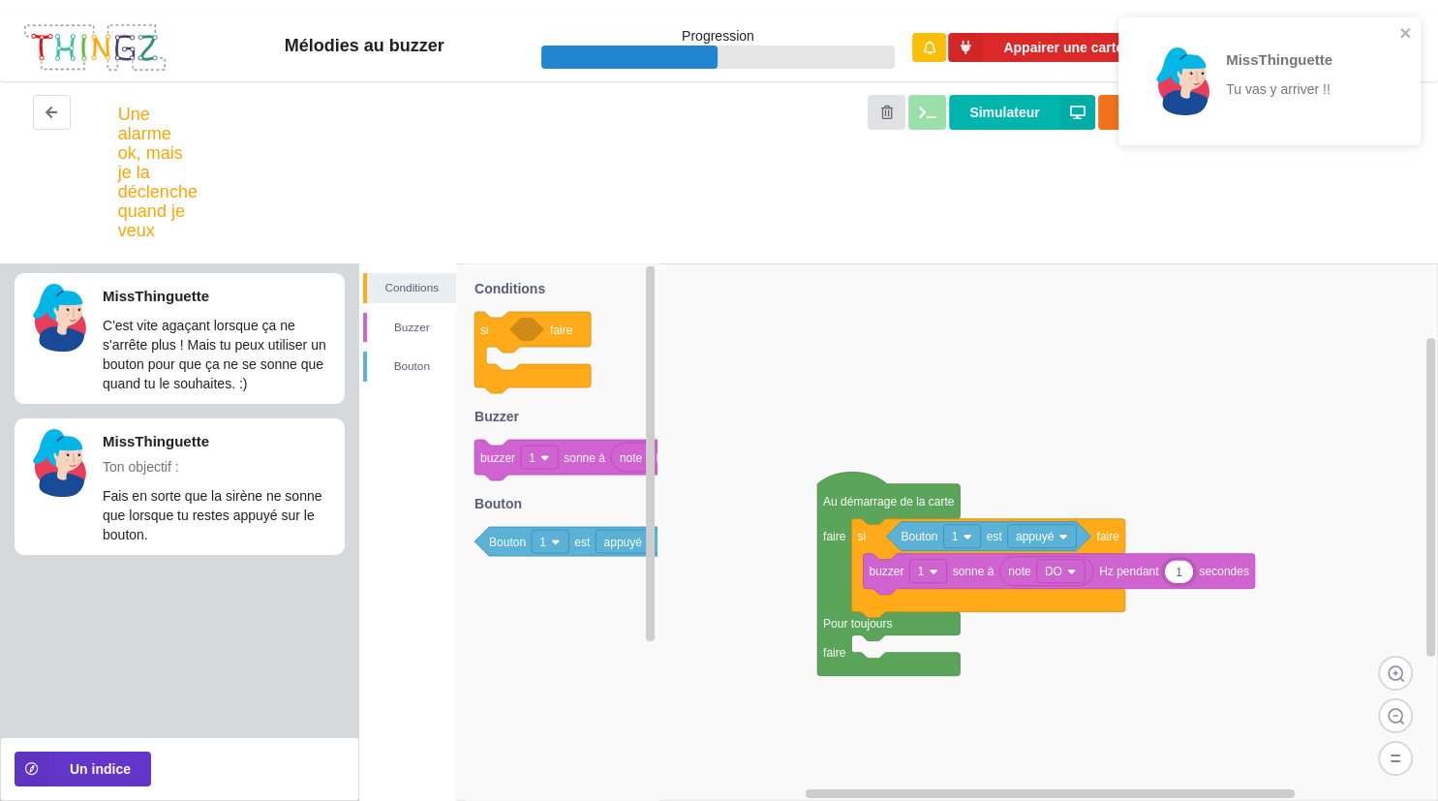
click at [1389, 34] on div "MissThinguette Tu vas y arriver !!" at bounding box center [1263, 81] width 262 height 101
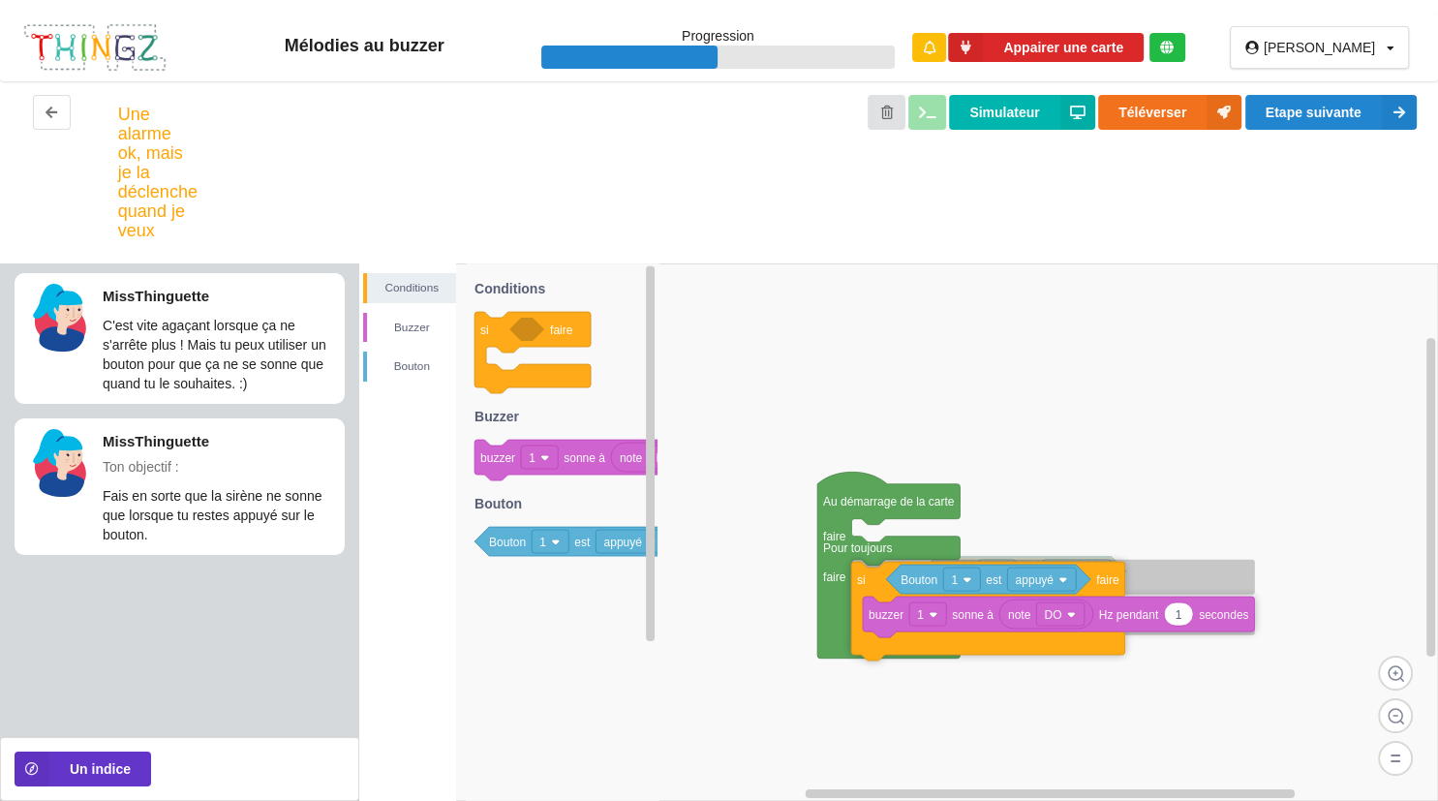
drag, startPoint x: 858, startPoint y: 548, endPoint x: 857, endPoint y: 591, distance: 42.6
click at [857, 591] on icon at bounding box center [987, 611] width 273 height 99
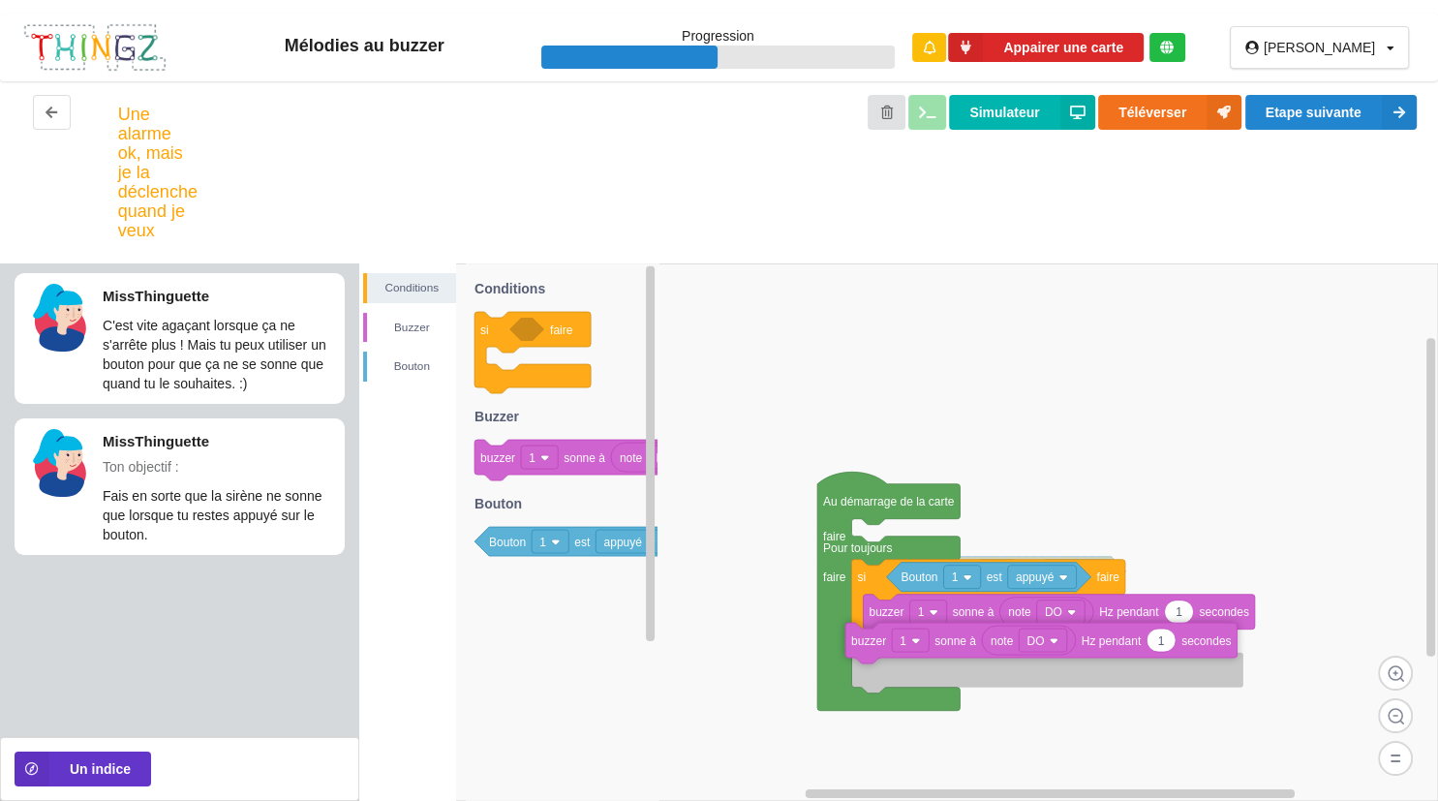
drag, startPoint x: 497, startPoint y: 462, endPoint x: 978, endPoint y: 661, distance: 520.7
click at [978, 661] on div "Conditions [PERSON_NAME] 1 est appuyé Au démarrage de la carte faire Pour toujo…" at bounding box center [898, 532] width 1079 height 538
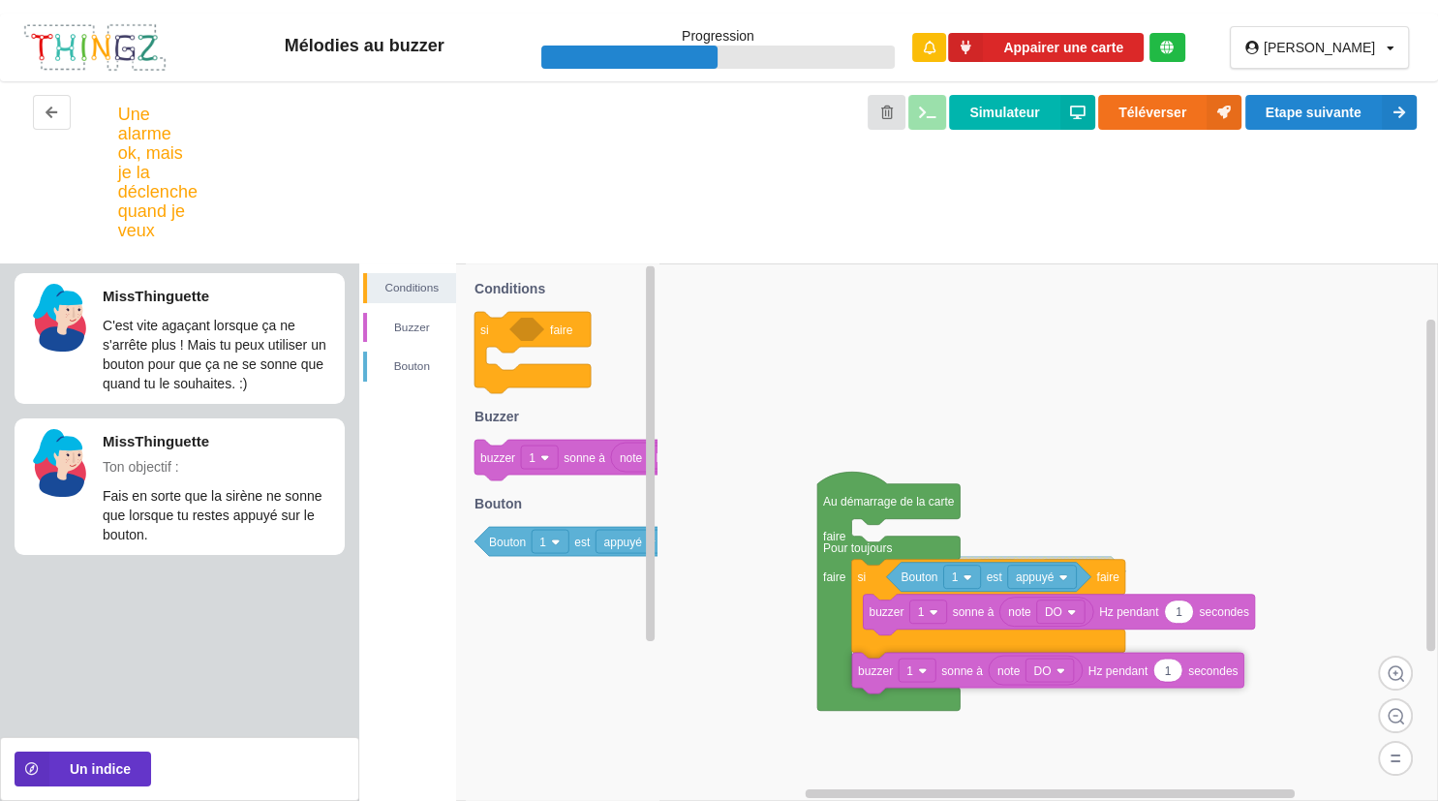
click at [932, 682] on rect at bounding box center [917, 670] width 37 height 23
click at [927, 678] on rect at bounding box center [917, 670] width 37 height 23
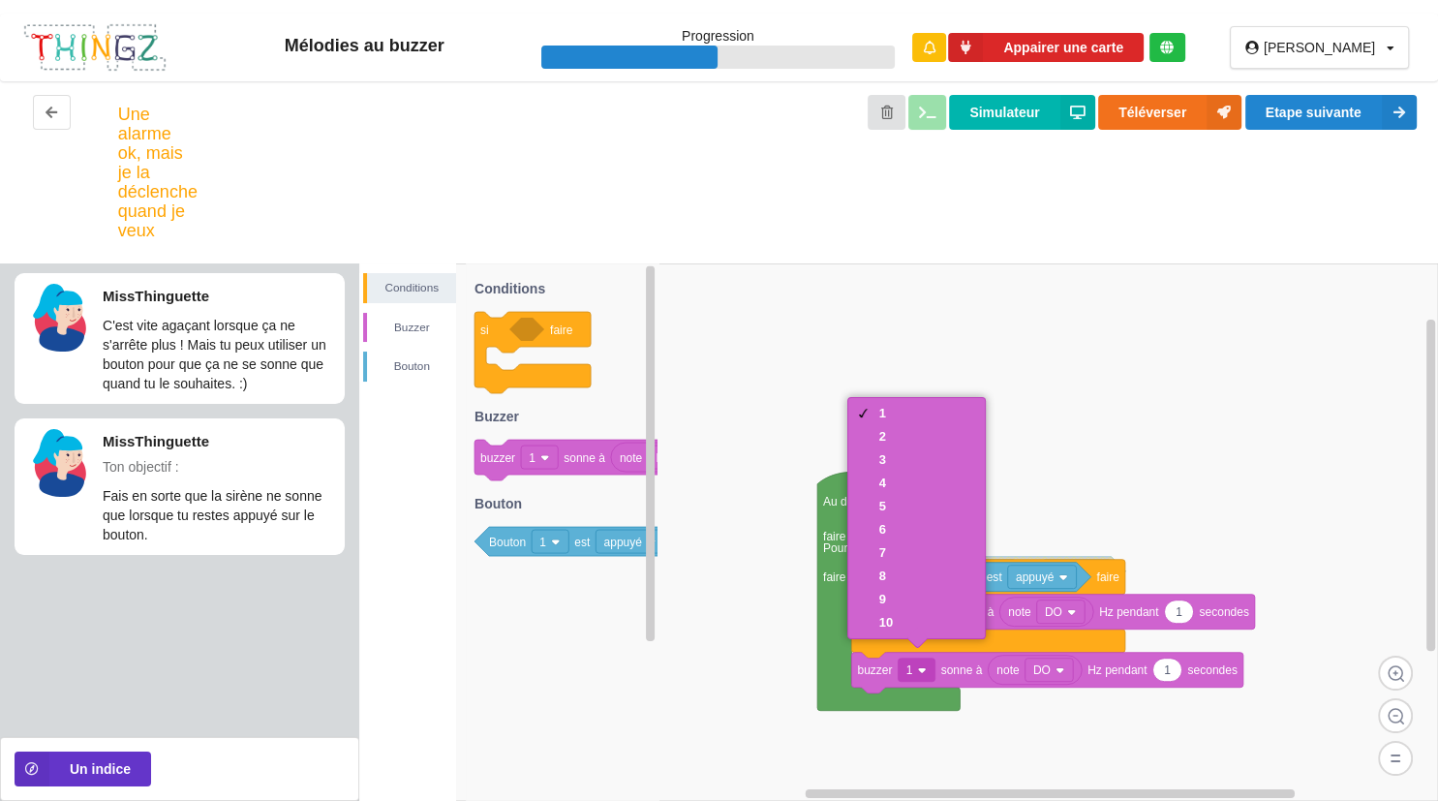
click at [1174, 671] on icon at bounding box center [1168, 670] width 29 height 23
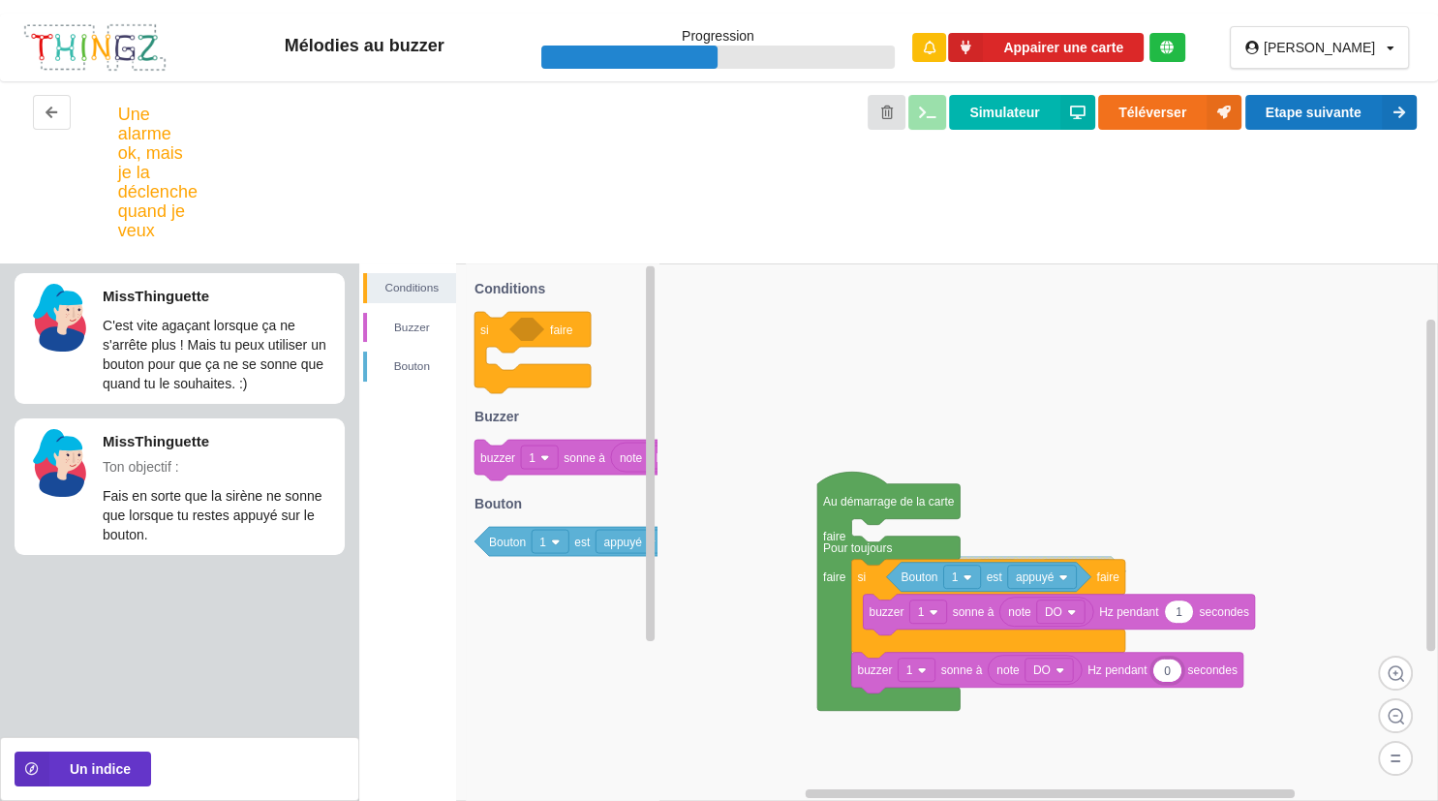
type input "0"
click at [1340, 104] on button "Etape suivante" at bounding box center [1331, 112] width 171 height 35
click at [405, 332] on div "Buzzer" at bounding box center [411, 327] width 89 height 19
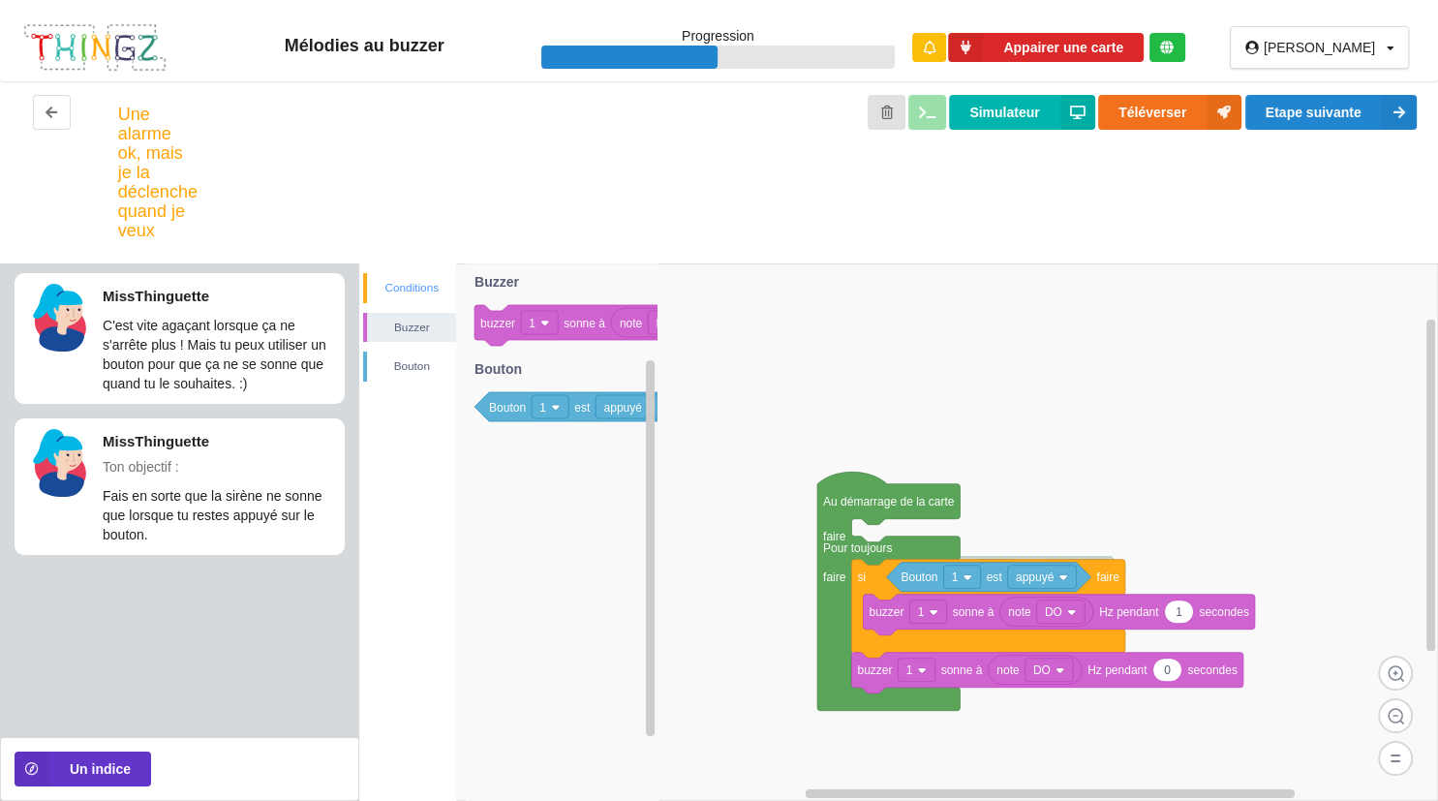
click at [409, 291] on div "Conditions" at bounding box center [411, 287] width 89 height 19
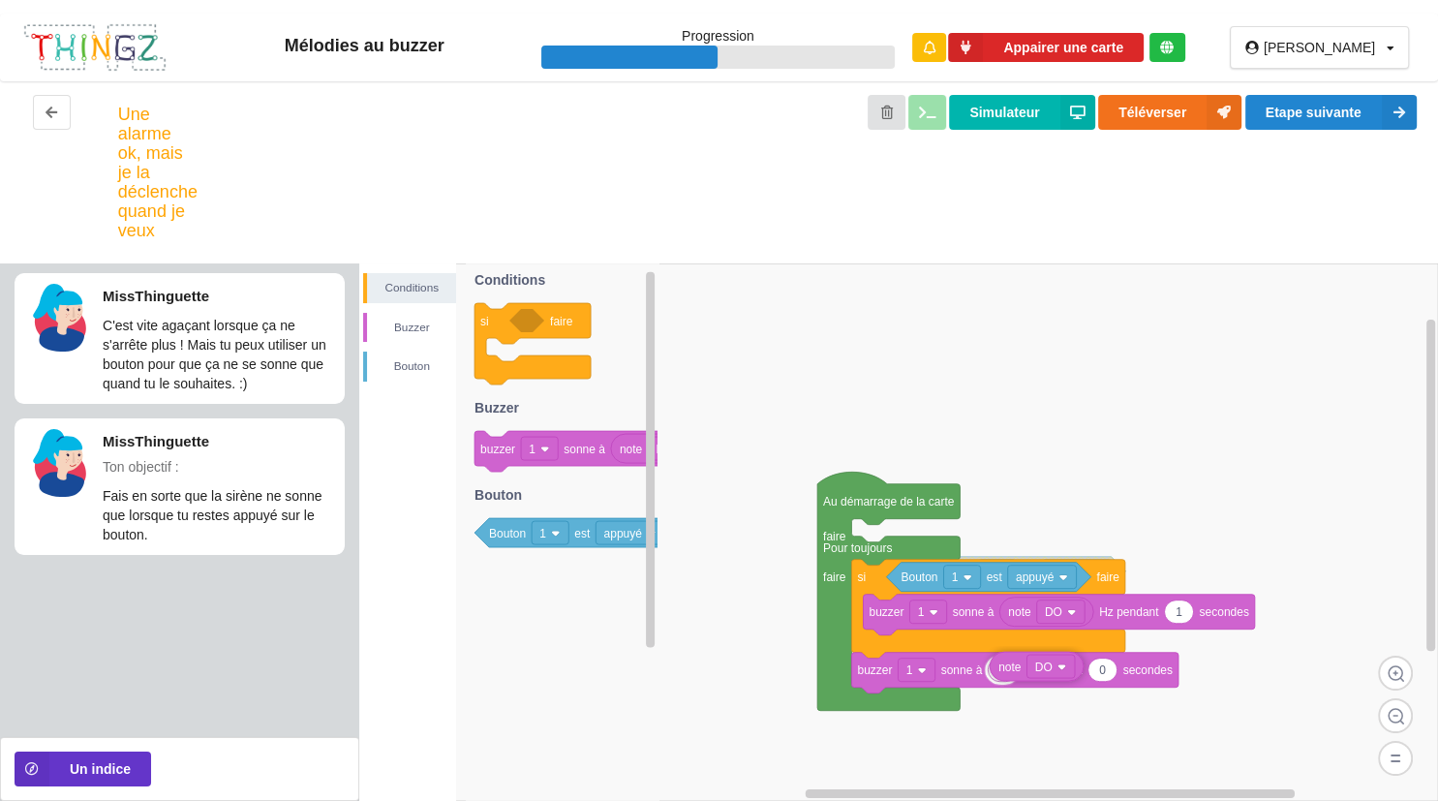
click at [1015, 674] on g "note DO" at bounding box center [1037, 666] width 94 height 29
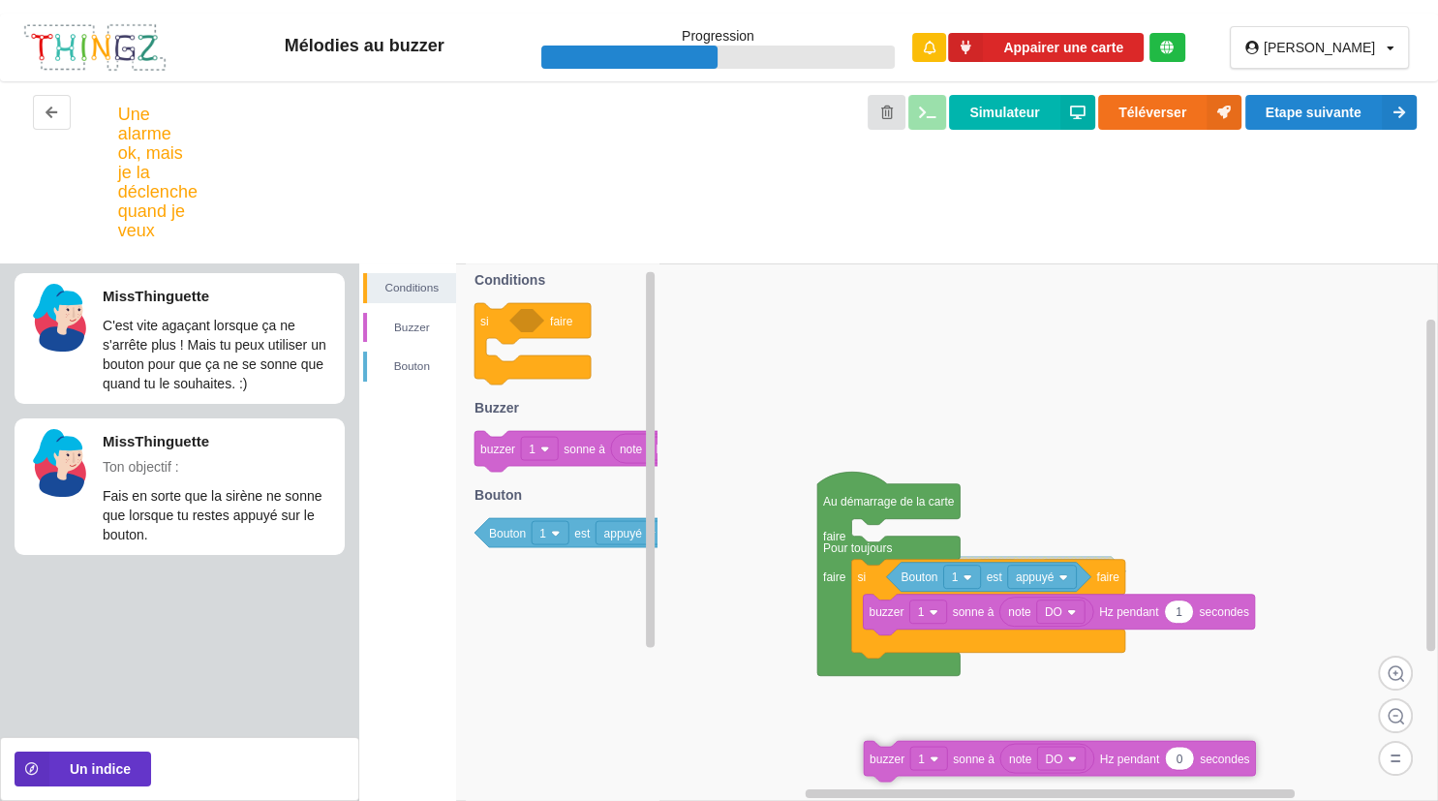
drag, startPoint x: 948, startPoint y: 680, endPoint x: 961, endPoint y: 769, distance: 90.0
click at [961, 769] on icon at bounding box center [1059, 761] width 391 height 41
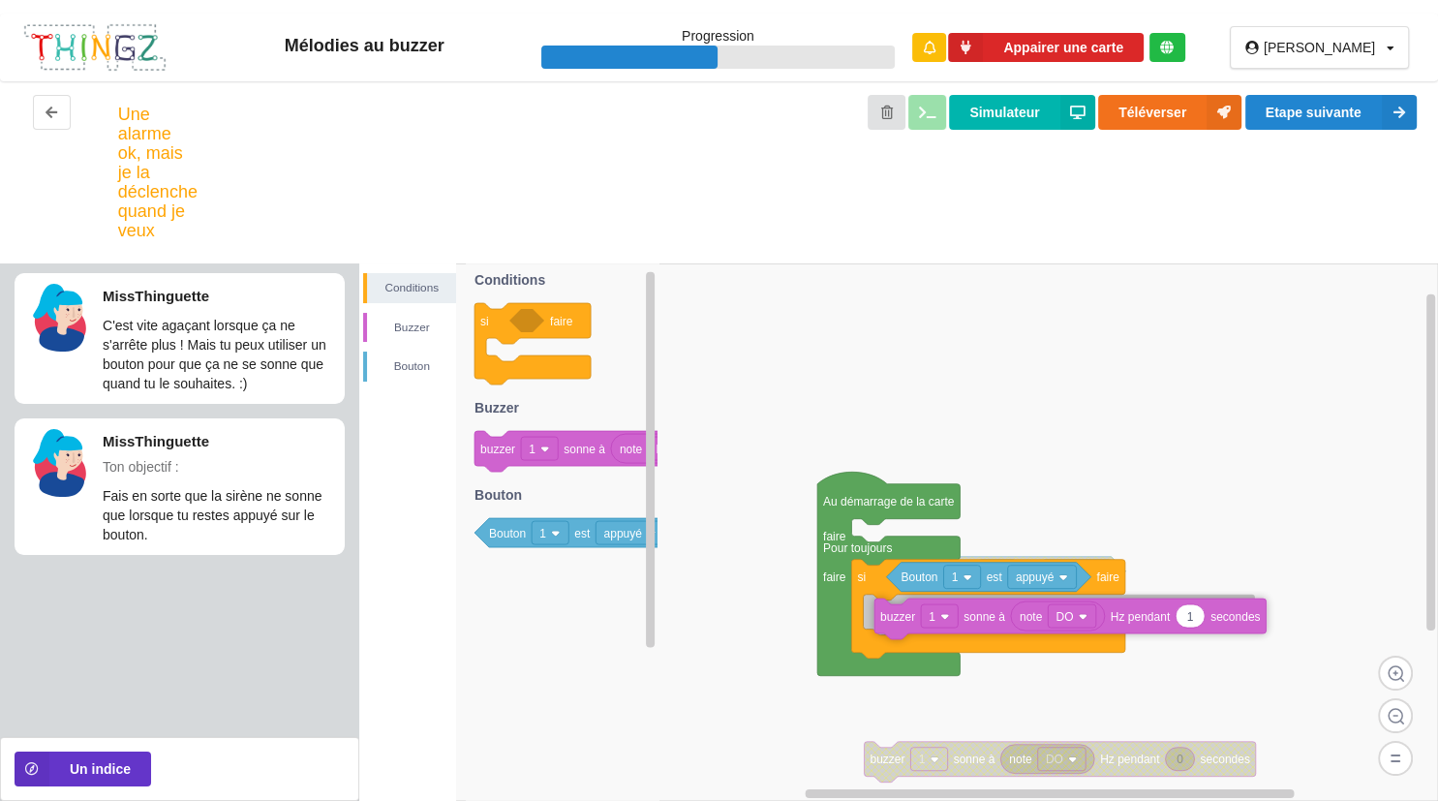
click at [875, 629] on icon at bounding box center [1070, 619] width 391 height 41
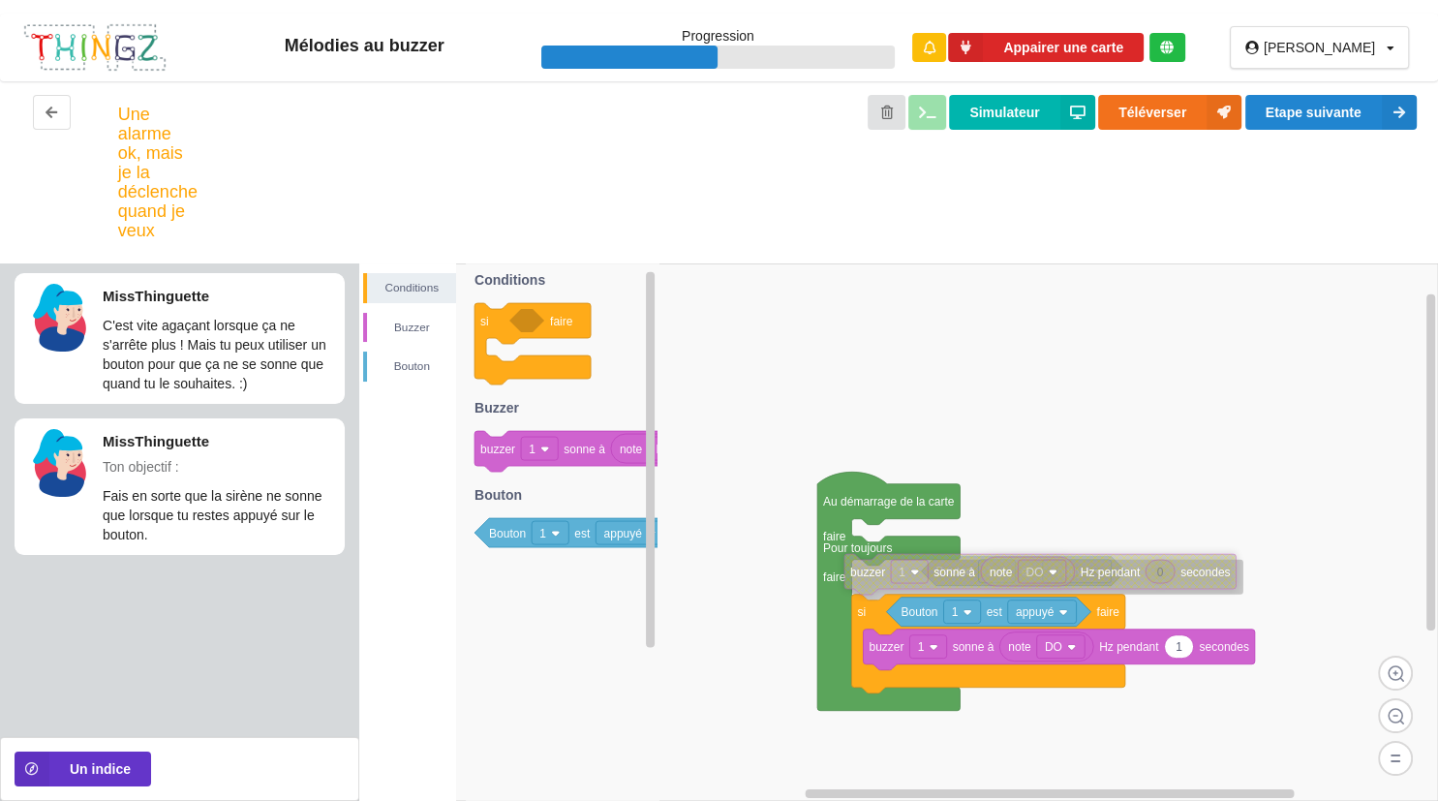
drag, startPoint x: 970, startPoint y: 760, endPoint x: 954, endPoint y: 575, distance: 185.7
click at [954, 575] on text "sonne à" at bounding box center [955, 573] width 42 height 14
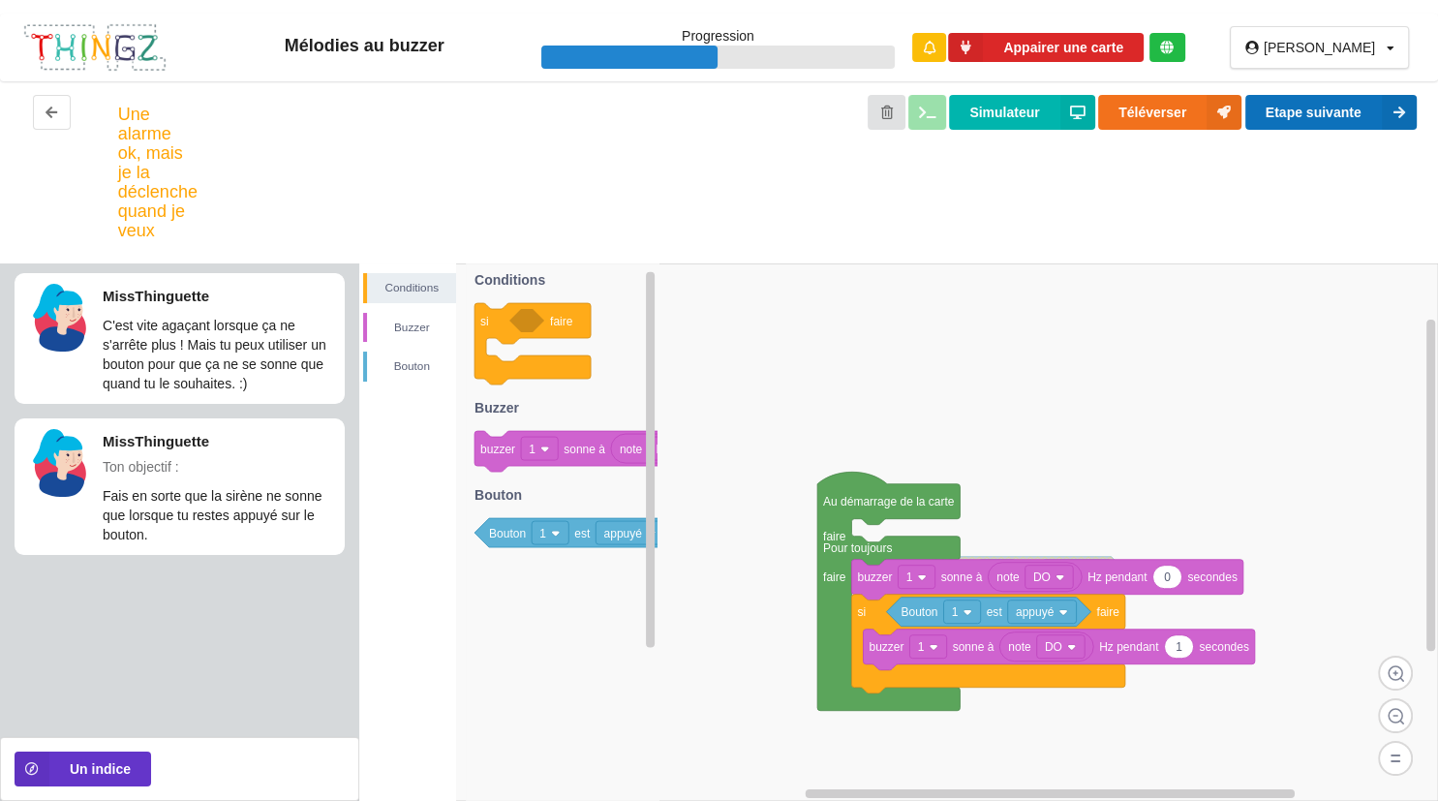
click at [1360, 108] on button "Etape suivante" at bounding box center [1331, 112] width 171 height 35
click at [64, 108] on button at bounding box center [52, 112] width 38 height 35
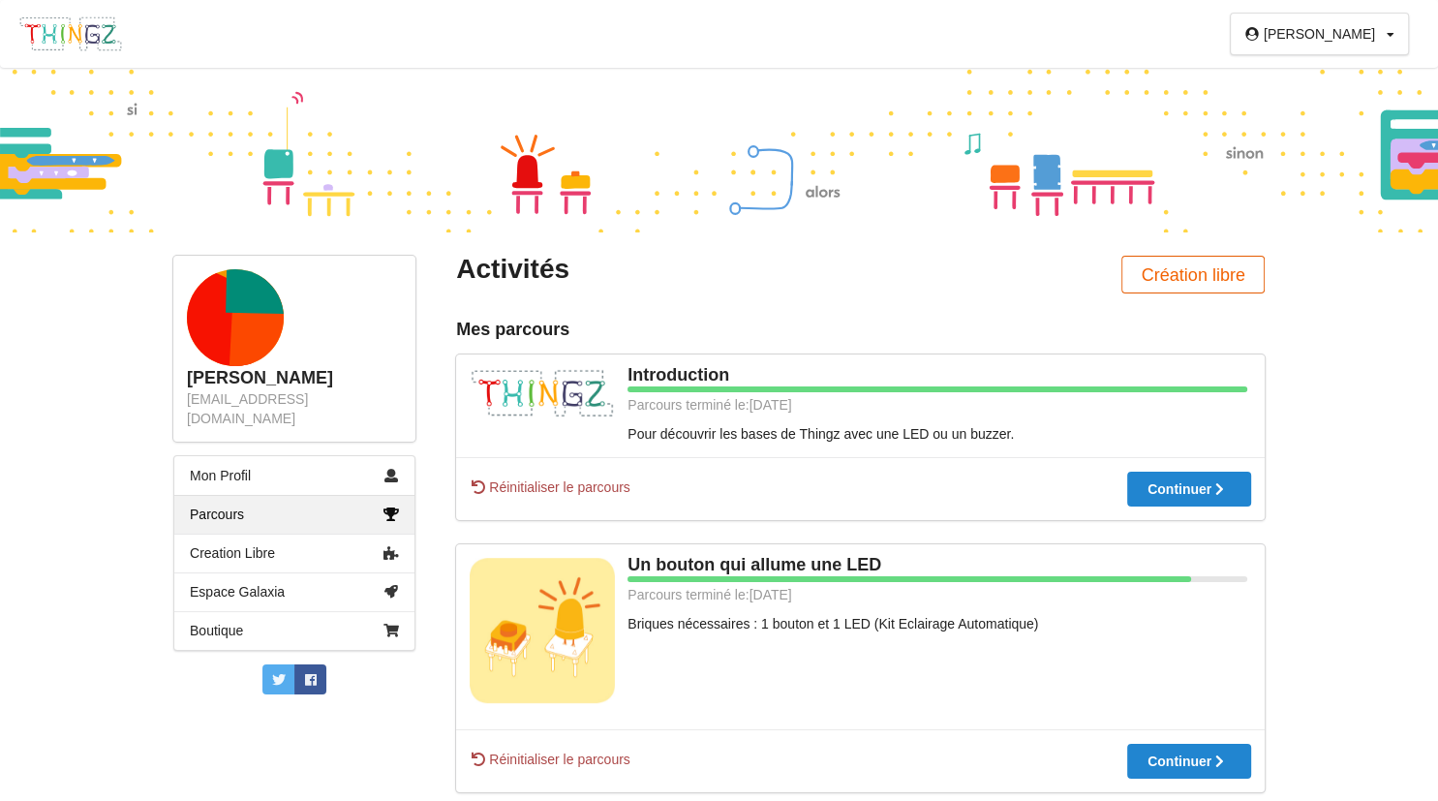
click at [1207, 287] on button "Création libre" at bounding box center [1193, 275] width 143 height 38
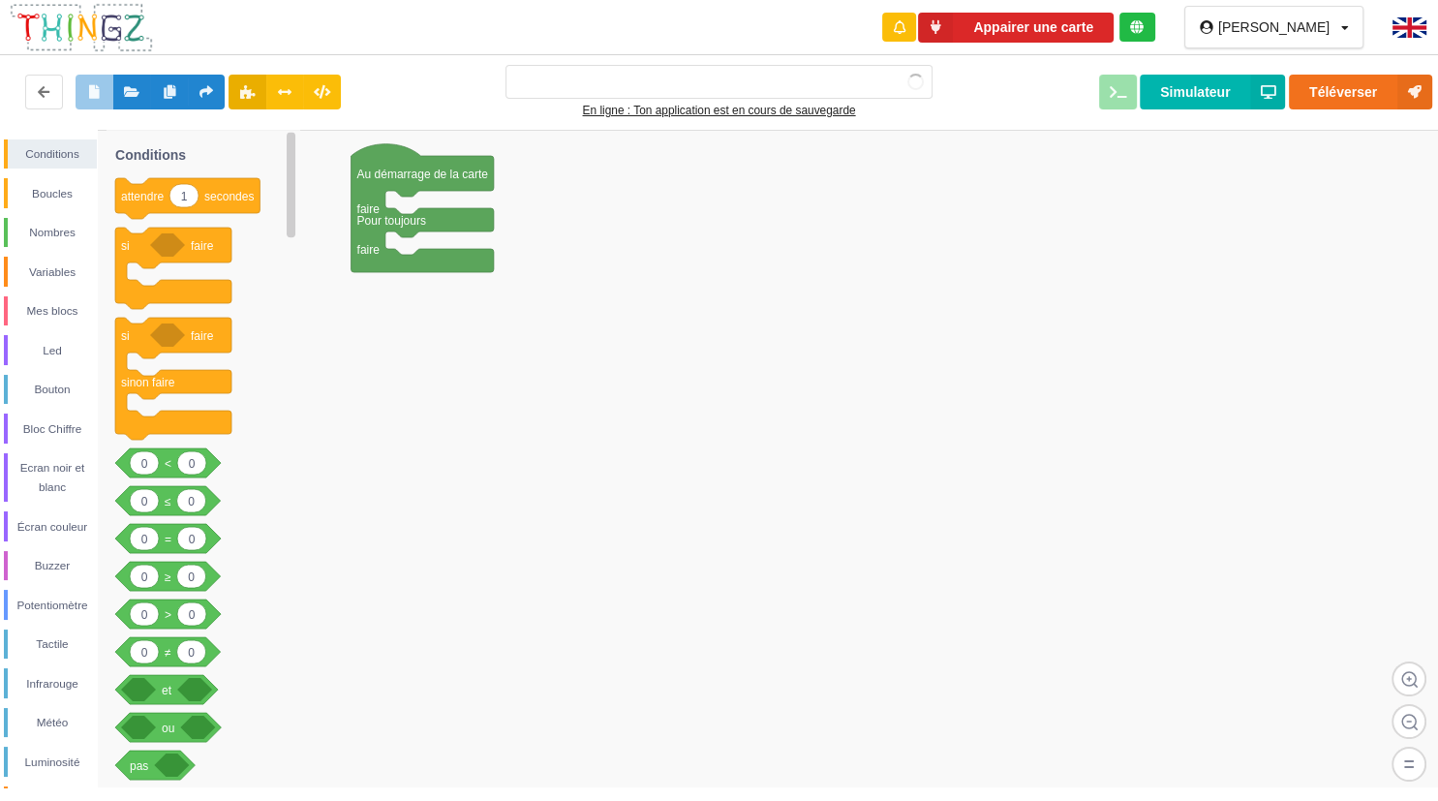
type input "Ma super application n°1"
